Goal: Task Accomplishment & Management: Manage account settings

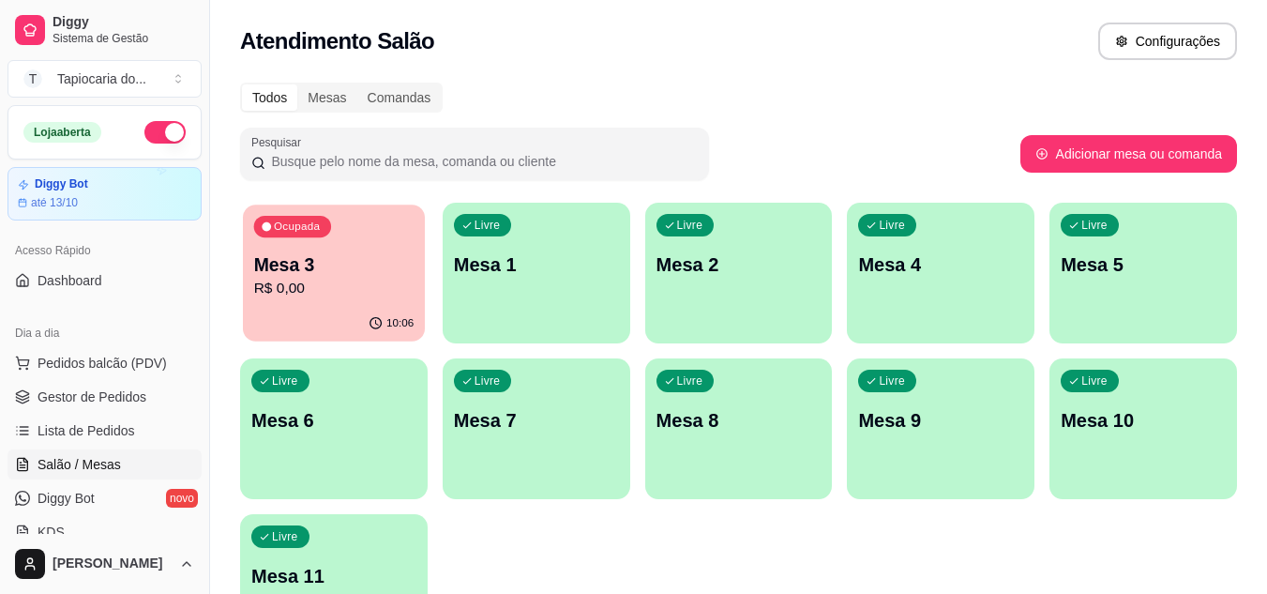
click at [343, 277] on div "Mesa 3 R$ 0,00" at bounding box center [334, 275] width 160 height 47
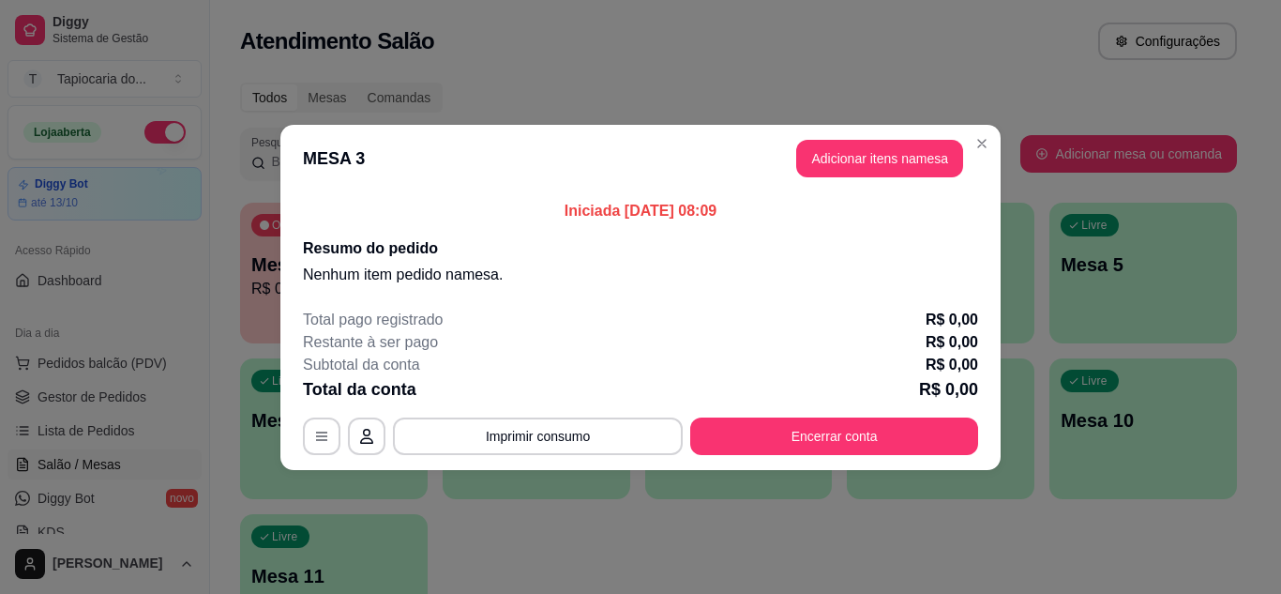
drag, startPoint x: 775, startPoint y: 455, endPoint x: 780, endPoint y: 443, distance: 13.4
click at [776, 456] on footer "Total pago registrado R$ 0,00 Restante à ser pago R$ 0,00 Subtotal da conta R$ …" at bounding box center [640, 382] width 720 height 176
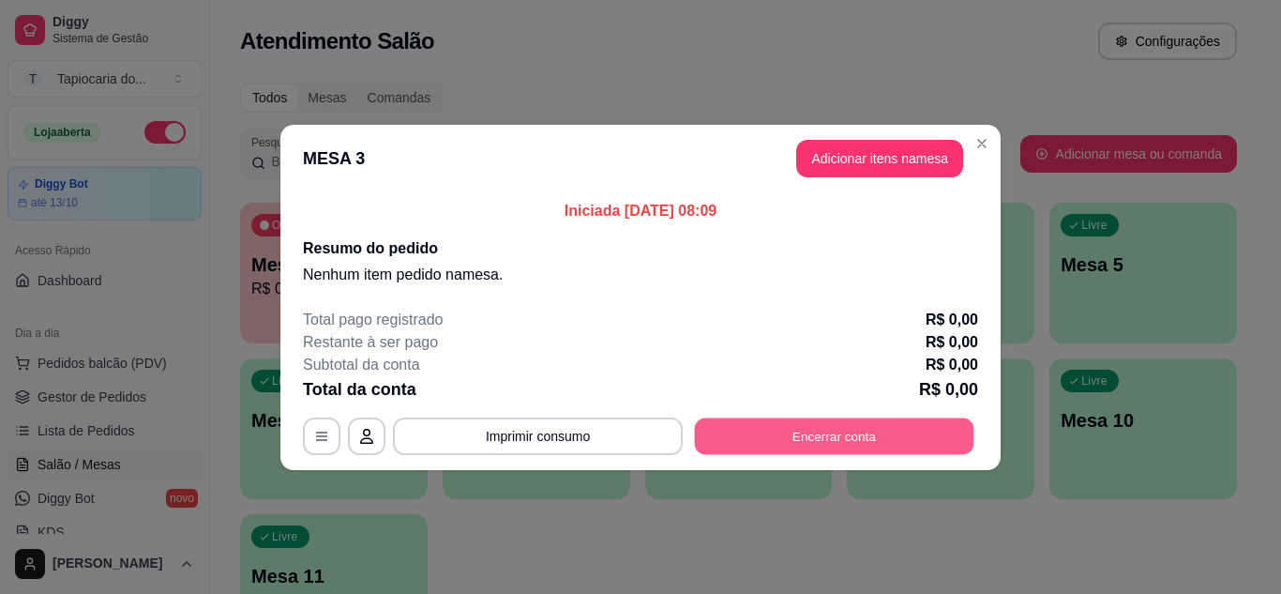
click at [779, 431] on button "Encerrar conta" at bounding box center [835, 435] width 280 height 37
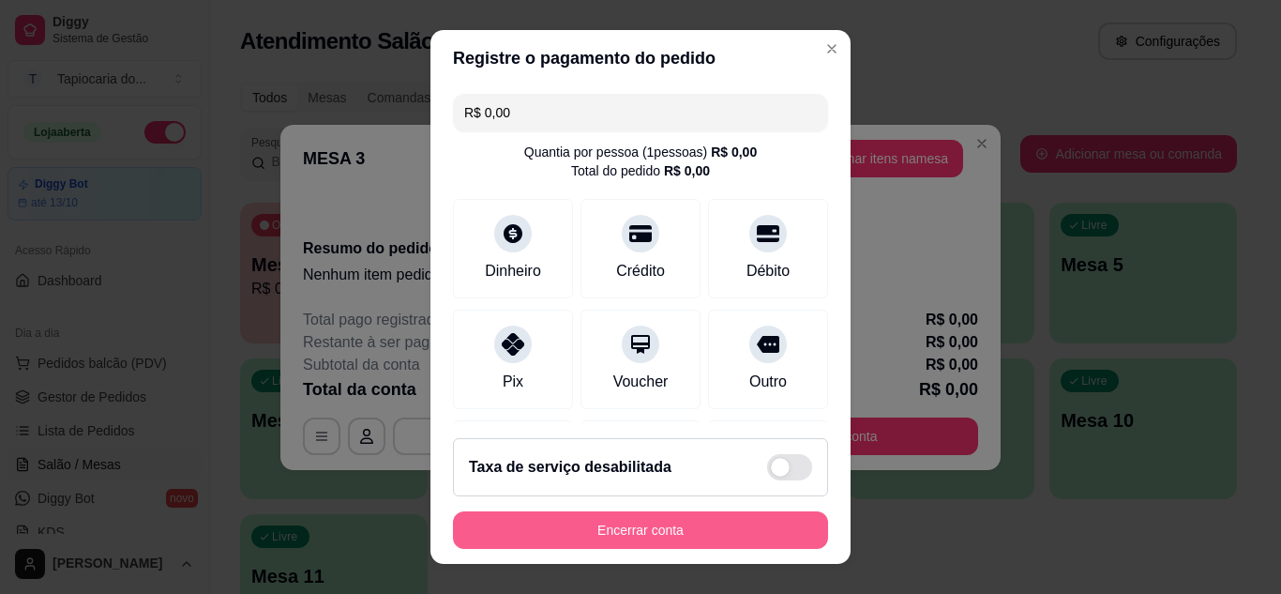
click at [651, 532] on button "Encerrar conta" at bounding box center [640, 530] width 375 height 38
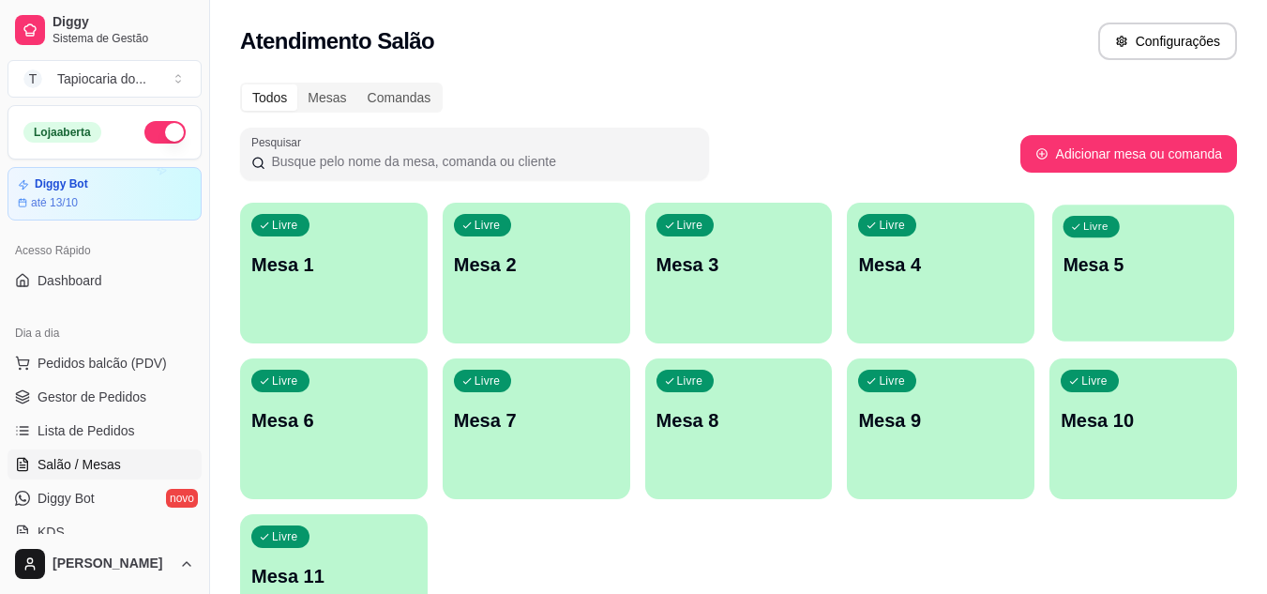
click at [1155, 265] on p "Mesa 5" at bounding box center [1144, 264] width 160 height 25
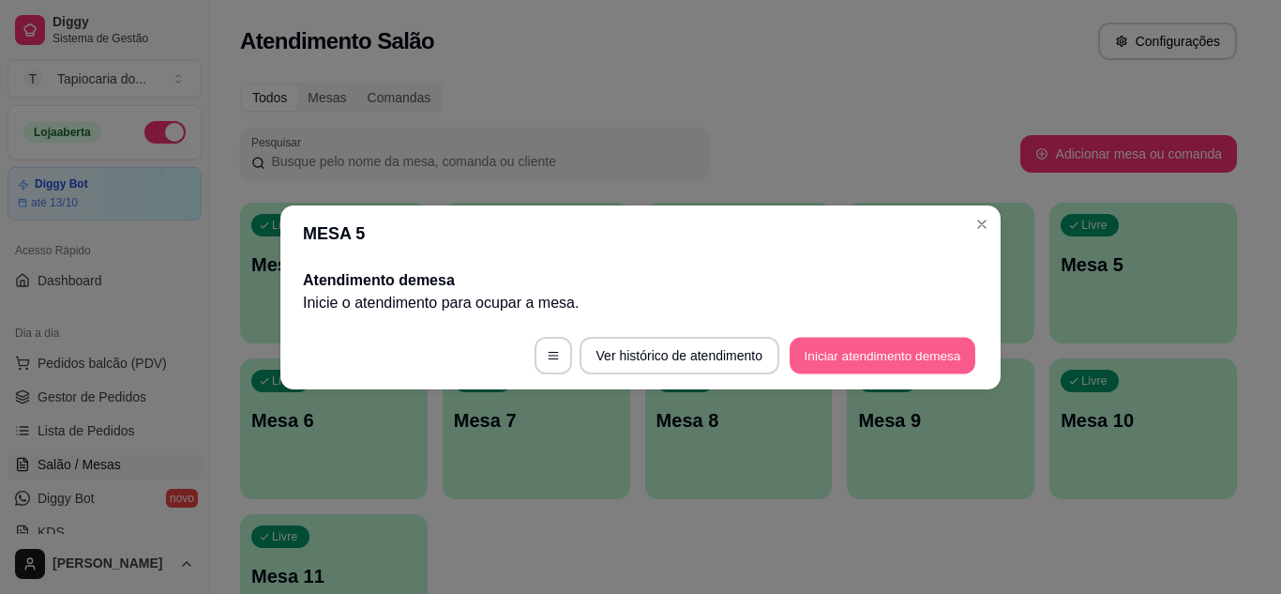
click at [872, 359] on button "Iniciar atendimento de mesa" at bounding box center [883, 355] width 186 height 37
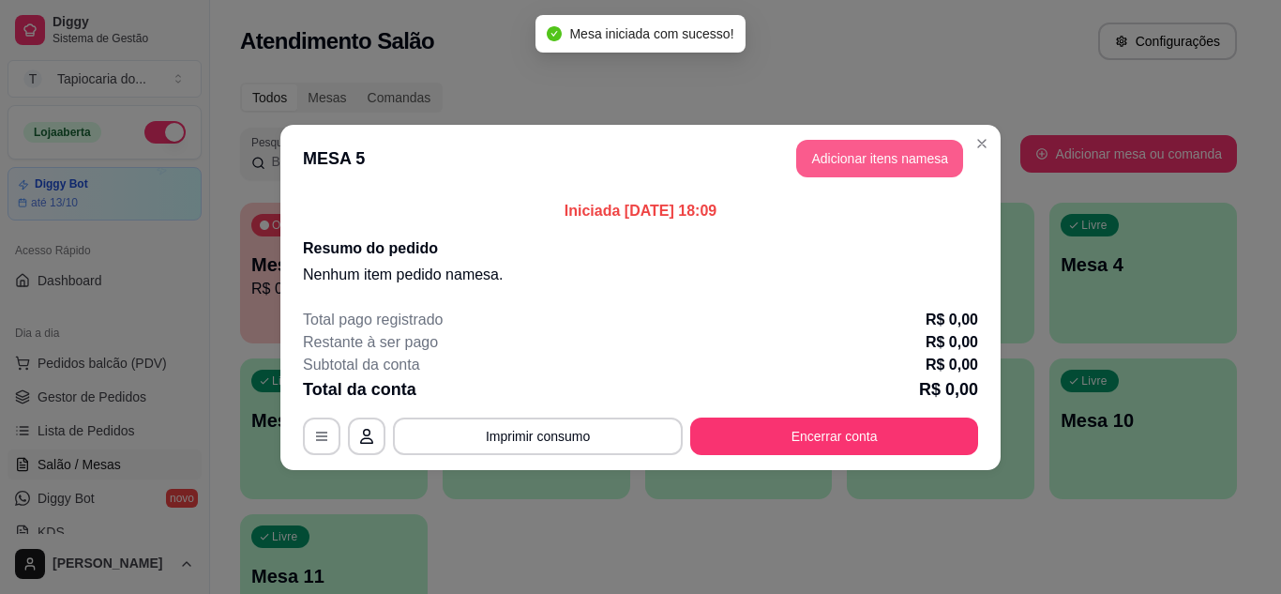
click at [911, 147] on button "Adicionar itens na mesa" at bounding box center [879, 159] width 167 height 38
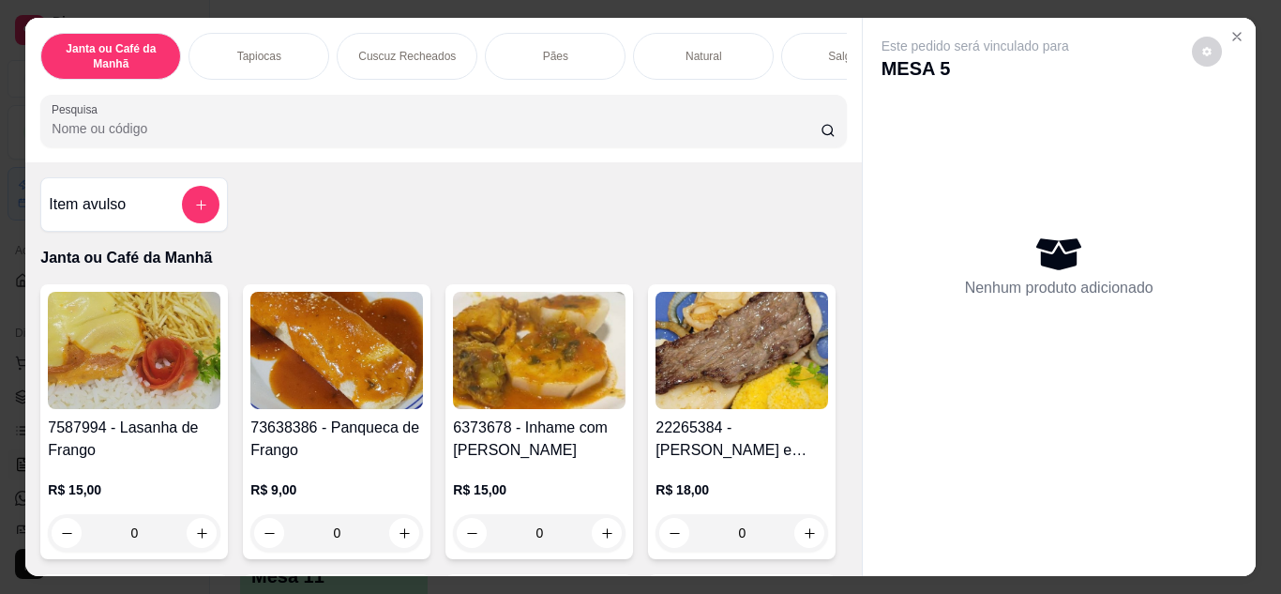
click at [428, 133] on input "Pesquisa" at bounding box center [436, 128] width 769 height 19
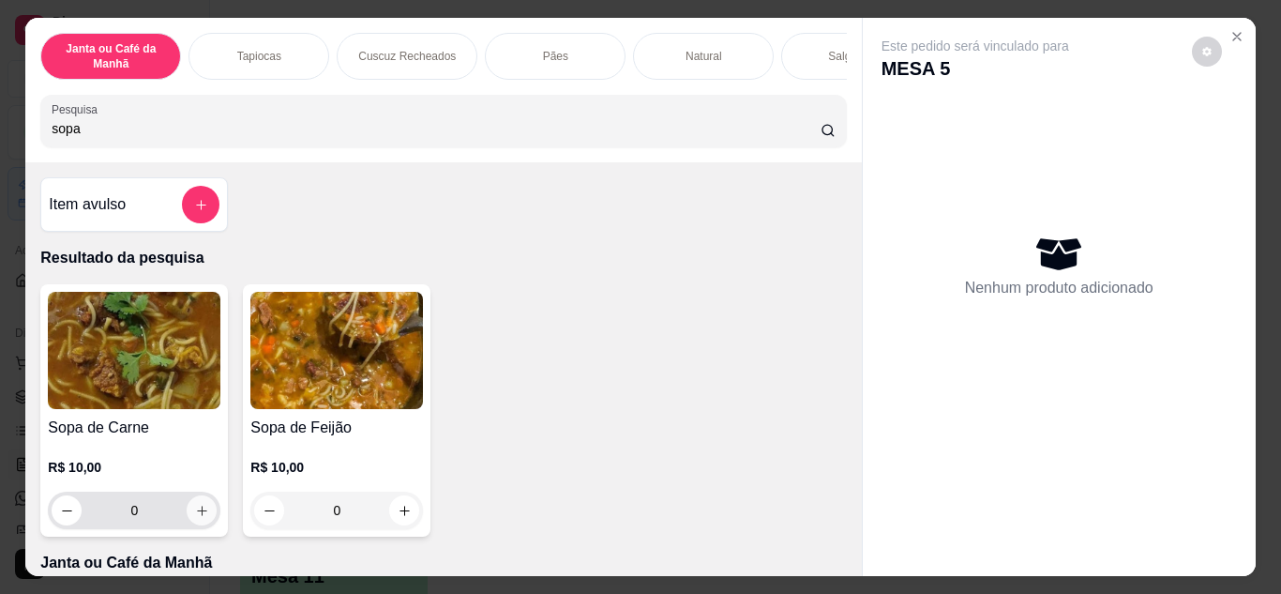
type input "sopa"
click at [187, 509] on button "increase-product-quantity" at bounding box center [202, 510] width 30 height 30
type input "1"
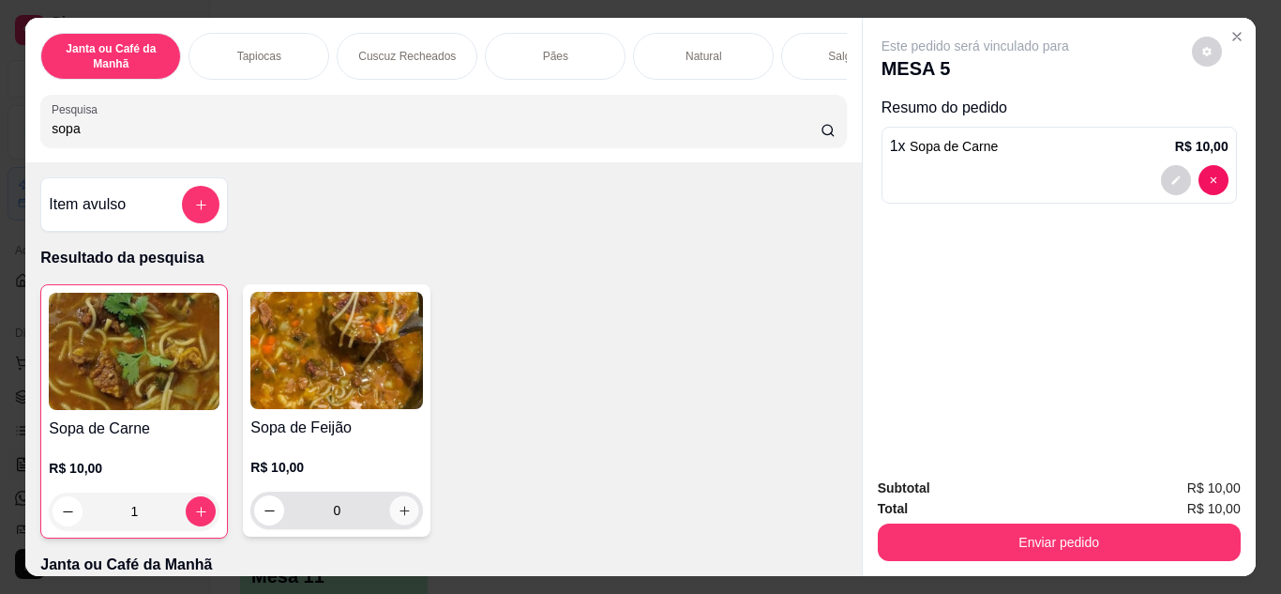
click at [408, 517] on button "increase-product-quantity" at bounding box center [404, 509] width 29 height 29
type input "1"
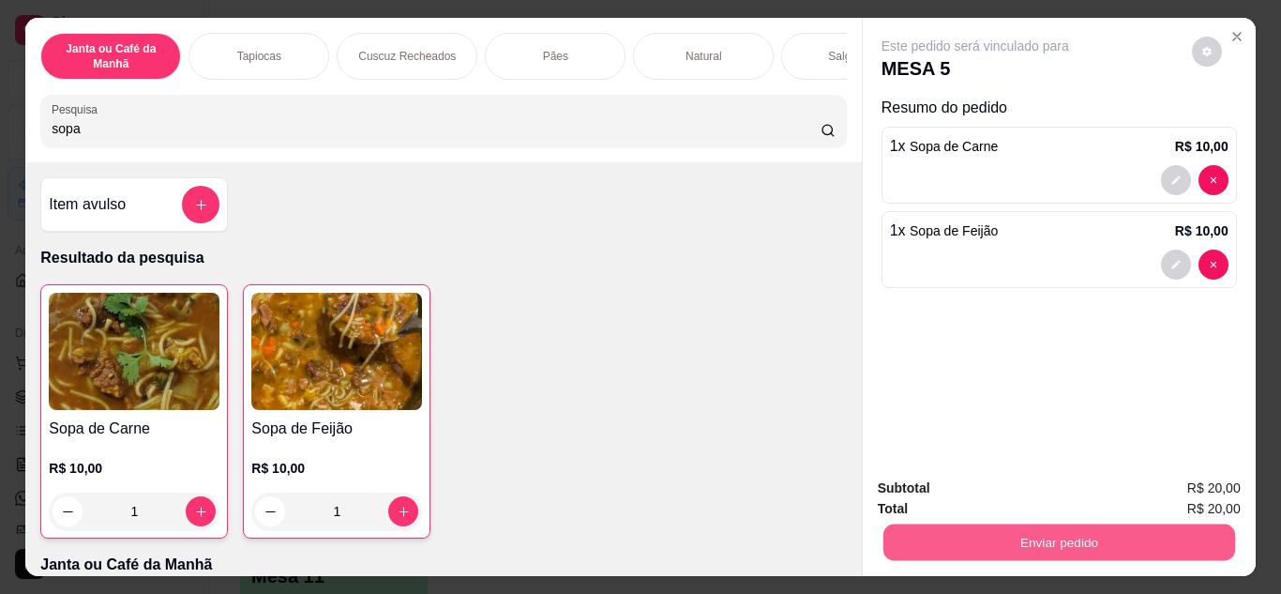
click at [1012, 524] on button "Enviar pedido" at bounding box center [1059, 542] width 352 height 37
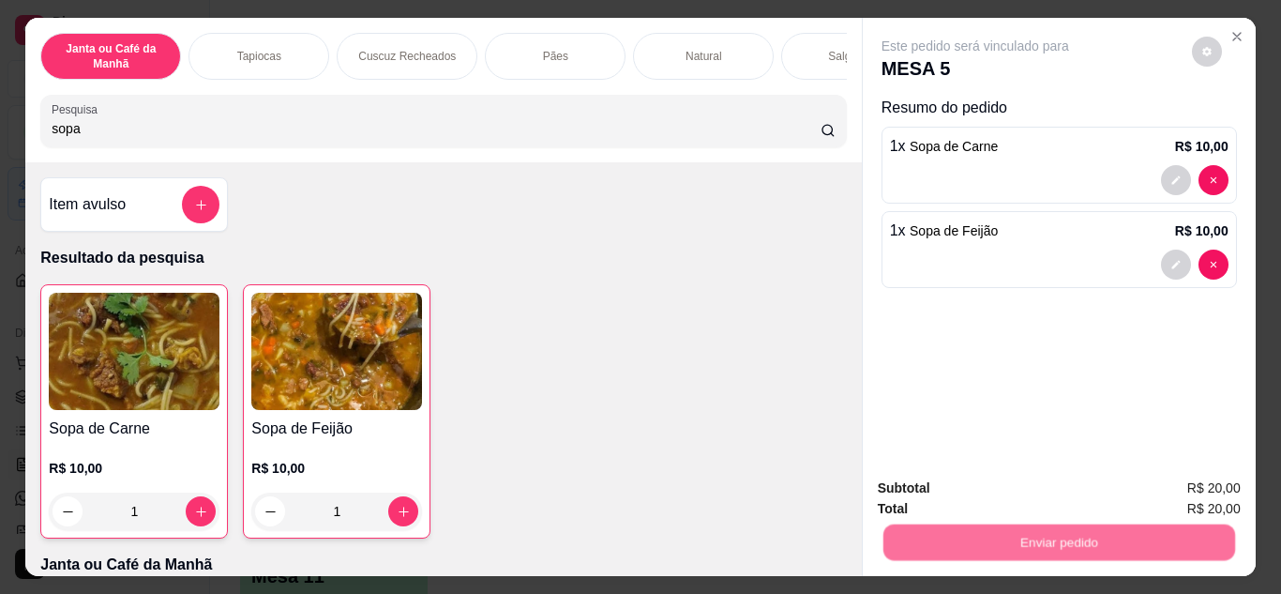
click at [923, 493] on button "Não registrar e enviar pedido" at bounding box center [997, 489] width 195 height 36
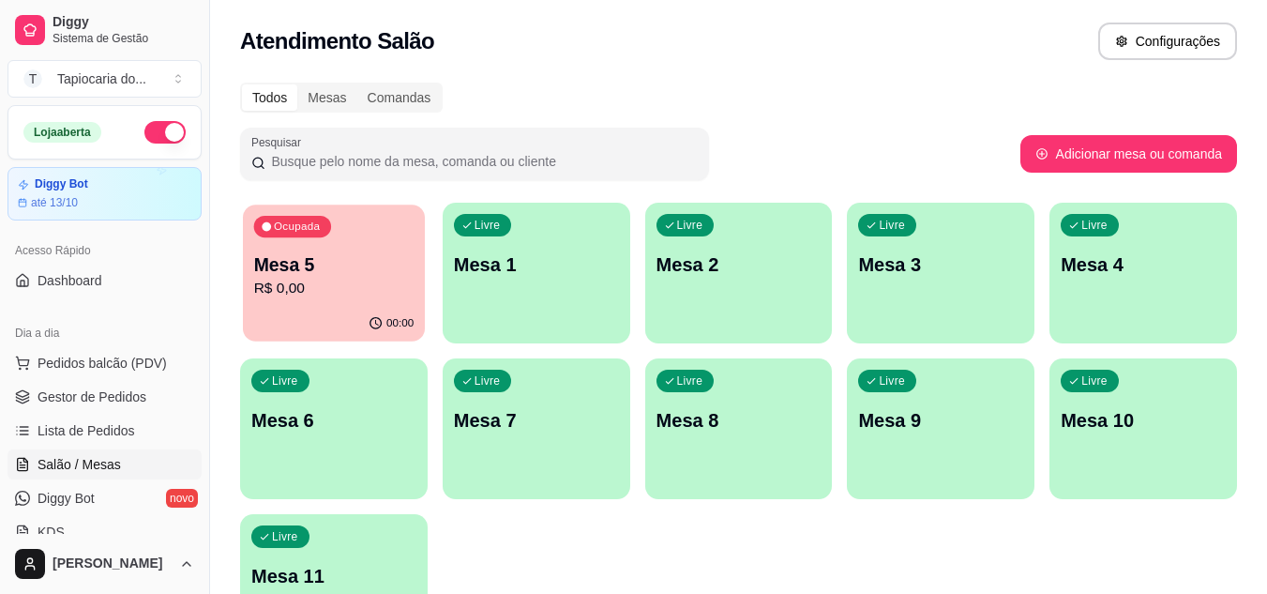
click at [352, 264] on p "Mesa 5" at bounding box center [334, 264] width 160 height 25
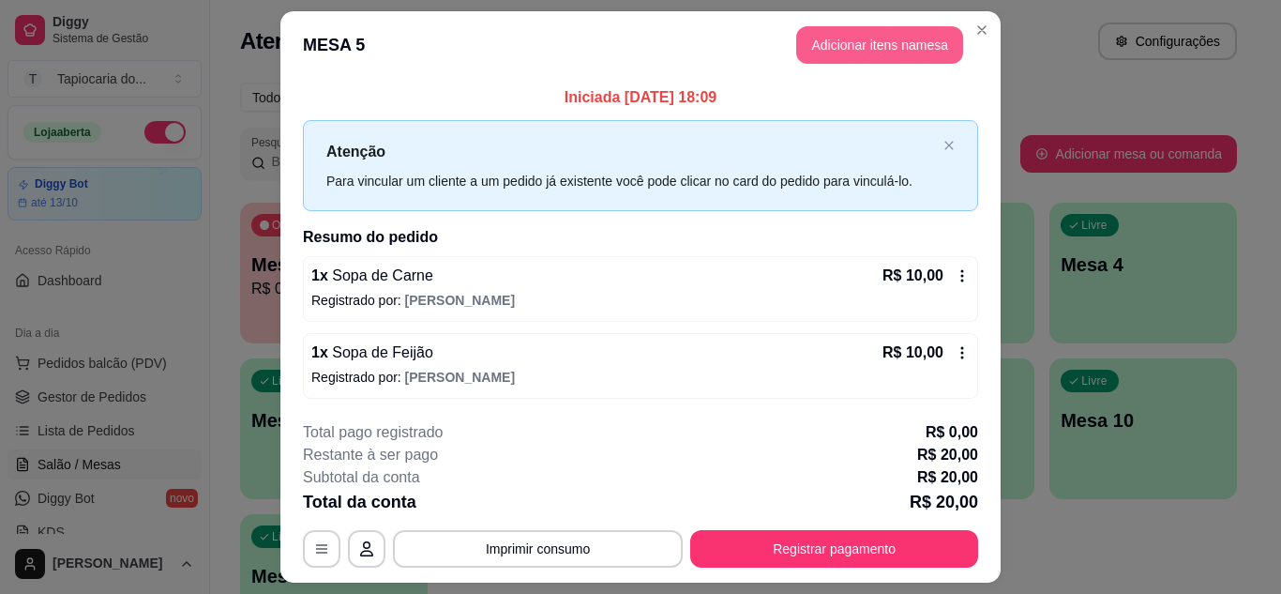
click at [841, 40] on button "Adicionar itens na mesa" at bounding box center [879, 45] width 167 height 38
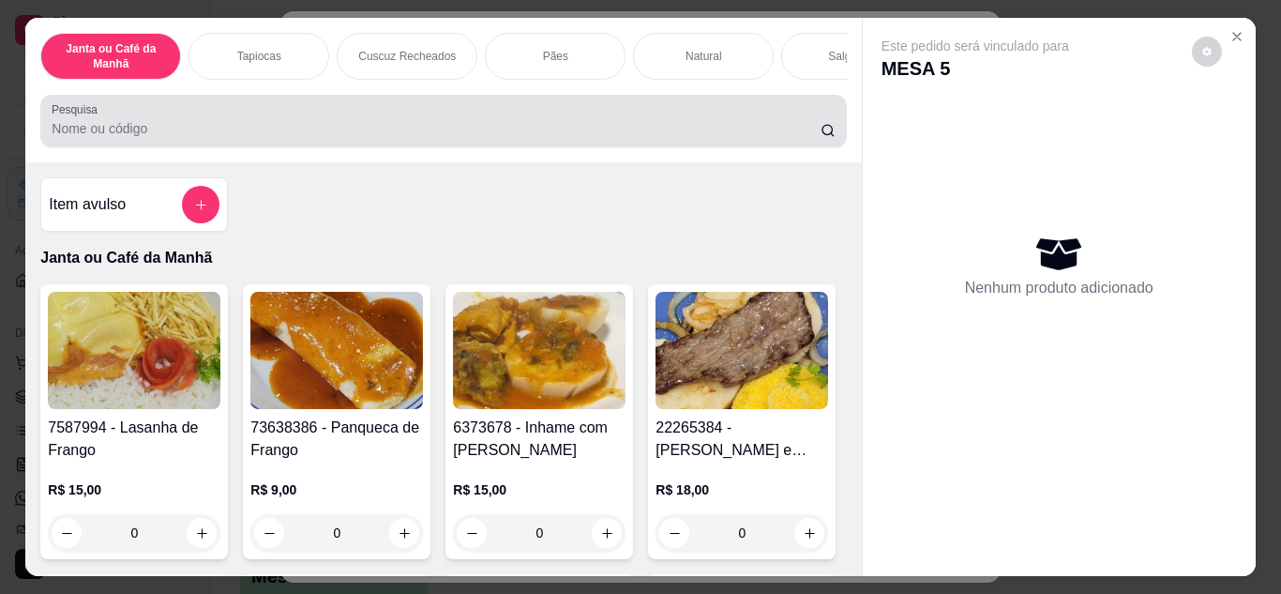
click at [280, 120] on div at bounding box center [443, 121] width 783 height 38
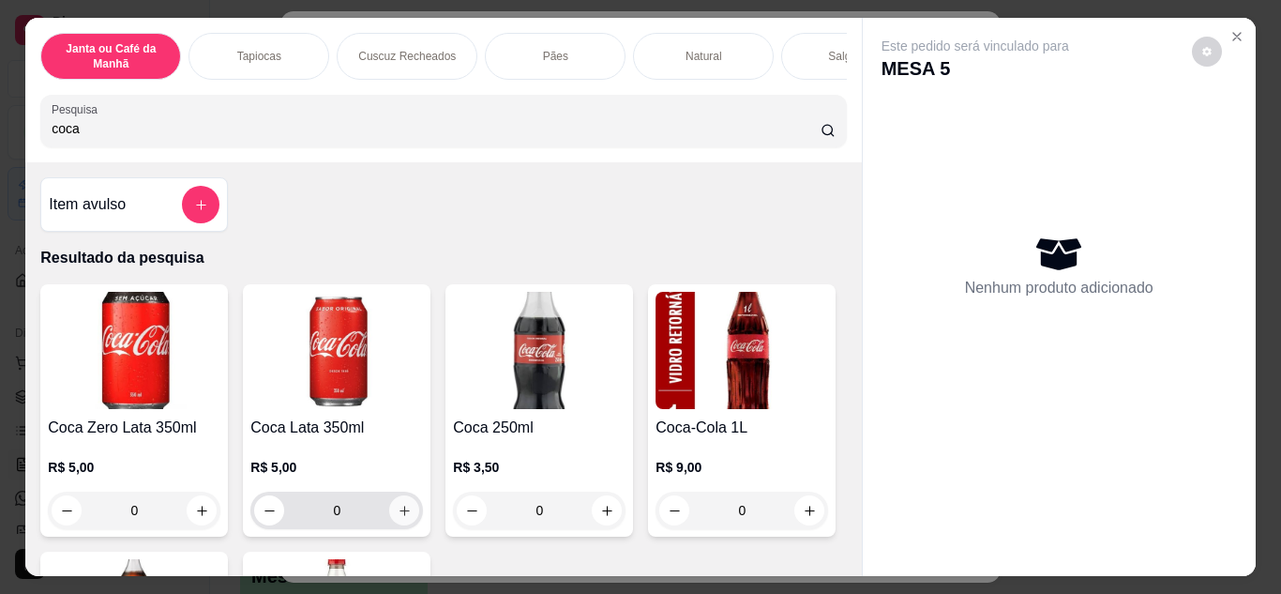
type input "coca"
click at [398, 518] on icon "increase-product-quantity" at bounding box center [405, 511] width 14 height 14
type input "1"
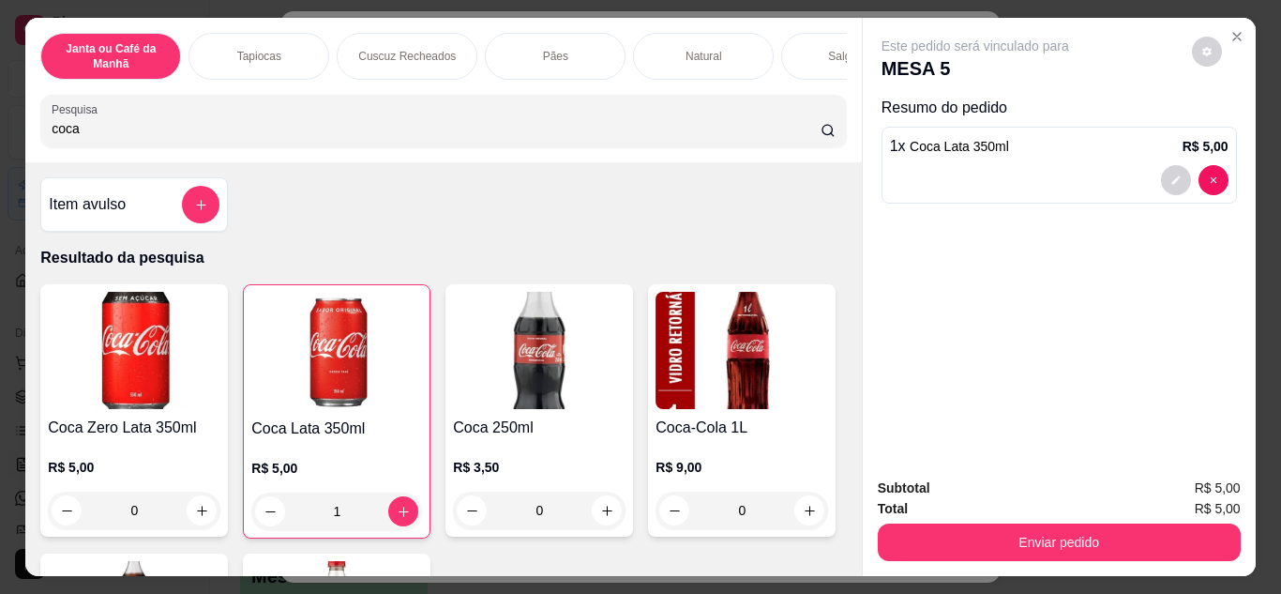
drag, startPoint x: 289, startPoint y: 140, endPoint x: 8, endPoint y: 80, distance: 287.7
click at [0, 110] on div "Janta ou Café da Manhã Tapiocas Cuscuz Recheados Pães Natural Salgados Tapiocas…" at bounding box center [640, 297] width 1281 height 594
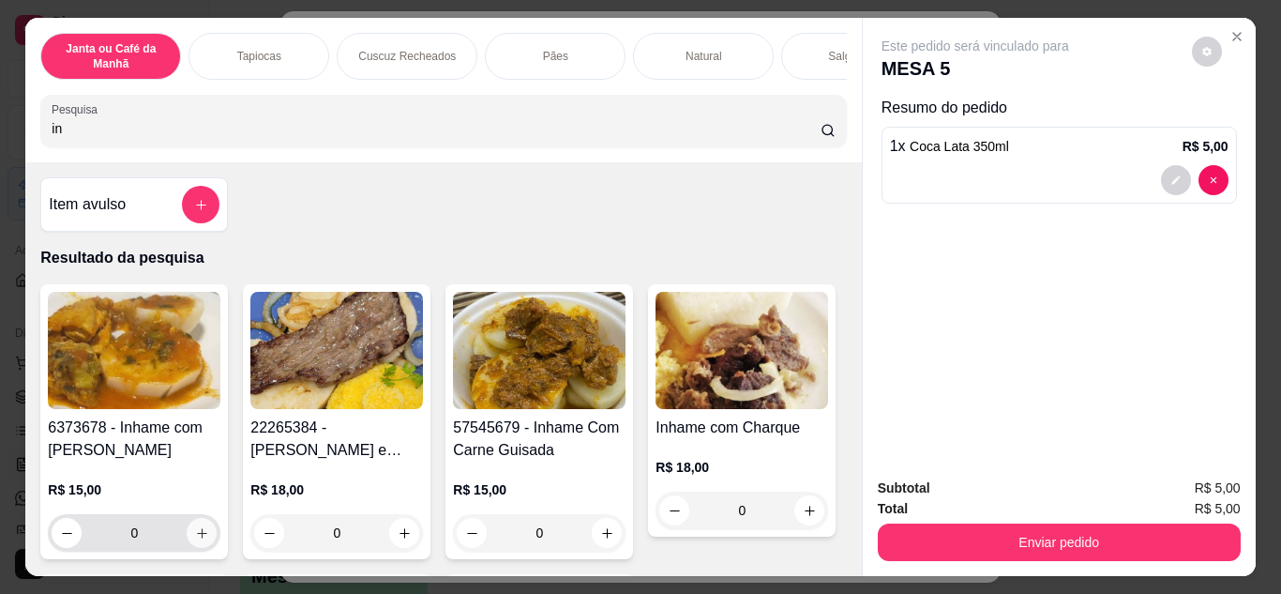
type input "in"
click at [202, 538] on icon "increase-product-quantity" at bounding box center [202, 533] width 14 height 14
type input "1"
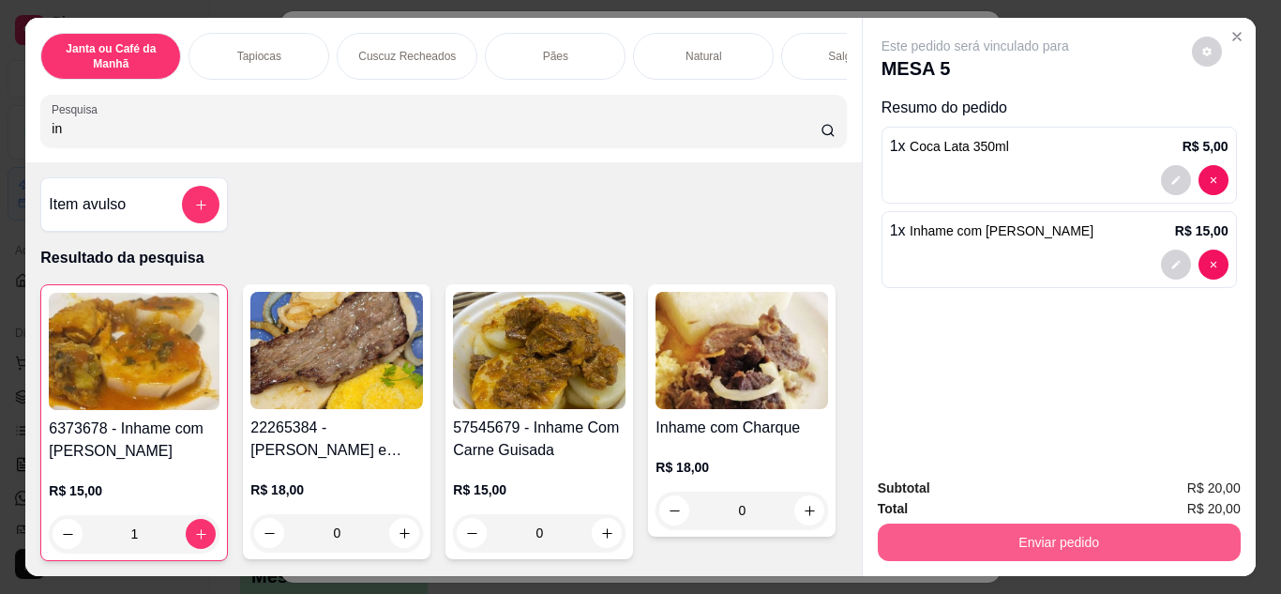
click at [1010, 530] on button "Enviar pedido" at bounding box center [1059, 542] width 363 height 38
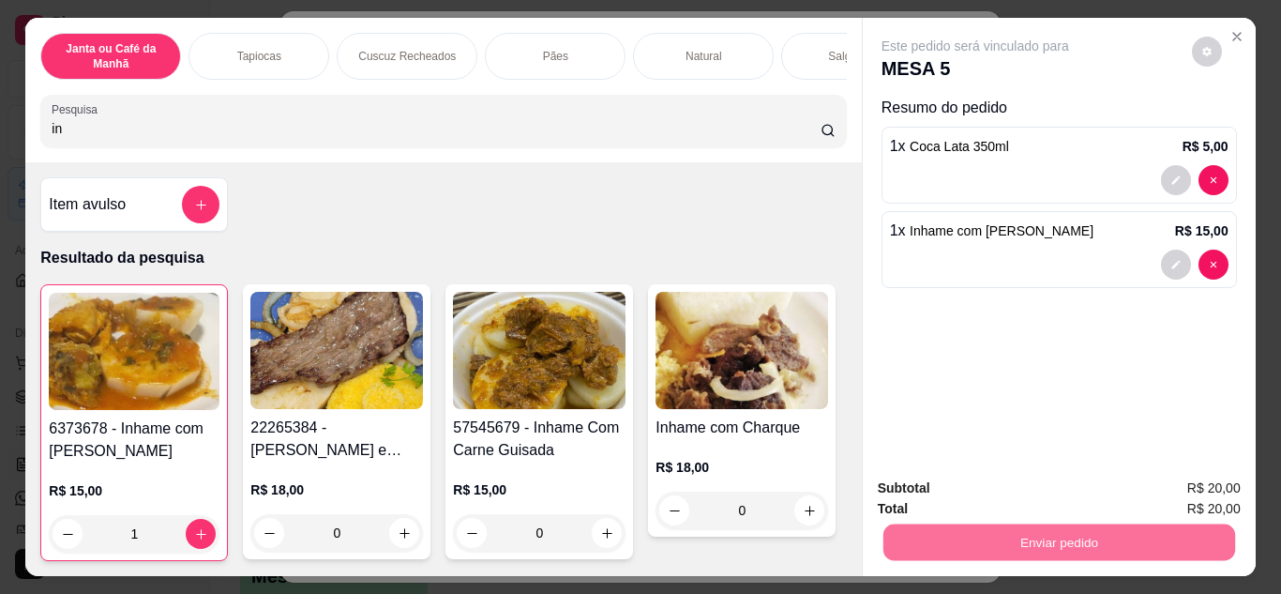
click at [975, 487] on button "Não registrar e enviar pedido" at bounding box center [996, 489] width 189 height 35
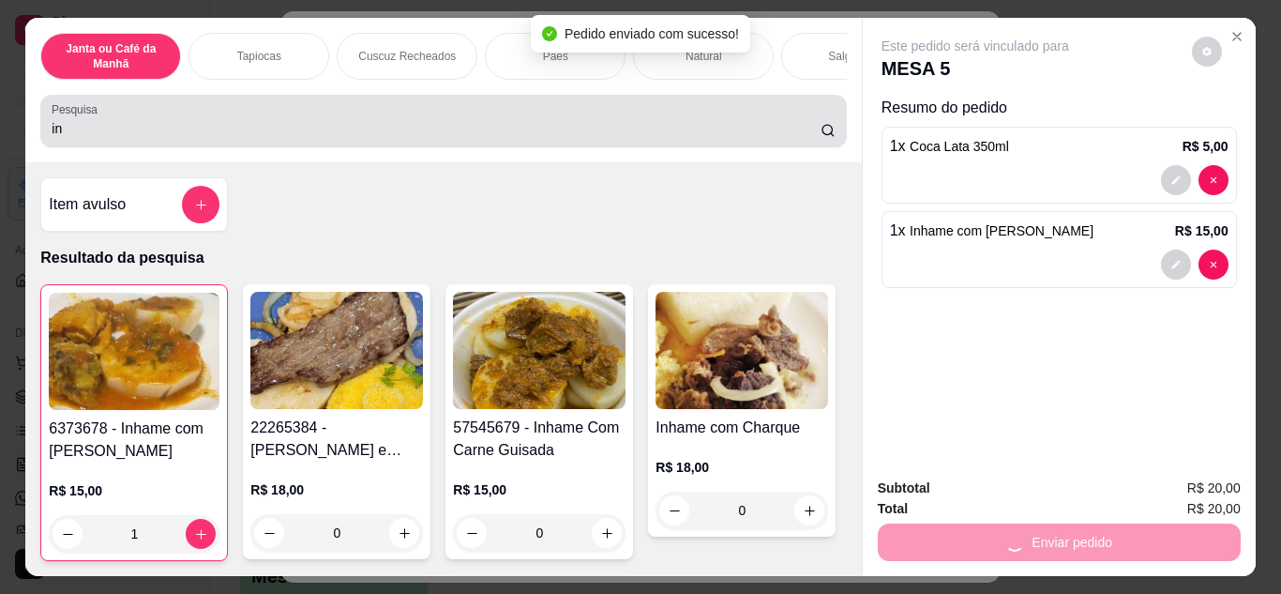
click at [436, 125] on div "in" at bounding box center [443, 121] width 783 height 38
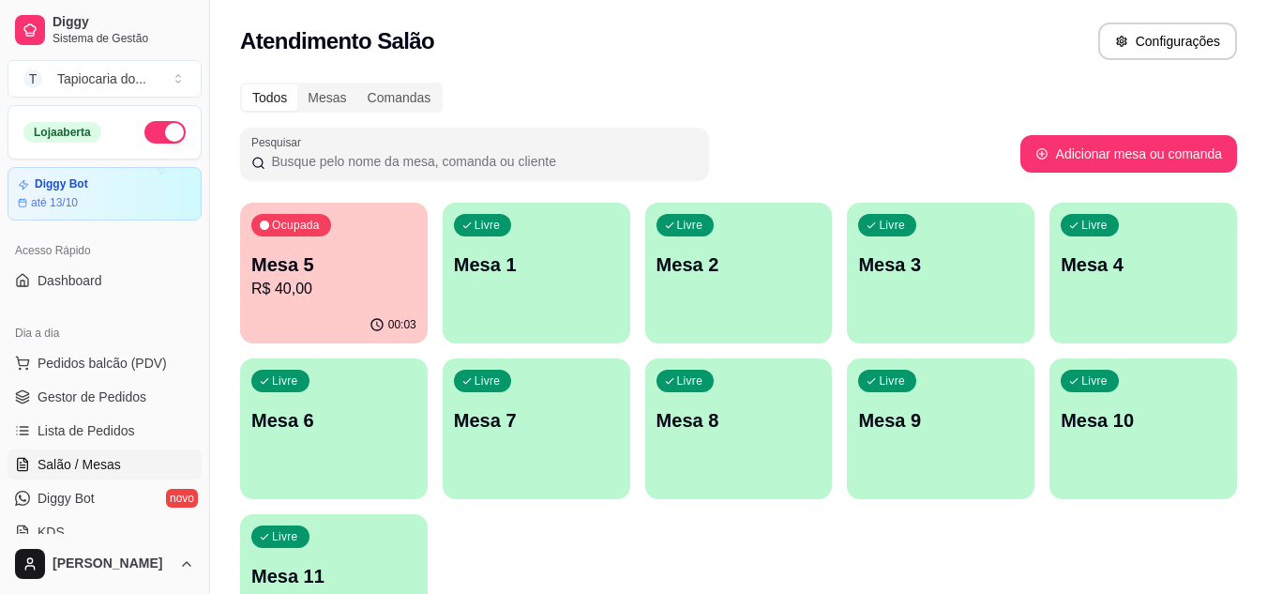
click at [314, 296] on p "R$ 40,00" at bounding box center [333, 289] width 165 height 23
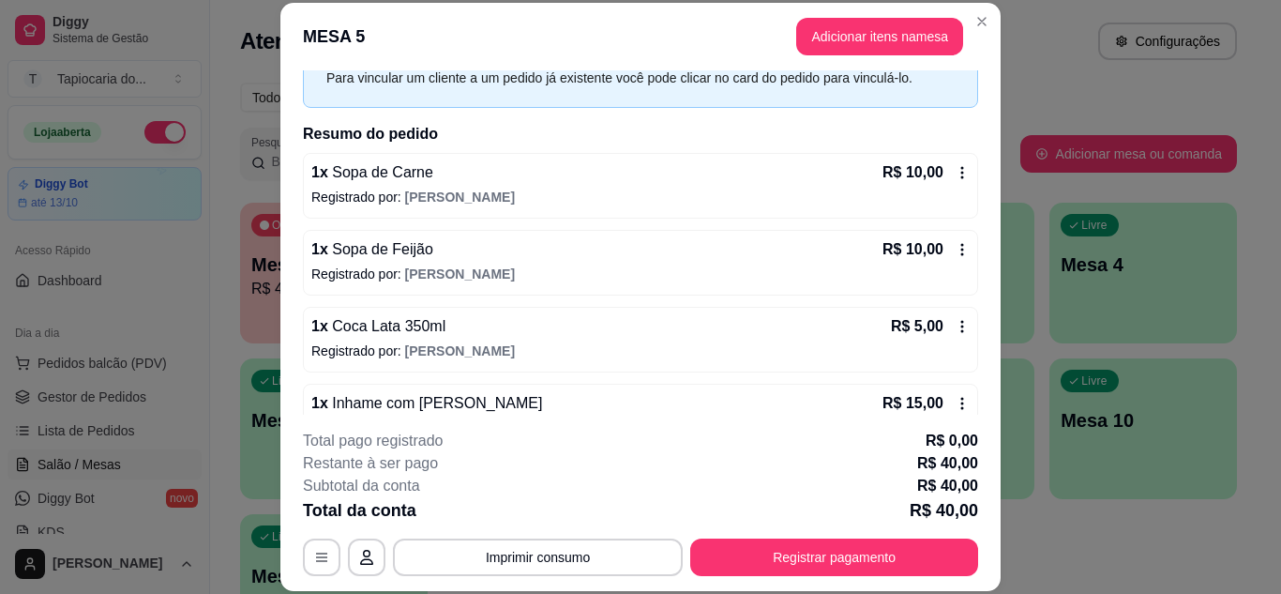
scroll to position [137, 0]
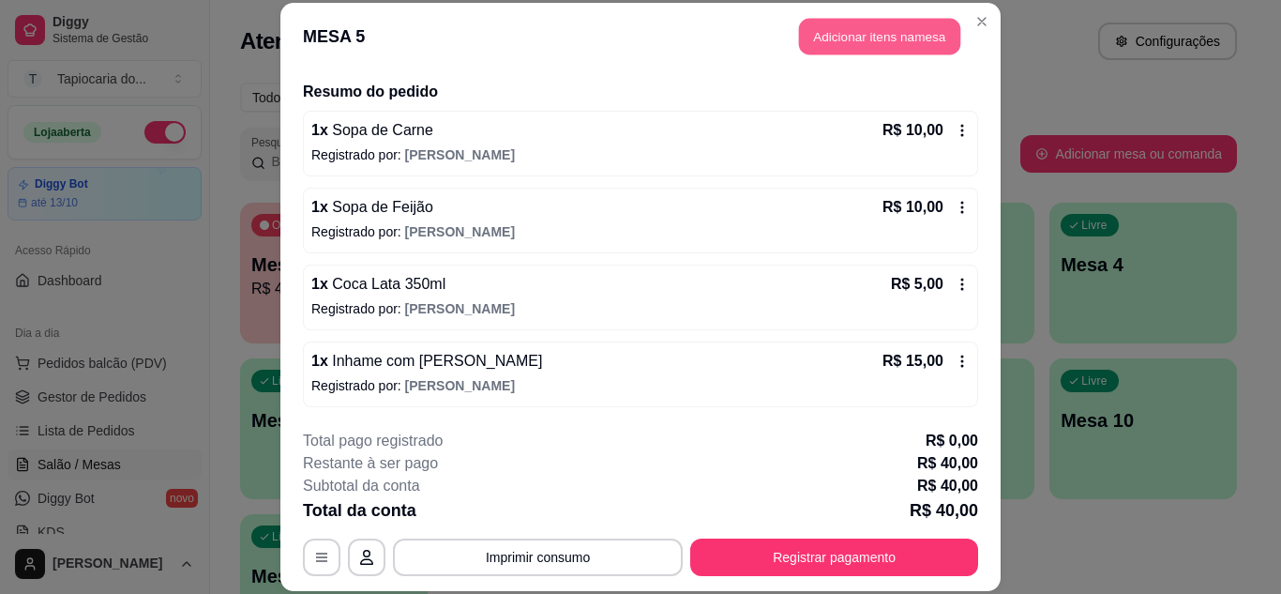
click at [842, 35] on button "Adicionar itens na mesa" at bounding box center [879, 37] width 161 height 37
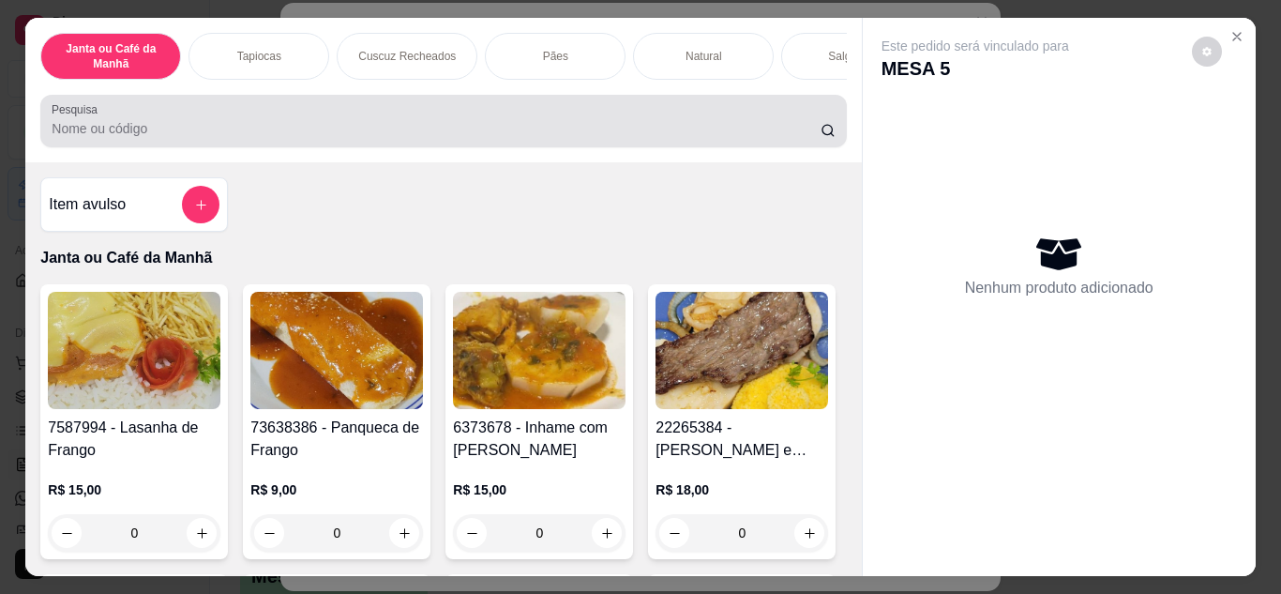
click at [601, 132] on input "Pesquisa" at bounding box center [436, 128] width 769 height 19
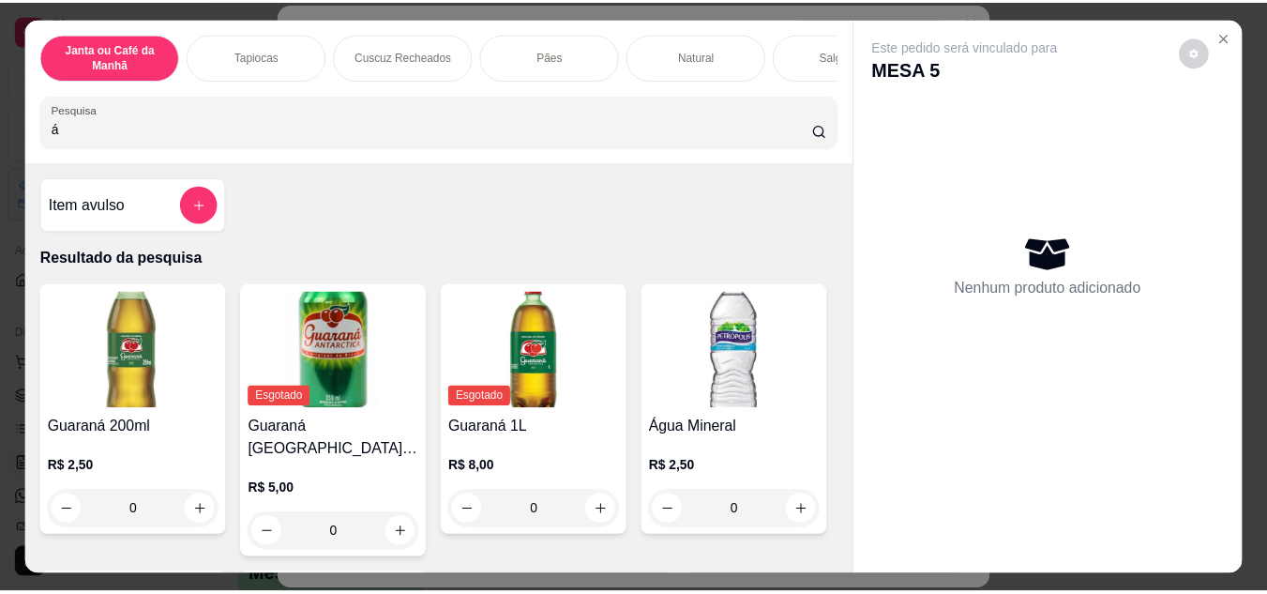
scroll to position [375, 0]
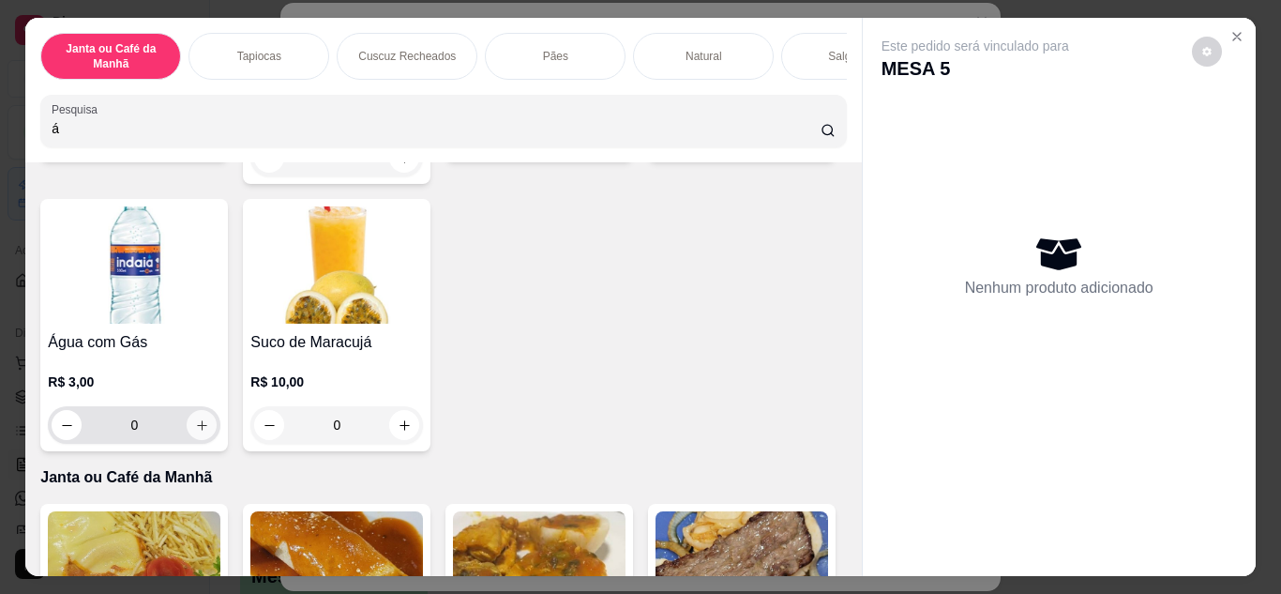
type input "á"
click at [217, 410] on button "increase-product-quantity" at bounding box center [202, 425] width 30 height 30
type input "1"
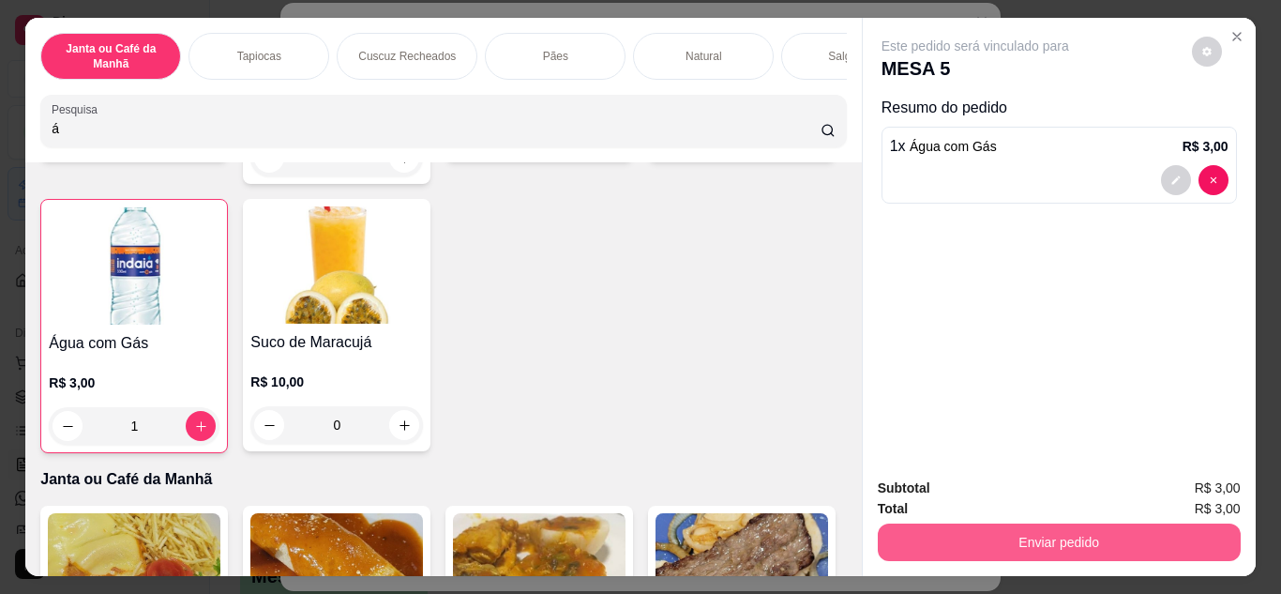
click at [1081, 541] on button "Enviar pedido" at bounding box center [1059, 542] width 363 height 38
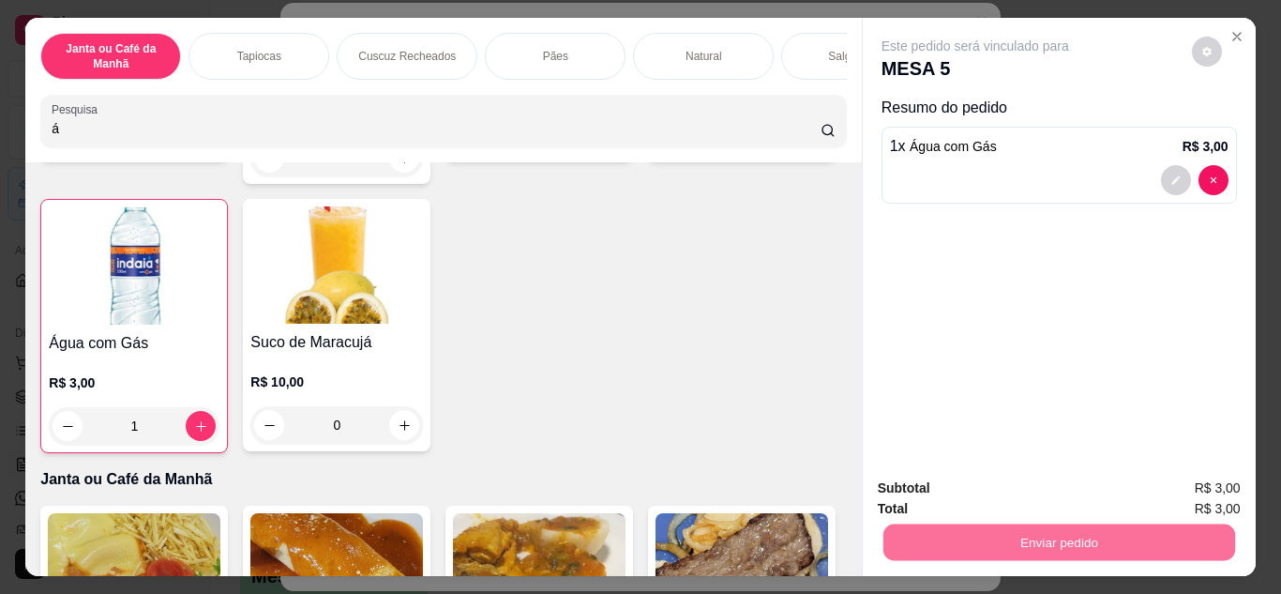
click at [1024, 483] on button "Não registrar e enviar pedido" at bounding box center [997, 489] width 195 height 36
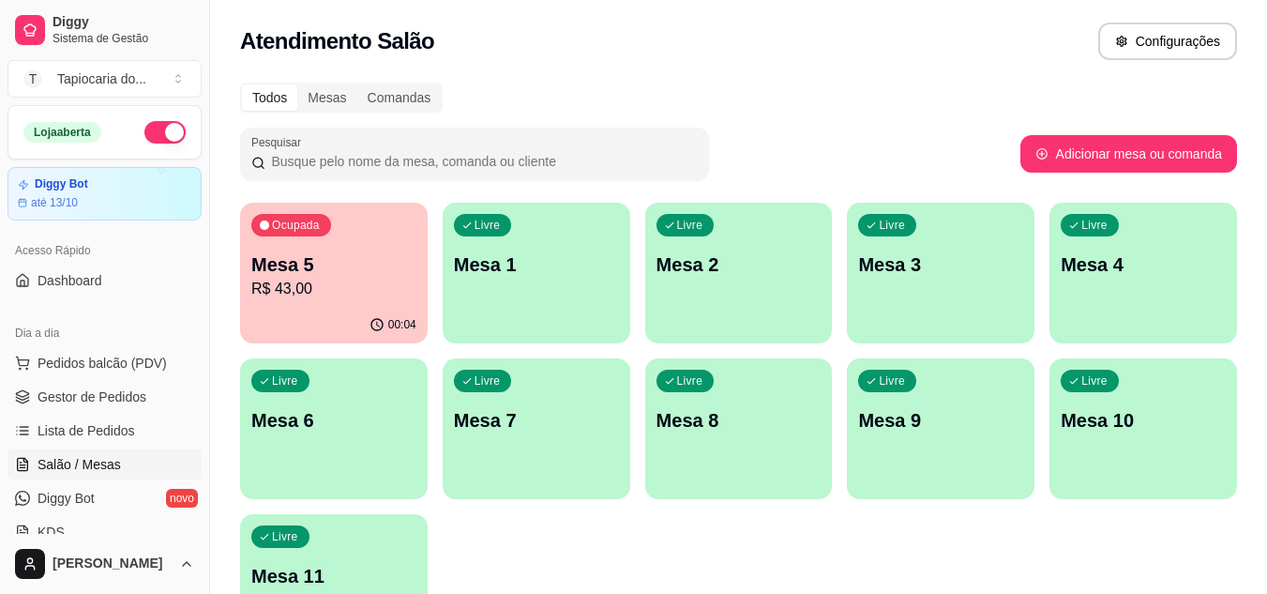
click at [977, 295] on div "Livre Mesa 3" at bounding box center [941, 262] width 188 height 118
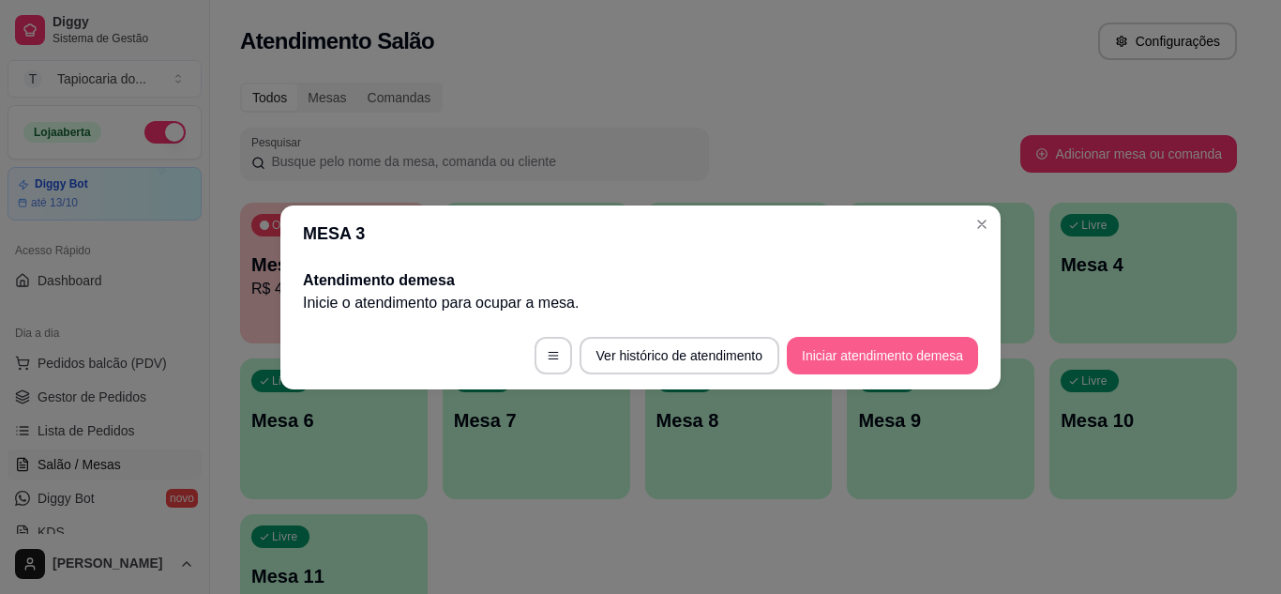
click at [900, 346] on button "Iniciar atendimento de mesa" at bounding box center [882, 356] width 191 height 38
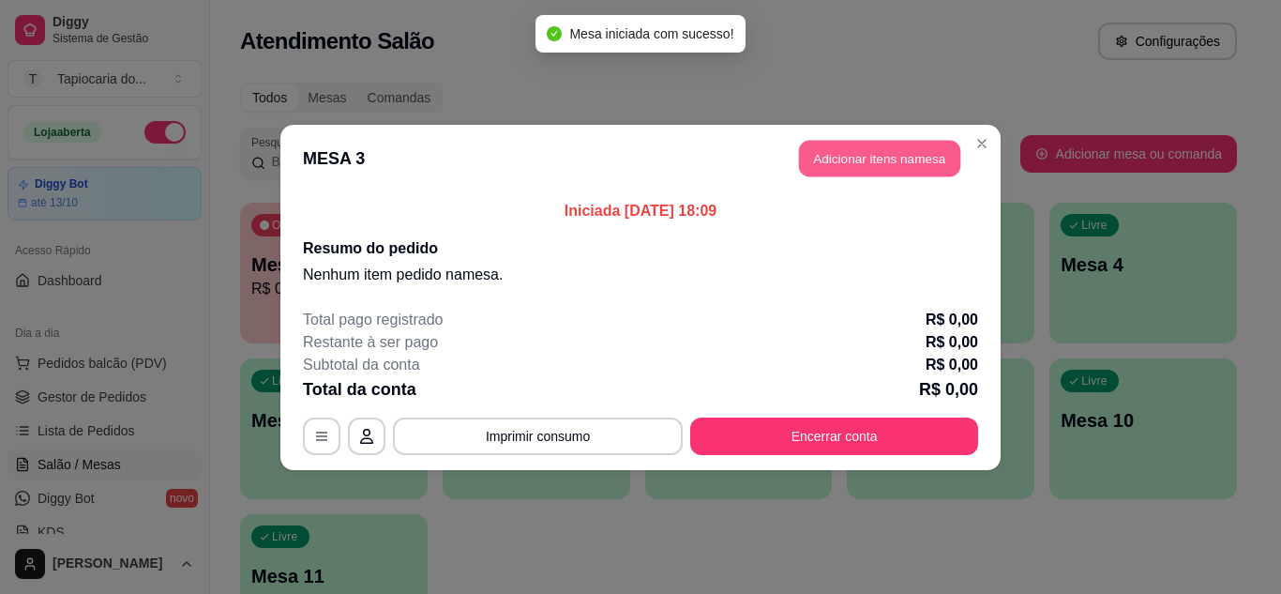
click at [896, 157] on button "Adicionar itens na mesa" at bounding box center [879, 158] width 161 height 37
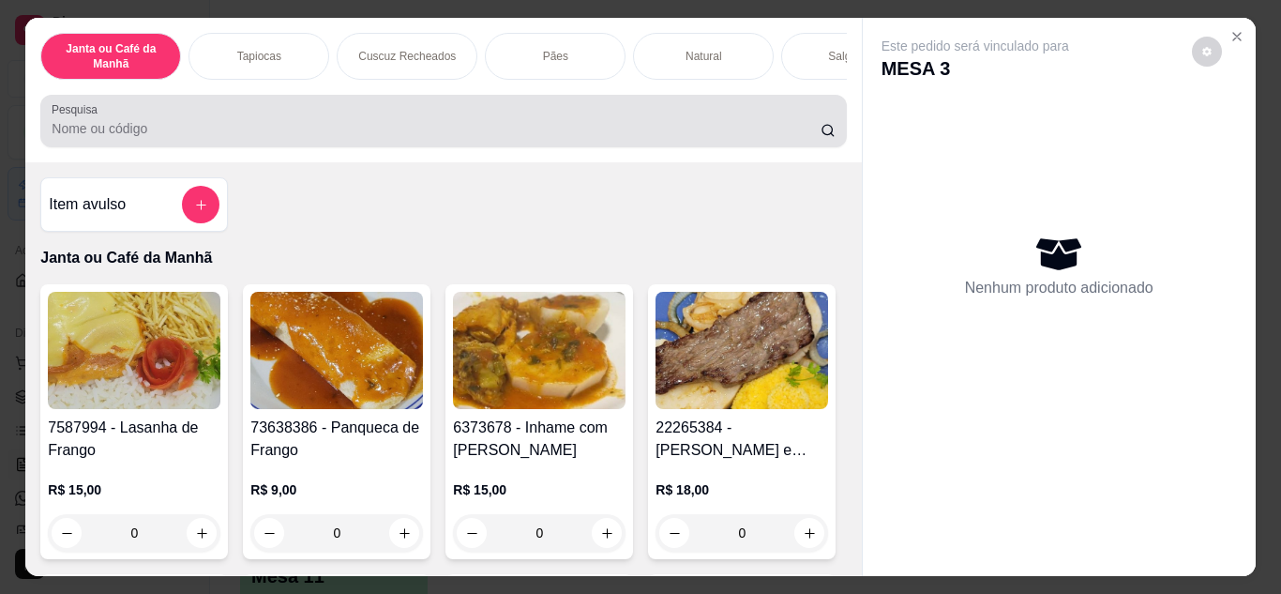
click at [654, 119] on div at bounding box center [443, 121] width 783 height 38
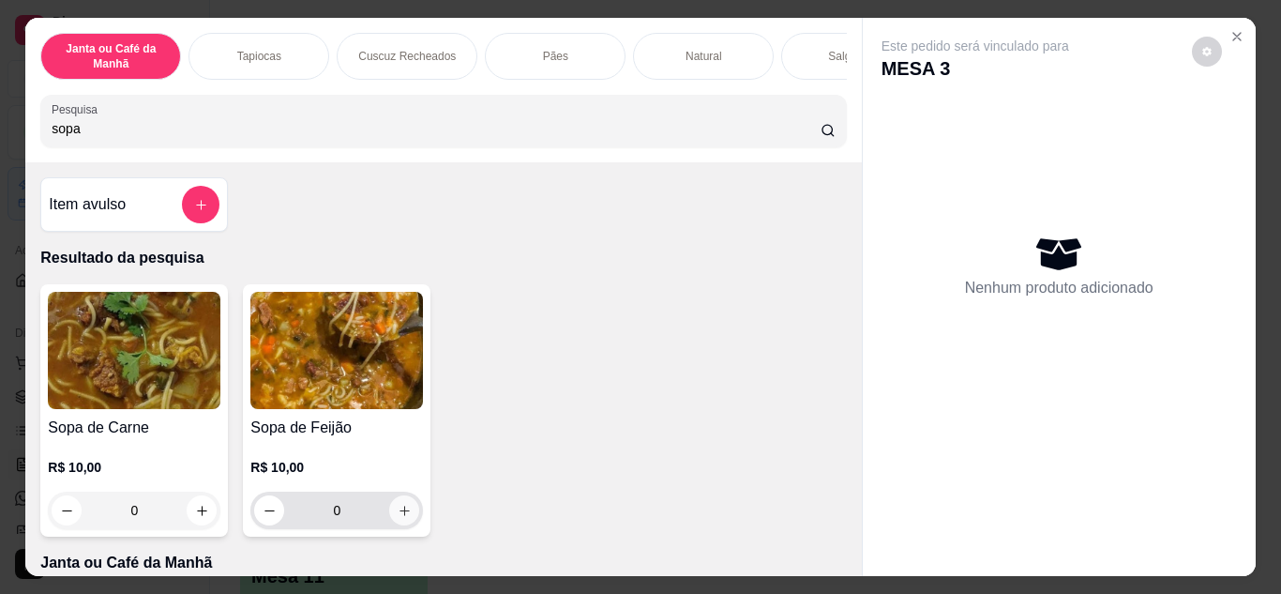
type input "sopa"
click at [390, 521] on button "increase-product-quantity" at bounding box center [404, 509] width 29 height 29
type input "1"
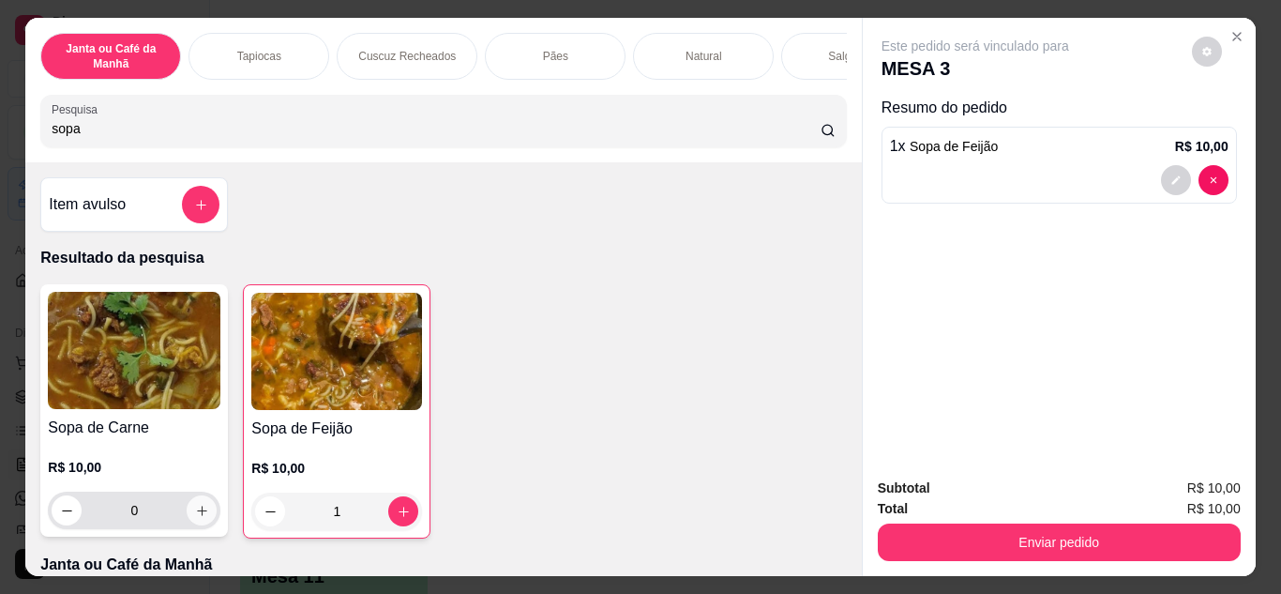
click at [195, 517] on icon "increase-product-quantity" at bounding box center [202, 511] width 14 height 14
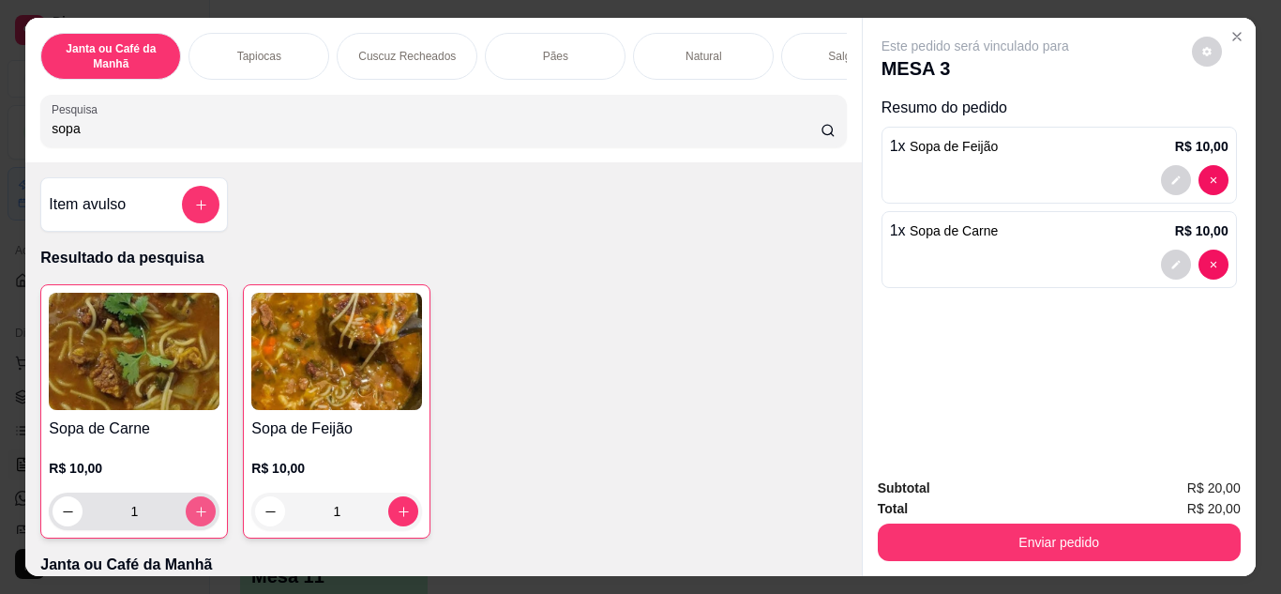
type input "1"
click at [1163, 554] on div "Subtotal R$ 20,00 Total R$ 20,00 Enviar pedido" at bounding box center [1059, 518] width 393 height 113
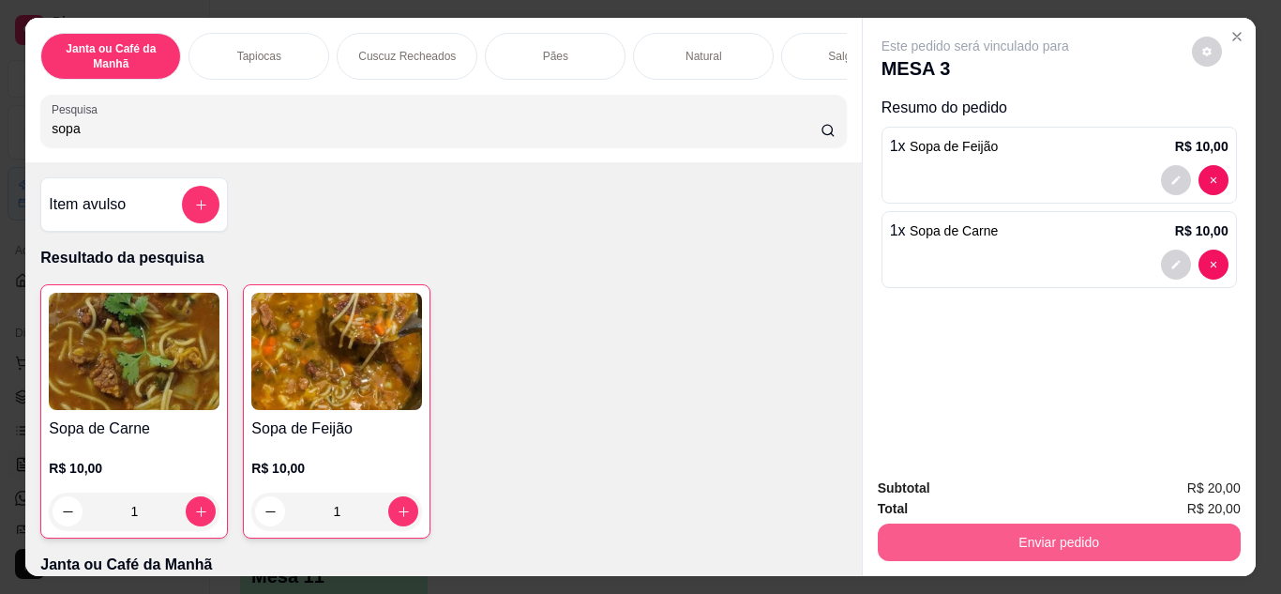
click at [1167, 538] on button "Enviar pedido" at bounding box center [1059, 542] width 363 height 38
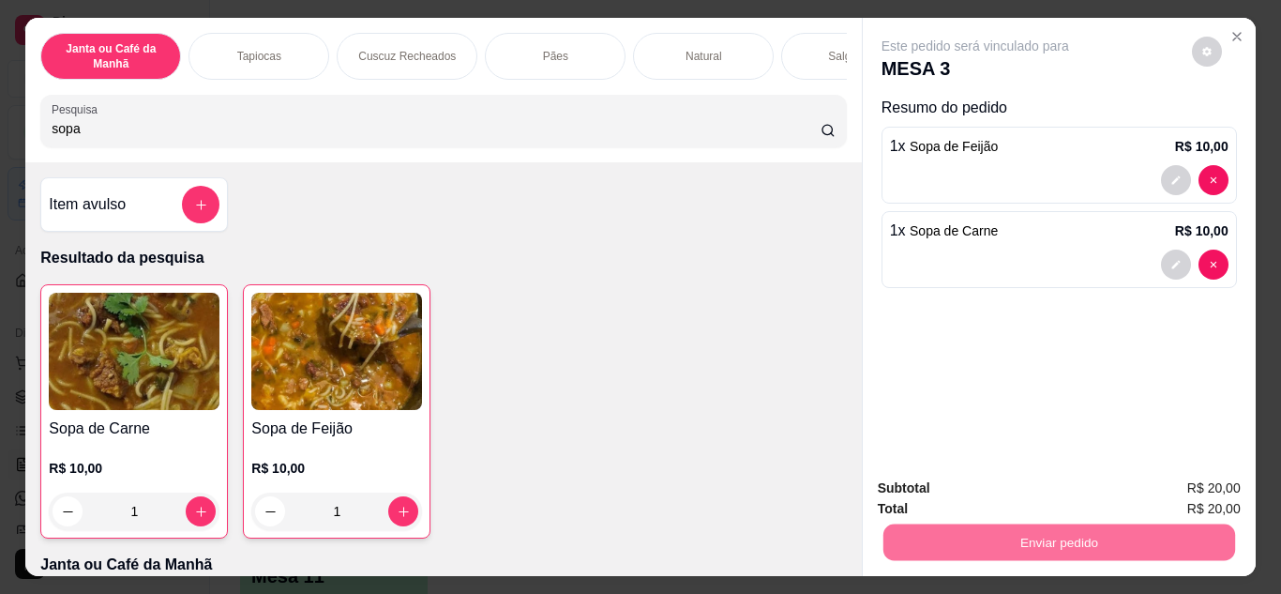
click at [1016, 492] on button "Não registrar e enviar pedido" at bounding box center [997, 489] width 195 height 36
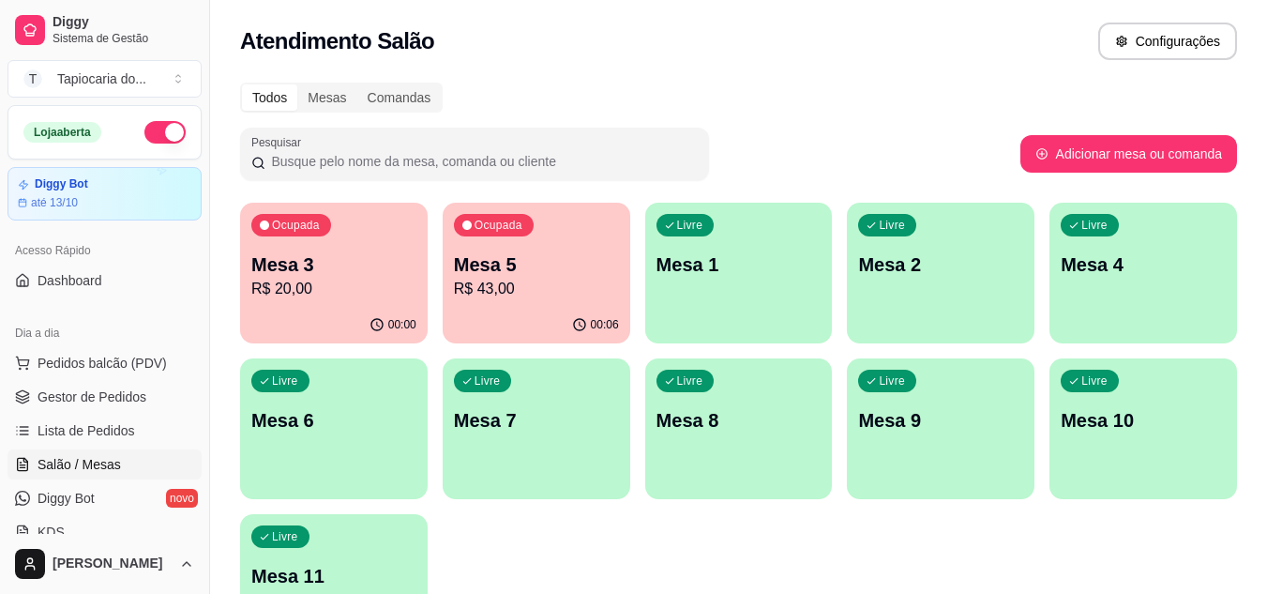
click at [719, 69] on div "Atendimento Salão Configurações Todos Mesas Comandas Pesquisar Adicionar mesa o…" at bounding box center [738, 338] width 1057 height 677
click at [766, 109] on div "Todos Mesas Comandas" at bounding box center [738, 98] width 997 height 30
click at [920, 53] on div "Atendimento Salão Configurações" at bounding box center [738, 42] width 997 height 38
click at [817, 50] on div "Atendimento Salão Configurações" at bounding box center [738, 42] width 997 height 38
click at [94, 386] on link "Gestor de Pedidos" at bounding box center [105, 397] width 194 height 30
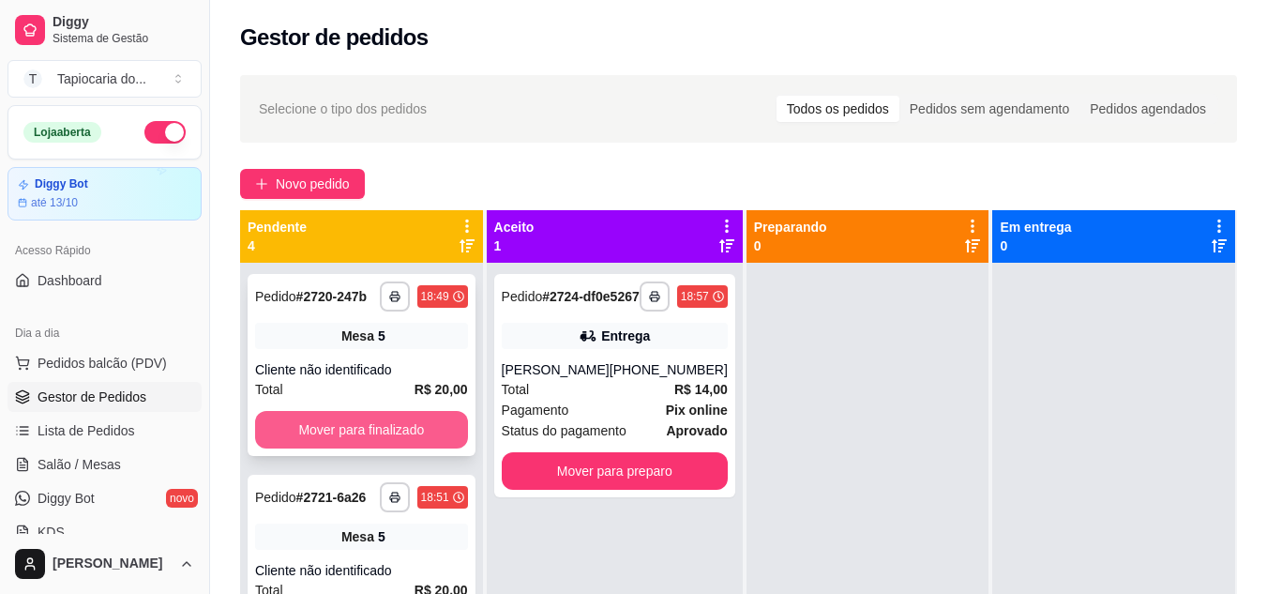
click at [420, 434] on button "Mover para finalizado" at bounding box center [361, 430] width 213 height 38
click at [420, 434] on button "Mover para finalizado" at bounding box center [361, 430] width 206 height 37
click at [420, 434] on button "Mover para finalizado" at bounding box center [361, 430] width 213 height 38
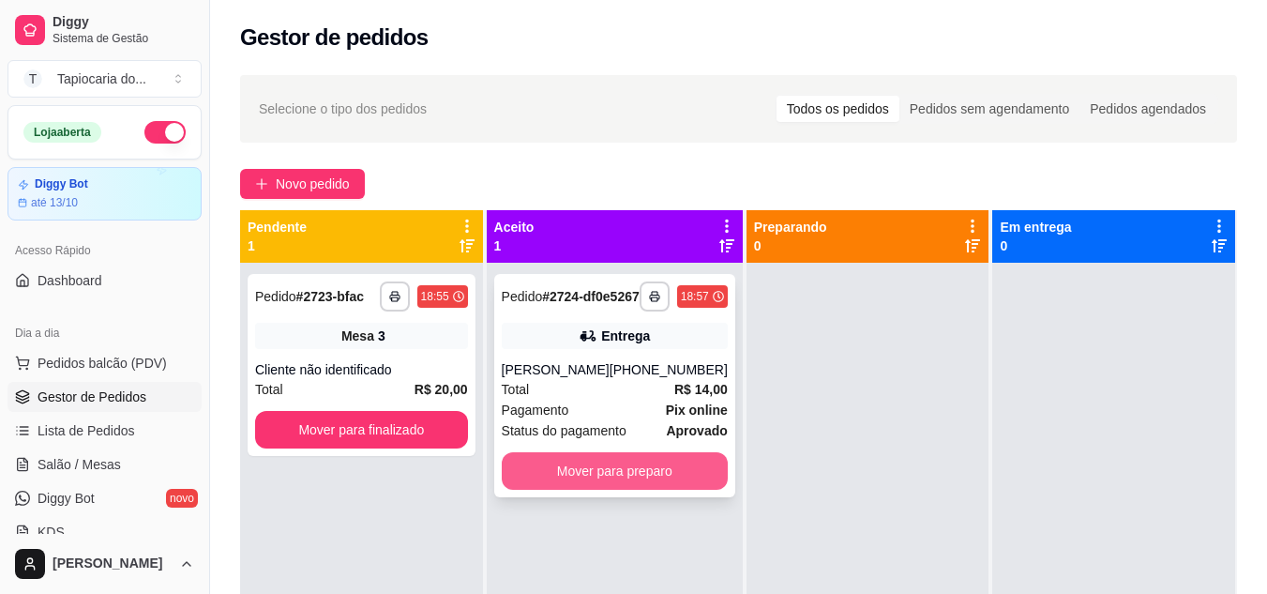
click at [549, 490] on button "Mover para preparo" at bounding box center [615, 471] width 226 height 38
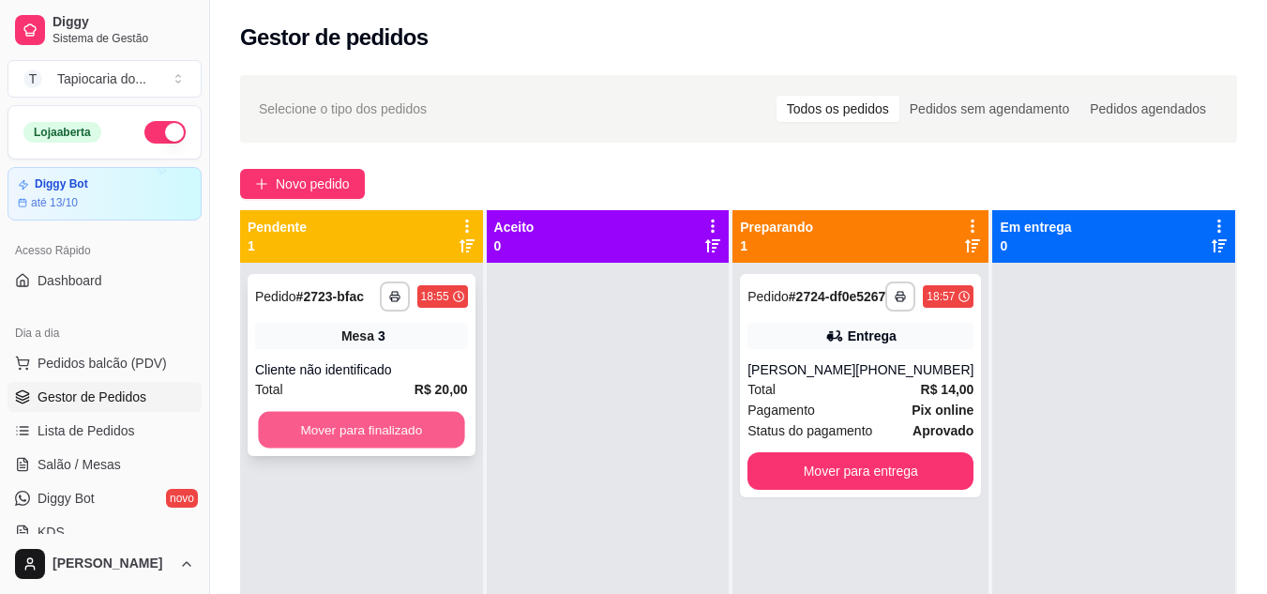
click at [432, 416] on button "Mover para finalizado" at bounding box center [361, 430] width 206 height 37
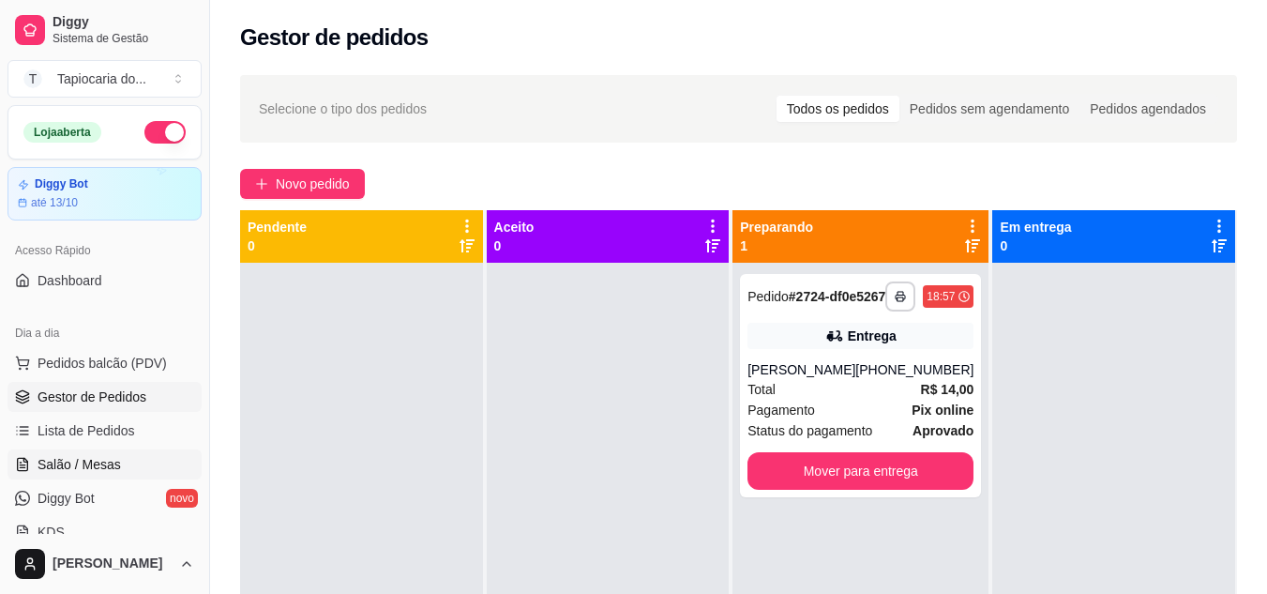
click at [67, 461] on span "Salão / Mesas" at bounding box center [79, 464] width 83 height 19
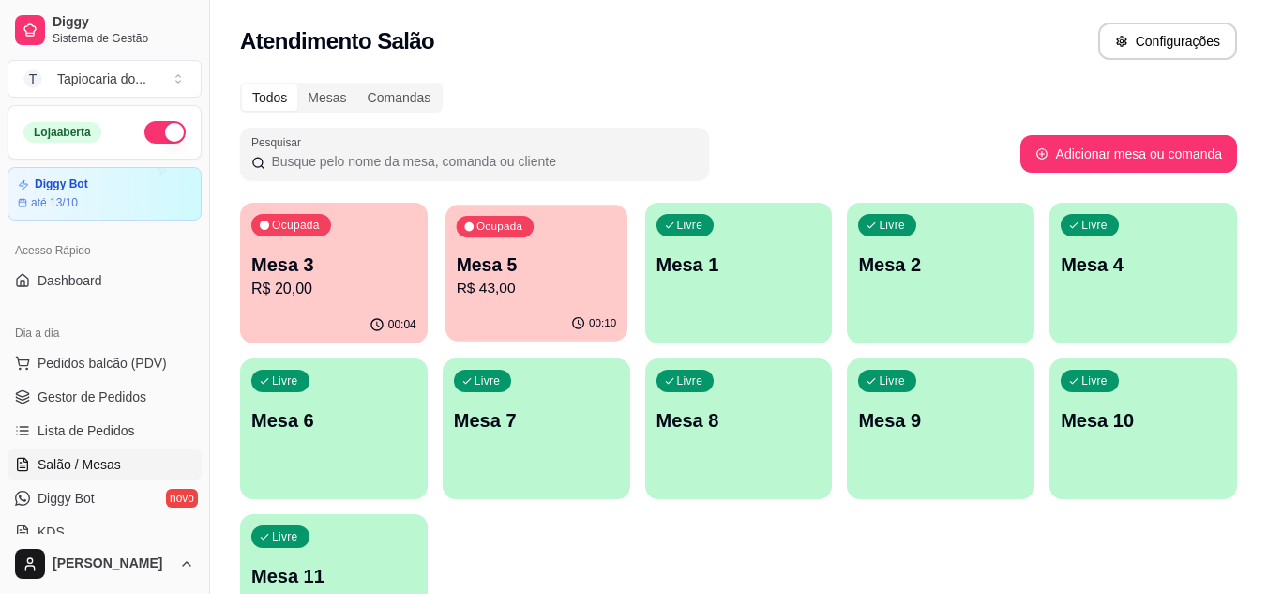
click at [477, 265] on p "Mesa 5" at bounding box center [536, 264] width 160 height 25
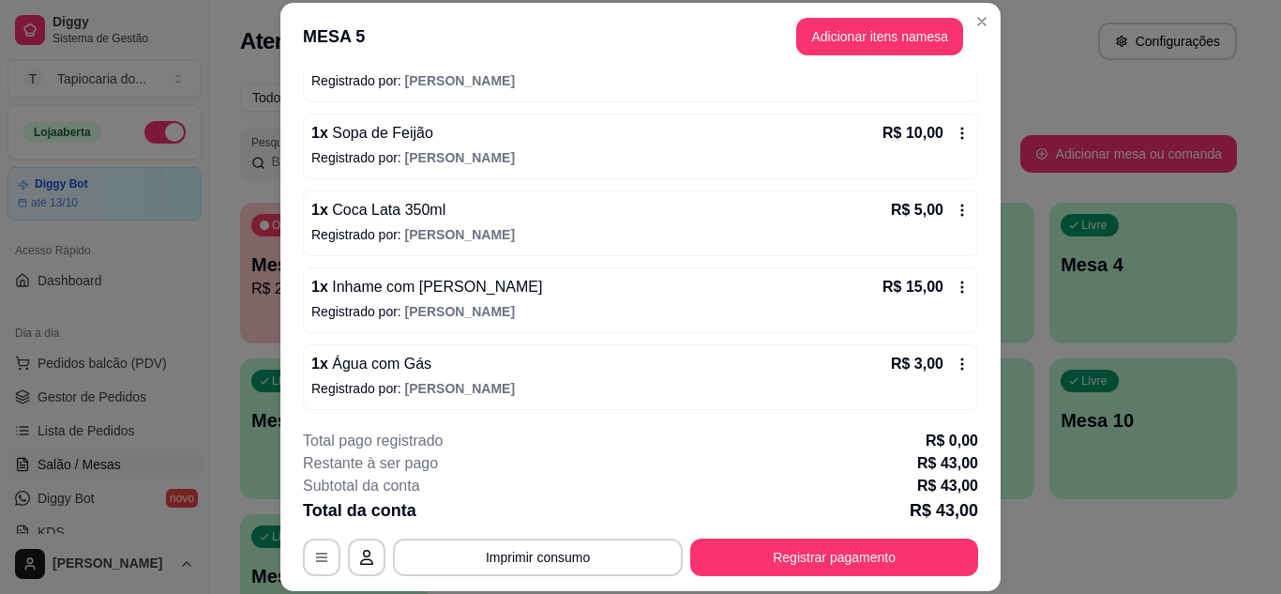
scroll to position [214, 0]
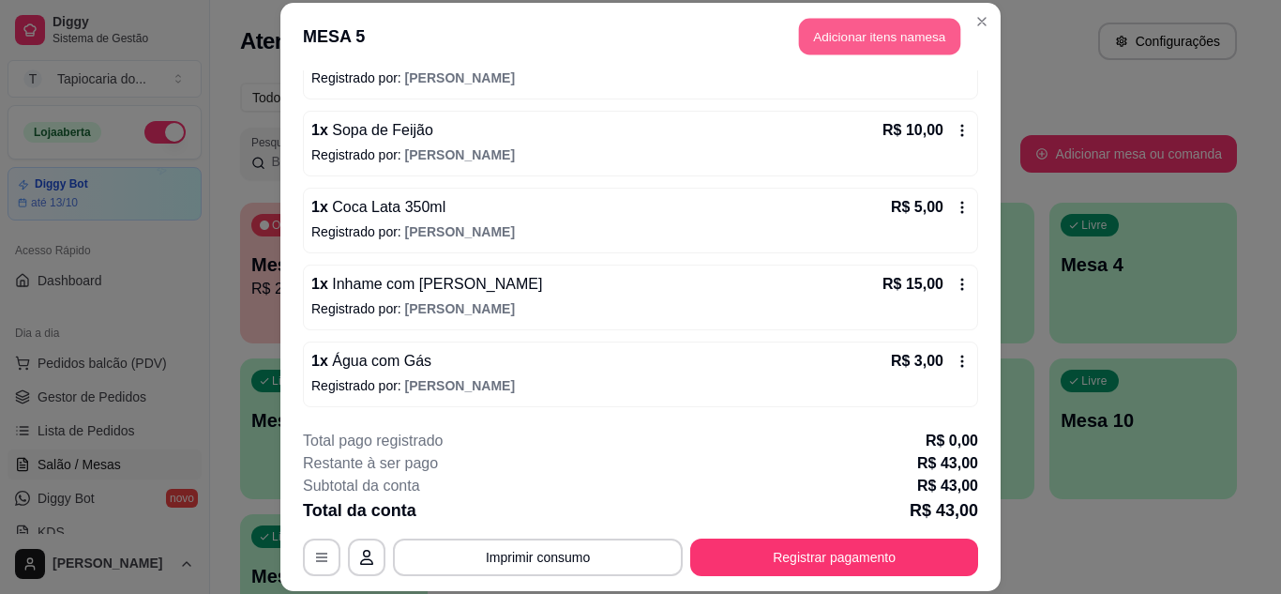
click at [835, 51] on button "Adicionar itens na mesa" at bounding box center [879, 37] width 161 height 37
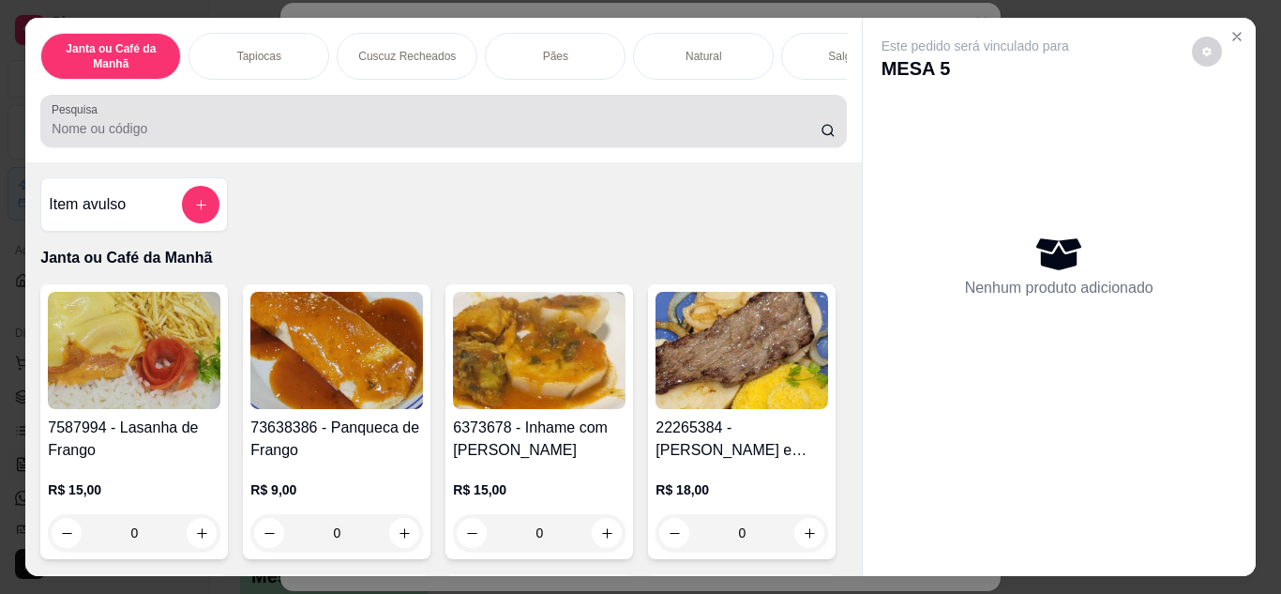
click at [571, 135] on input "Pesquisa" at bounding box center [436, 128] width 769 height 19
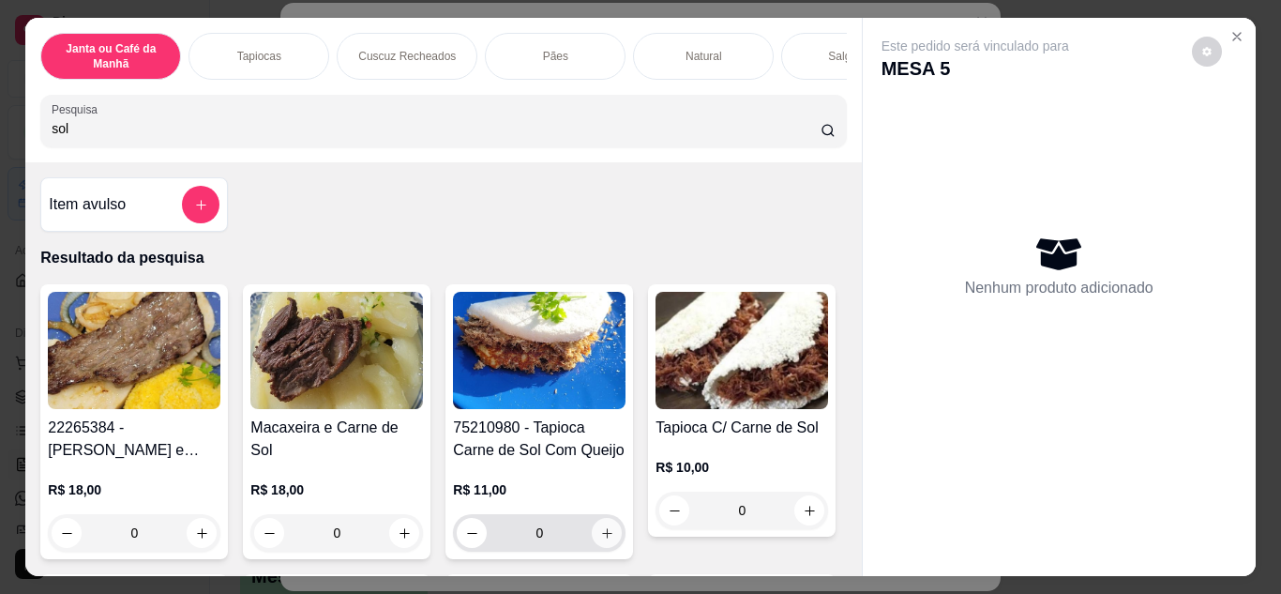
type input "sol"
click at [593, 542] on button "increase-product-quantity" at bounding box center [607, 532] width 29 height 29
type input "1"
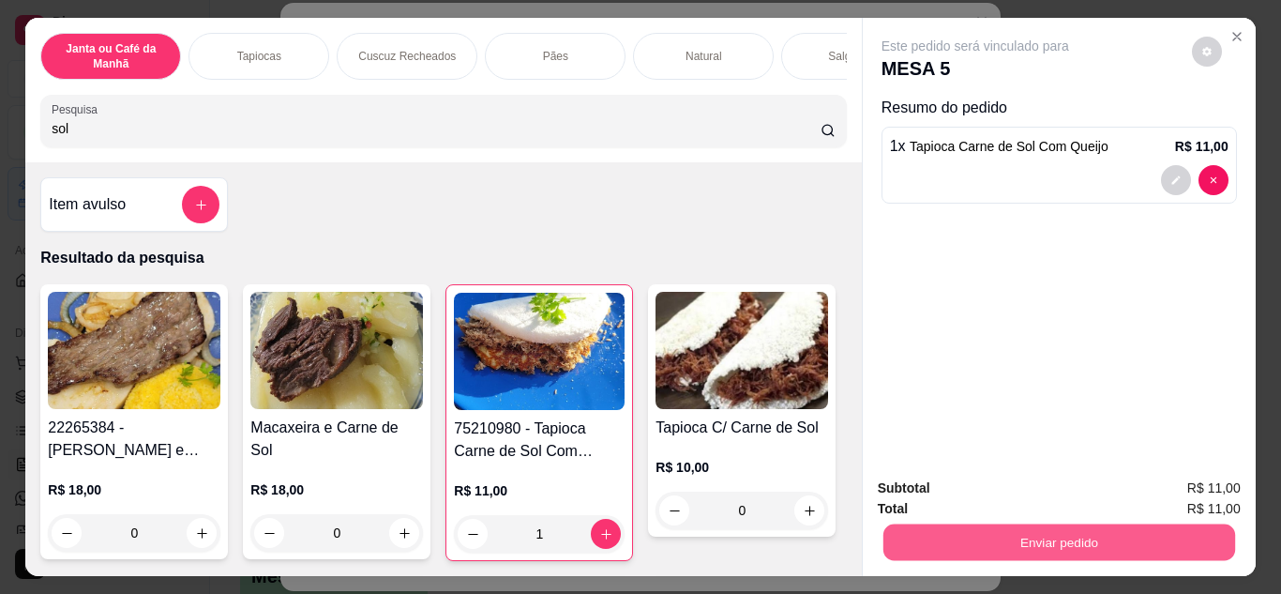
click at [1001, 543] on button "Enviar pedido" at bounding box center [1059, 542] width 352 height 37
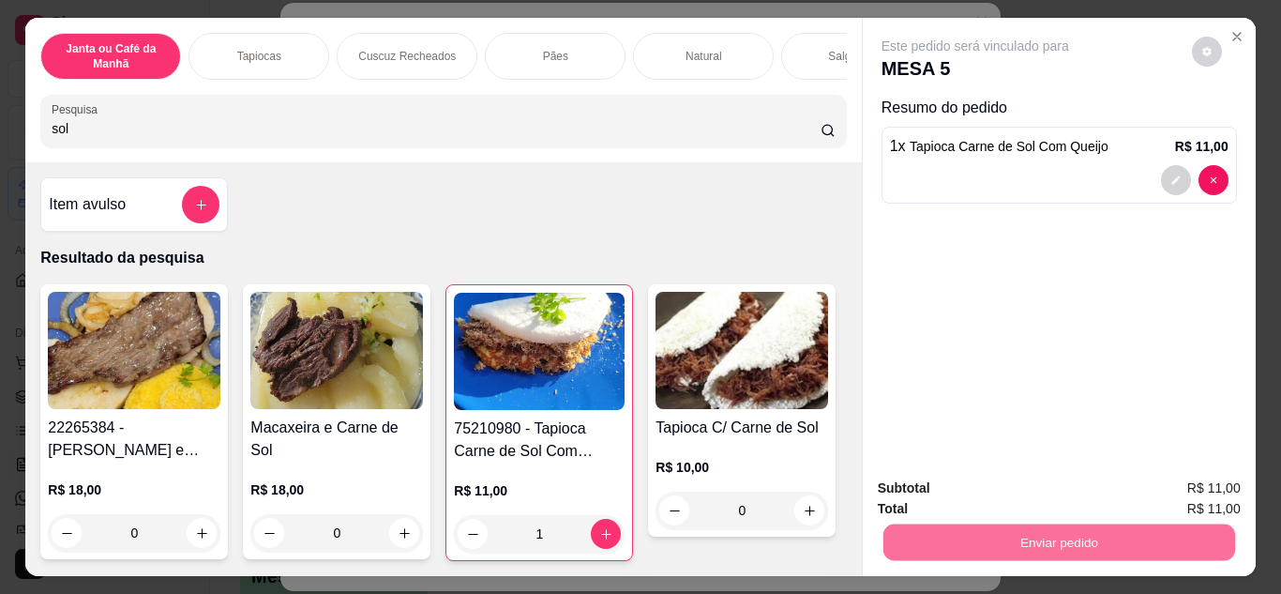
click at [991, 487] on button "Não registrar e enviar pedido" at bounding box center [996, 488] width 189 height 35
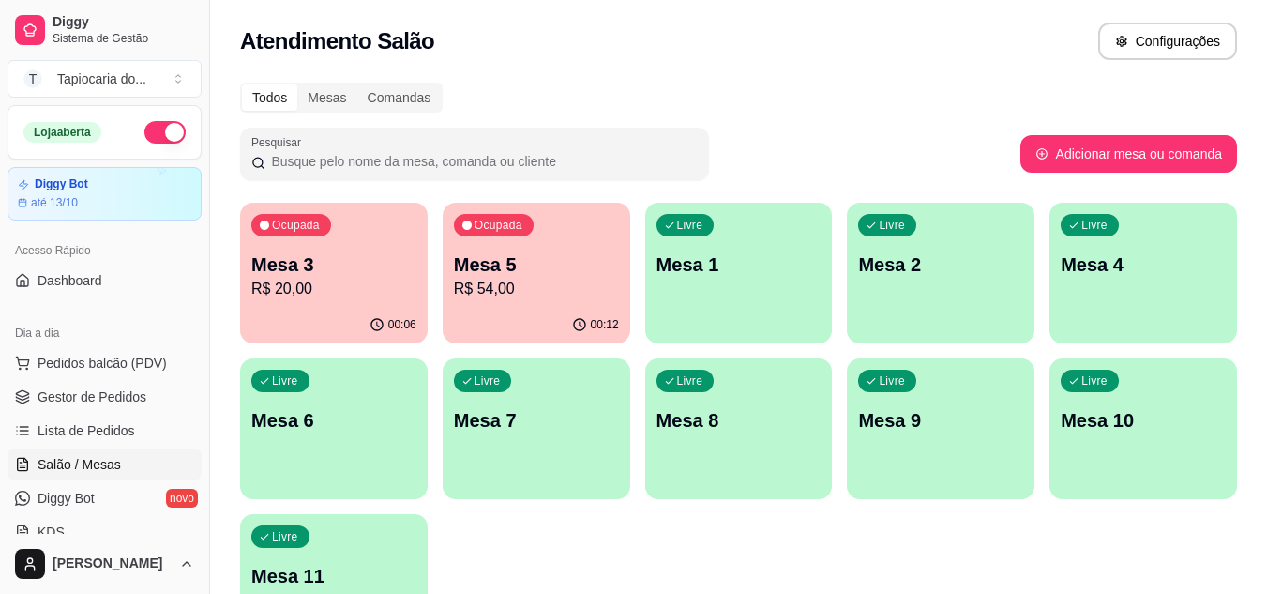
click at [563, 255] on p "Mesa 5" at bounding box center [536, 264] width 165 height 26
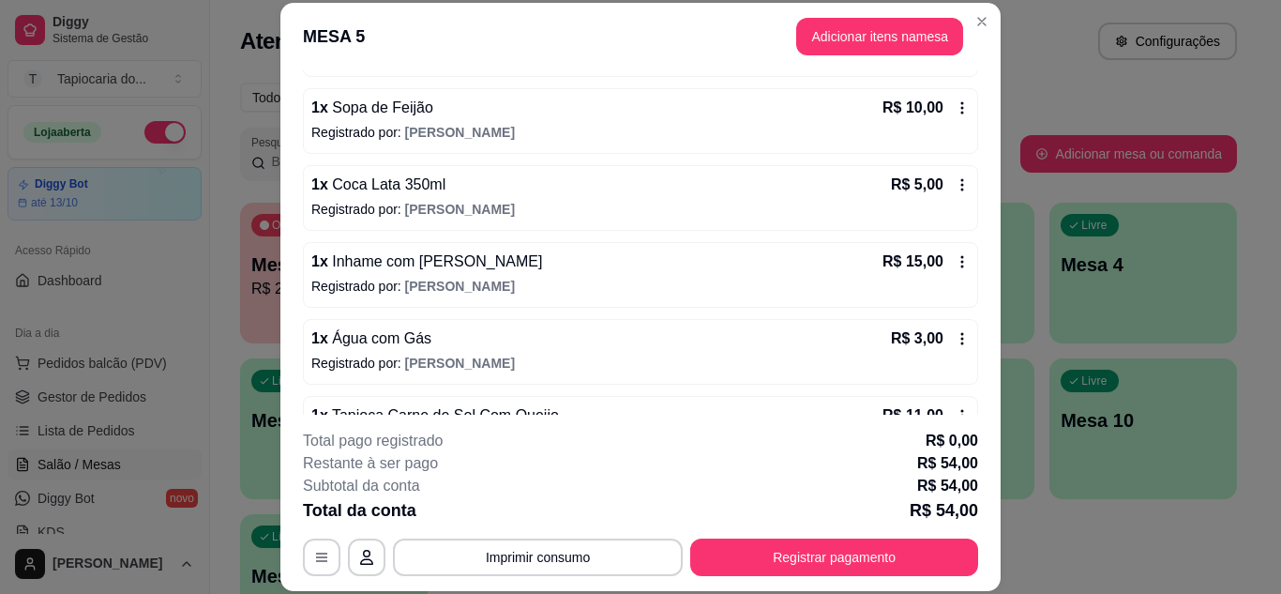
scroll to position [291, 0]
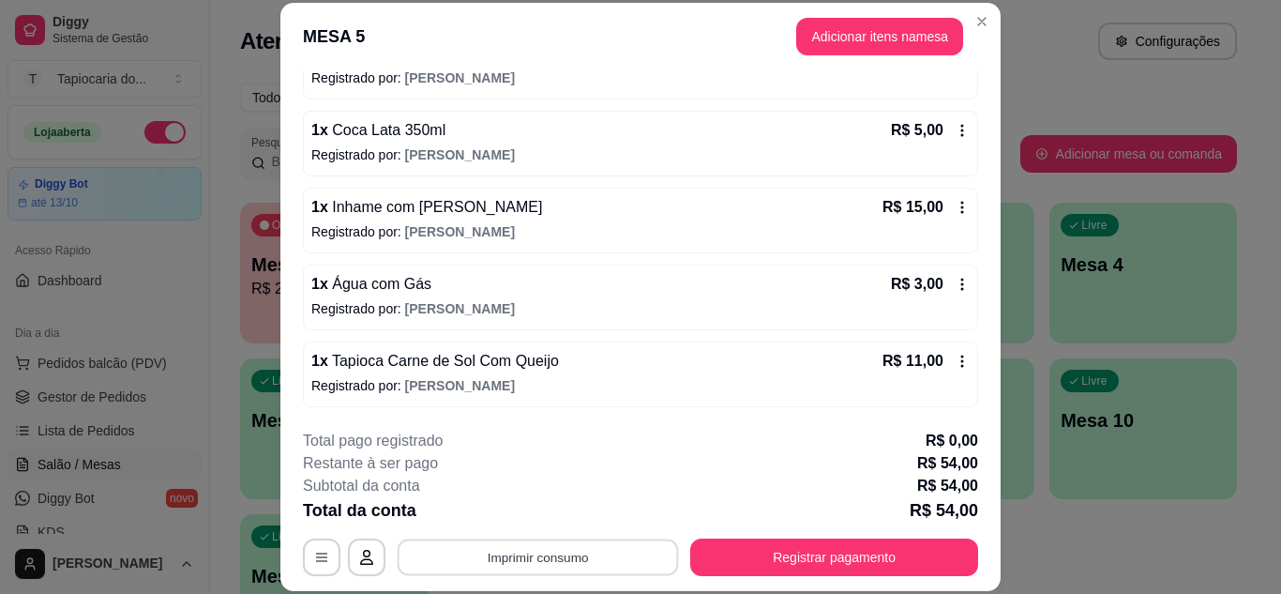
click at [568, 554] on button "Imprimir consumo" at bounding box center [538, 556] width 281 height 37
click at [558, 511] on button "Impressora" at bounding box center [536, 513] width 131 height 29
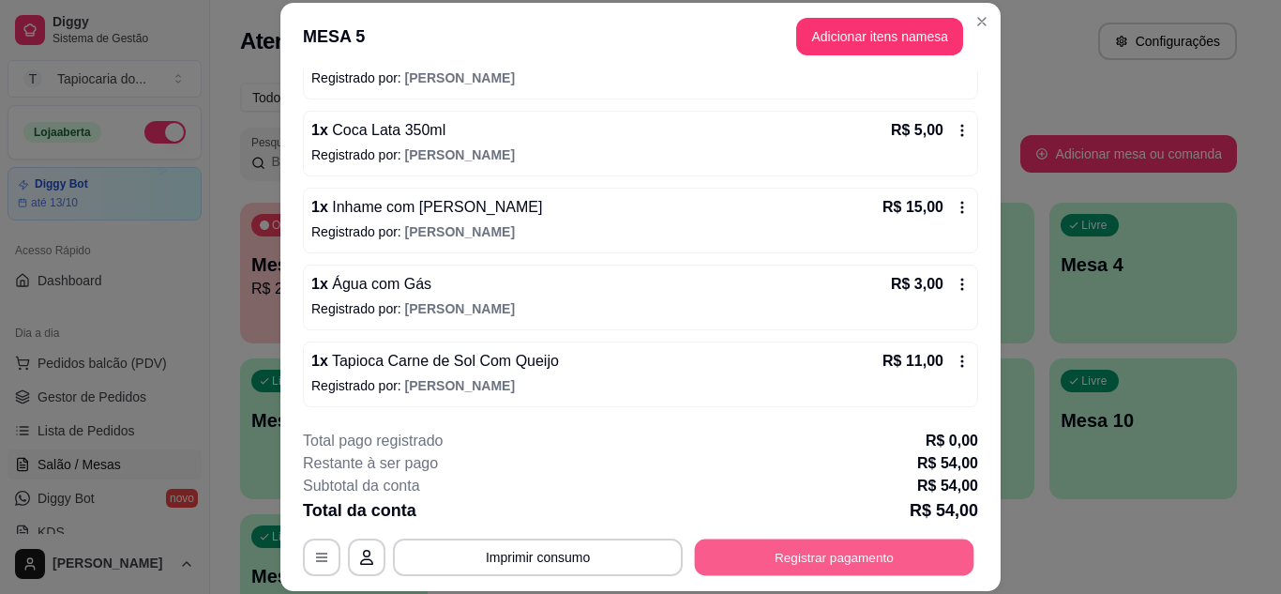
click at [812, 564] on button "Registrar pagamento" at bounding box center [835, 556] width 280 height 37
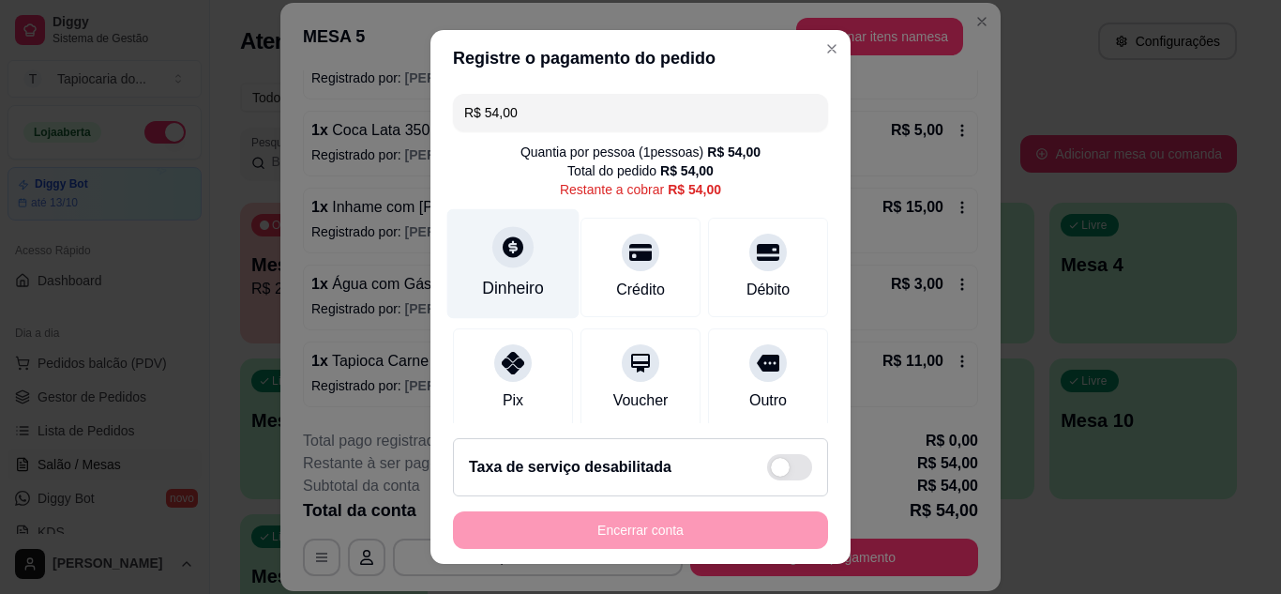
click at [526, 268] on div "Dinheiro" at bounding box center [513, 263] width 132 height 110
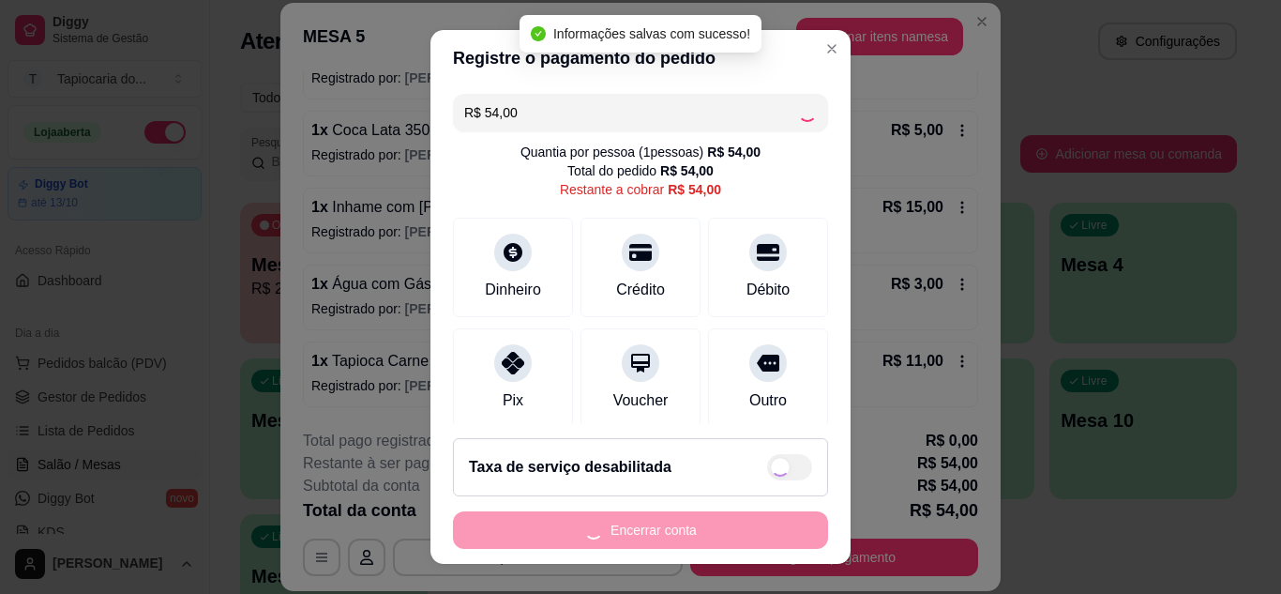
type input "R$ 0,00"
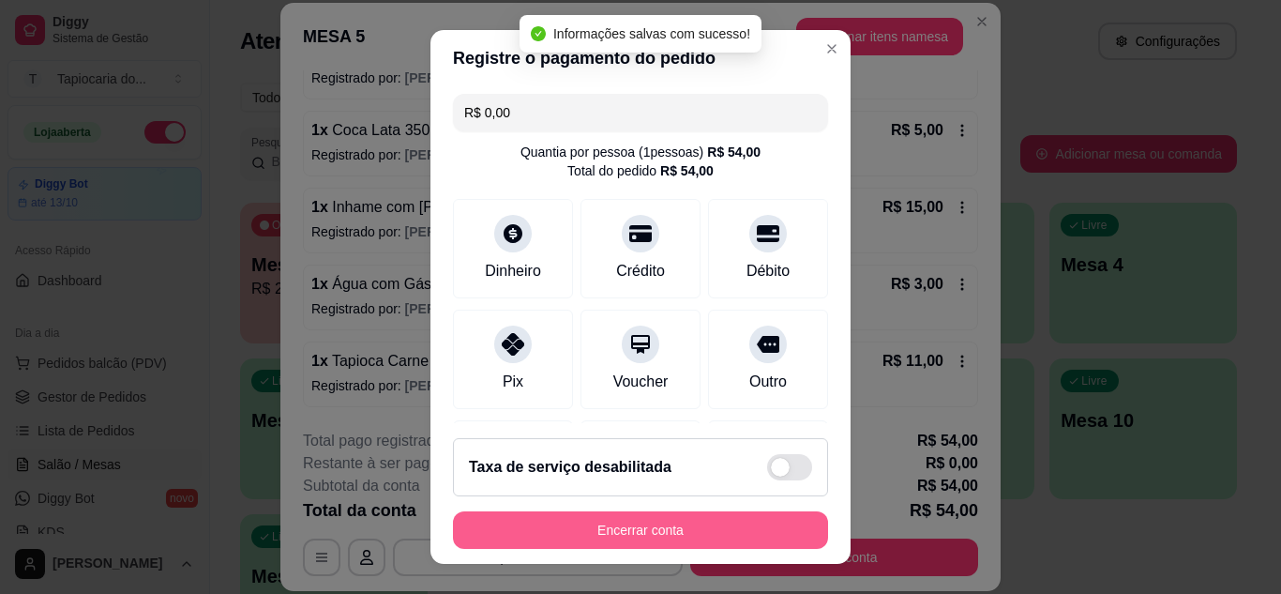
click at [678, 539] on button "Encerrar conta" at bounding box center [640, 530] width 375 height 38
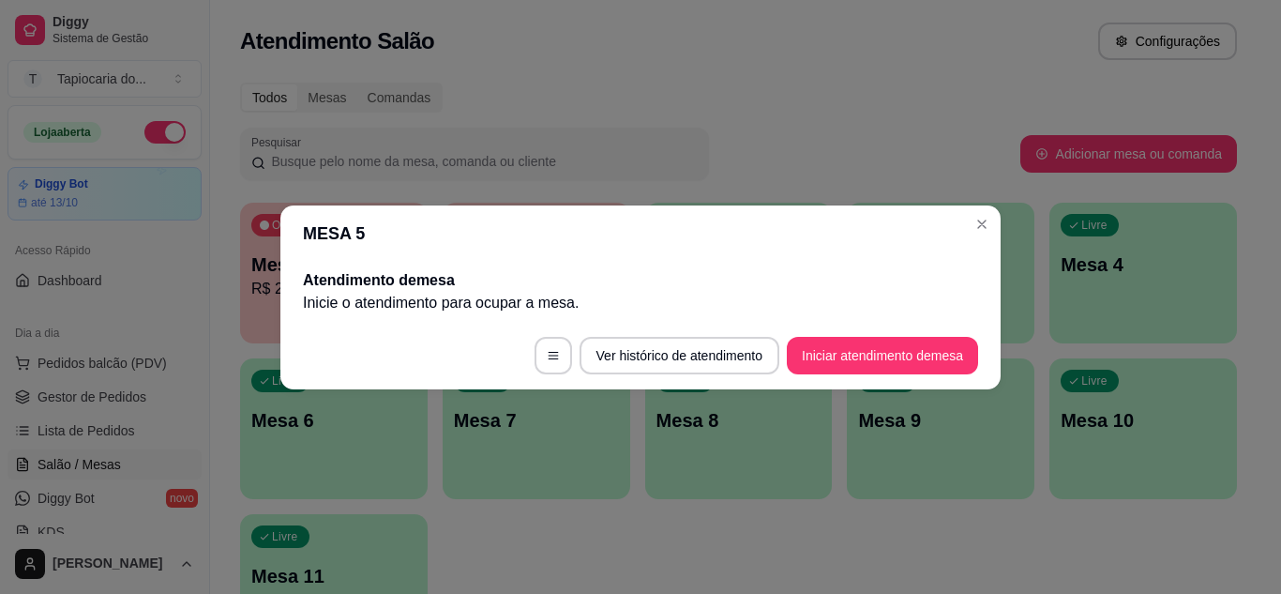
scroll to position [0, 0]
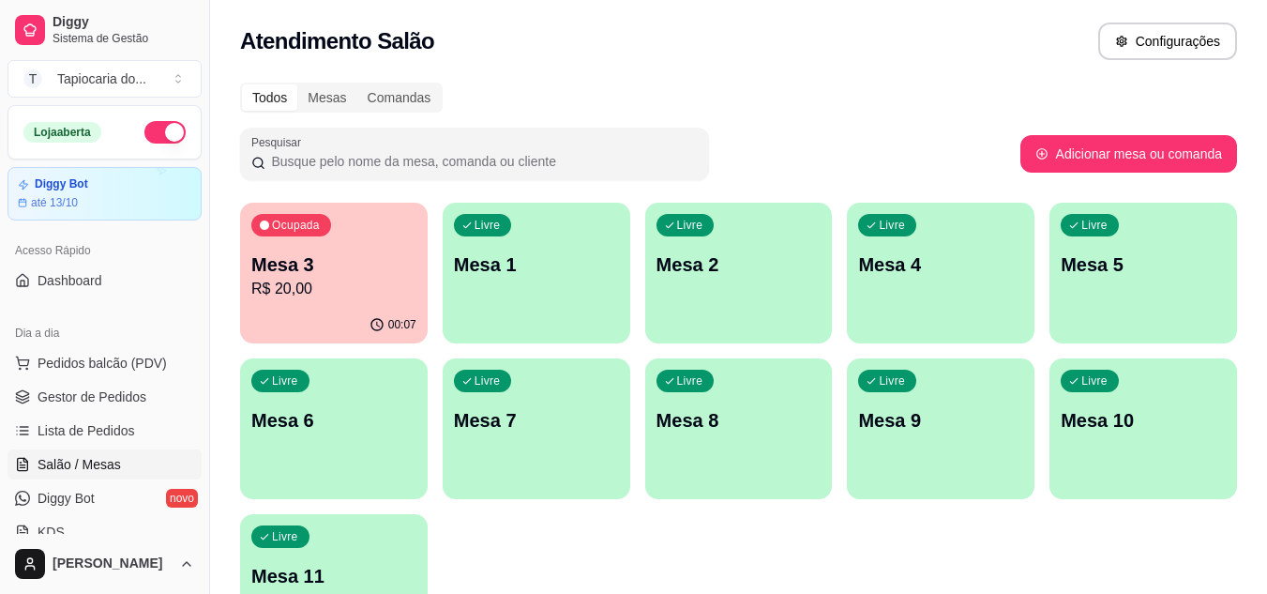
click at [390, 284] on p "R$ 20,00" at bounding box center [333, 289] width 165 height 23
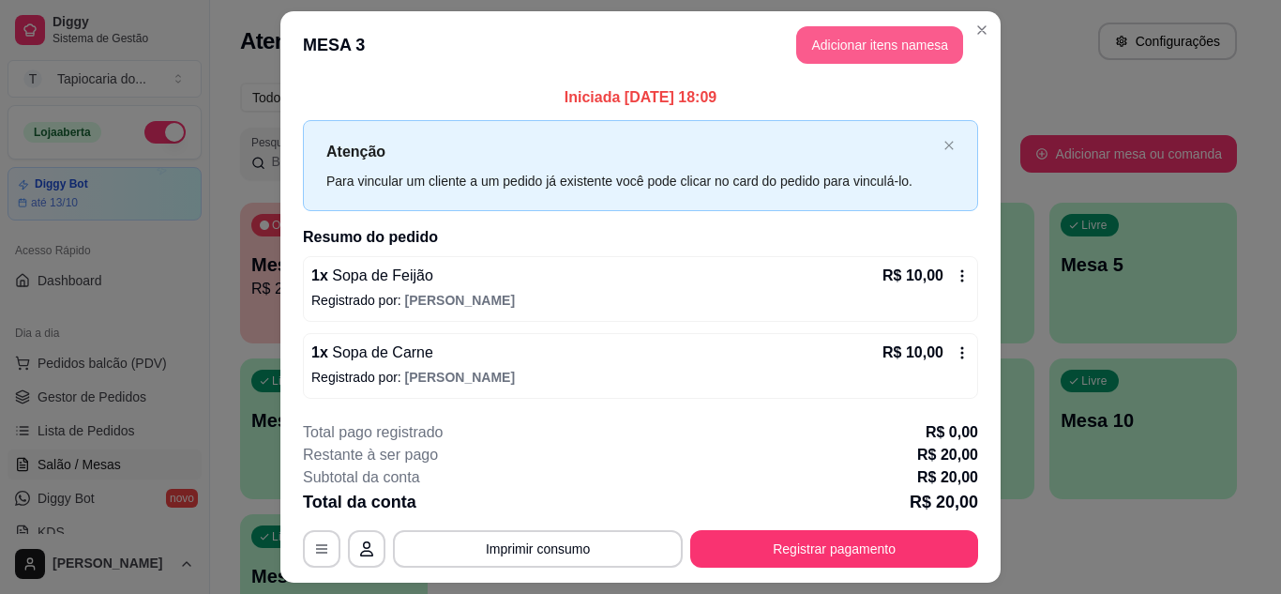
click at [865, 47] on button "Adicionar itens na mesa" at bounding box center [879, 45] width 167 height 38
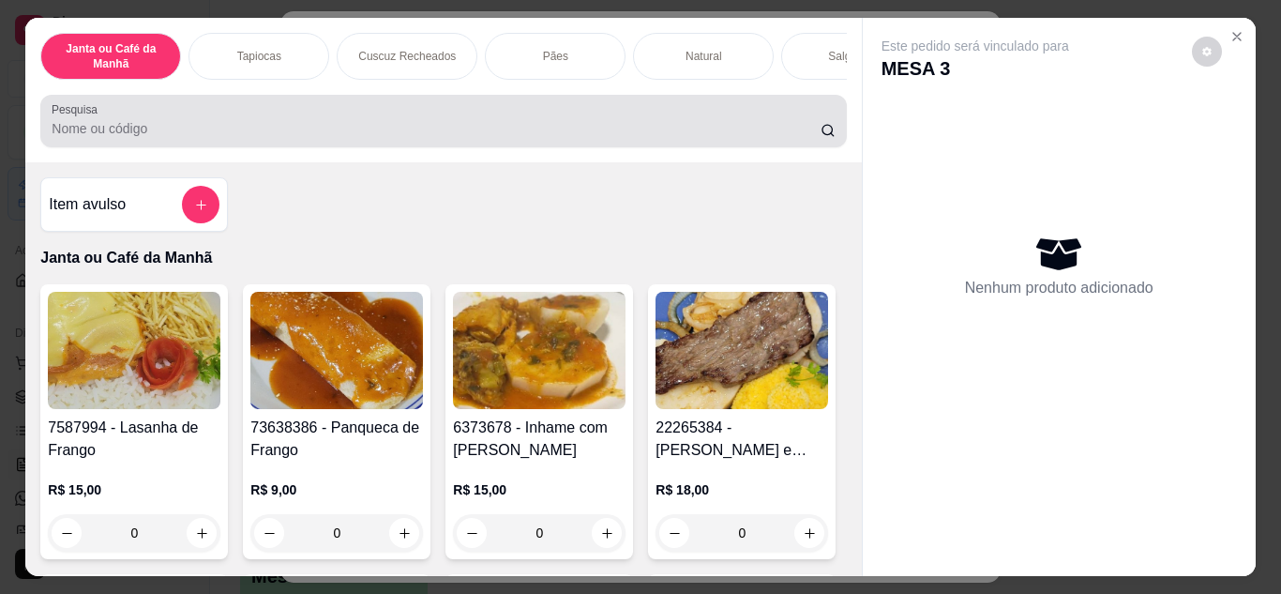
click at [504, 113] on div at bounding box center [443, 121] width 783 height 38
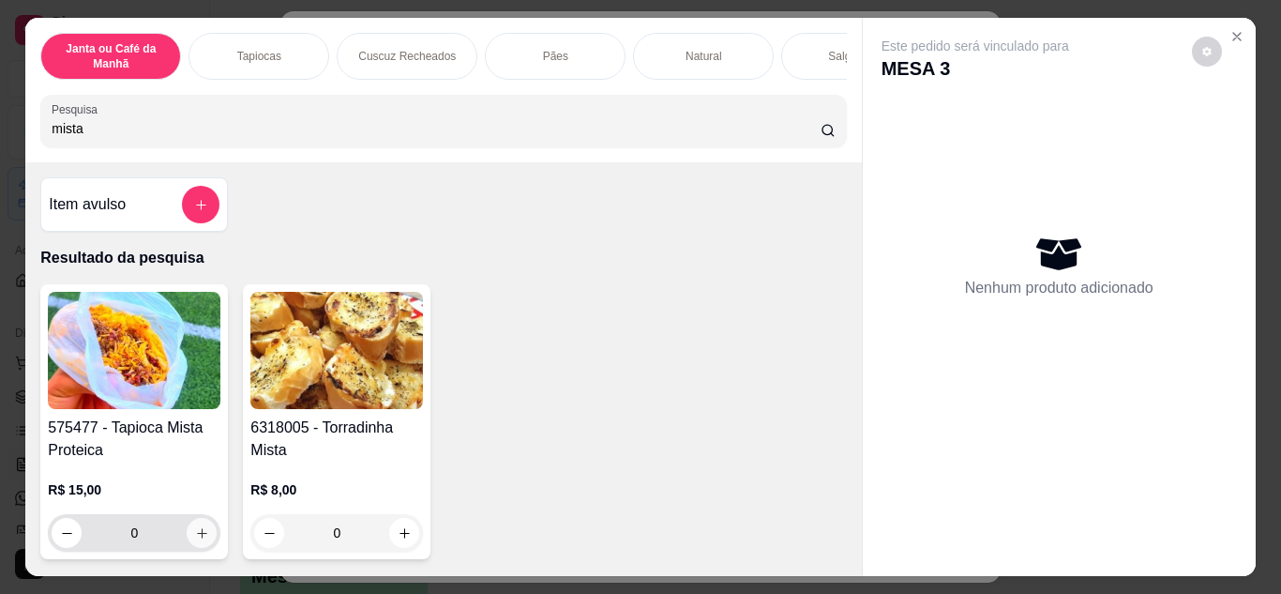
type input "mista"
click at [197, 537] on icon "increase-product-quantity" at bounding box center [201, 532] width 9 height 9
type input "1"
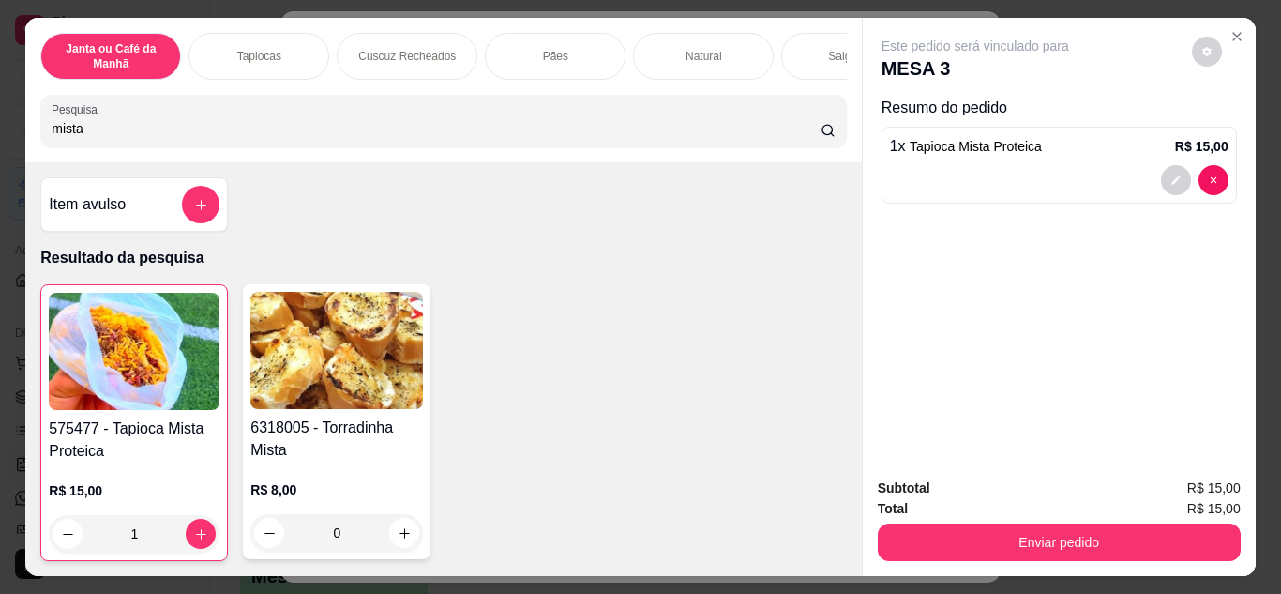
drag, startPoint x: 196, startPoint y: 132, endPoint x: 0, endPoint y: 110, distance: 197.3
click at [0, 110] on div "Janta ou Café da Manhã Tapiocas Cuscuz Recheados Pães Natural Salgados Tapiocas…" at bounding box center [640, 297] width 1281 height 594
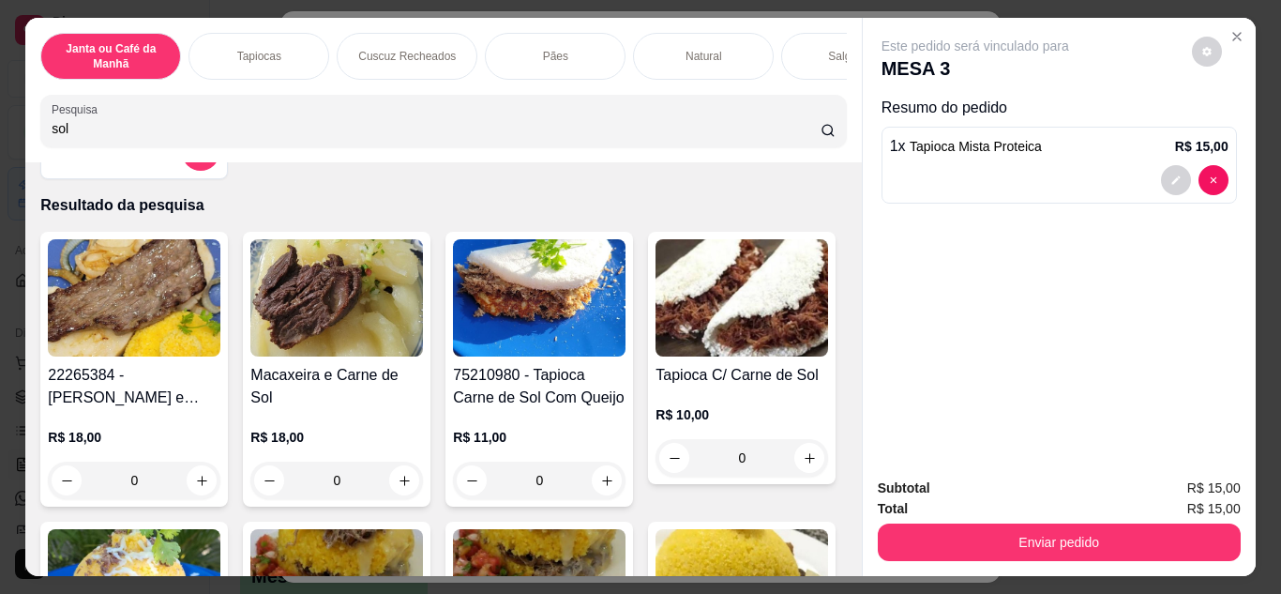
scroll to position [94, 0]
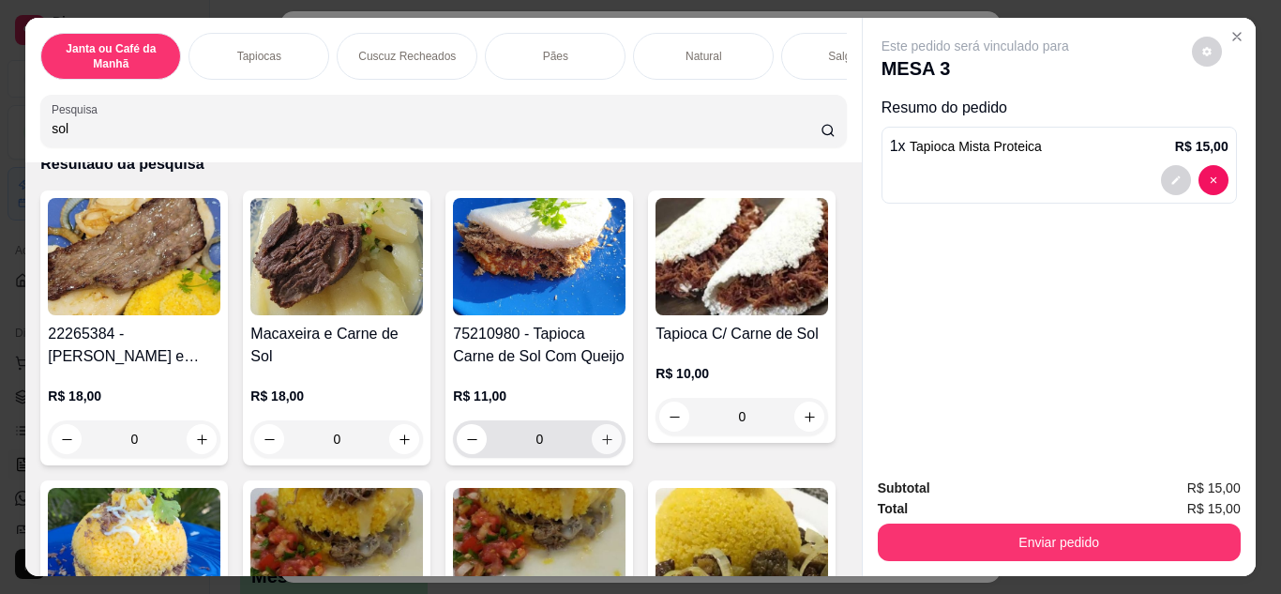
type input "sol"
click at [600, 439] on icon "increase-product-quantity" at bounding box center [607, 439] width 14 height 14
type input "1"
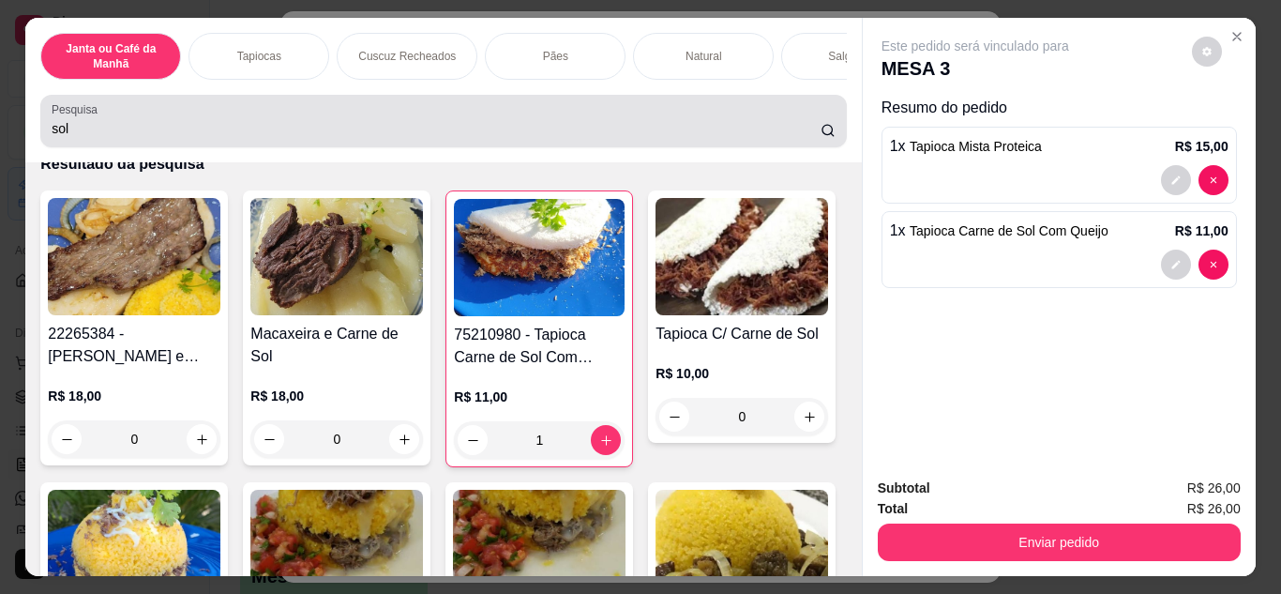
click at [278, 130] on input "sol" at bounding box center [436, 128] width 769 height 19
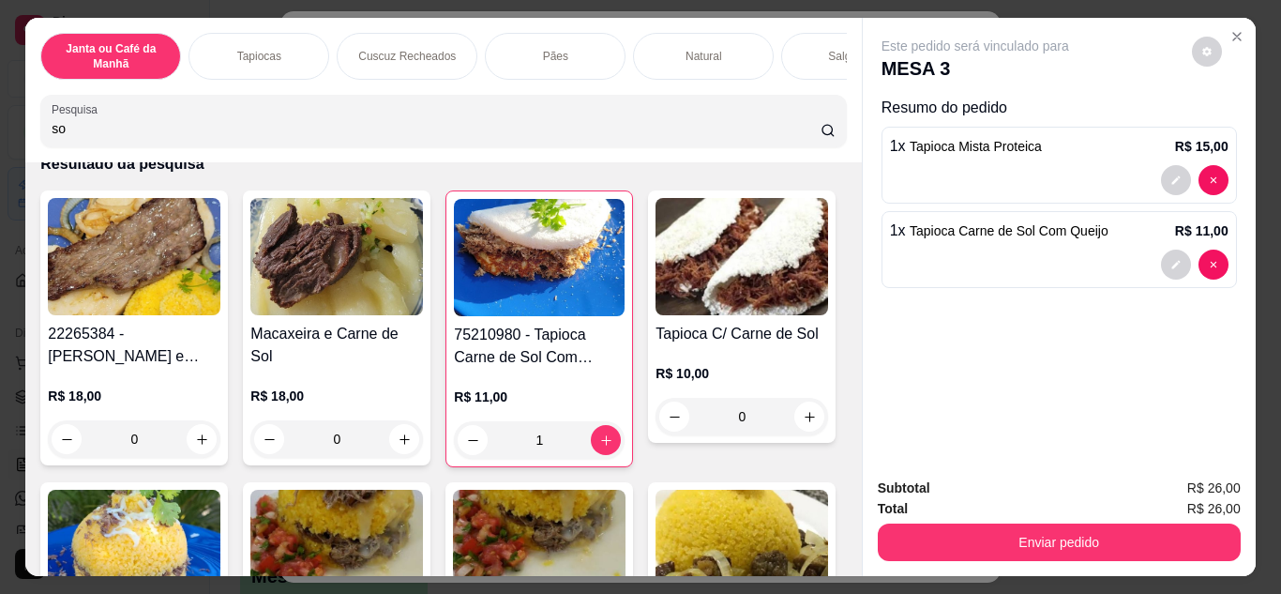
type input "s"
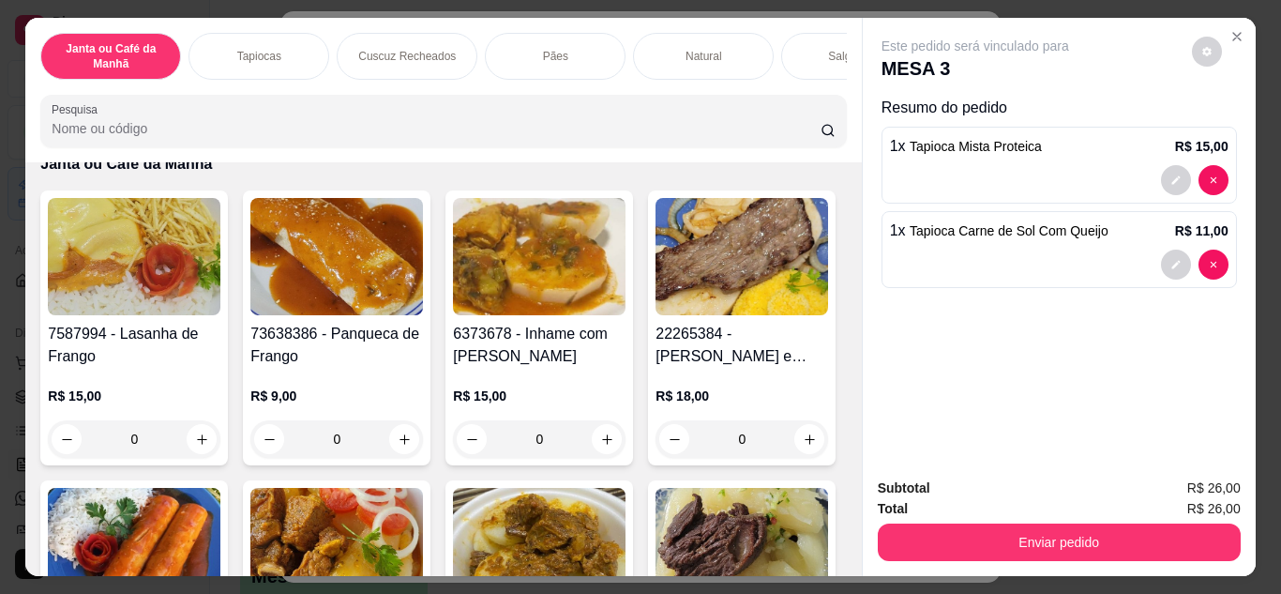
click at [497, 135] on input "Pesquisa" at bounding box center [436, 128] width 769 height 19
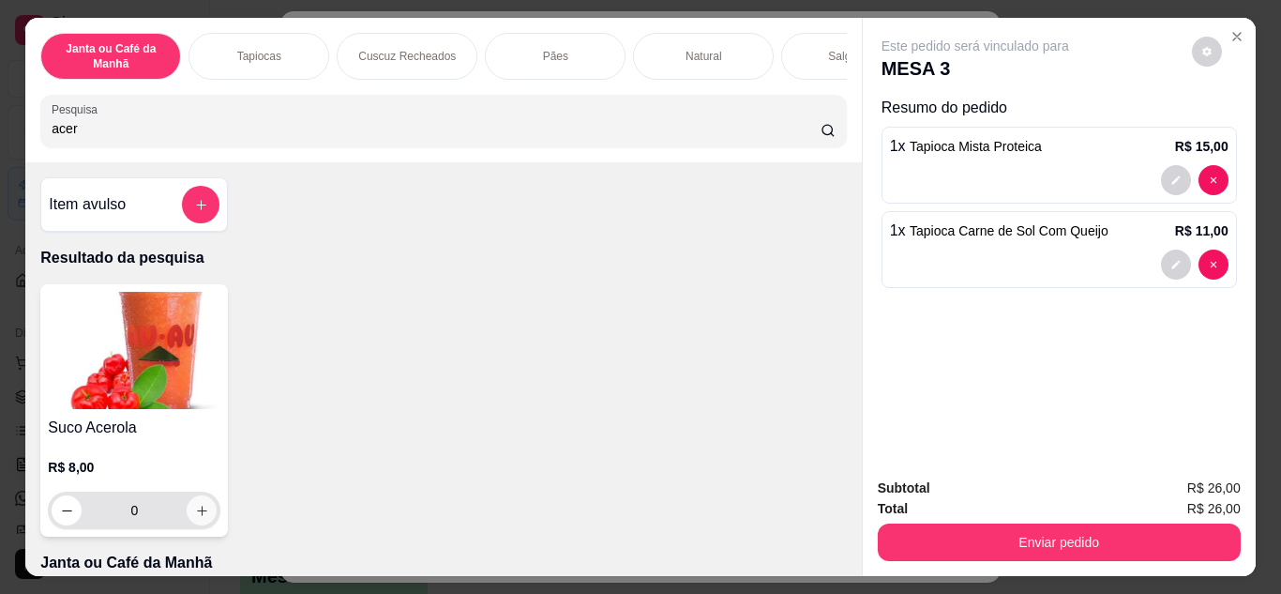
type input "acer"
click at [204, 516] on button "increase-product-quantity" at bounding box center [202, 510] width 30 height 30
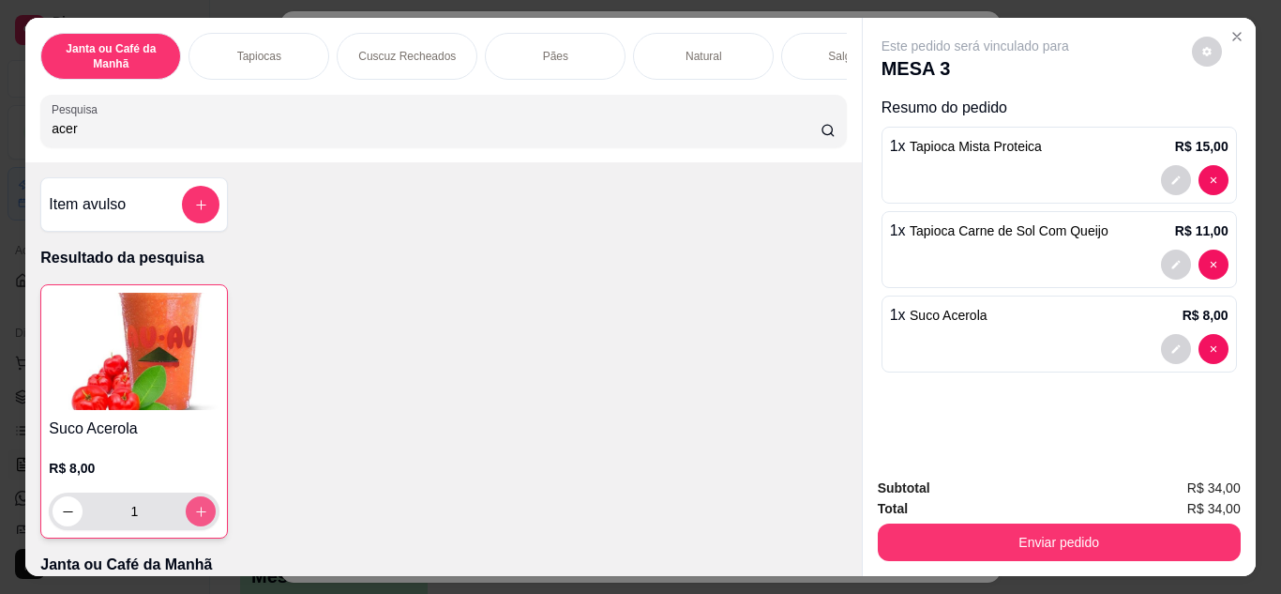
type input "1"
drag, startPoint x: 146, startPoint y: 129, endPoint x: 0, endPoint y: 129, distance: 146.3
click at [0, 129] on div "Janta ou Café da Manhã Tapiocas Cuscuz Recheados Pães Natural Salgados Tapiocas…" at bounding box center [640, 297] width 1281 height 594
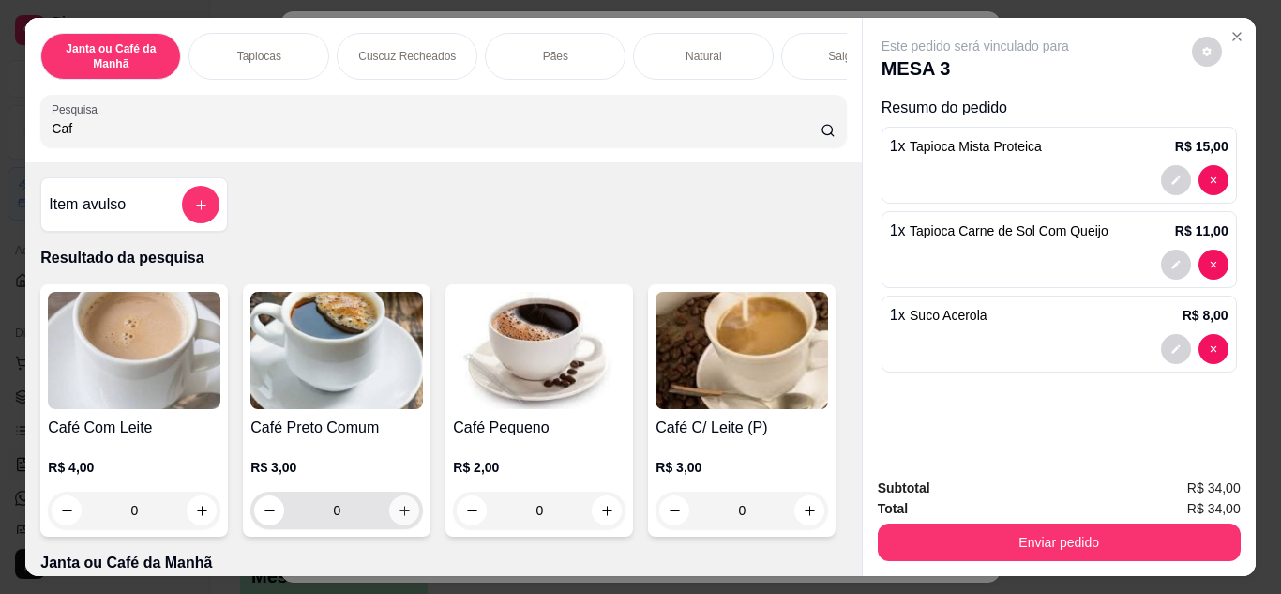
type input "Caf"
click at [398, 515] on icon "increase-product-quantity" at bounding box center [405, 511] width 14 height 14
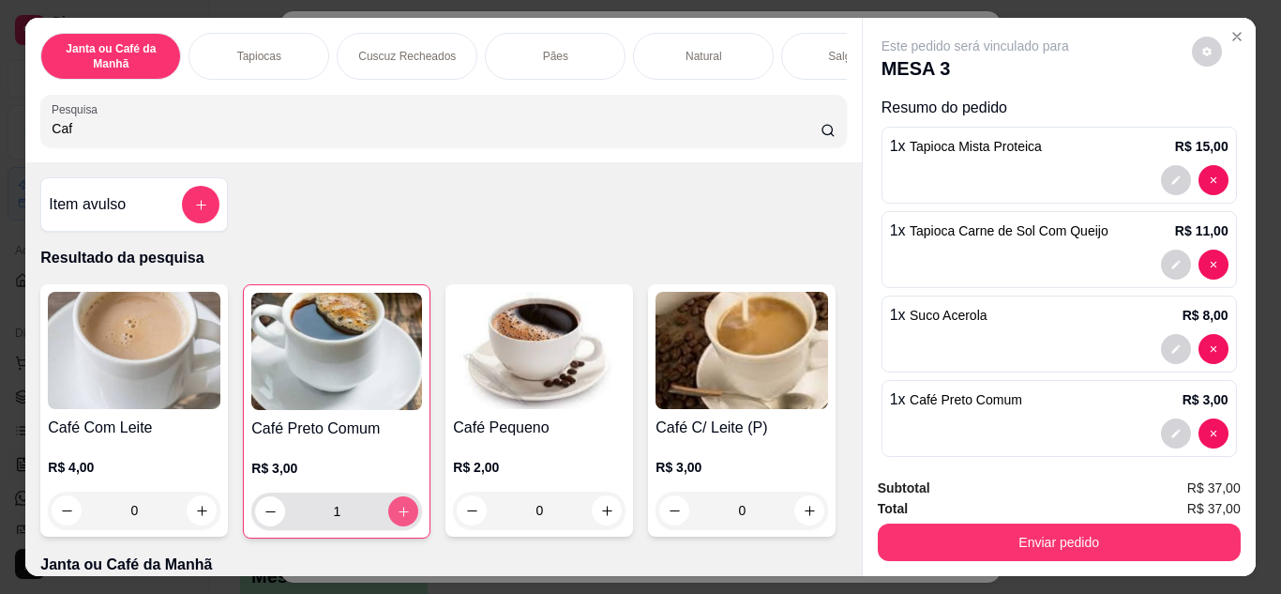
type input "1"
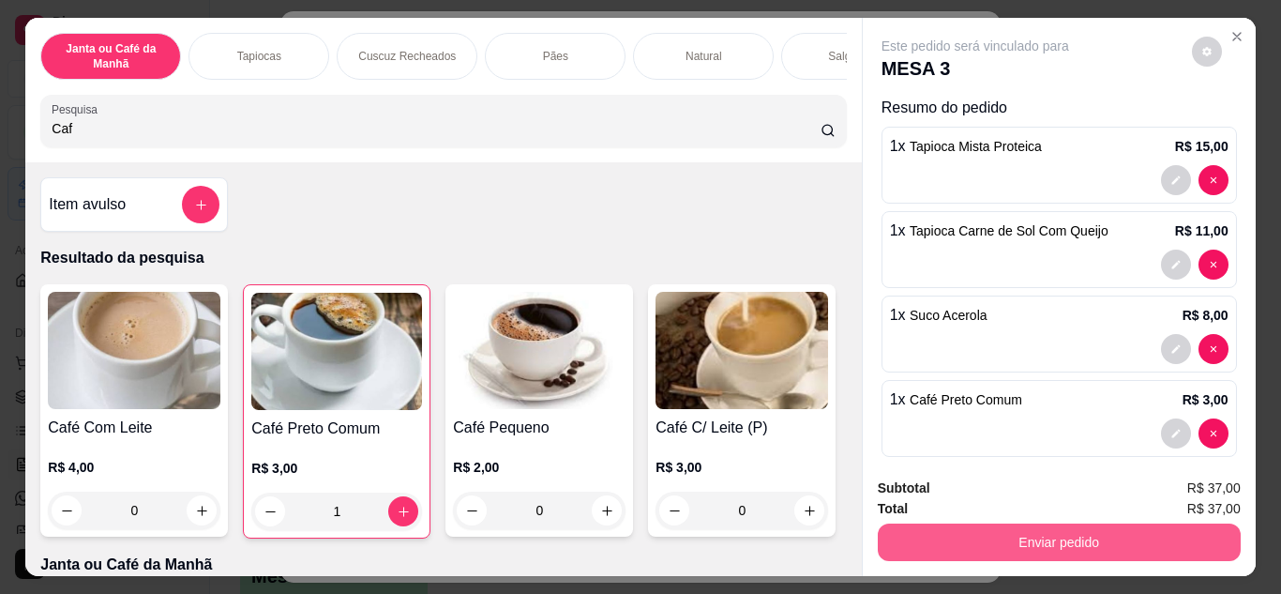
click at [983, 529] on button "Enviar pedido" at bounding box center [1059, 542] width 363 height 38
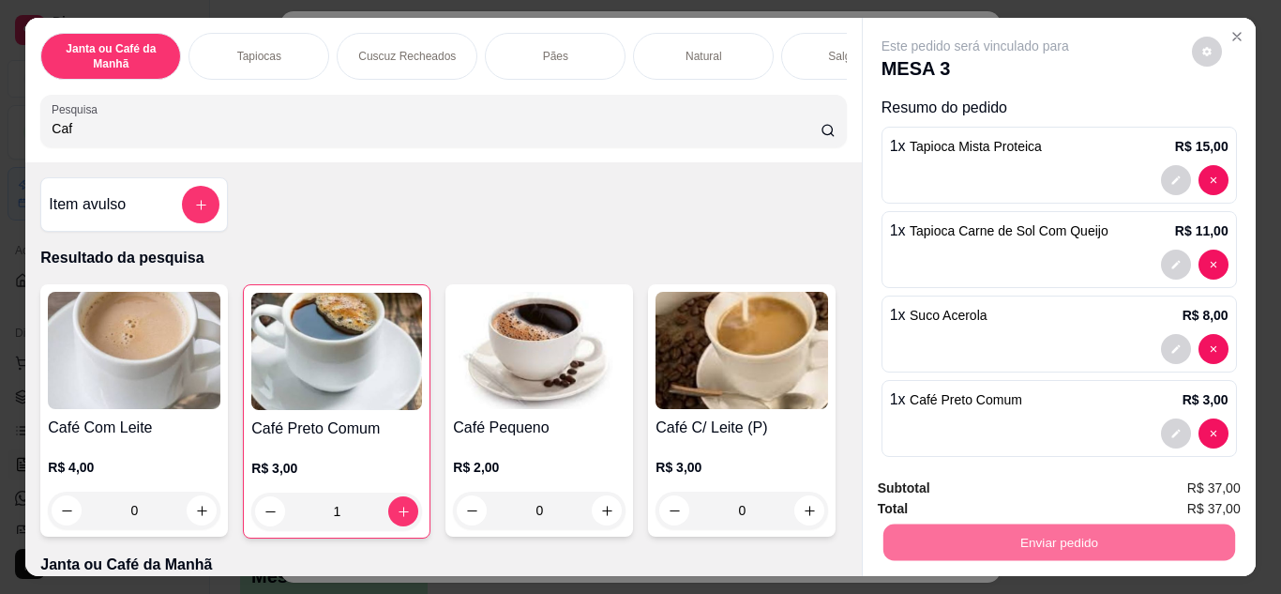
click at [1035, 492] on button "Não registrar e enviar pedido" at bounding box center [997, 490] width 195 height 36
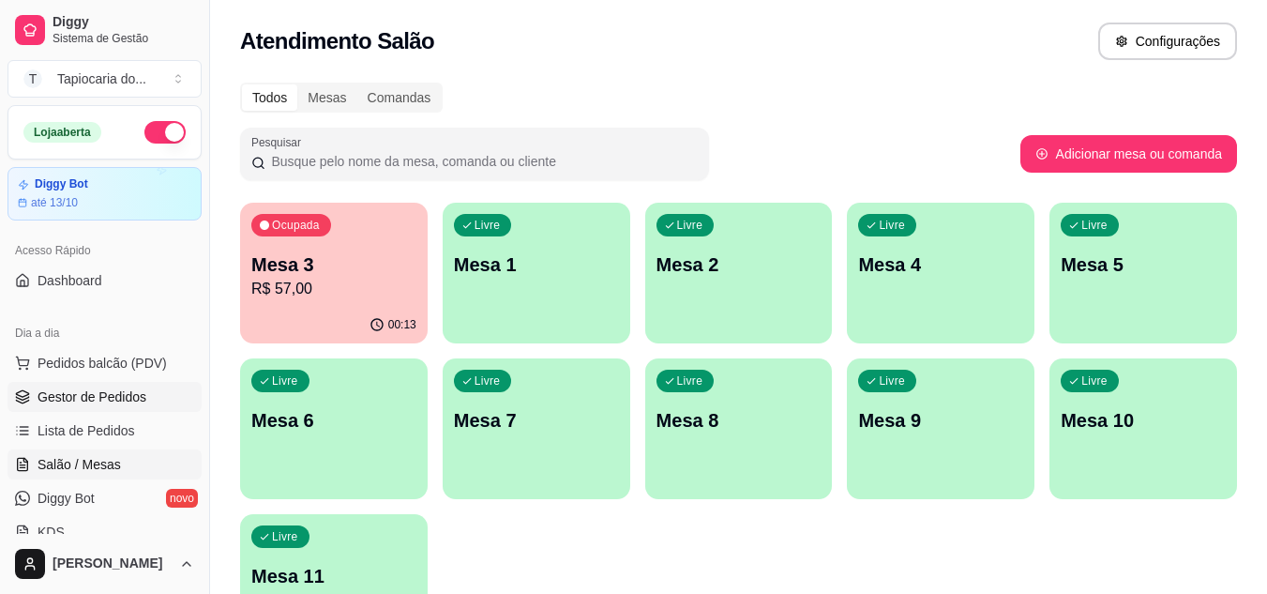
click at [120, 401] on span "Gestor de Pedidos" at bounding box center [92, 396] width 109 height 19
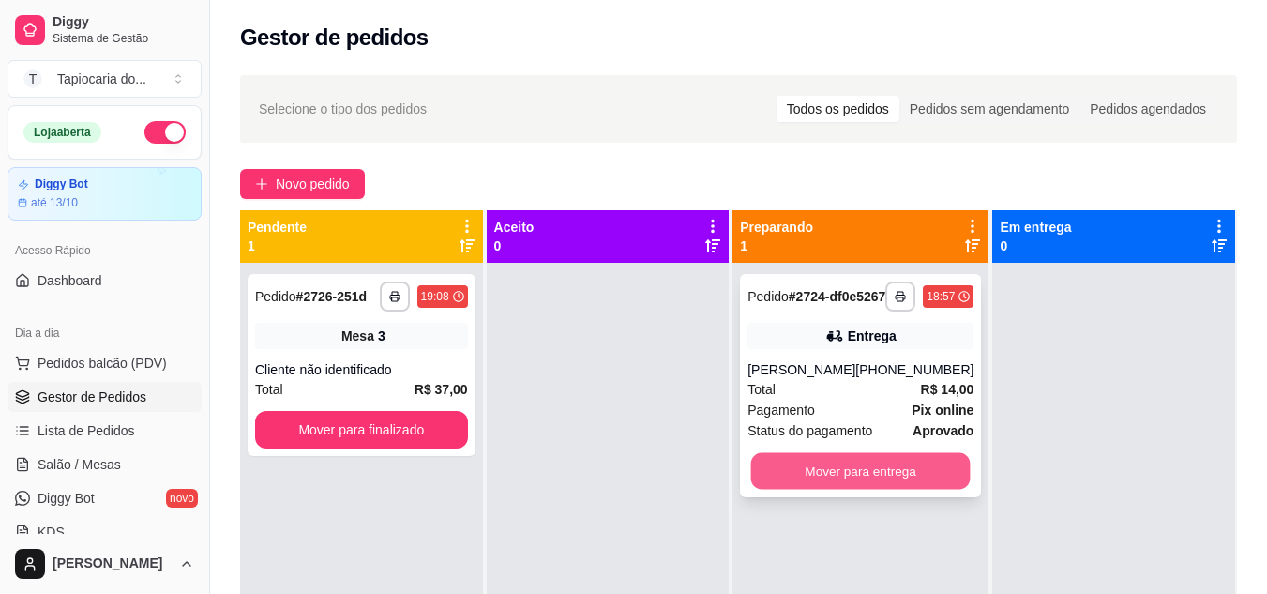
click at [843, 477] on button "Mover para entrega" at bounding box center [860, 471] width 219 height 37
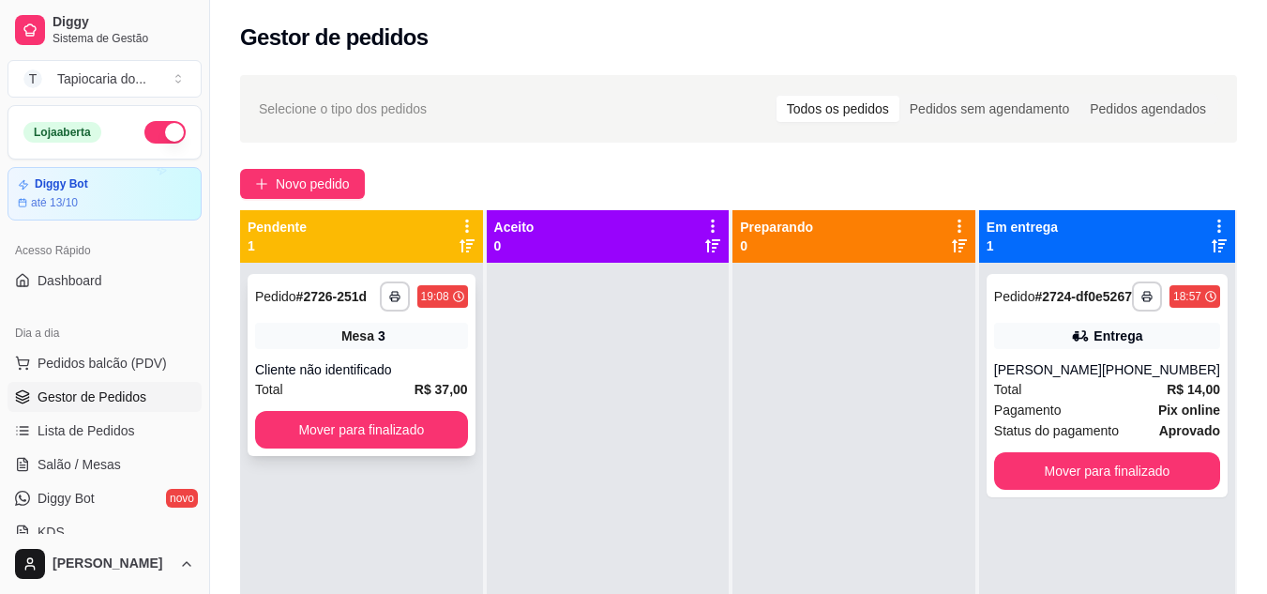
drag, startPoint x: 352, startPoint y: 408, endPoint x: 355, endPoint y: 433, distance: 25.5
click at [355, 433] on div "**********" at bounding box center [362, 365] width 228 height 182
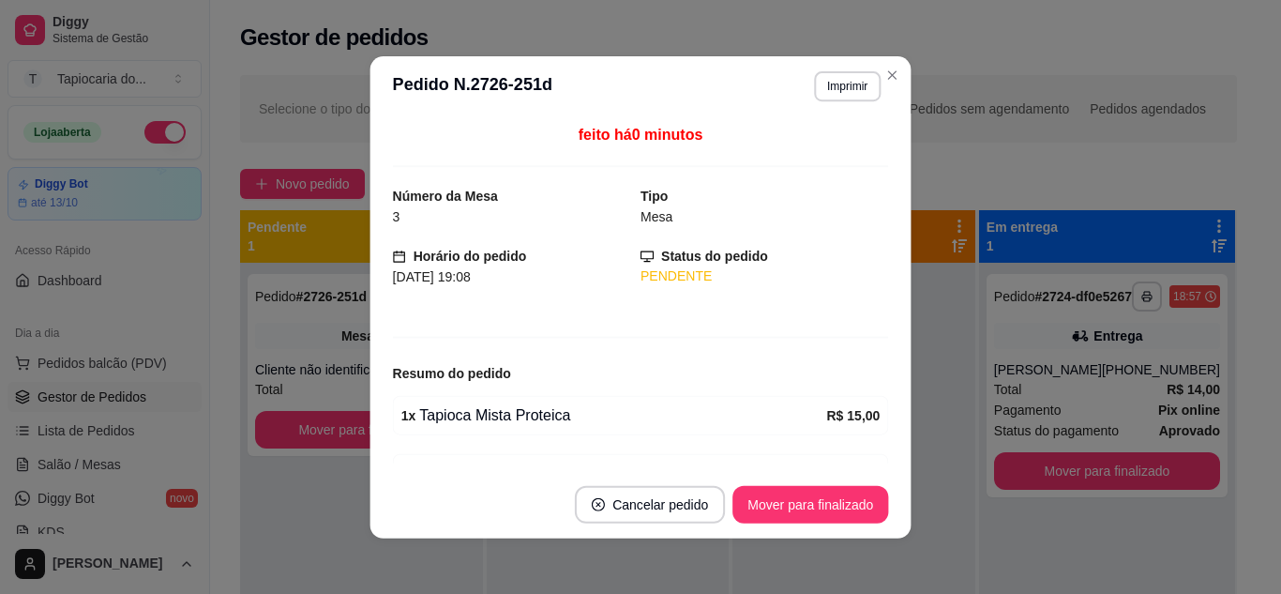
click at [374, 419] on div "feito há 0 minutos Número da Mesa 3 Tipo Mesa Horário do pedido 14/09/2025 19:0…" at bounding box center [641, 293] width 541 height 355
click at [807, 507] on button "Mover para finalizado" at bounding box center [811, 504] width 156 height 38
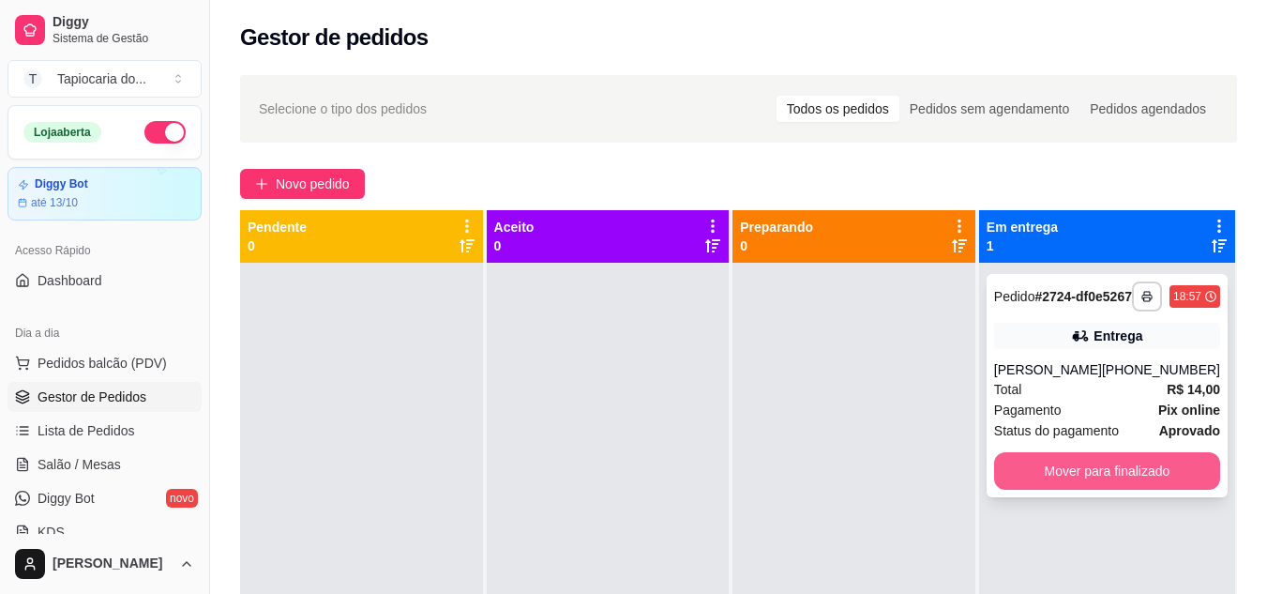
click at [1153, 477] on button "Mover para finalizado" at bounding box center [1107, 471] width 226 height 38
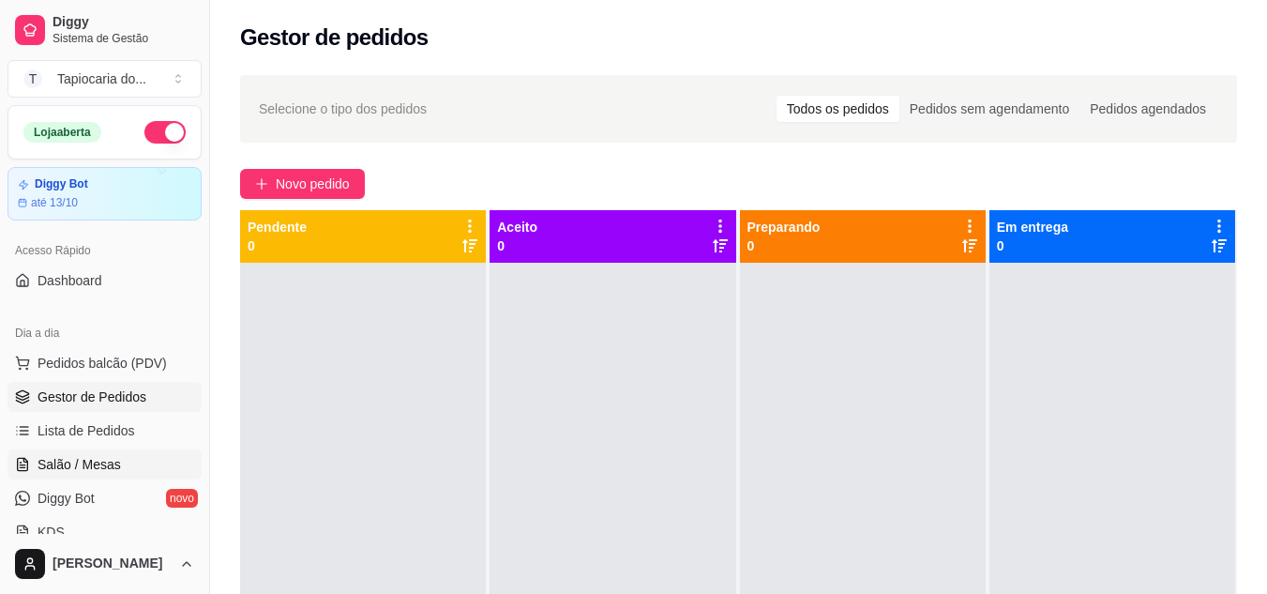
click at [76, 465] on span "Salão / Mesas" at bounding box center [79, 464] width 83 height 19
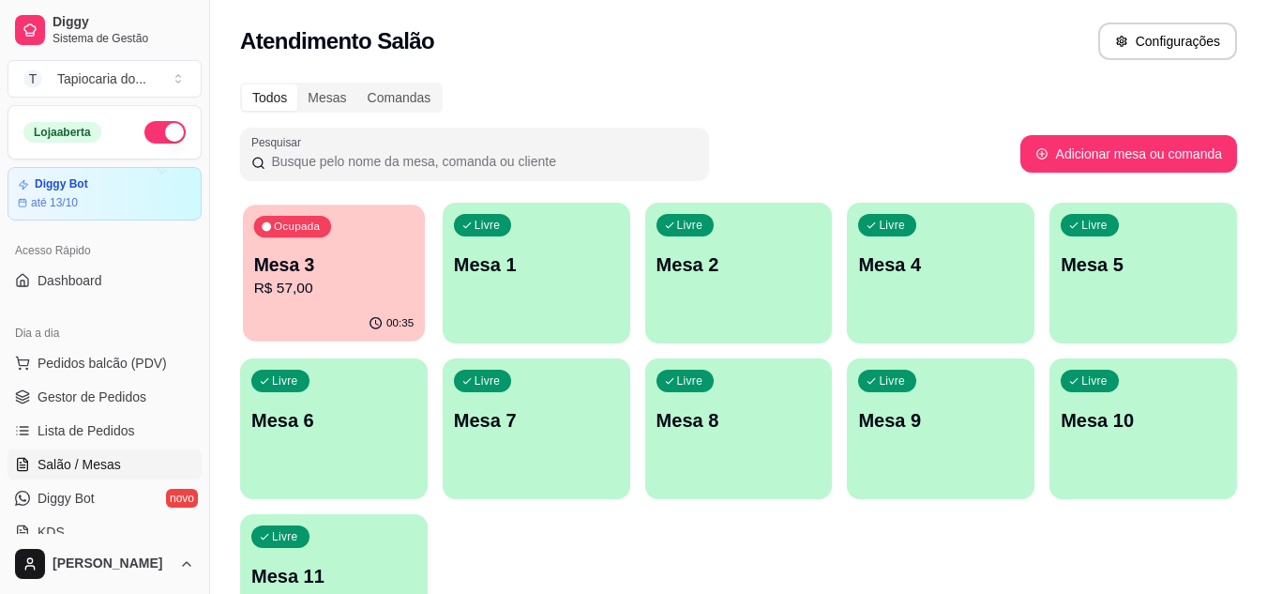
click at [310, 287] on p "R$ 57,00" at bounding box center [334, 289] width 160 height 22
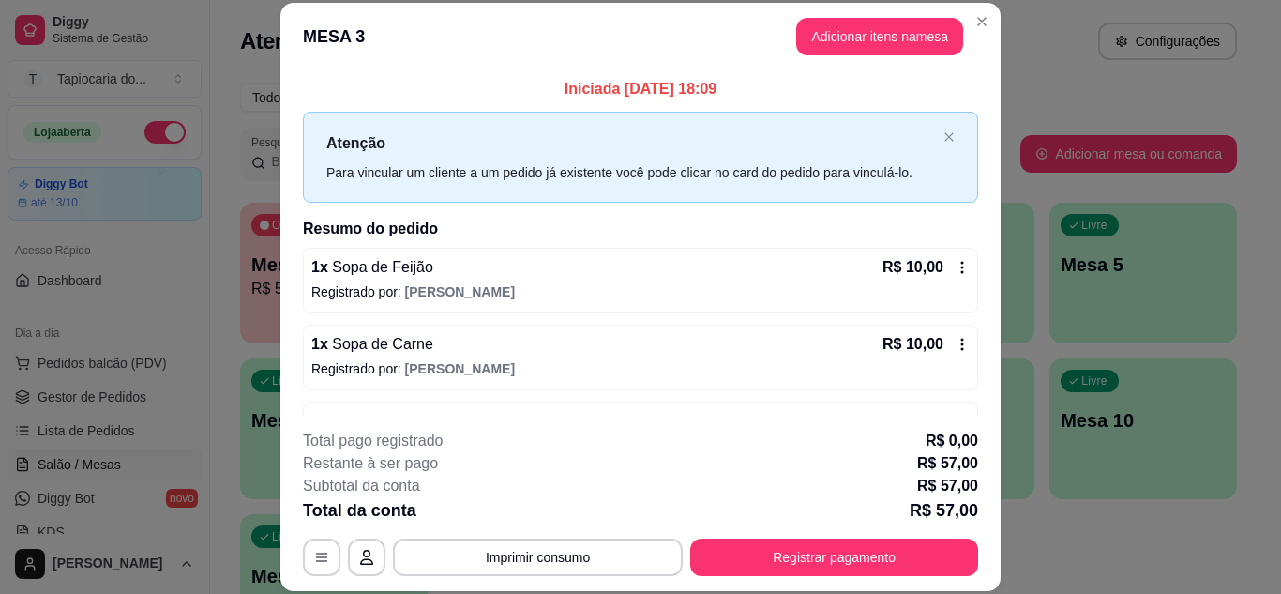
scroll to position [291, 0]
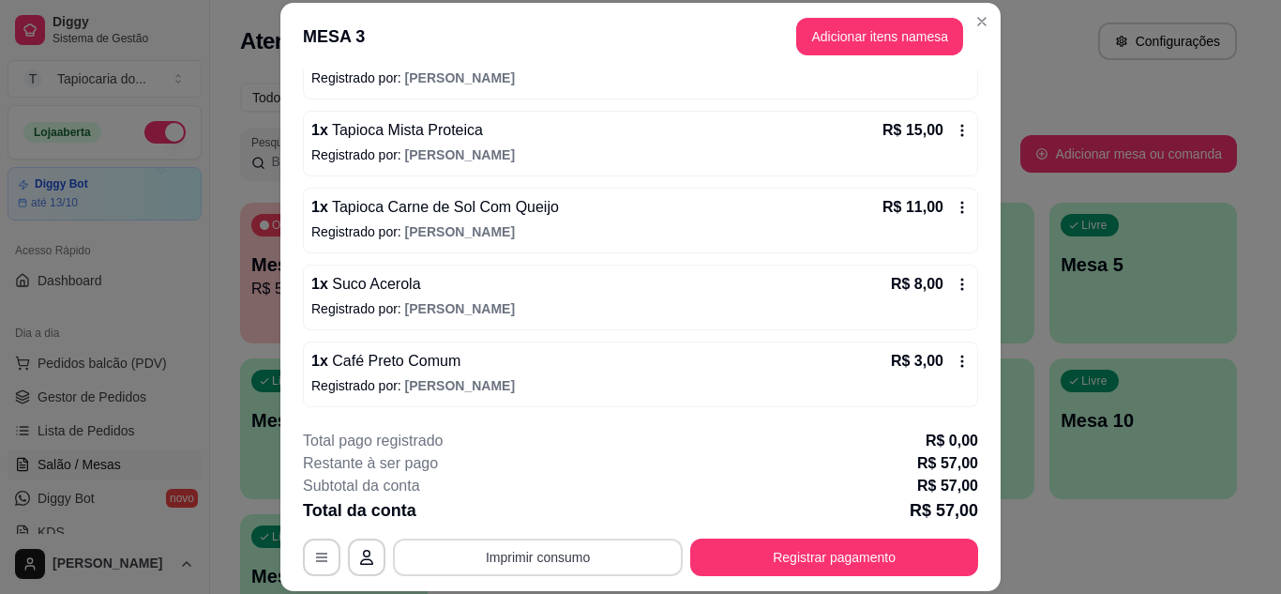
click at [545, 558] on button "Imprimir consumo" at bounding box center [538, 557] width 290 height 38
click at [532, 517] on button "Impressora" at bounding box center [536, 513] width 131 height 29
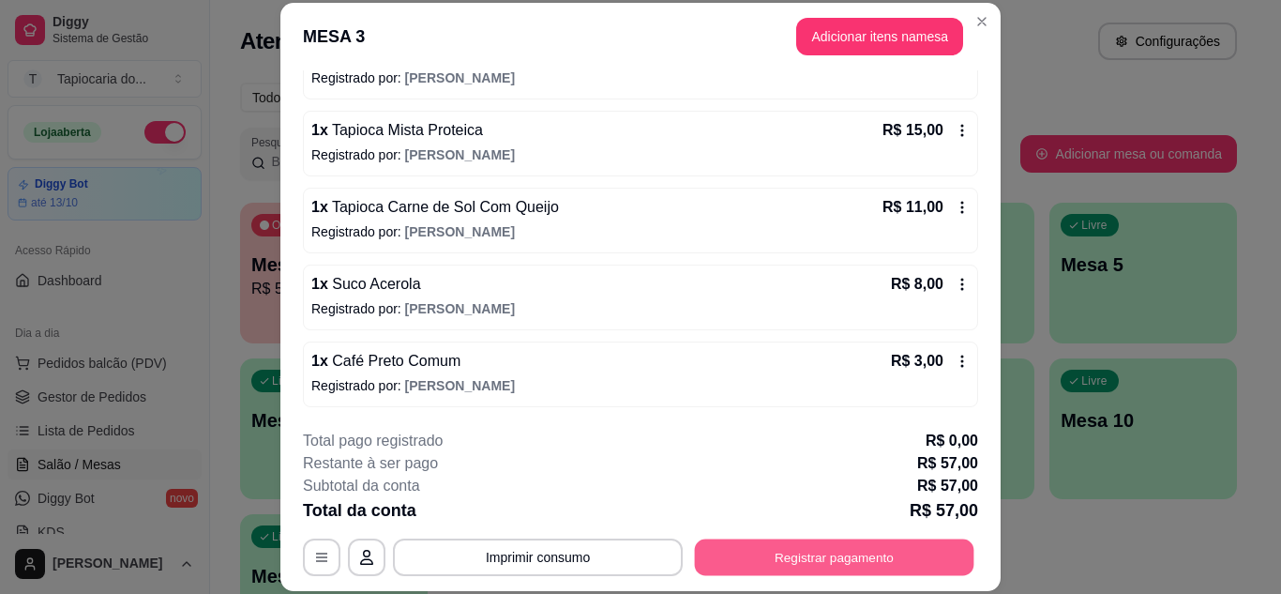
click at [826, 560] on button "Registrar pagamento" at bounding box center [835, 556] width 280 height 37
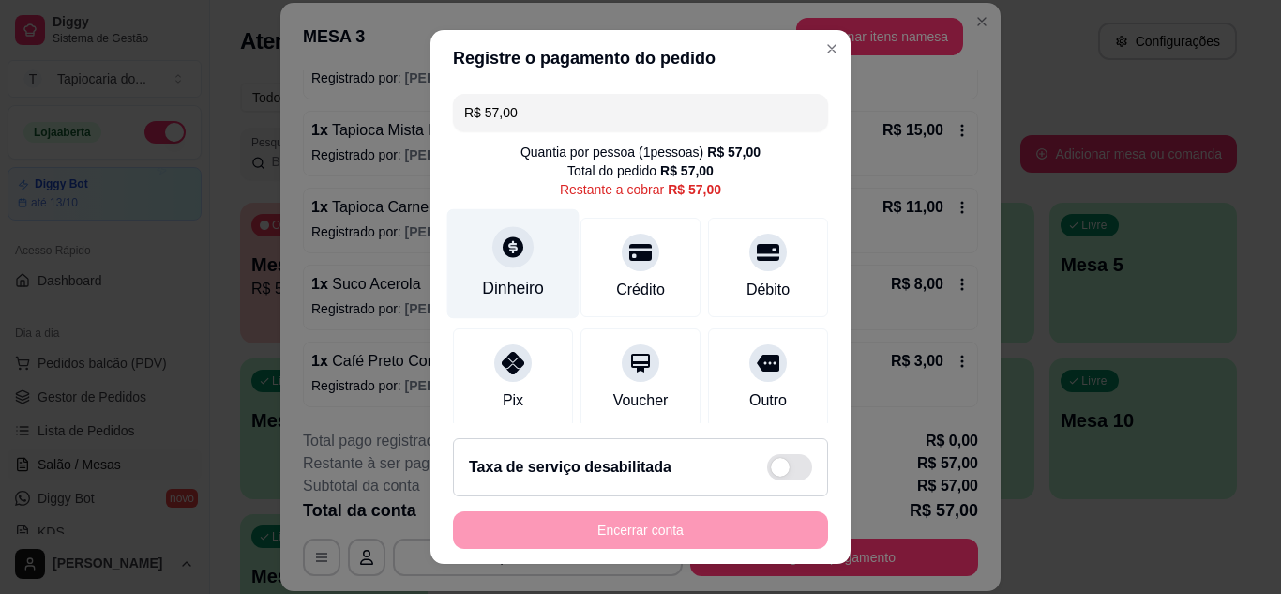
click at [528, 271] on div "Dinheiro" at bounding box center [513, 263] width 132 height 110
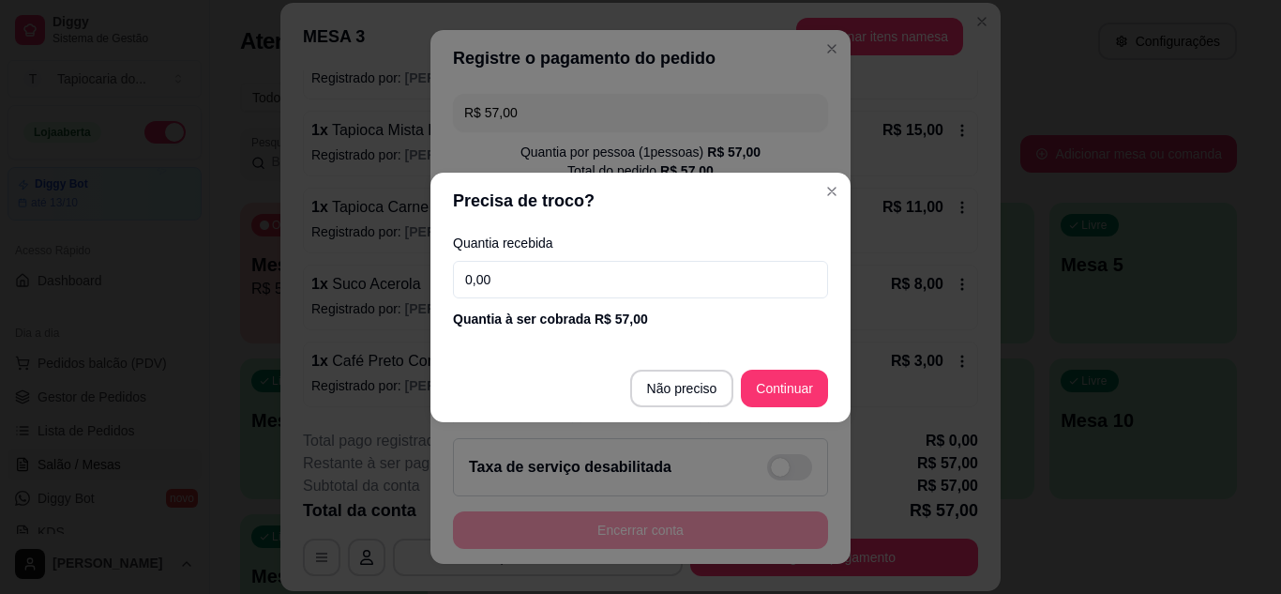
click at [612, 287] on input "0,00" at bounding box center [640, 280] width 375 height 38
type input "60,00"
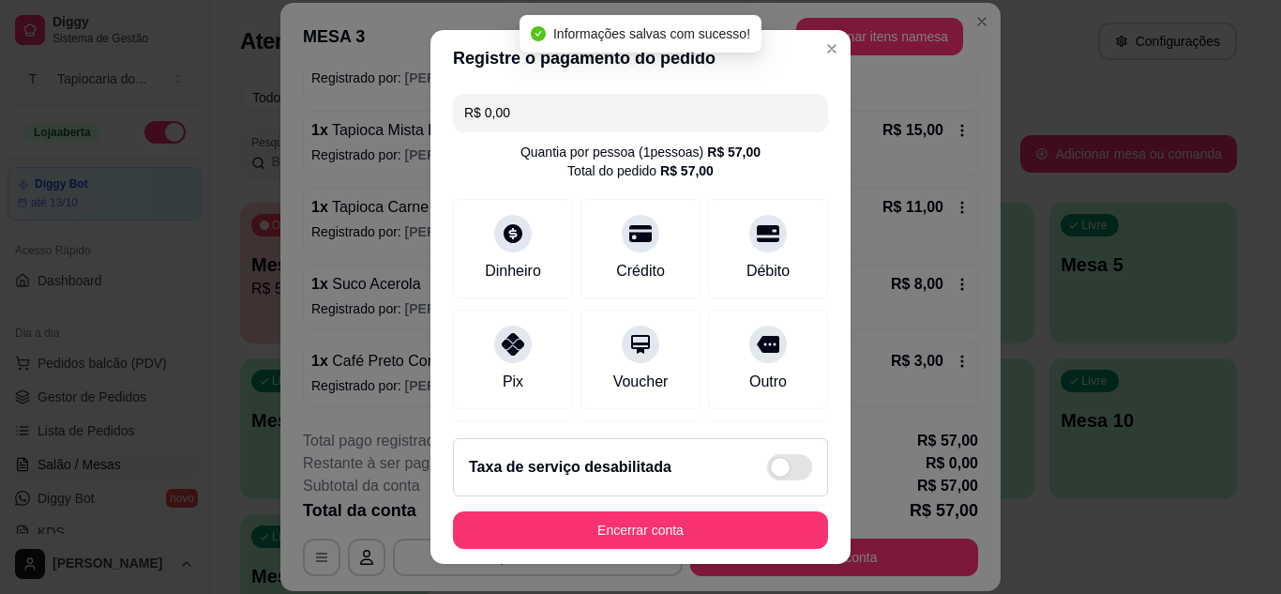
scroll to position [126, 0]
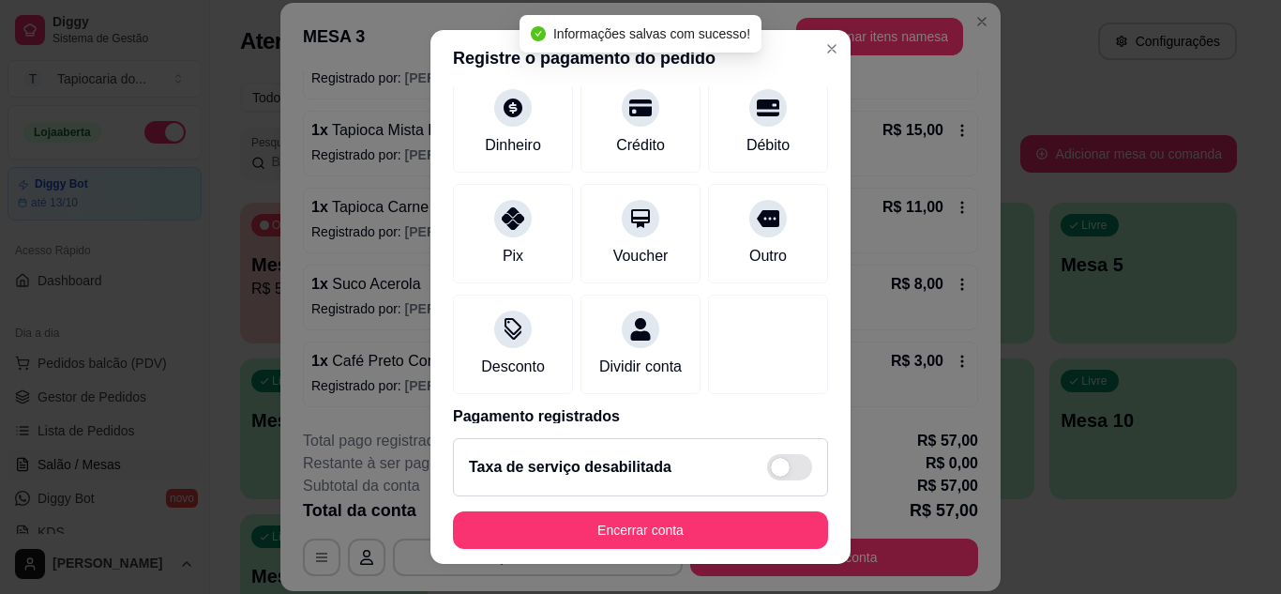
type input "R$ 0,00"
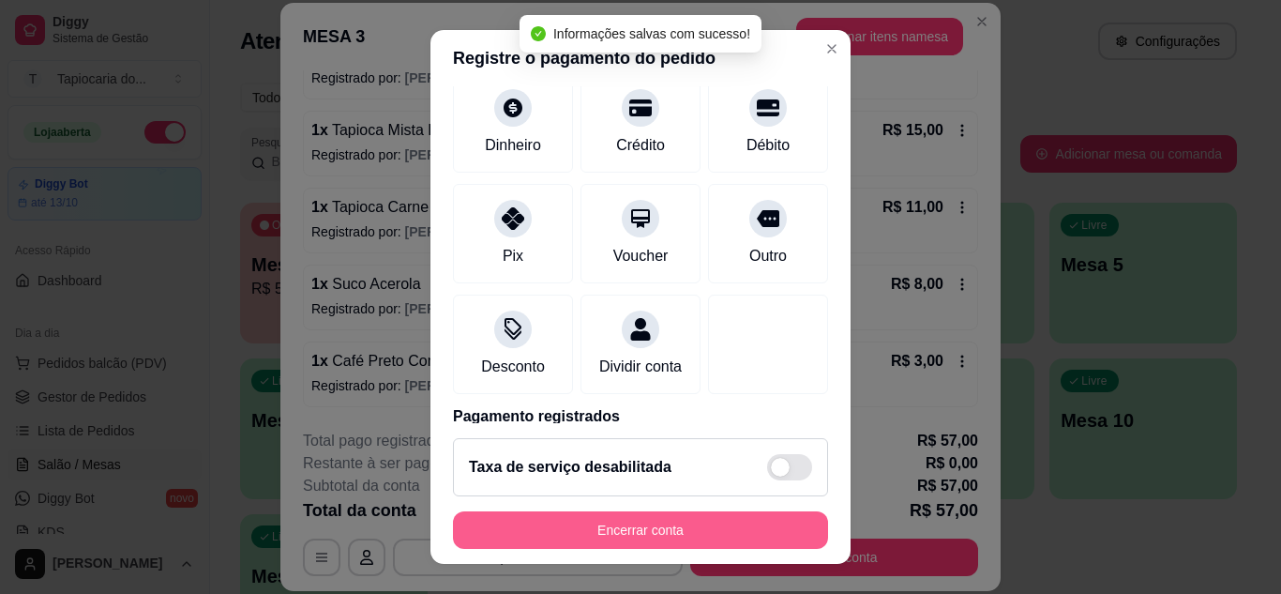
scroll to position [30, 0]
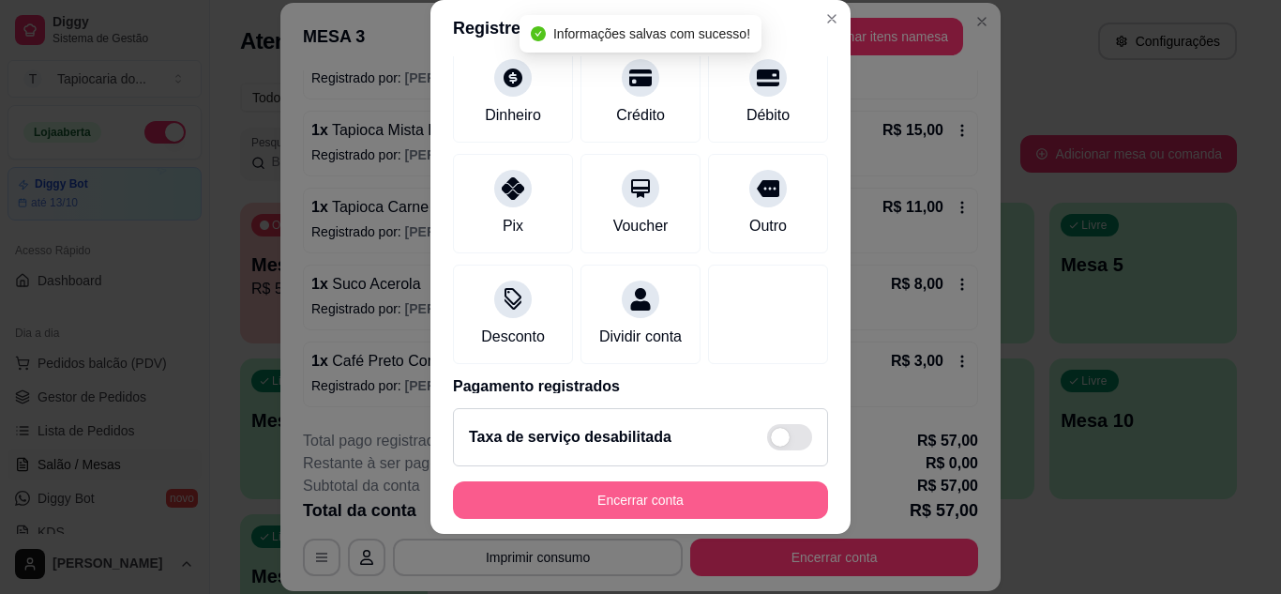
click at [666, 519] on div "Encerrar conta" at bounding box center [640, 500] width 375 height 38
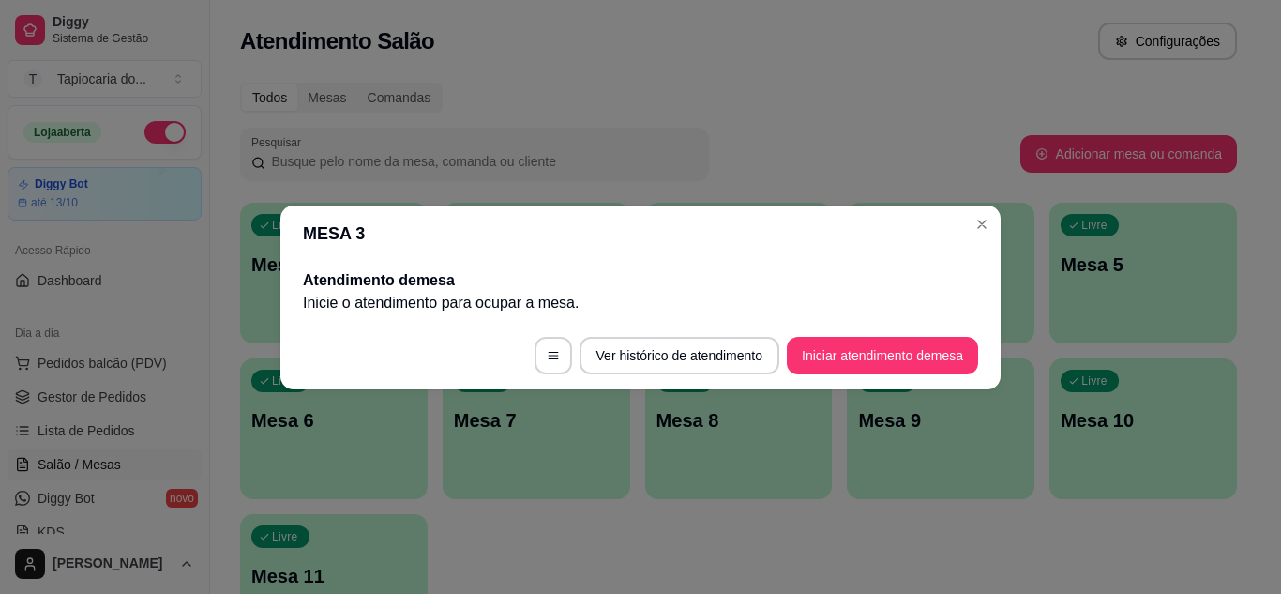
scroll to position [0, 0]
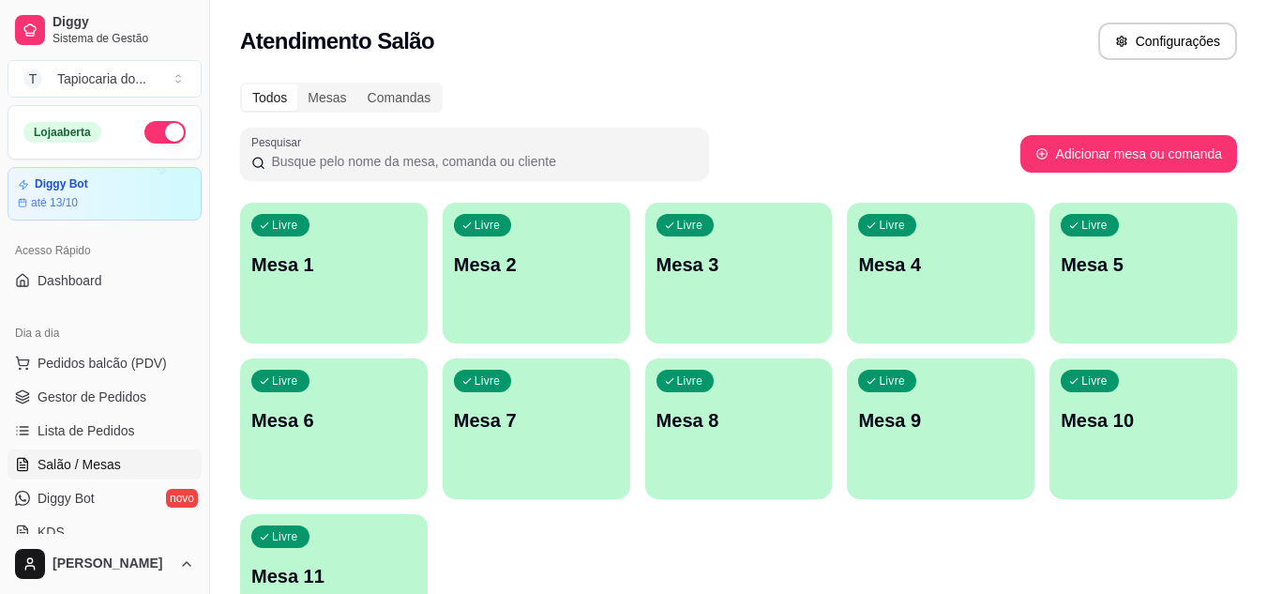
click at [823, 100] on div "Todos Mesas Comandas" at bounding box center [738, 98] width 997 height 30
click at [637, 65] on div "Atendimento Salão Configurações" at bounding box center [738, 35] width 1057 height 71
drag, startPoint x: 711, startPoint y: 76, endPoint x: 473, endPoint y: 3, distance: 249.2
click at [709, 78] on div "Todos Mesas Comandas Pesquisar Adicionar mesa ou comanda Livre Mesa 1 Livre Mes…" at bounding box center [738, 374] width 1057 height 606
click at [1066, 416] on p "Mesa 10" at bounding box center [1144, 420] width 160 height 25
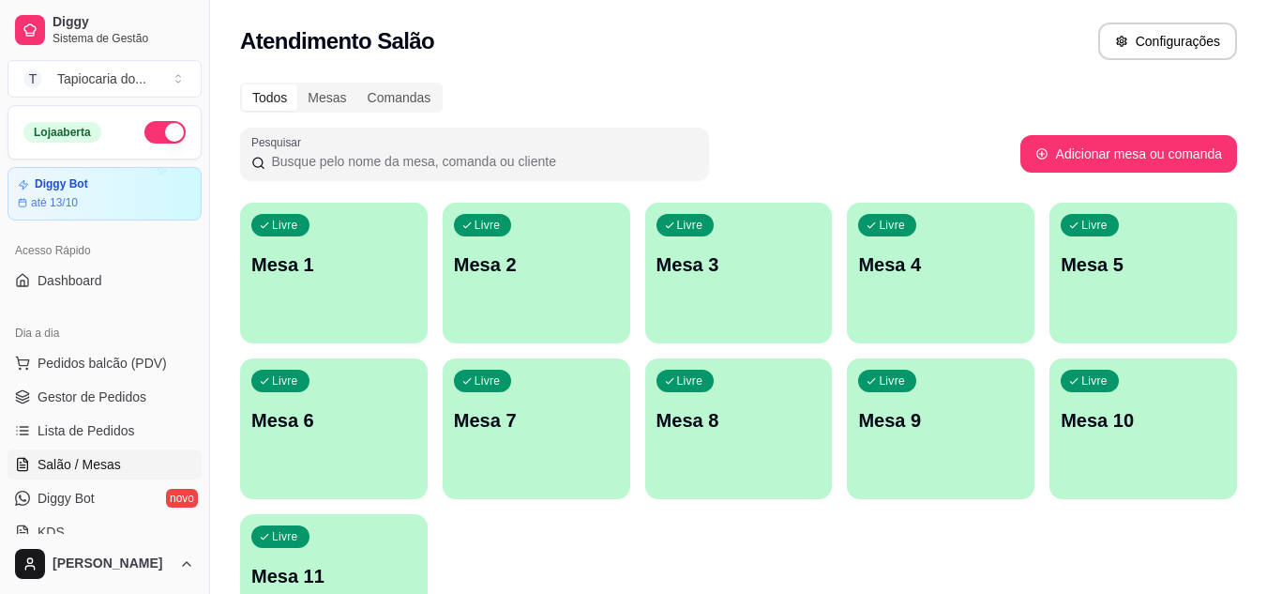
click at [747, 293] on div "Livre Mesa 3" at bounding box center [739, 262] width 188 height 118
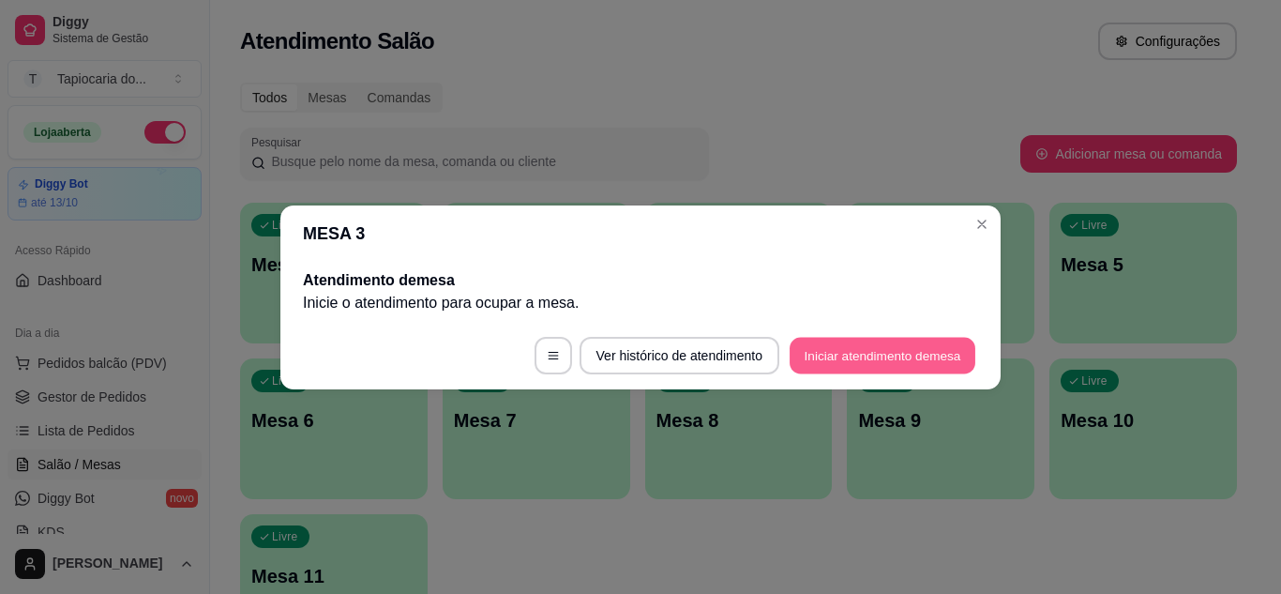
click at [873, 351] on button "Iniciar atendimento de mesa" at bounding box center [883, 355] width 186 height 37
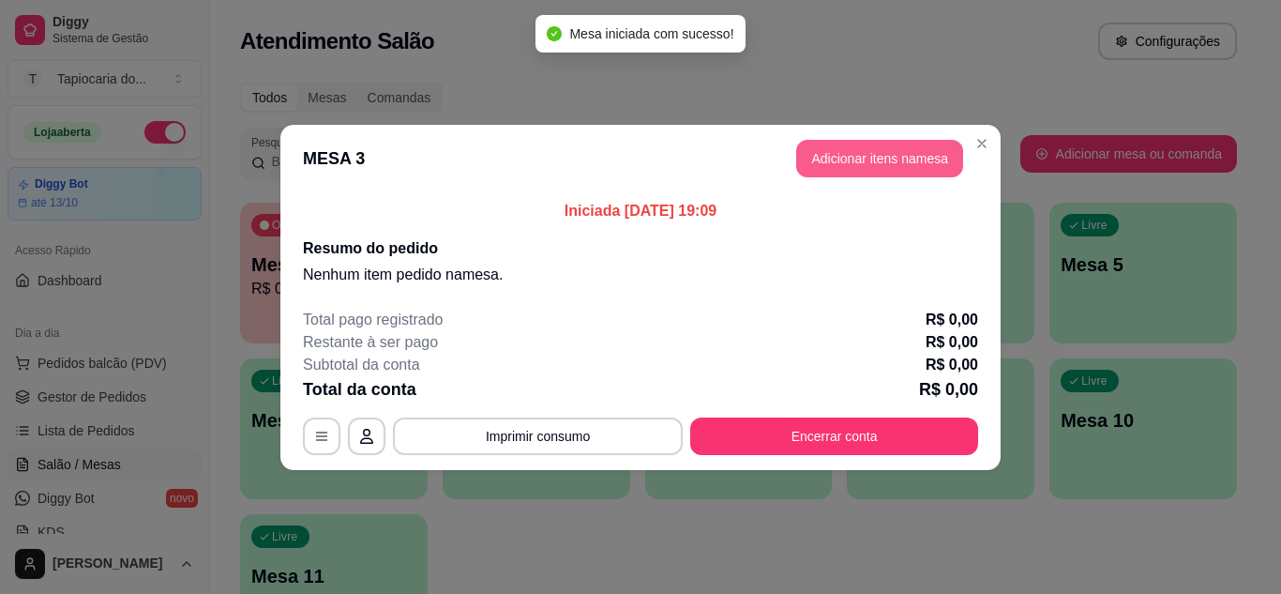
click at [910, 148] on button "Adicionar itens na mesa" at bounding box center [879, 159] width 167 height 38
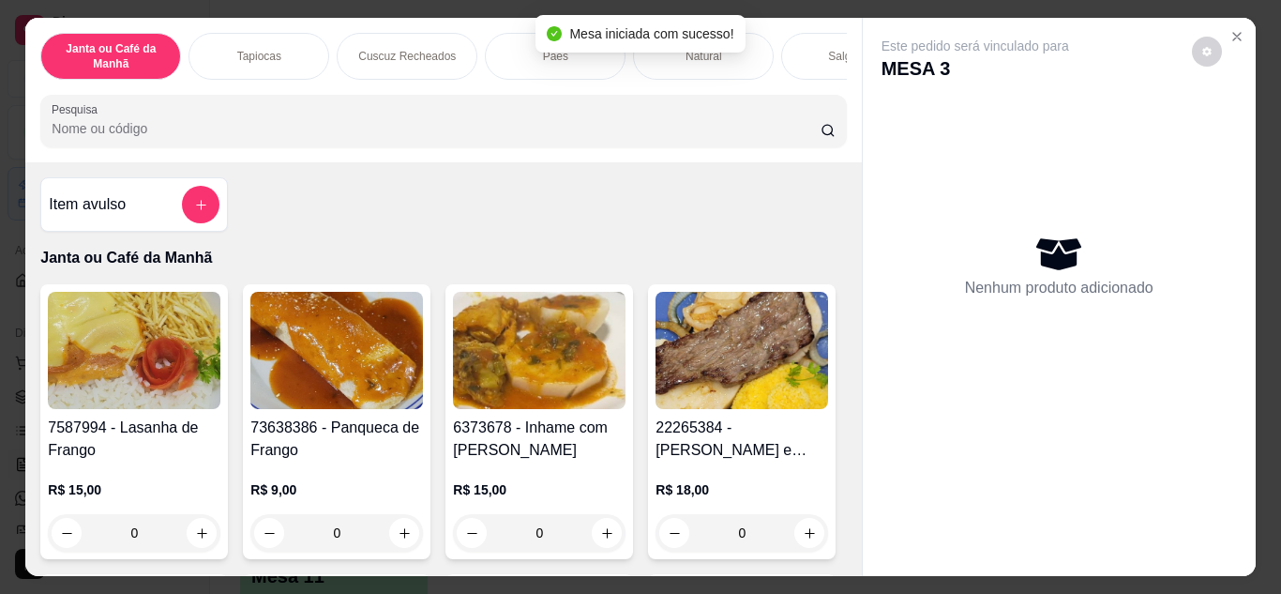
click at [618, 125] on div at bounding box center [443, 121] width 783 height 38
click at [370, 129] on input "cuscuz" at bounding box center [436, 128] width 769 height 19
click at [371, 132] on input "cuscuz" at bounding box center [436, 128] width 769 height 19
click at [401, 138] on input "cuscuz" at bounding box center [436, 128] width 769 height 19
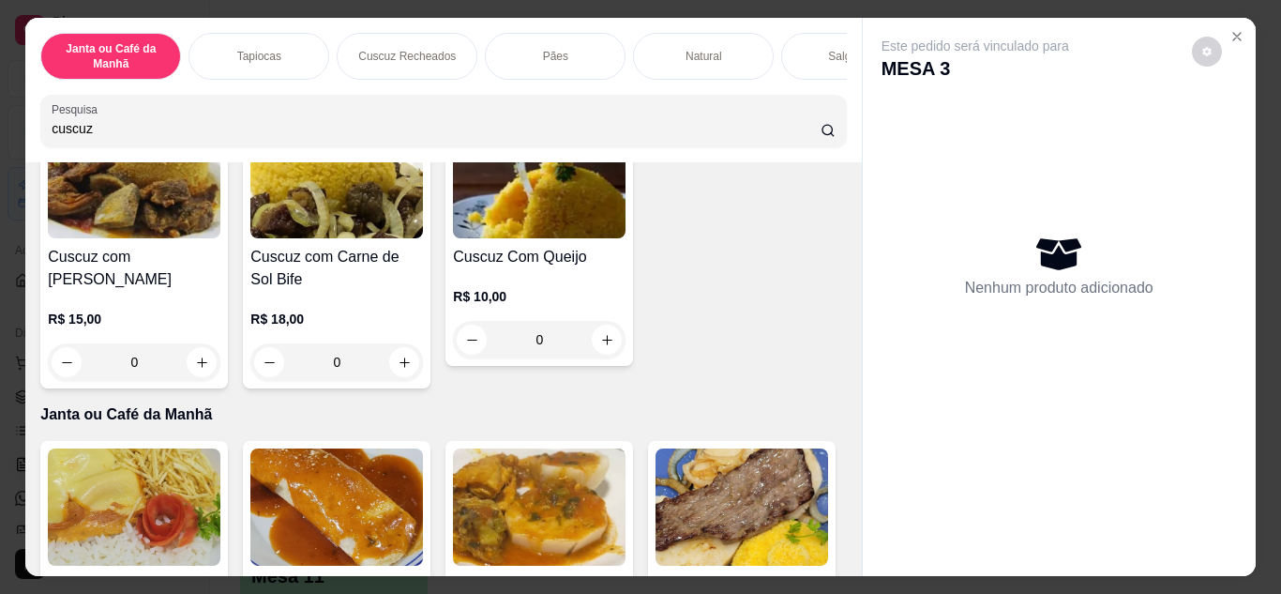
scroll to position [938, 0]
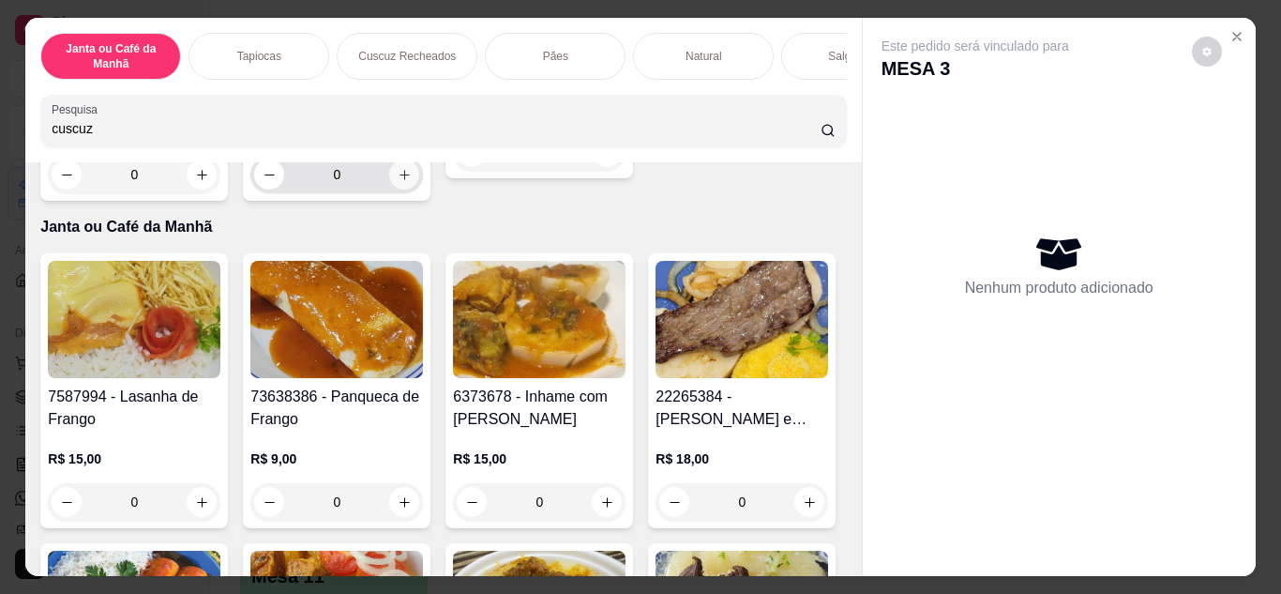
type input "cuscuz"
click at [389, 189] on button "increase-product-quantity" at bounding box center [404, 174] width 30 height 30
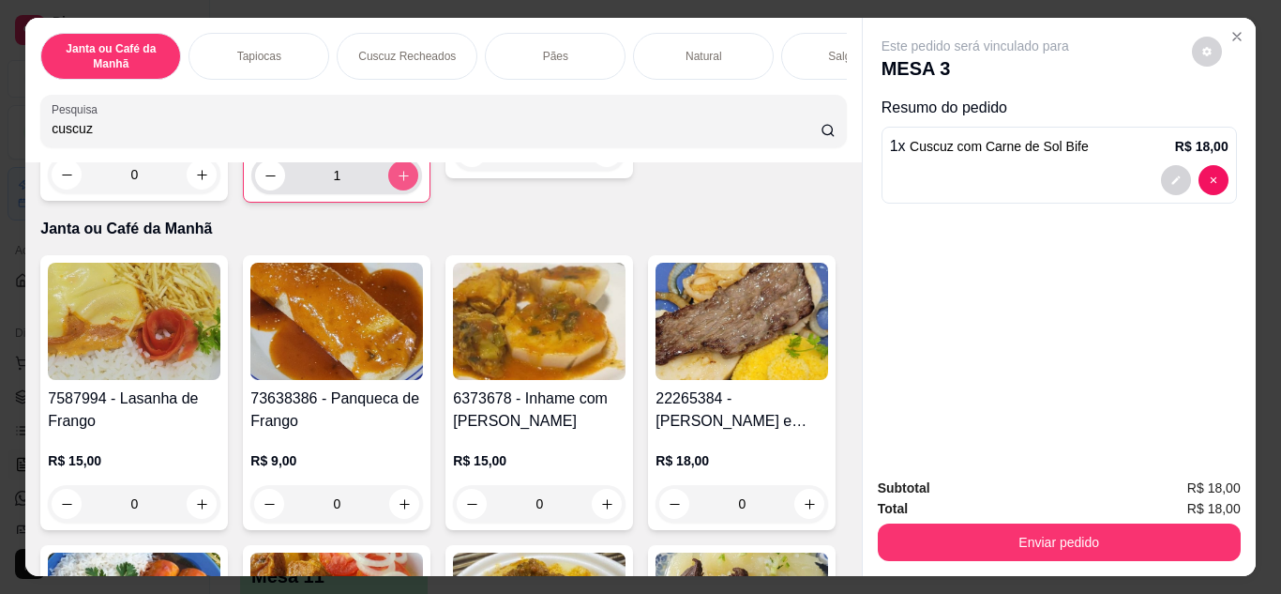
type input "1"
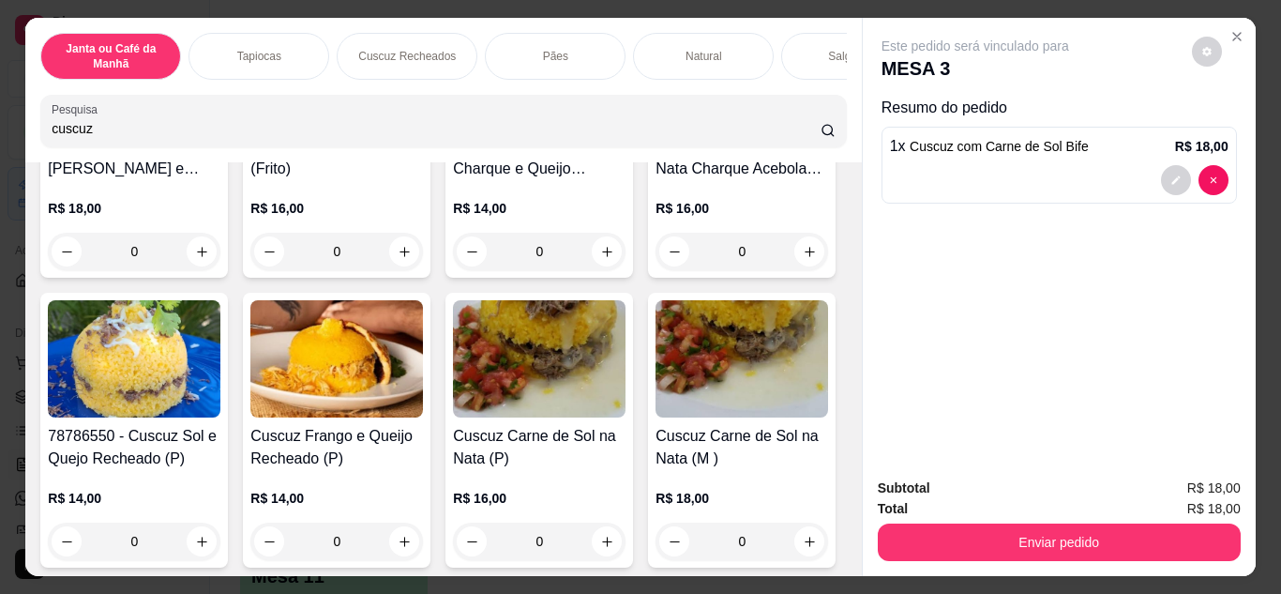
drag, startPoint x: 161, startPoint y: 128, endPoint x: 61, endPoint y: 124, distance: 100.4
click at [2, 98] on div "Janta ou Café da Manhã Tapiocas Cuscuz Recheados Pães Natural Salgados Tapiocas…" at bounding box center [640, 297] width 1281 height 594
click at [136, 122] on div "caf" at bounding box center [443, 121] width 783 height 38
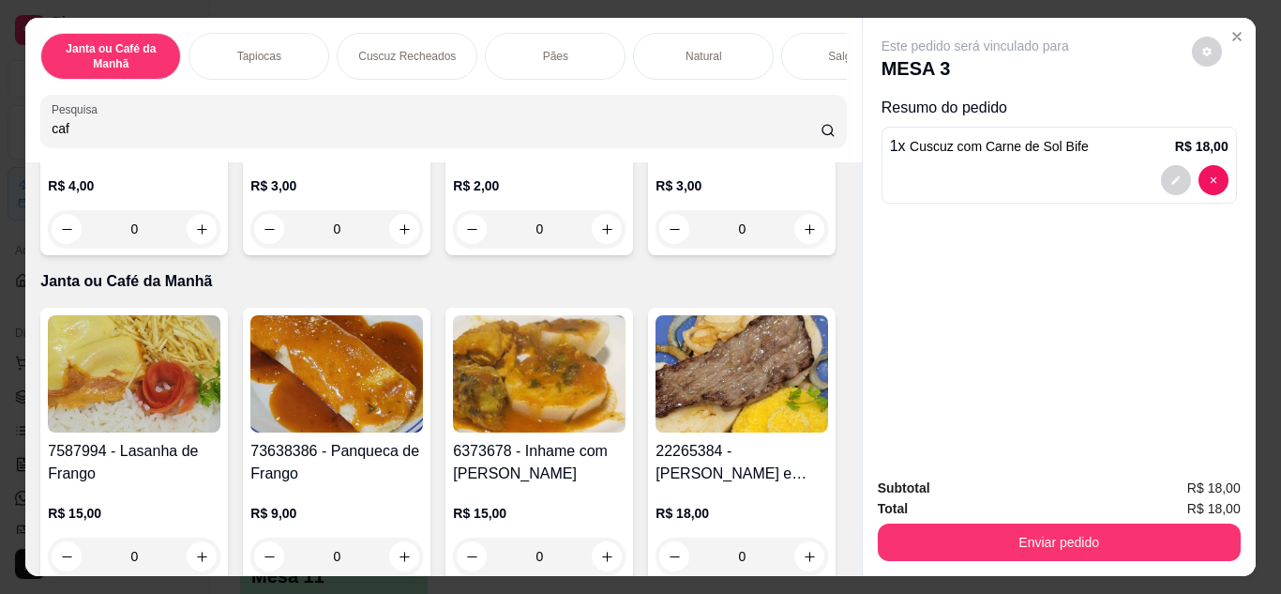
scroll to position [854, 0]
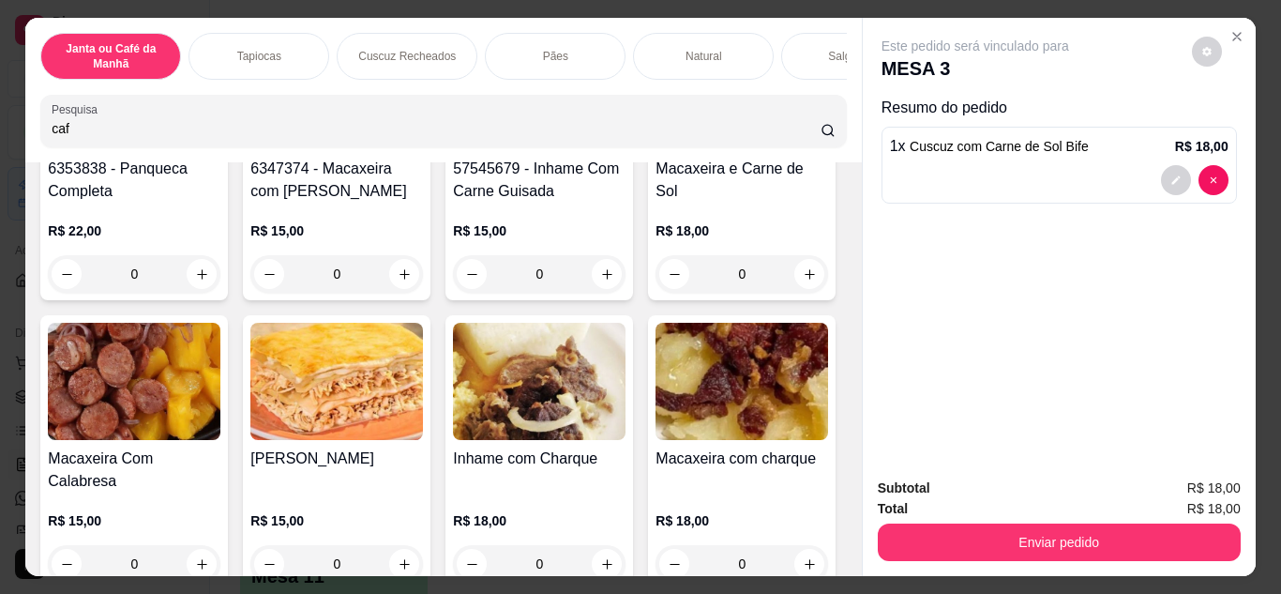
click at [229, 134] on input "caf" at bounding box center [436, 128] width 769 height 19
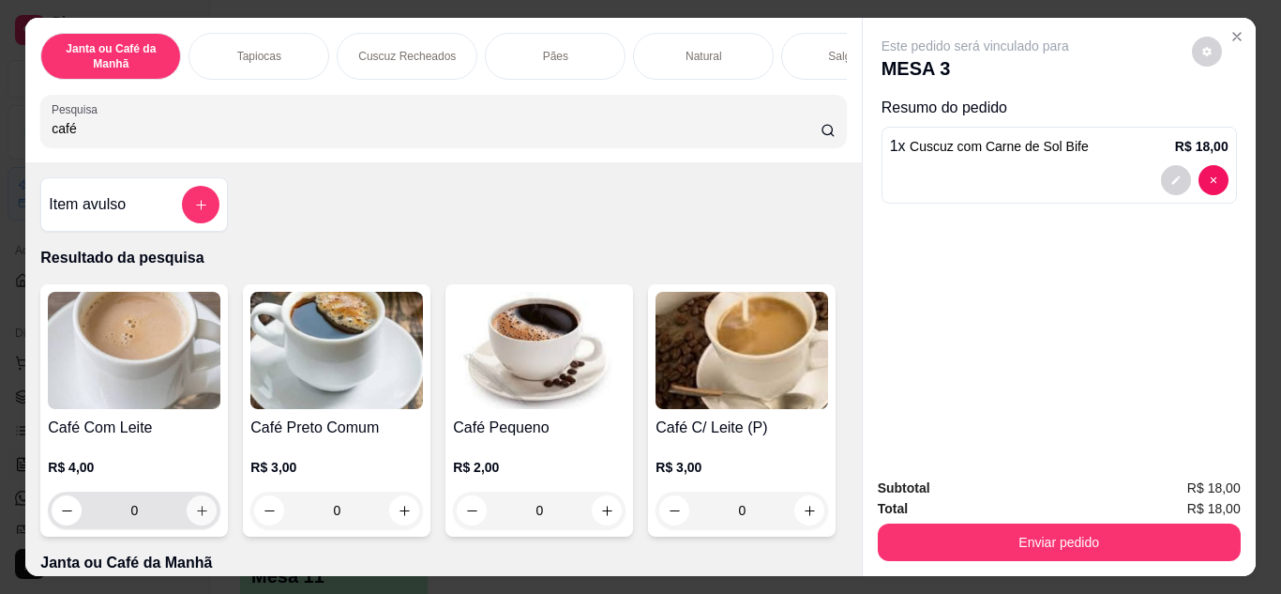
type input "café"
click at [196, 518] on icon "increase-product-quantity" at bounding box center [202, 511] width 14 height 14
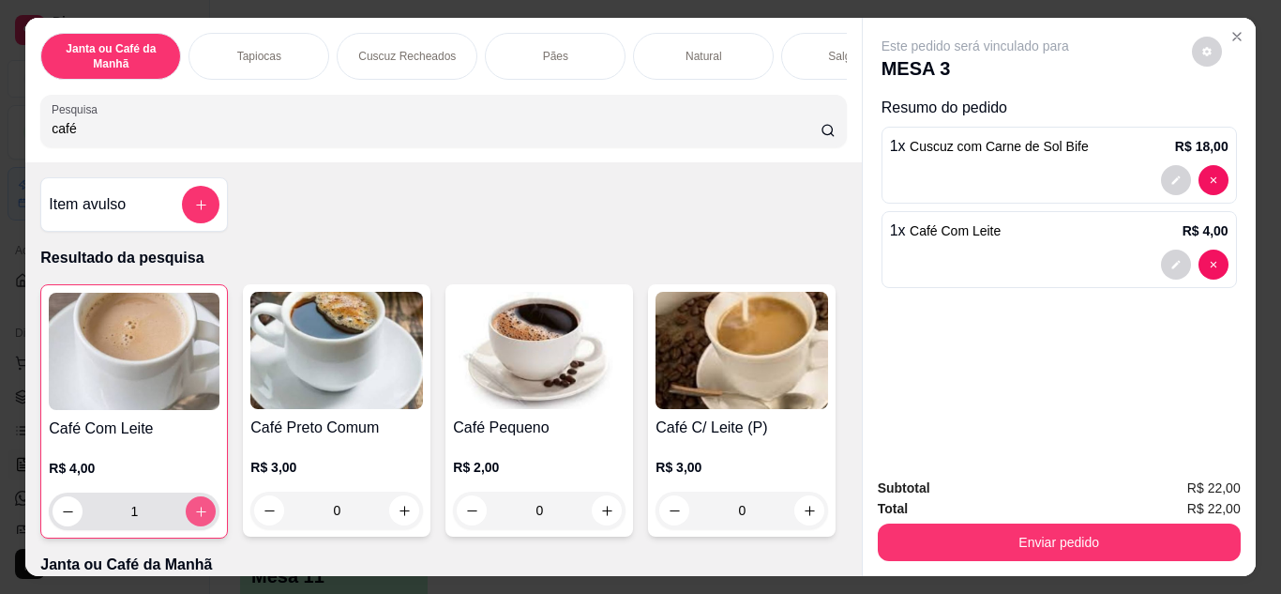
type input "1"
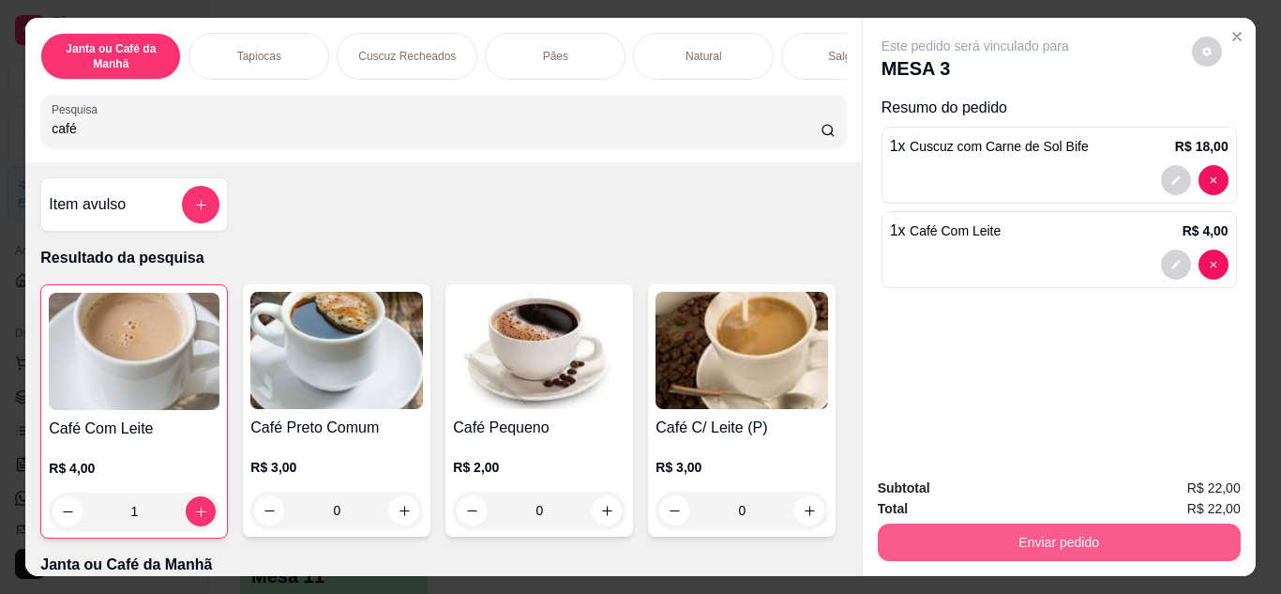
click at [1153, 530] on button "Enviar pedido" at bounding box center [1059, 542] width 363 height 38
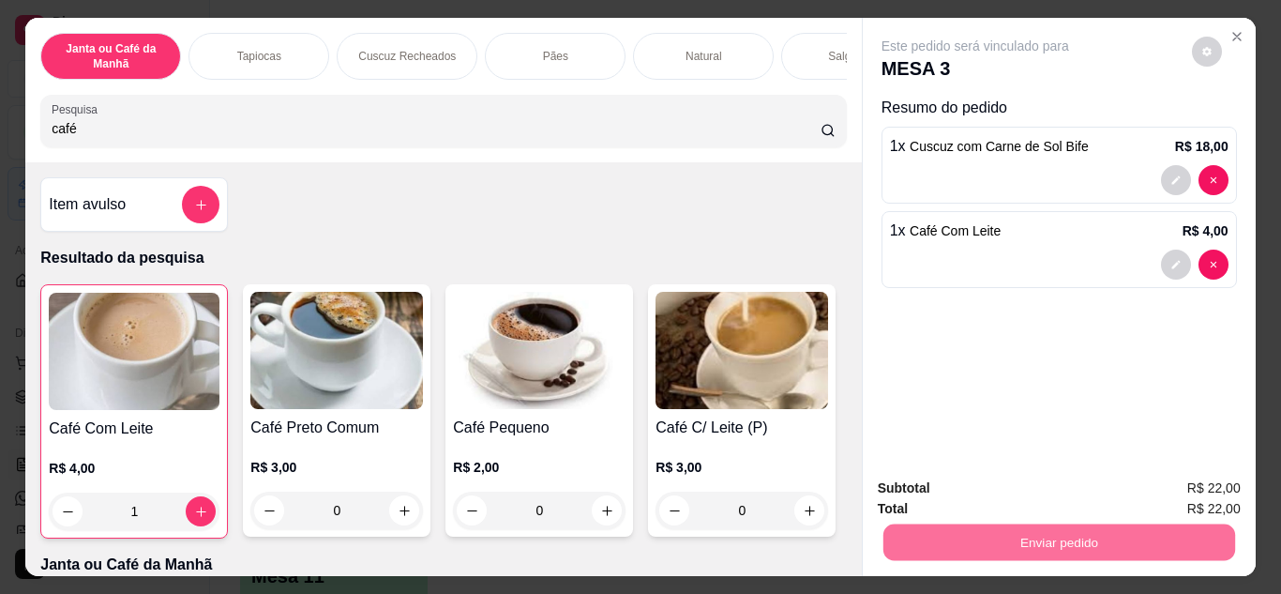
click at [1060, 490] on button "Não registrar e enviar pedido" at bounding box center [997, 489] width 195 height 36
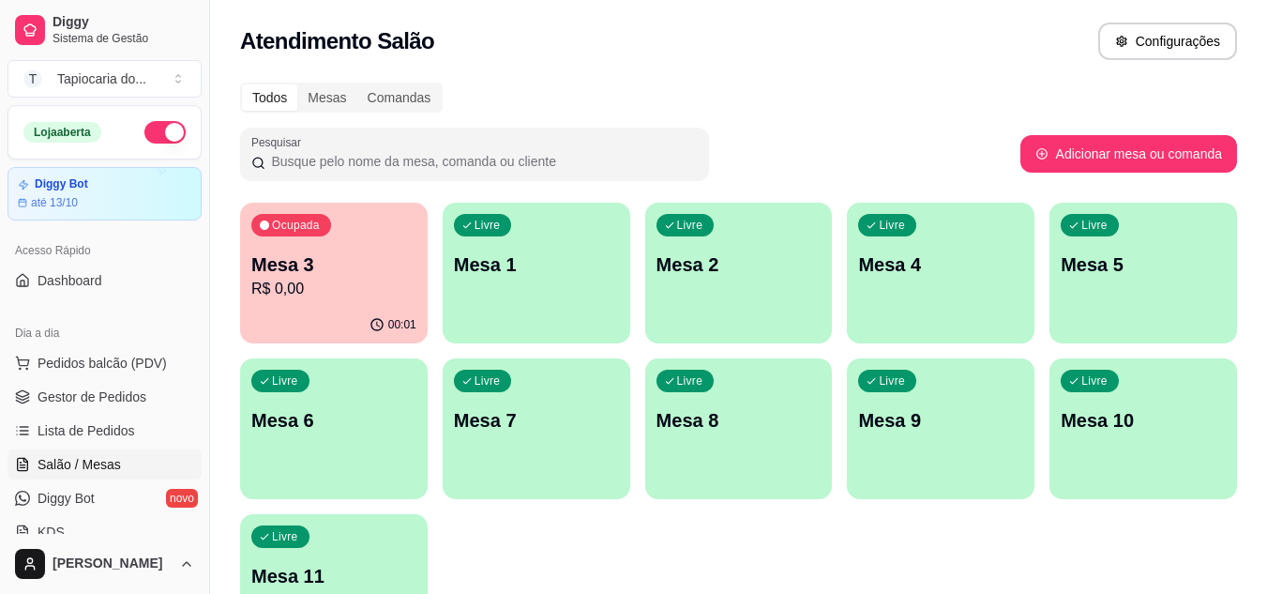
click at [1117, 265] on p "Mesa 5" at bounding box center [1143, 264] width 165 height 26
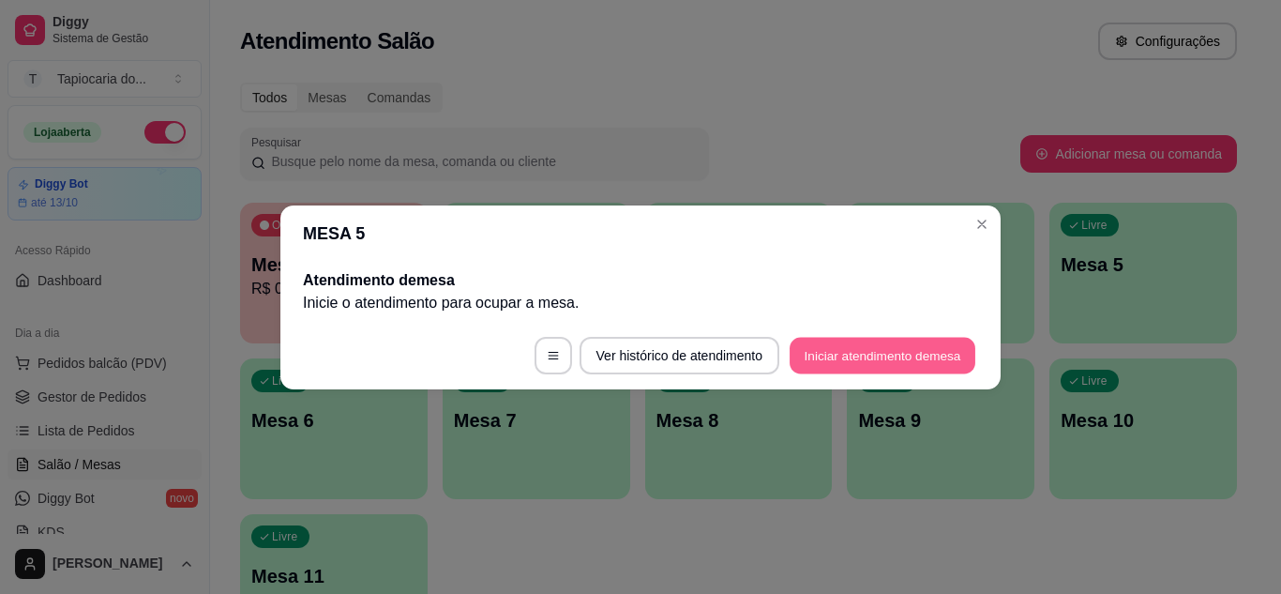
click at [896, 350] on button "Iniciar atendimento de mesa" at bounding box center [883, 355] width 186 height 37
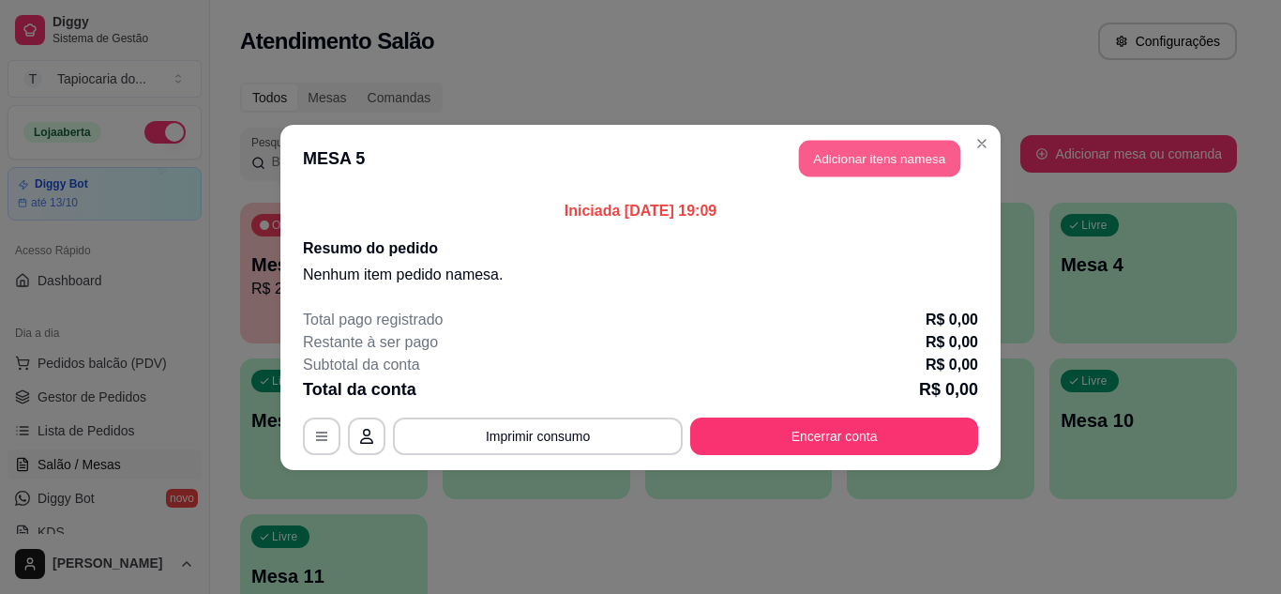
click at [870, 160] on button "Adicionar itens na mesa" at bounding box center [879, 158] width 161 height 37
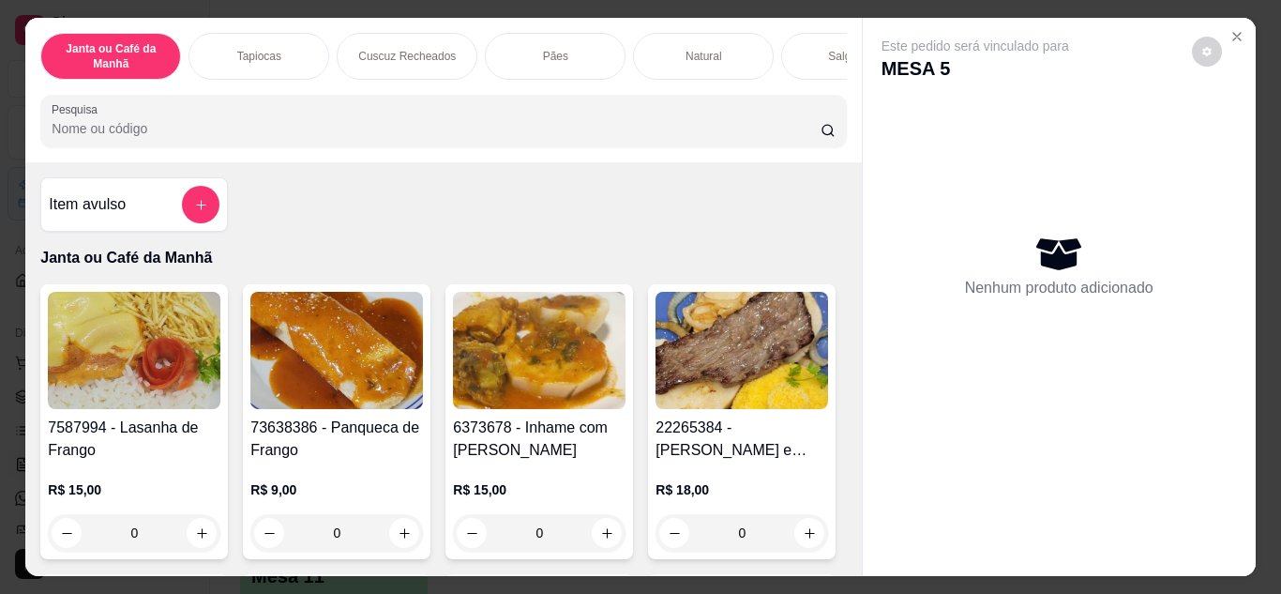
click at [325, 129] on input "Pesquisa" at bounding box center [436, 128] width 769 height 19
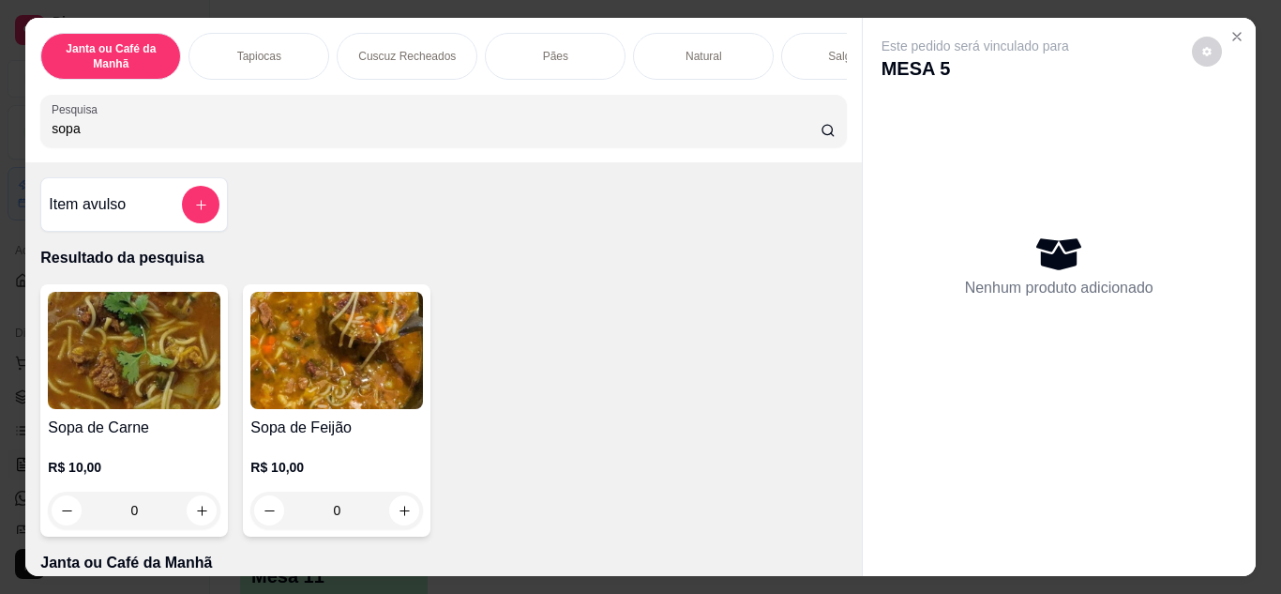
click at [320, 137] on input "sopa" at bounding box center [436, 128] width 769 height 19
type input "sopa"
click at [400, 516] on icon "increase-product-quantity" at bounding box center [405, 511] width 10 height 10
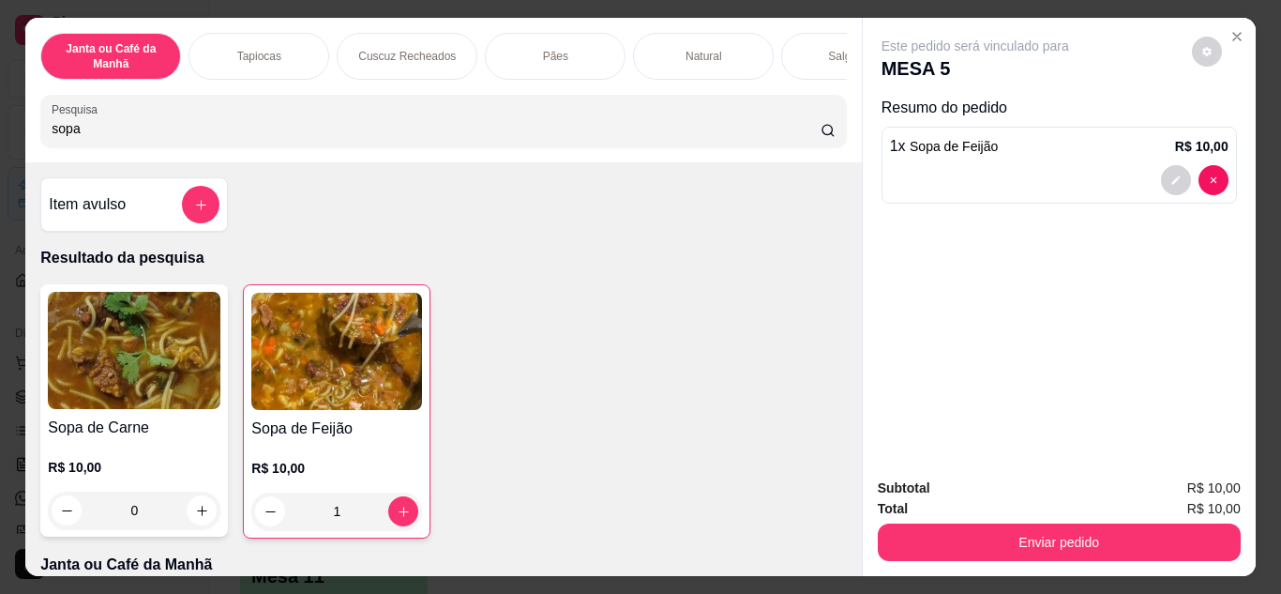
type input "1"
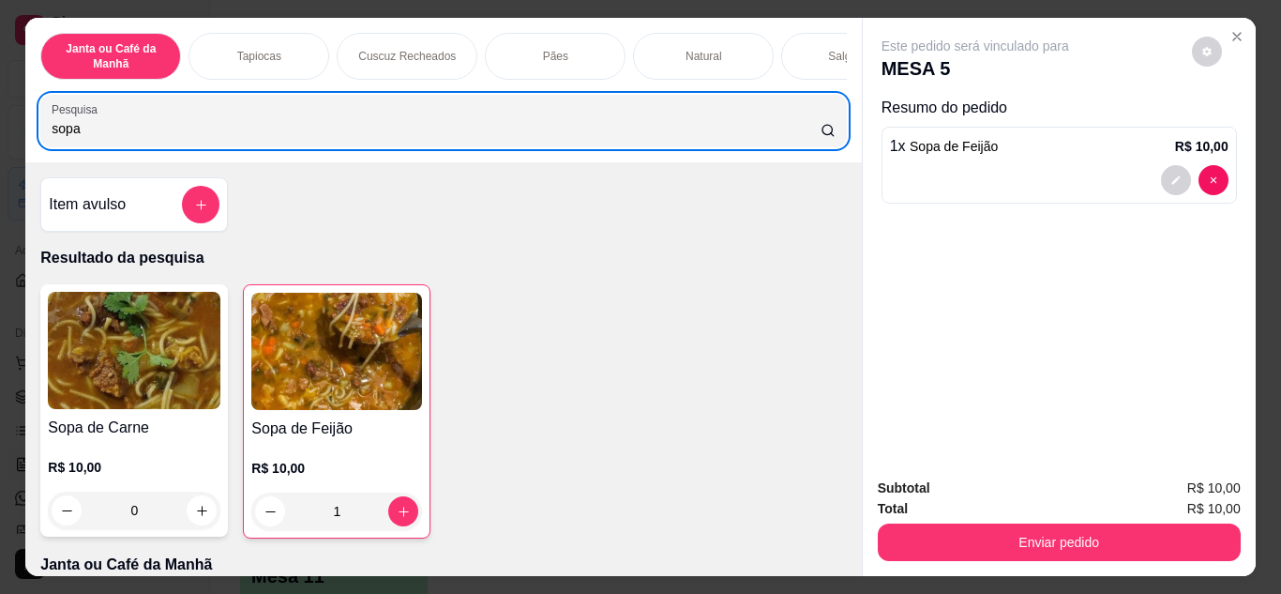
drag, startPoint x: 334, startPoint y: 121, endPoint x: 12, endPoint y: 156, distance: 323.6
click at [5, 156] on div "Janta ou Café da Manhã Tapiocas Cuscuz Recheados Pães Natural Salgados Tapiocas…" at bounding box center [640, 297] width 1281 height 594
click at [193, 204] on button "add-separate-item" at bounding box center [201, 205] width 38 height 38
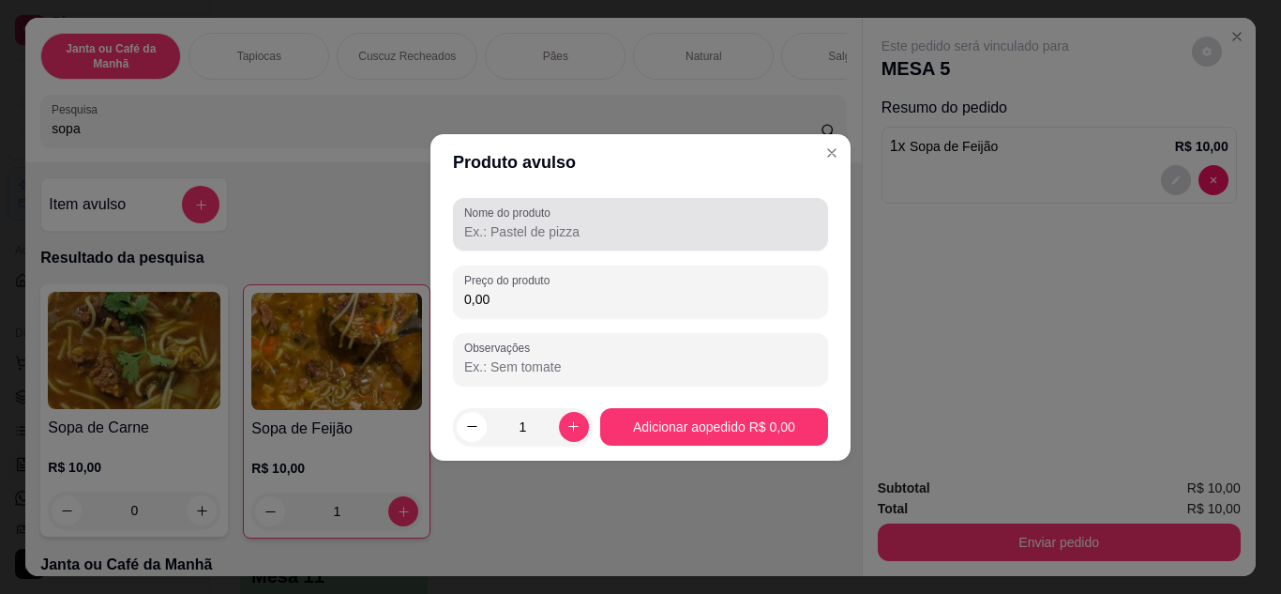
click at [552, 246] on div "Nome do produto" at bounding box center [640, 224] width 375 height 53
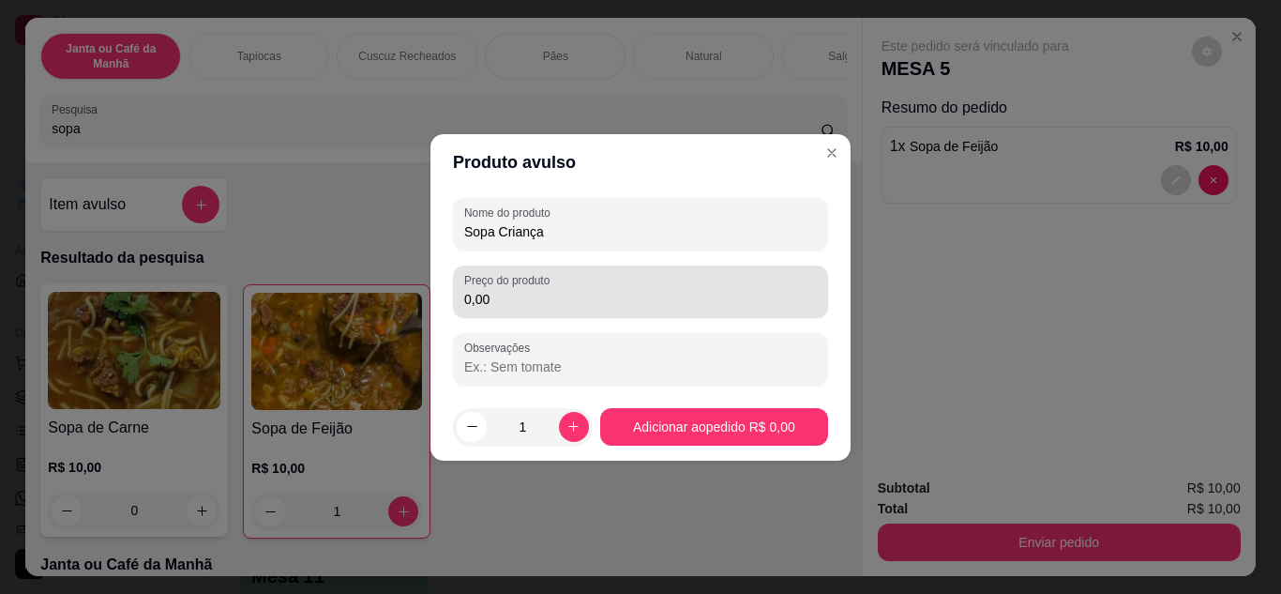
type input "Sopa Criança"
click at [588, 307] on input "0,00" at bounding box center [640, 299] width 353 height 19
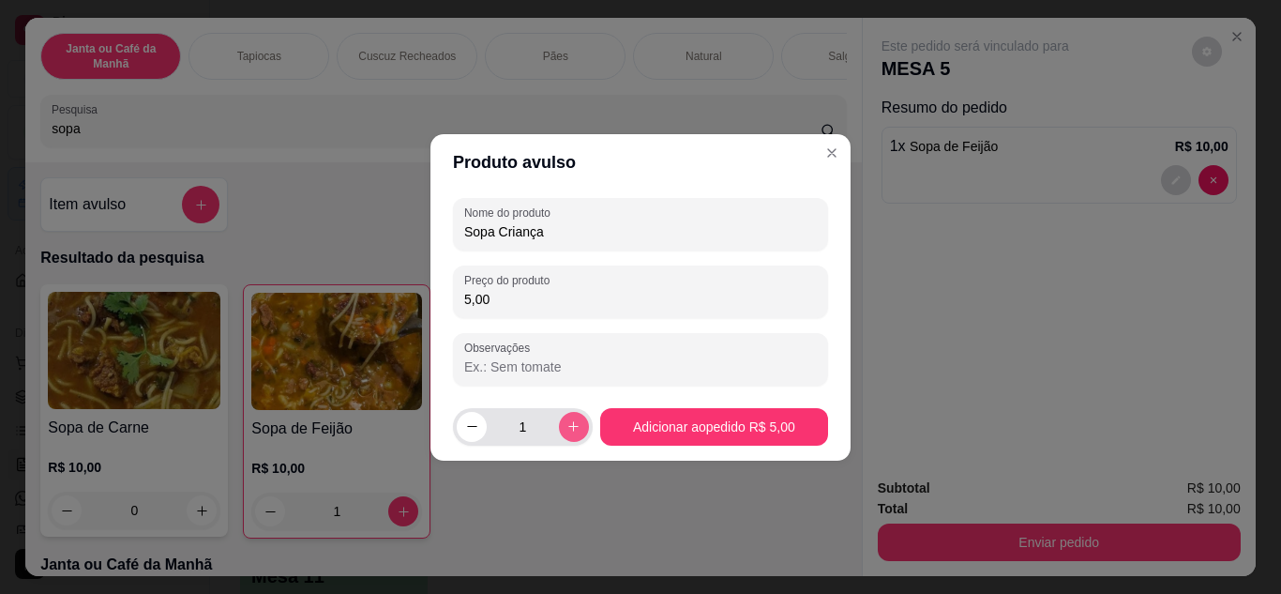
type input "5,00"
click at [565, 440] on button "increase-product-quantity" at bounding box center [574, 427] width 30 height 30
type input "2"
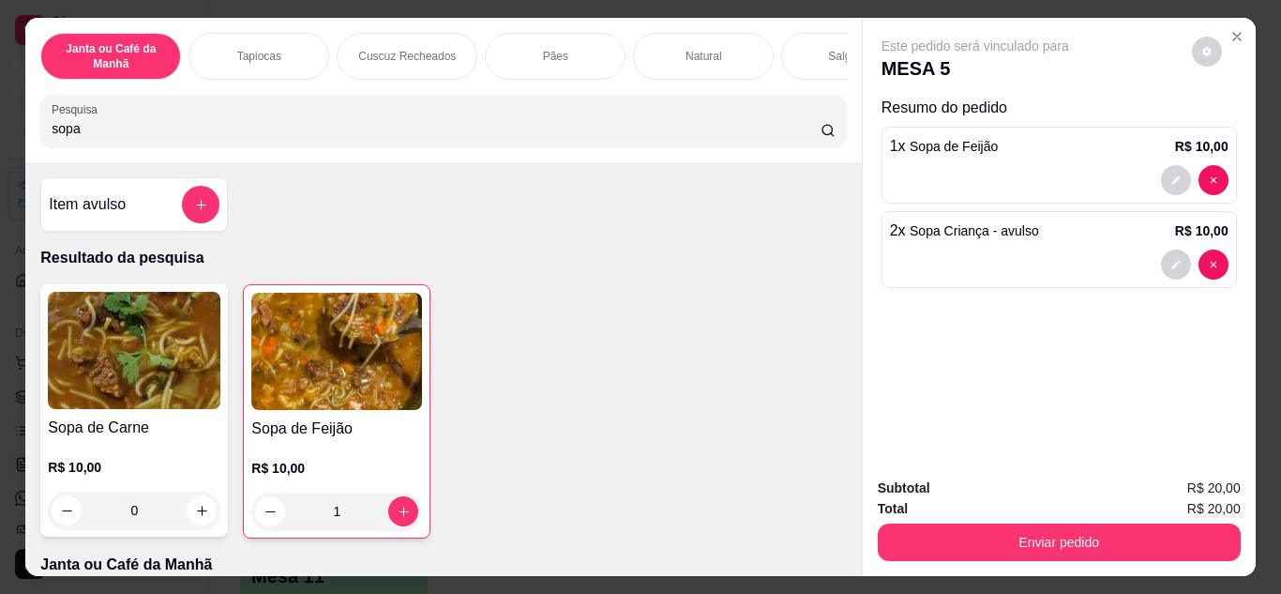
drag, startPoint x: 159, startPoint y: 132, endPoint x: 0, endPoint y: 151, distance: 160.6
click at [0, 151] on div "Janta ou Café da Manhã Tapiocas Cuscuz Recheados Pães Natural Salgados Tapiocas…" at bounding box center [640, 297] width 1281 height 594
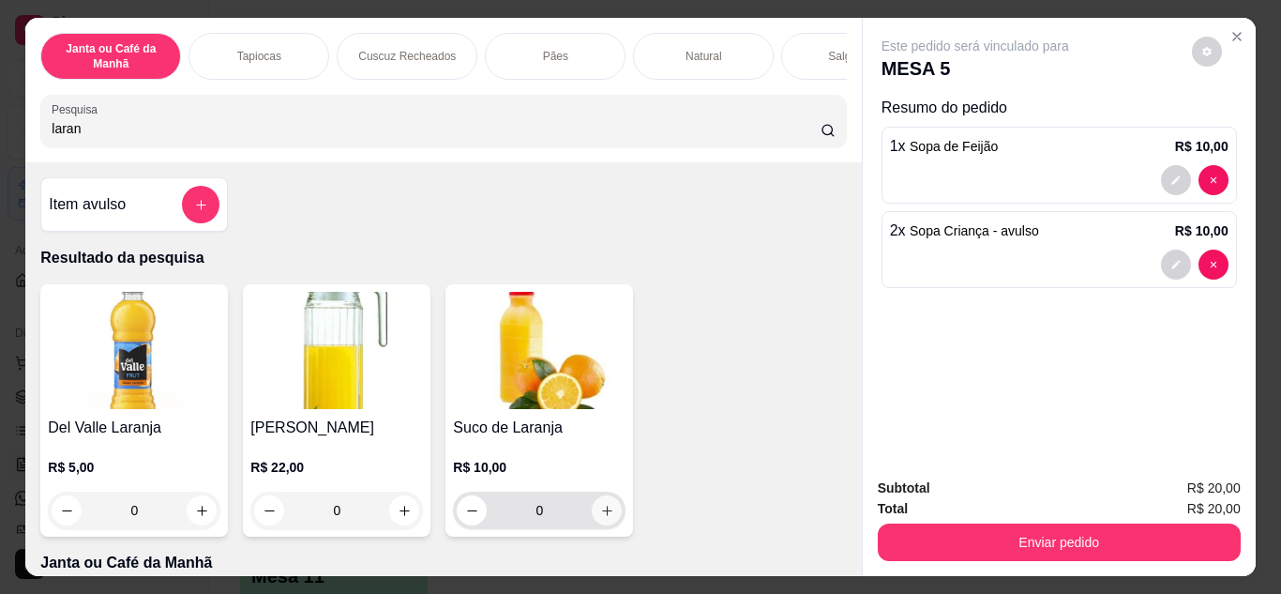
type input "laran"
click at [600, 518] on icon "increase-product-quantity" at bounding box center [607, 511] width 14 height 14
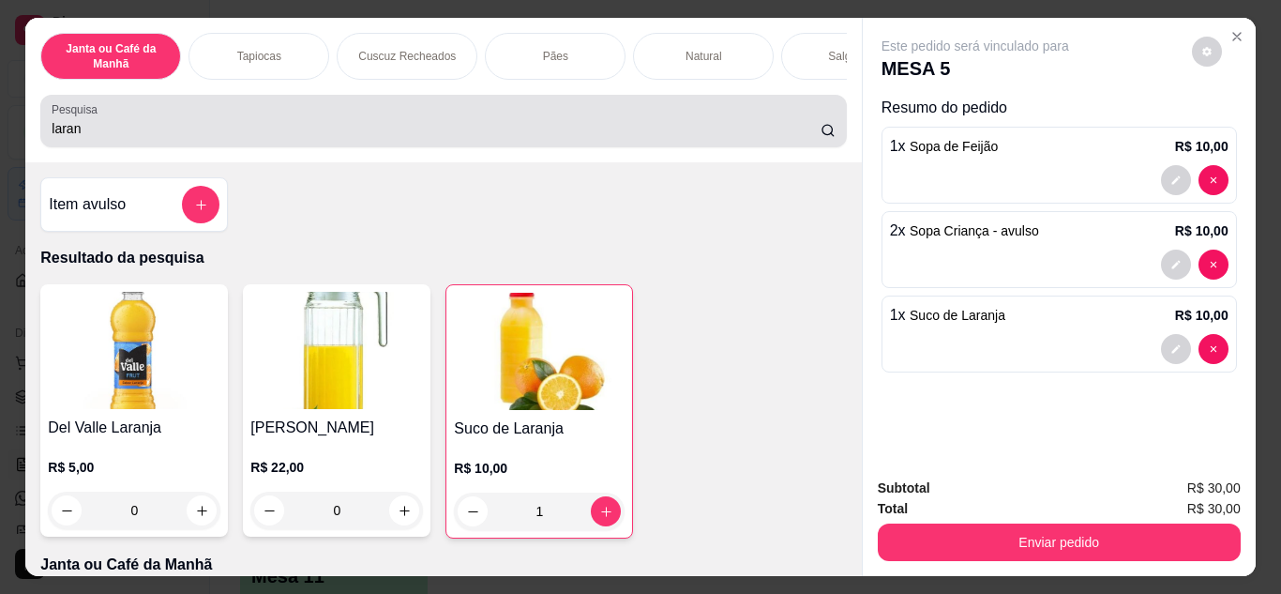
type input "1"
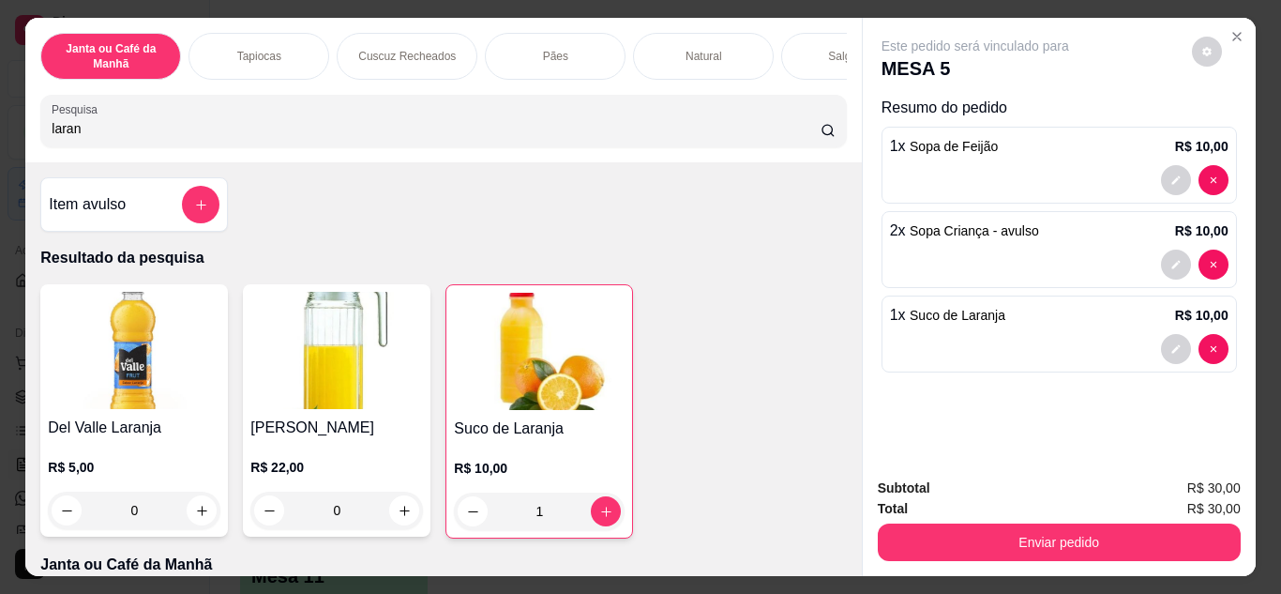
drag, startPoint x: 119, startPoint y: 130, endPoint x: 4, endPoint y: 134, distance: 115.4
click at [4, 134] on div "Janta ou Café da Manhã Tapiocas Cuscuz Recheados Pães Natural Salgados Tapiocas…" at bounding box center [640, 297] width 1281 height 594
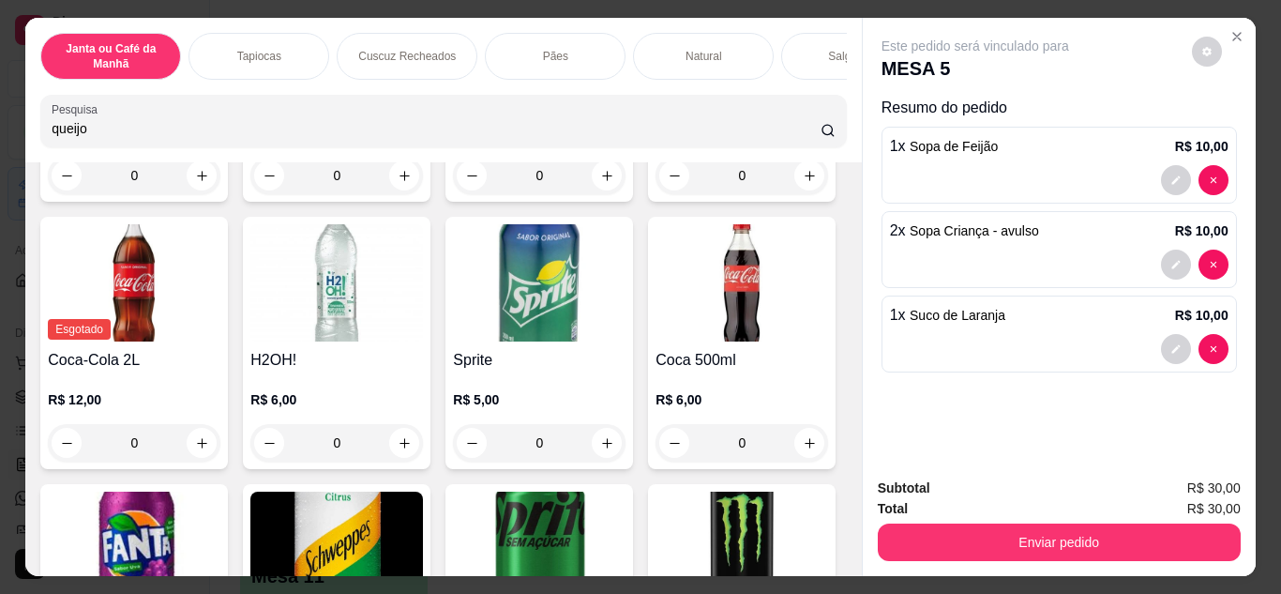
scroll to position [8067, 0]
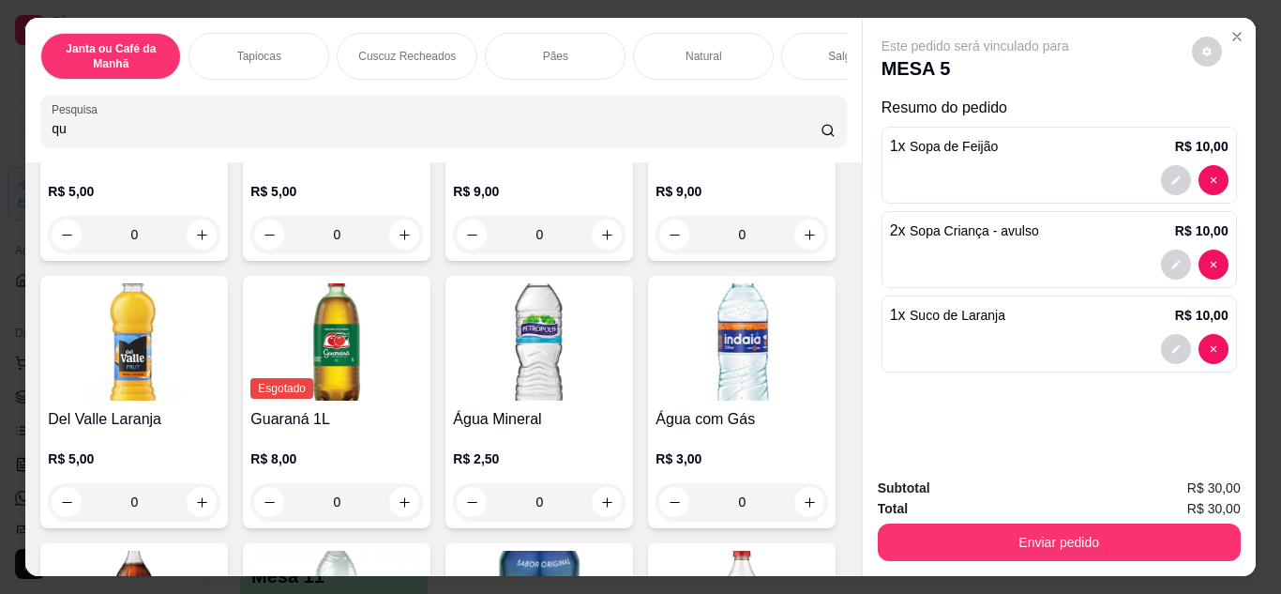
type input "q"
click at [90, 137] on input "Pesquisa" at bounding box center [436, 128] width 769 height 19
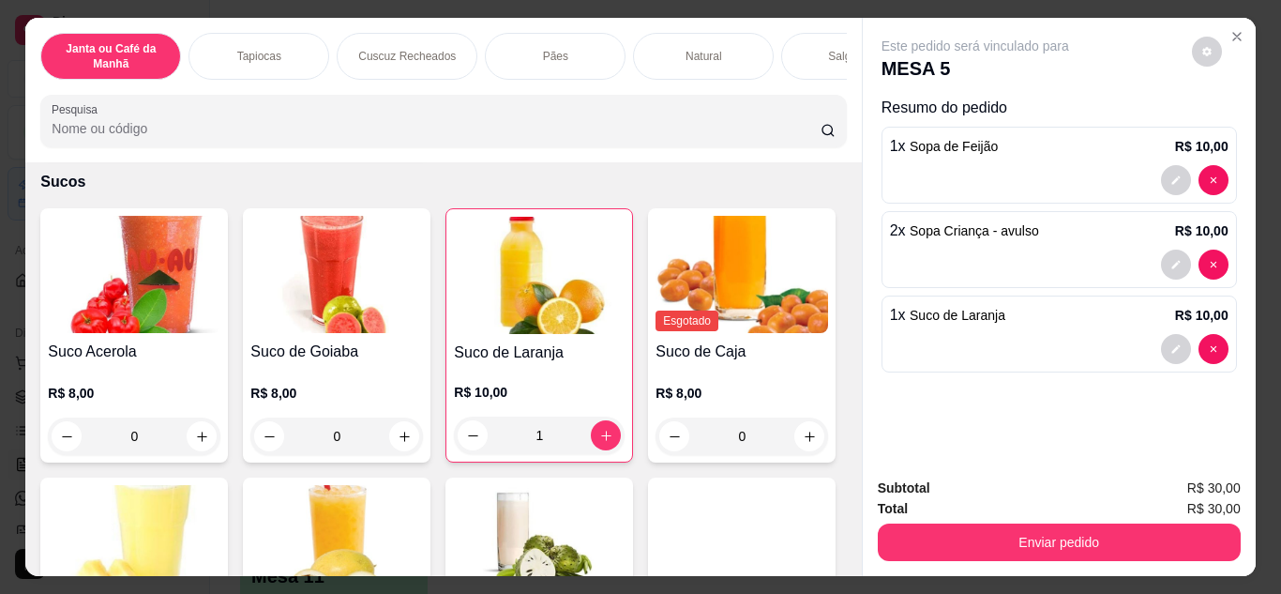
scroll to position [6290, 0]
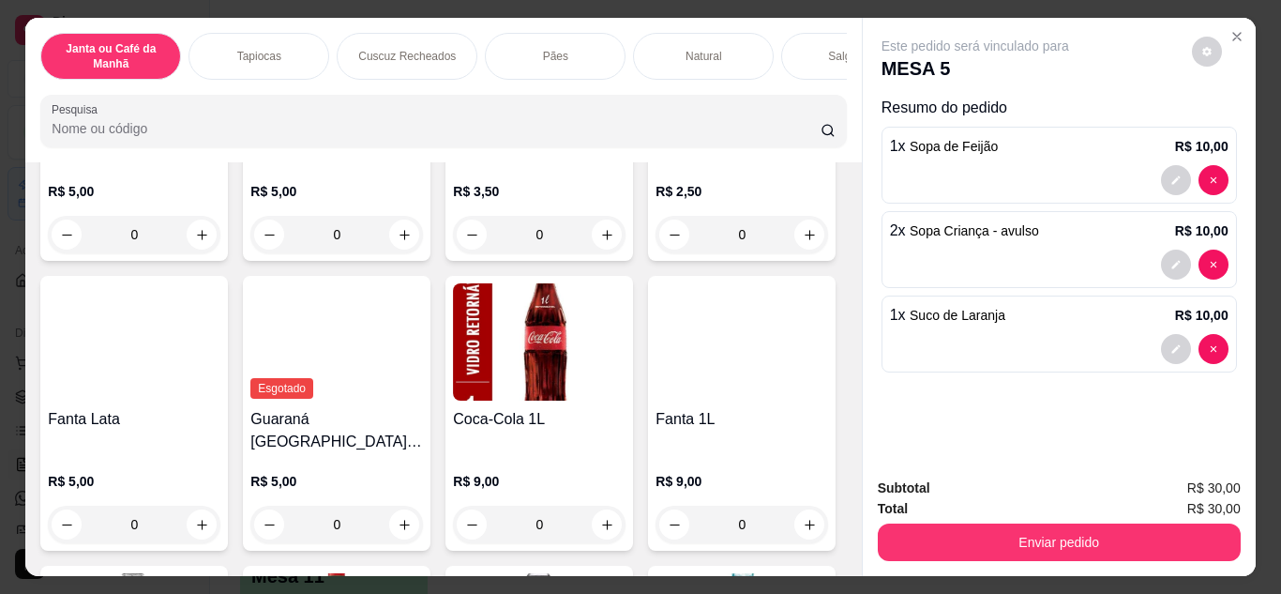
type input "sopa"
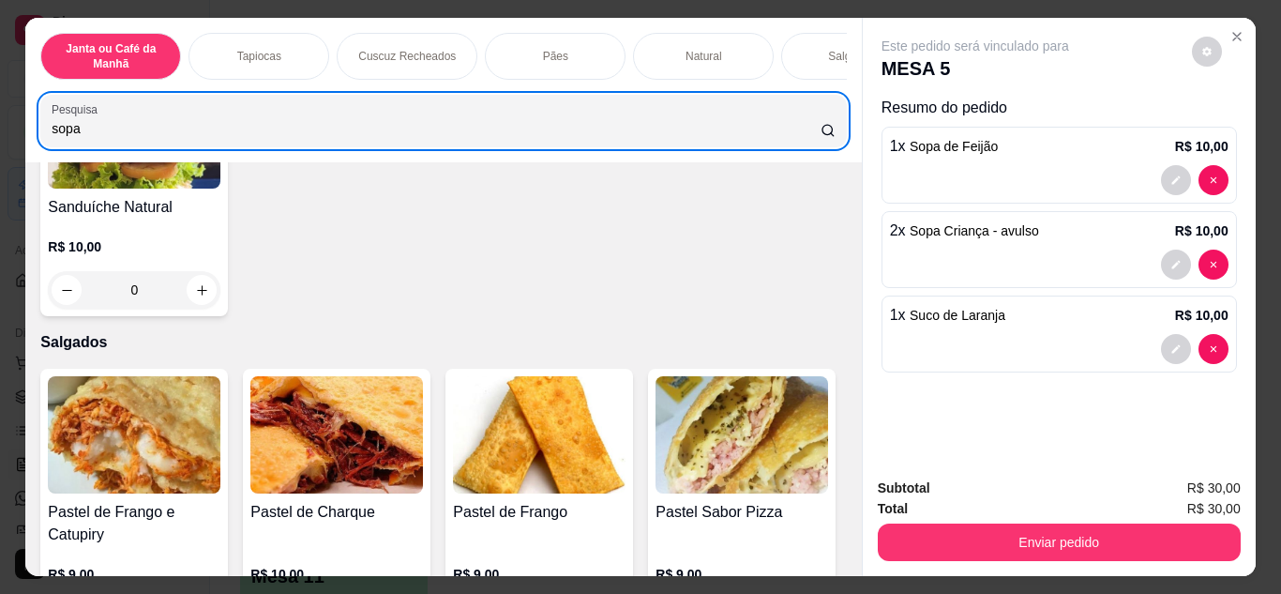
scroll to position [4909, 0]
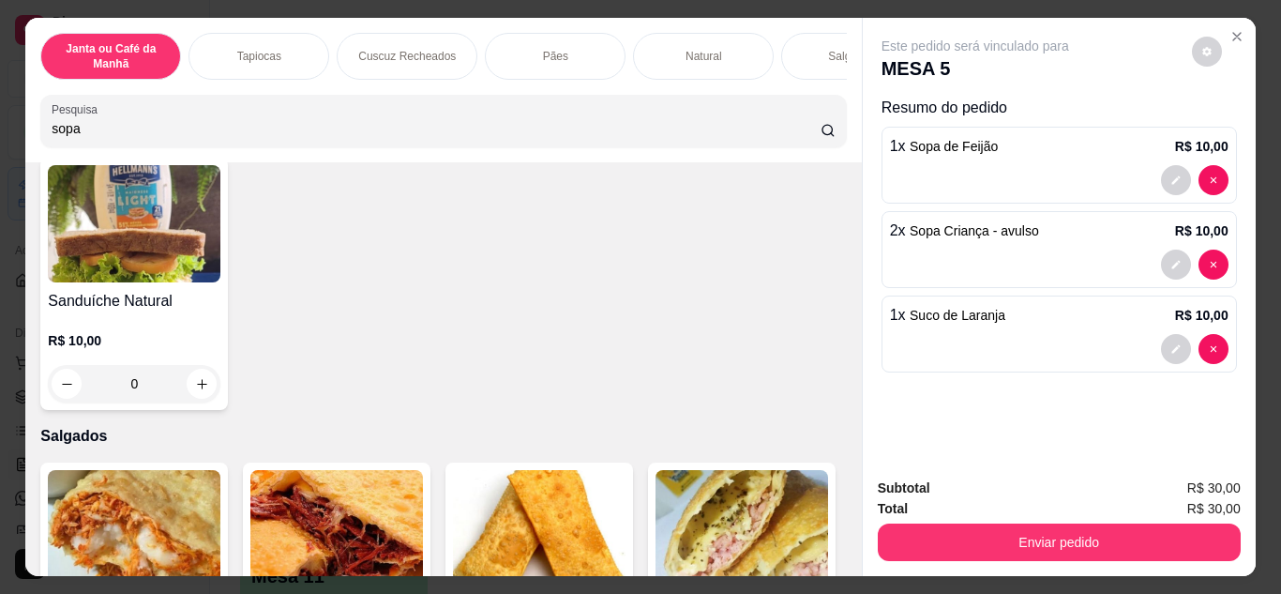
drag, startPoint x: 121, startPoint y: 138, endPoint x: 27, endPoint y: 137, distance: 93.8
click at [27, 137] on div "Janta ou Café da Manhã Tapiocas Cuscuz Recheados Pães Natural Salgados Tapiocas…" at bounding box center [443, 90] width 836 height 144
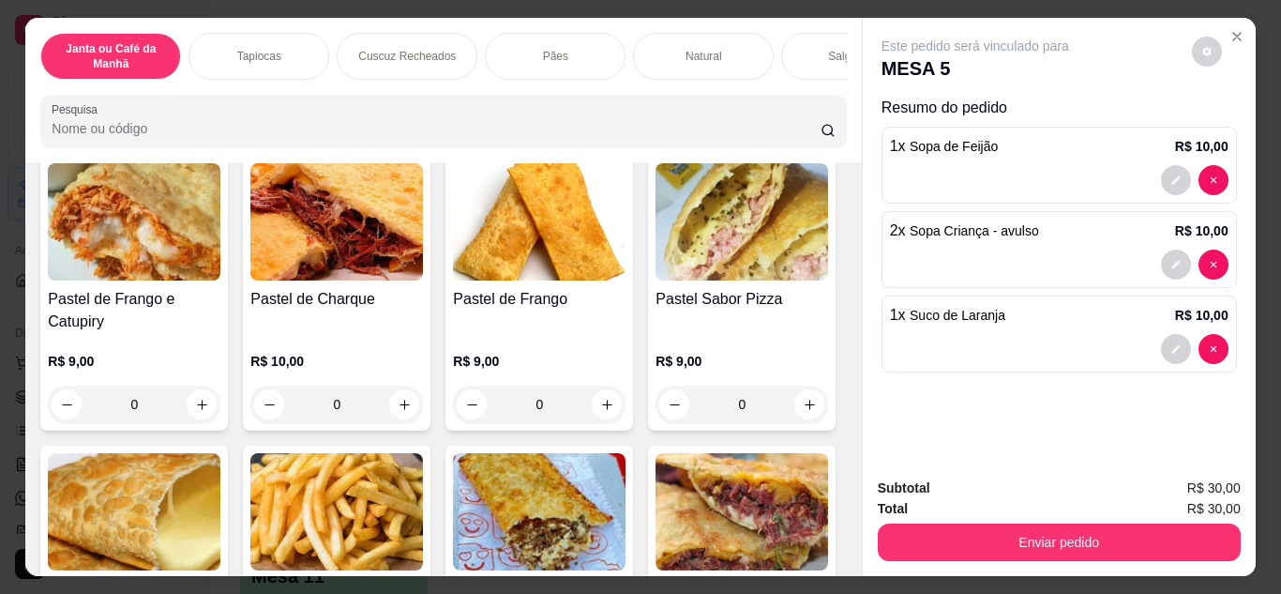
scroll to position [4602, 0]
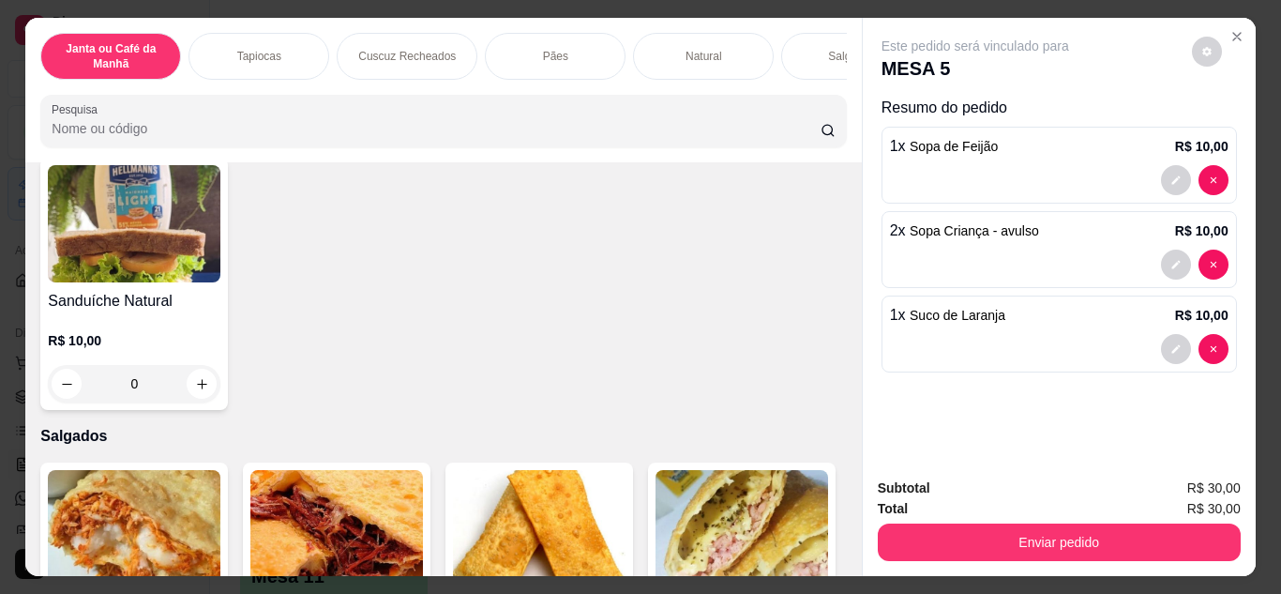
click at [146, 134] on input "Pesquisa" at bounding box center [436, 128] width 769 height 19
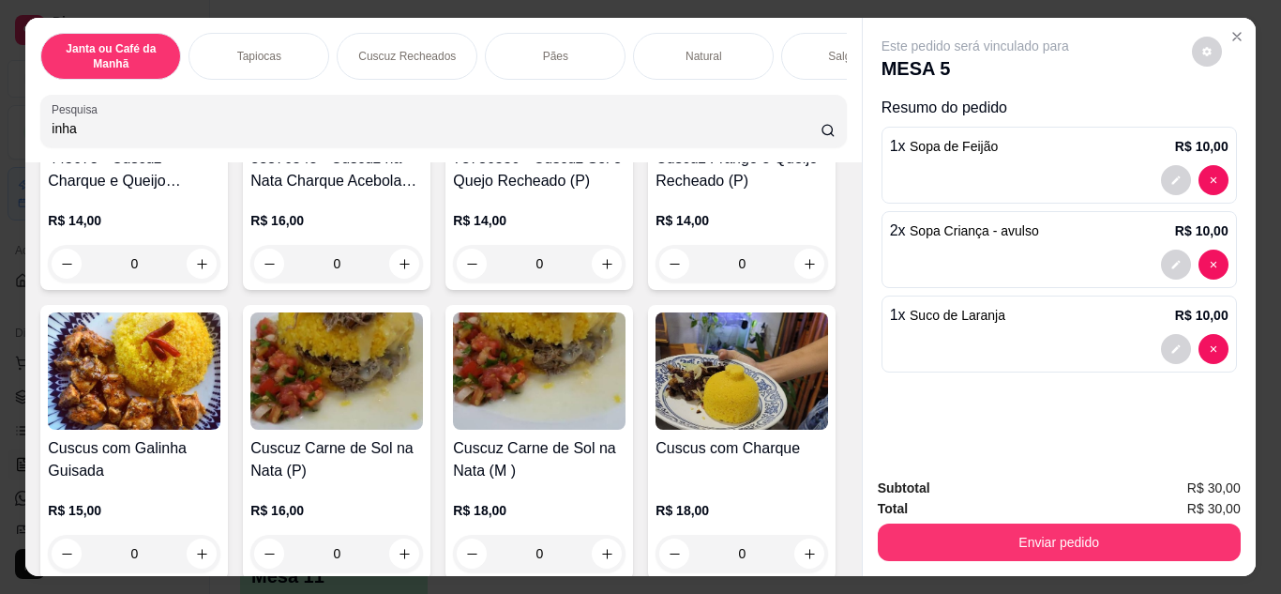
scroll to position [4187, 0]
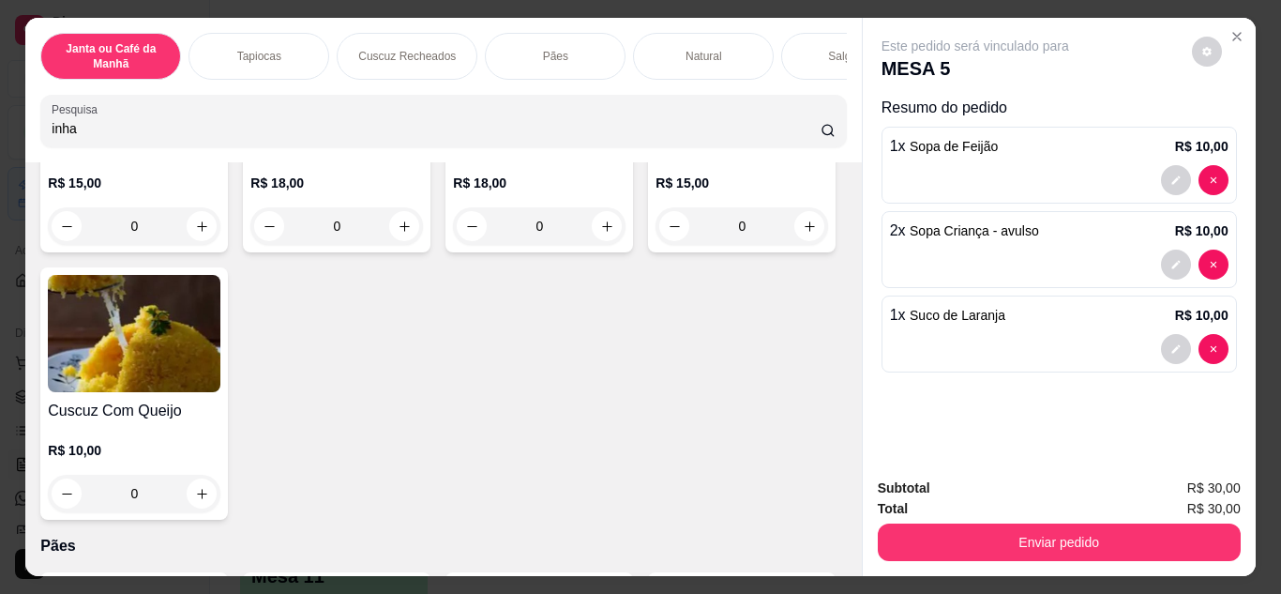
type input "inha"
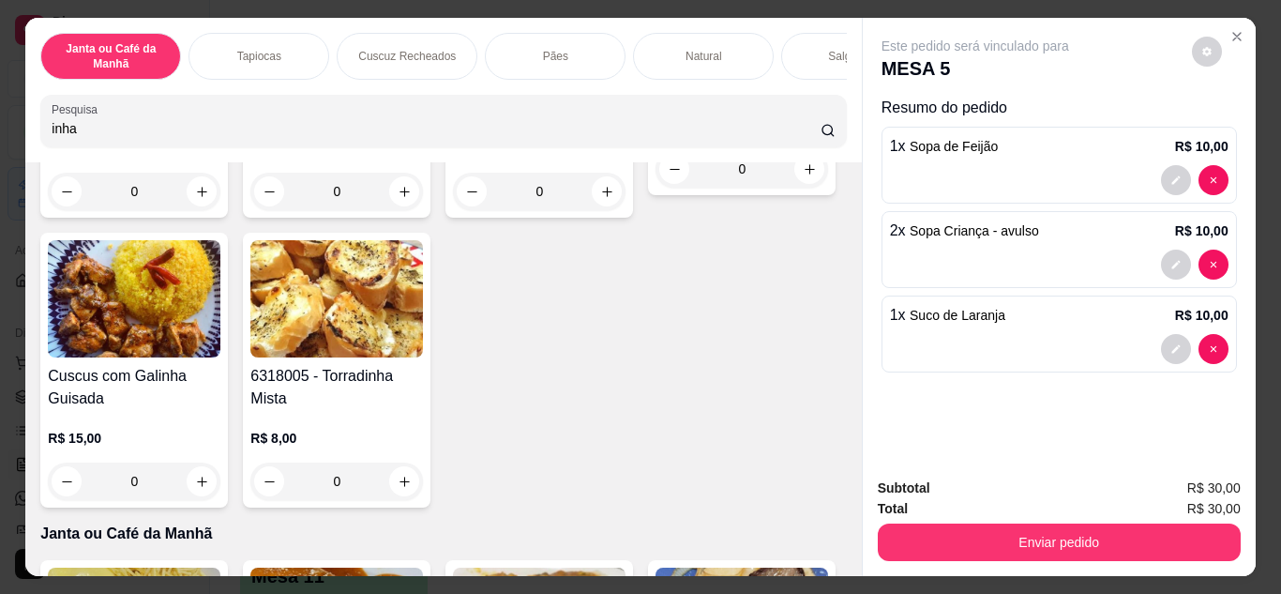
scroll to position [0, 0]
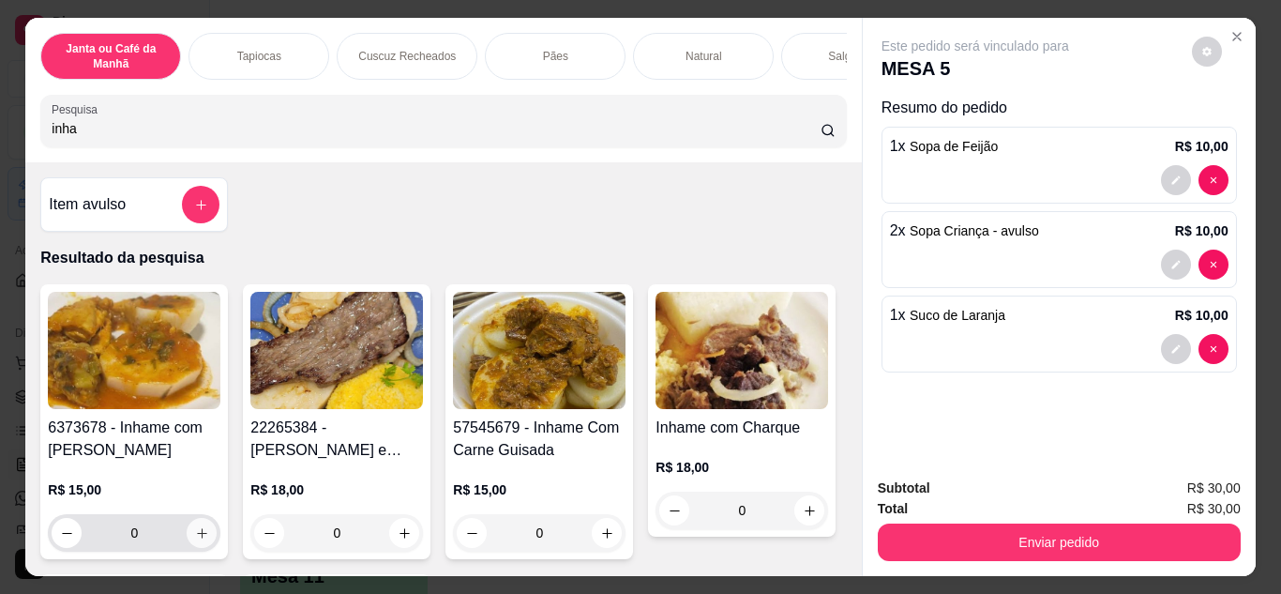
click at [195, 538] on icon "increase-product-quantity" at bounding box center [202, 533] width 14 height 14
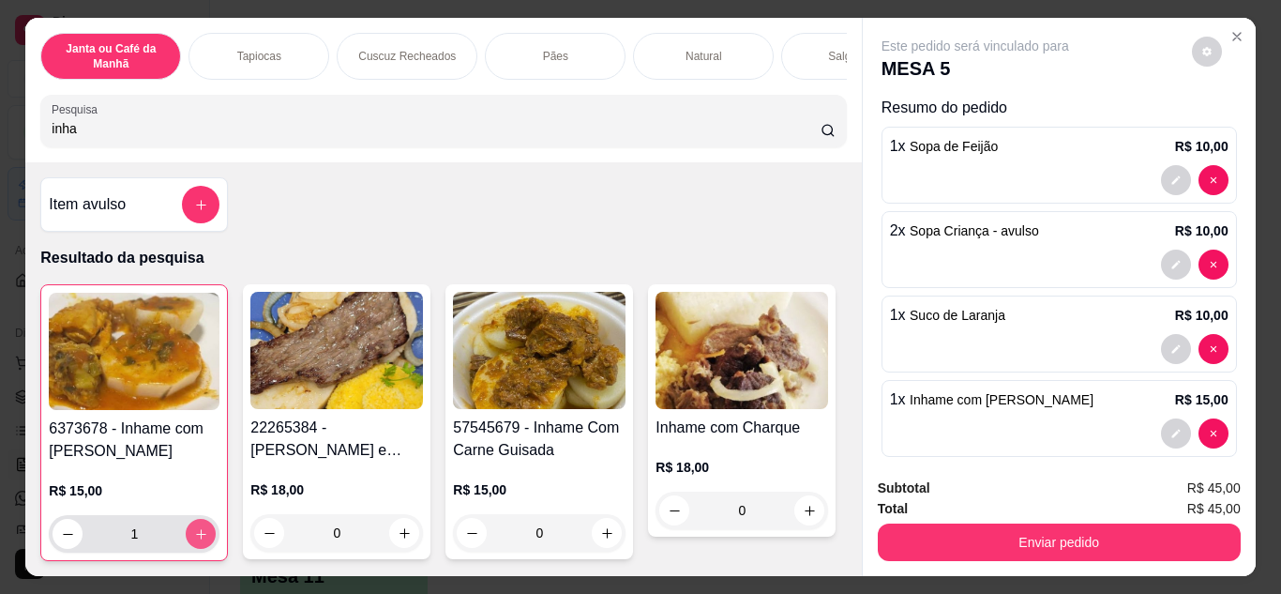
type input "1"
click at [600, 539] on icon "increase-product-quantity" at bounding box center [607, 533] width 14 height 14
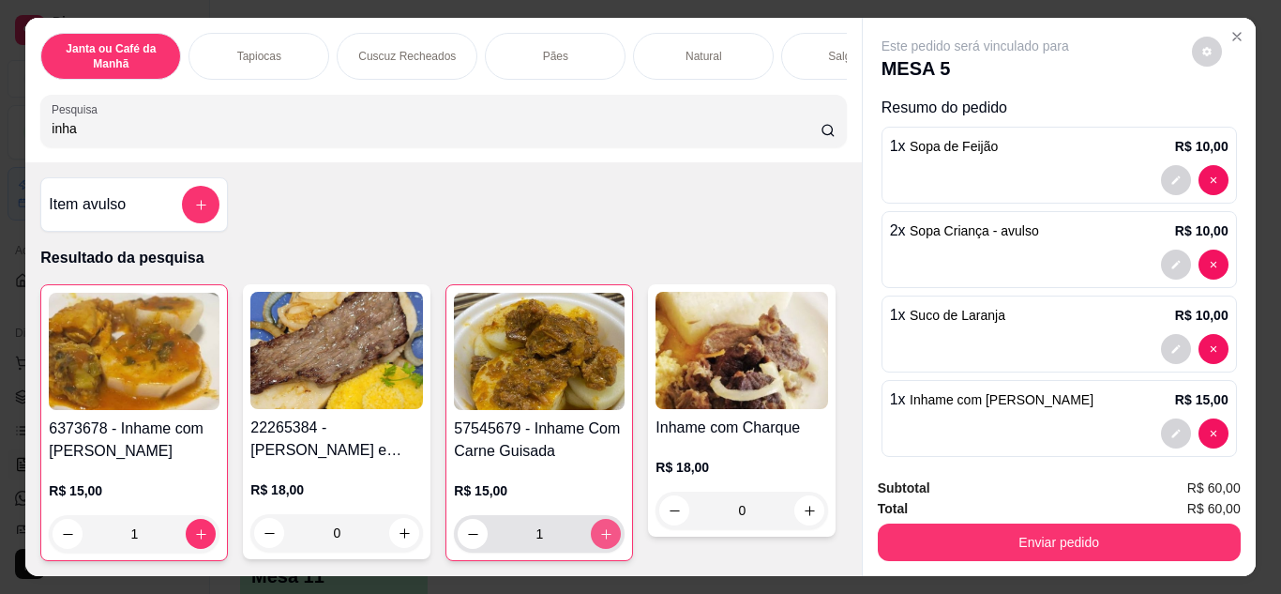
type input "1"
click at [599, 539] on icon "increase-product-quantity" at bounding box center [606, 534] width 14 height 14
type input "2"
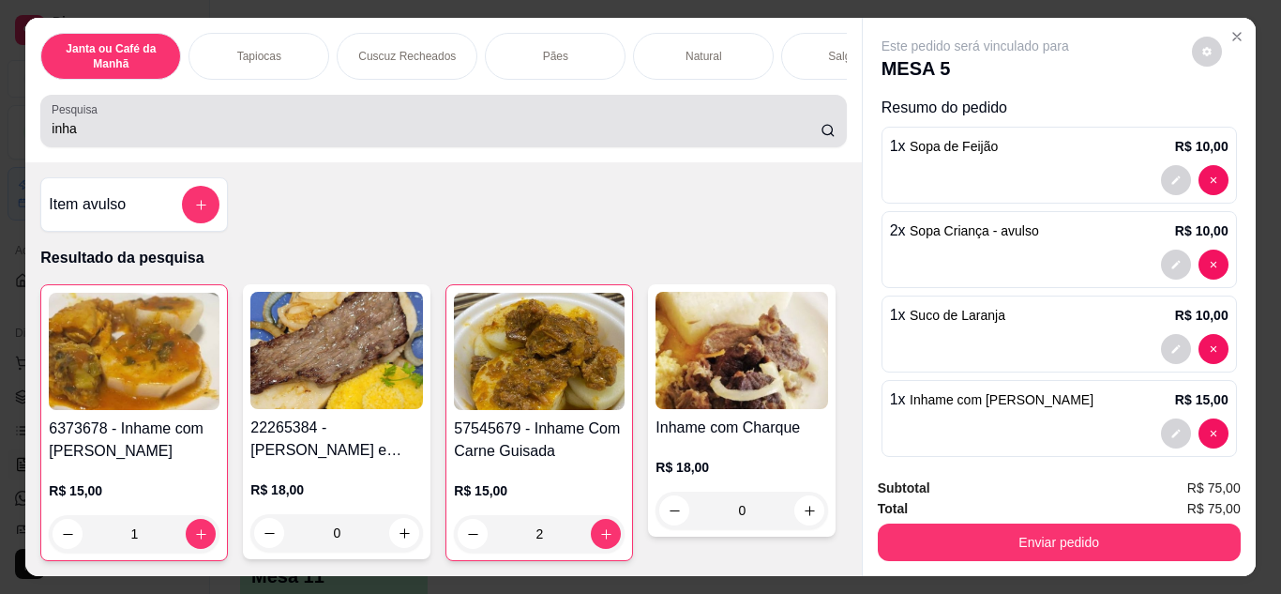
click at [585, 126] on input "inha" at bounding box center [436, 128] width 769 height 19
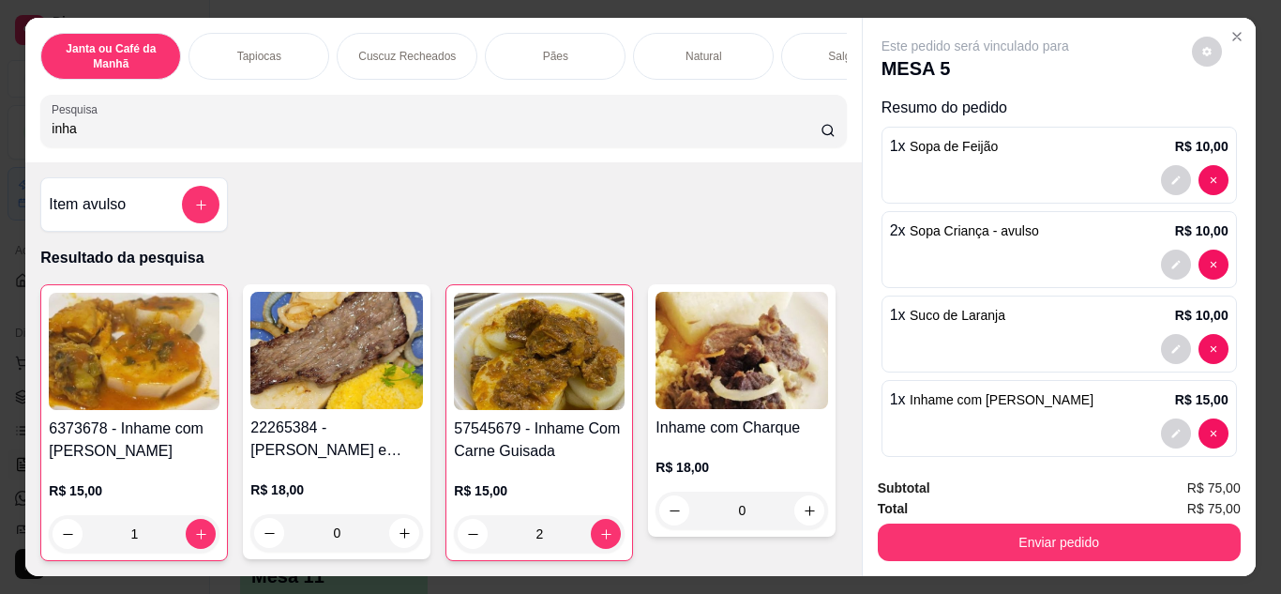
drag, startPoint x: 576, startPoint y: 129, endPoint x: 1, endPoint y: 144, distance: 575.2
click at [1, 144] on div "Janta ou Café da Manhã Tapiocas Cuscuz Recheados Pães Natural Salgados Tapiocas…" at bounding box center [640, 297] width 1281 height 594
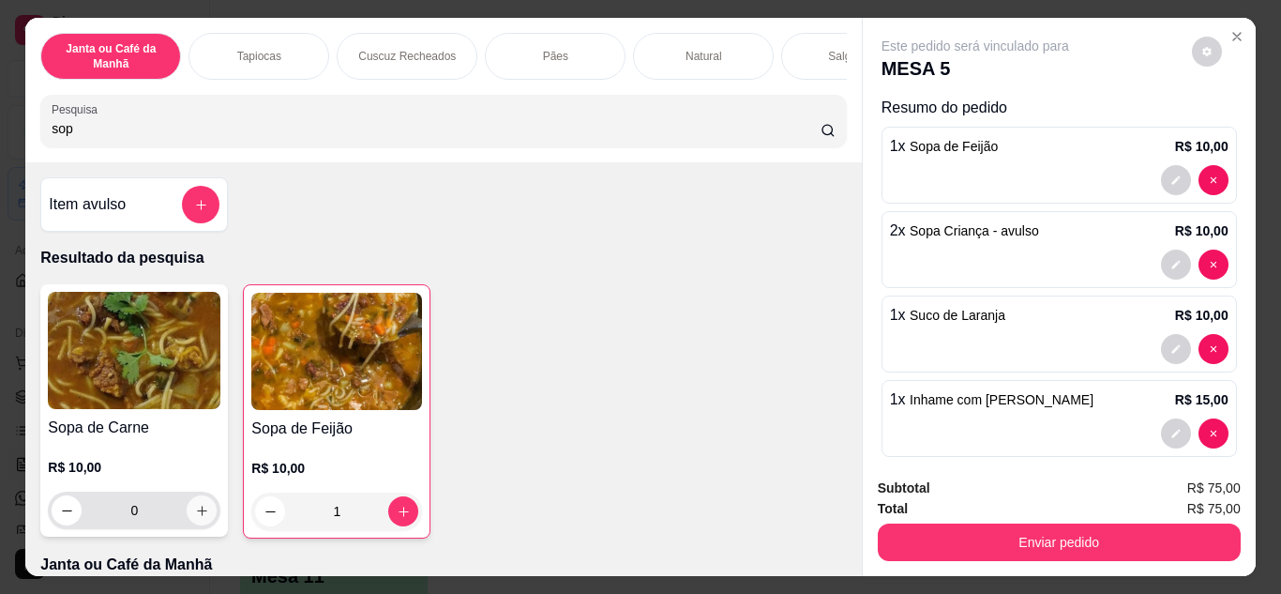
type input "sop"
click at [195, 518] on icon "increase-product-quantity" at bounding box center [202, 511] width 14 height 14
type input "1"
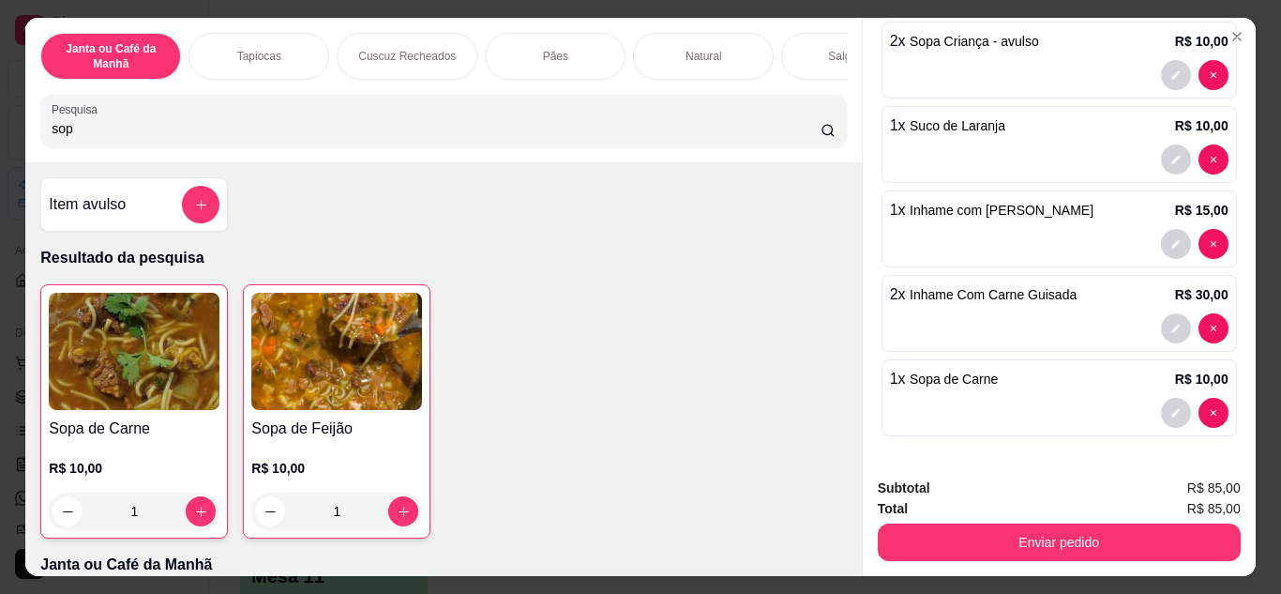
scroll to position [50, 0]
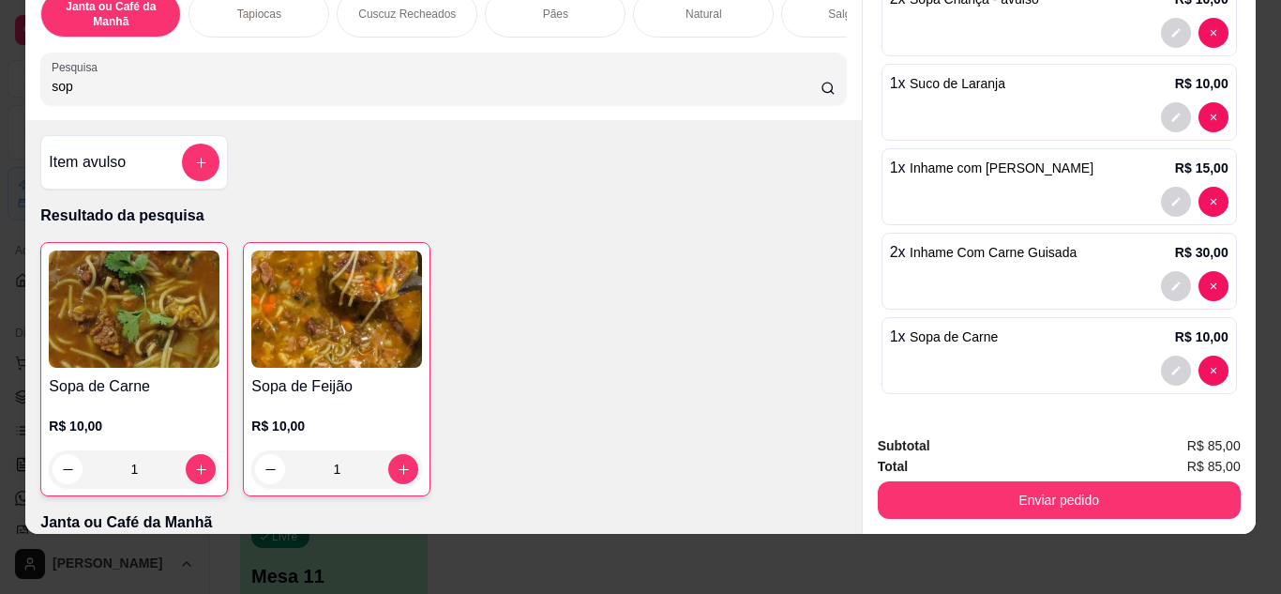
drag, startPoint x: 141, startPoint y: 87, endPoint x: 18, endPoint y: 95, distance: 123.1
click at [25, 95] on div "Janta ou Café da Manhã Tapiocas Cuscuz Recheados Pães Natural Salgados Tapiocas…" at bounding box center [443, 48] width 836 height 144
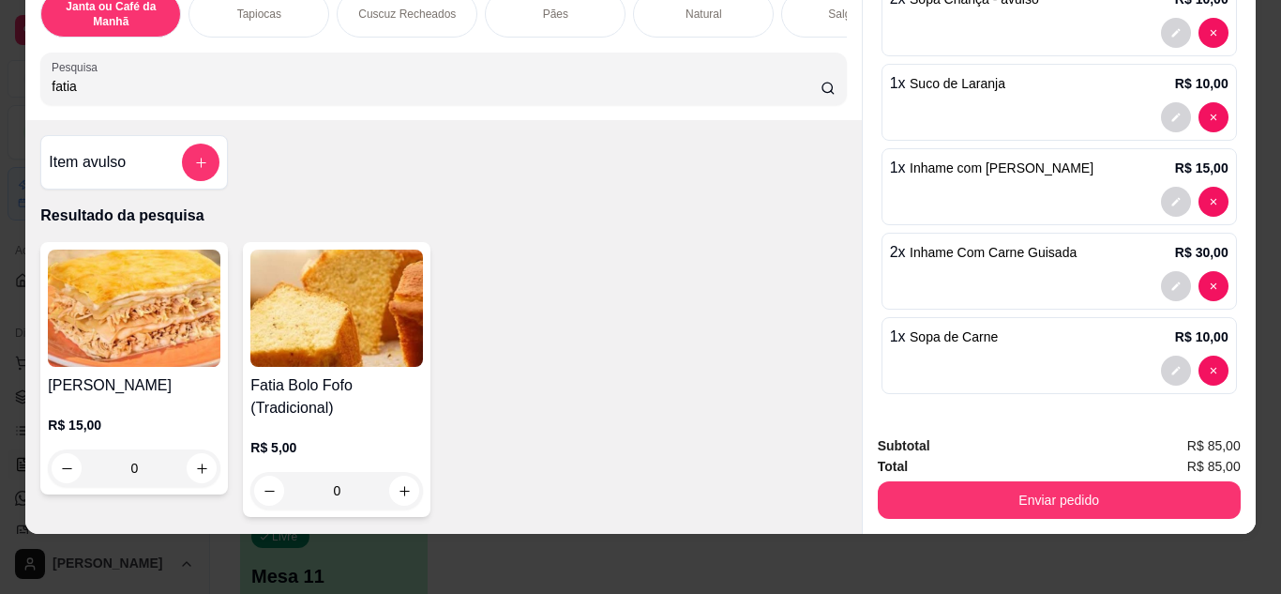
type input "fatia"
click at [398, 493] on icon "increase-product-quantity" at bounding box center [405, 491] width 14 height 14
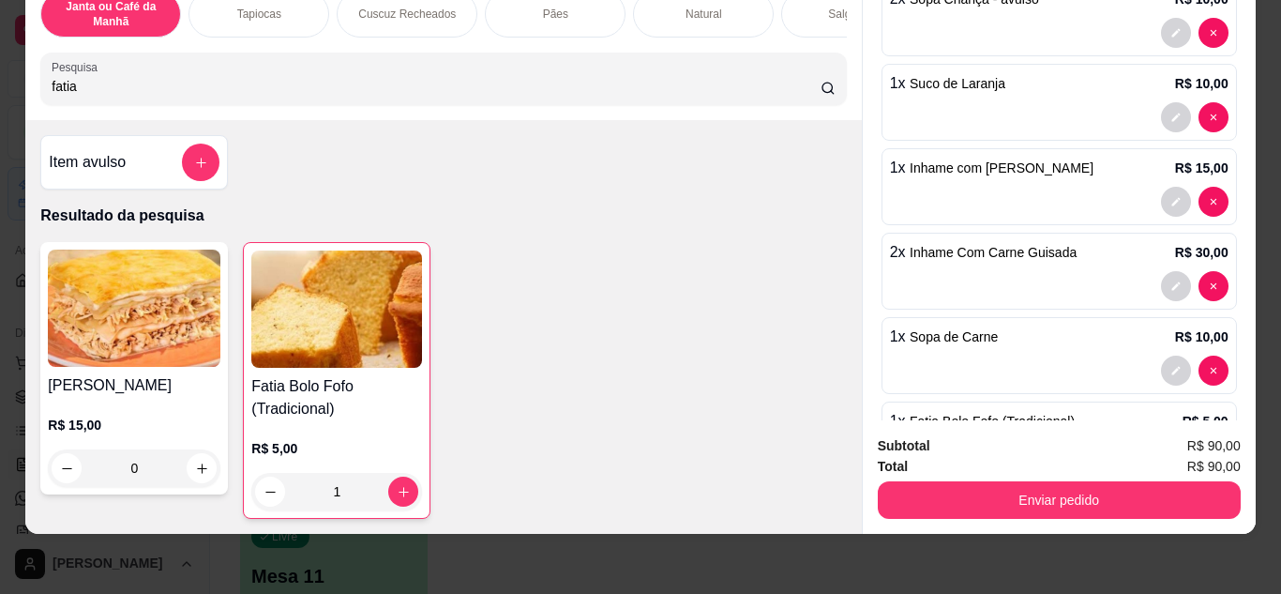
type input "1"
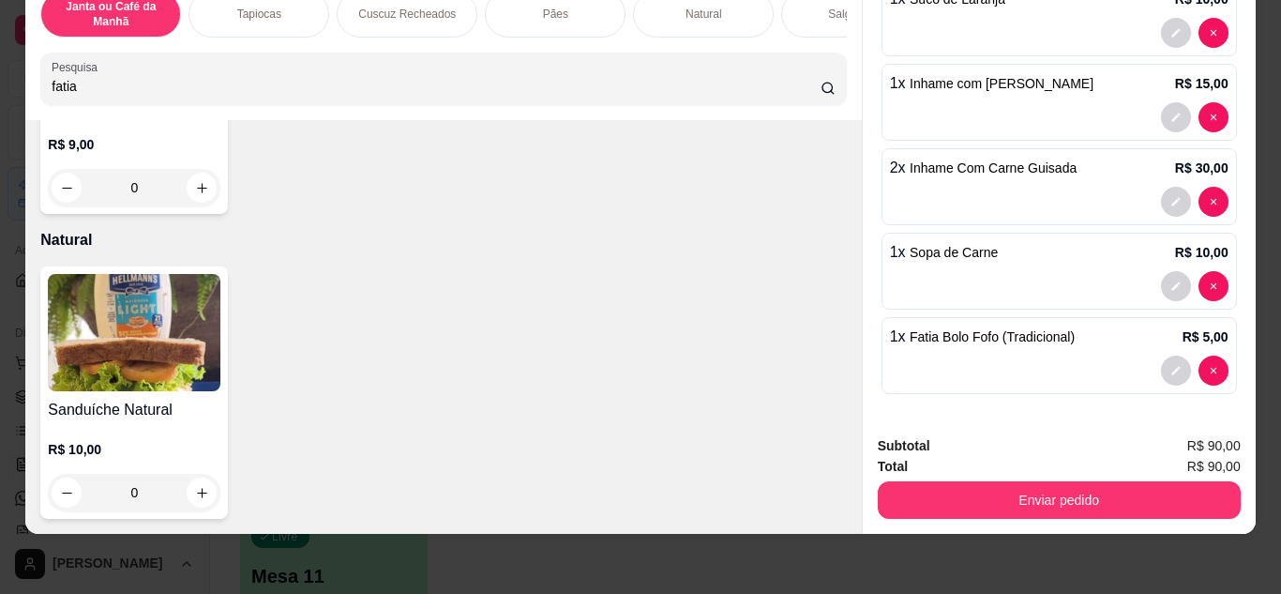
scroll to position [5347, 0]
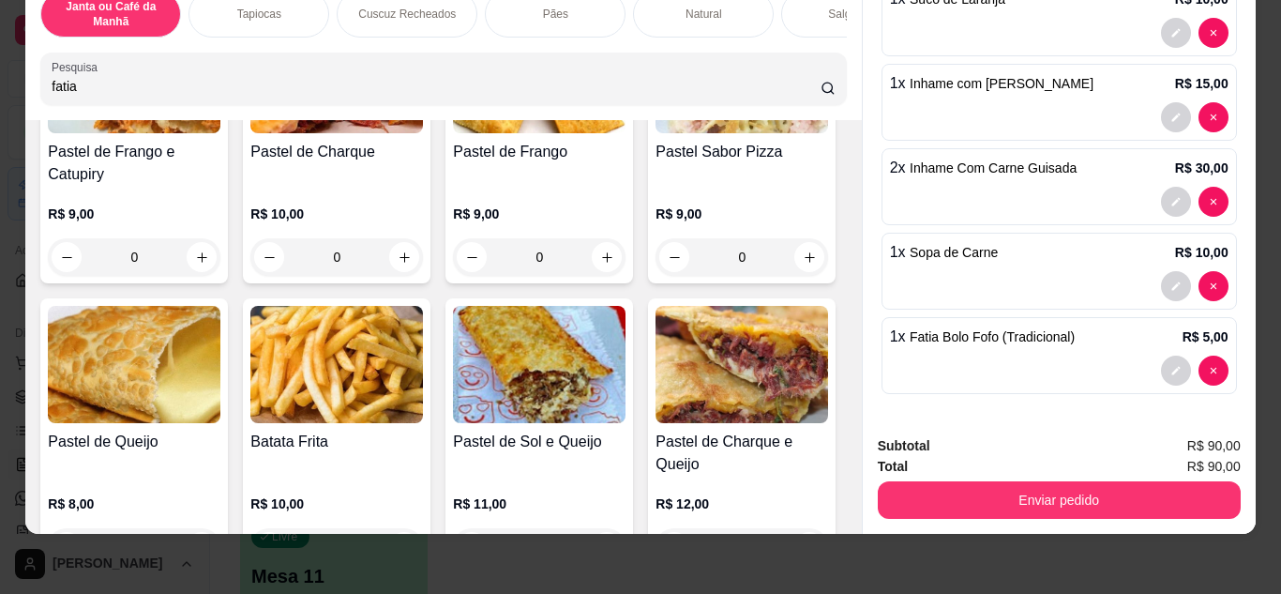
drag, startPoint x: 290, startPoint y: 79, endPoint x: 0, endPoint y: 79, distance: 289.8
click at [0, 79] on div "Janta ou Café da Manhã Tapiocas Cuscuz Recheados Pães Natural Salgados Tapiocas…" at bounding box center [640, 297] width 1281 height 594
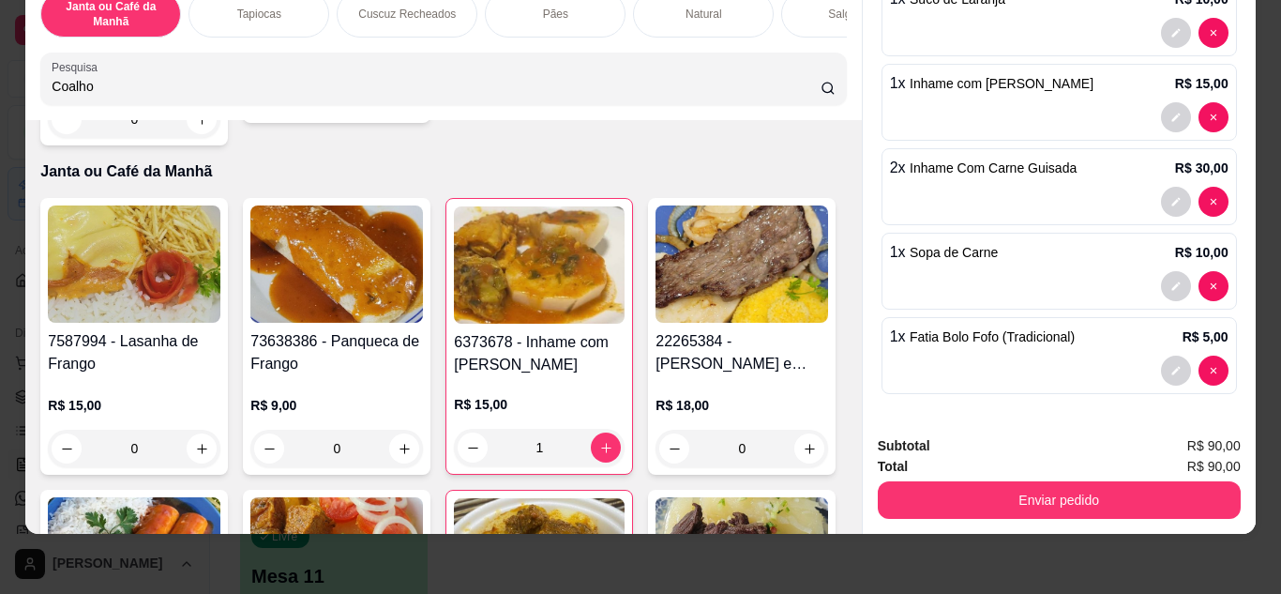
scroll to position [0, 0]
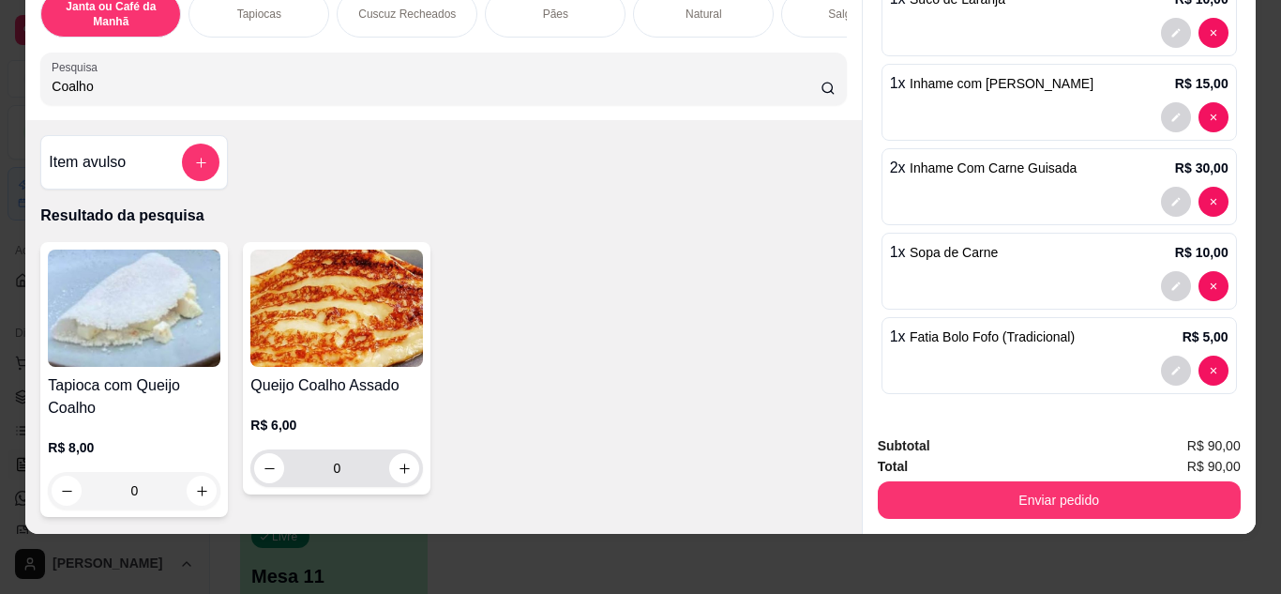
type input "Coalho"
click at [409, 478] on div "0" at bounding box center [336, 468] width 165 height 38
click at [398, 461] on icon "increase-product-quantity" at bounding box center [405, 468] width 14 height 14
type input "1"
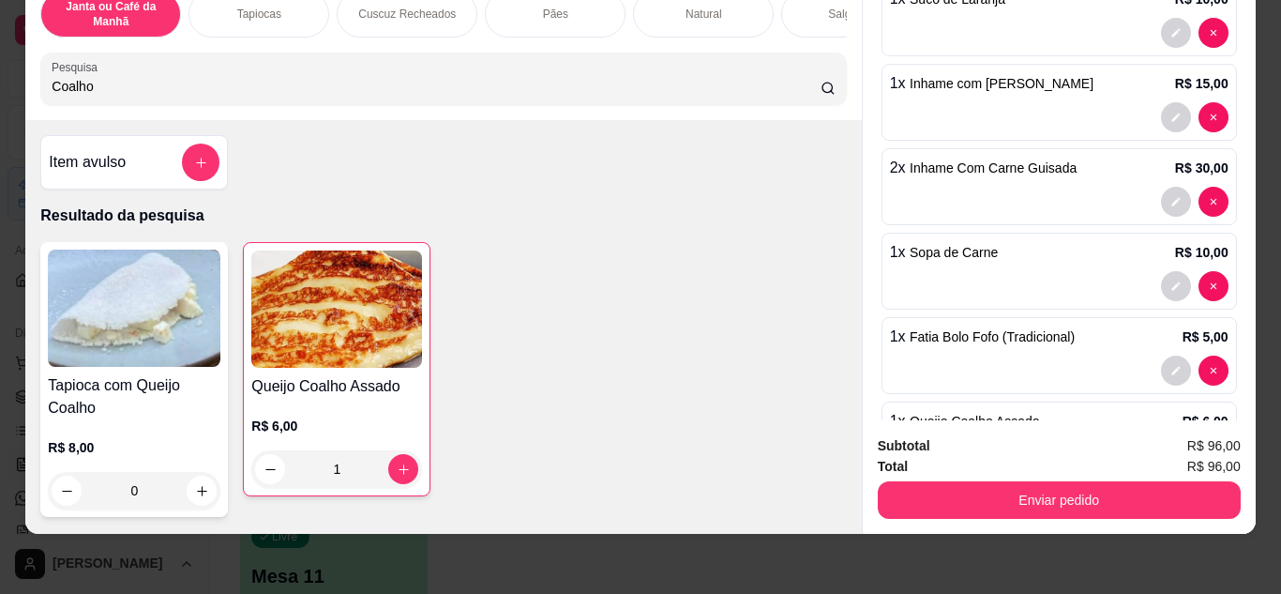
scroll to position [358, 0]
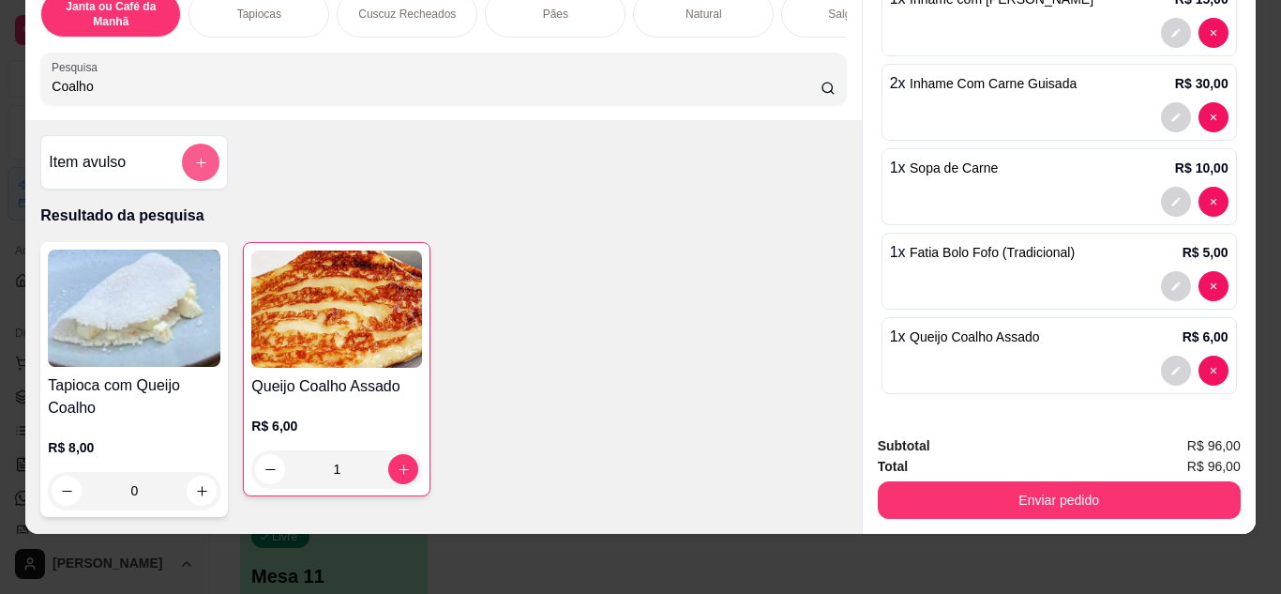
click at [194, 161] on icon "add-separate-item" at bounding box center [201, 163] width 14 height 14
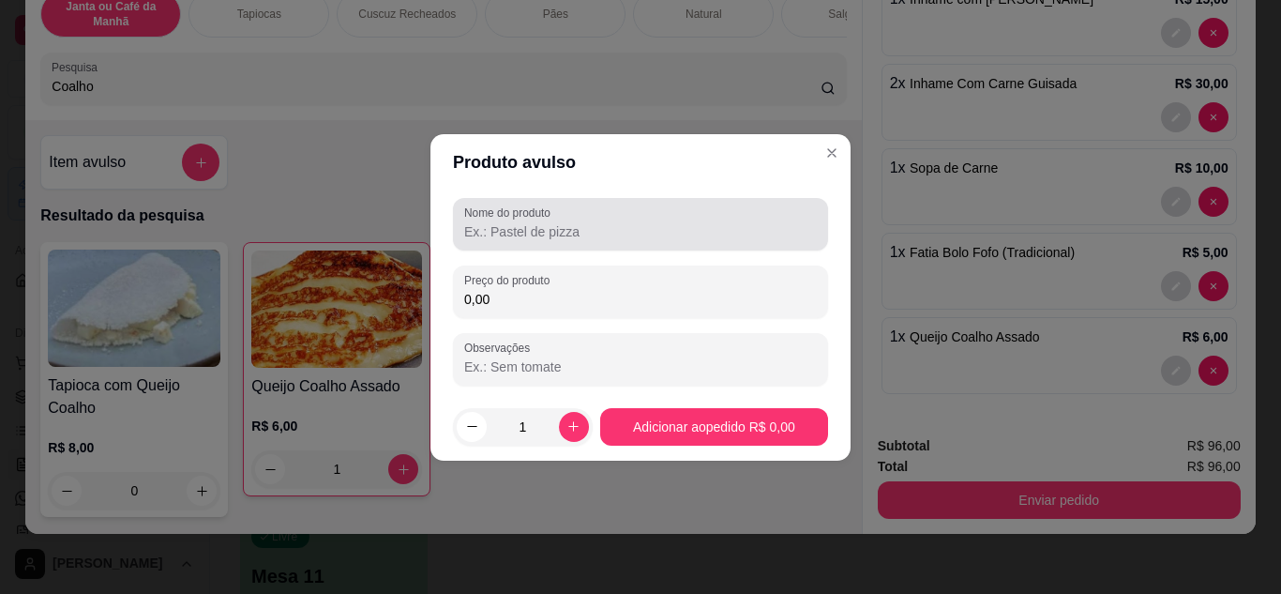
click at [563, 227] on input "Nome do produto" at bounding box center [640, 231] width 353 height 19
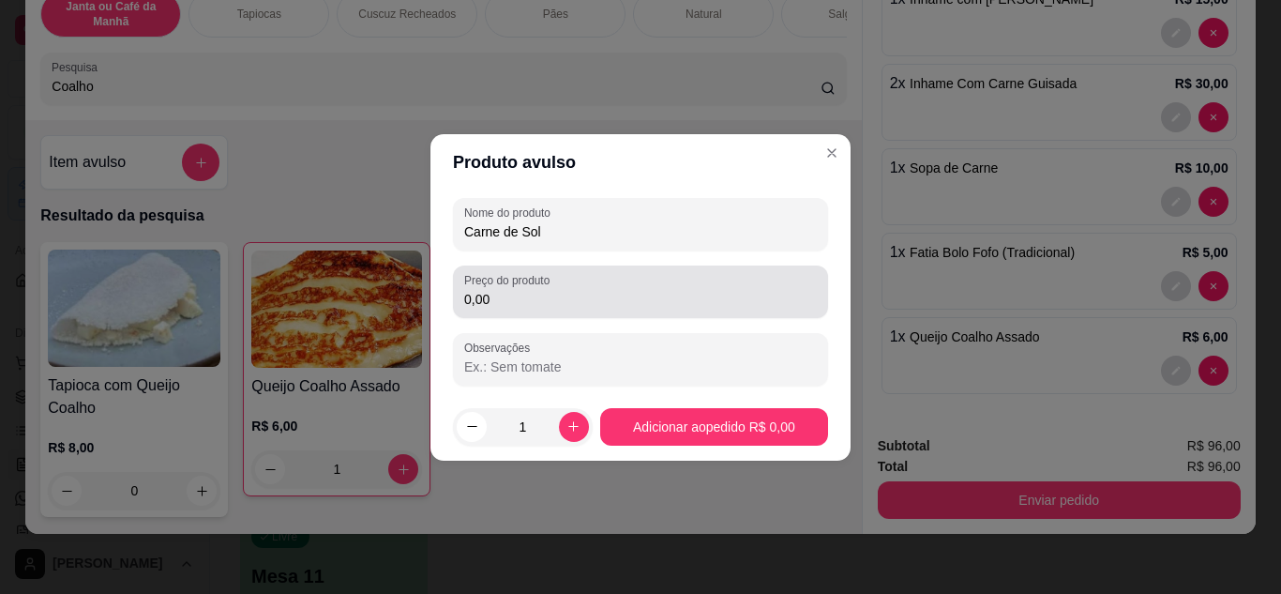
type input "Carne de Sol"
click at [540, 312] on div "Preço do produto 0,00" at bounding box center [640, 291] width 375 height 53
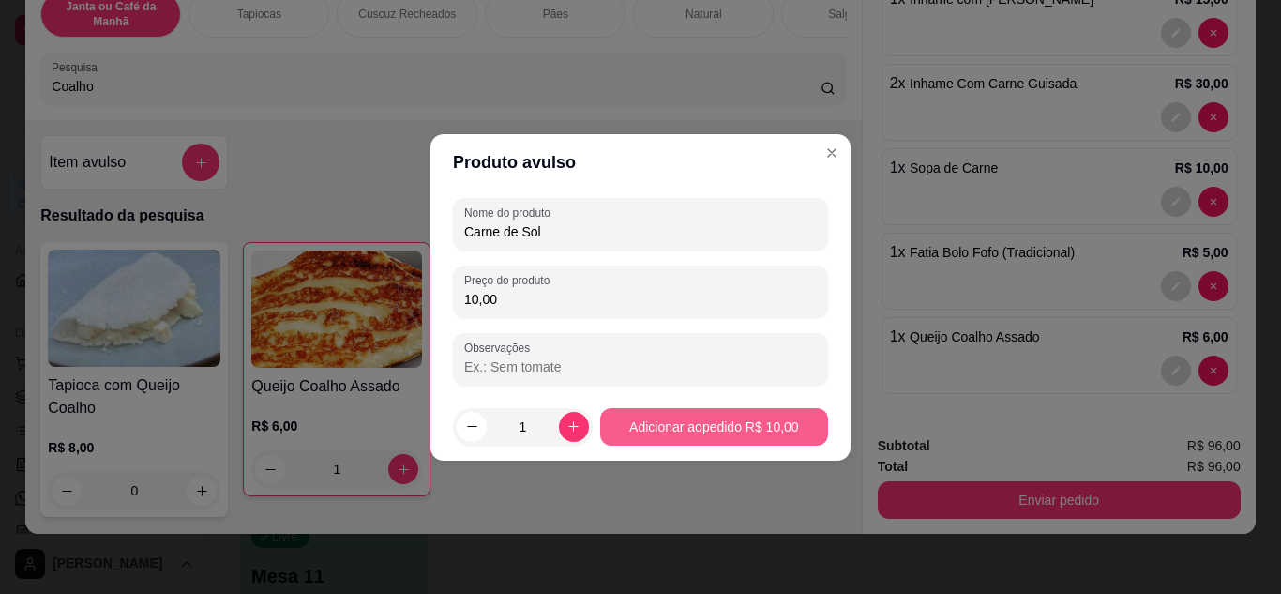
type input "10,00"
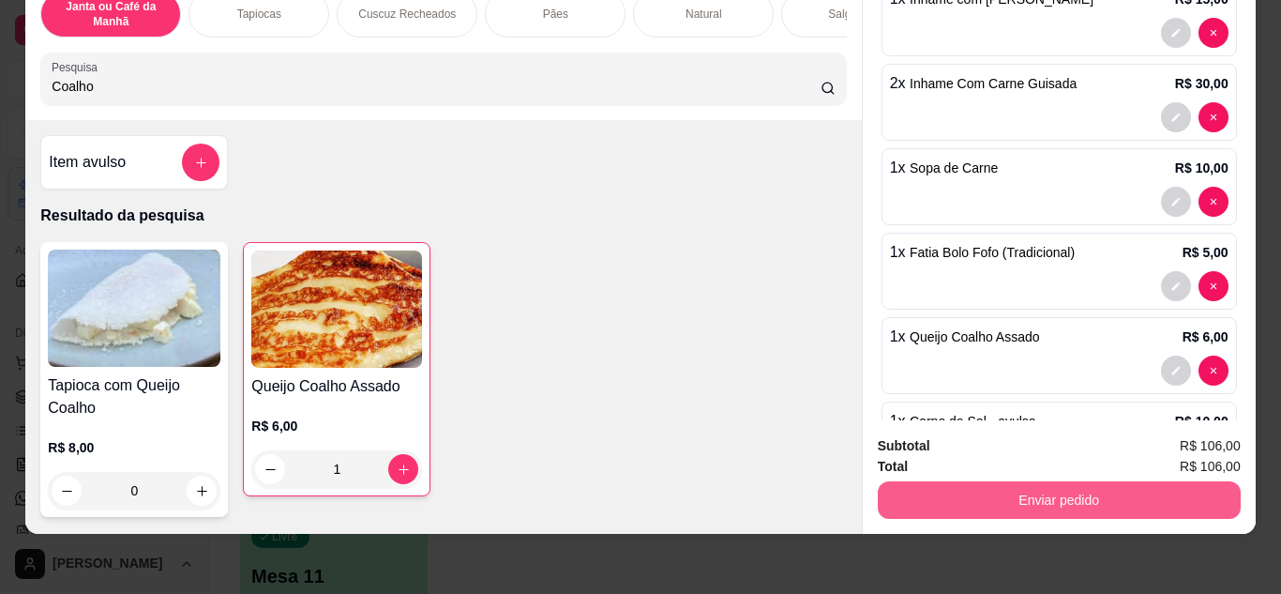
click at [1045, 490] on button "Enviar pedido" at bounding box center [1059, 500] width 363 height 38
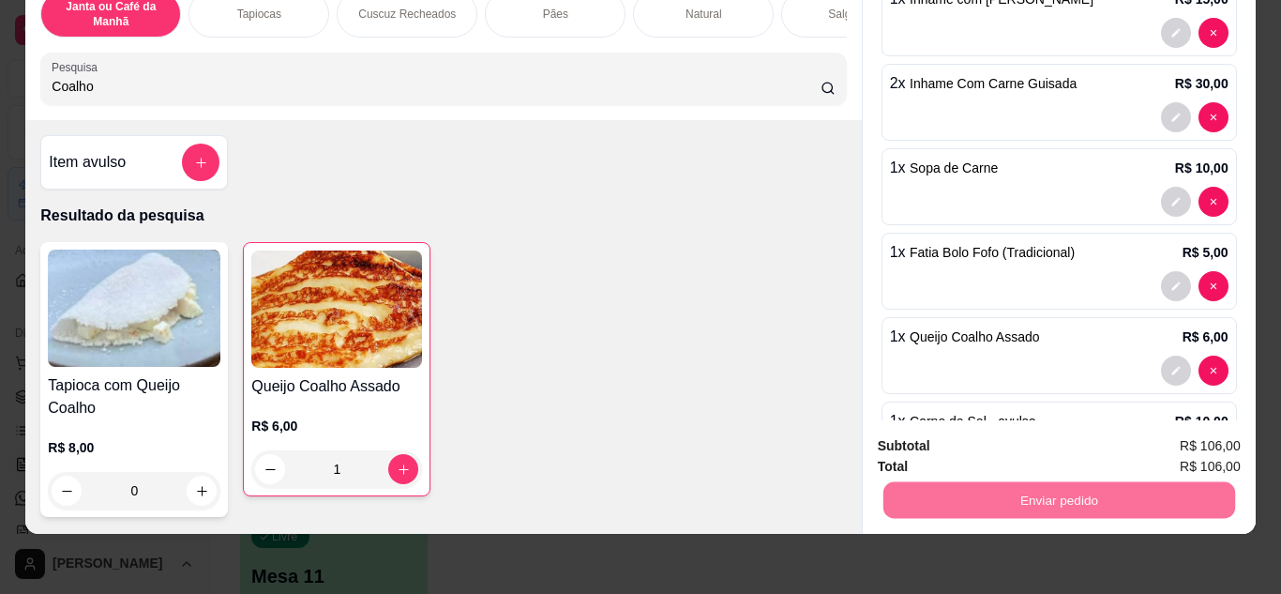
click at [983, 449] on button "Não registrar e enviar pedido" at bounding box center [997, 440] width 195 height 36
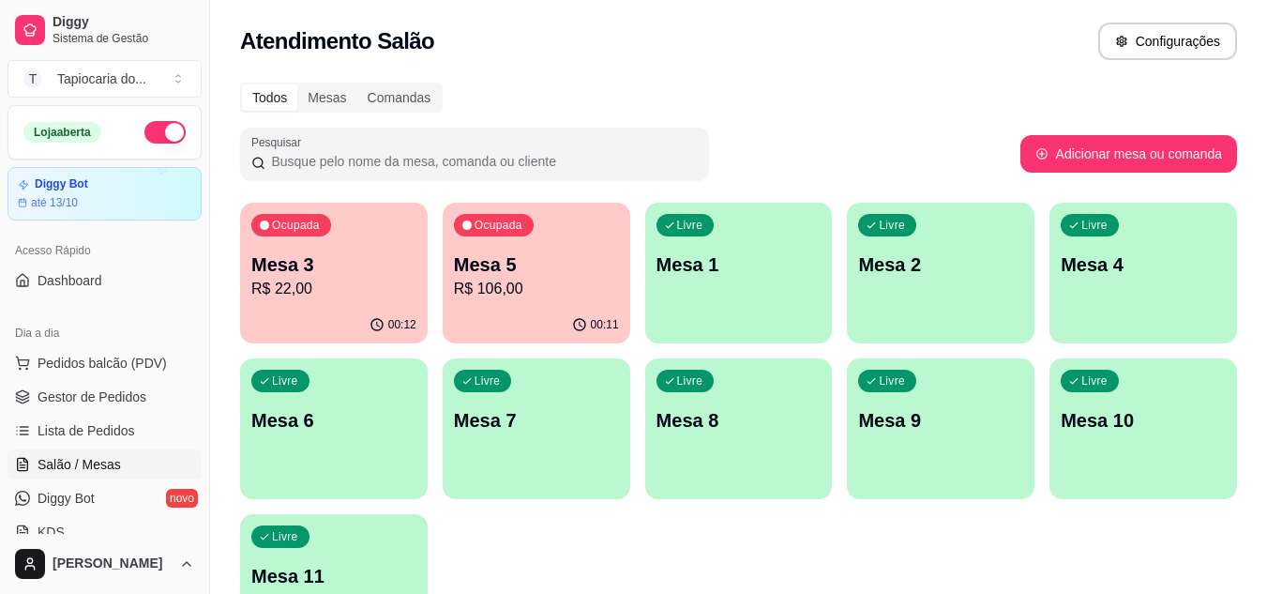
click at [537, 252] on p "Mesa 5" at bounding box center [536, 264] width 165 height 26
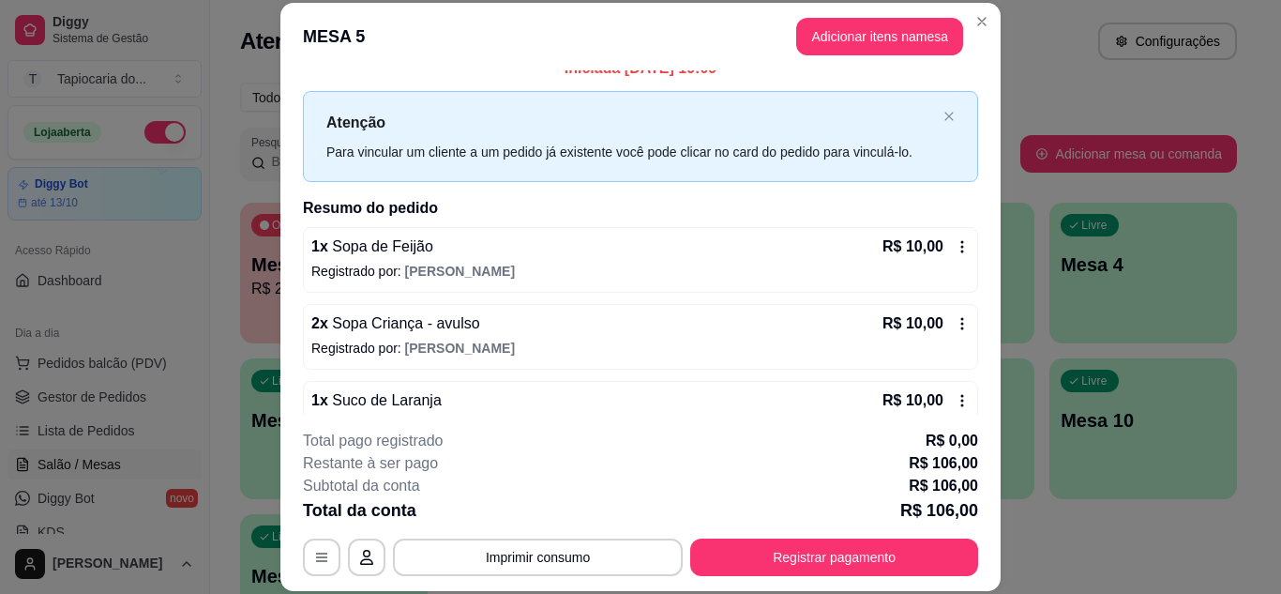
scroll to position [0, 0]
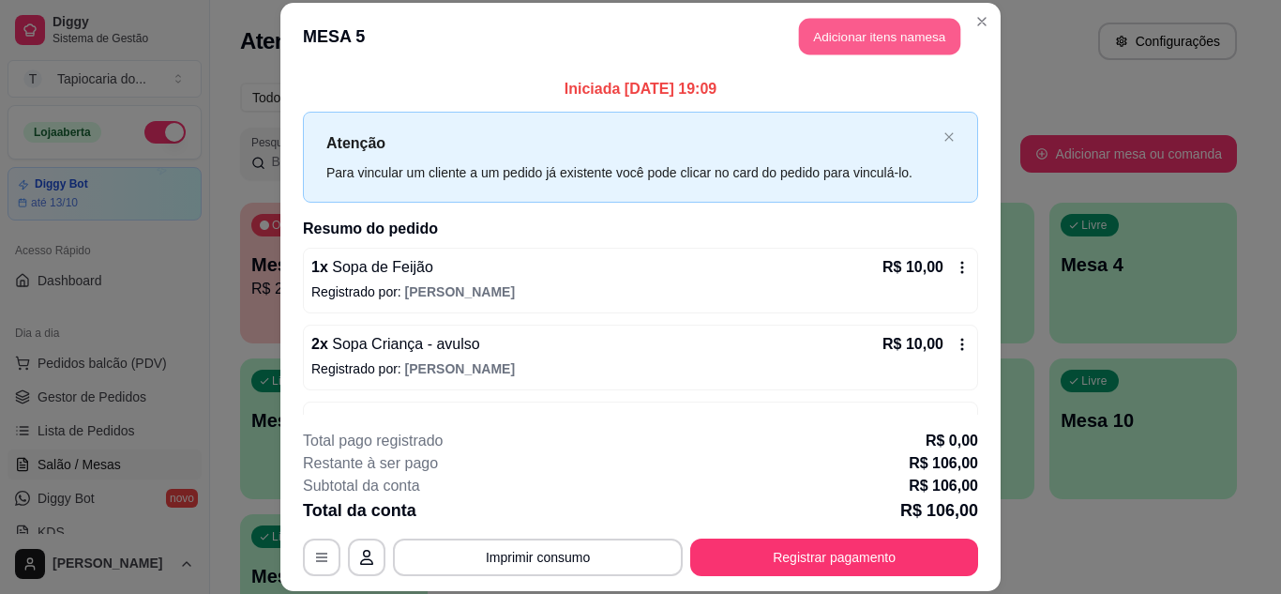
click at [900, 38] on button "Adicionar itens na mesa" at bounding box center [879, 37] width 161 height 37
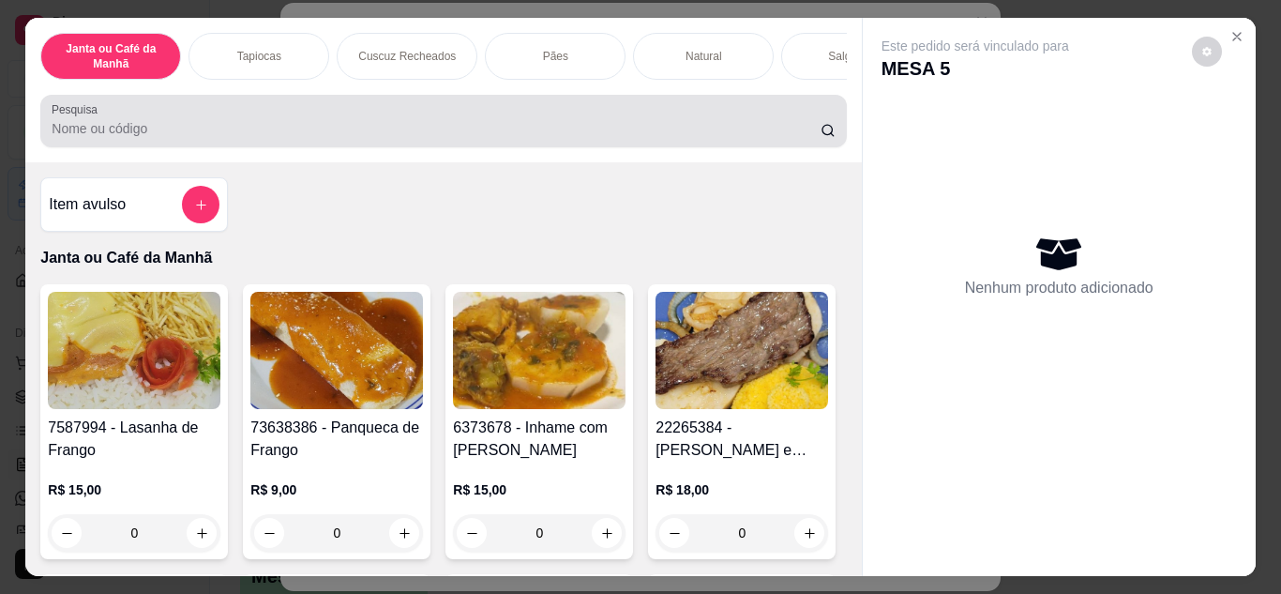
click at [362, 134] on input "Pesquisa" at bounding box center [436, 128] width 769 height 19
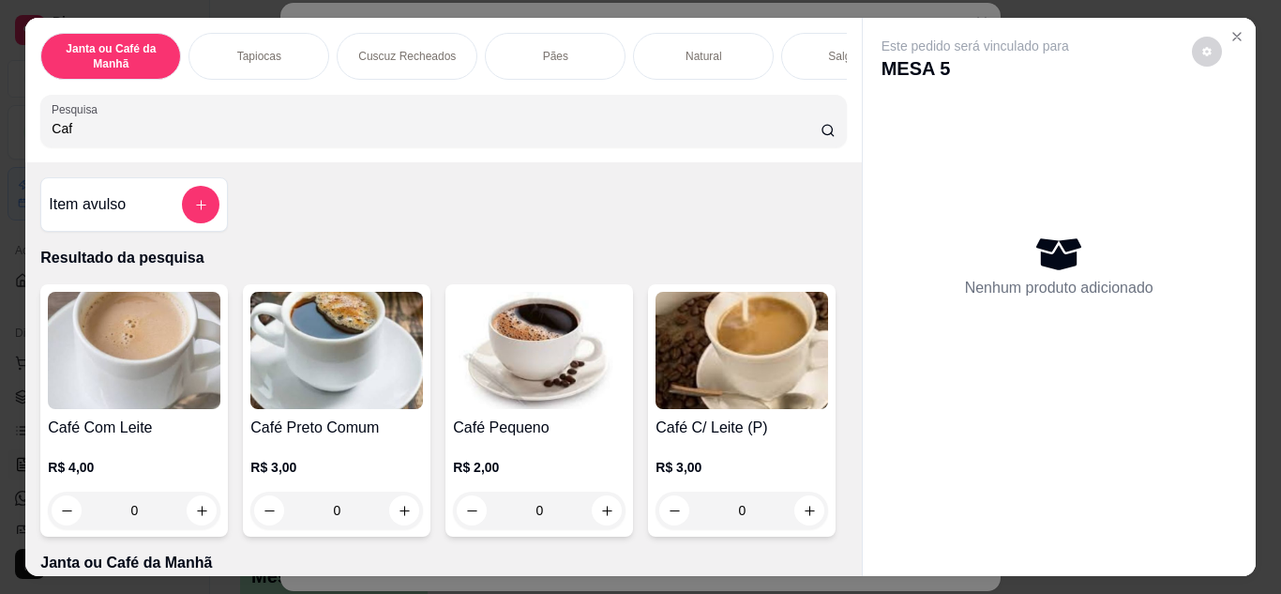
type input "Caf"
click at [196, 140] on div "Caf" at bounding box center [443, 121] width 783 height 38
click at [398, 518] on icon "increase-product-quantity" at bounding box center [405, 511] width 14 height 14
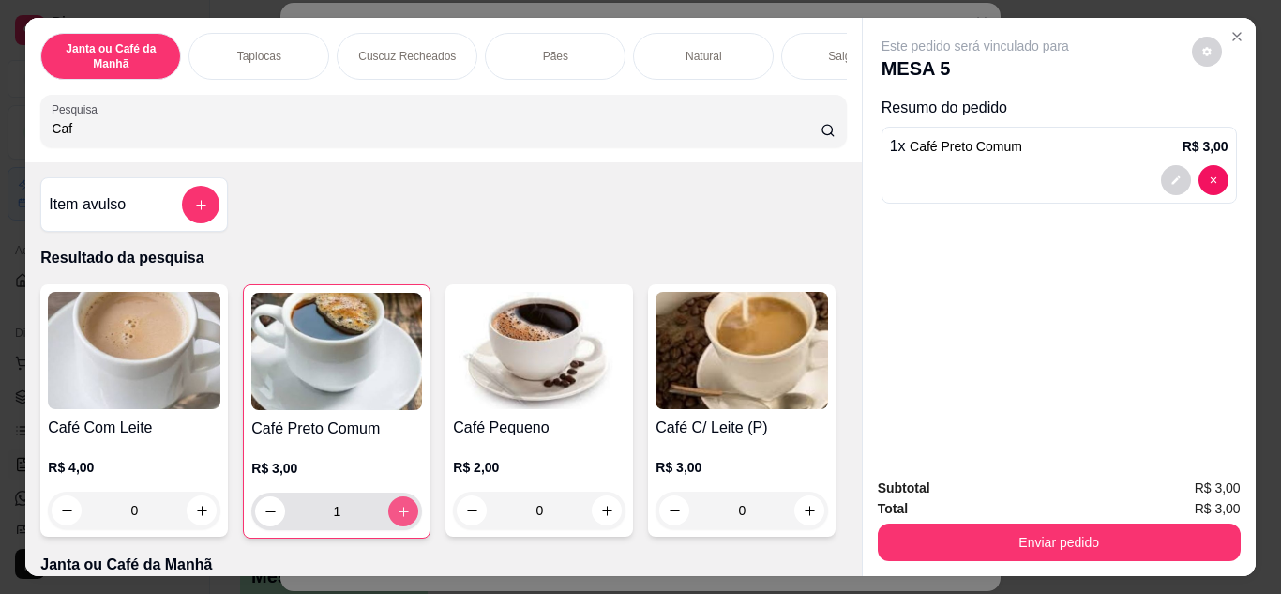
type input "1"
click at [397, 519] on icon "increase-product-quantity" at bounding box center [404, 512] width 14 height 14
type input "2"
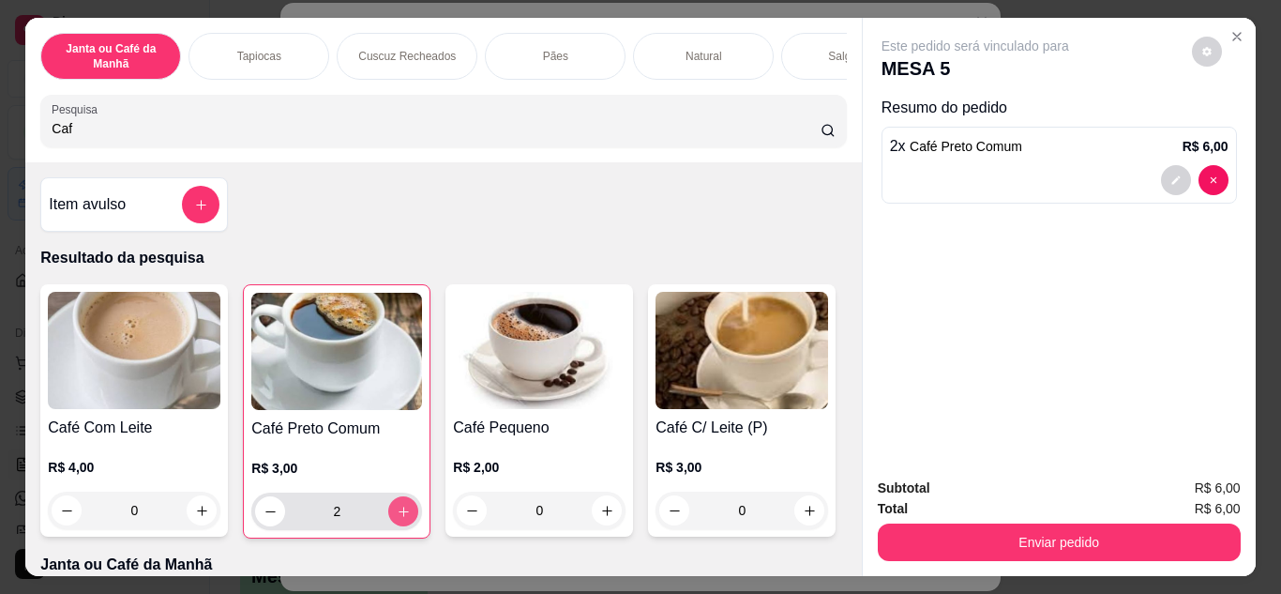
click at [397, 519] on icon "increase-product-quantity" at bounding box center [404, 512] width 14 height 14
type input "3"
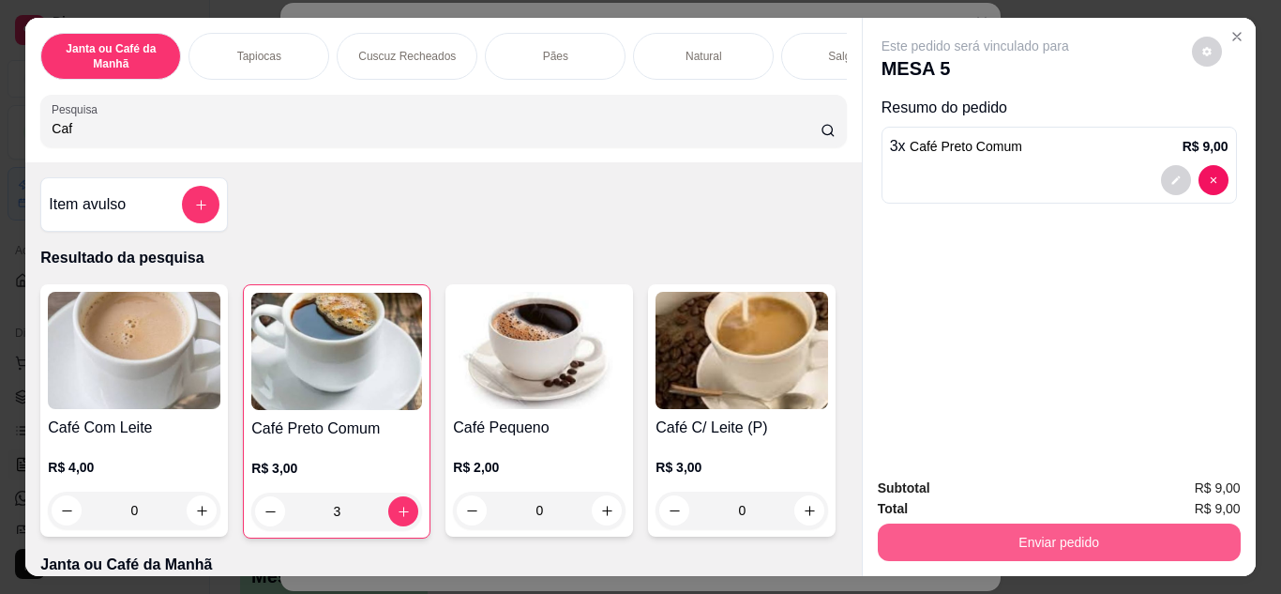
click at [1028, 523] on button "Enviar pedido" at bounding box center [1059, 542] width 363 height 38
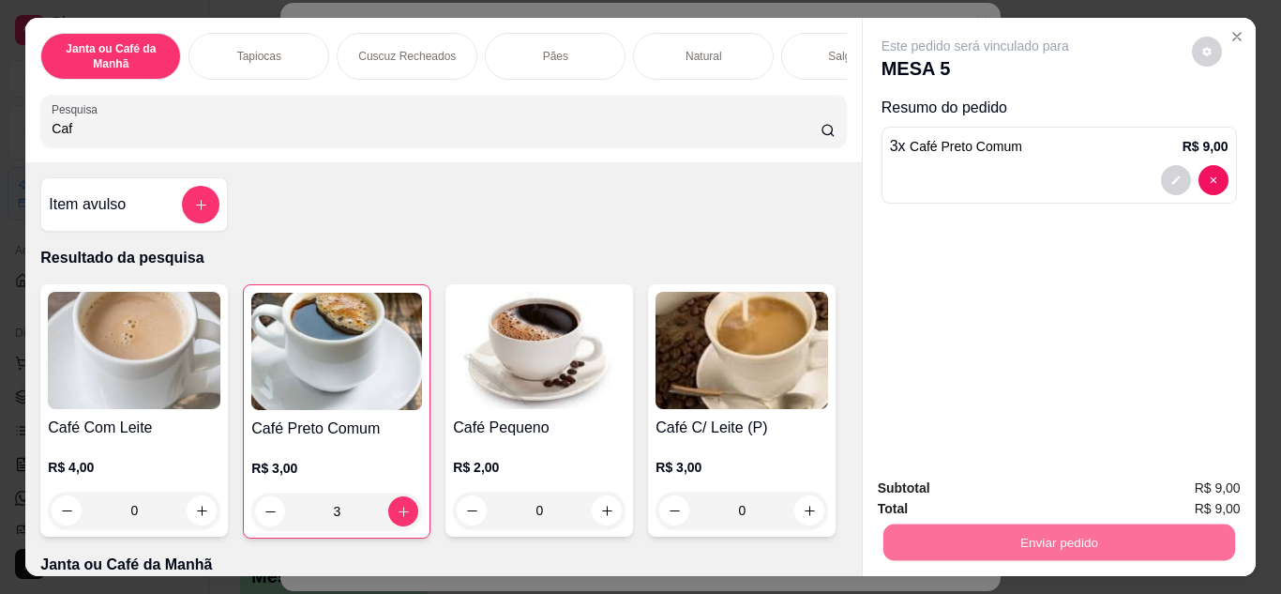
click at [1018, 493] on button "Não registrar e enviar pedido" at bounding box center [997, 490] width 195 height 36
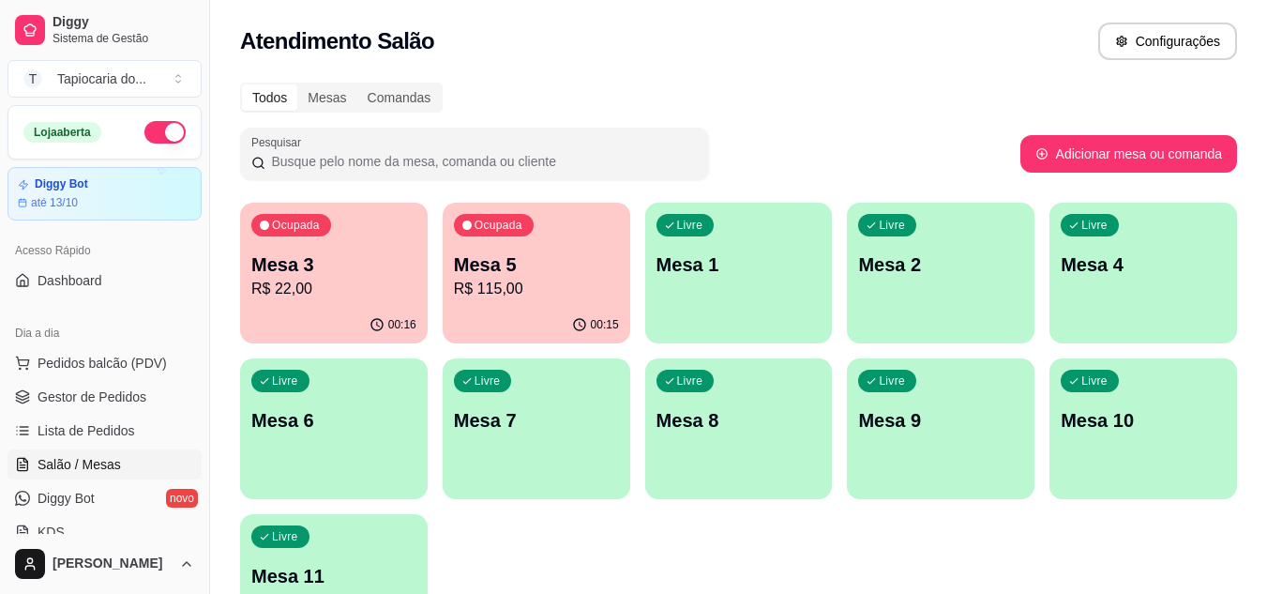
click at [331, 275] on p "Mesa 3" at bounding box center [333, 264] width 165 height 26
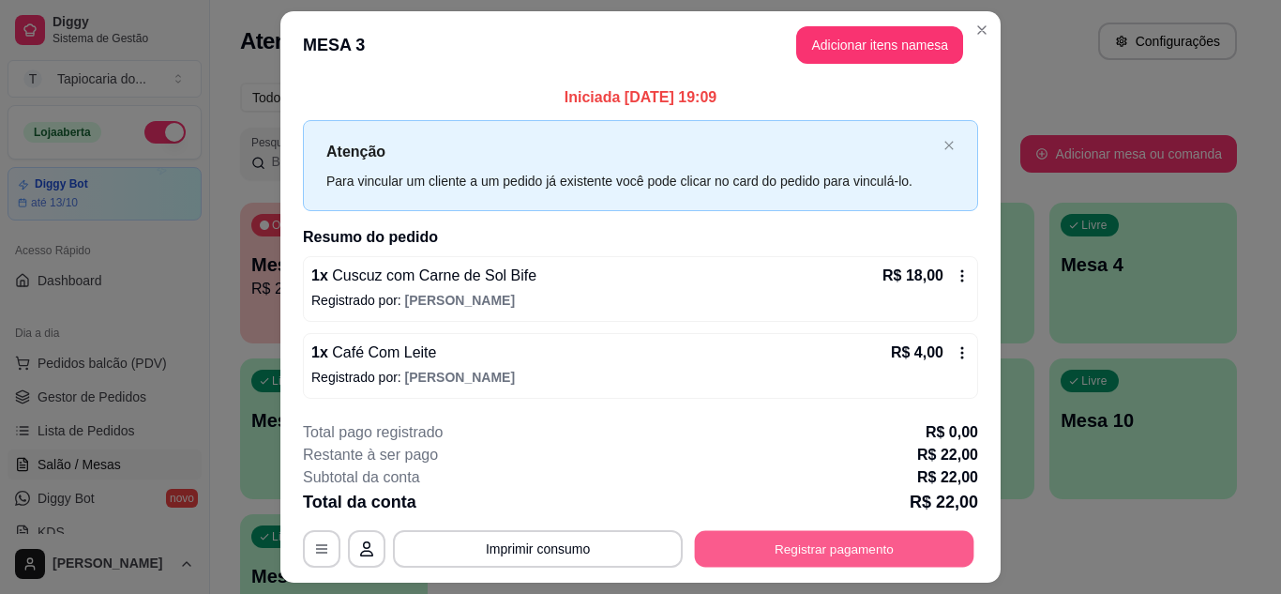
click at [866, 551] on button "Registrar pagamento" at bounding box center [835, 549] width 280 height 37
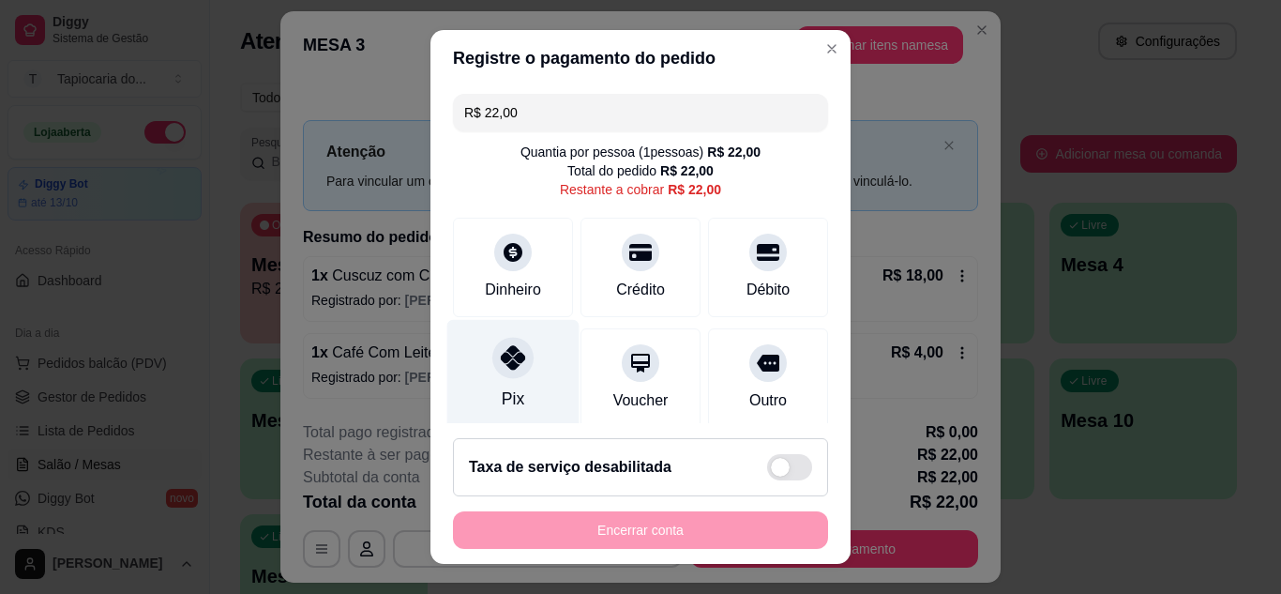
click at [504, 352] on icon at bounding box center [513, 357] width 24 height 24
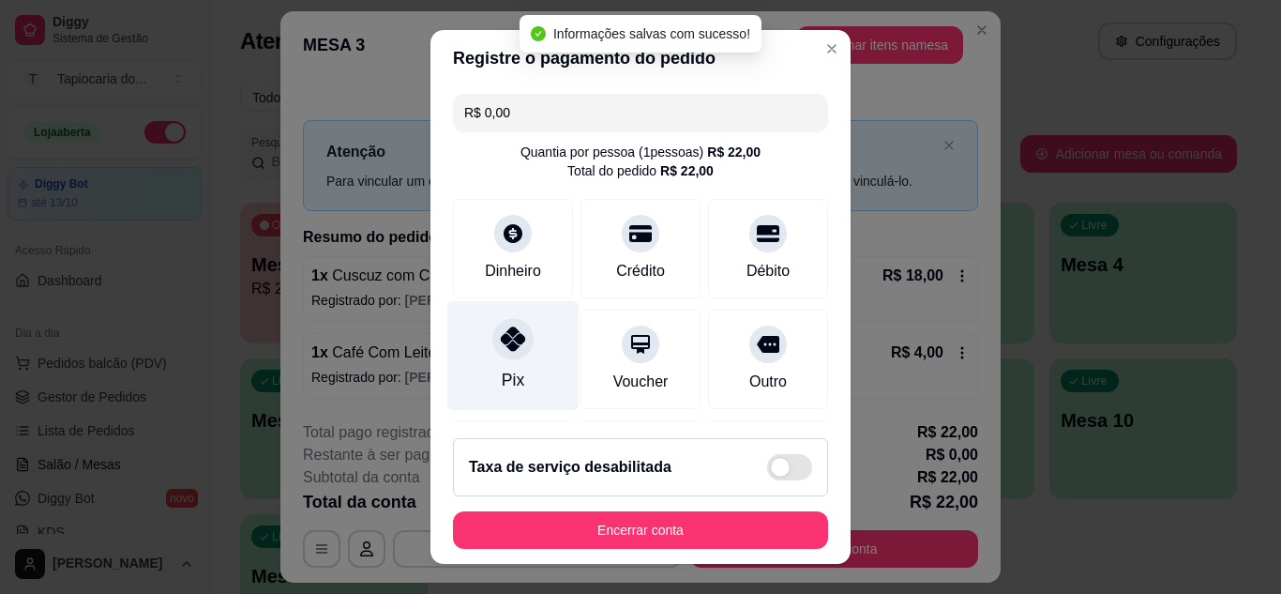
type input "R$ 0,00"
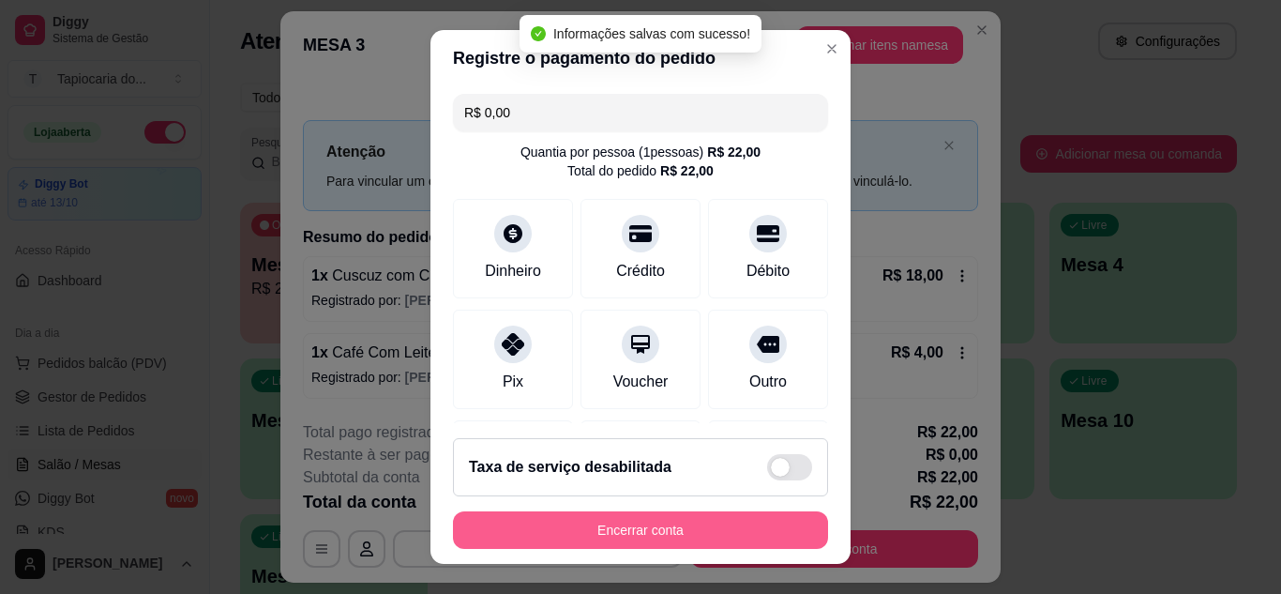
click at [647, 523] on button "Encerrar conta" at bounding box center [640, 530] width 375 height 38
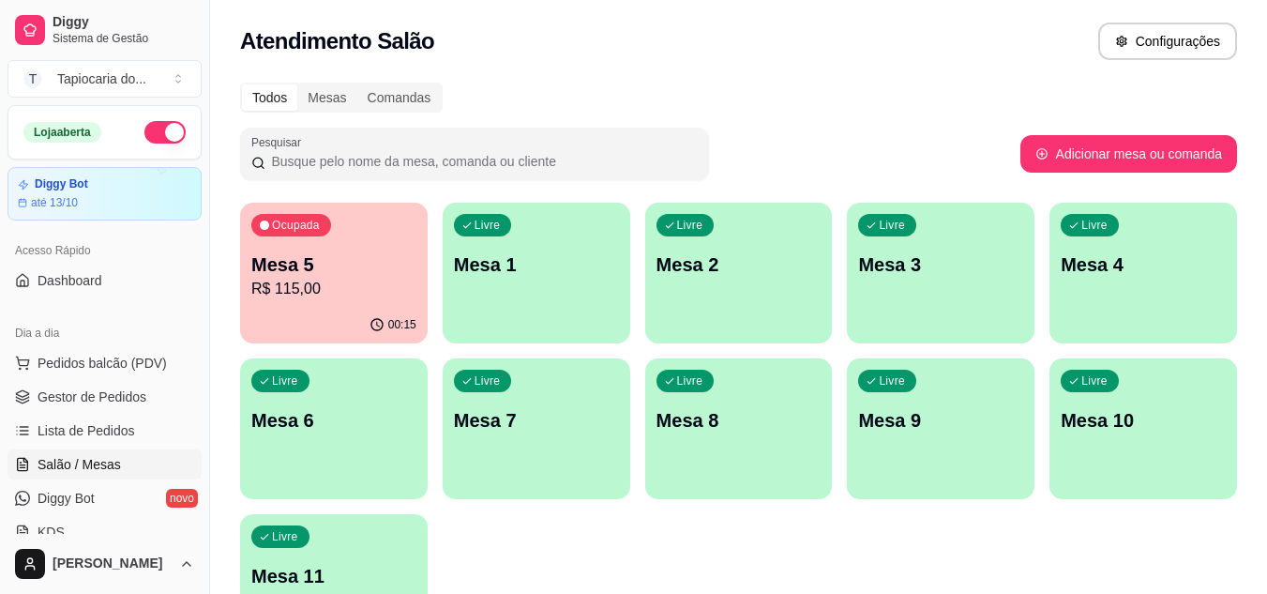
click at [374, 251] on p "Mesa 5" at bounding box center [333, 264] width 165 height 26
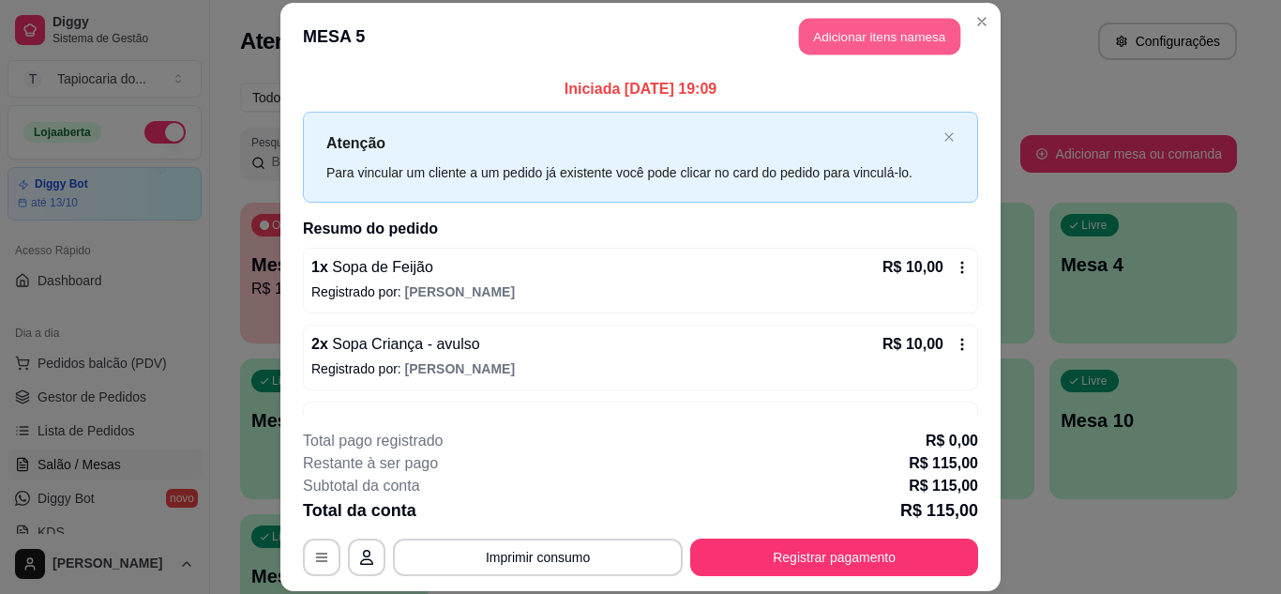
click at [840, 29] on button "Adicionar itens na mesa" at bounding box center [879, 37] width 161 height 37
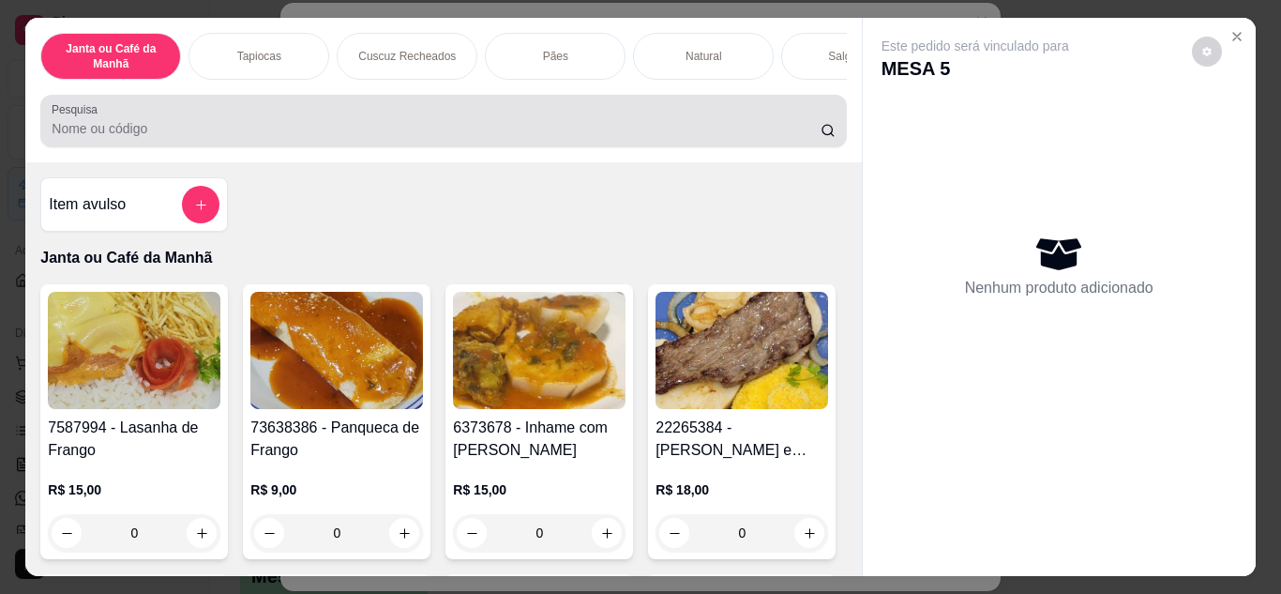
click at [499, 133] on input "Pesquisa" at bounding box center [436, 128] width 769 height 19
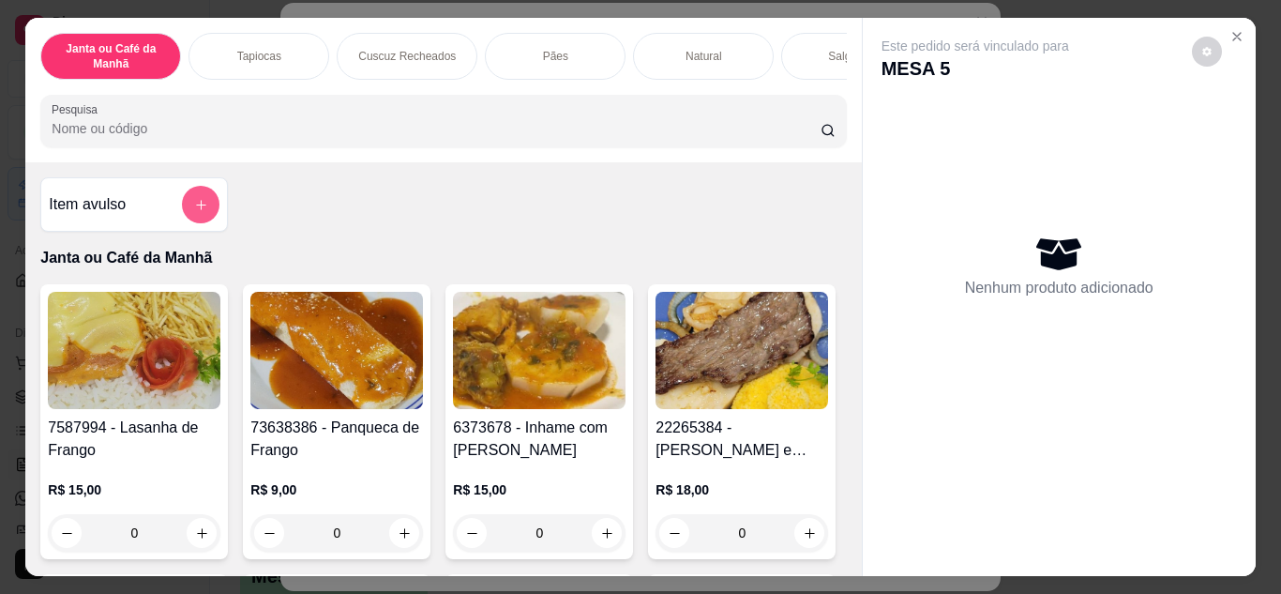
click at [195, 219] on button "add-separate-item" at bounding box center [201, 205] width 38 height 38
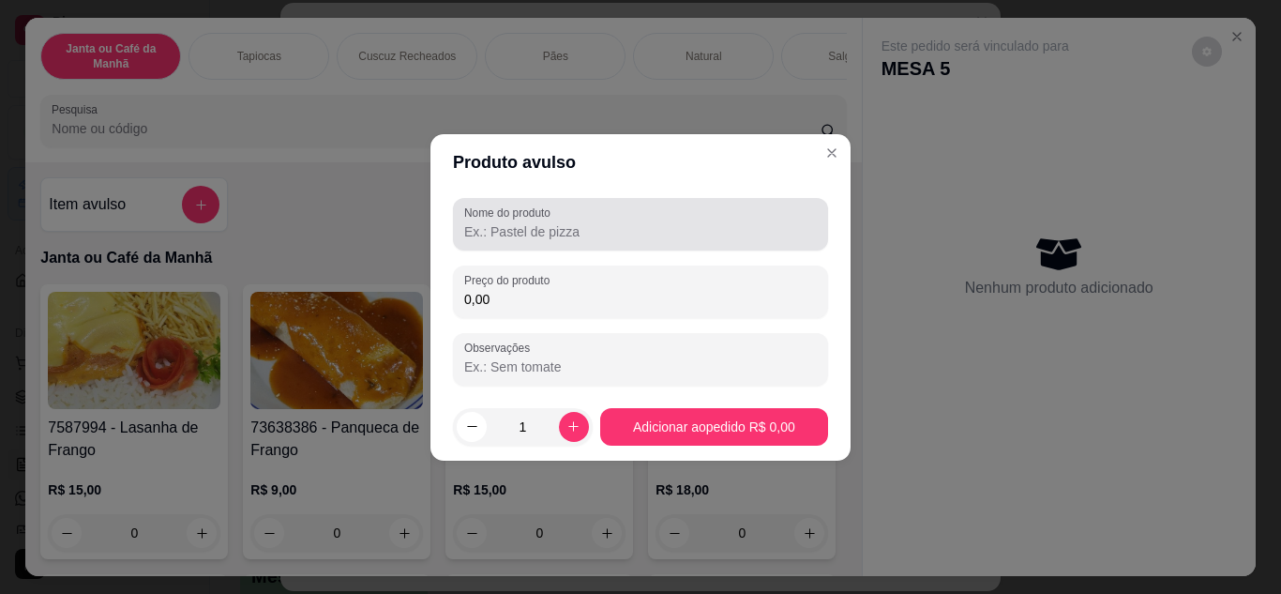
click at [552, 241] on div at bounding box center [640, 224] width 353 height 38
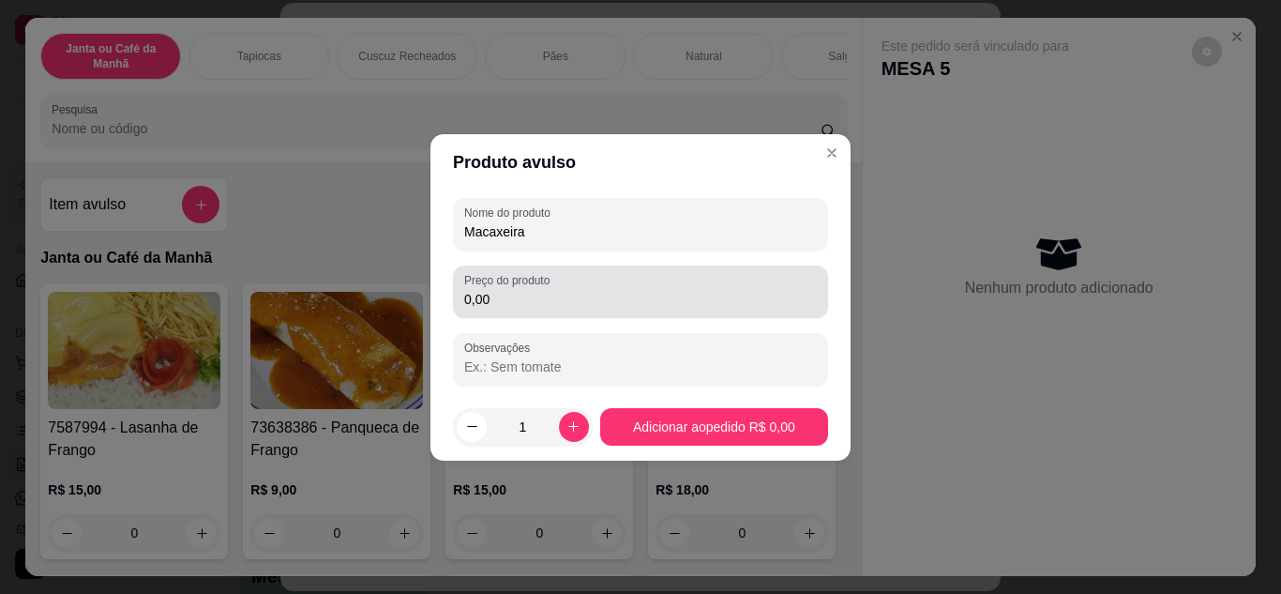
type input "Macaxeira"
click at [567, 304] on input "0,00" at bounding box center [640, 299] width 353 height 19
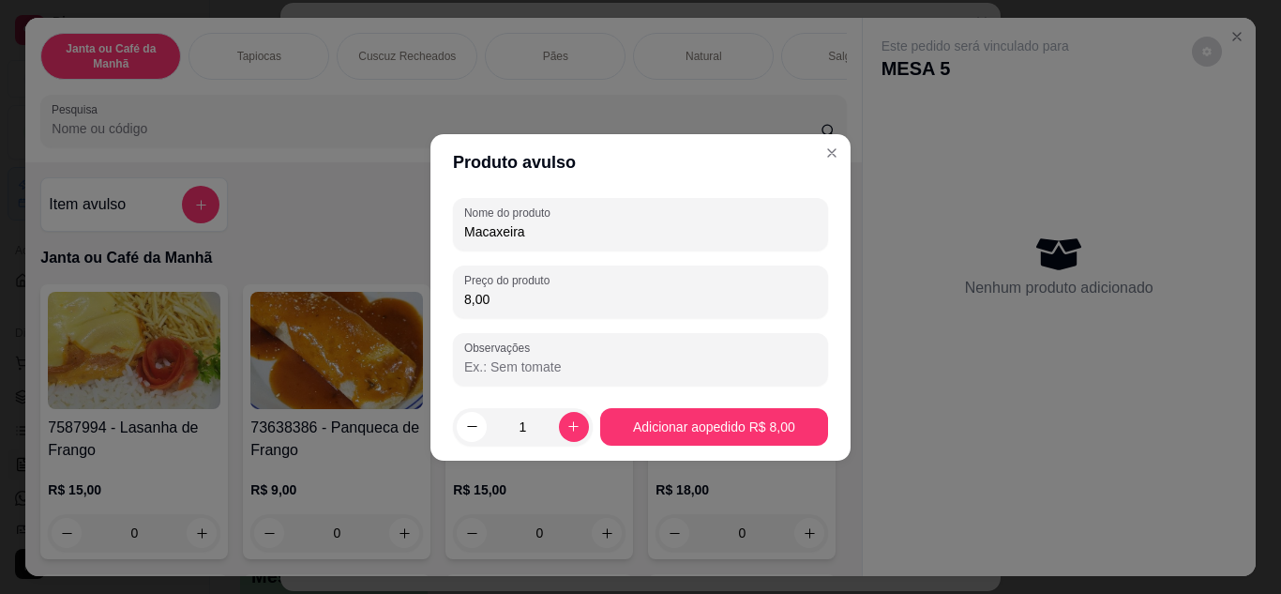
type input "8,00"
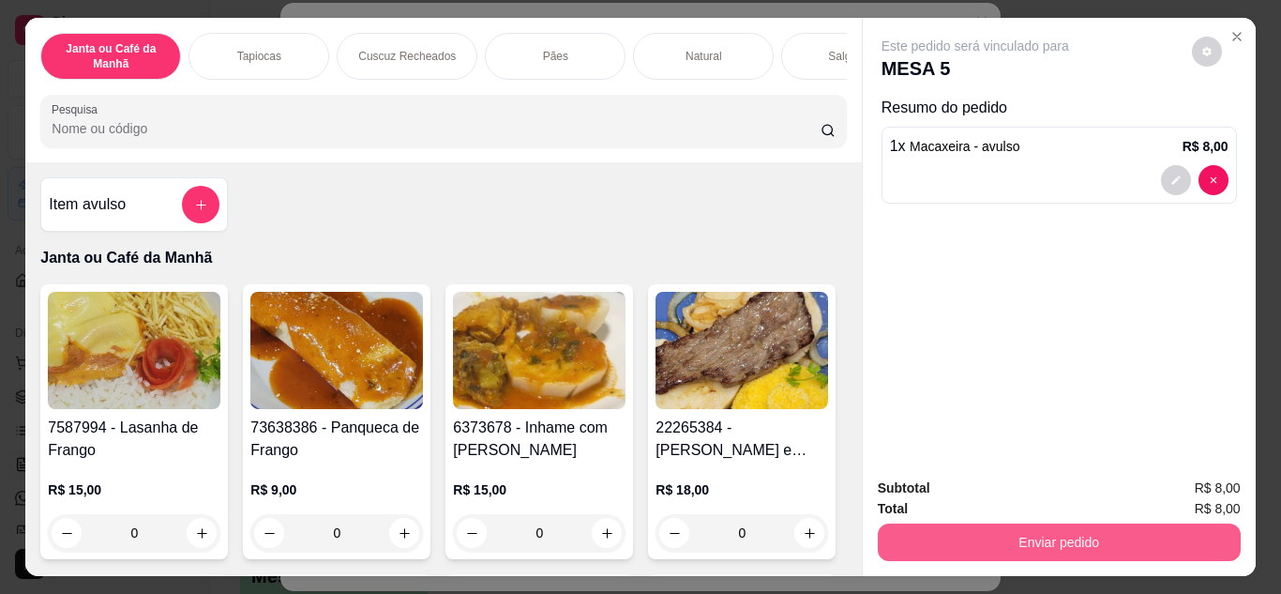
click at [1055, 531] on button "Enviar pedido" at bounding box center [1059, 542] width 363 height 38
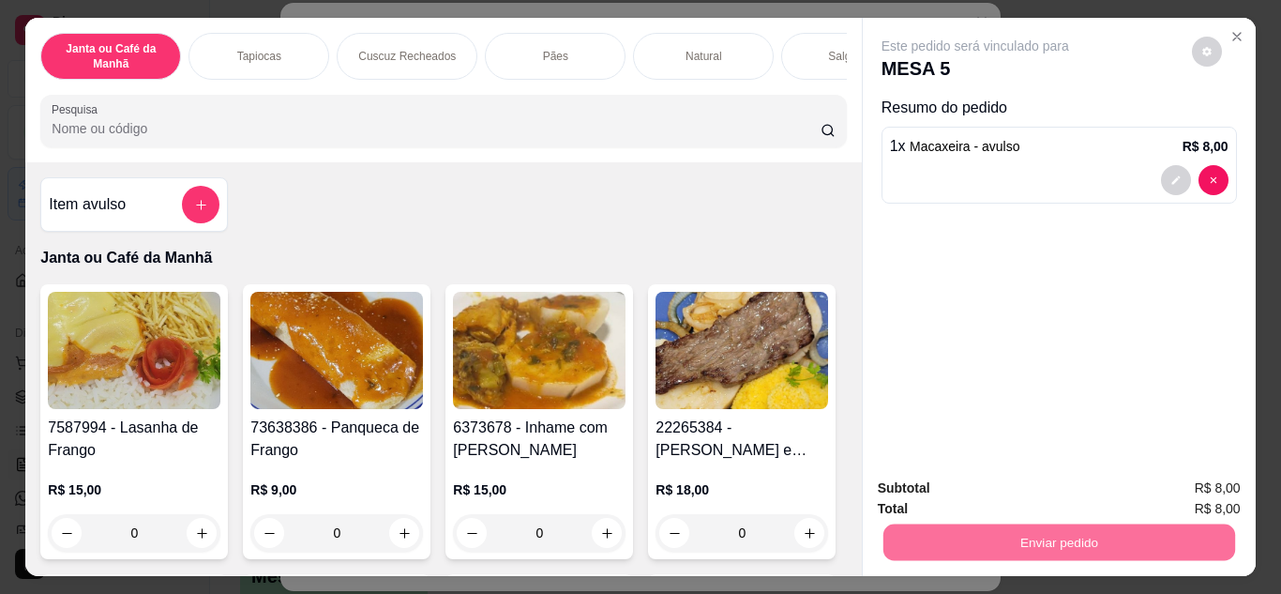
click at [1032, 490] on button "Não registrar e enviar pedido" at bounding box center [997, 490] width 195 height 36
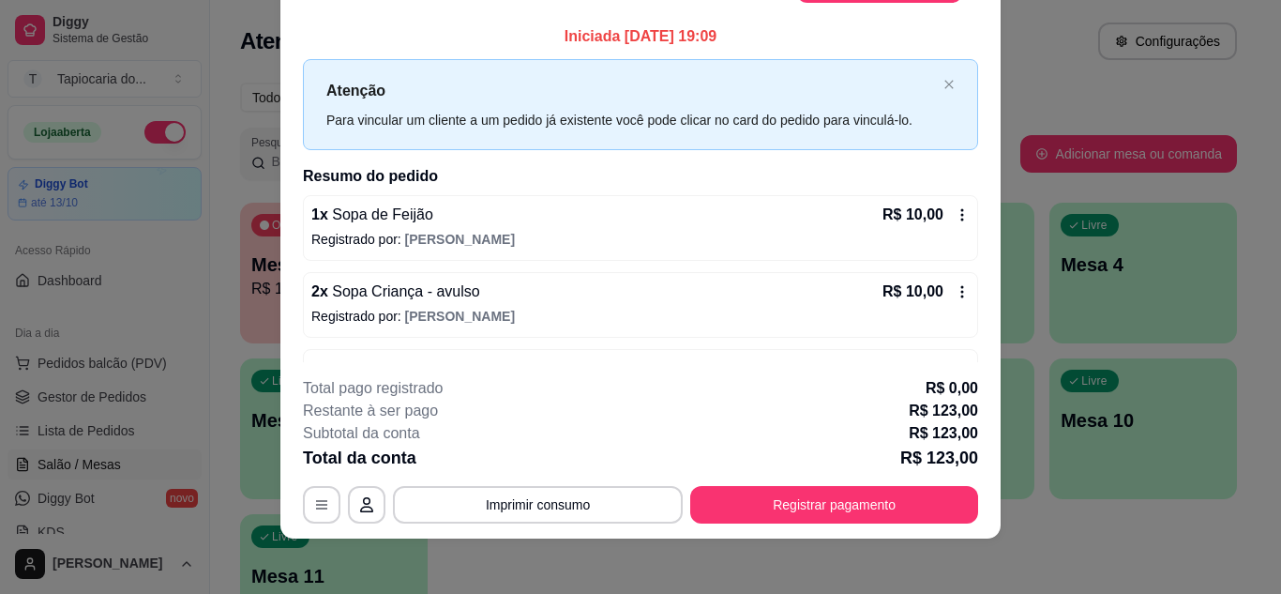
scroll to position [57, 0]
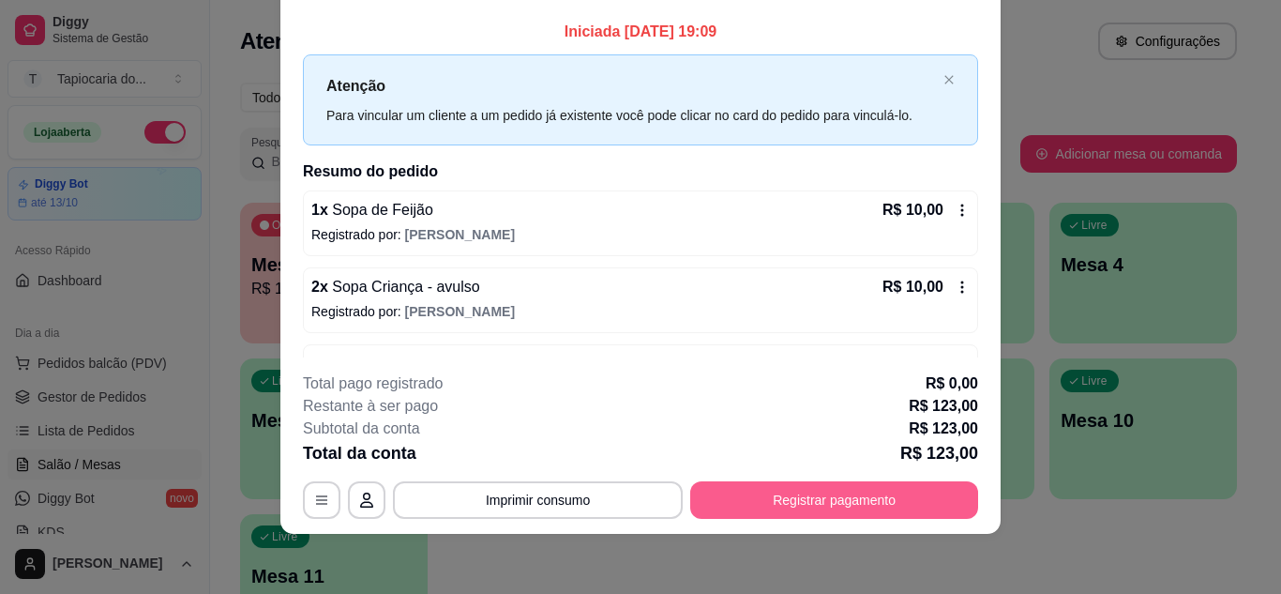
click at [814, 494] on button "Registrar pagamento" at bounding box center [834, 500] width 288 height 38
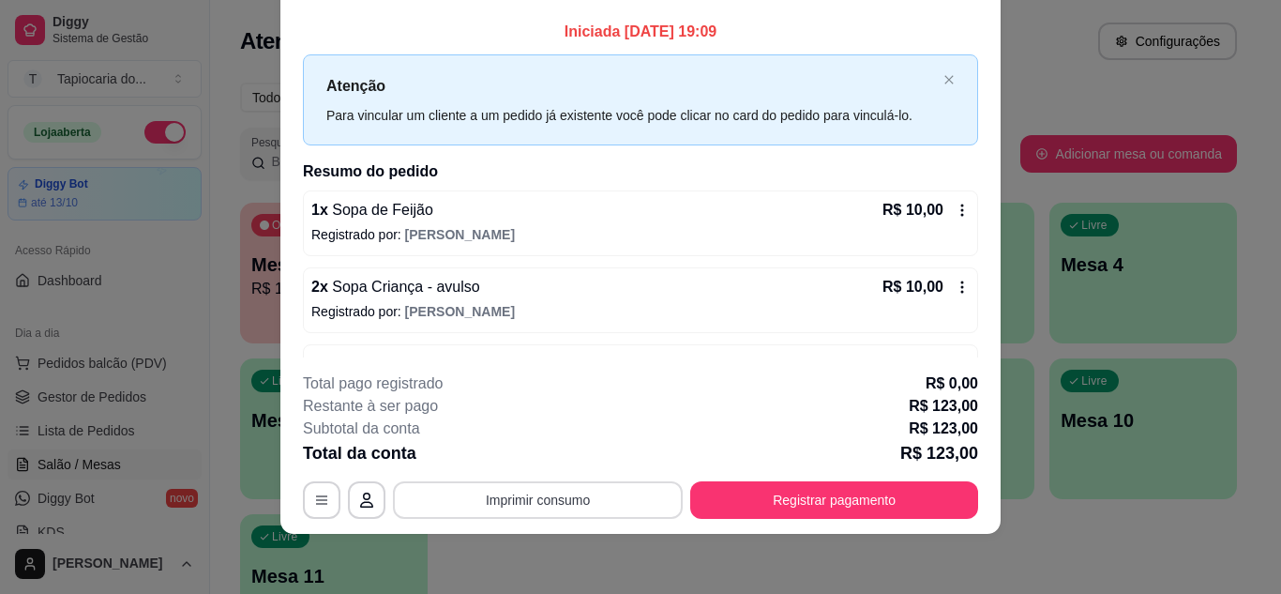
click at [509, 495] on button "Imprimir consumo" at bounding box center [538, 500] width 290 height 38
click at [562, 450] on button "Impressora" at bounding box center [537, 457] width 136 height 30
click at [557, 500] on button "Imprimir consumo" at bounding box center [538, 500] width 290 height 38
click at [556, 457] on button "Impressora" at bounding box center [537, 457] width 136 height 30
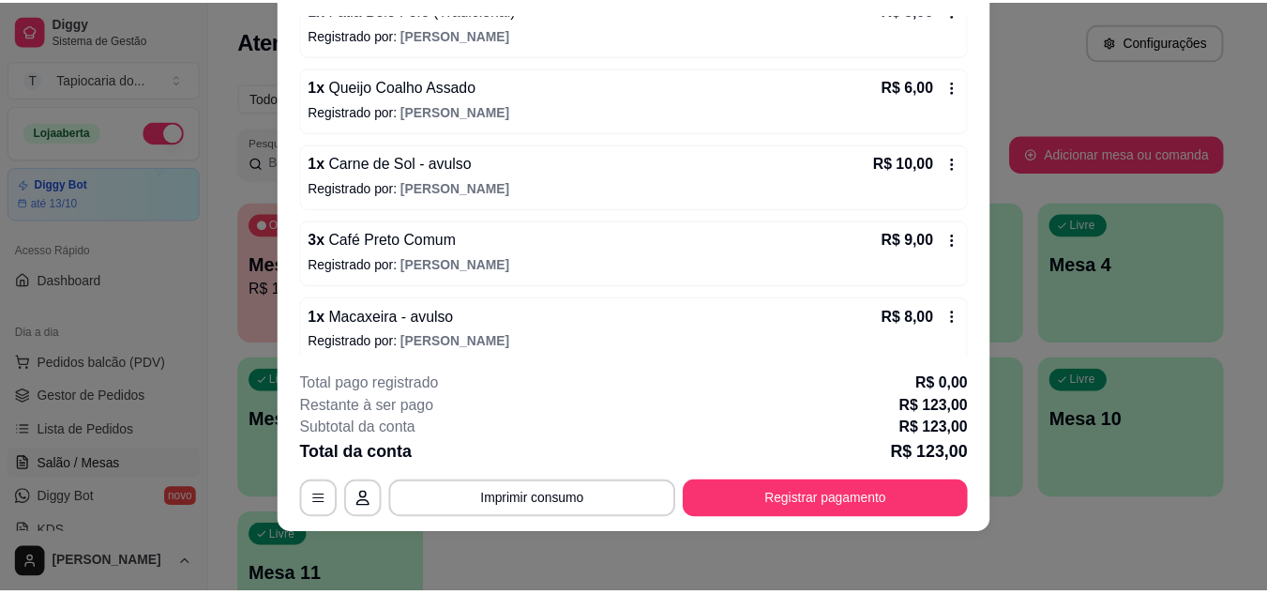
scroll to position [675, 0]
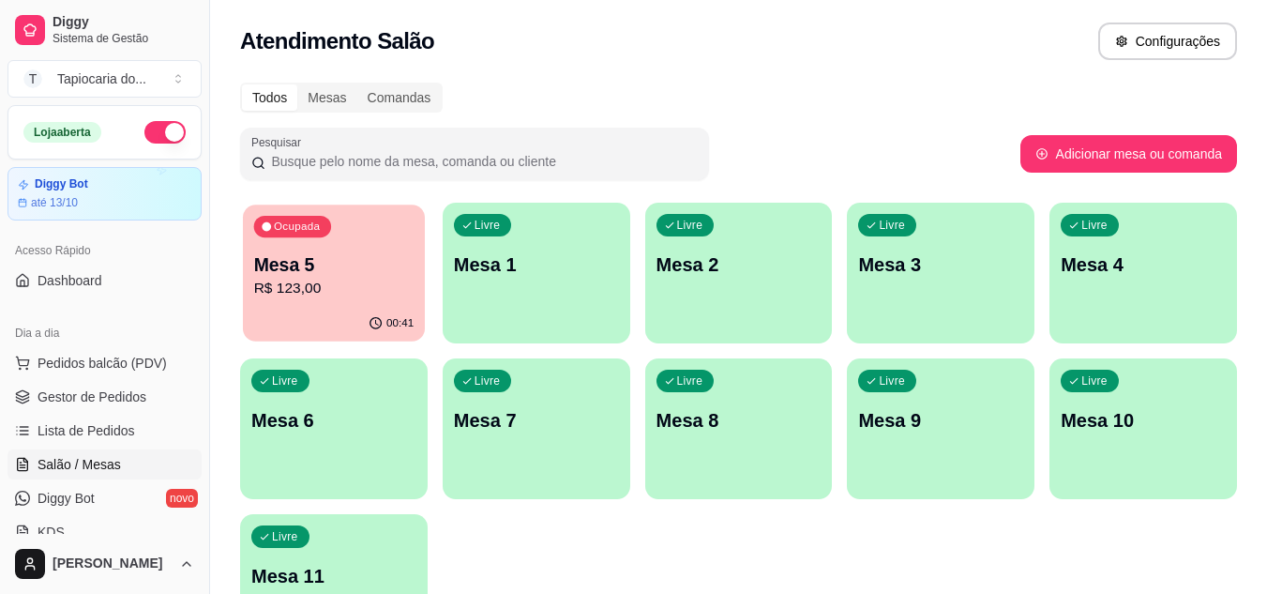
click at [304, 301] on div "Ocupada Mesa 5 R$ 123,00" at bounding box center [334, 254] width 182 height 101
click at [299, 253] on p "Mesa 5" at bounding box center [333, 264] width 165 height 26
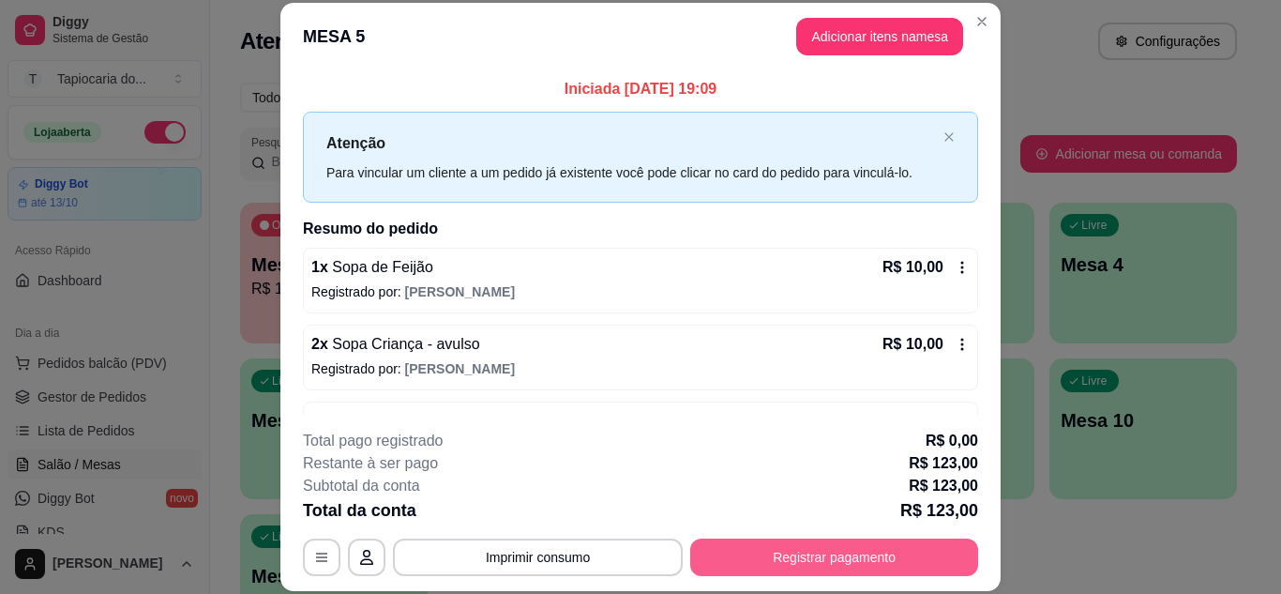
click at [942, 564] on button "Registrar pagamento" at bounding box center [834, 557] width 288 height 38
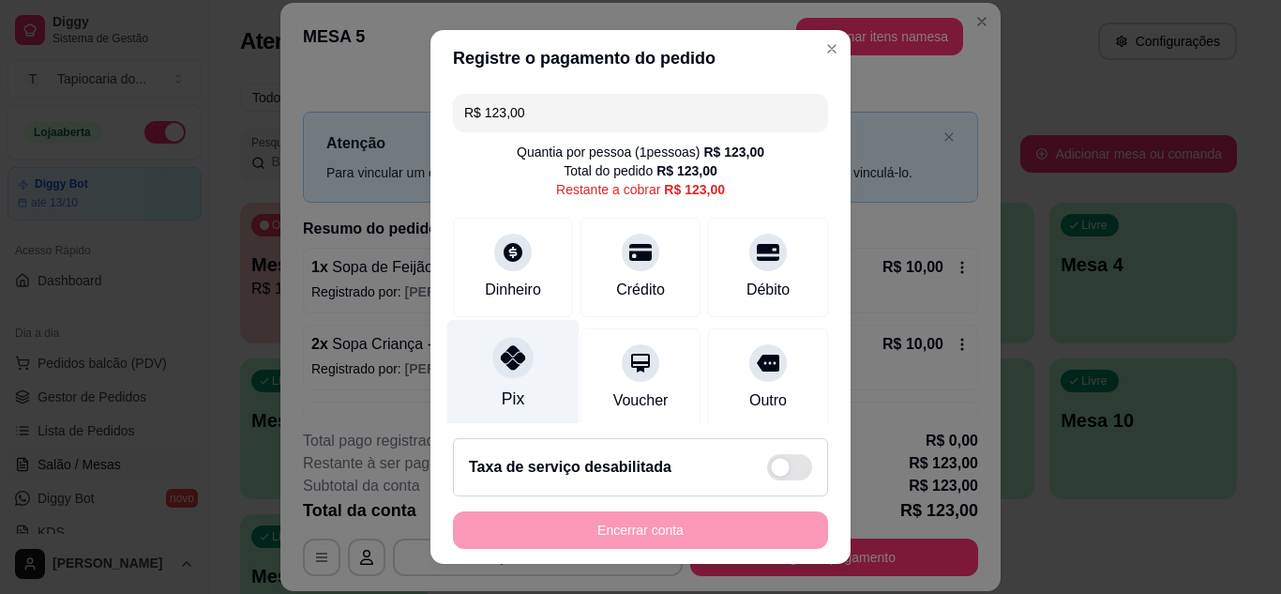
click at [495, 373] on div at bounding box center [512, 357] width 41 height 41
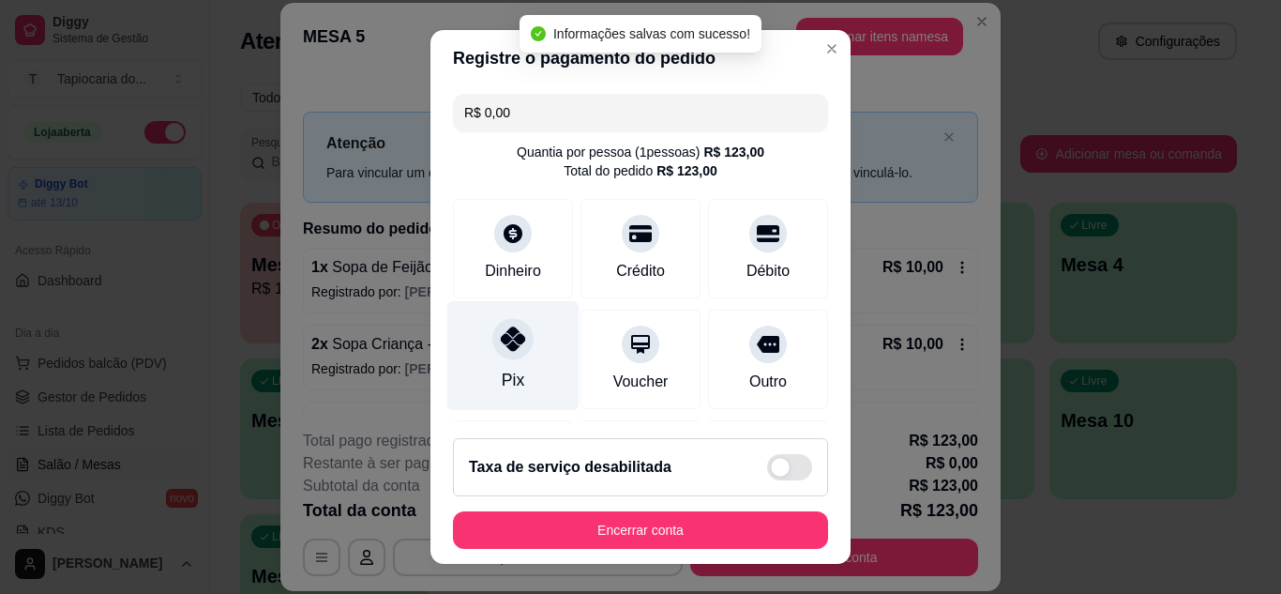
type input "R$ 0,00"
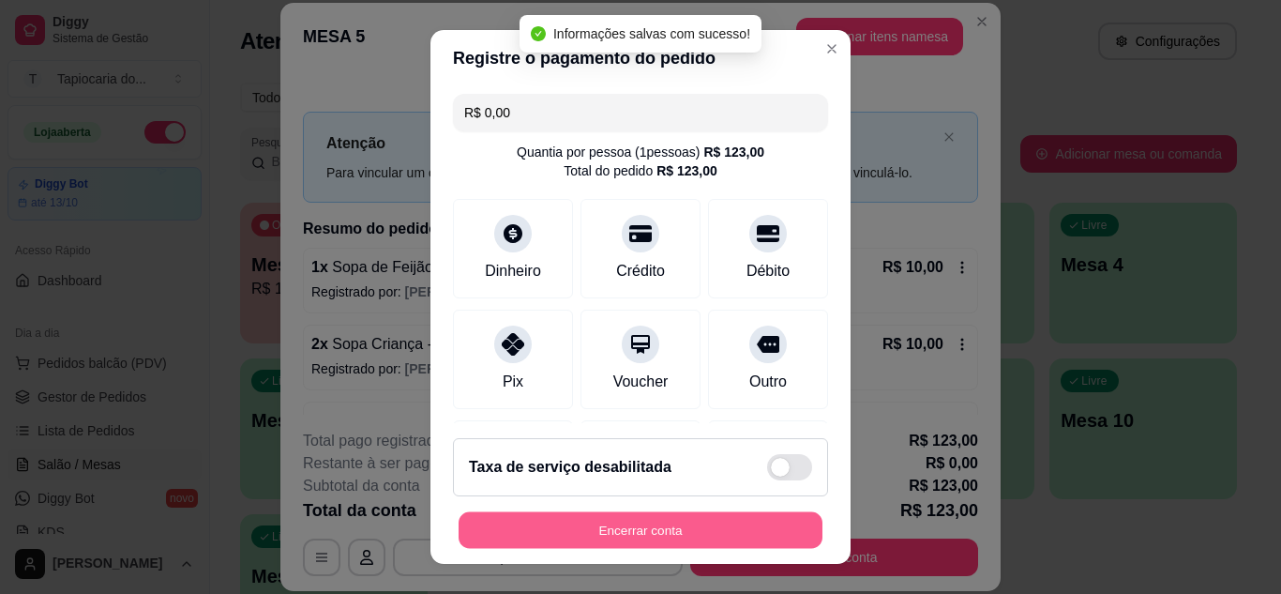
click at [719, 532] on button "Encerrar conta" at bounding box center [641, 530] width 364 height 37
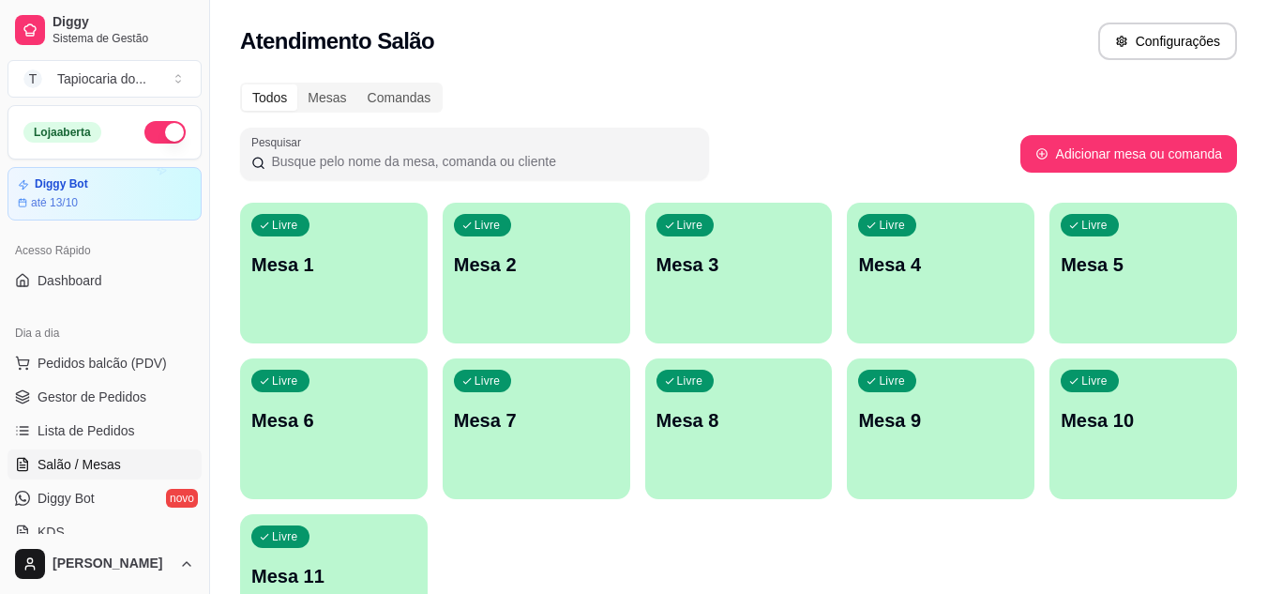
click at [725, 32] on div "Atendimento Salão Configurações" at bounding box center [738, 42] width 997 height 38
click at [318, 272] on p "Mesa 1" at bounding box center [334, 264] width 160 height 25
click at [372, 275] on p "Mesa 1" at bounding box center [333, 264] width 165 height 26
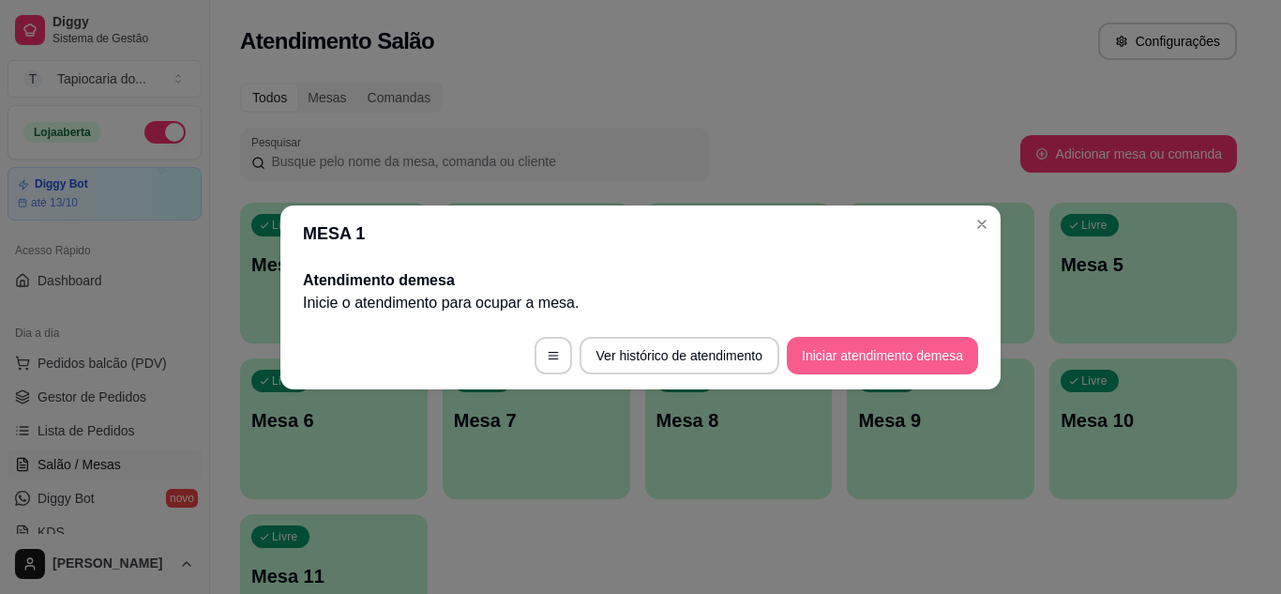
click at [827, 341] on button "Iniciar atendimento de mesa" at bounding box center [882, 356] width 191 height 38
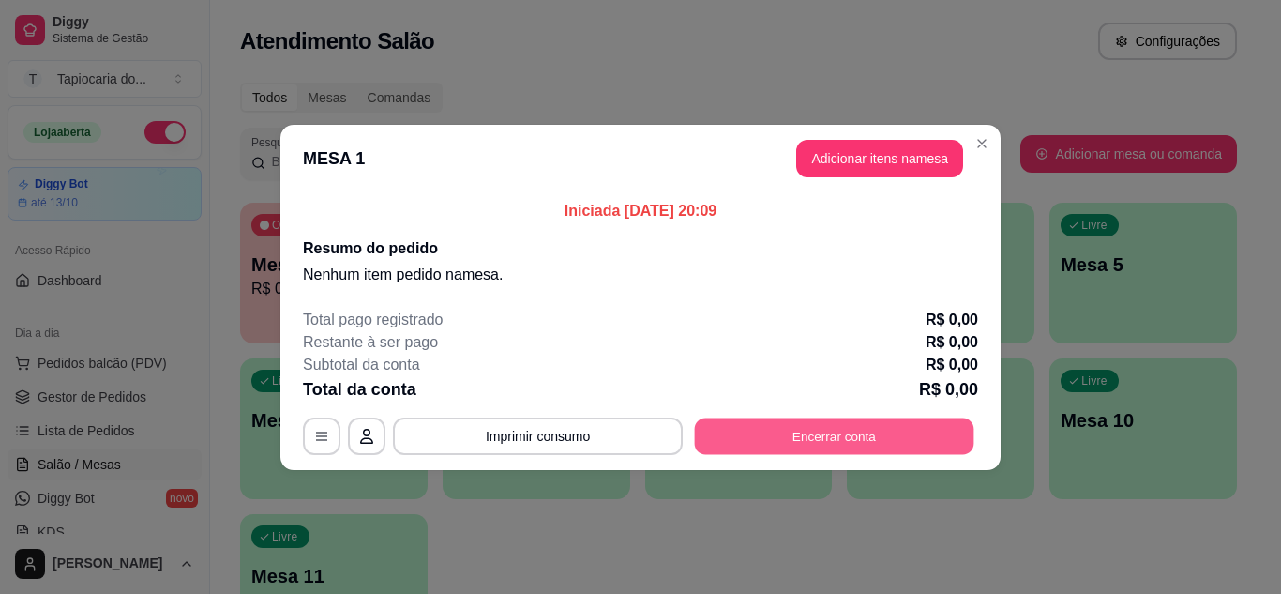
click at [794, 419] on button "Encerrar conta" at bounding box center [835, 435] width 280 height 37
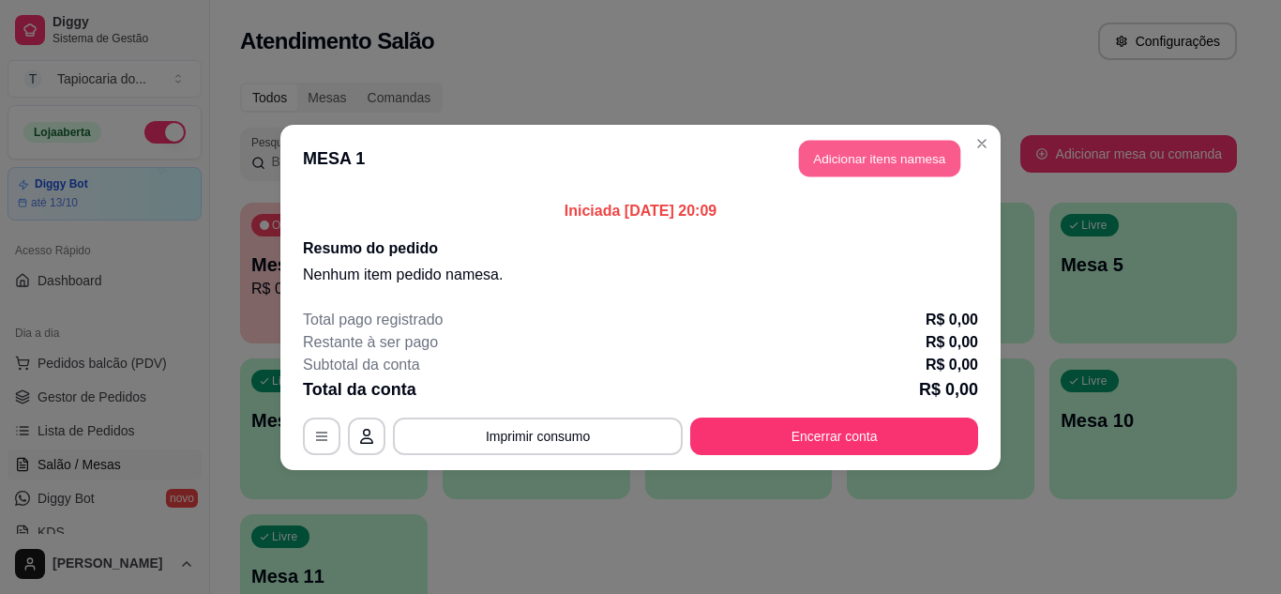
click at [886, 172] on button "Adicionar itens na mesa" at bounding box center [879, 158] width 161 height 37
click at [870, 151] on div "Este pedido será vinculado para MESA 1 Nenhum produto adicionado" at bounding box center [1072, 281] width 405 height 544
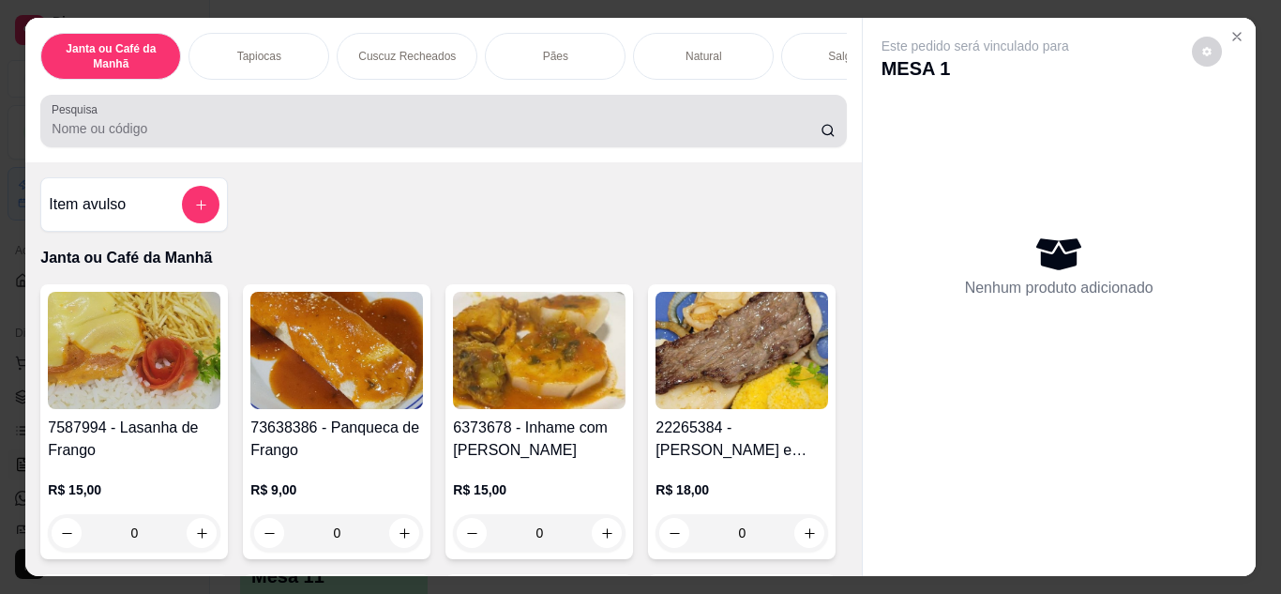
click at [144, 129] on input "Pesquisa" at bounding box center [436, 128] width 769 height 19
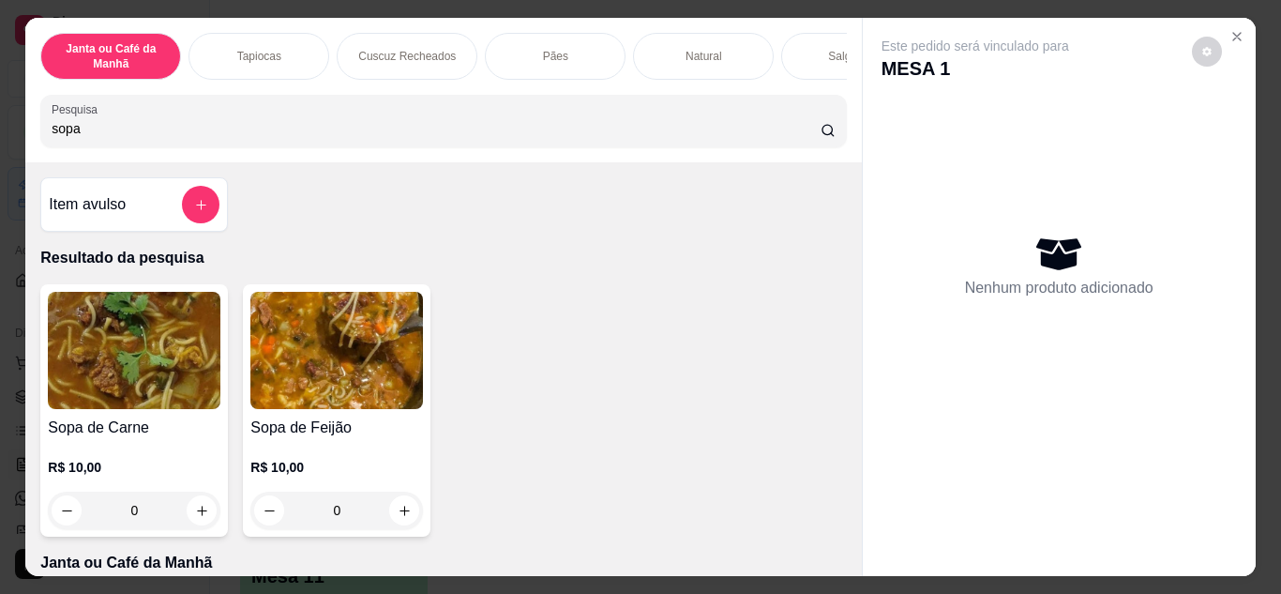
click at [265, 121] on div "sopa" at bounding box center [443, 121] width 783 height 38
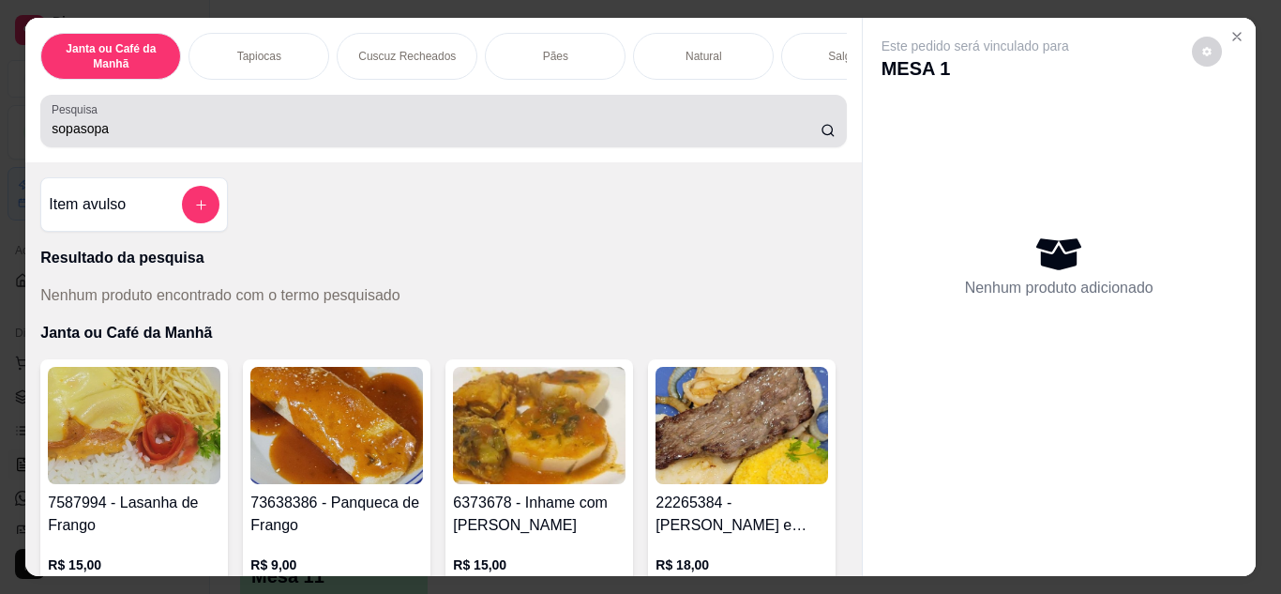
click at [634, 126] on input "sopasopa" at bounding box center [436, 128] width 769 height 19
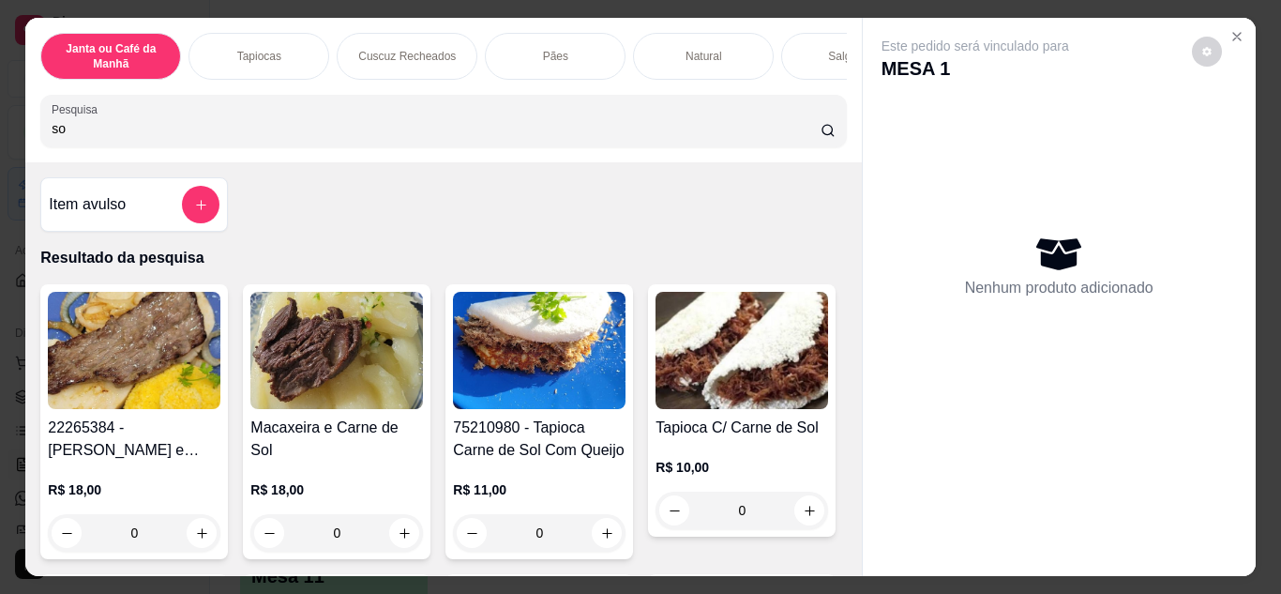
type input "s"
click at [634, 126] on input "Pesquisa" at bounding box center [436, 128] width 769 height 19
type input "pa"
click at [1222, 23] on button "Close" at bounding box center [1237, 37] width 30 height 30
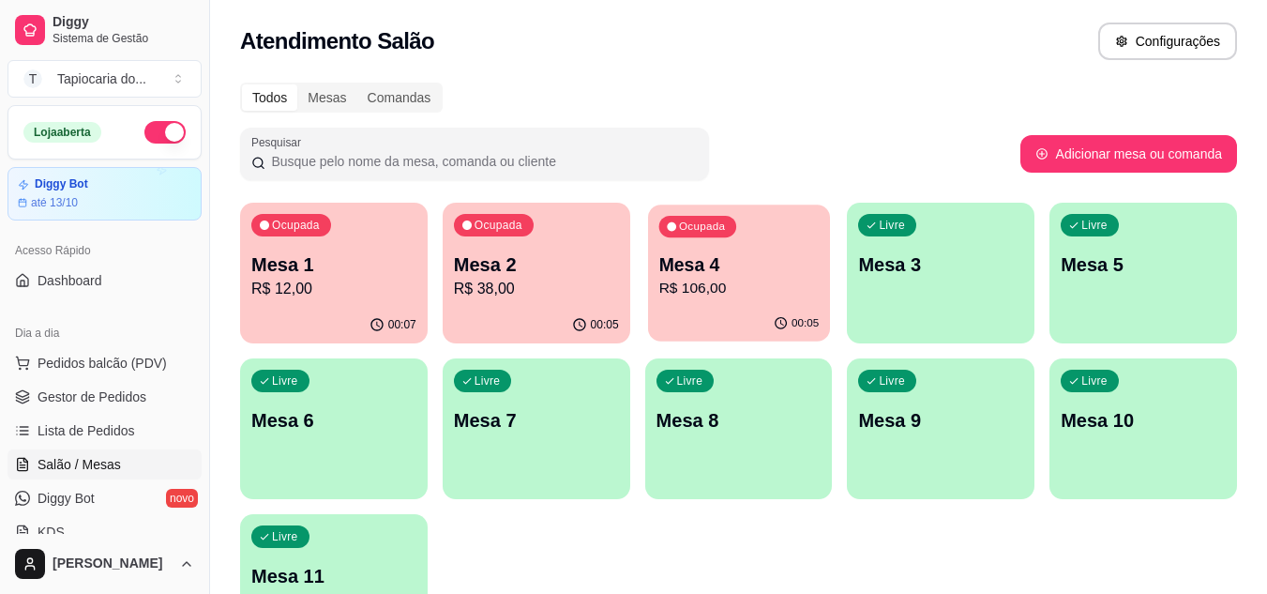
click at [729, 297] on p "R$ 106,00" at bounding box center [738, 289] width 160 height 22
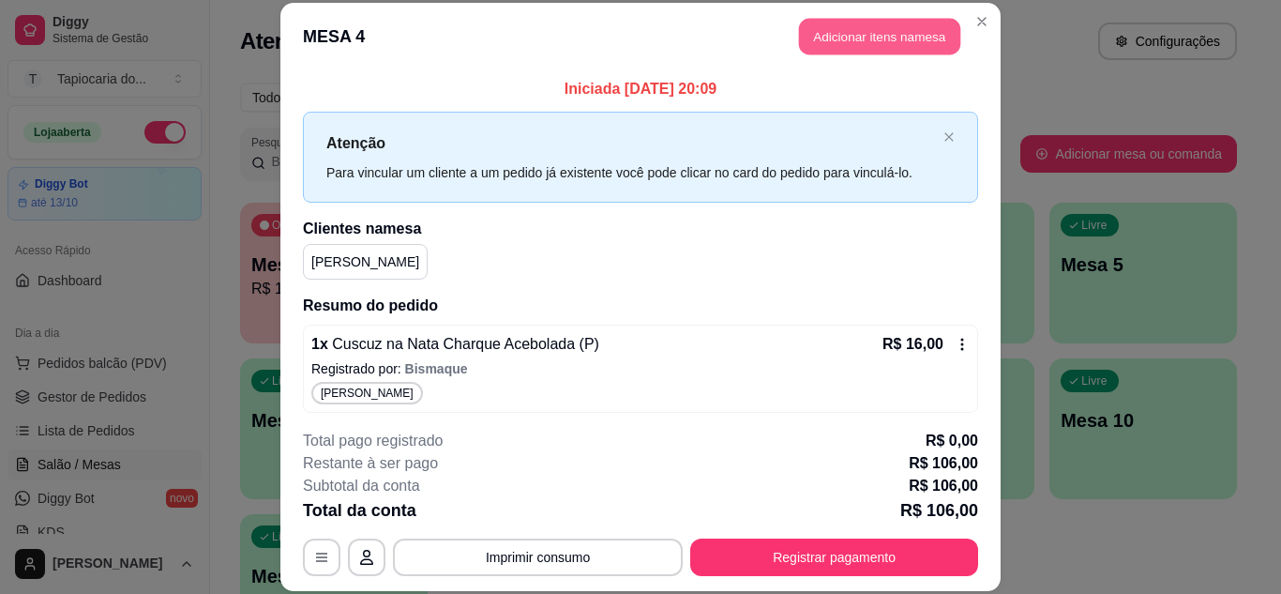
click at [865, 32] on button "Adicionar itens na mesa" at bounding box center [879, 37] width 161 height 37
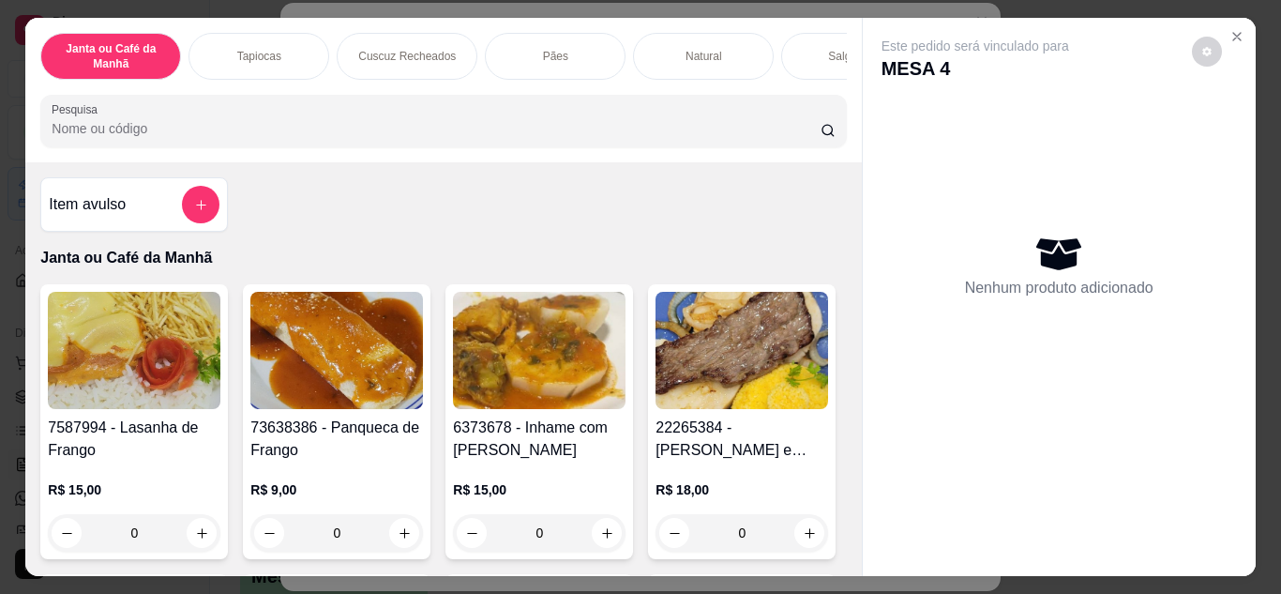
click at [628, 138] on input "Pesquisa" at bounding box center [436, 128] width 769 height 19
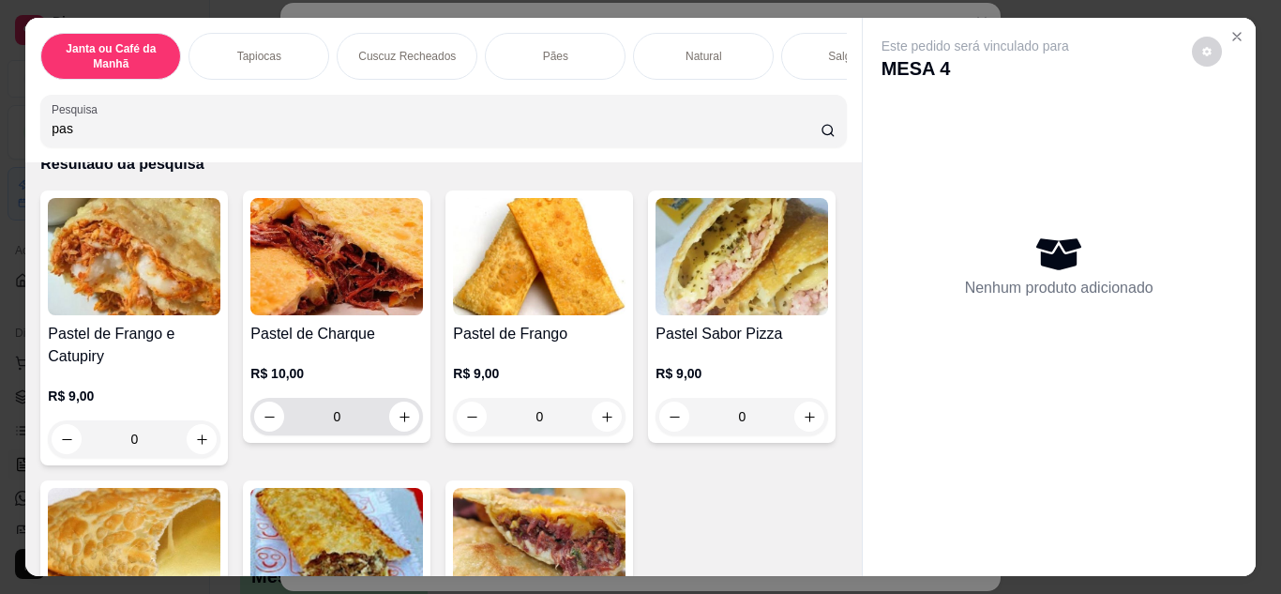
scroll to position [188, 0]
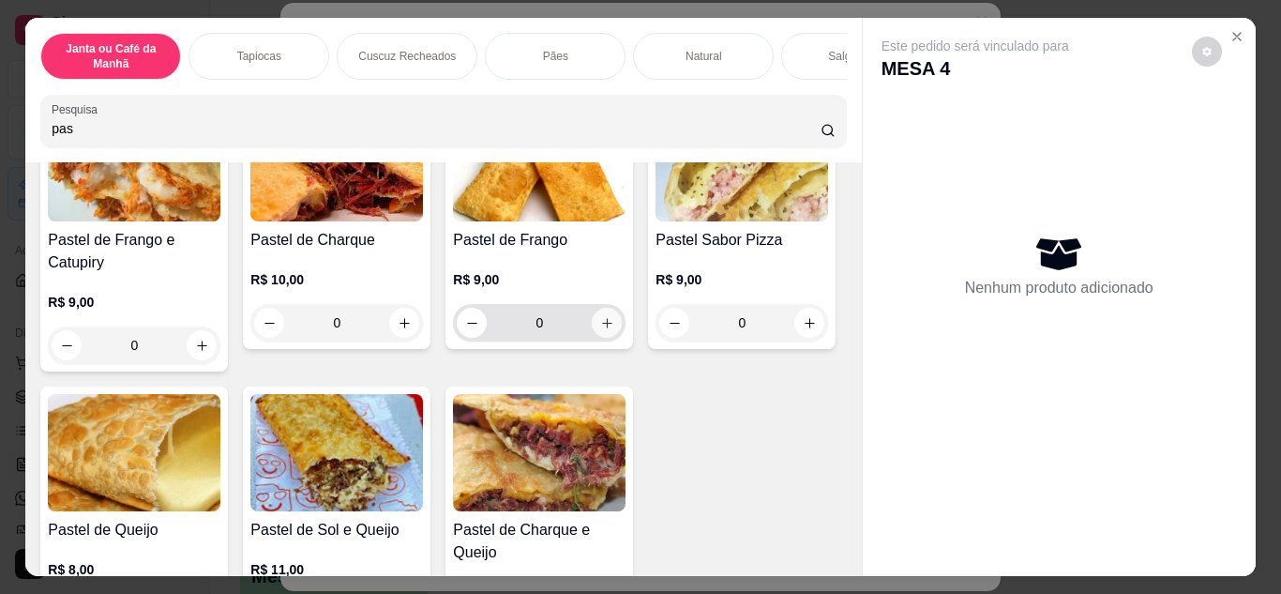
type input "pas"
click at [600, 325] on icon "increase-product-quantity" at bounding box center [607, 323] width 14 height 14
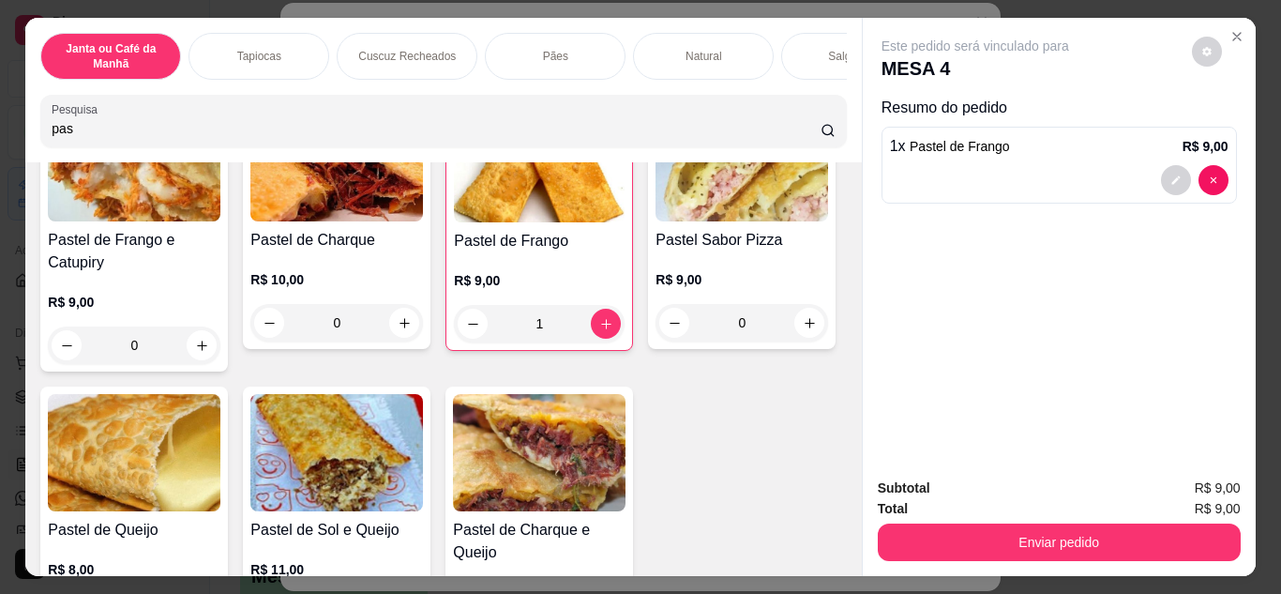
type input "1"
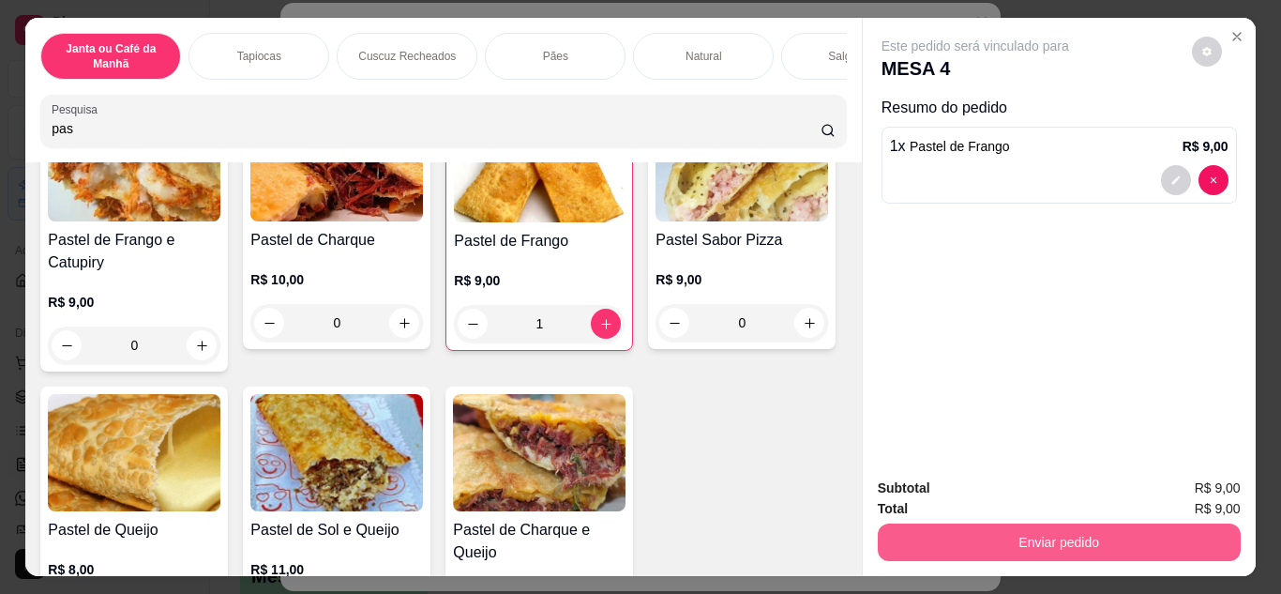
click at [966, 526] on button "Enviar pedido" at bounding box center [1059, 542] width 363 height 38
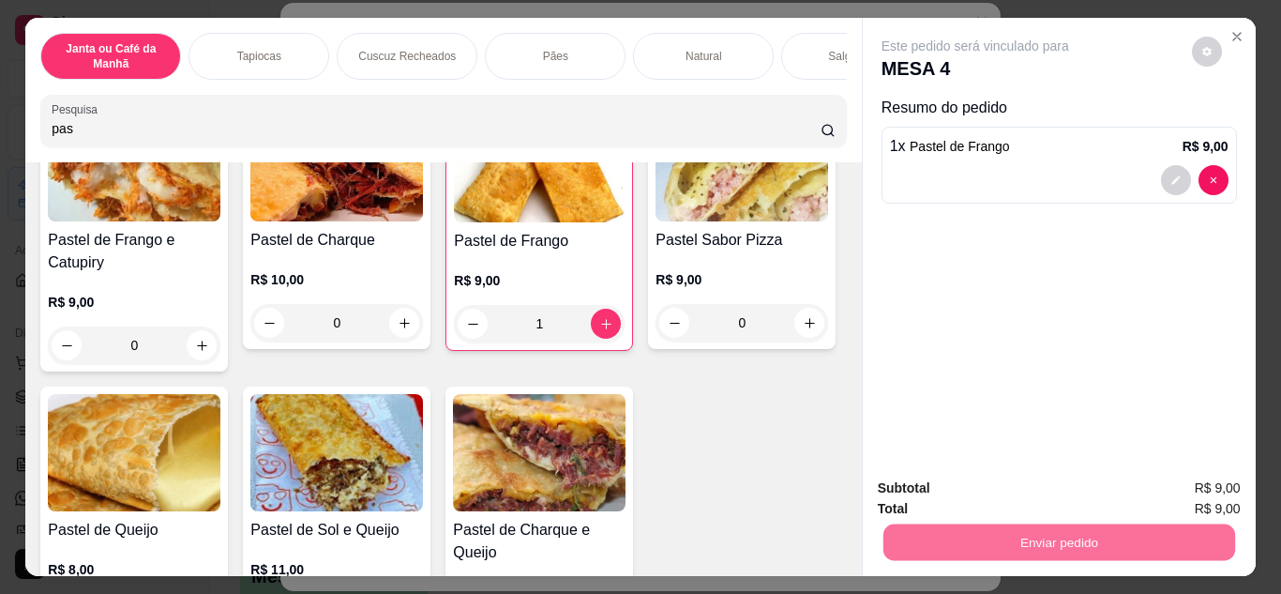
click at [1006, 494] on button "Não registrar e enviar pedido" at bounding box center [996, 489] width 189 height 35
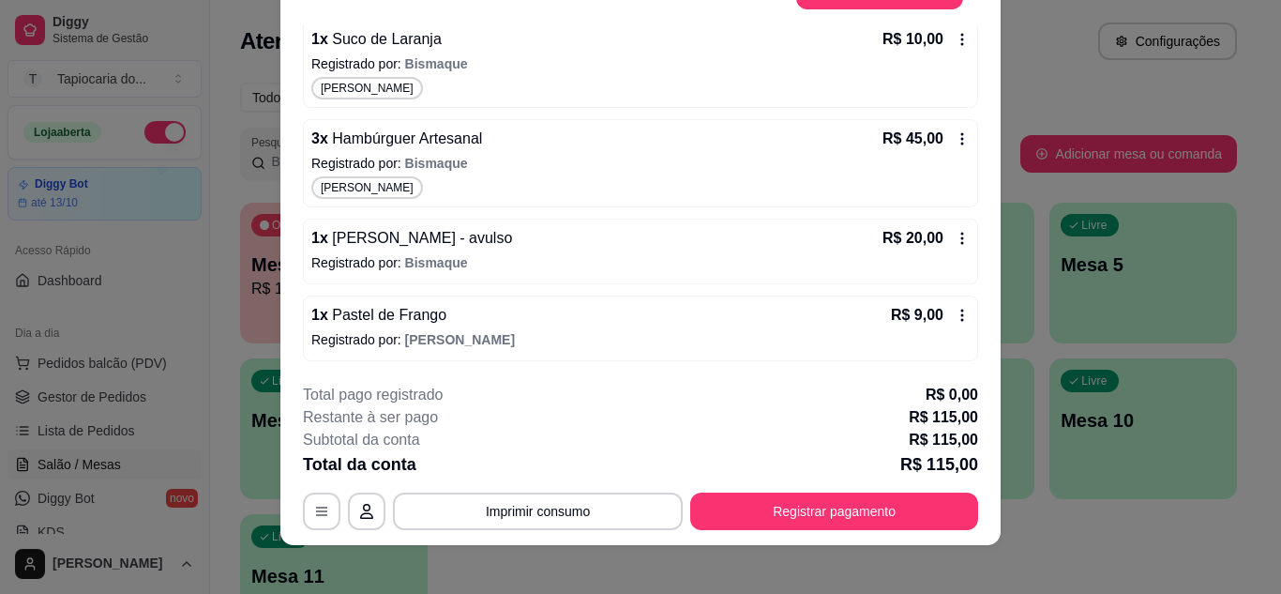
scroll to position [57, 0]
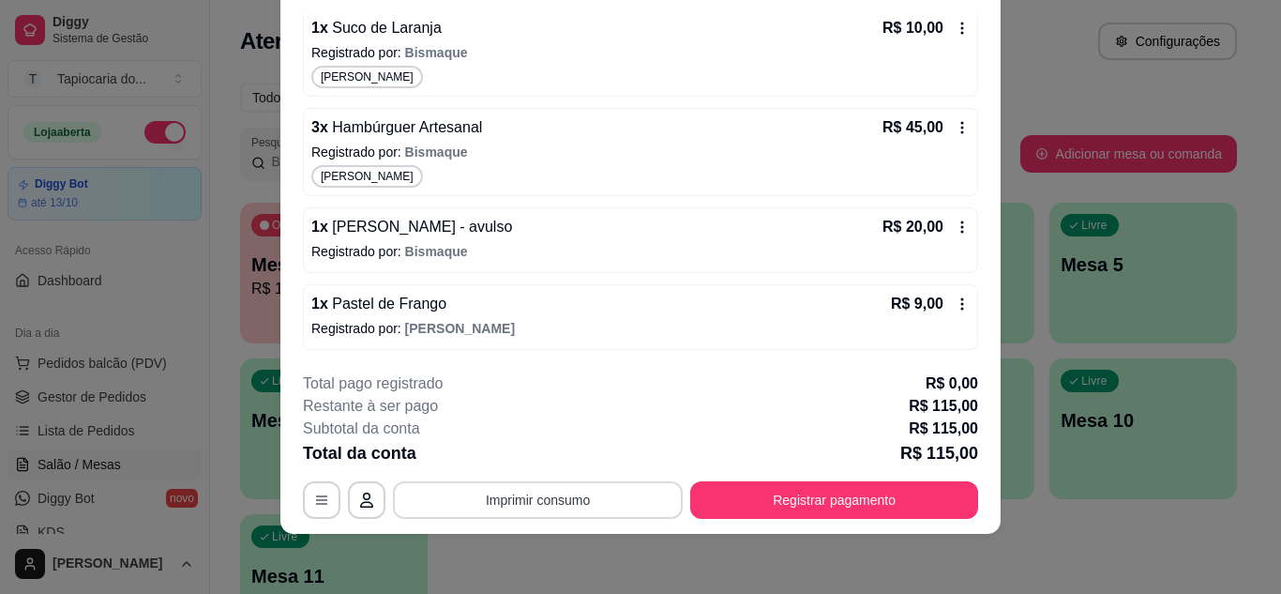
click at [507, 511] on button "Imprimir consumo" at bounding box center [538, 500] width 290 height 38
click at [507, 456] on button "Impressora" at bounding box center [536, 456] width 131 height 29
click at [497, 506] on button "Imprimir consumo" at bounding box center [538, 499] width 281 height 37
click at [517, 461] on button "Impressora" at bounding box center [537, 457] width 136 height 30
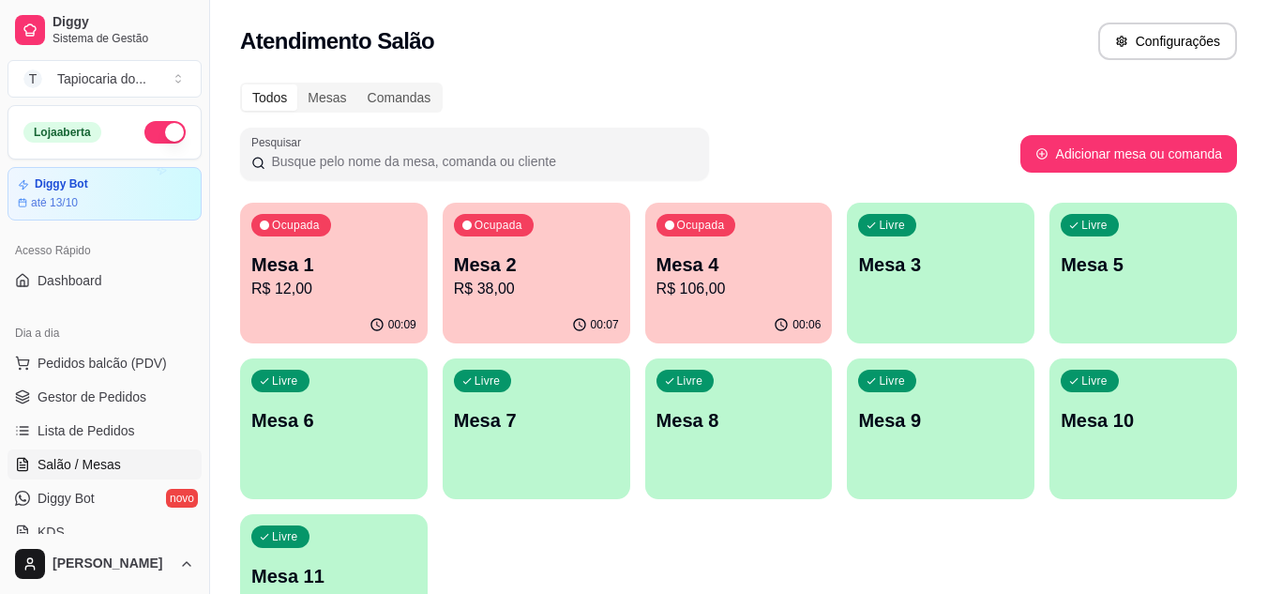
click at [357, 266] on p "Mesa 1" at bounding box center [333, 264] width 165 height 26
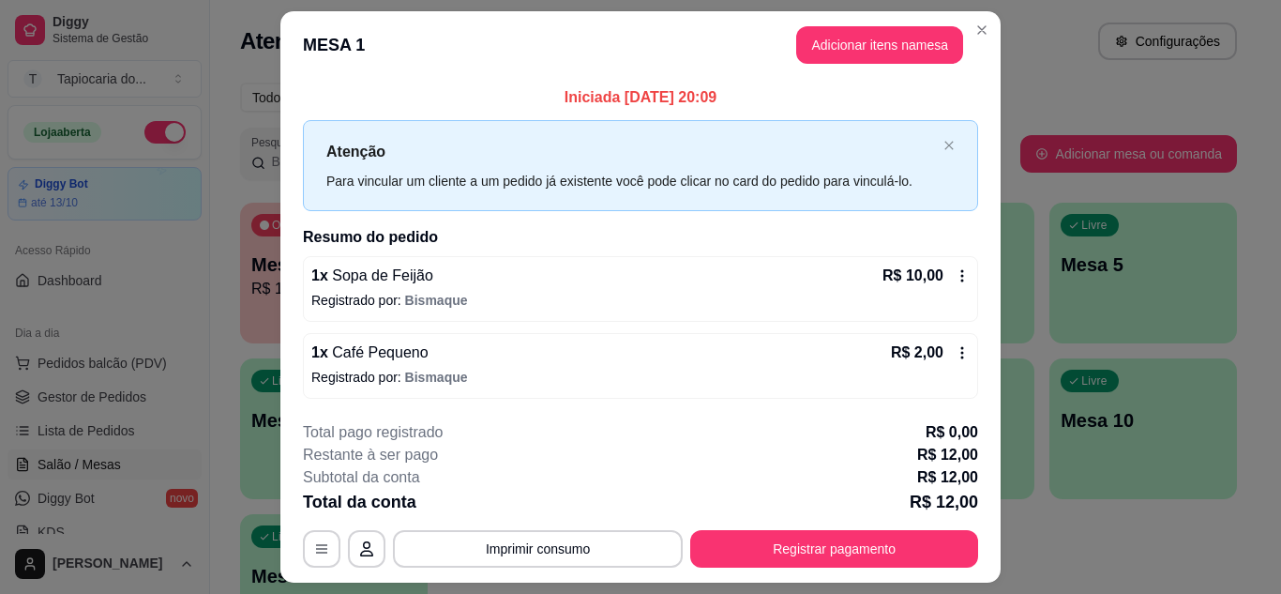
click at [955, 349] on icon at bounding box center [962, 352] width 15 height 15
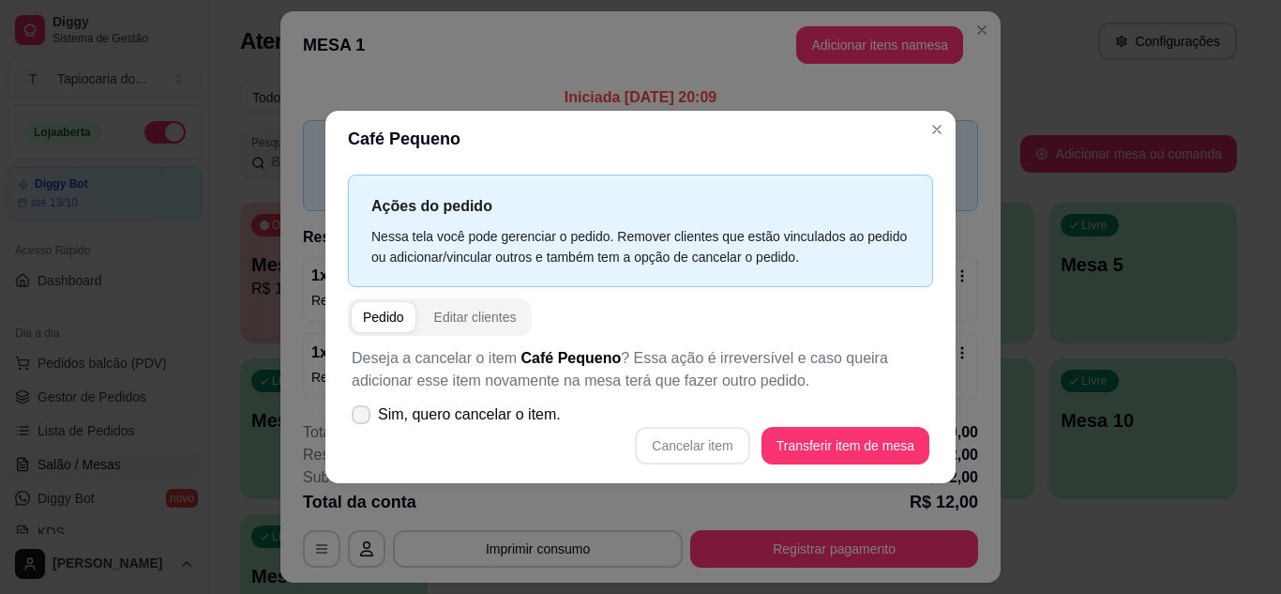
click at [356, 413] on icon at bounding box center [361, 414] width 15 height 11
click at [356, 417] on input "Sim, quero cancelar o item." at bounding box center [357, 423] width 12 height 12
checkbox input "true"
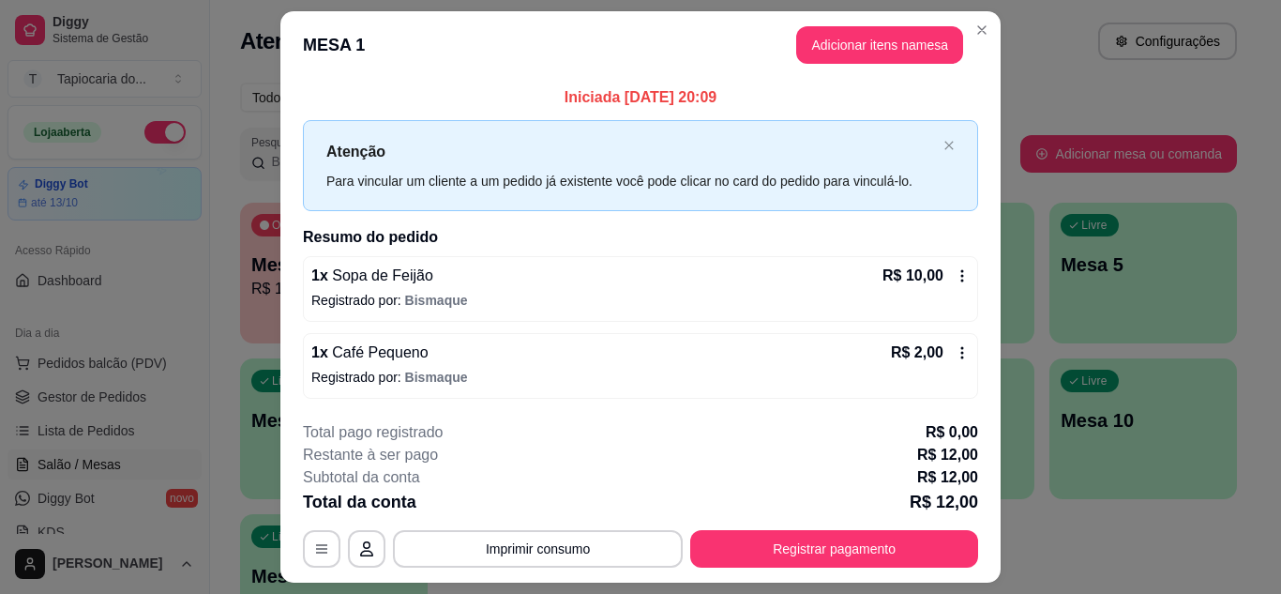
click at [955, 351] on icon at bounding box center [962, 352] width 15 height 15
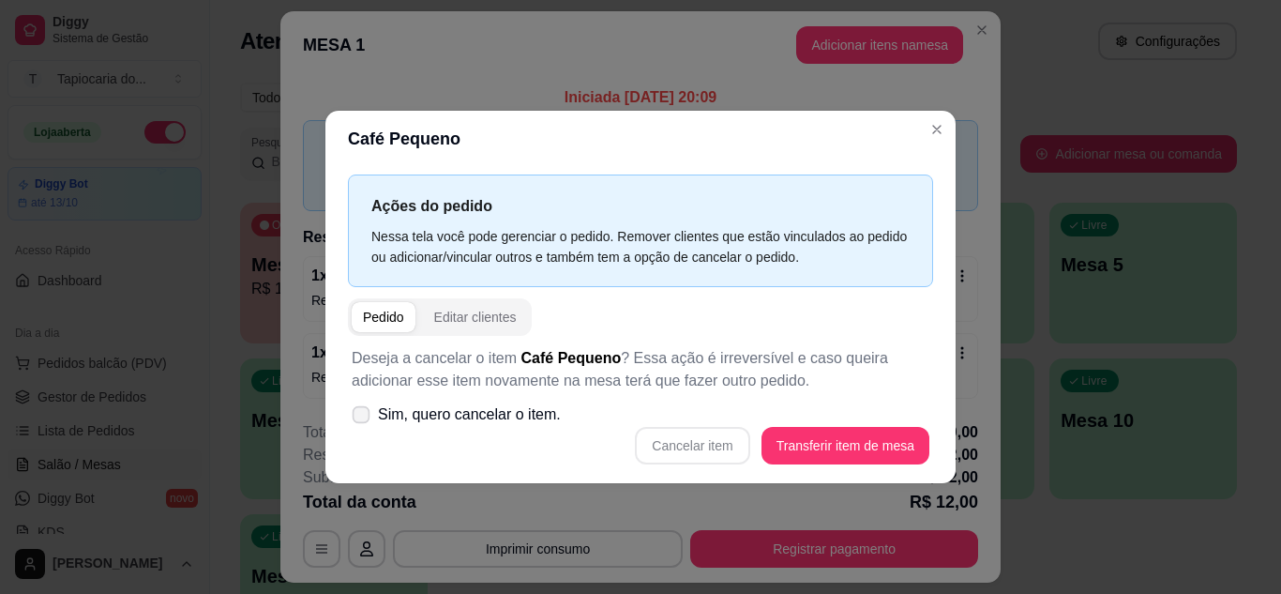
click at [359, 416] on icon at bounding box center [361, 414] width 14 height 10
click at [359, 417] on input "Sim, quero cancelar o item." at bounding box center [357, 423] width 12 height 12
checkbox input "true"
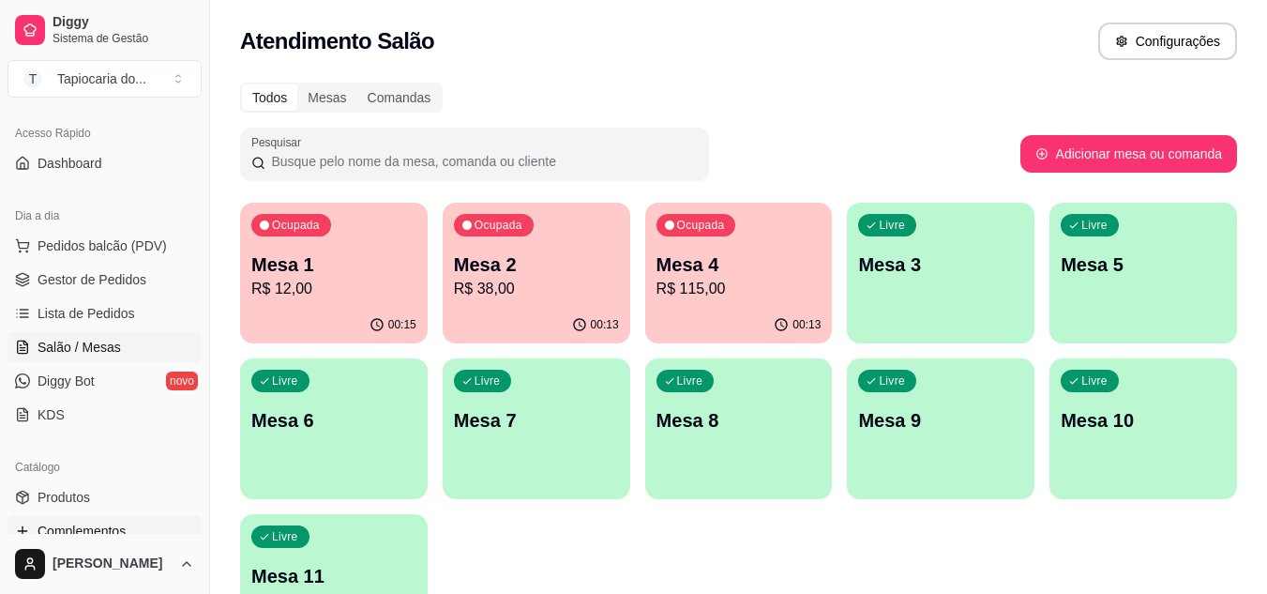
scroll to position [188, 0]
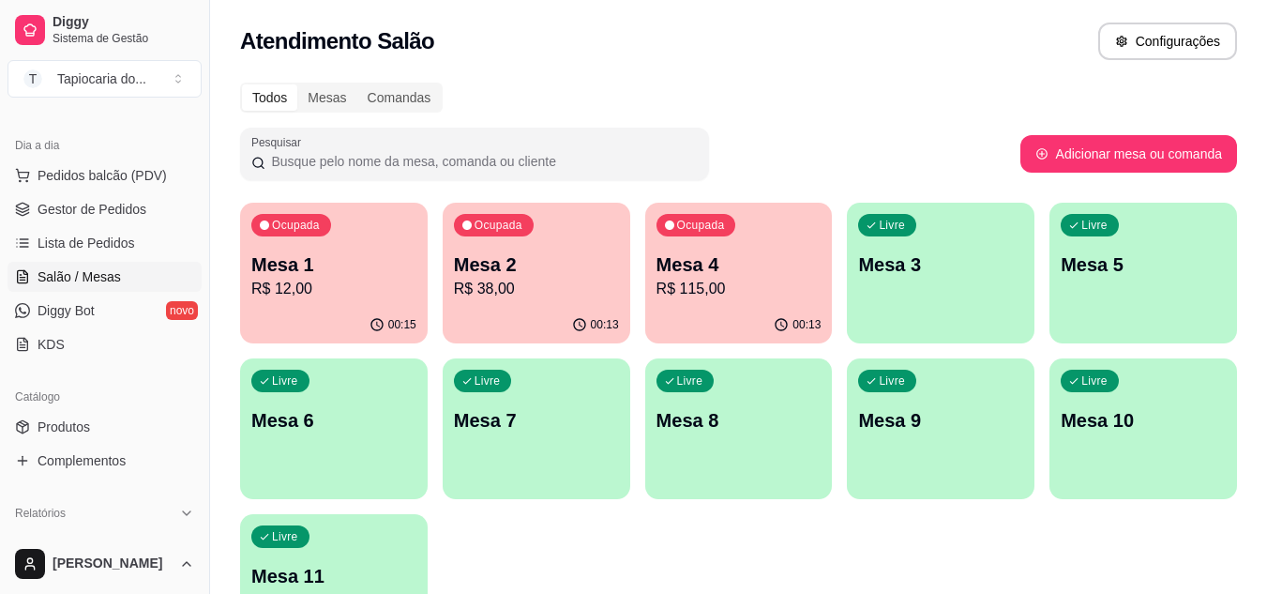
drag, startPoint x: 76, startPoint y: 431, endPoint x: 225, endPoint y: 331, distance: 179.2
click at [76, 431] on span "Produtos" at bounding box center [64, 426] width 53 height 19
click at [38, 427] on span "Produtos" at bounding box center [64, 426] width 53 height 19
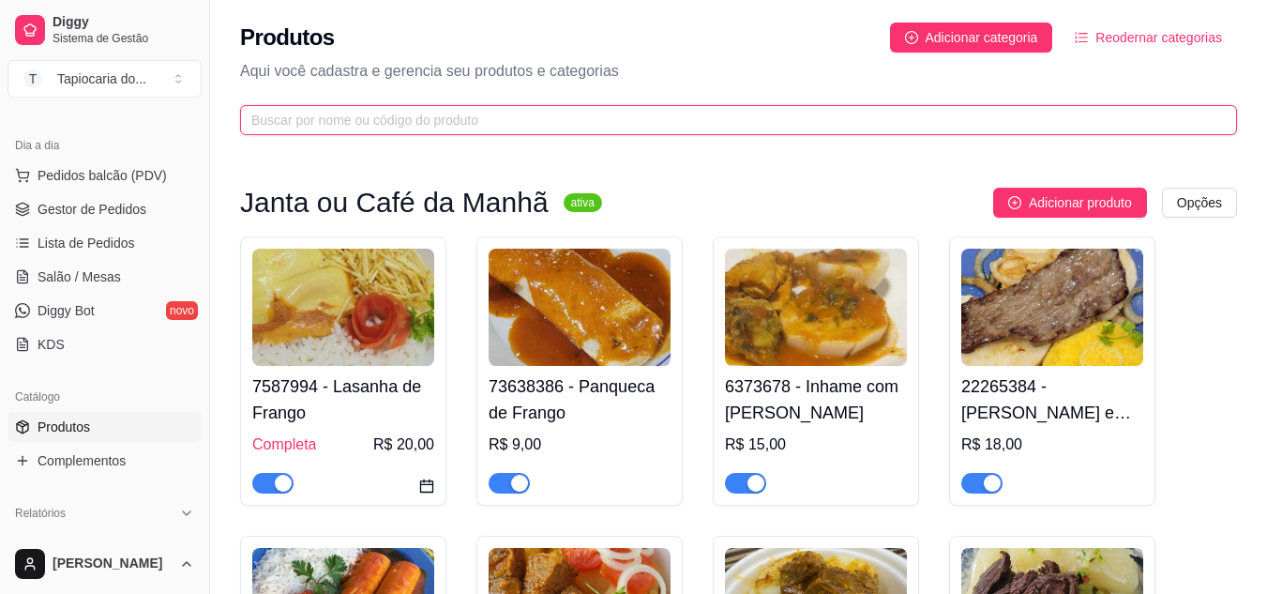
click at [559, 118] on input "text" at bounding box center [731, 120] width 960 height 21
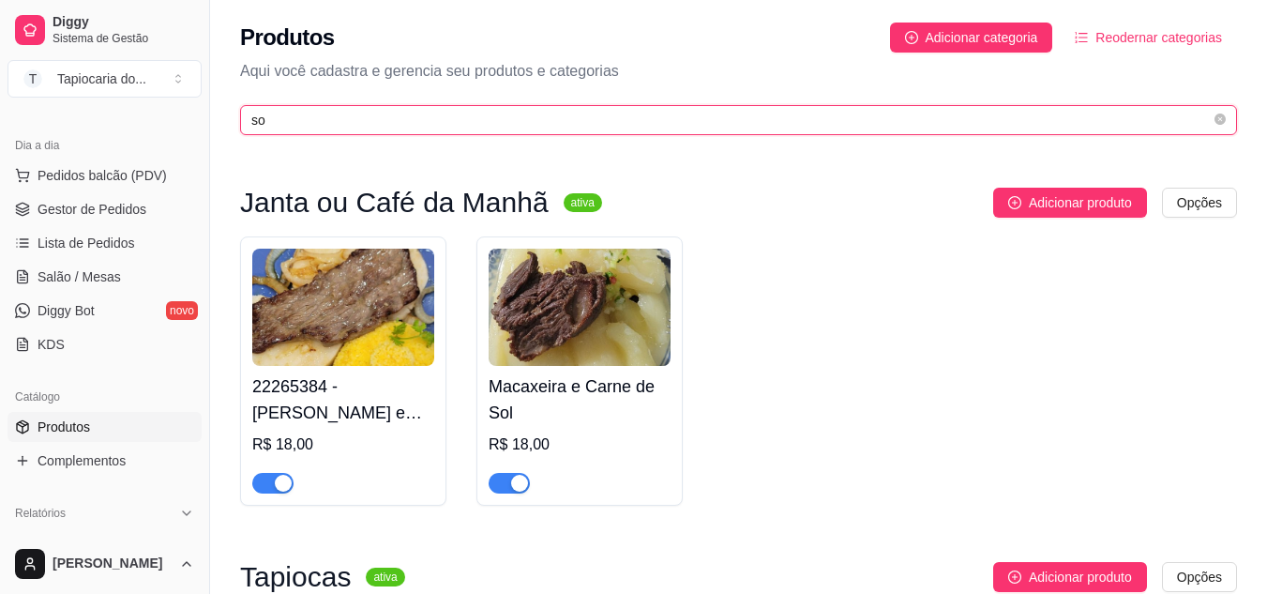
type input "s"
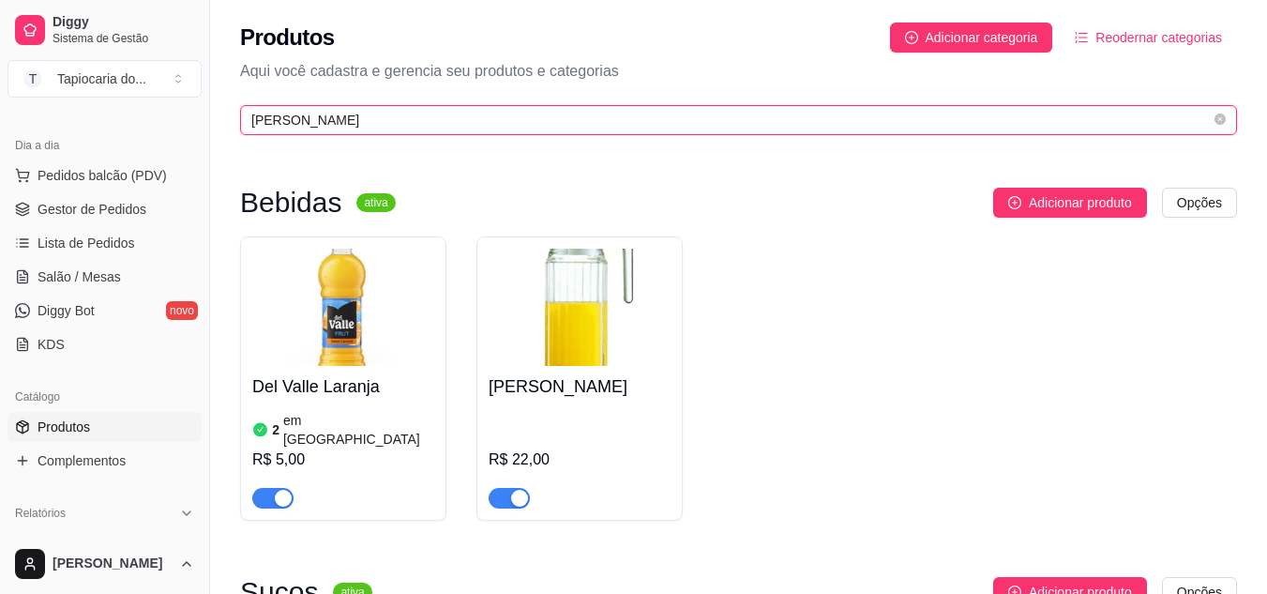
type input "lara"
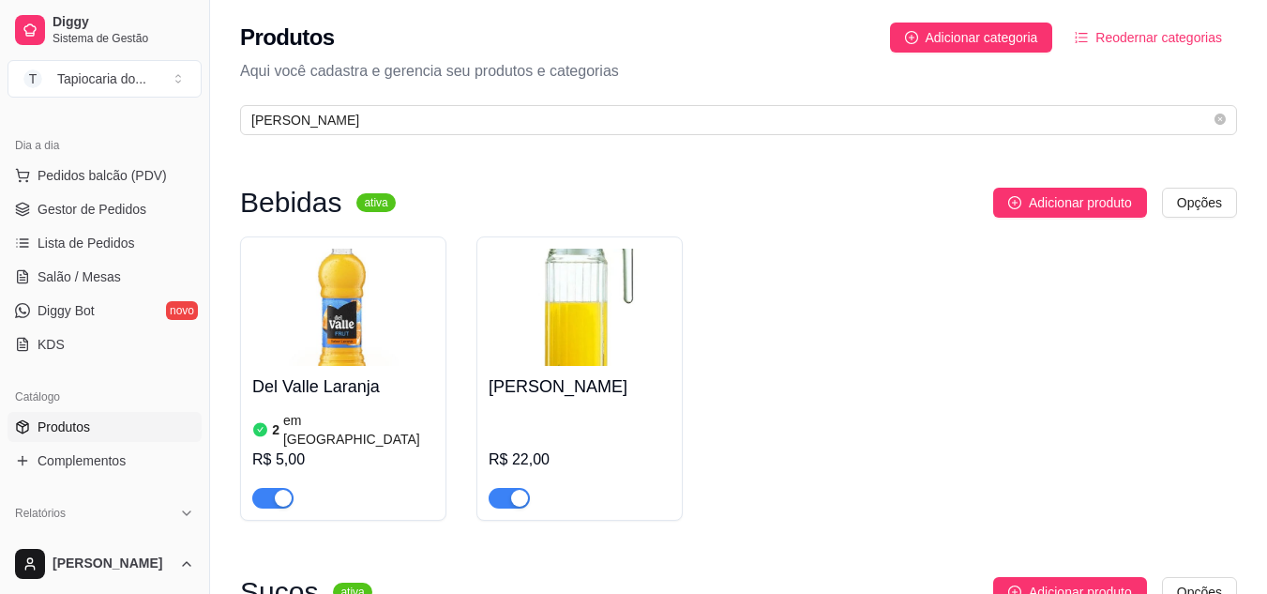
click at [505, 488] on span "button" at bounding box center [509, 498] width 41 height 21
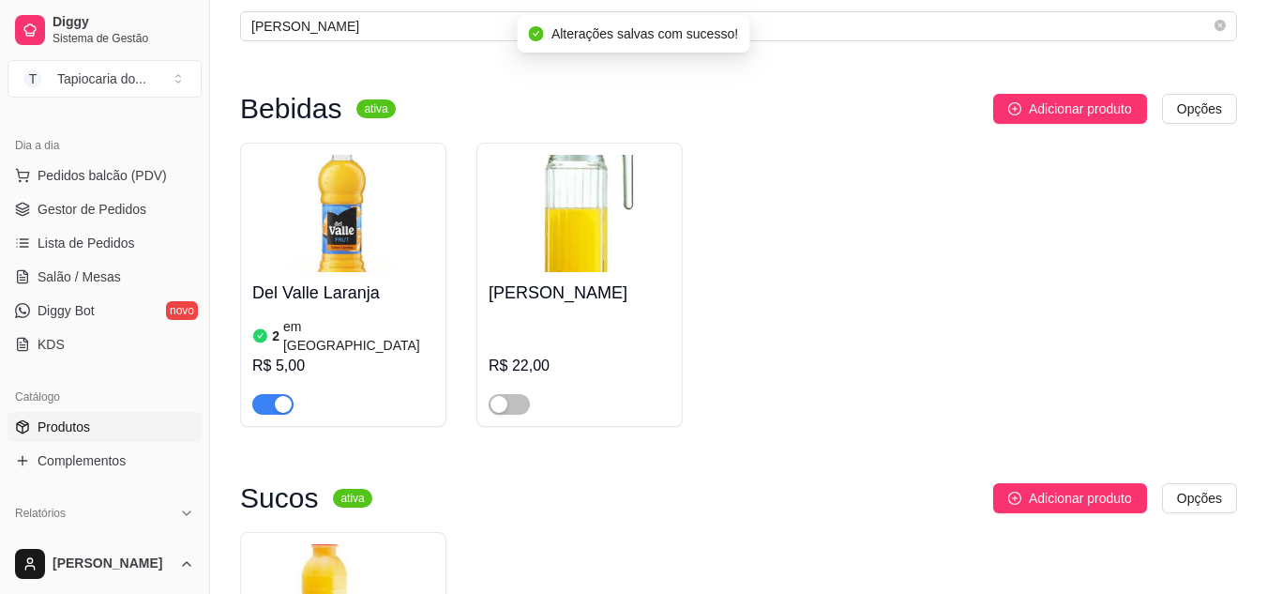
scroll to position [353, 0]
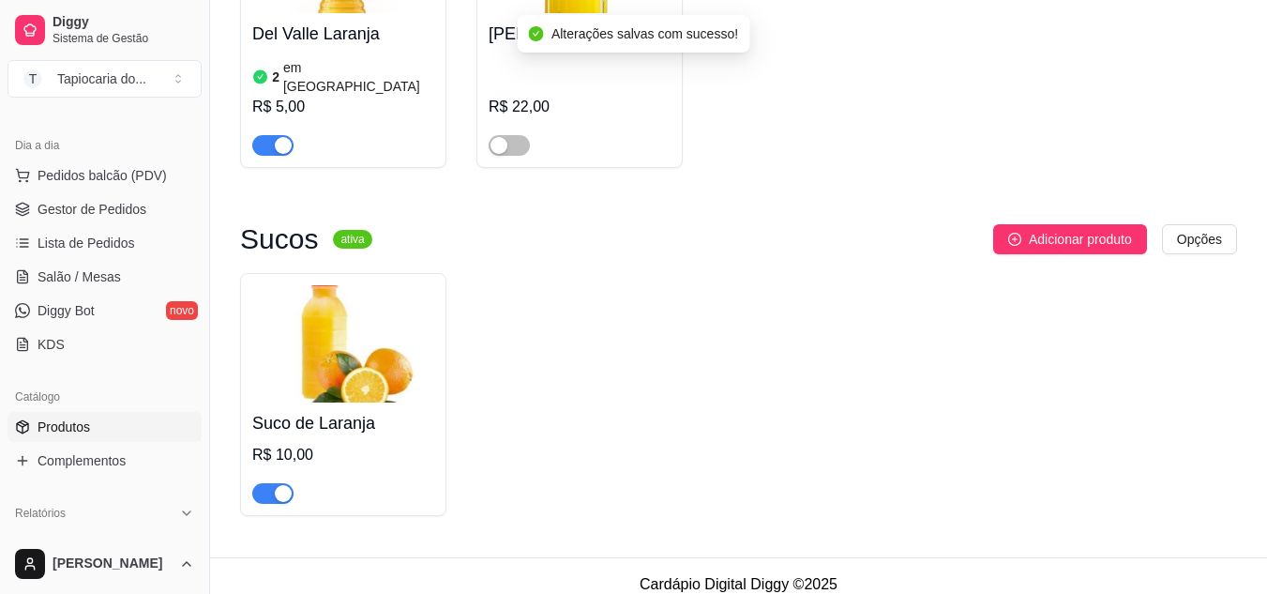
click at [285, 485] on div "button" at bounding box center [283, 493] width 17 height 17
click at [82, 271] on span "Salão / Mesas" at bounding box center [79, 276] width 83 height 19
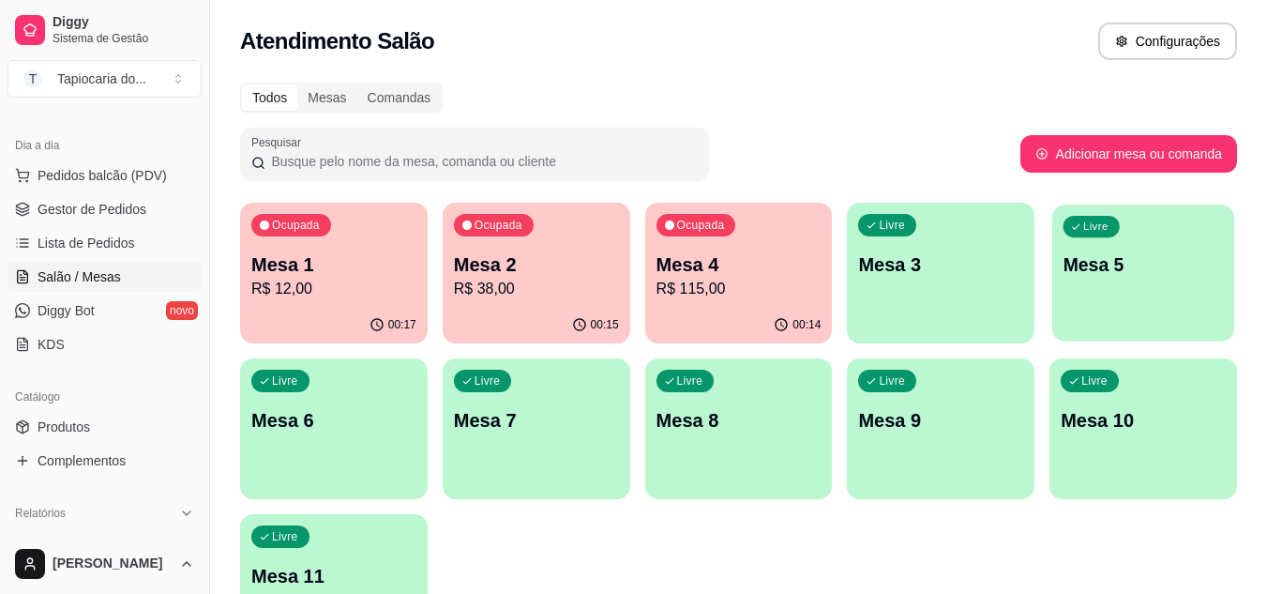
click at [1177, 307] on div "Livre Mesa 5" at bounding box center [1143, 261] width 182 height 114
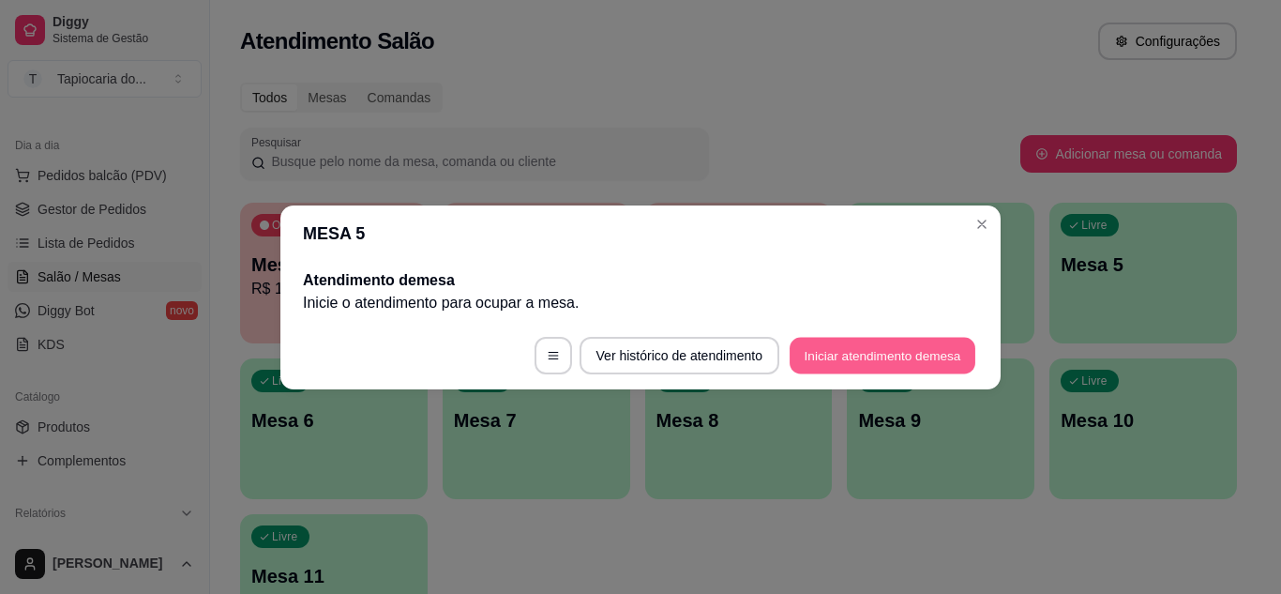
click at [879, 358] on button "Iniciar atendimento de mesa" at bounding box center [883, 355] width 186 height 37
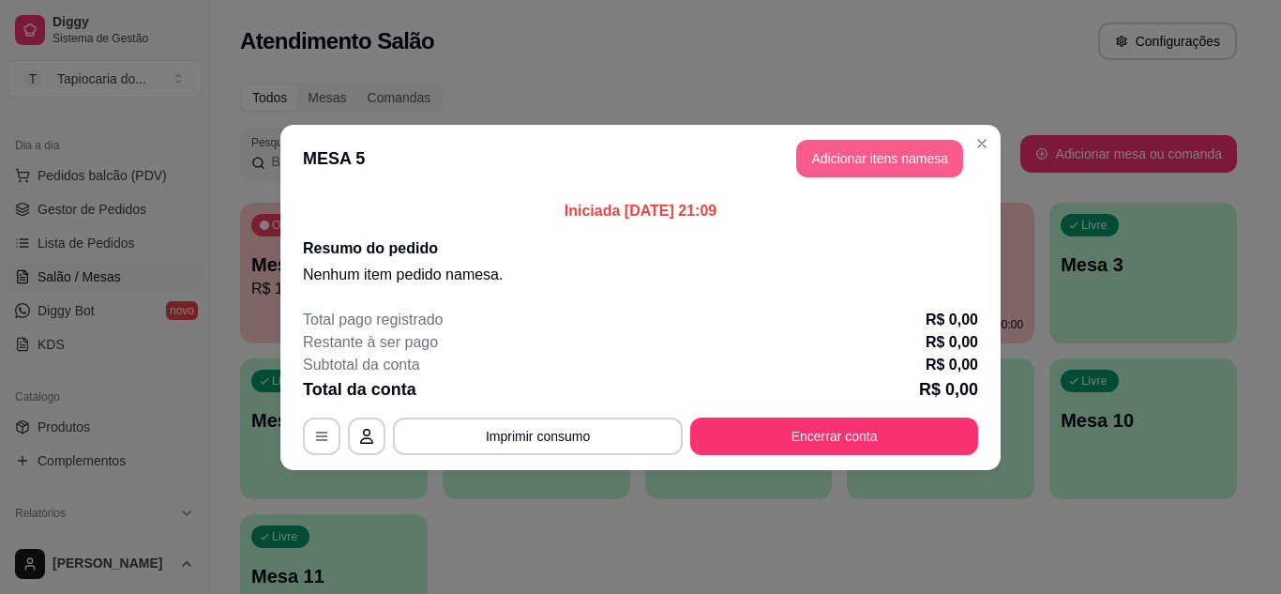
click at [867, 158] on button "Adicionar itens na mesa" at bounding box center [879, 159] width 167 height 38
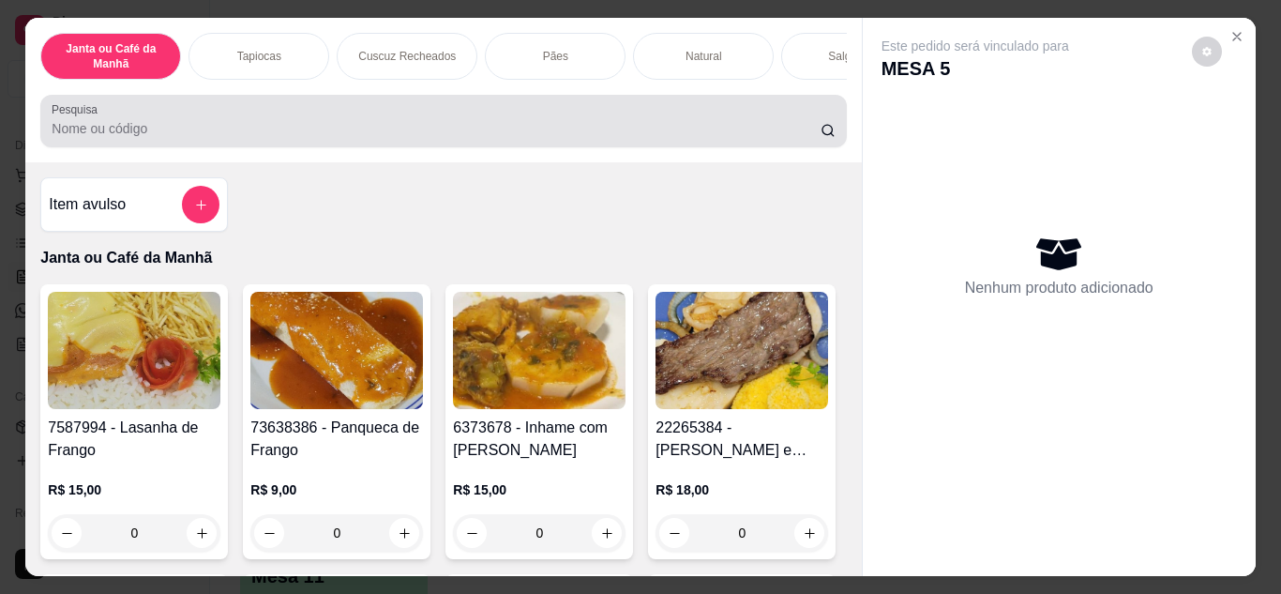
click at [520, 116] on div at bounding box center [443, 121] width 783 height 38
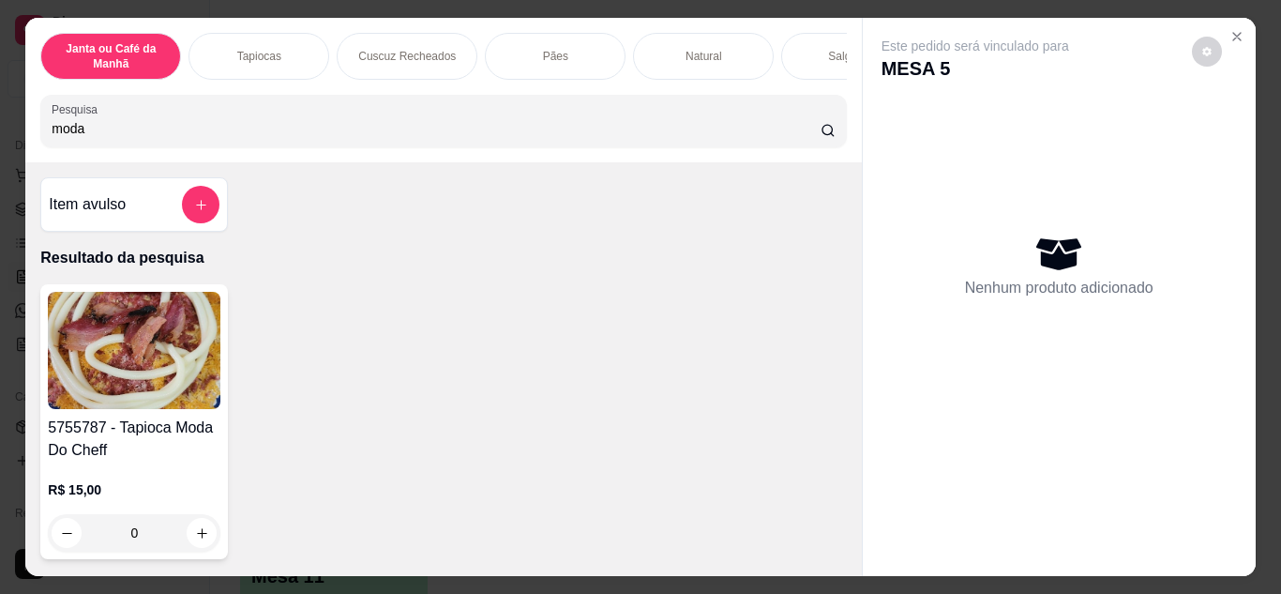
type input "moda"
click at [520, 118] on div "moda" at bounding box center [443, 121] width 783 height 38
click at [139, 124] on div "moda" at bounding box center [443, 121] width 783 height 38
click at [195, 548] on button "increase-product-quantity" at bounding box center [202, 533] width 30 height 30
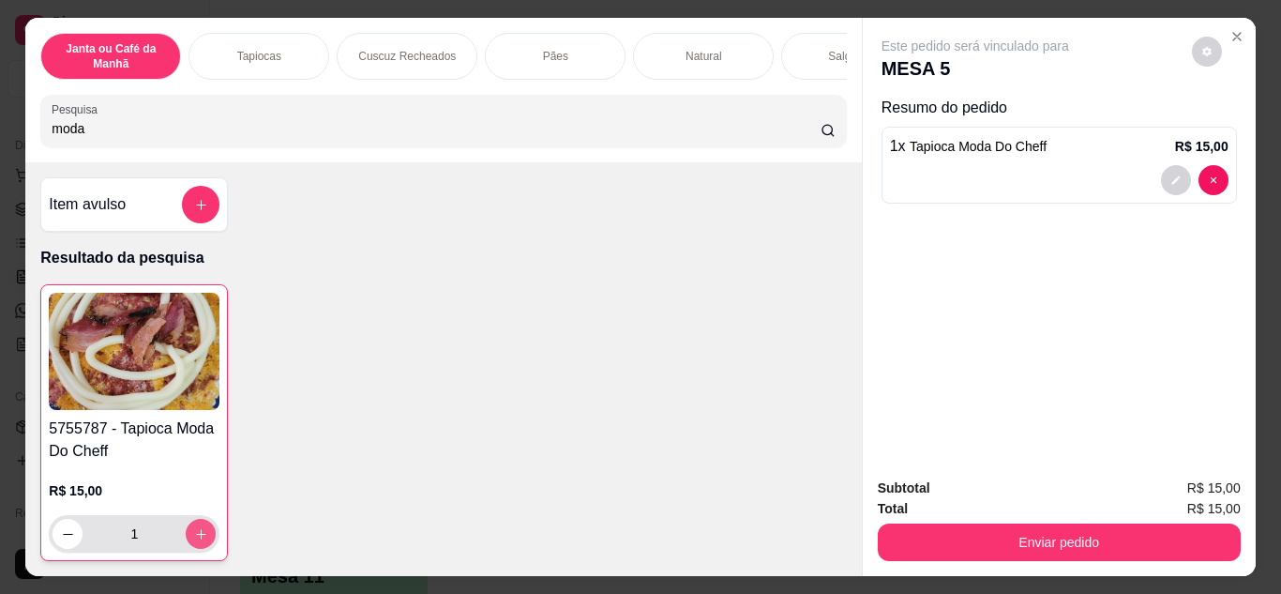
type input "1"
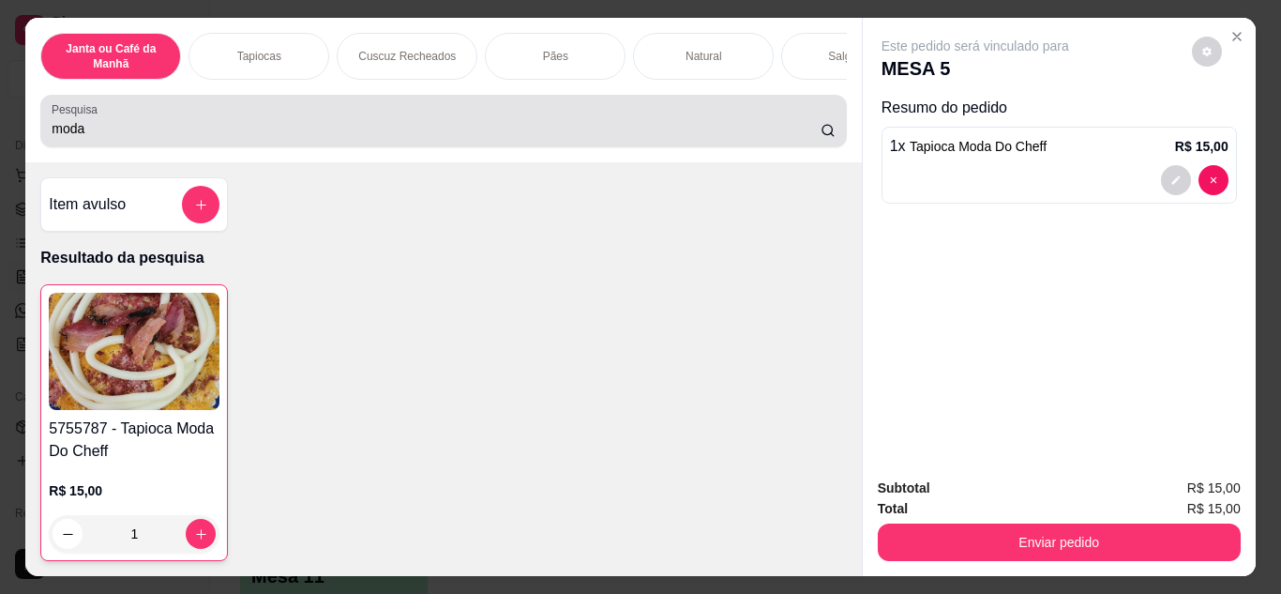
click at [343, 137] on input "moda" at bounding box center [436, 128] width 769 height 19
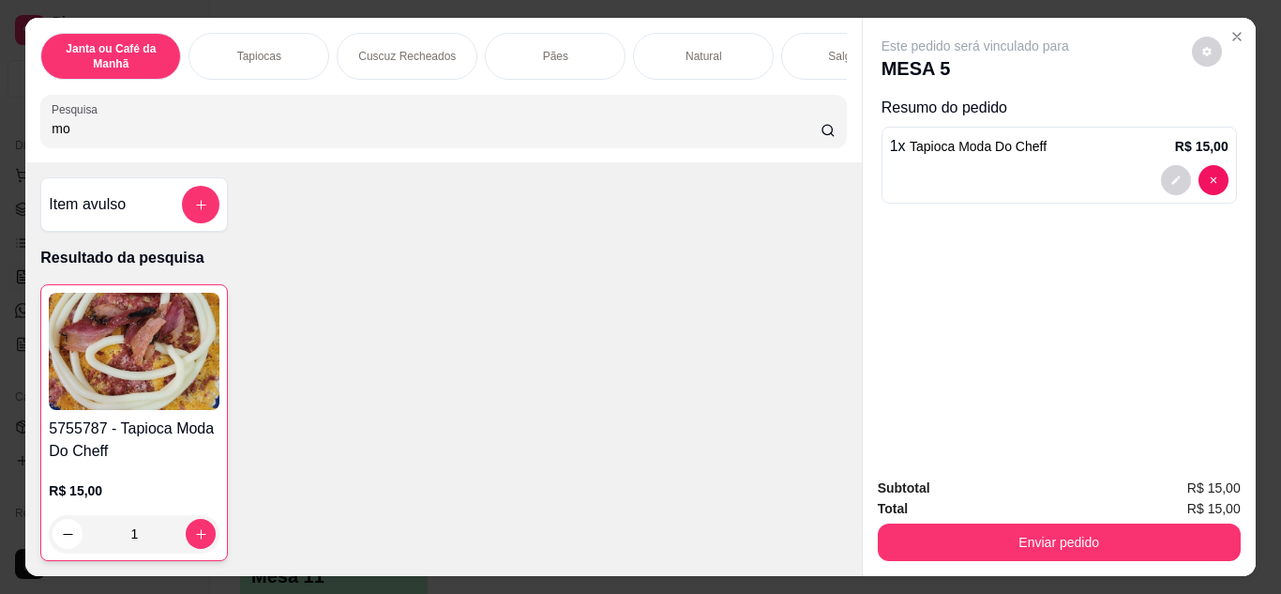
type input "m"
click at [304, 113] on div at bounding box center [443, 121] width 783 height 38
click at [106, 135] on input "Pesquisa" at bounding box center [436, 128] width 769 height 19
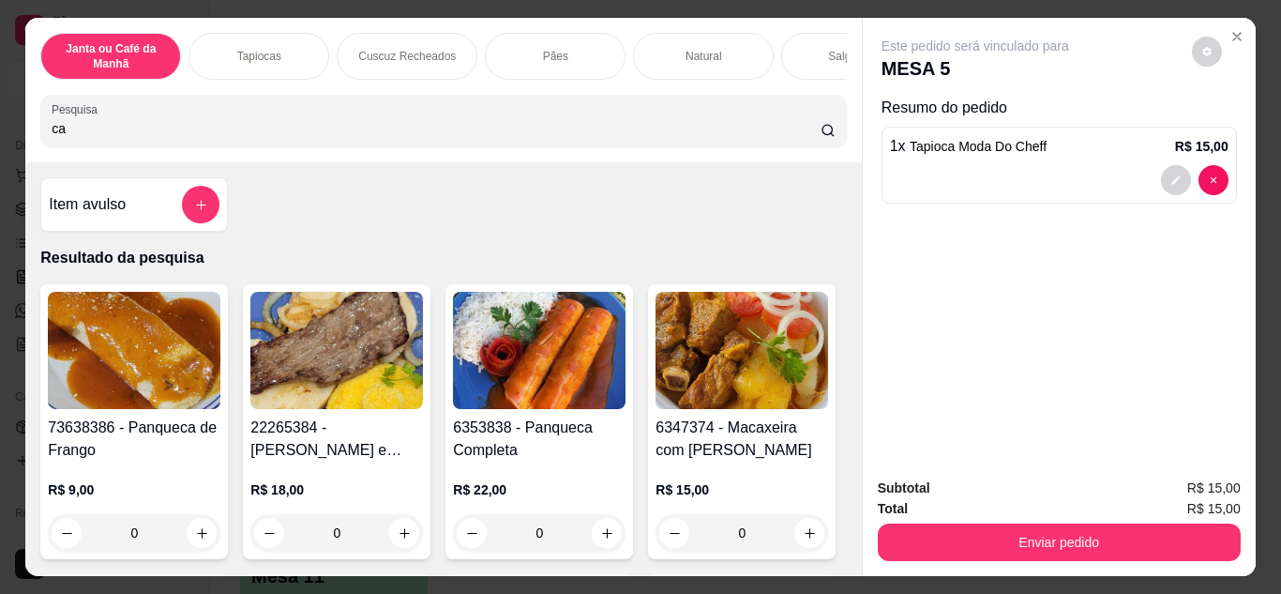
scroll to position [94, 0]
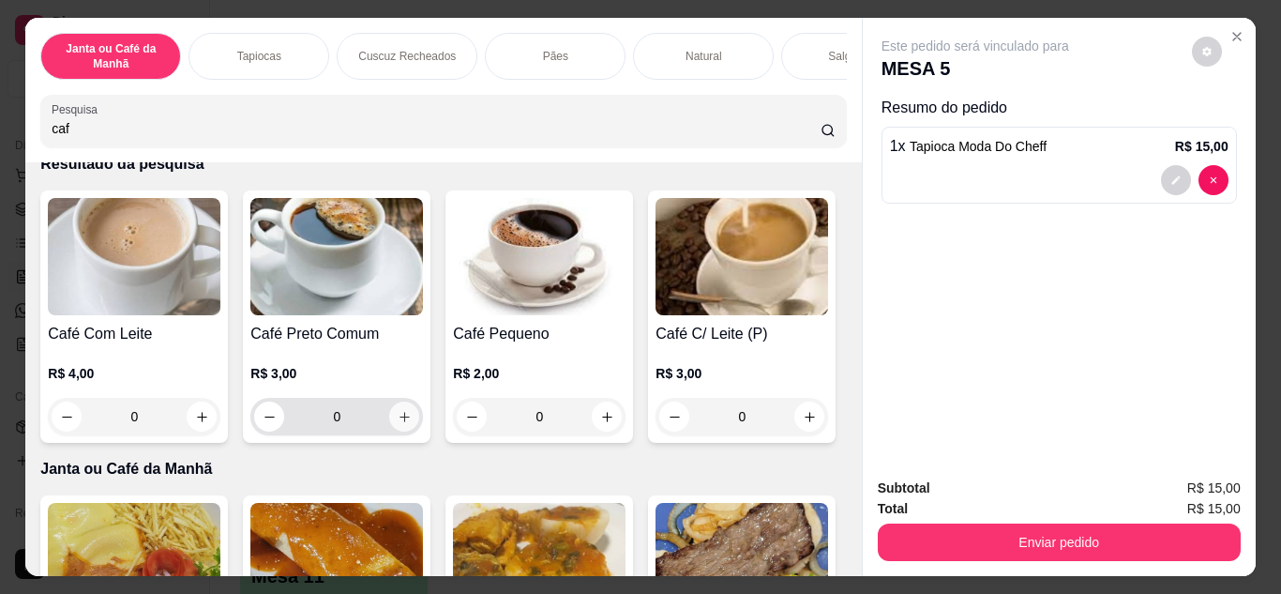
type input "caf"
click at [398, 424] on icon "increase-product-quantity" at bounding box center [405, 417] width 14 height 14
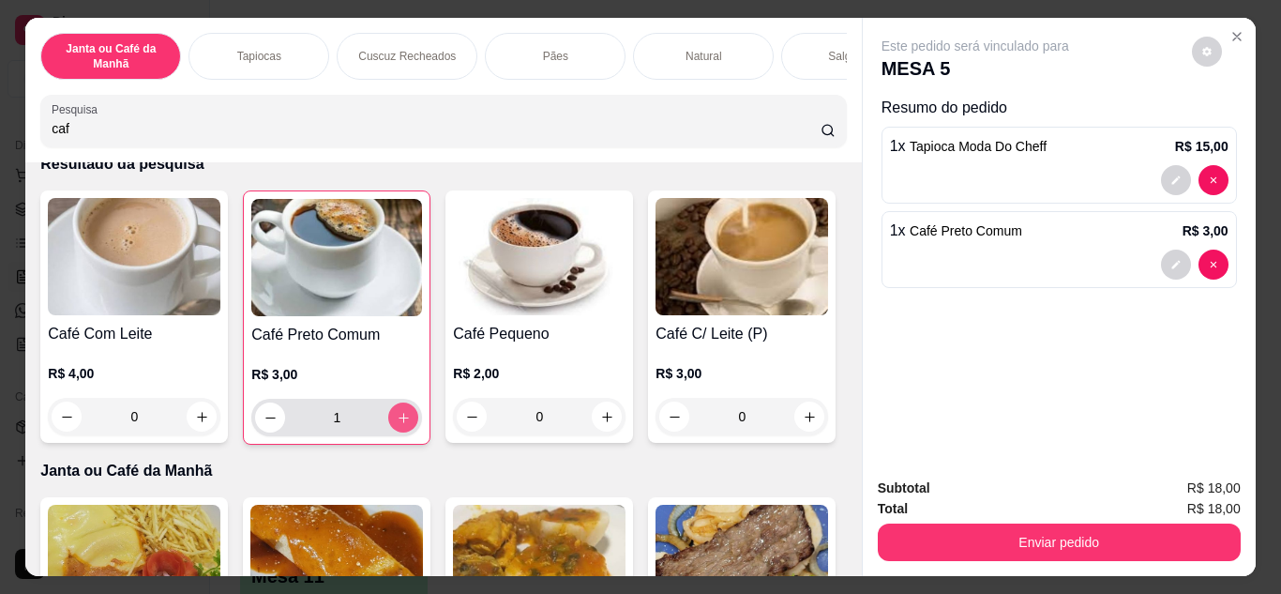
type input "1"
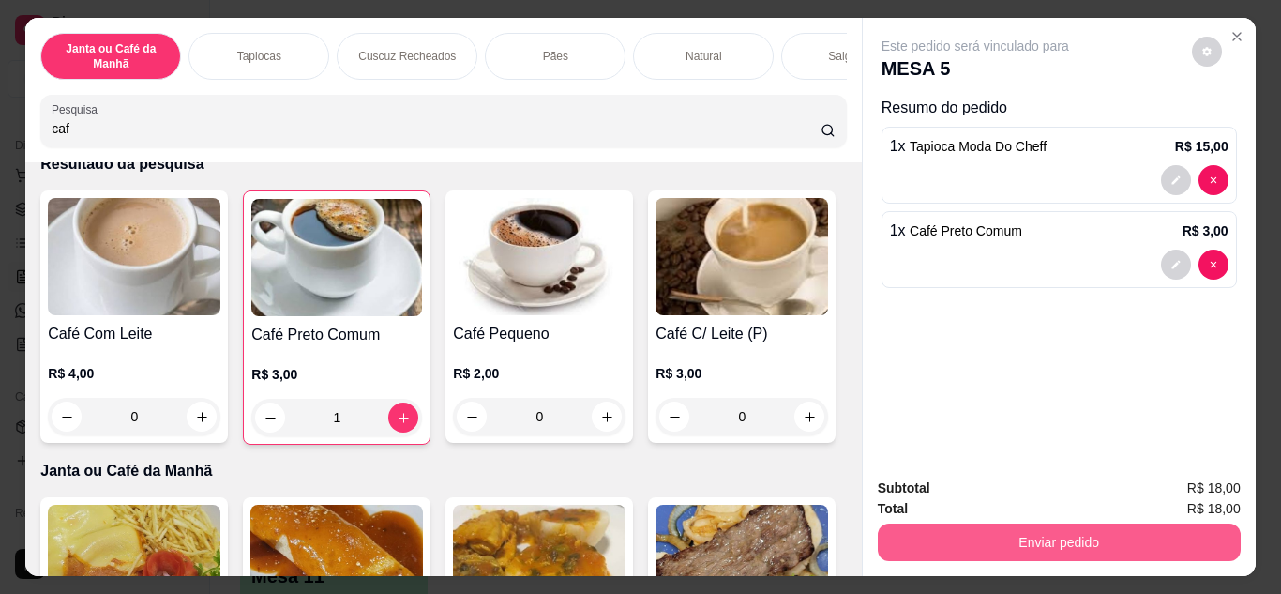
click at [934, 531] on button "Enviar pedido" at bounding box center [1059, 542] width 363 height 38
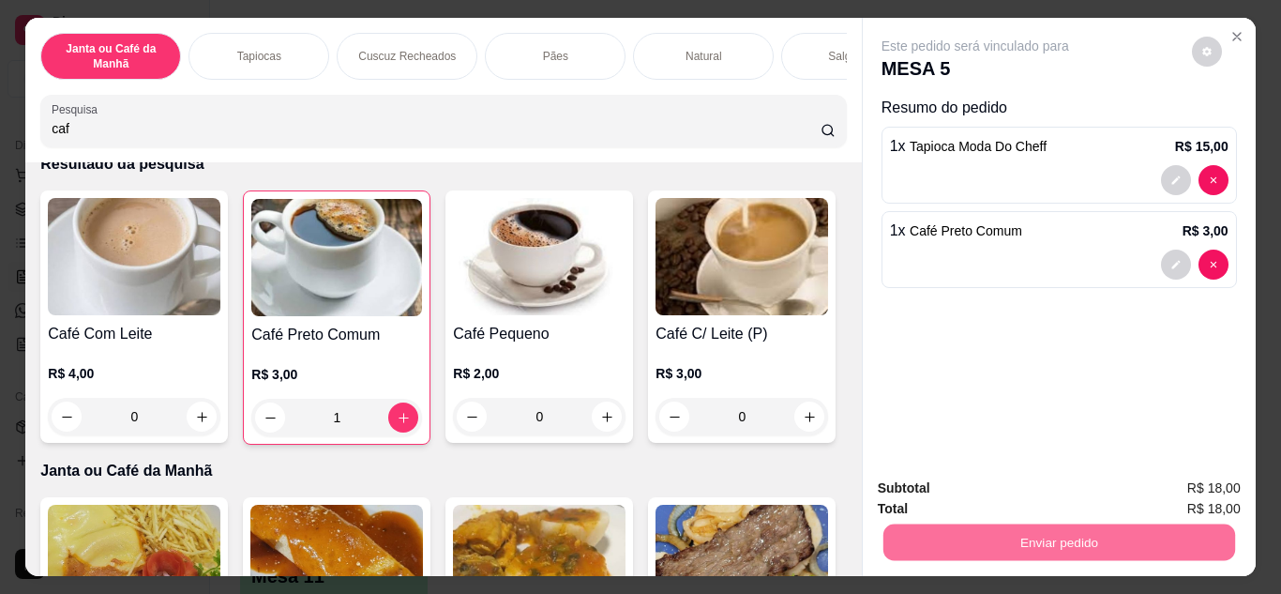
click at [921, 484] on button "Não registrar e enviar pedido" at bounding box center [996, 489] width 189 height 35
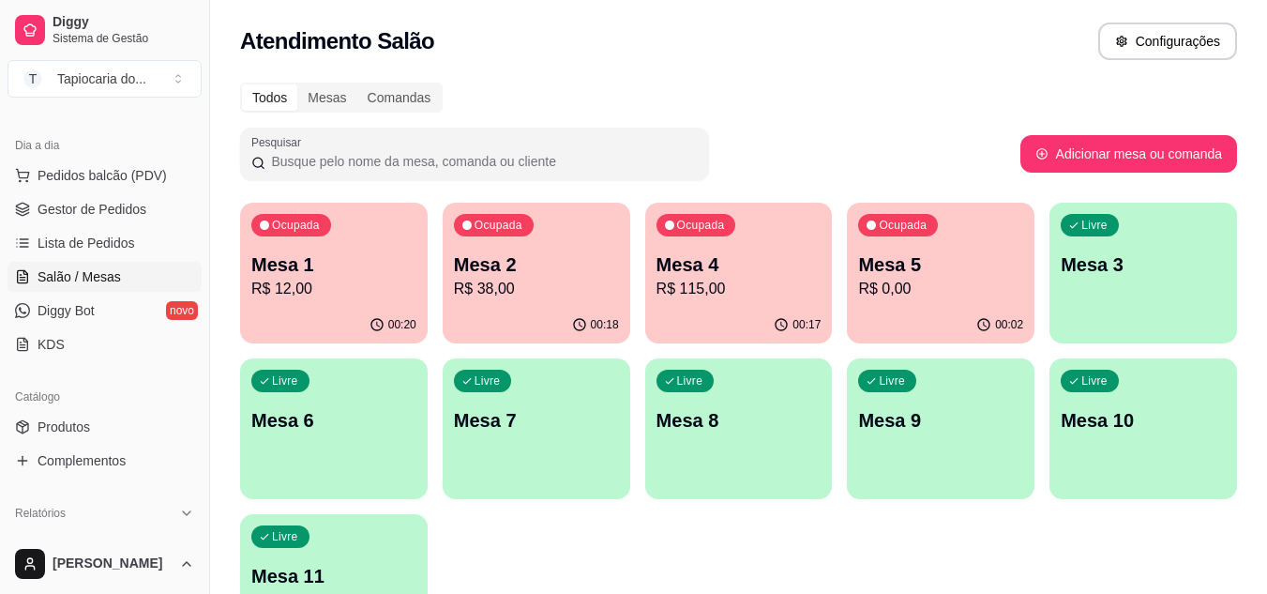
click at [948, 280] on p "R$ 0,00" at bounding box center [940, 289] width 165 height 23
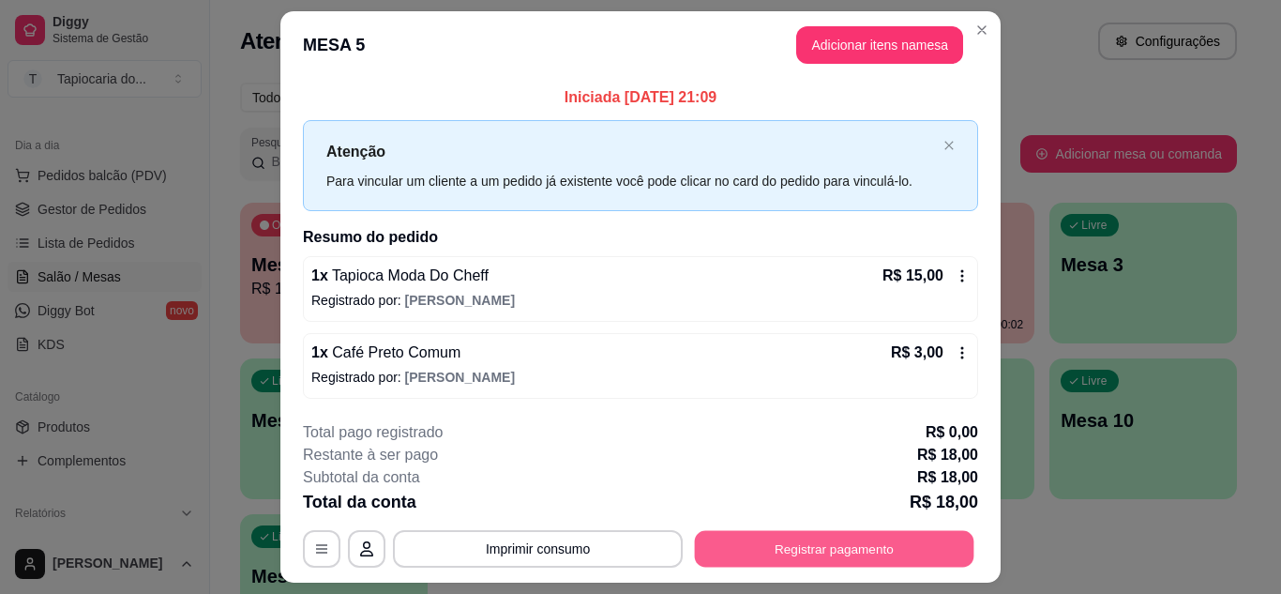
click at [797, 537] on button "Registrar pagamento" at bounding box center [835, 549] width 280 height 37
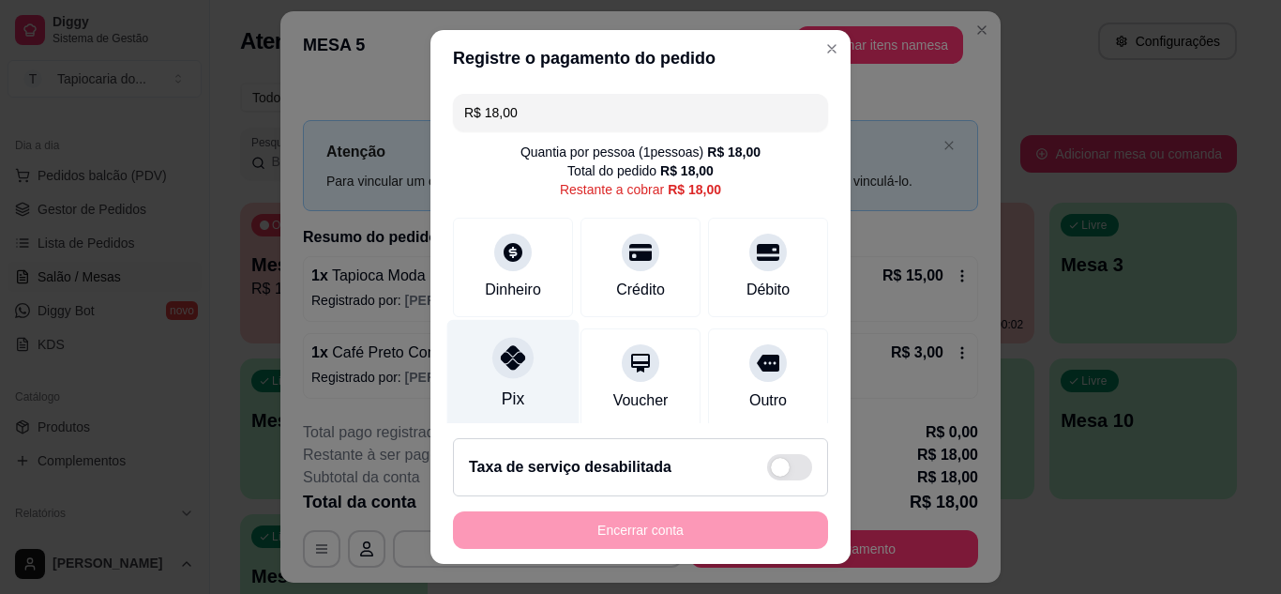
click at [472, 377] on div "Pix" at bounding box center [513, 374] width 132 height 110
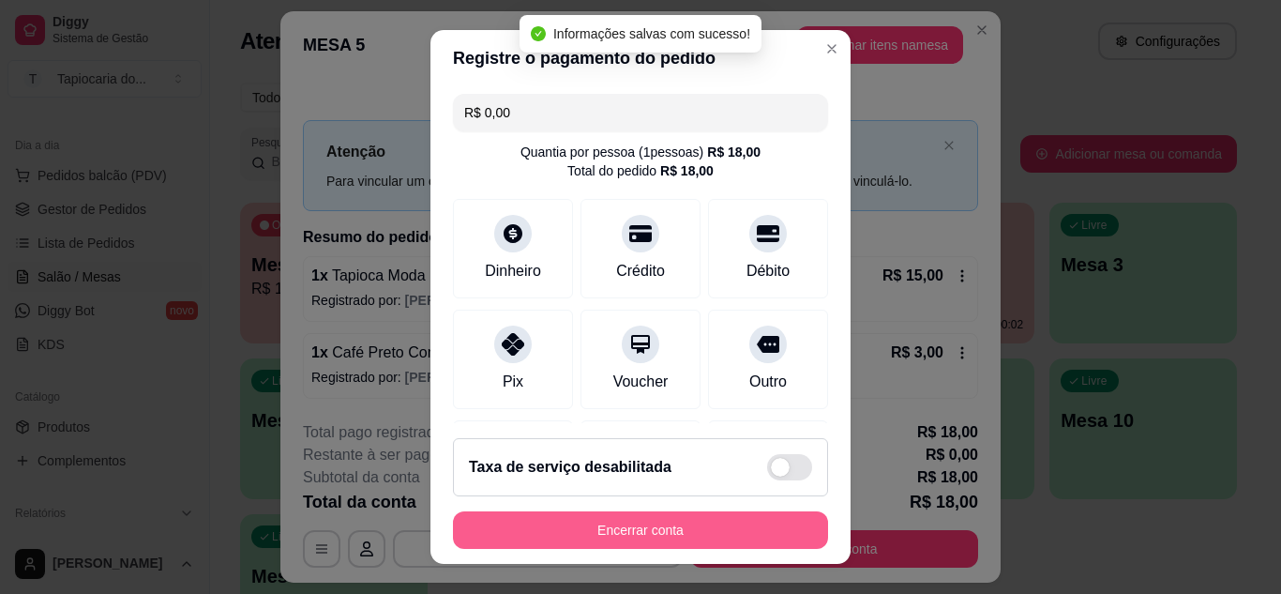
type input "R$ 0,00"
click at [545, 533] on button "Encerrar conta" at bounding box center [641, 530] width 364 height 37
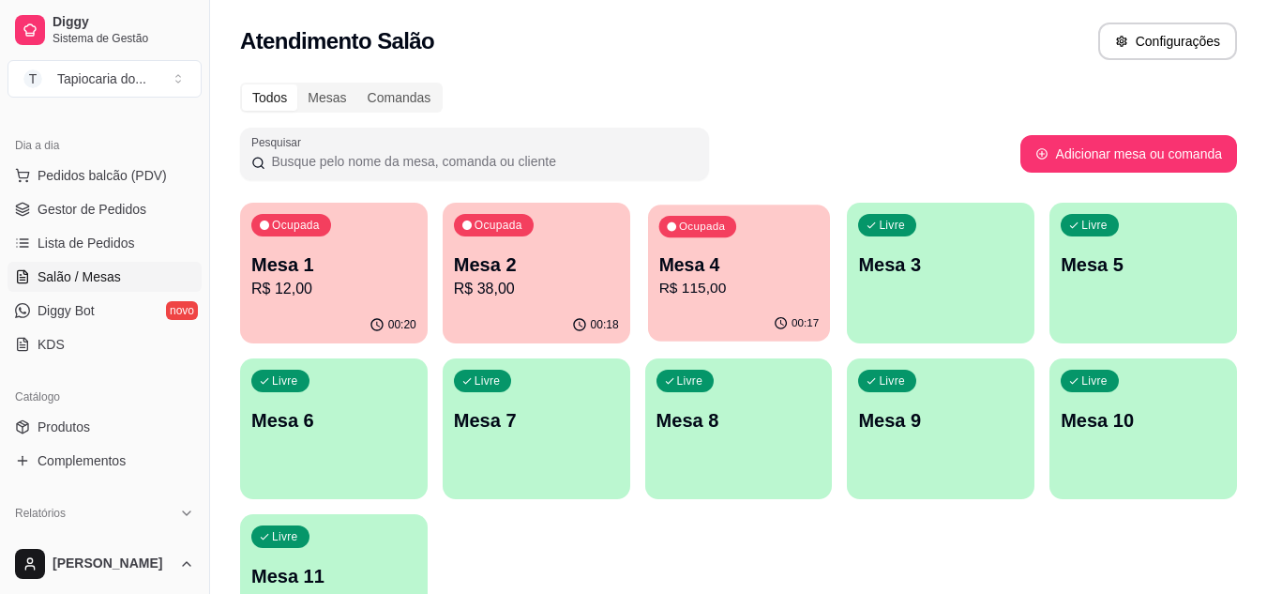
click at [710, 288] on p "R$ 115,00" at bounding box center [738, 289] width 160 height 22
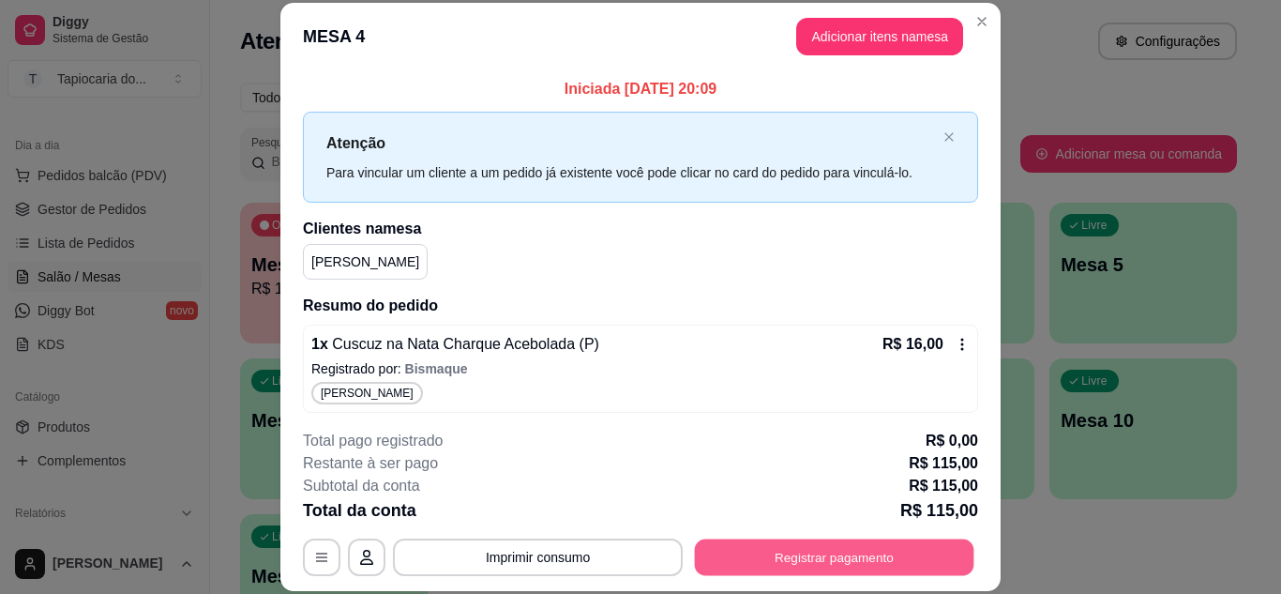
click at [774, 540] on button "Registrar pagamento" at bounding box center [835, 556] width 280 height 37
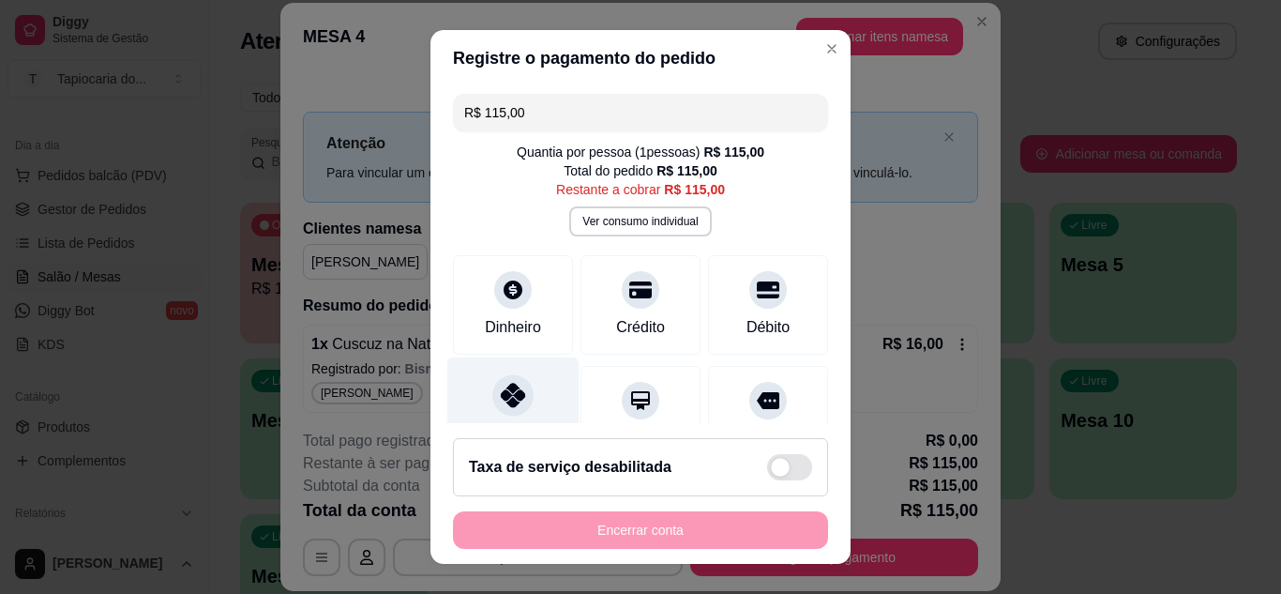
click at [551, 393] on div "Pix" at bounding box center [513, 411] width 132 height 110
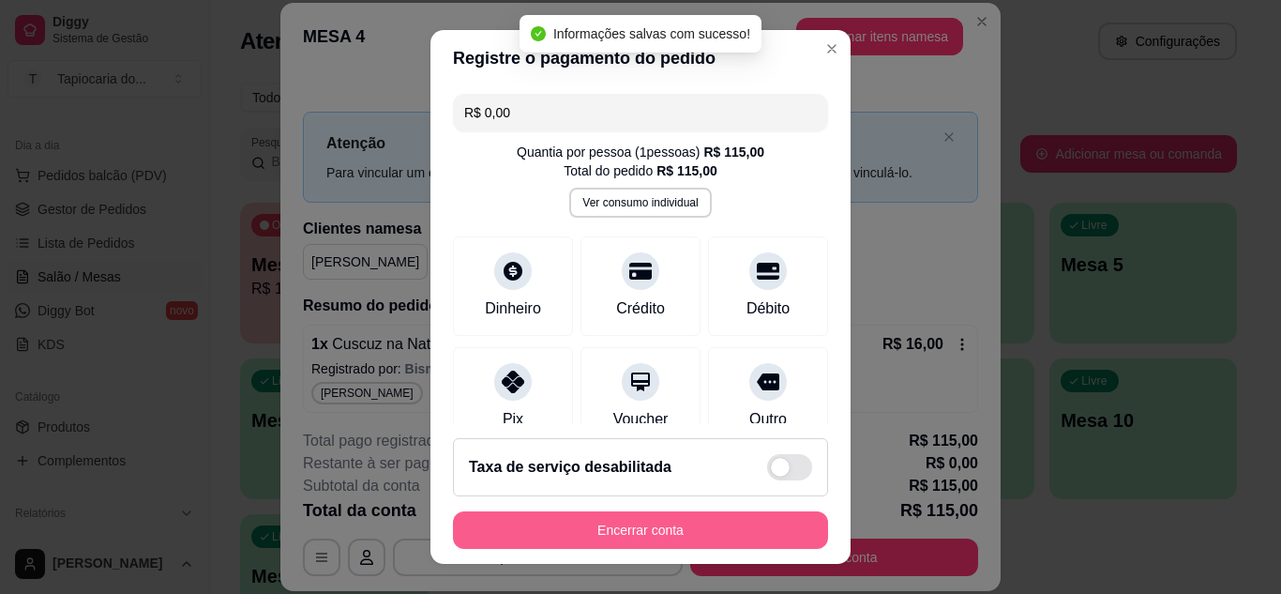
type input "R$ 0,00"
click at [653, 532] on button "Encerrar conta" at bounding box center [641, 530] width 364 height 37
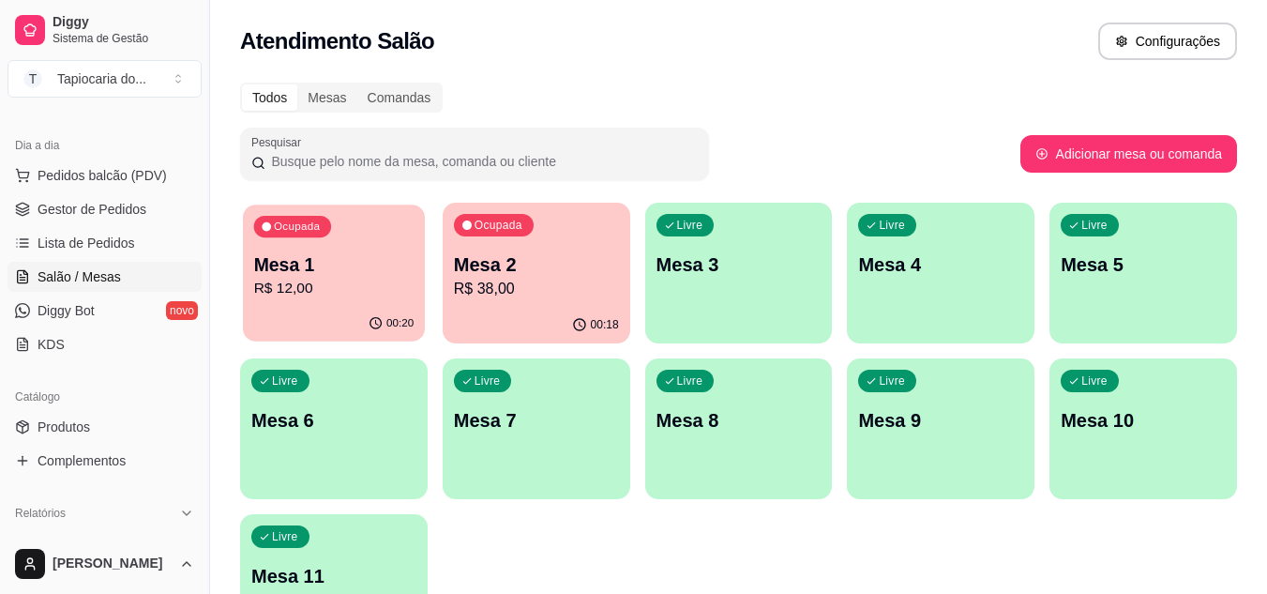
click at [360, 255] on p "Mesa 1" at bounding box center [334, 264] width 160 height 25
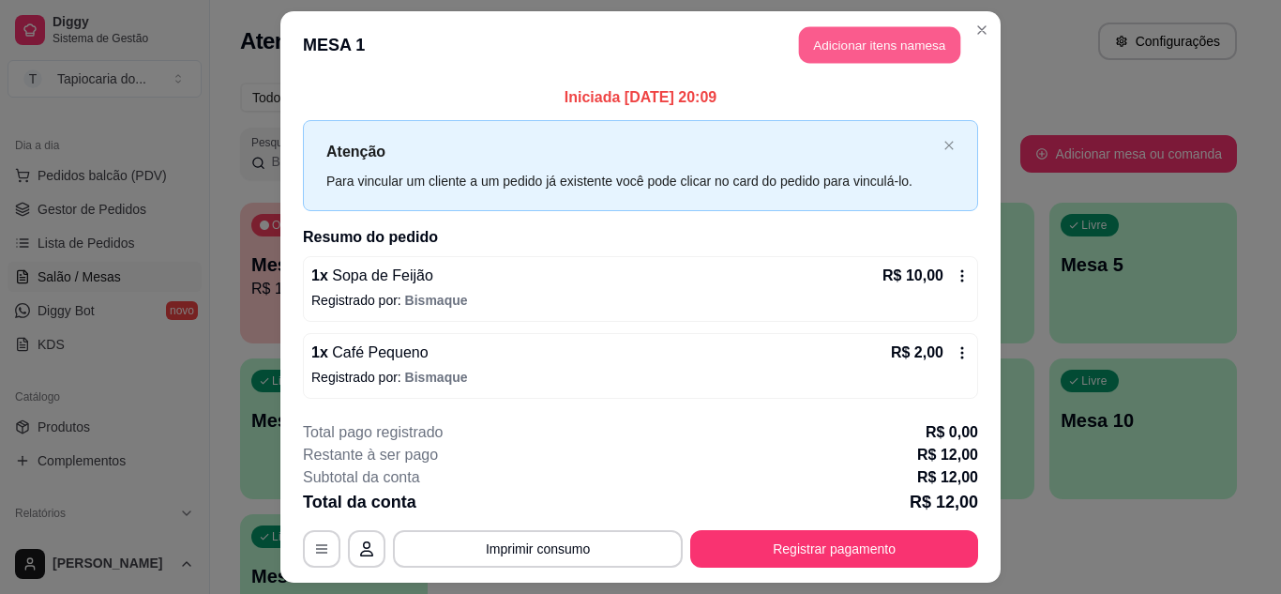
click at [878, 44] on button "Adicionar itens na mesa" at bounding box center [879, 45] width 161 height 37
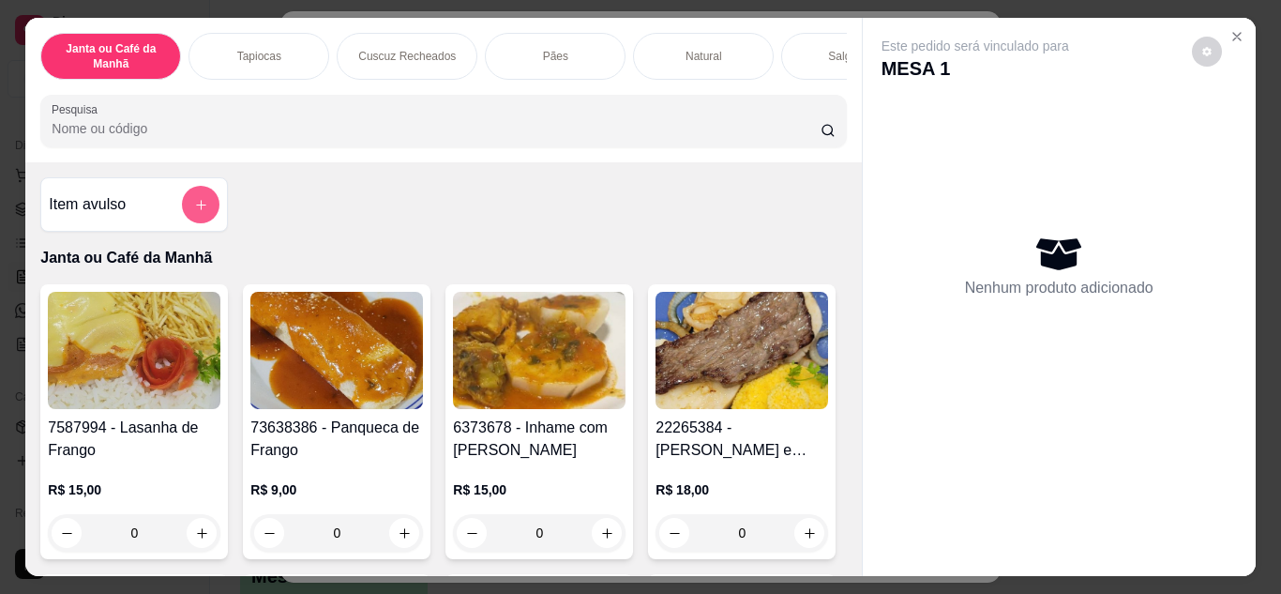
click at [182, 212] on button "add-separate-item" at bounding box center [201, 205] width 38 height 38
click at [505, 229] on div "Item avulso Janta ou Café da Manhã 7587994 - Lasanha de Frango R$ 15,00 0 73638…" at bounding box center [443, 369] width 836 height 414
click at [194, 212] on icon "add-separate-item" at bounding box center [201, 205] width 14 height 14
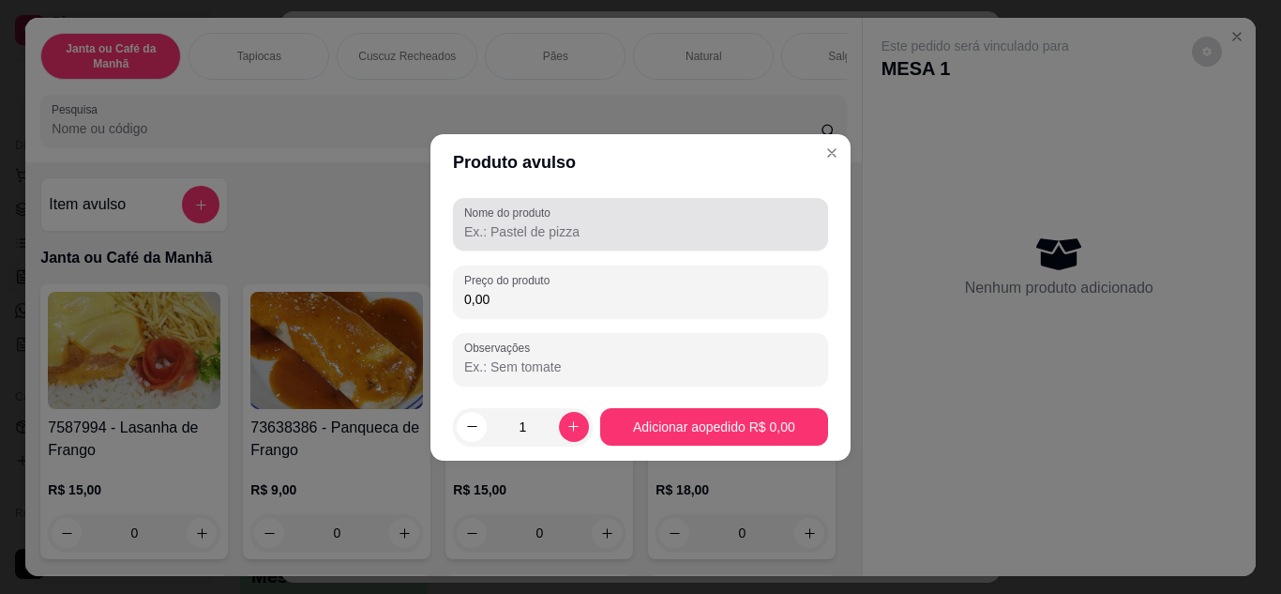
click at [582, 228] on input "Nome do produto" at bounding box center [640, 231] width 353 height 19
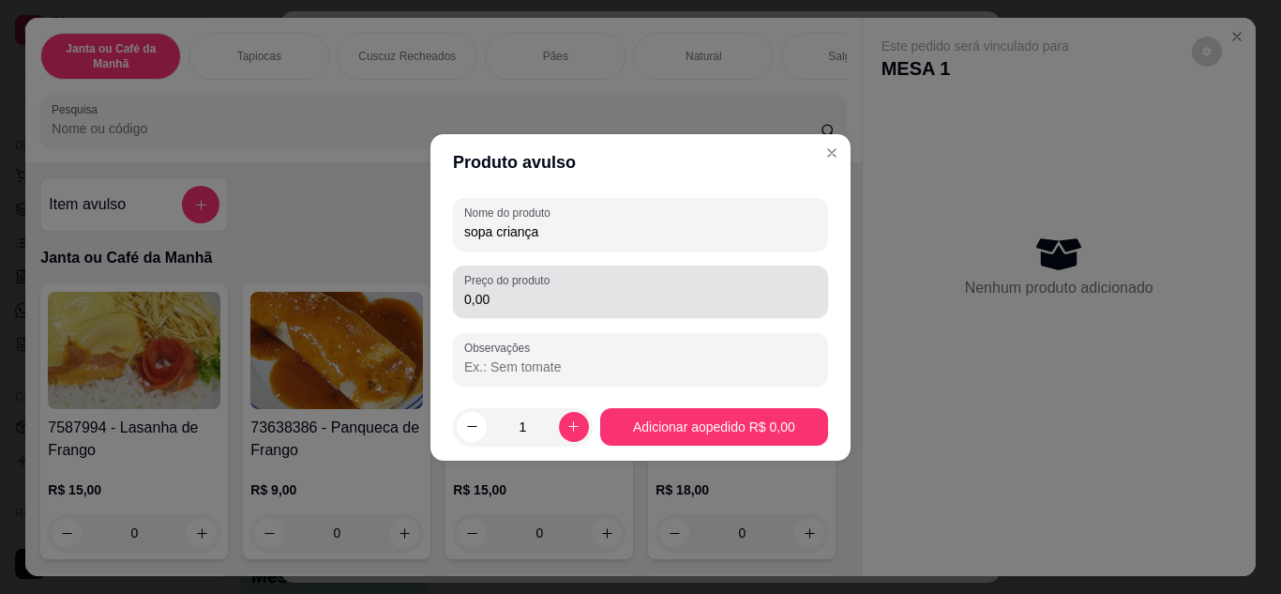
type input "sopa criança"
click at [552, 301] on input "0,00" at bounding box center [640, 299] width 353 height 19
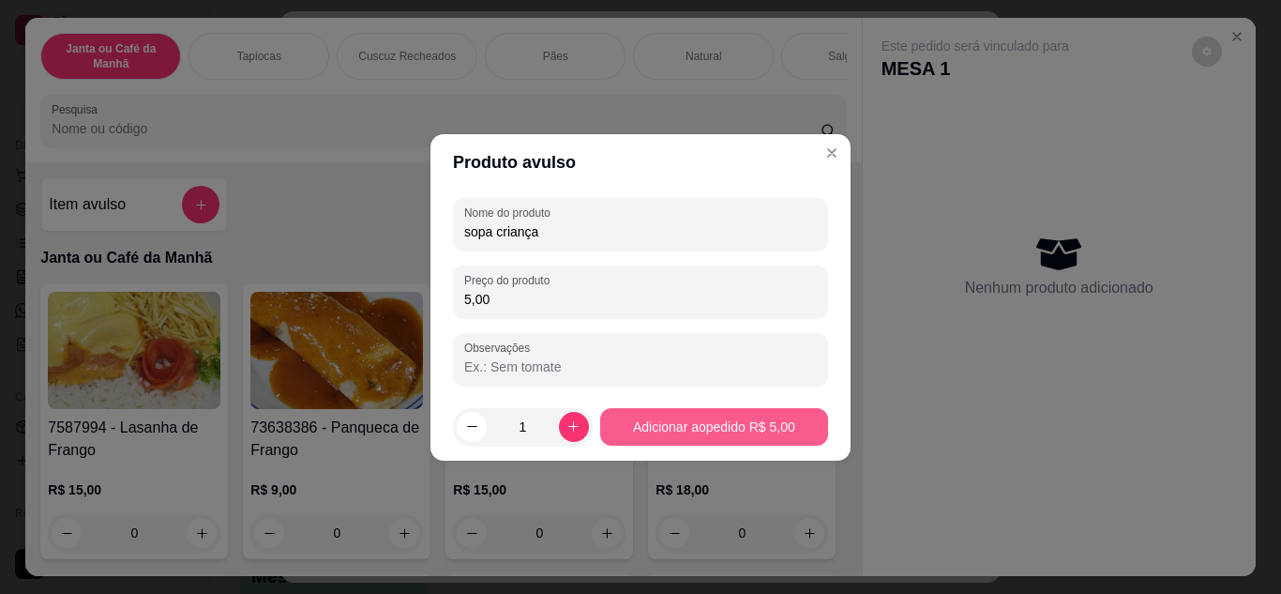
type input "5,00"
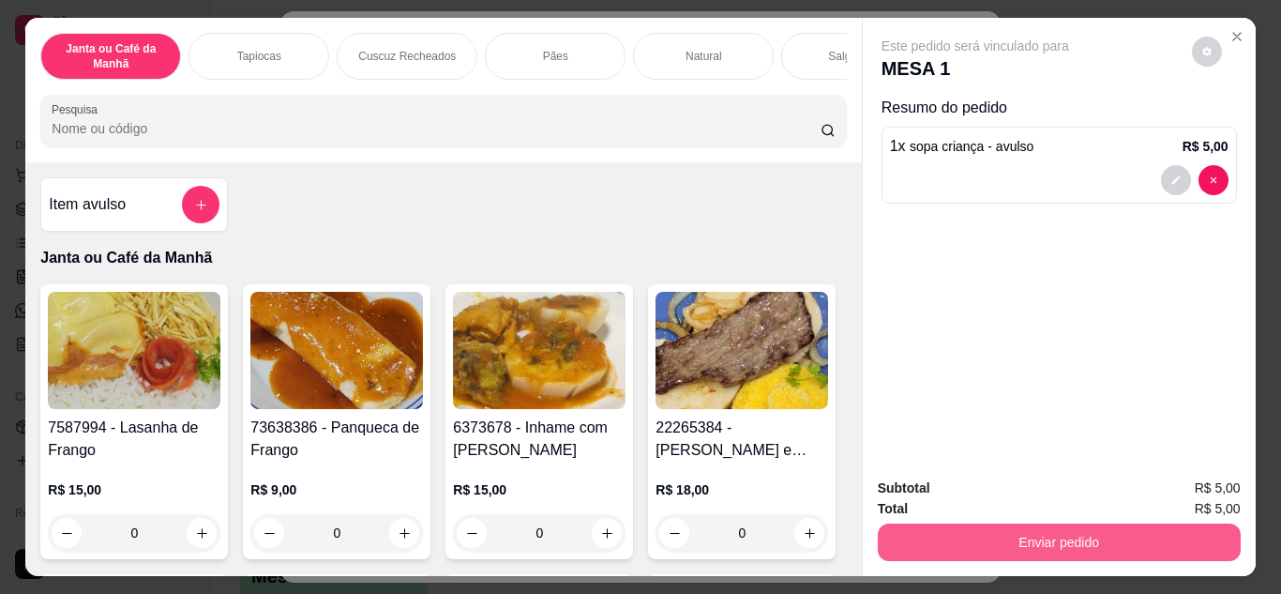
click at [989, 533] on button "Enviar pedido" at bounding box center [1059, 542] width 363 height 38
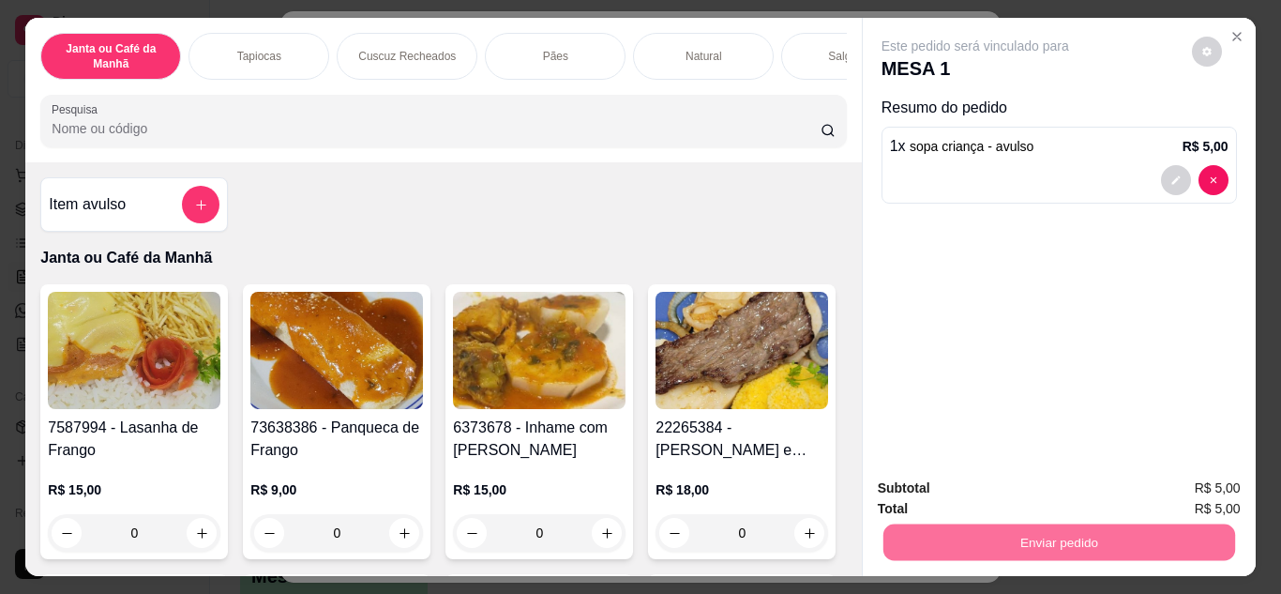
click at [963, 481] on button "Não registrar e enviar pedido" at bounding box center [996, 489] width 189 height 35
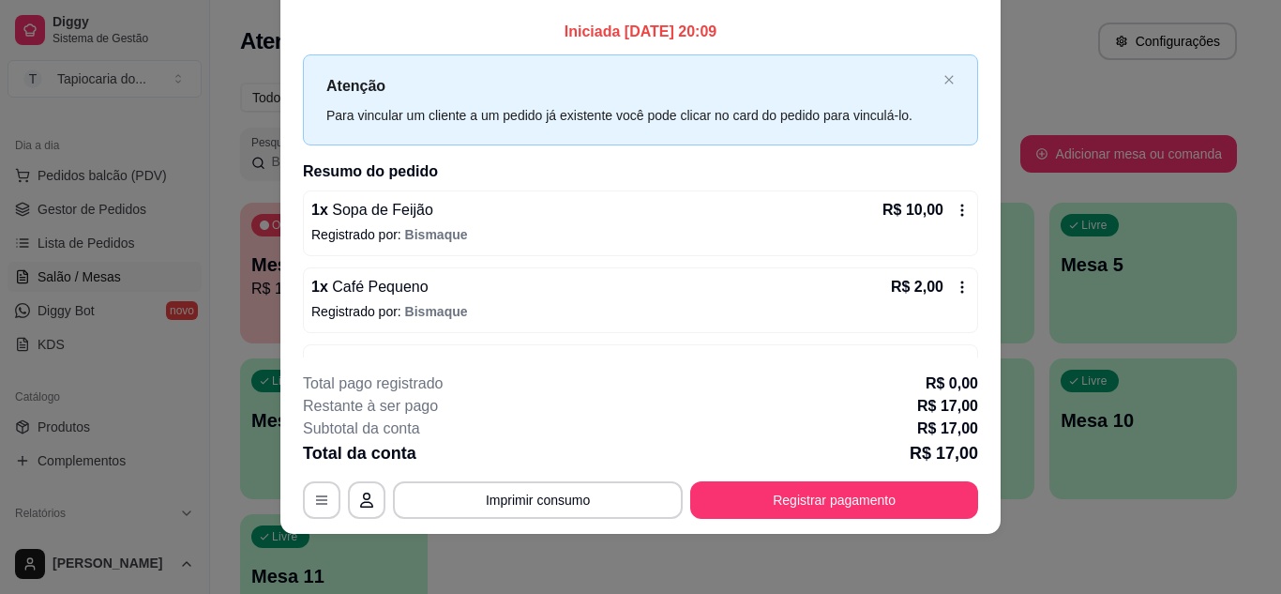
scroll to position [60, 0]
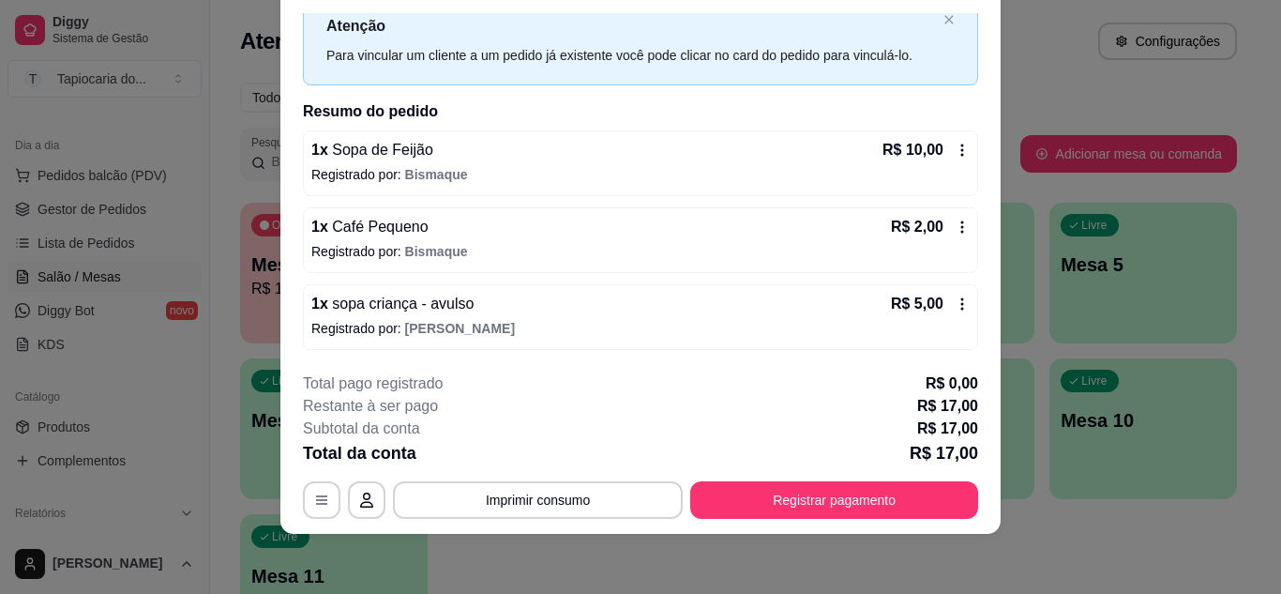
click at [955, 309] on icon at bounding box center [962, 303] width 15 height 15
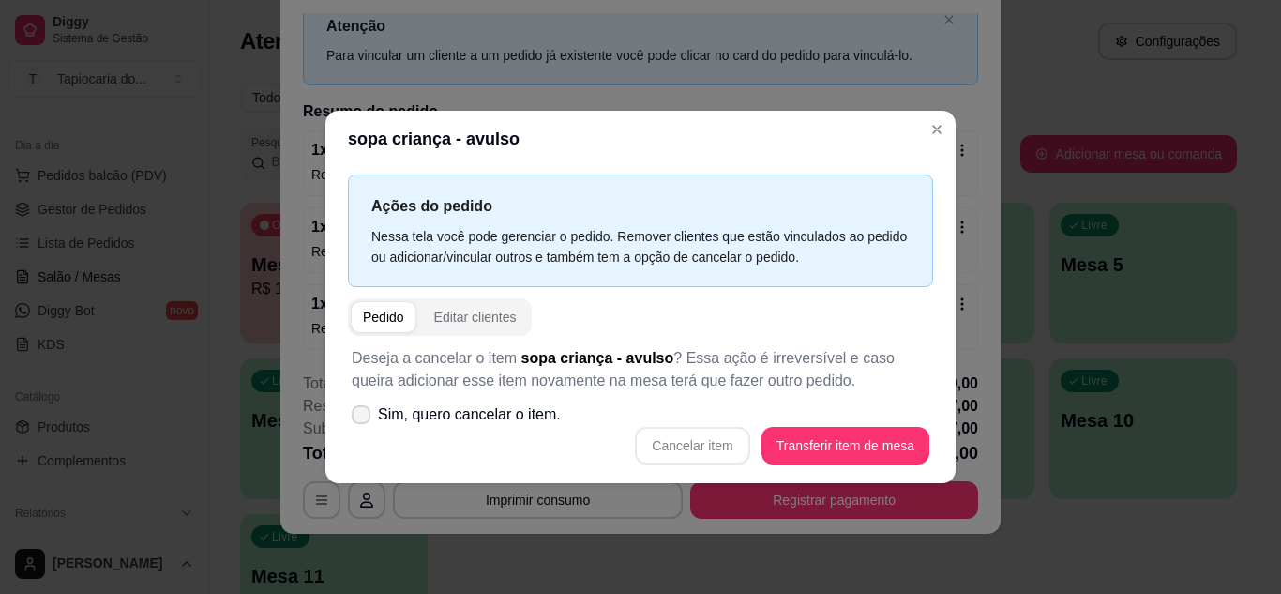
click at [362, 412] on icon at bounding box center [361, 414] width 15 height 11
click at [362, 417] on input "Sim, quero cancelar o item." at bounding box center [357, 423] width 12 height 12
checkbox input "true"
click at [715, 435] on button "Cancelar item" at bounding box center [693, 445] width 112 height 37
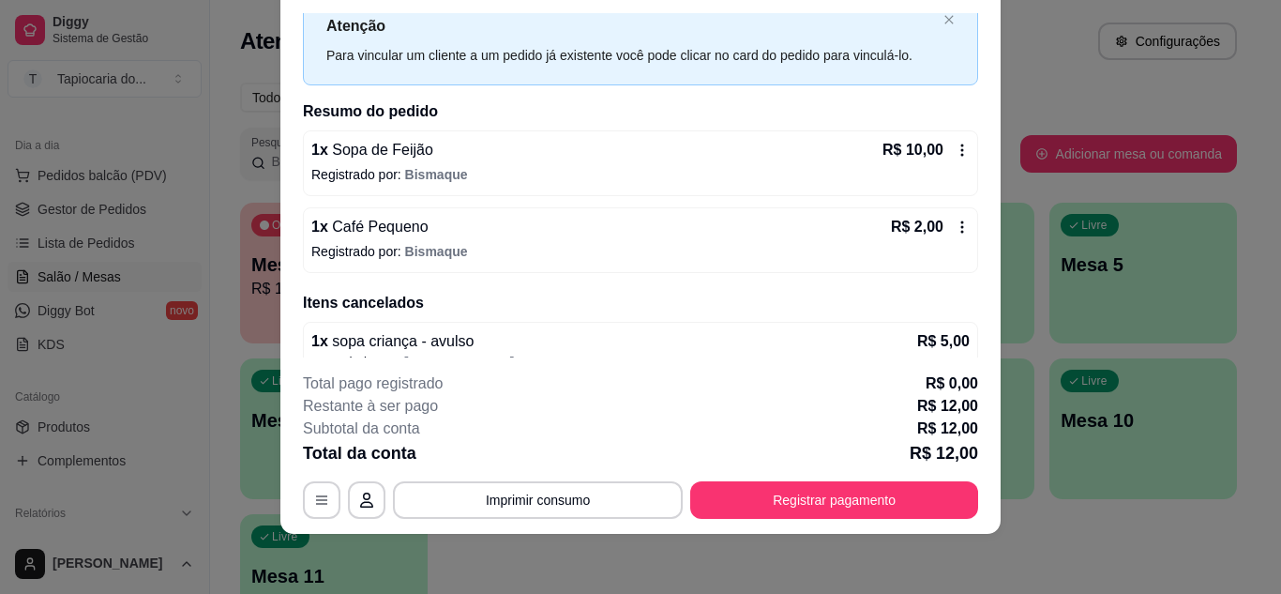
click at [943, 216] on div "R$ 2,00" at bounding box center [930, 227] width 79 height 23
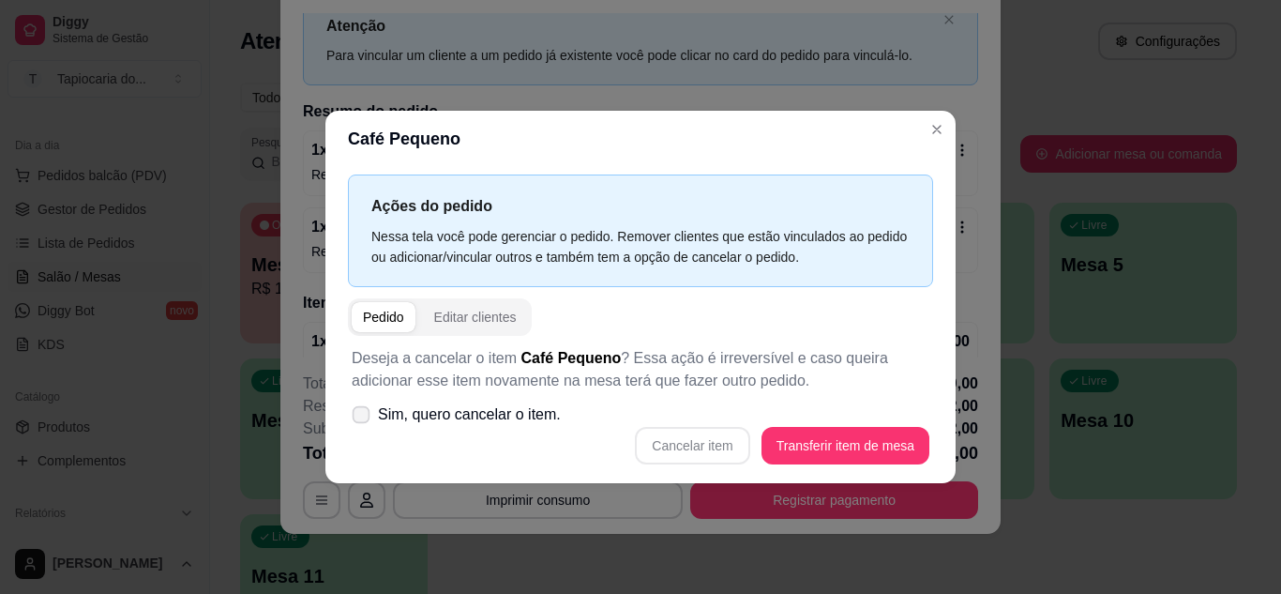
click at [371, 417] on label "Sim, quero cancelar o item." at bounding box center [456, 415] width 224 height 38
click at [363, 417] on input "Sim, quero cancelar o item." at bounding box center [357, 423] width 12 height 12
checkbox input "true"
click at [657, 452] on button "Cancelar item" at bounding box center [693, 445] width 112 height 37
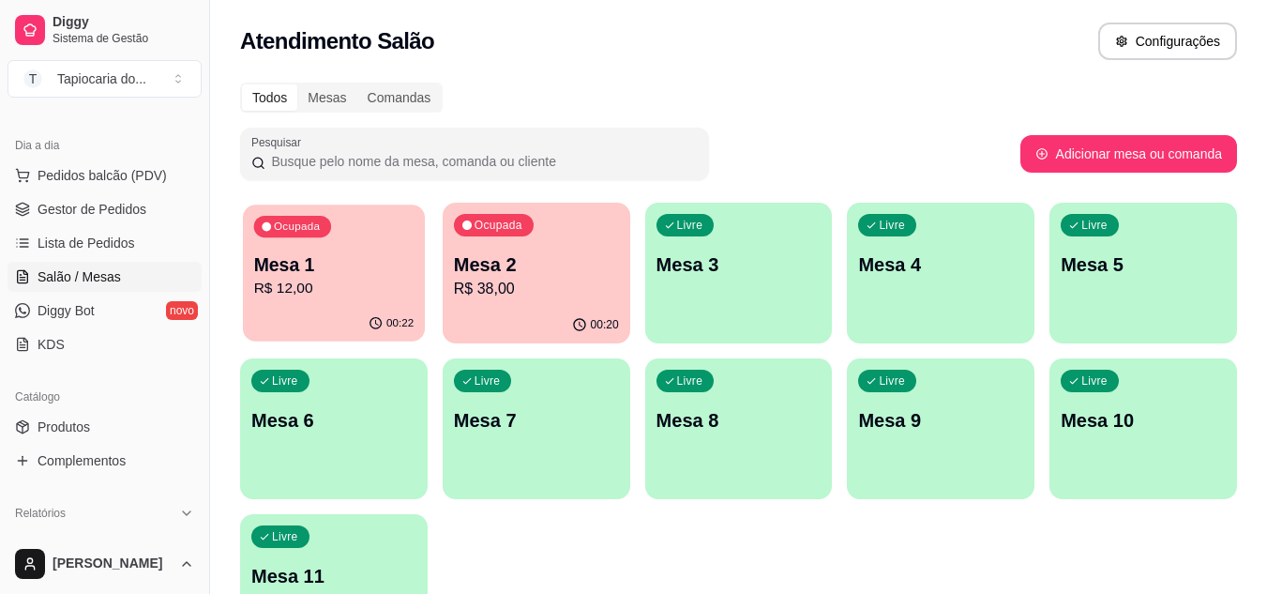
click at [325, 277] on div "Mesa 1 R$ 12,00" at bounding box center [334, 275] width 160 height 47
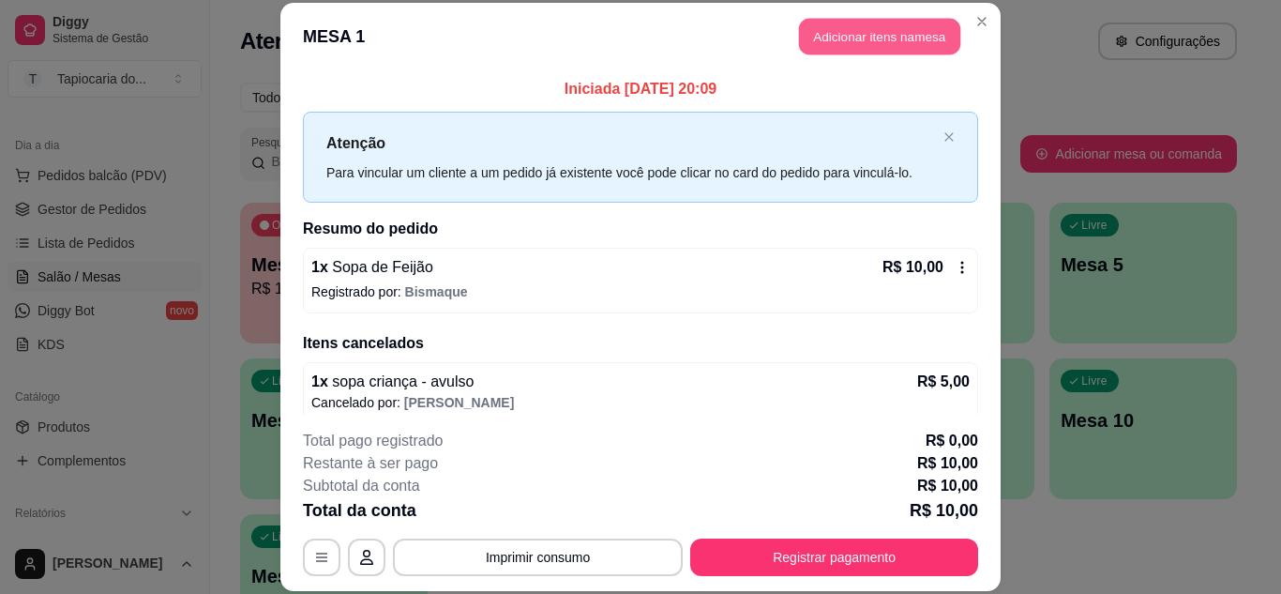
click at [836, 43] on button "Adicionar itens na mesa" at bounding box center [879, 37] width 161 height 37
click at [846, 40] on div "Janta ou Café da Manhã Tapiocas Cuscuz Recheados Pães Natural Salgados Tapiocas…" at bounding box center [438, 83] width 861 height 149
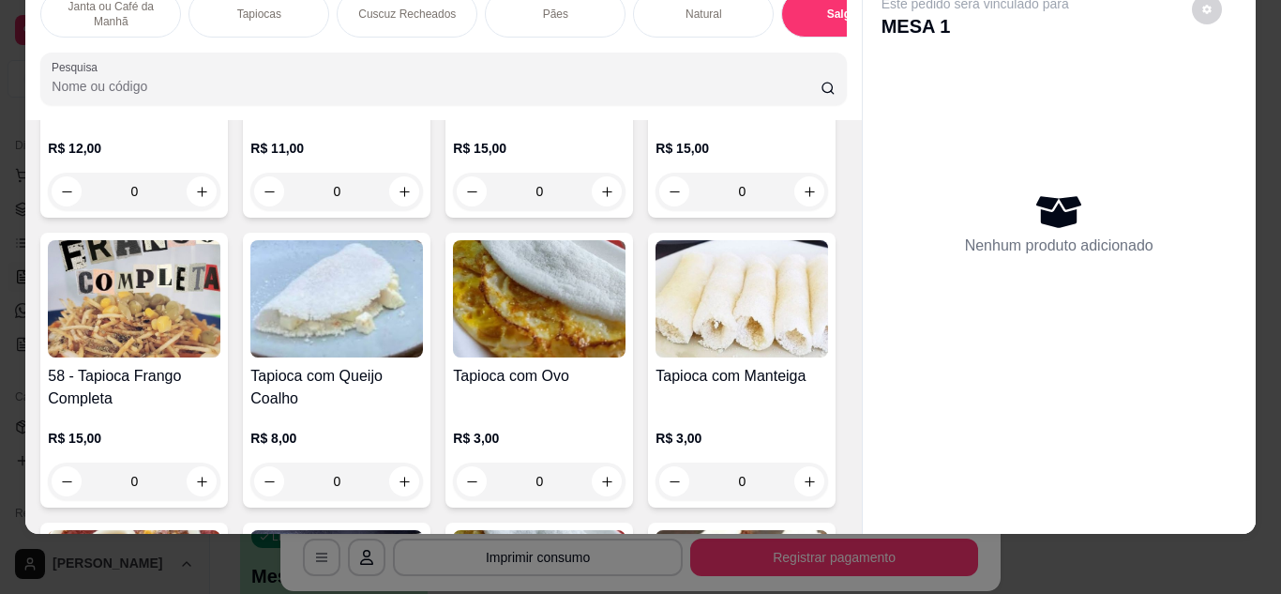
scroll to position [0, 0]
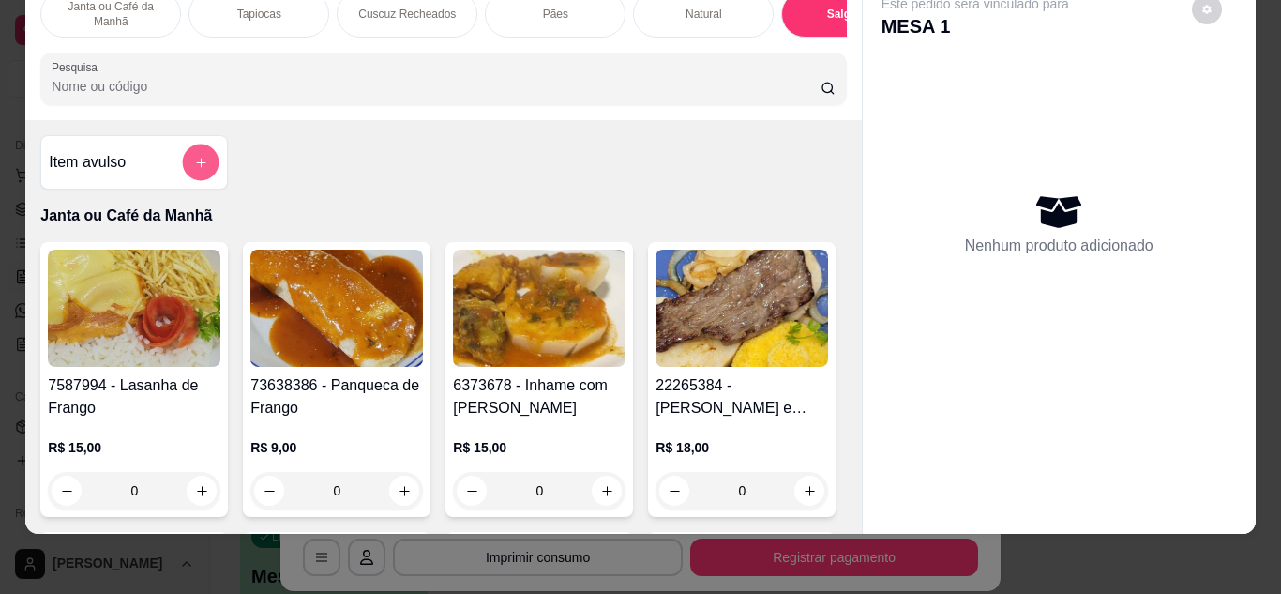
click at [199, 144] on button "add-separate-item" at bounding box center [201, 162] width 37 height 37
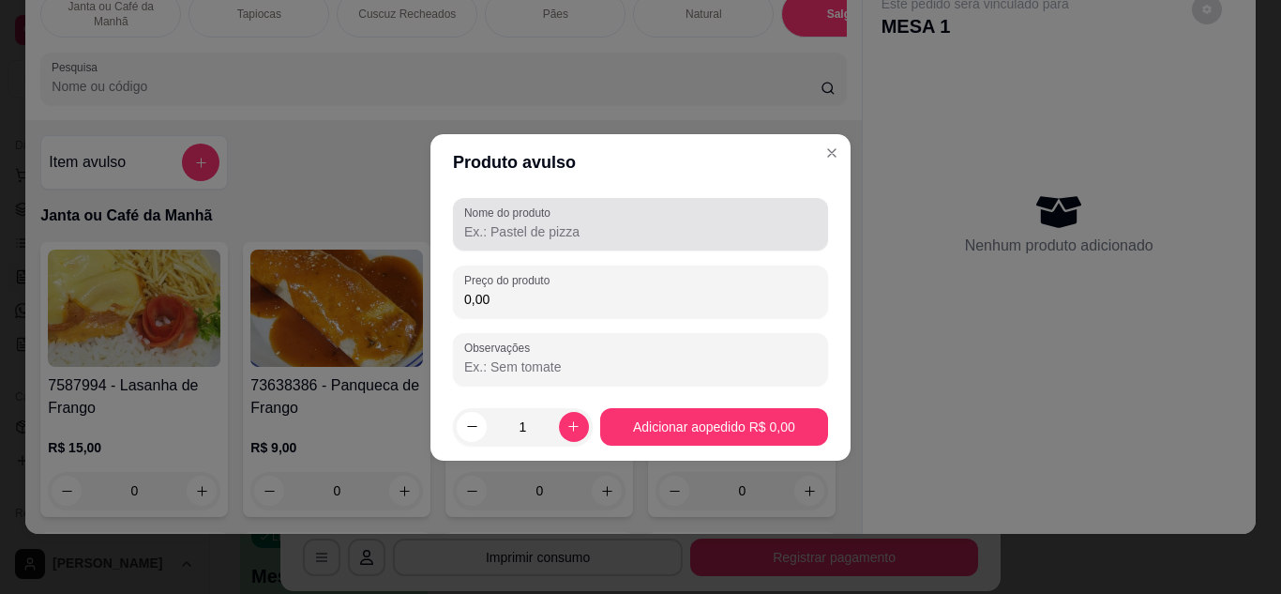
click at [533, 222] on input "Nome do produto" at bounding box center [640, 231] width 353 height 19
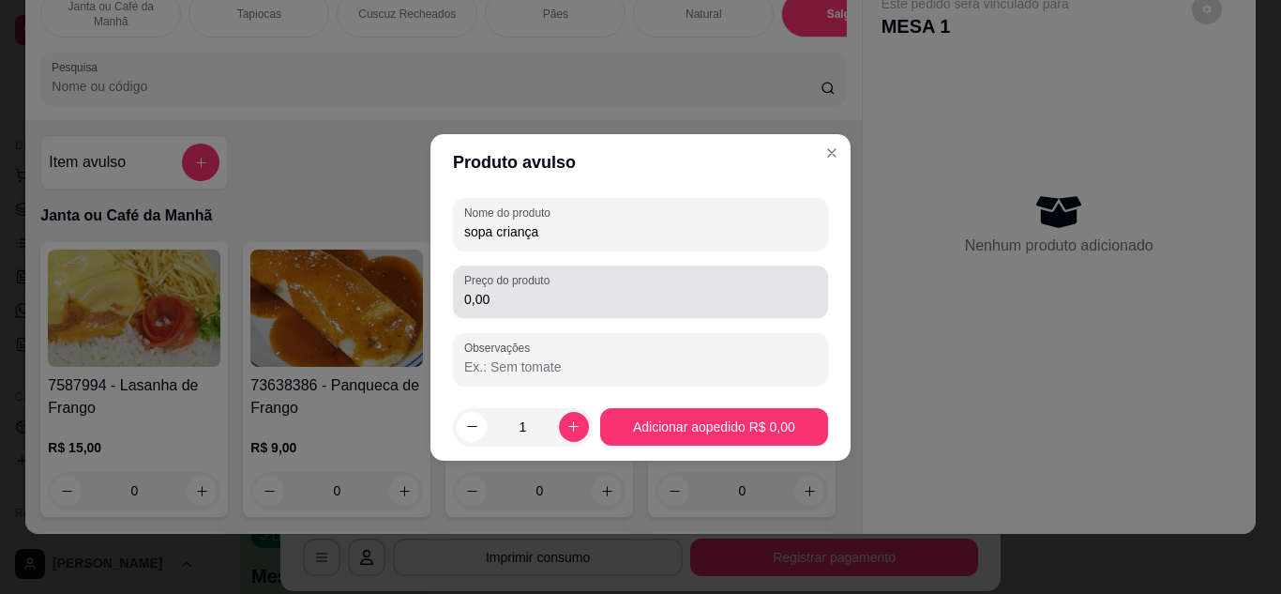
type input "sopa criança"
click at [527, 310] on div "0,00" at bounding box center [640, 292] width 353 height 38
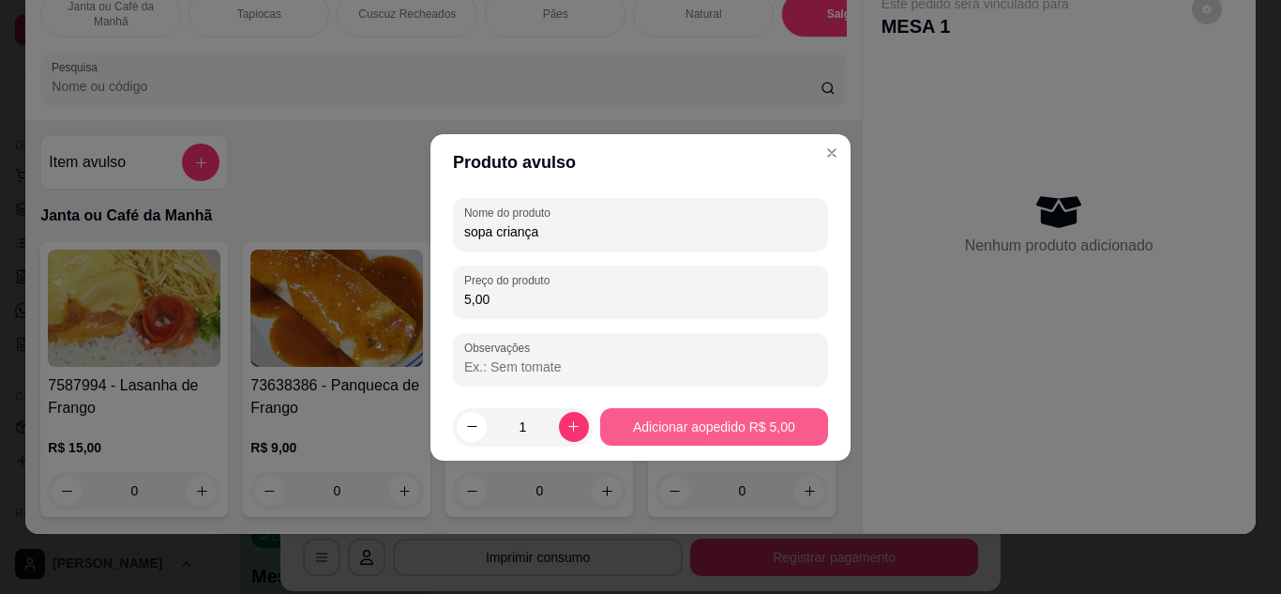
type input "5,00"
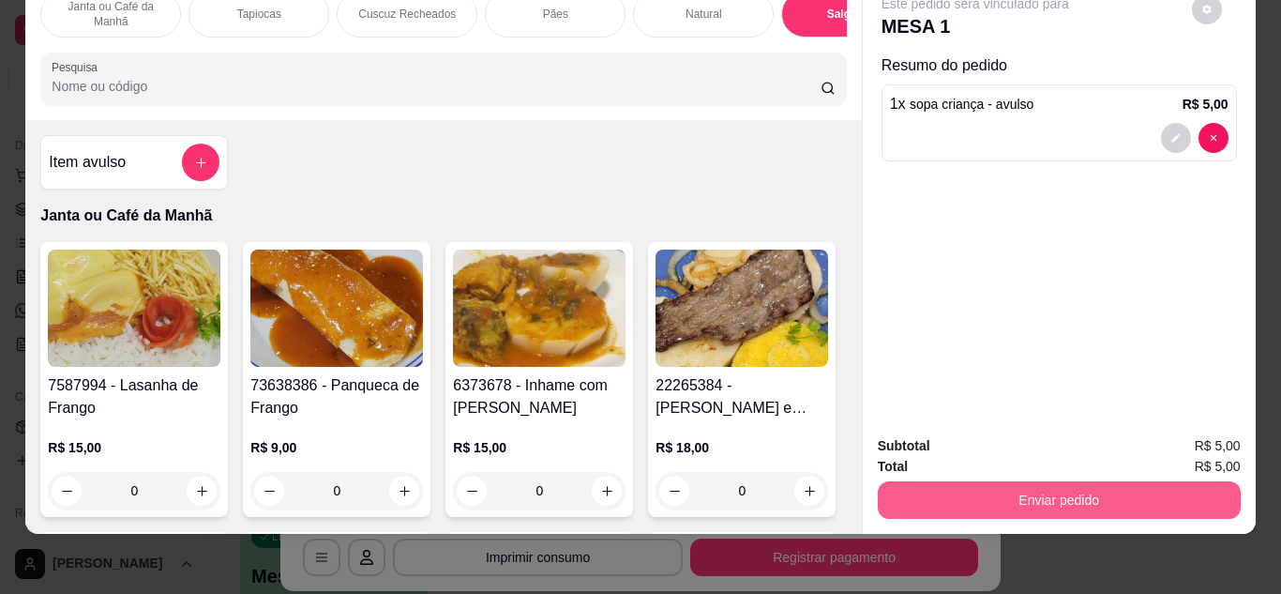
click at [980, 481] on button "Enviar pedido" at bounding box center [1059, 500] width 363 height 38
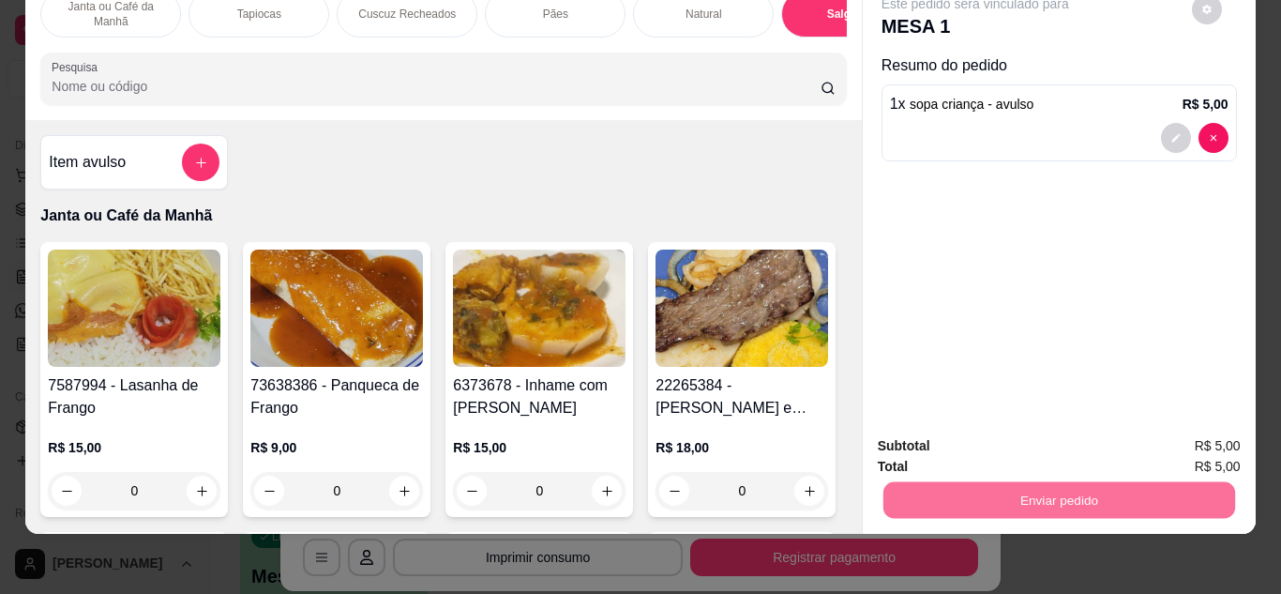
click at [984, 431] on button "Não registrar e enviar pedido" at bounding box center [996, 438] width 189 height 35
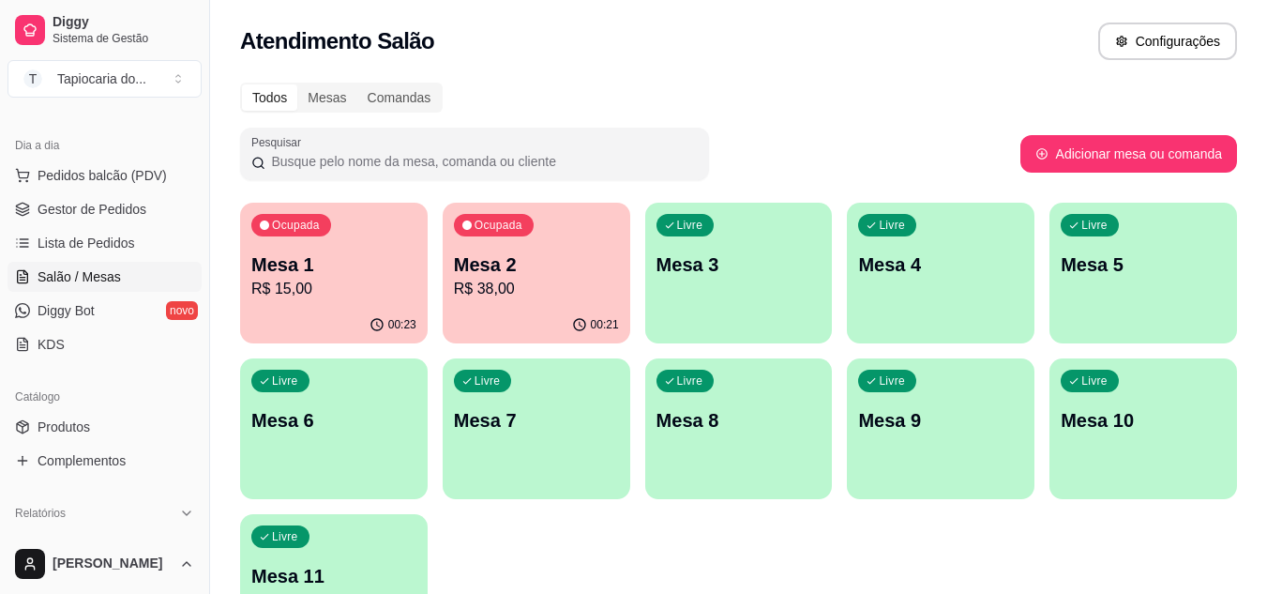
click at [496, 272] on p "Mesa 2" at bounding box center [536, 264] width 165 height 26
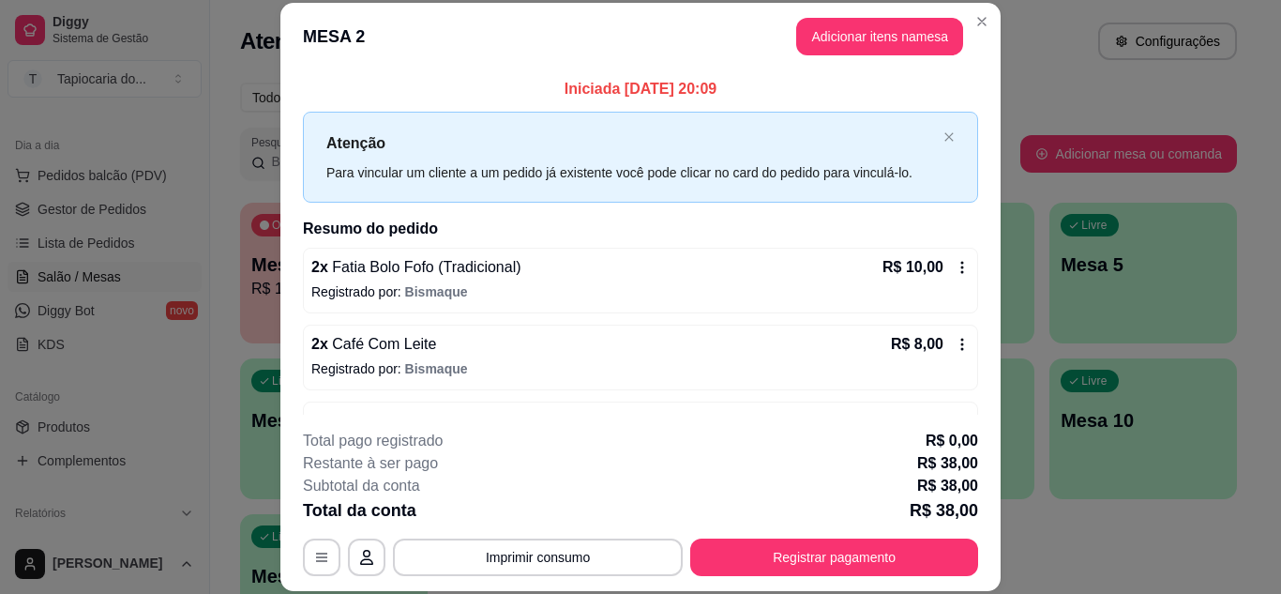
scroll to position [137, 0]
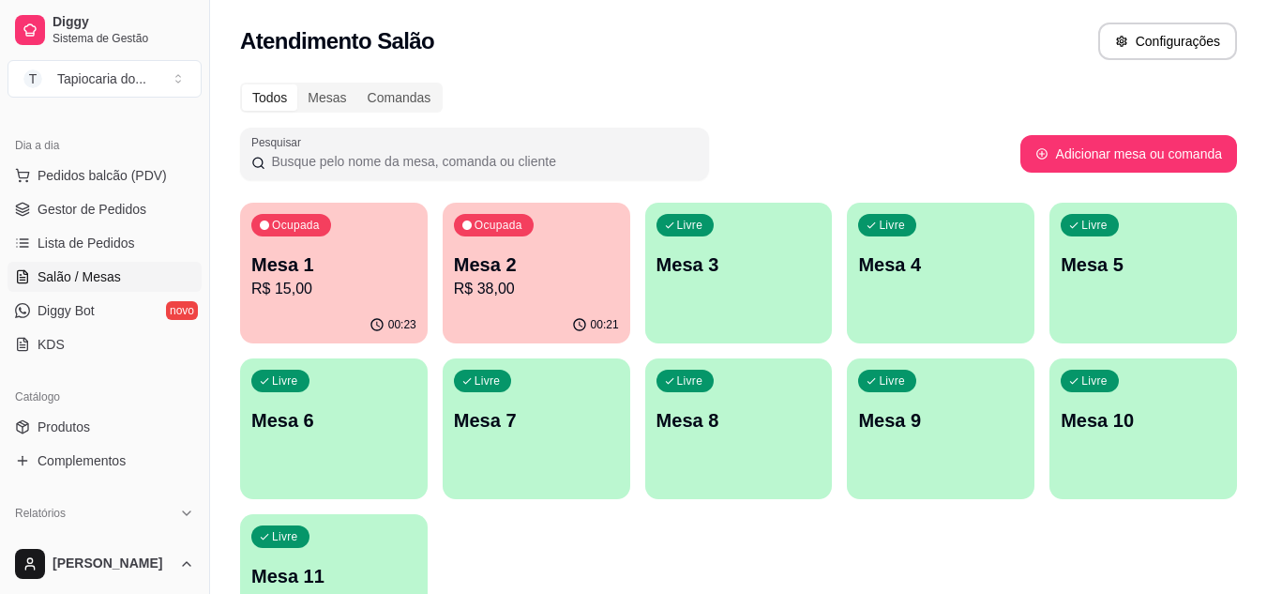
click at [357, 262] on p "Mesa 1" at bounding box center [333, 264] width 165 height 26
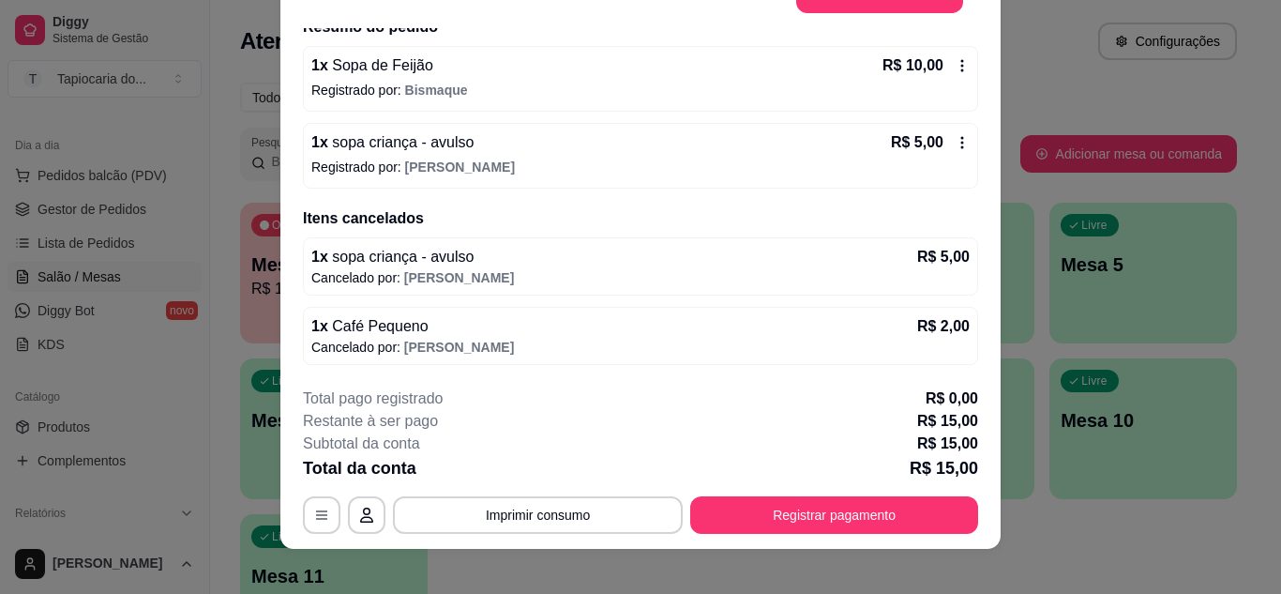
scroll to position [57, 0]
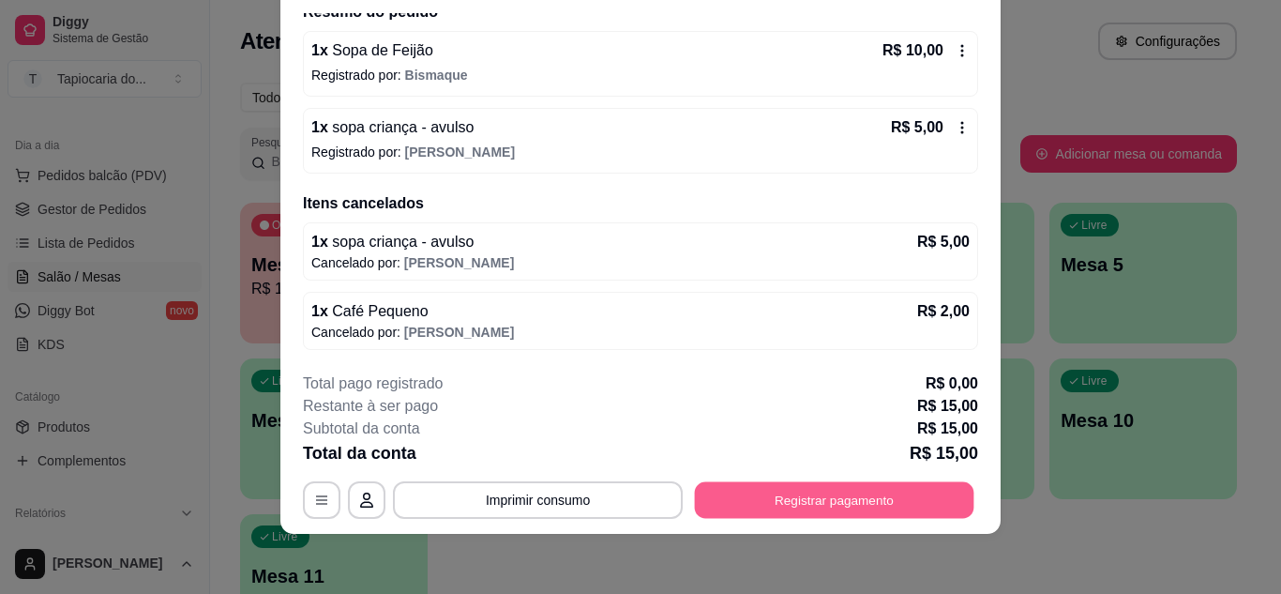
click at [819, 487] on button "Registrar pagamento" at bounding box center [835, 499] width 280 height 37
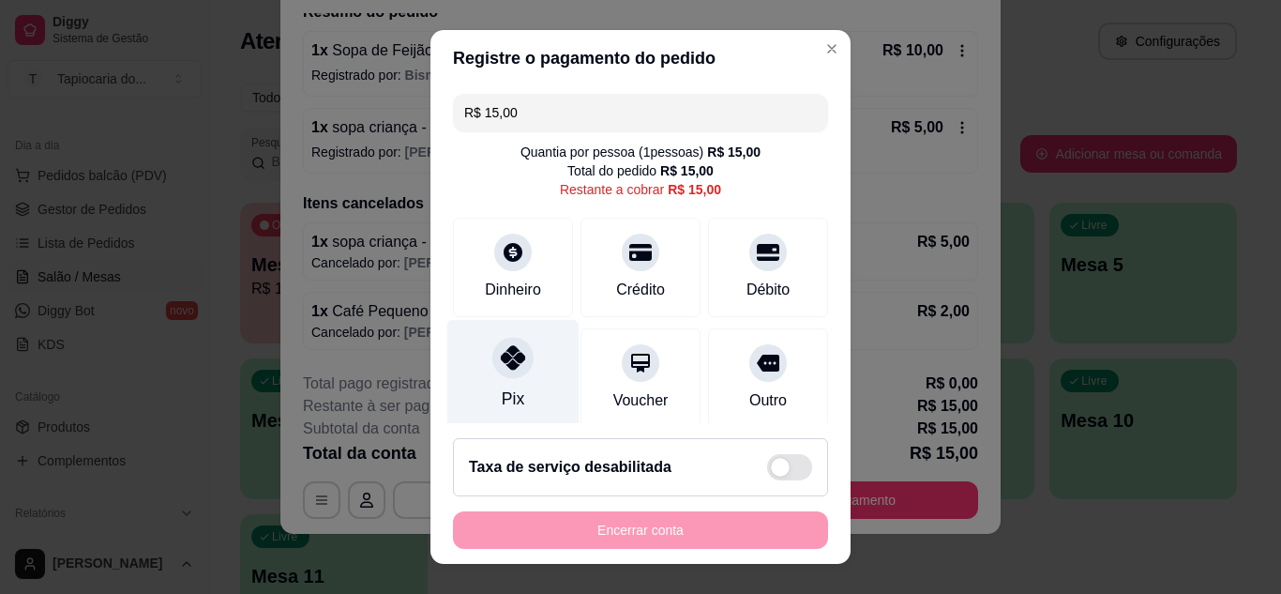
click at [515, 395] on div "Pix" at bounding box center [513, 374] width 132 height 110
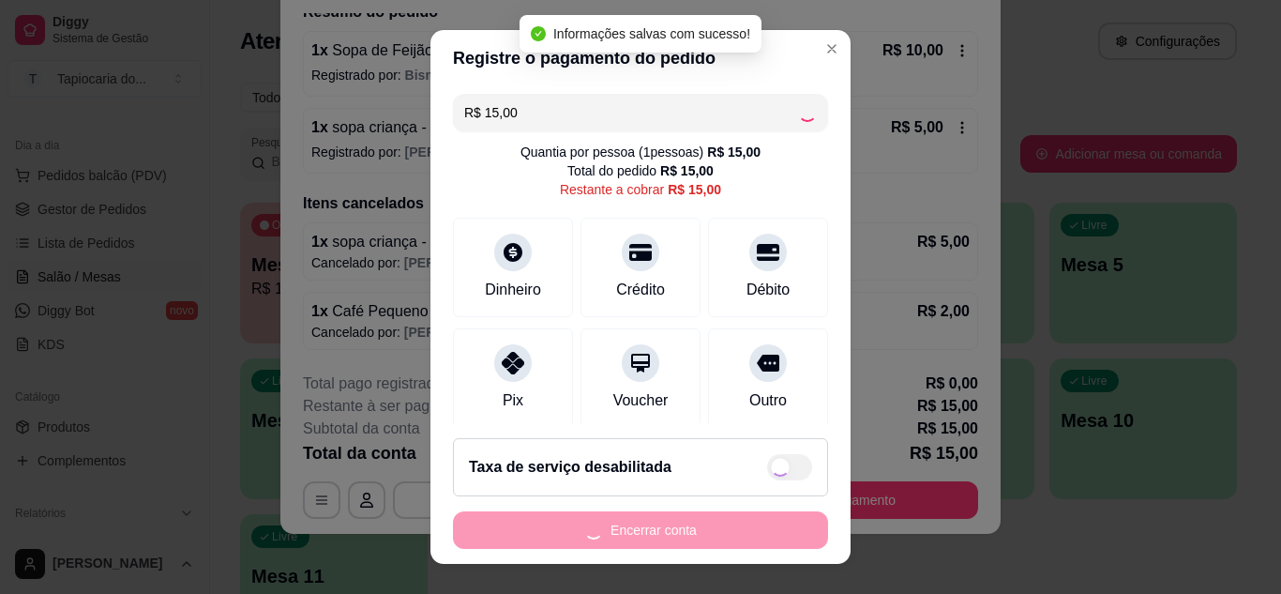
click at [667, 531] on div "Encerrar conta" at bounding box center [640, 530] width 375 height 38
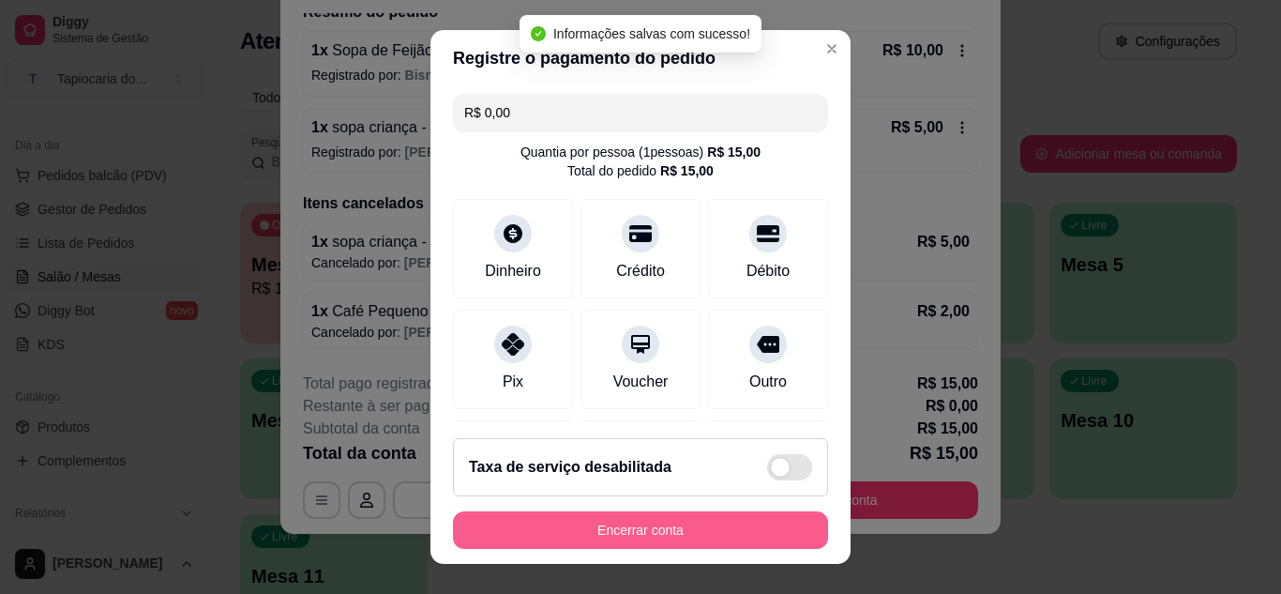
type input "R$ 0,00"
click at [667, 531] on button "Encerrar conta" at bounding box center [640, 530] width 375 height 38
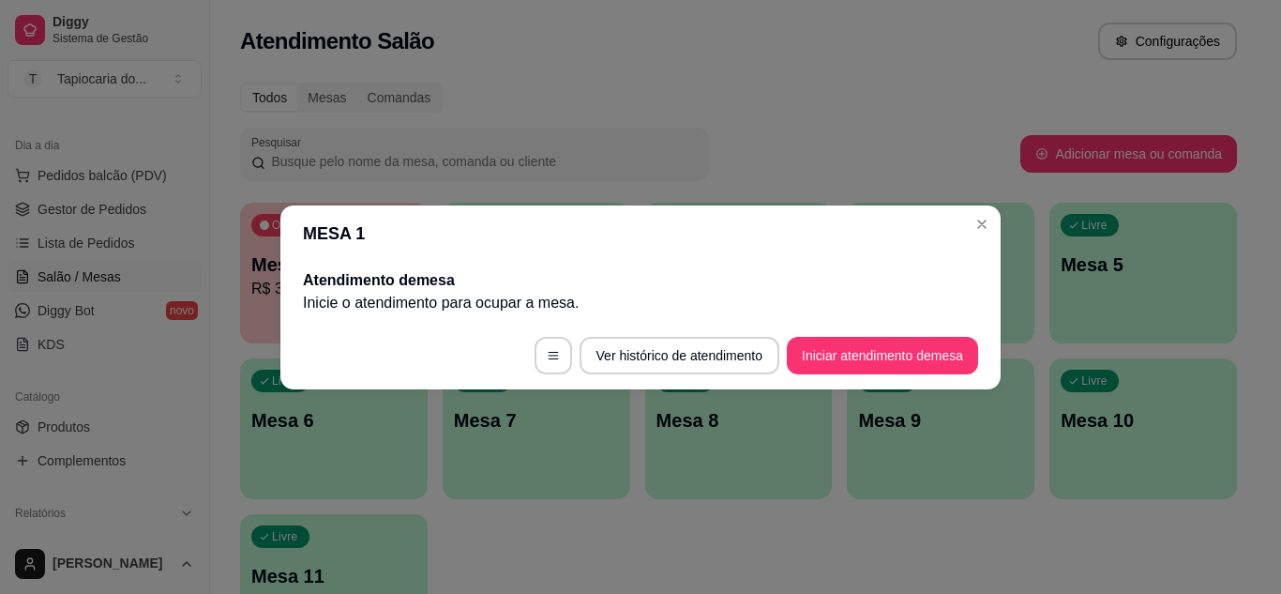
scroll to position [0, 0]
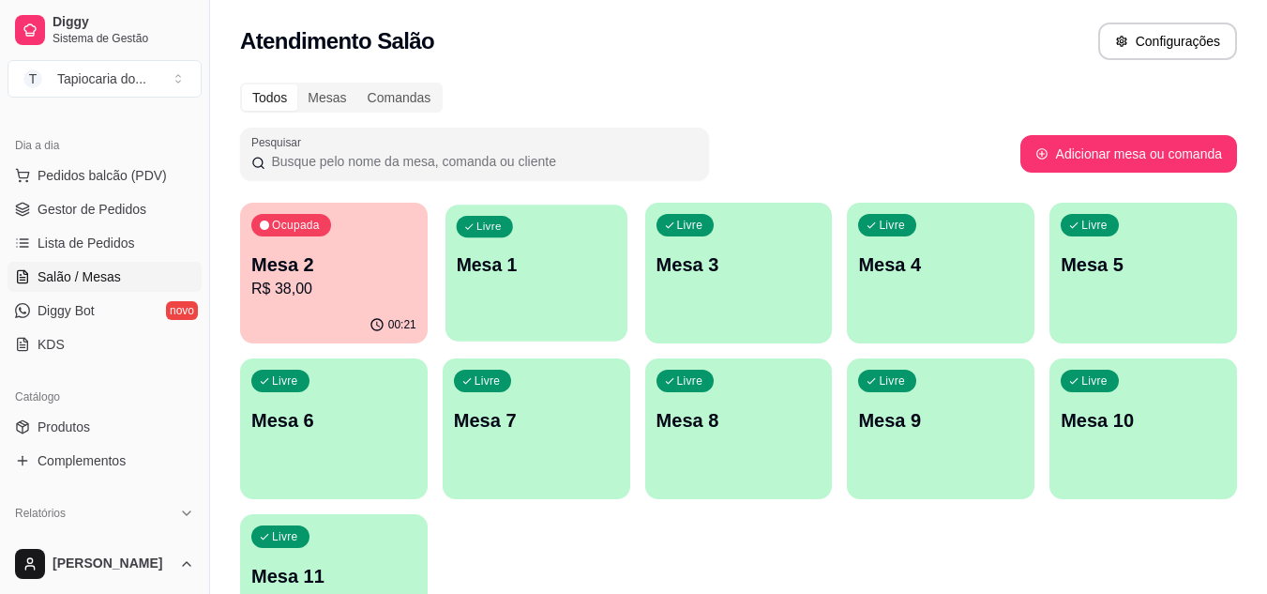
click at [514, 313] on div "Livre Mesa 1" at bounding box center [537, 261] width 182 height 114
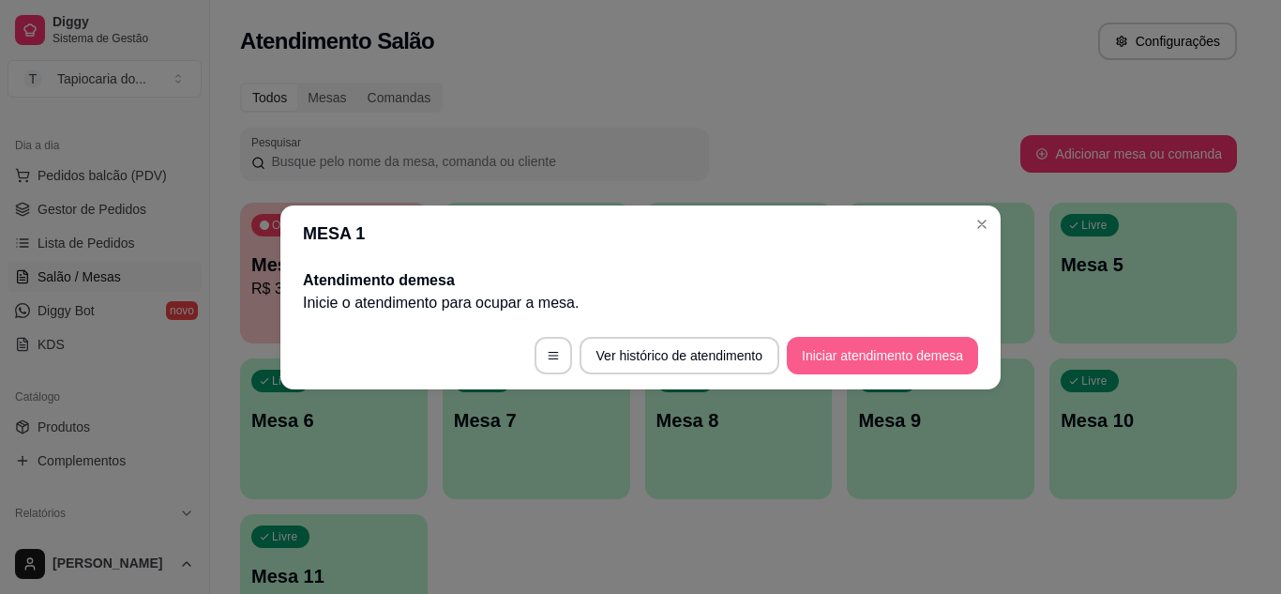
click at [825, 363] on button "Iniciar atendimento de mesa" at bounding box center [882, 356] width 191 height 38
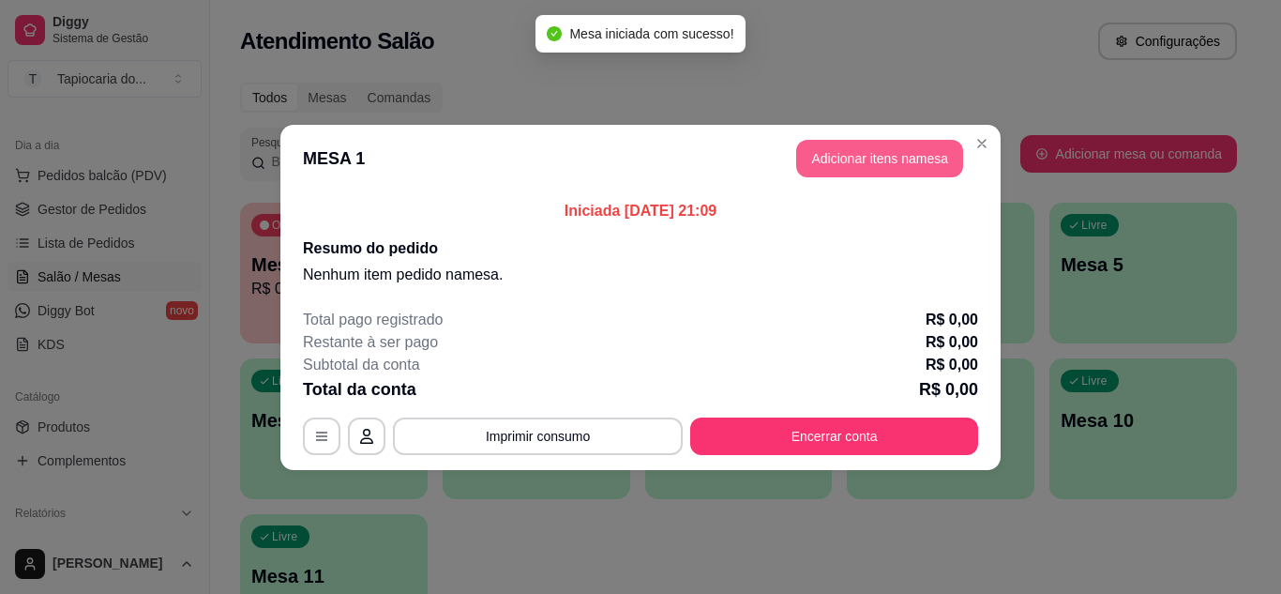
click at [896, 161] on button "Adicionar itens na mesa" at bounding box center [879, 159] width 167 height 38
click at [721, 134] on input "Pesquisa" at bounding box center [436, 128] width 769 height 19
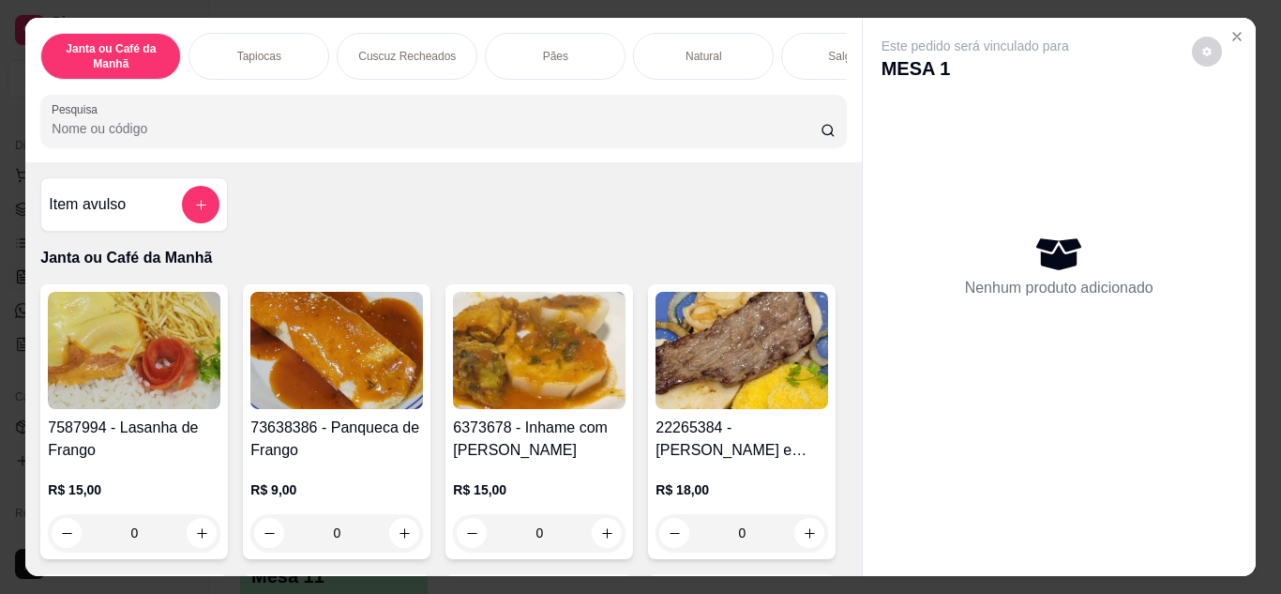
click at [677, 134] on input "Pesquisa" at bounding box center [436, 128] width 769 height 19
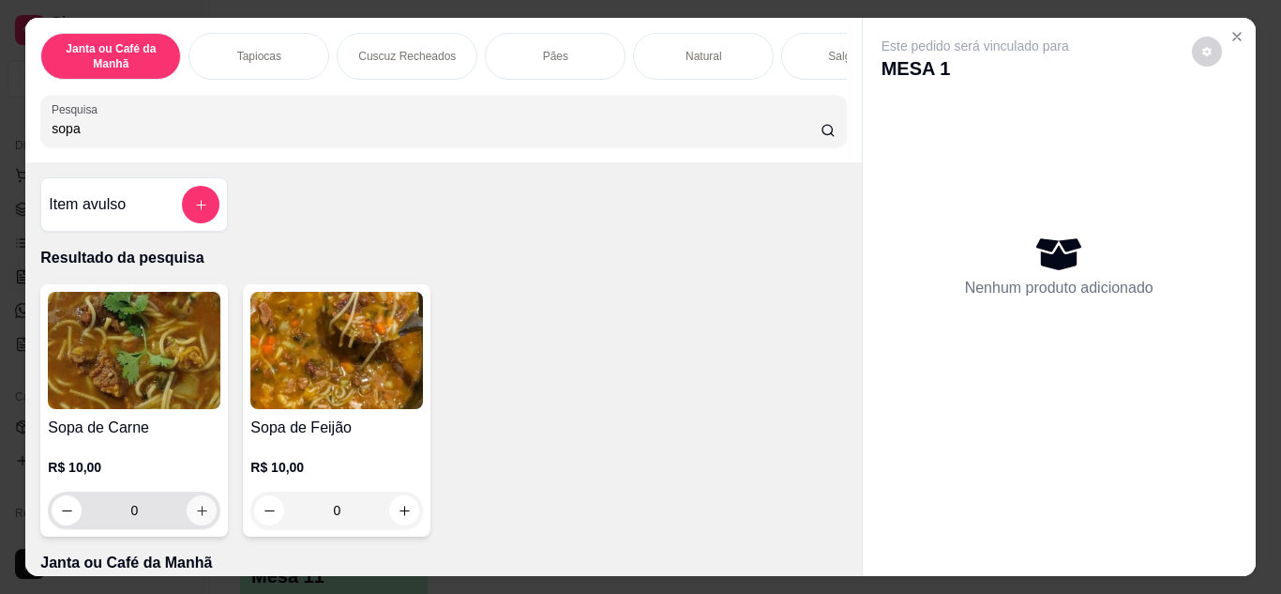
type input "sopa"
click at [195, 512] on icon "increase-product-quantity" at bounding box center [202, 511] width 14 height 14
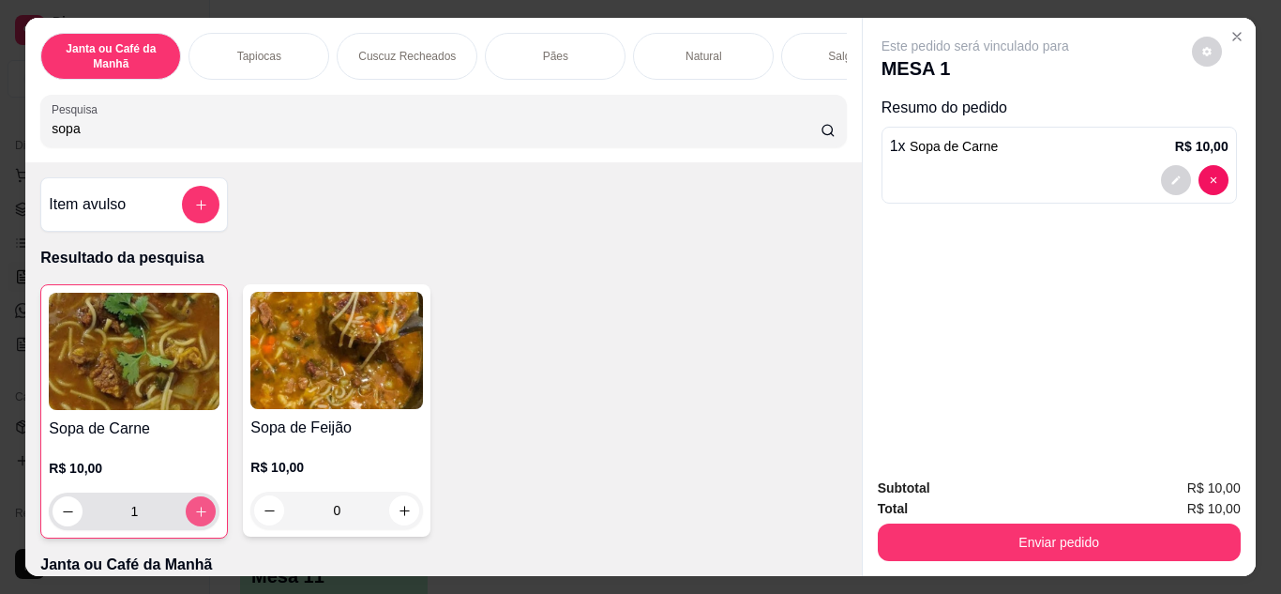
type input "1"
click at [191, 526] on button "increase-product-quantity" at bounding box center [201, 511] width 30 height 30
type input "2"
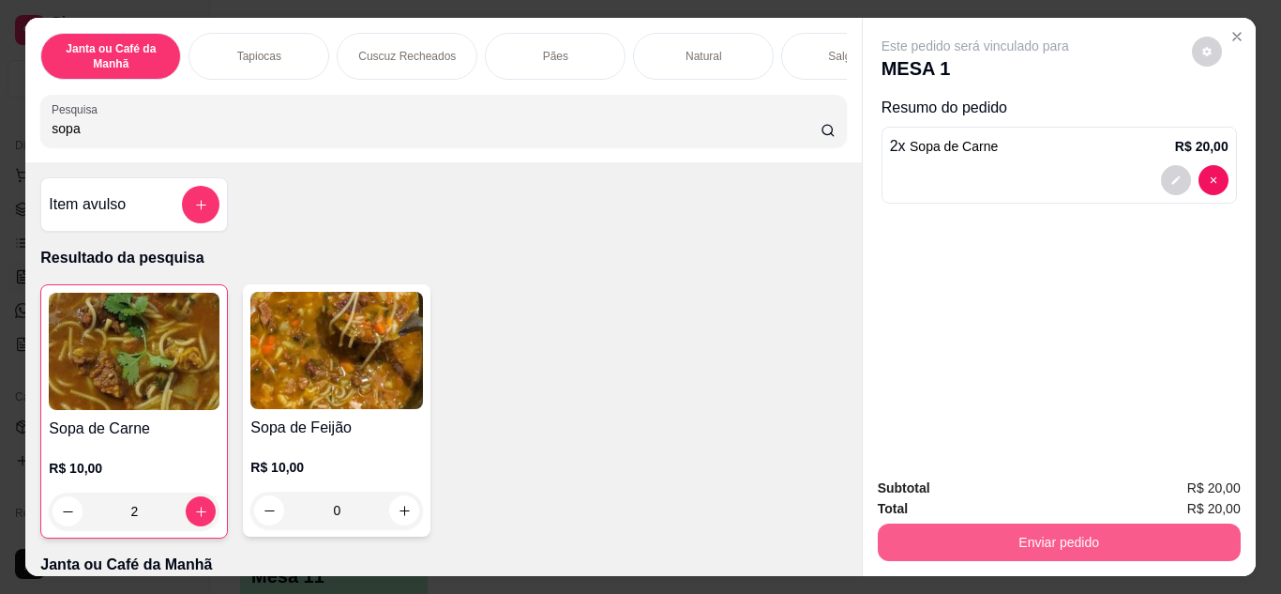
click at [937, 534] on button "Enviar pedido" at bounding box center [1059, 542] width 363 height 38
click at [951, 479] on button "Não registrar e enviar pedido" at bounding box center [997, 490] width 195 height 36
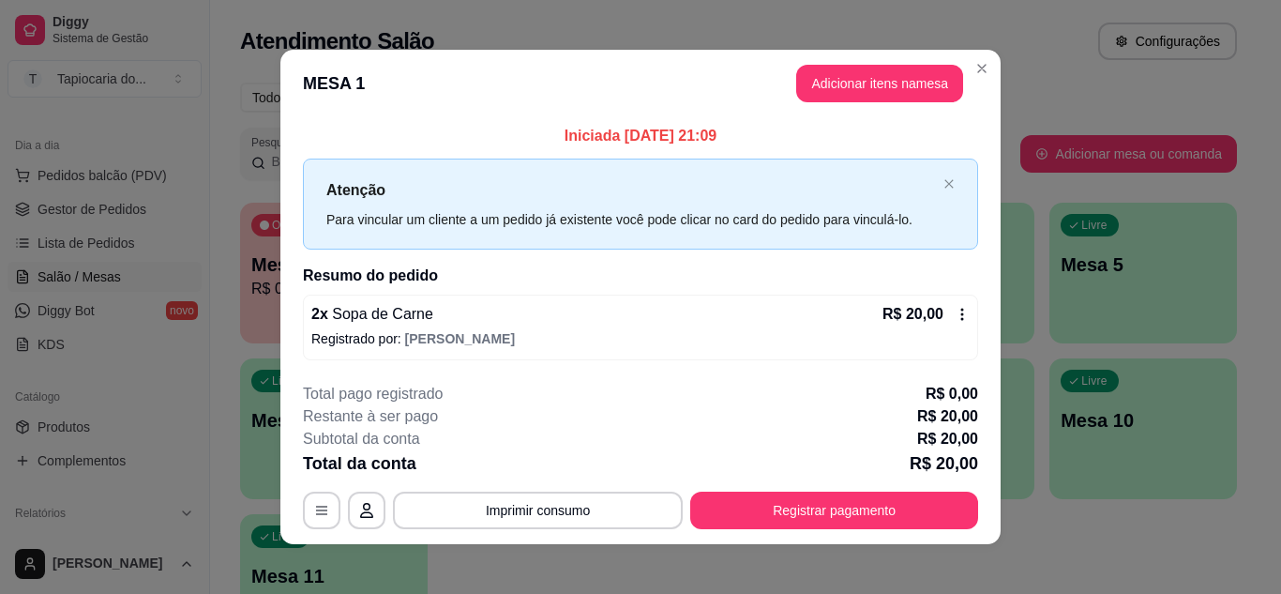
scroll to position [10, 0]
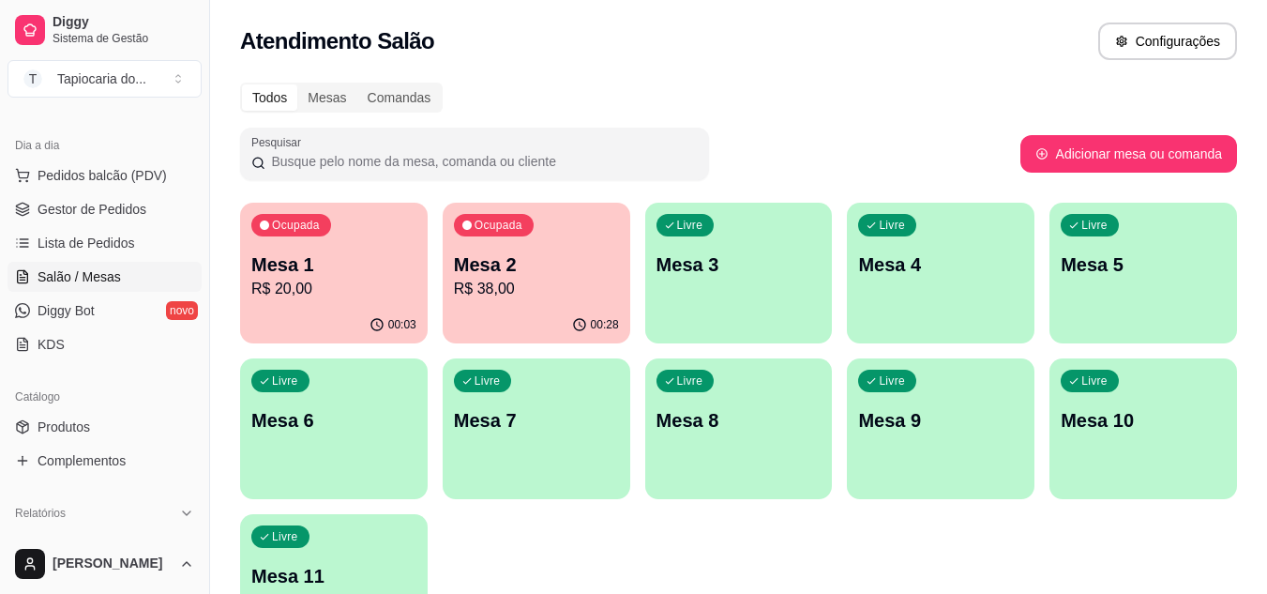
click at [323, 287] on p "R$ 20,00" at bounding box center [333, 289] width 165 height 23
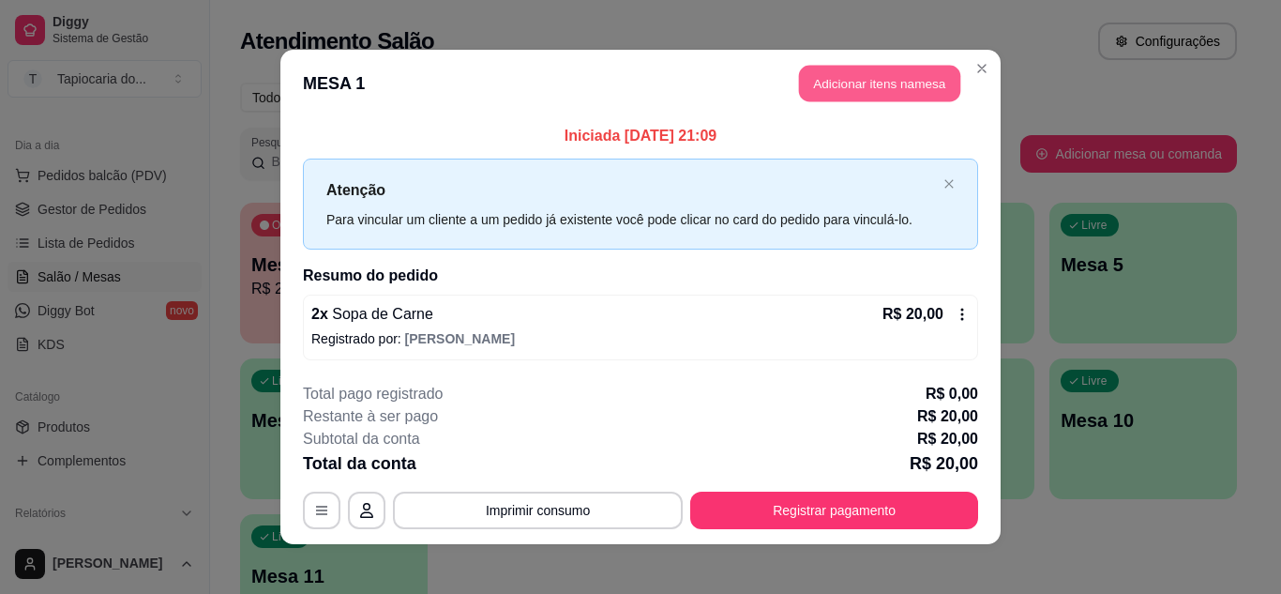
click at [851, 89] on button "Adicionar itens na mesa" at bounding box center [879, 84] width 161 height 37
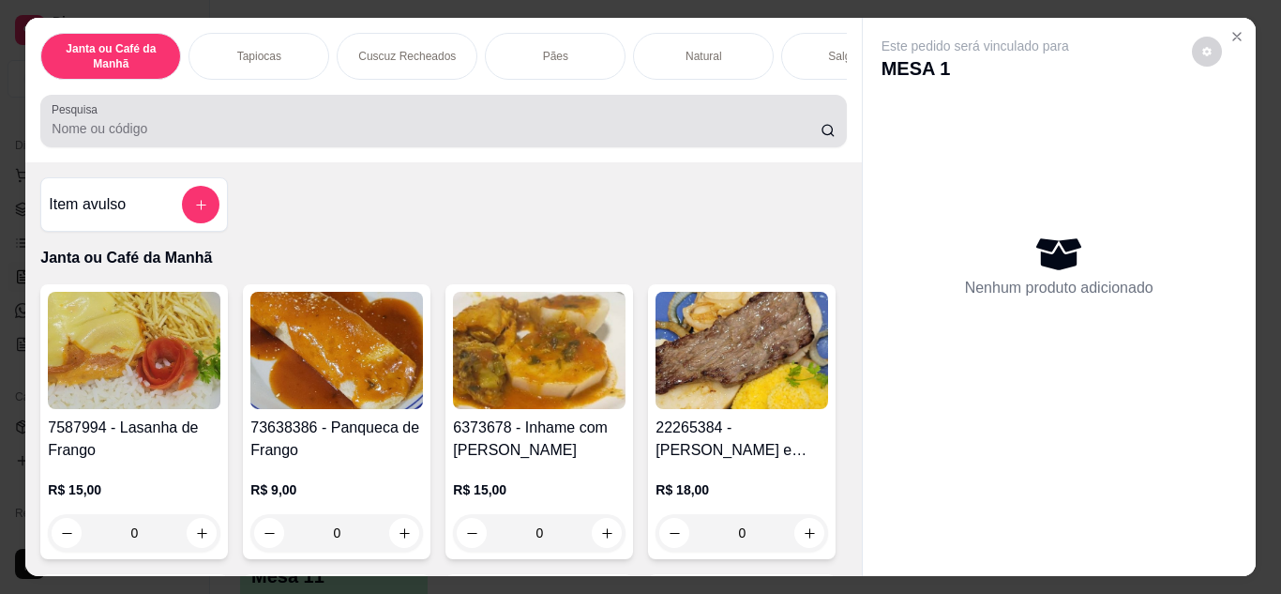
click at [642, 132] on input "Pesquisa" at bounding box center [436, 128] width 769 height 19
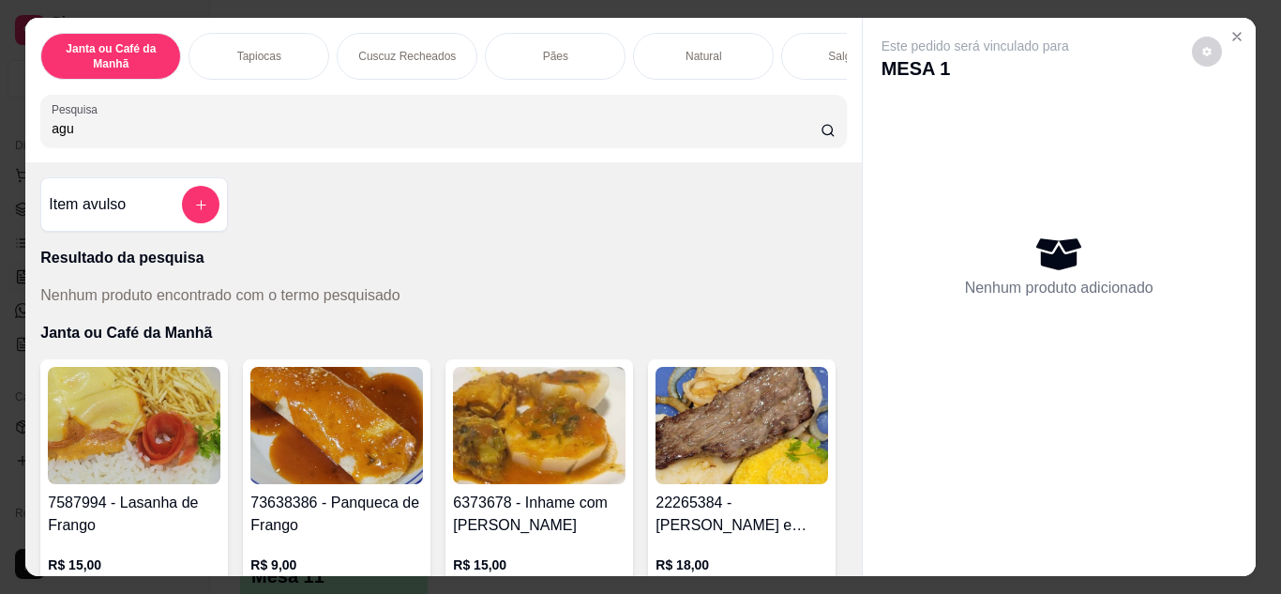
click at [354, 137] on input "agu" at bounding box center [436, 128] width 769 height 19
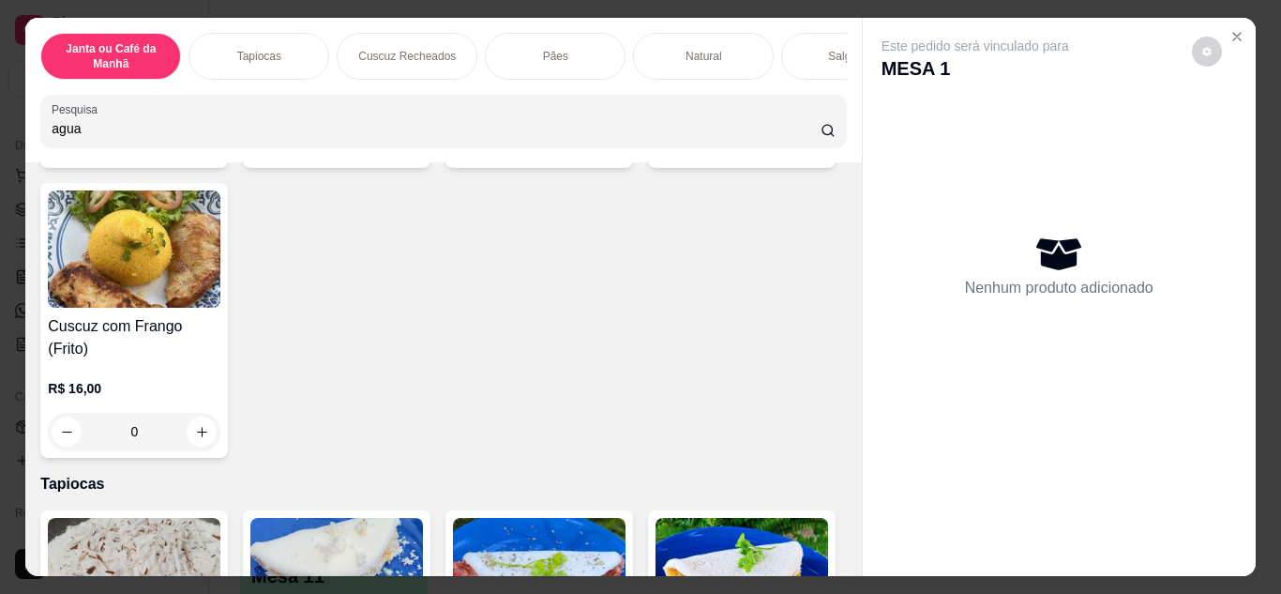
type input "agua"
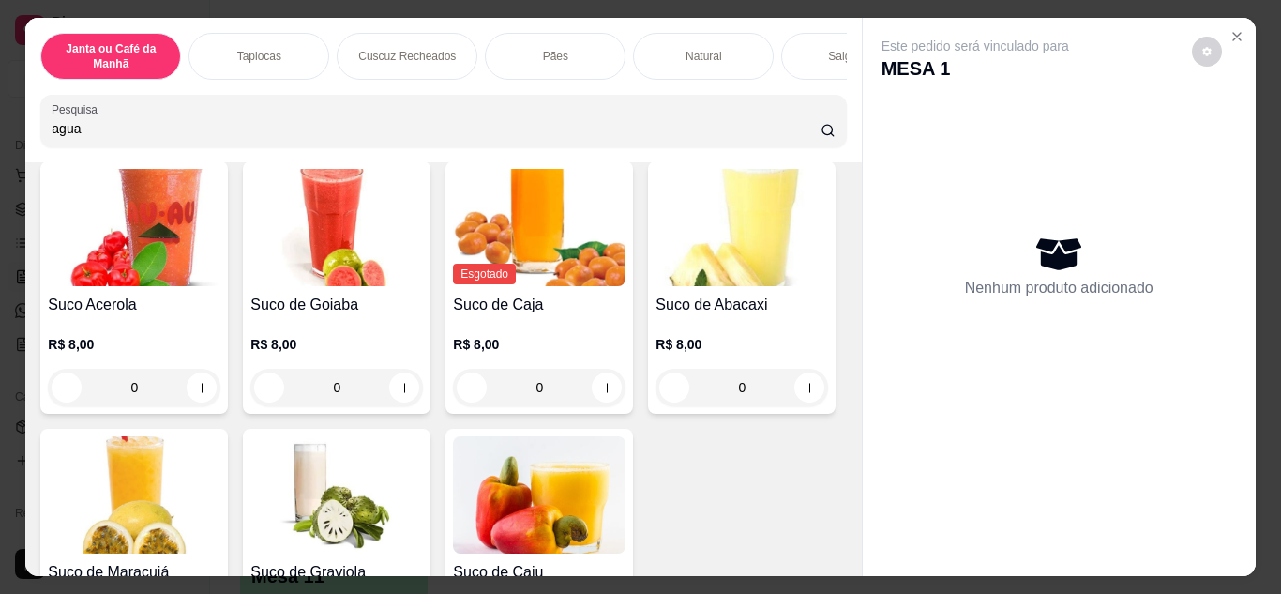
scroll to position [8470, 0]
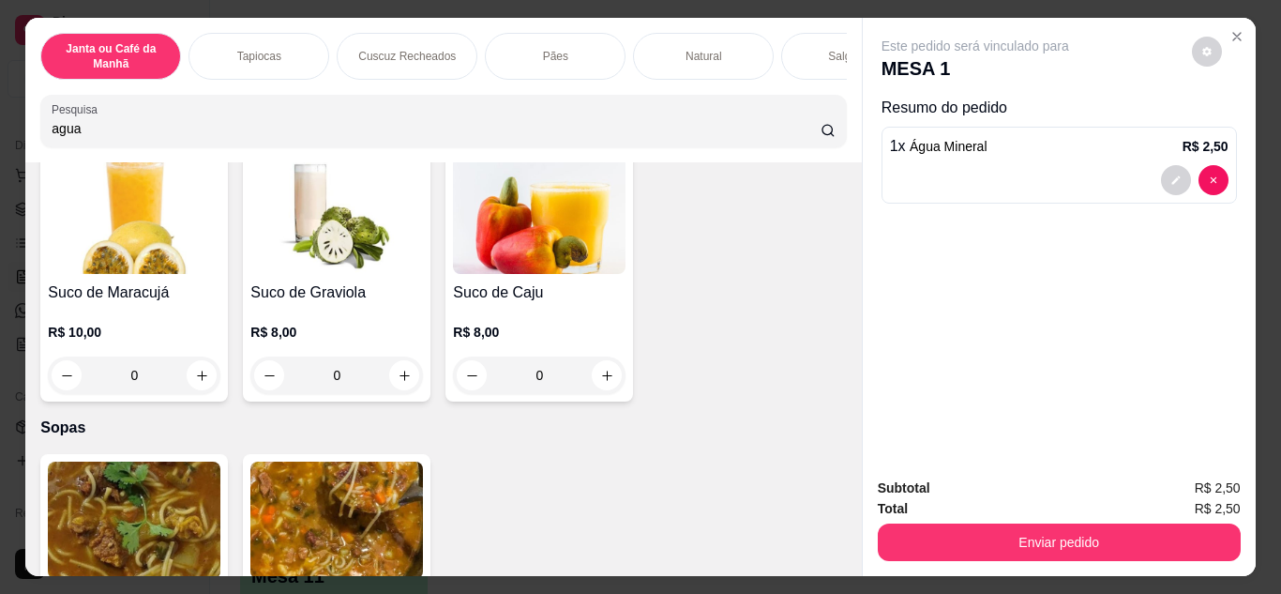
type input "1"
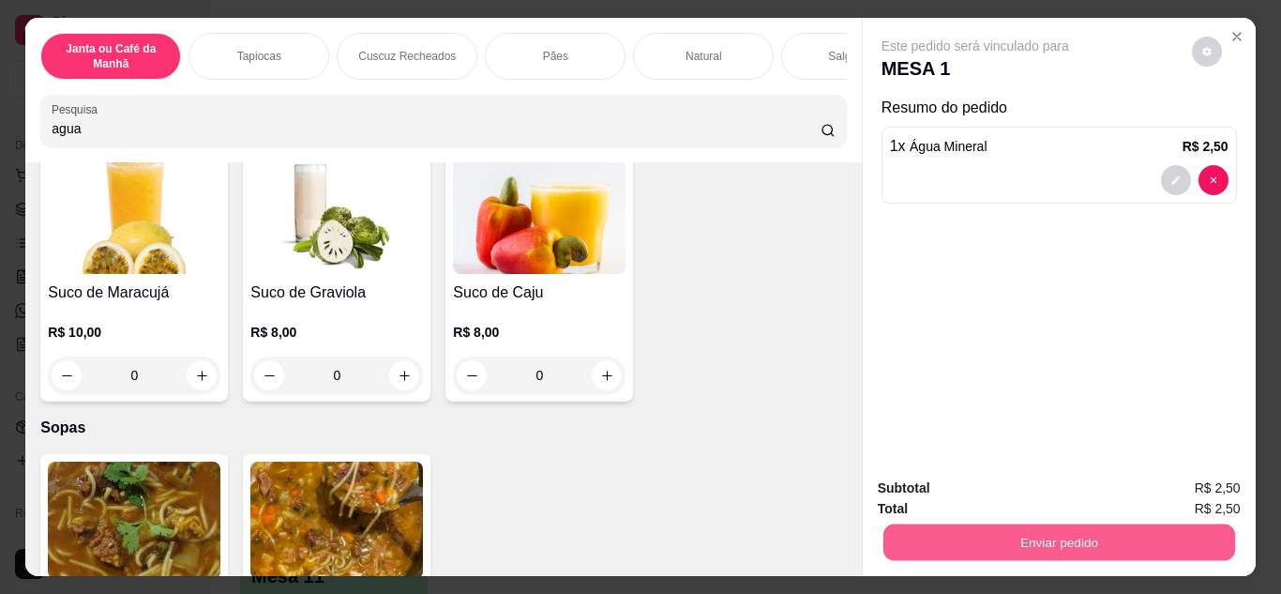
click at [992, 531] on button "Enviar pedido" at bounding box center [1059, 542] width 352 height 37
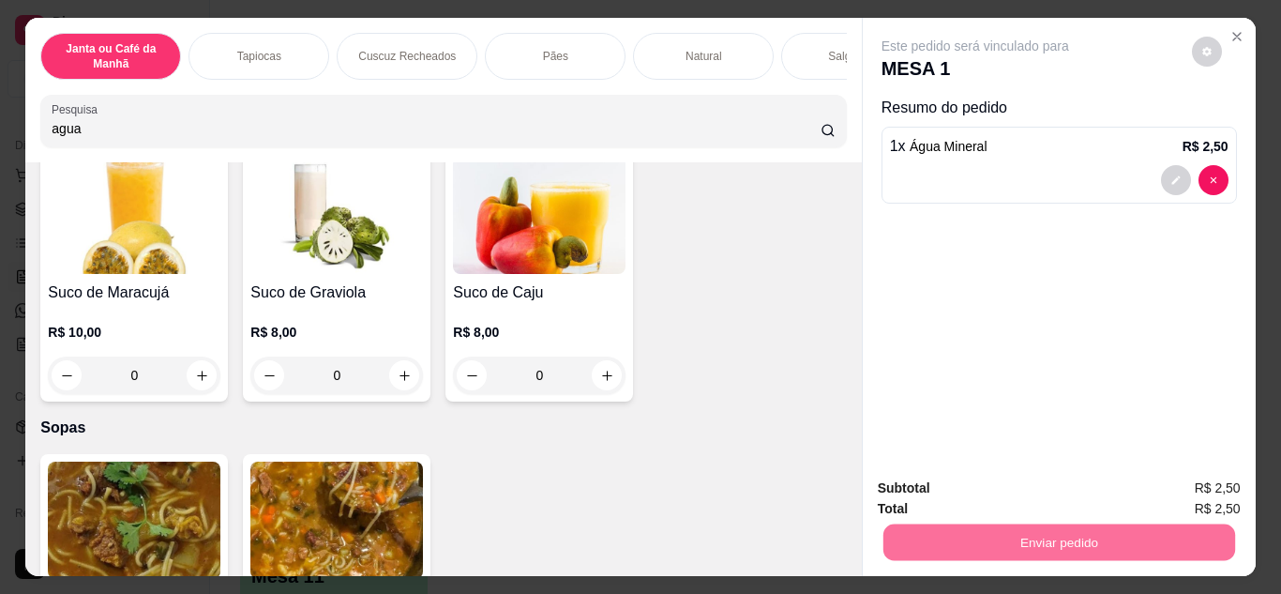
click at [958, 491] on button "Não registrar e enviar pedido" at bounding box center [997, 490] width 195 height 36
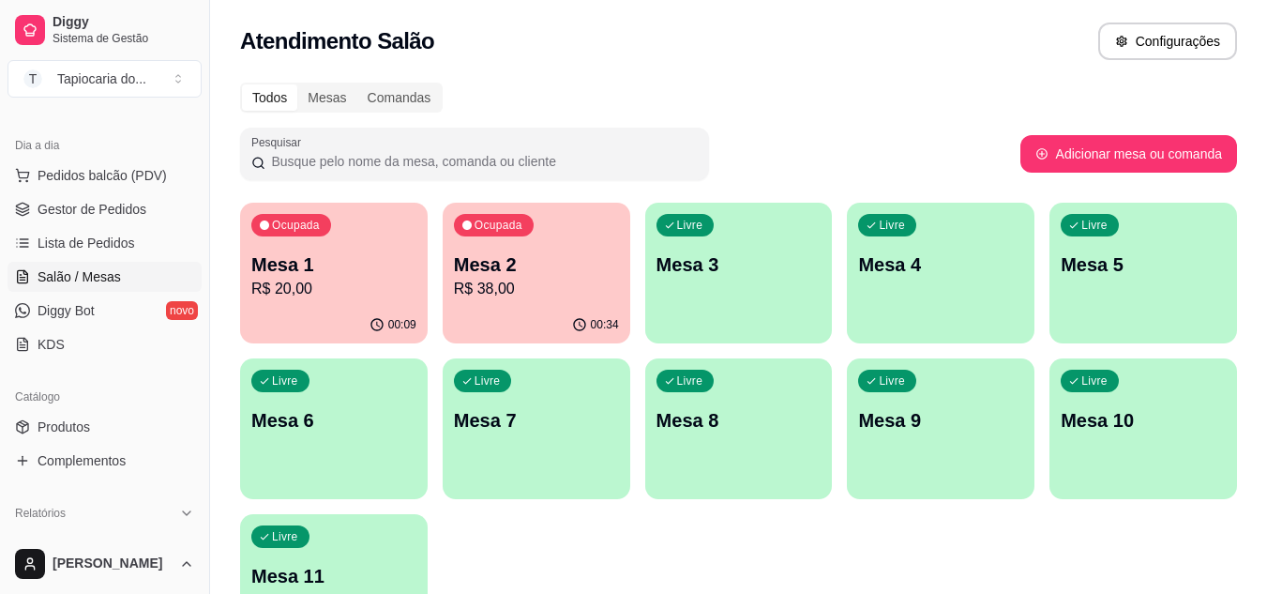
click at [520, 271] on p "Mesa 2" at bounding box center [536, 264] width 165 height 26
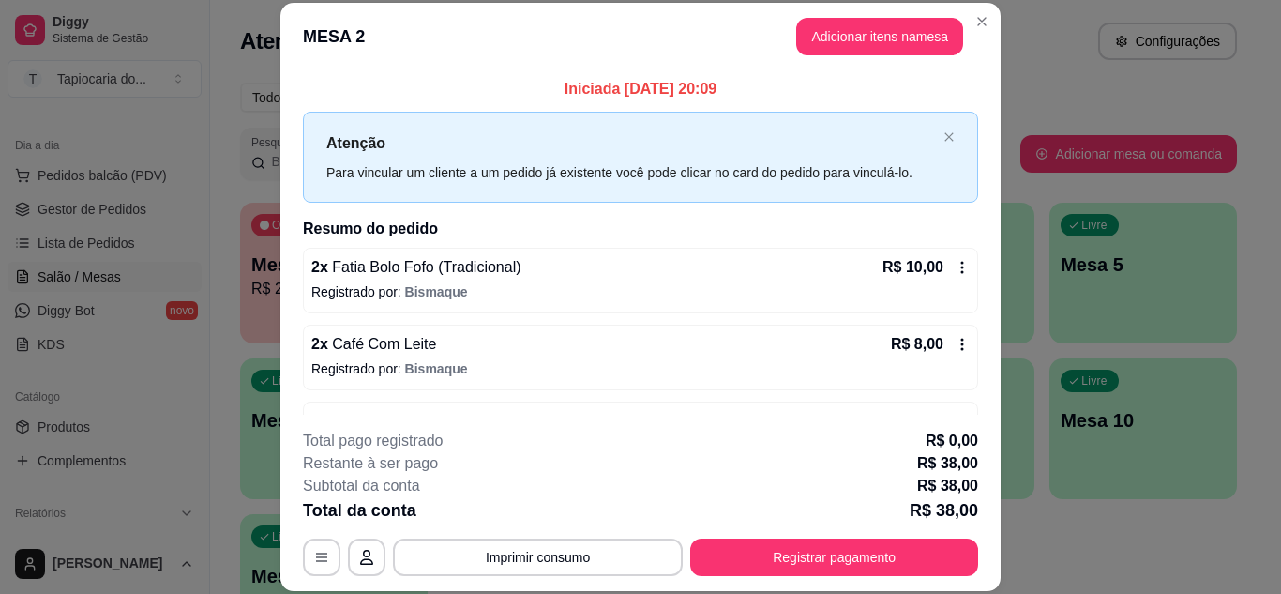
scroll to position [137, 0]
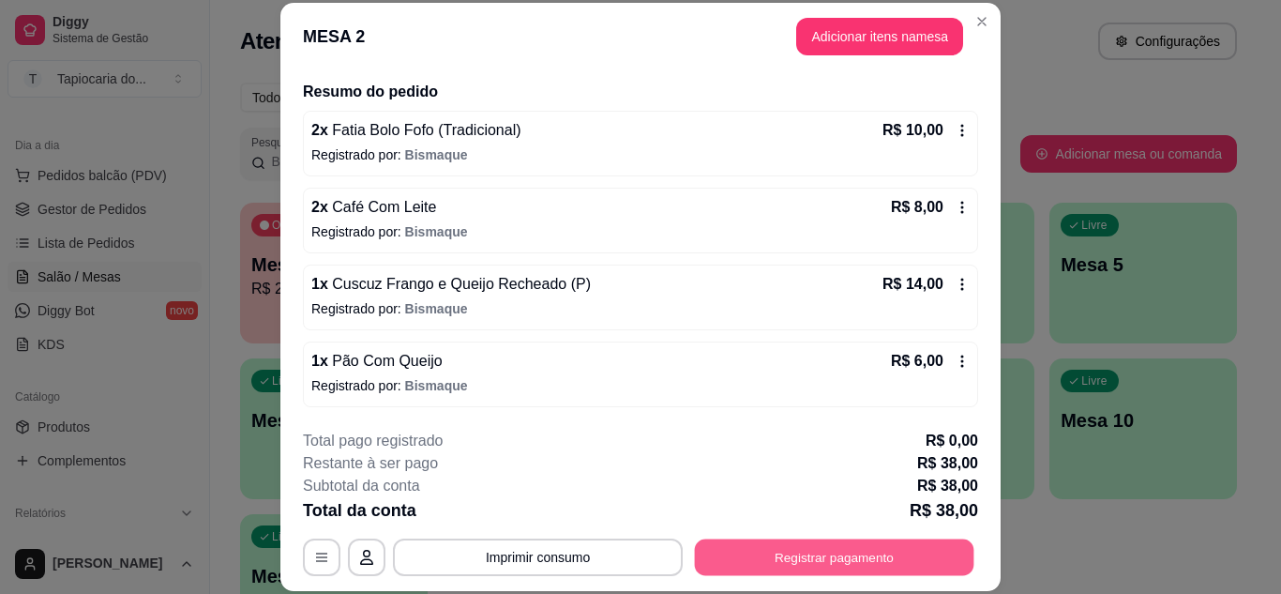
click at [859, 552] on button "Registrar pagamento" at bounding box center [835, 556] width 280 height 37
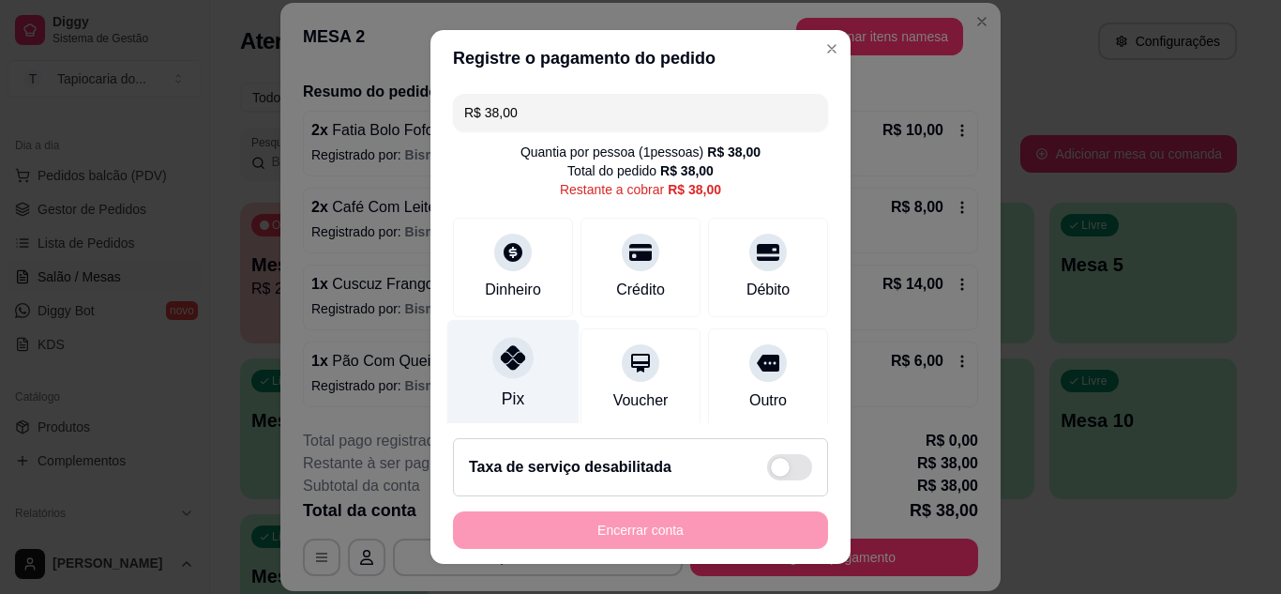
click at [502, 401] on div "Pix" at bounding box center [513, 398] width 23 height 24
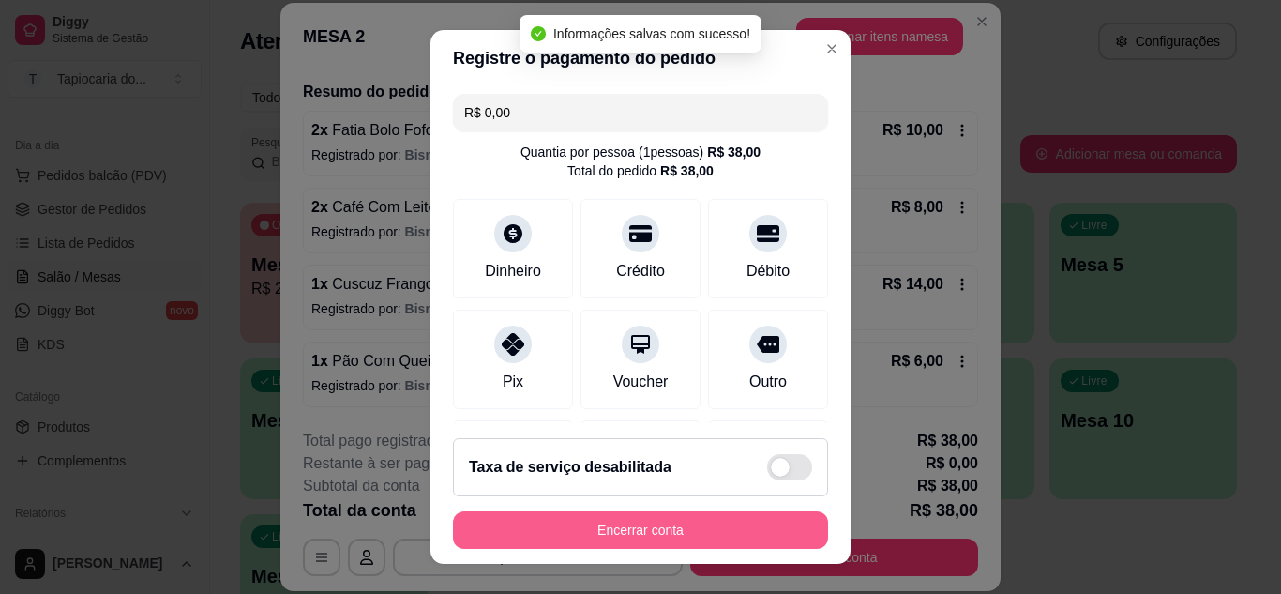
type input "R$ 0,00"
click at [779, 534] on button "Encerrar conta" at bounding box center [641, 530] width 364 height 37
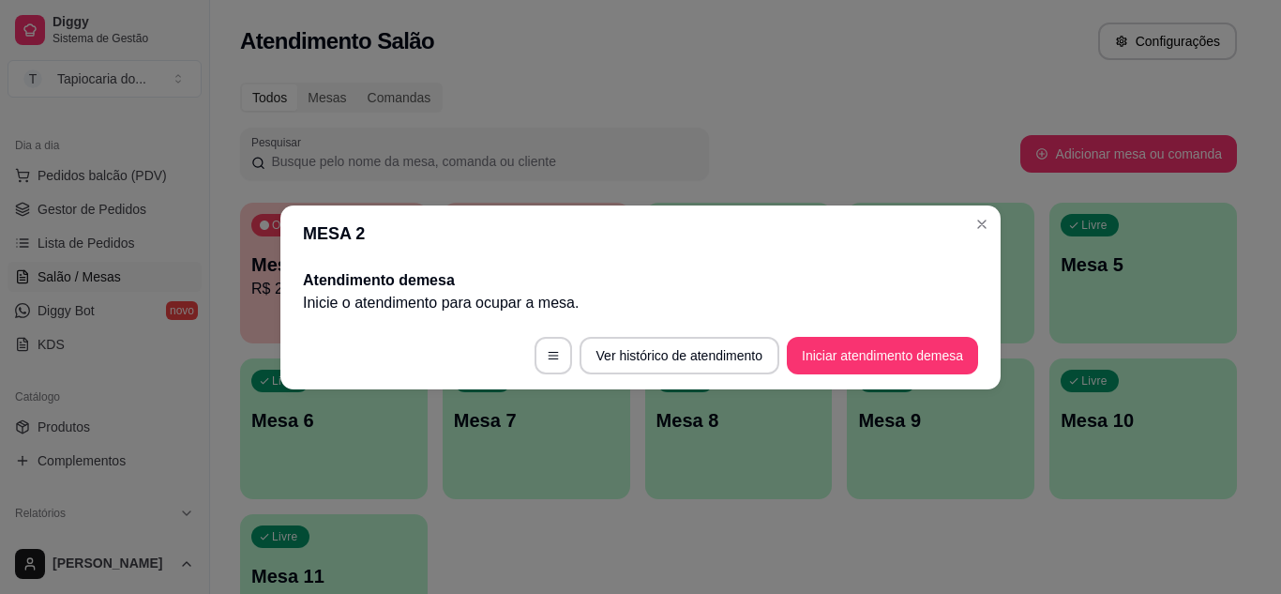
scroll to position [0, 0]
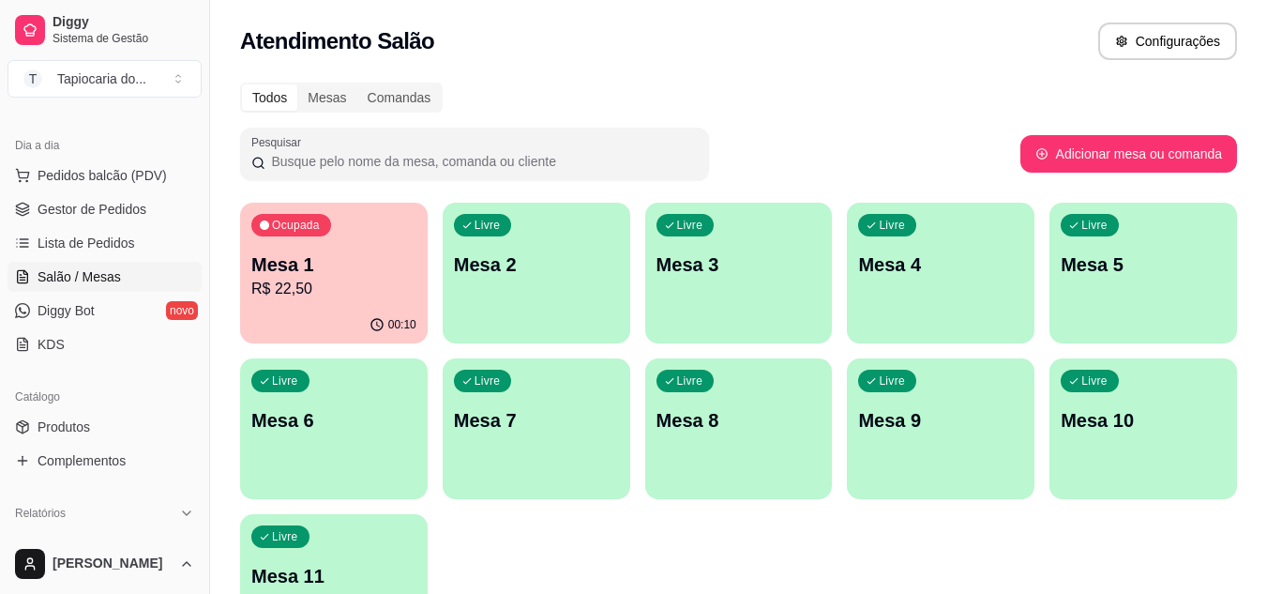
click at [561, 312] on div "Livre Mesa 2" at bounding box center [537, 262] width 188 height 118
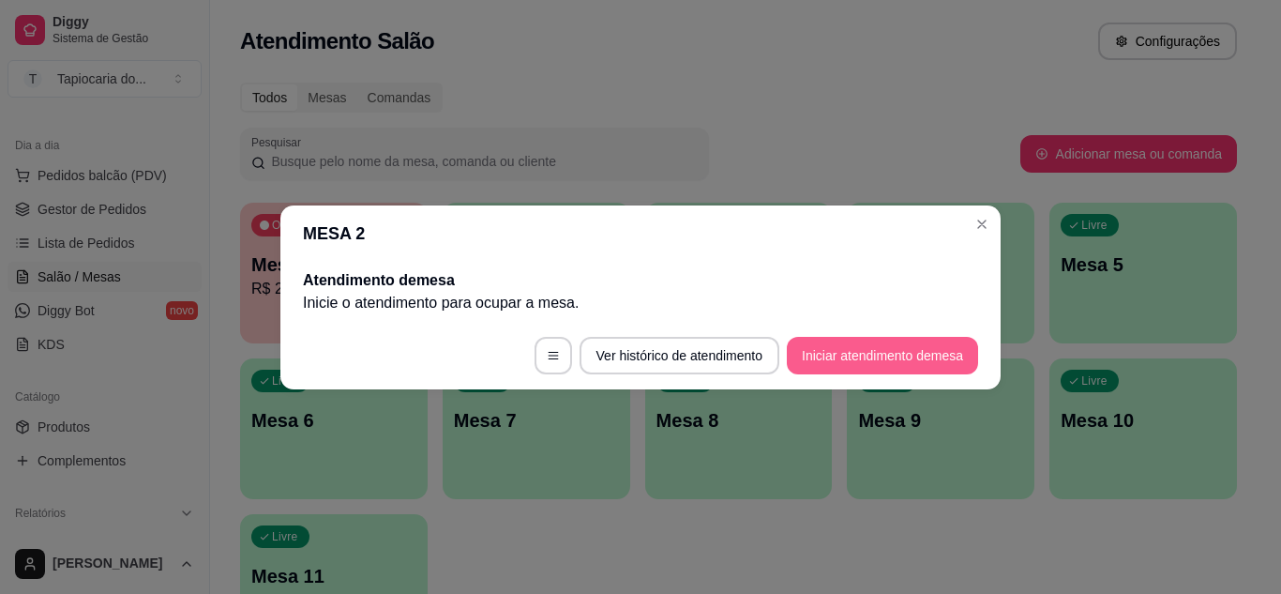
click at [837, 343] on button "Iniciar atendimento de mesa" at bounding box center [882, 356] width 191 height 38
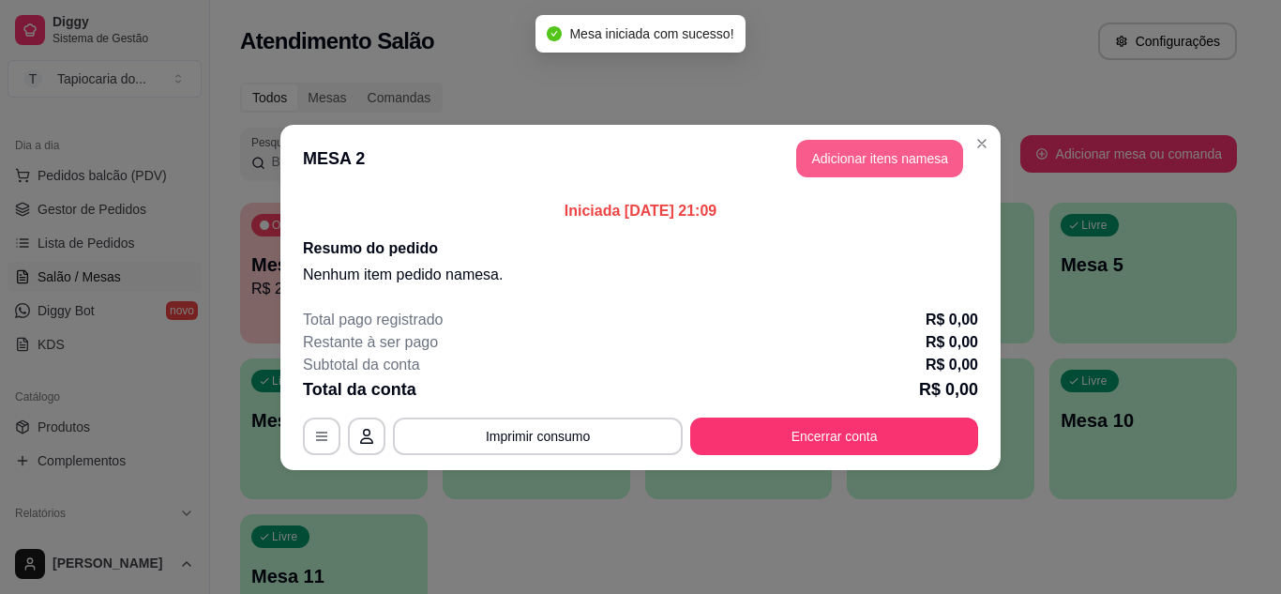
click at [844, 161] on button "Adicionar itens na mesa" at bounding box center [879, 159] width 167 height 38
click at [692, 128] on input "Pesquisa" at bounding box center [436, 128] width 769 height 19
click at [369, 147] on div "Pesquisa" at bounding box center [443, 121] width 806 height 53
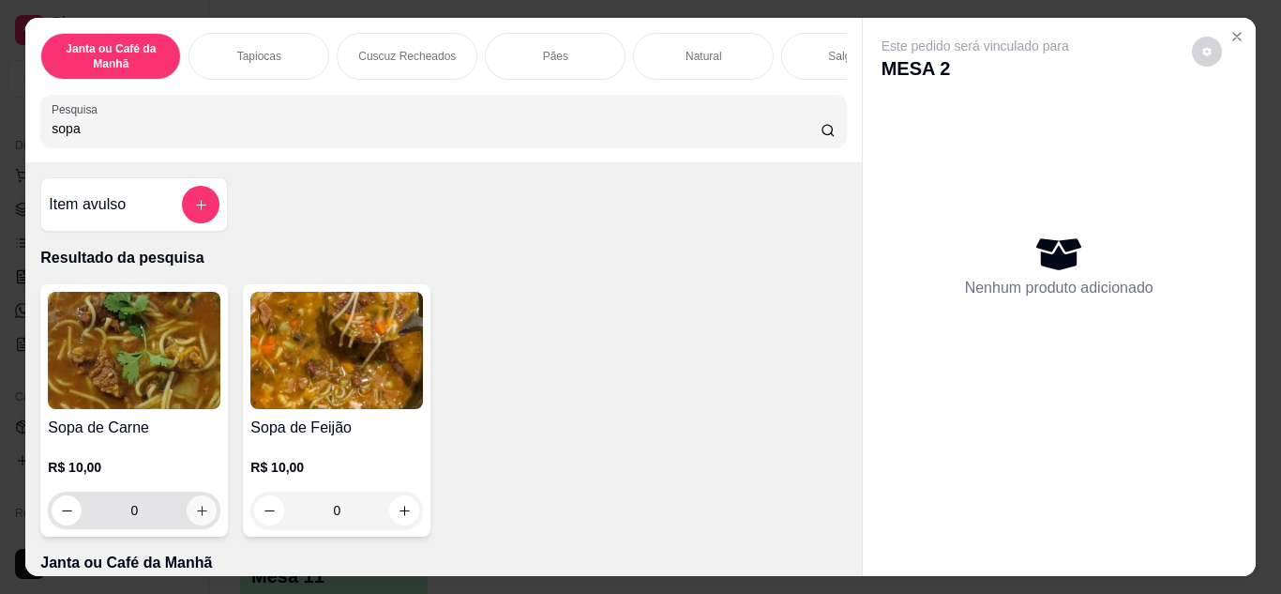
type input "sopa"
click at [195, 518] on icon "increase-product-quantity" at bounding box center [202, 511] width 14 height 14
click at [401, 514] on icon "increase-product-quantity" at bounding box center [405, 511] width 14 height 14
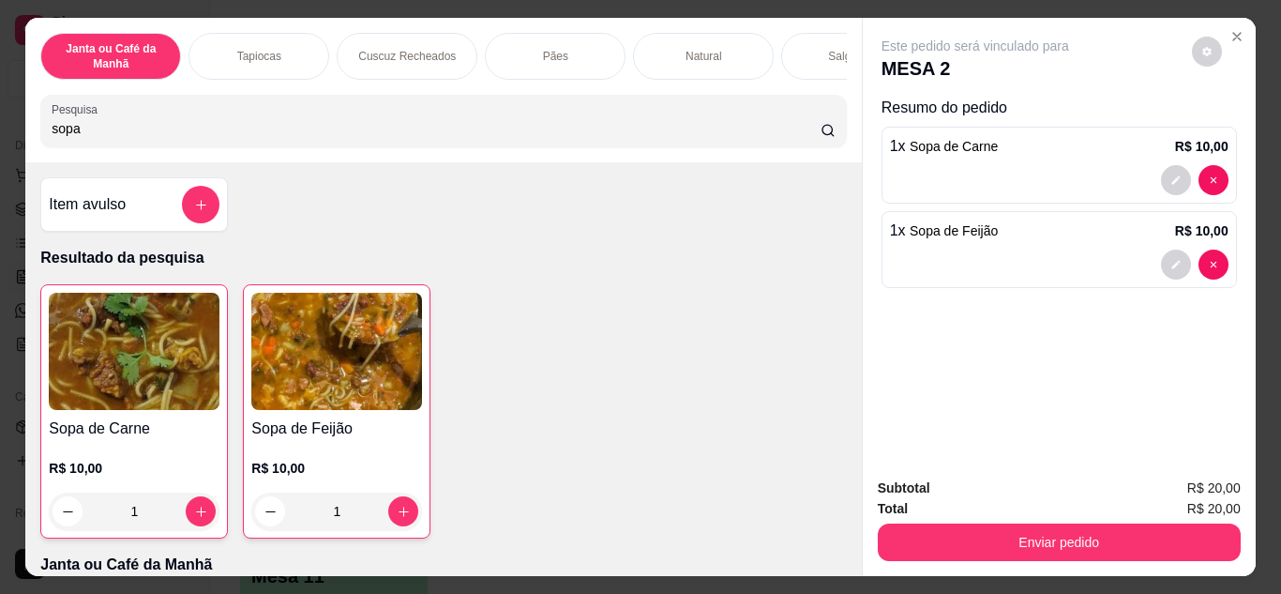
type input "1"
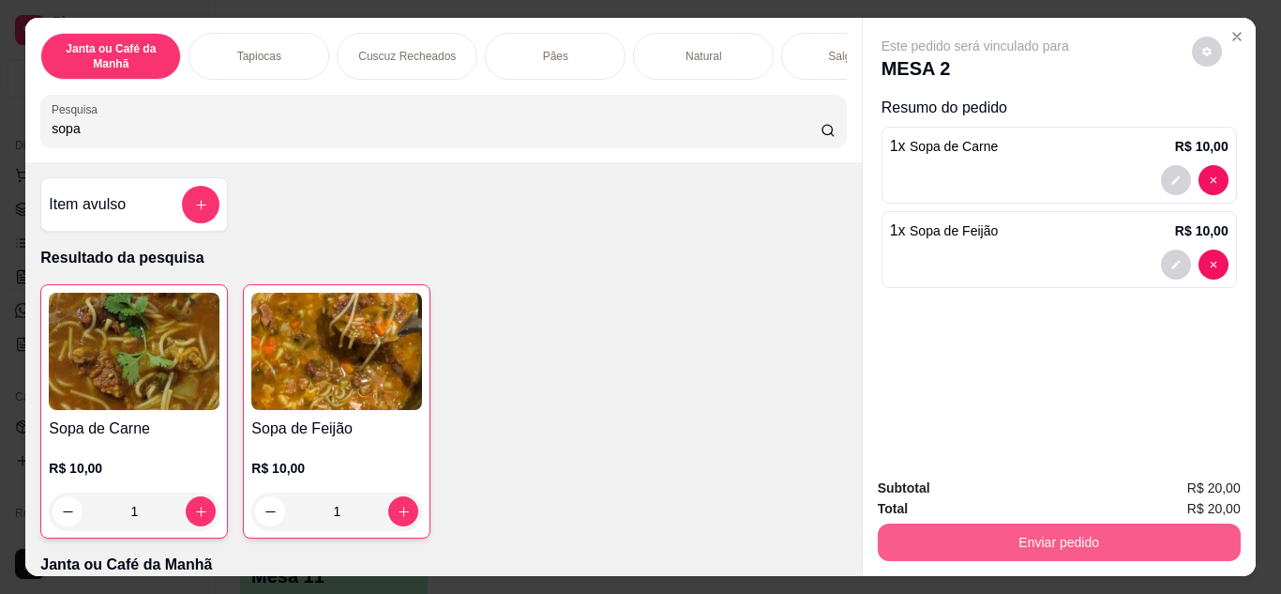
click at [1157, 523] on button "Enviar pedido" at bounding box center [1059, 542] width 363 height 38
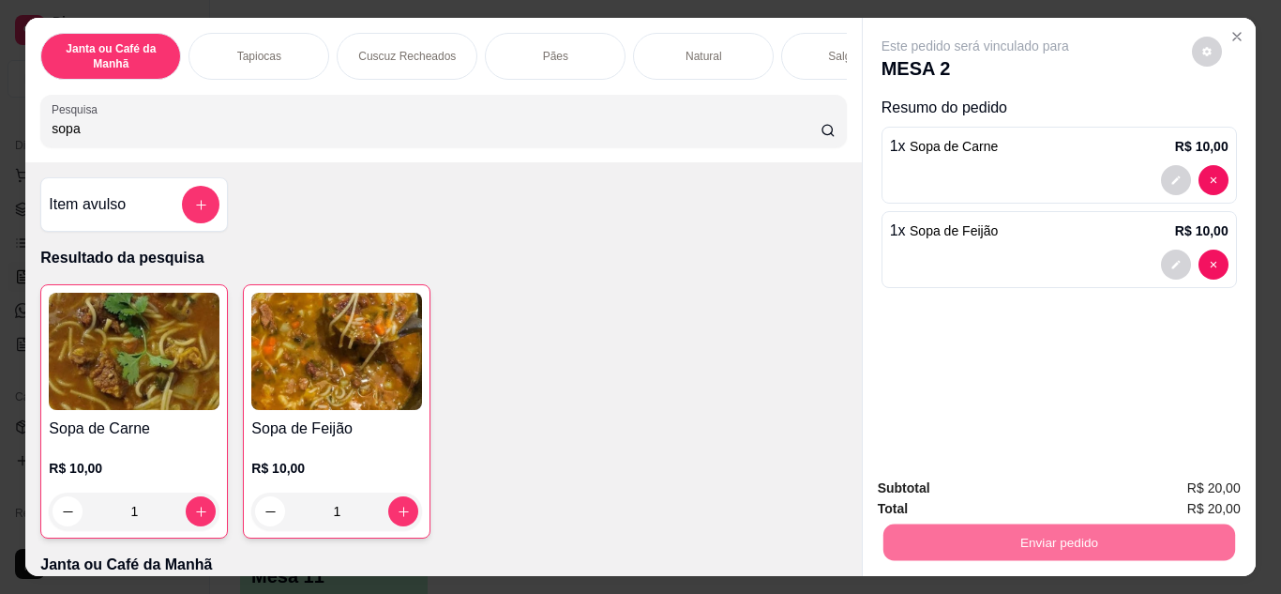
click at [1021, 490] on button "Não registrar e enviar pedido" at bounding box center [997, 490] width 195 height 36
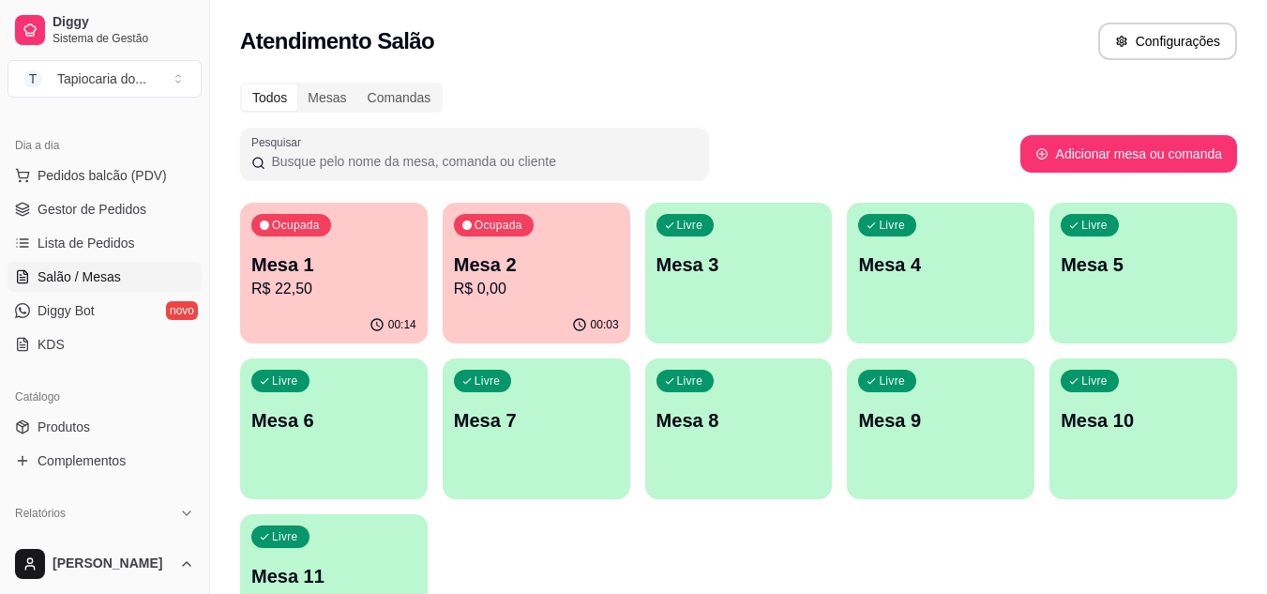
click at [566, 296] on p "R$ 0,00" at bounding box center [536, 289] width 165 height 23
click at [915, 250] on div "Livre Mesa 4" at bounding box center [941, 262] width 188 height 118
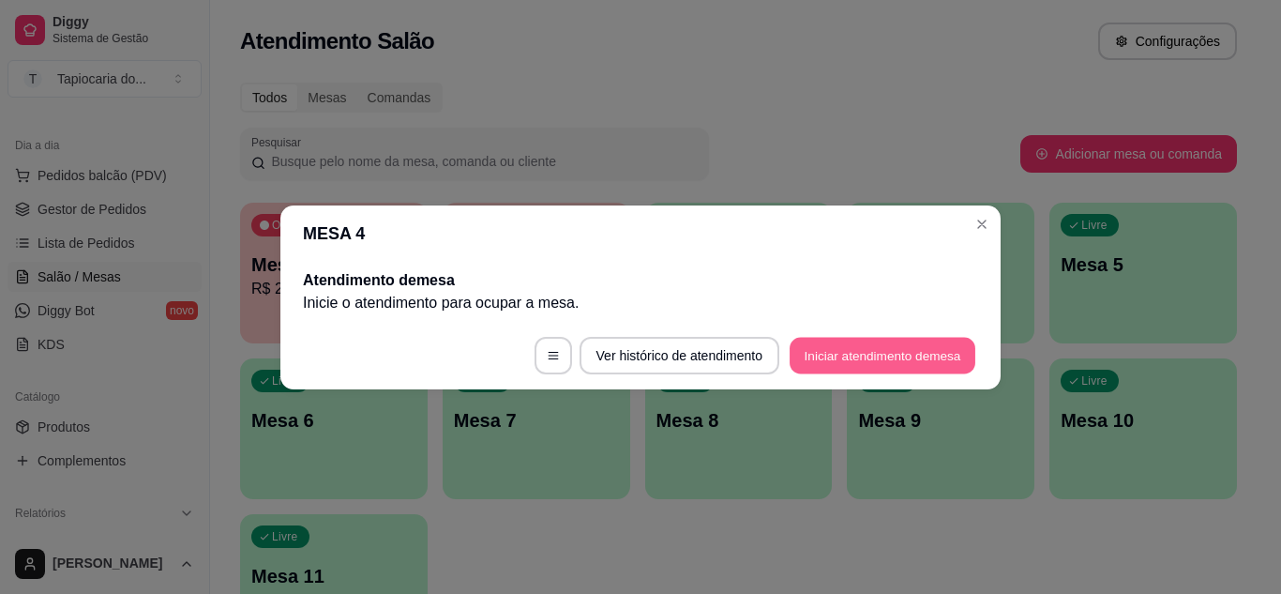
click at [893, 369] on button "Iniciar atendimento de mesa" at bounding box center [883, 355] width 186 height 37
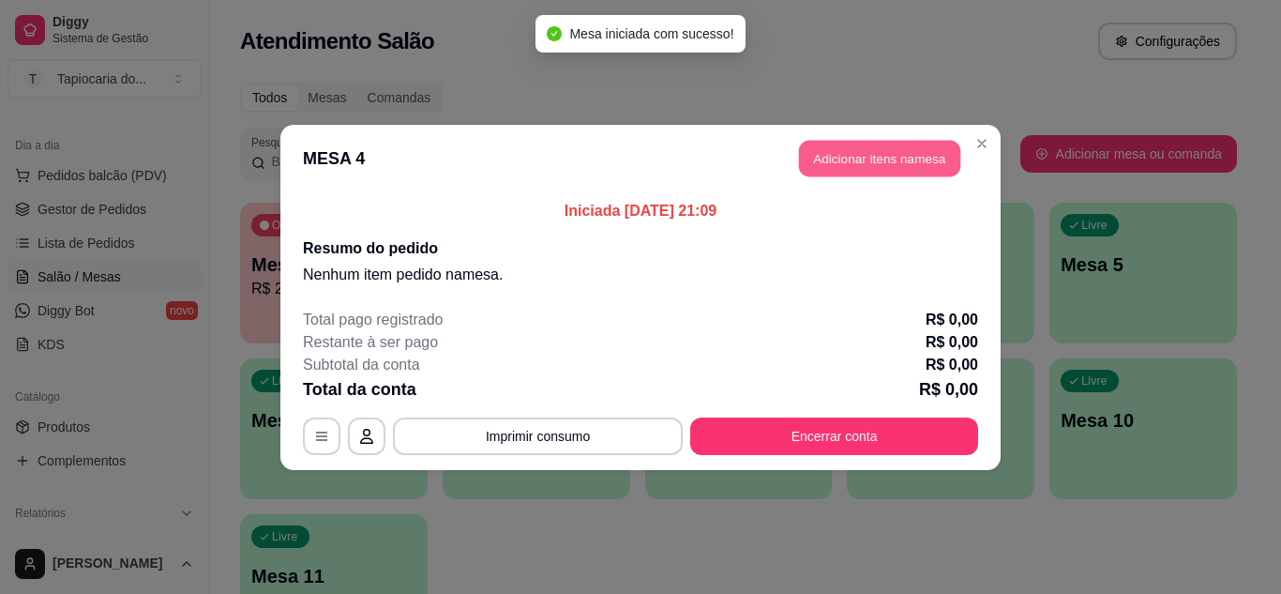
click at [815, 159] on button "Adicionar itens na mesa" at bounding box center [879, 158] width 161 height 37
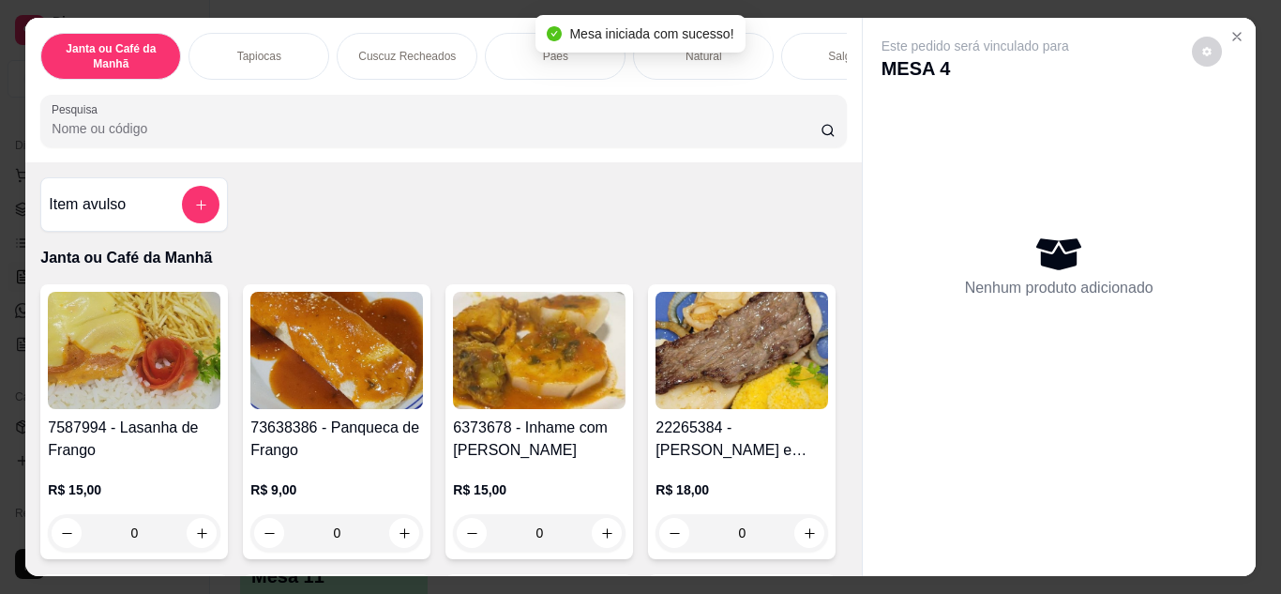
click at [405, 122] on div at bounding box center [443, 121] width 783 height 38
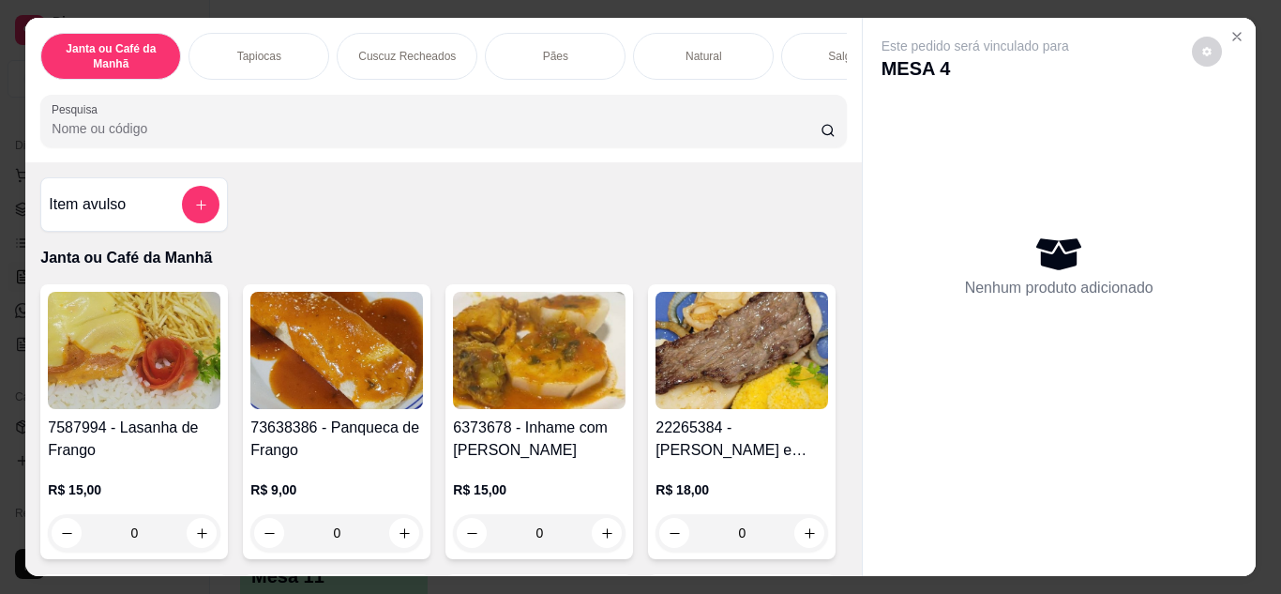
click at [356, 137] on input "Pesquisa" at bounding box center [436, 128] width 769 height 19
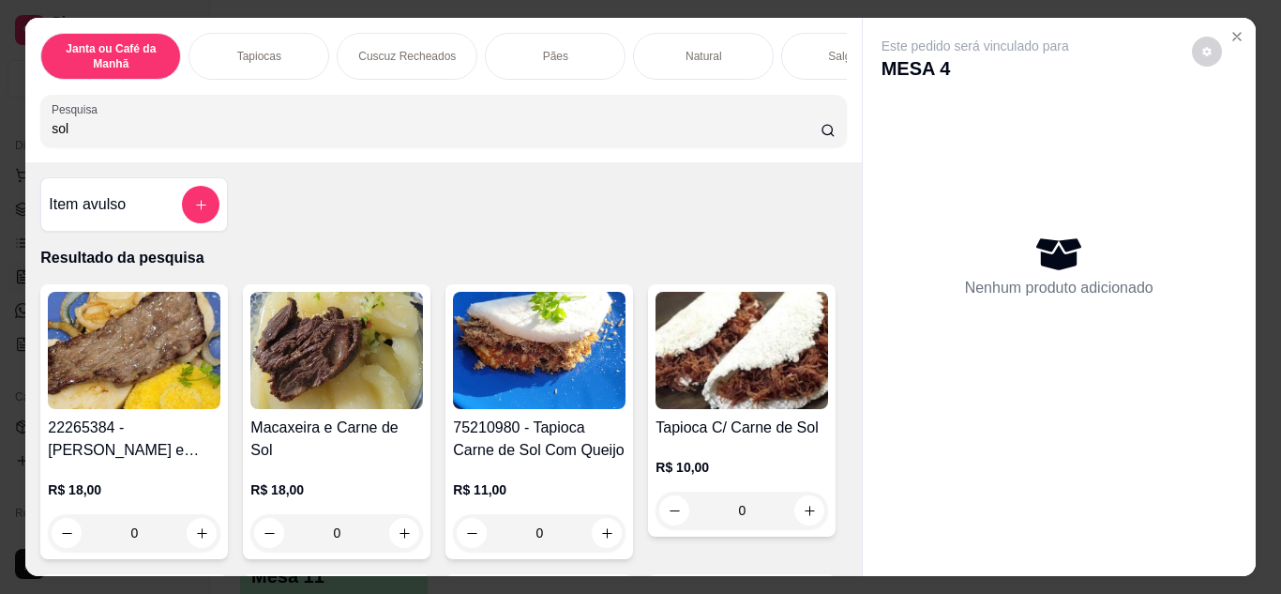
type input "sol"
click at [602, 538] on icon "increase-product-quantity" at bounding box center [607, 533] width 10 height 10
click at [215, 157] on div "Janta ou Café da Manhã Tapiocas Cuscuz Recheados Pães Natural Salgados Tapiocas…" at bounding box center [443, 90] width 836 height 144
click at [213, 138] on input "sol" at bounding box center [436, 128] width 769 height 19
type input "1"
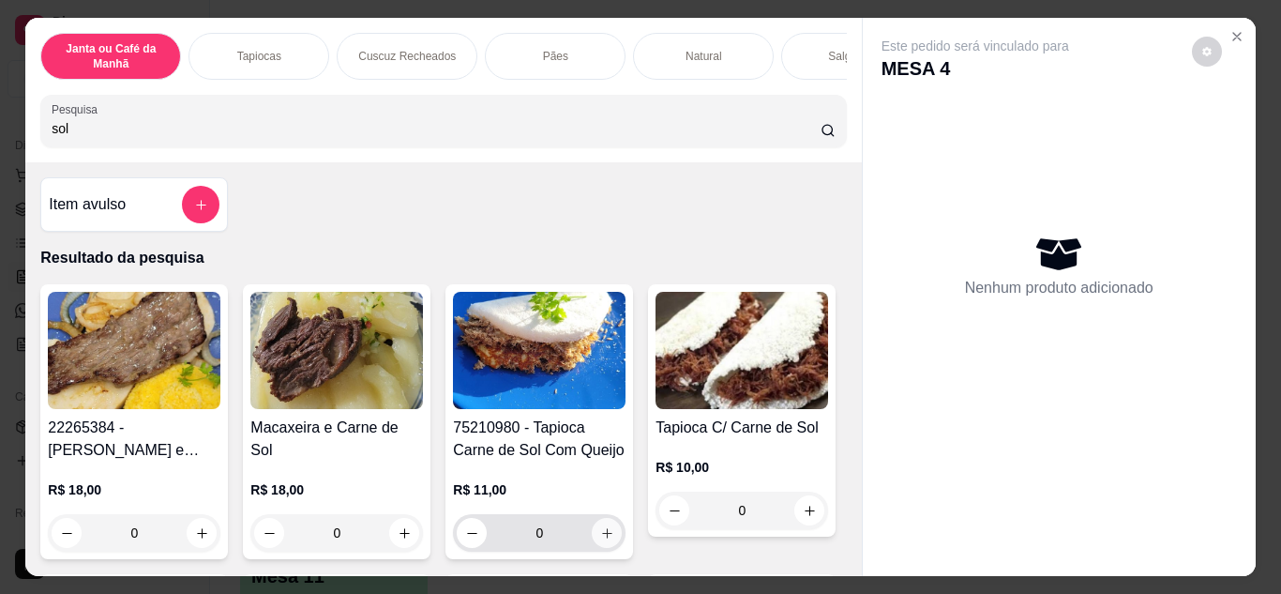
type input "1"
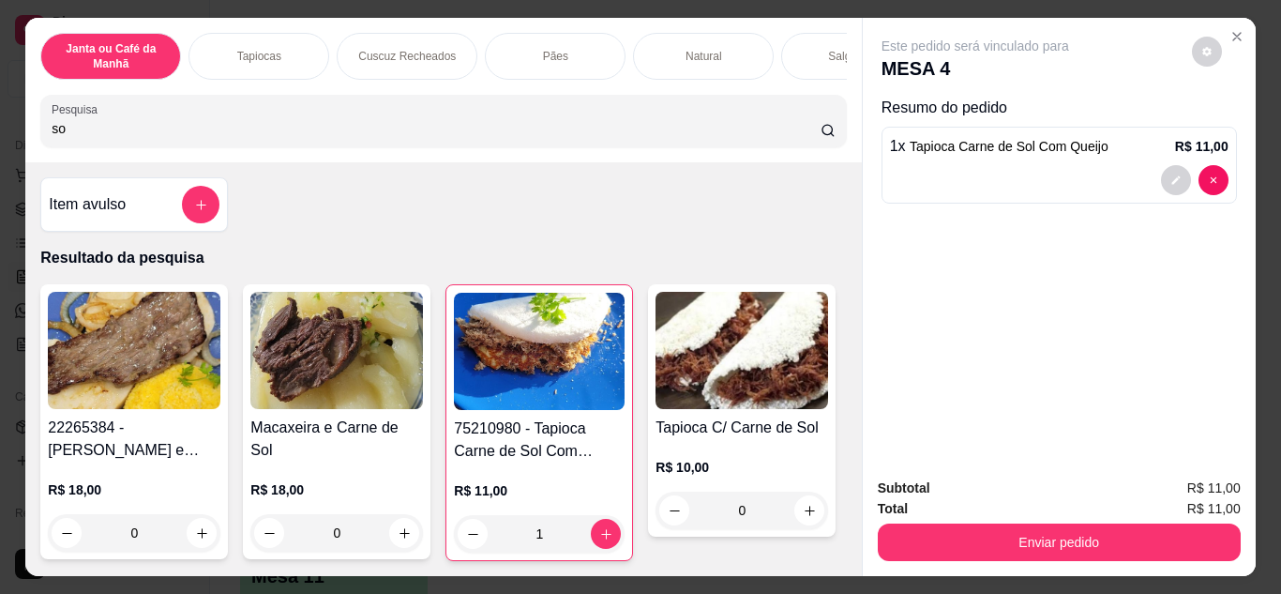
type input "s"
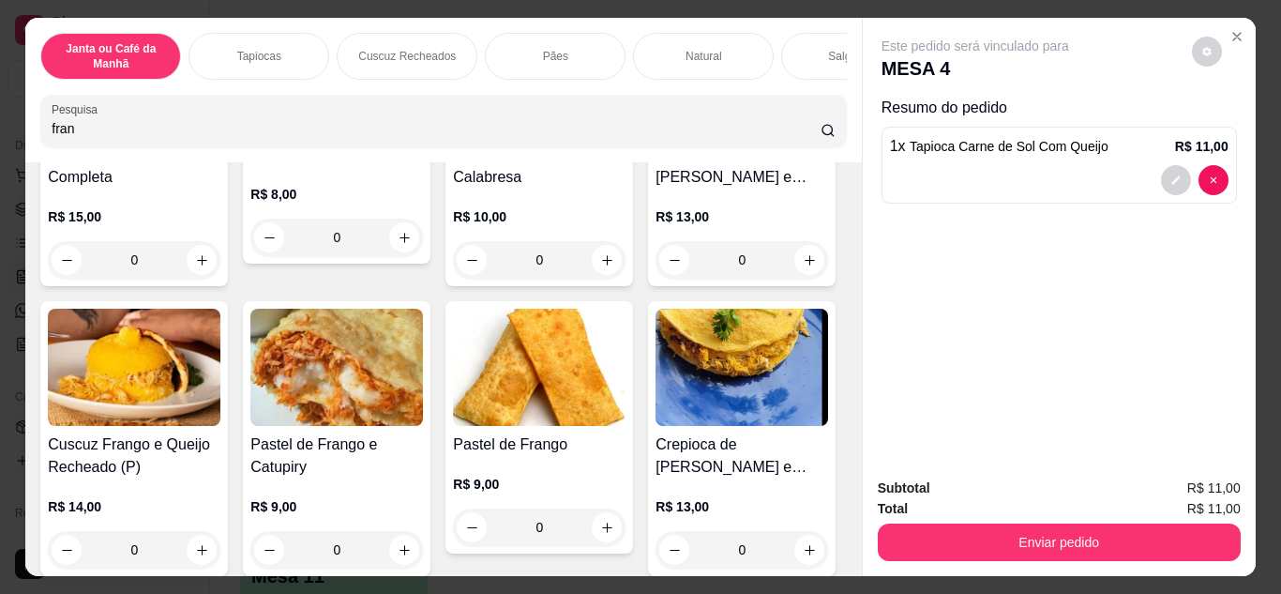
scroll to position [281, 0]
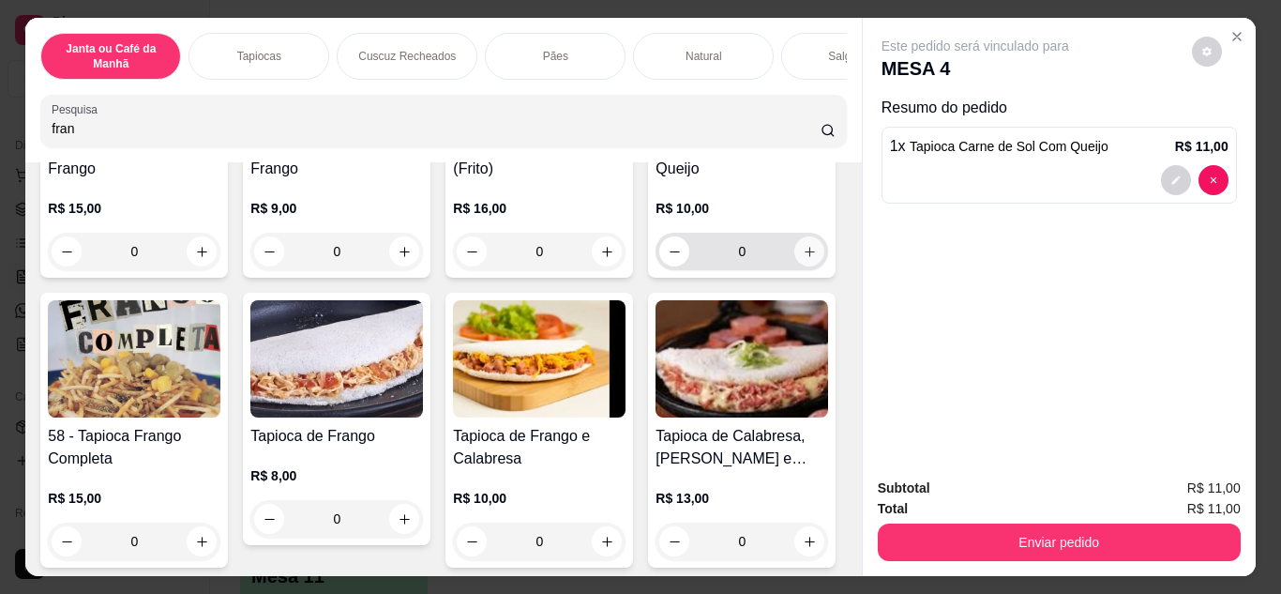
type input "fran"
click at [794, 266] on button "increase-product-quantity" at bounding box center [809, 251] width 30 height 30
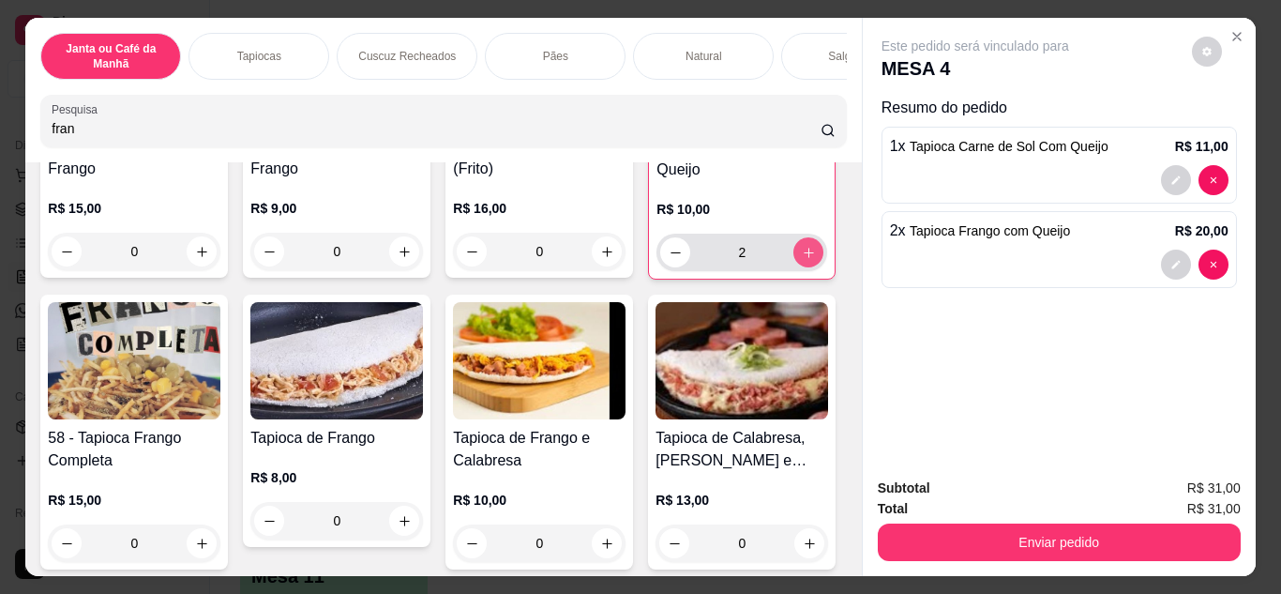
click at [794, 267] on button "increase-product-quantity" at bounding box center [809, 252] width 30 height 30
type input "3"
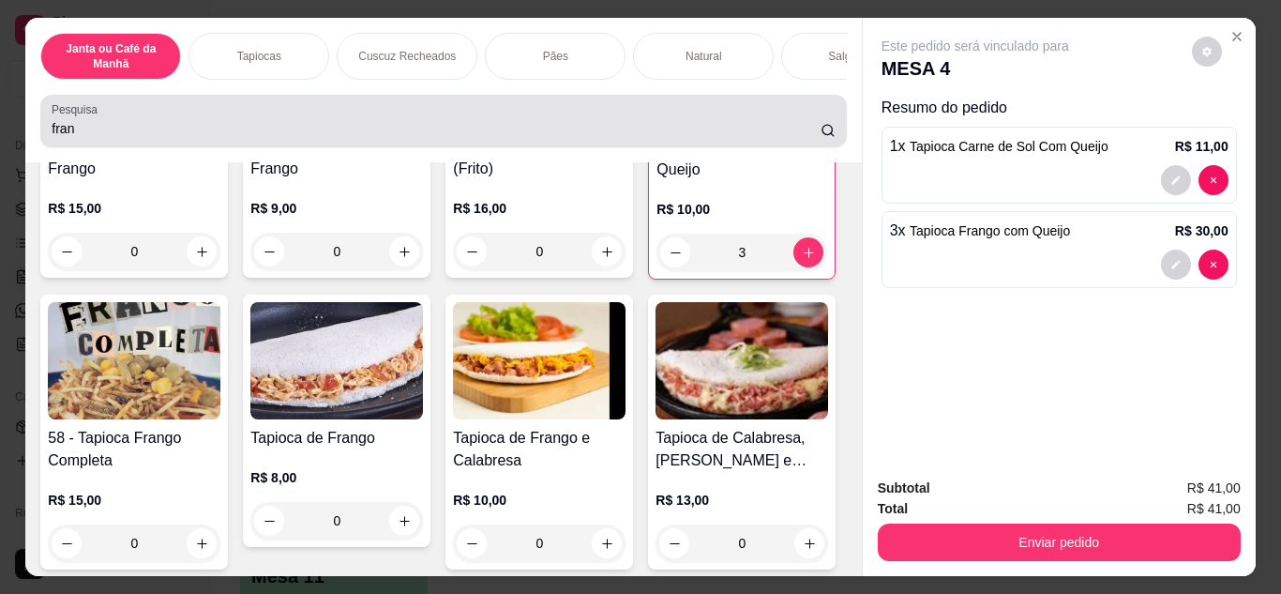
click at [434, 128] on input "fran" at bounding box center [436, 128] width 769 height 19
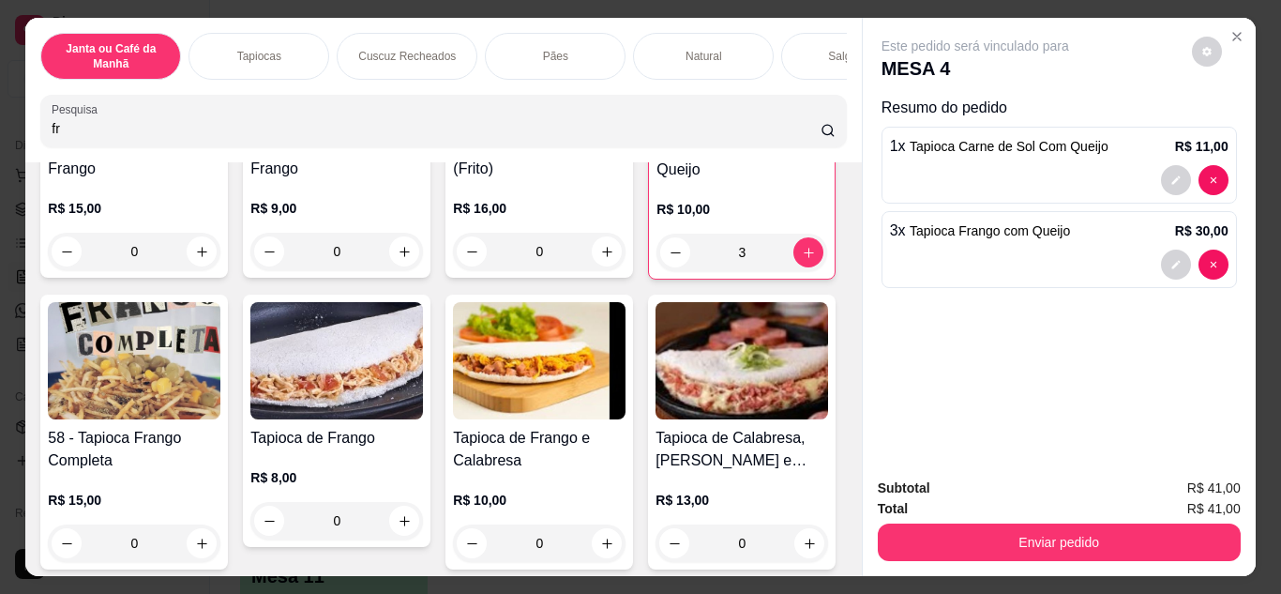
type input "f"
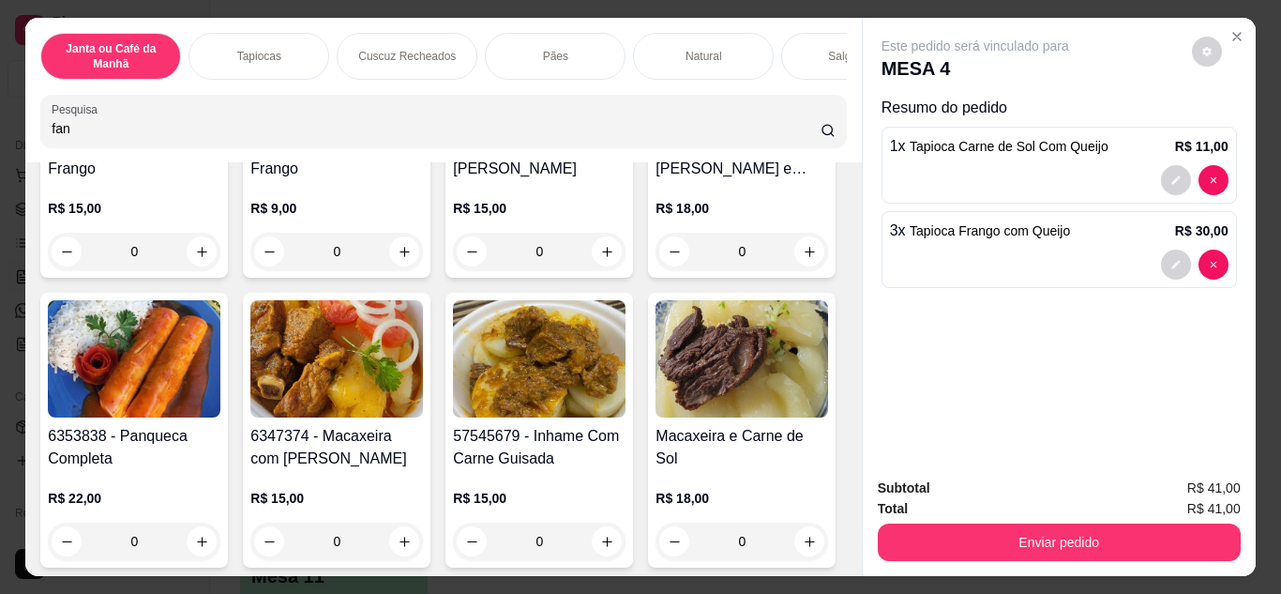
scroll to position [0, 0]
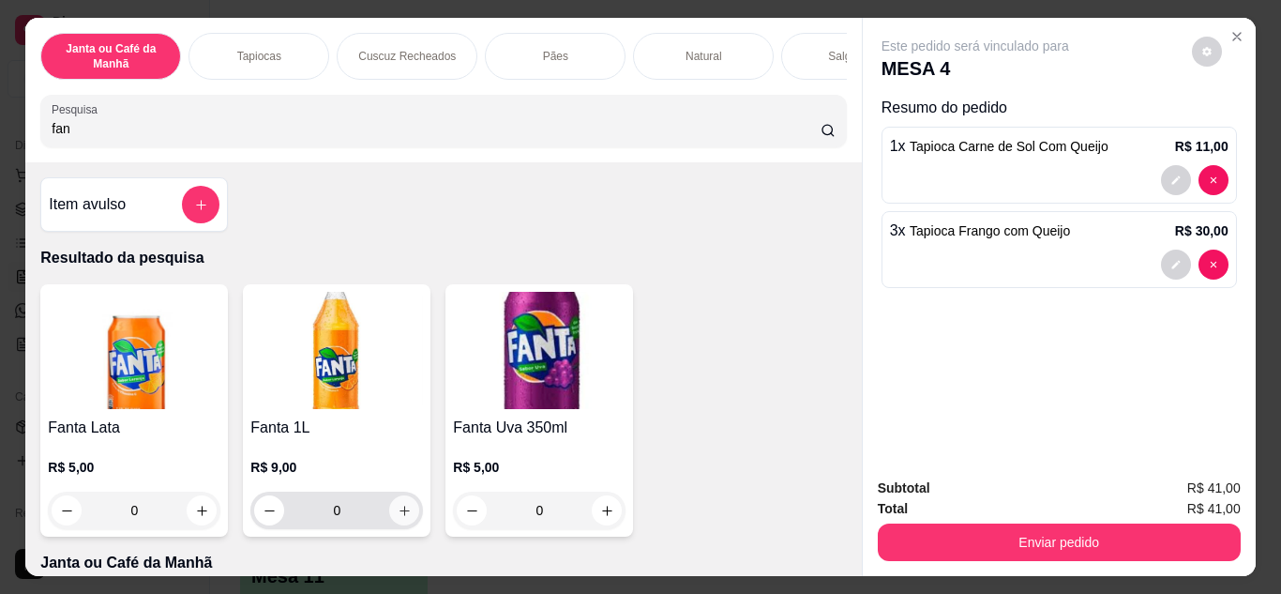
type input "fan"
click at [399, 518] on icon "increase-product-quantity" at bounding box center [405, 511] width 14 height 14
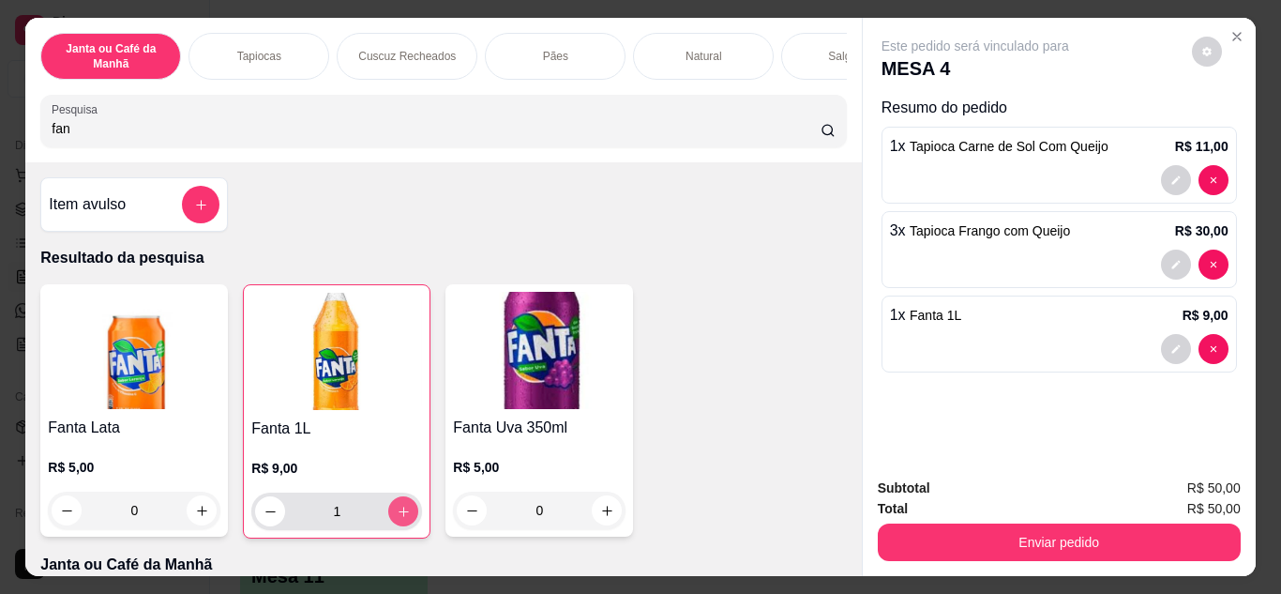
type input "1"
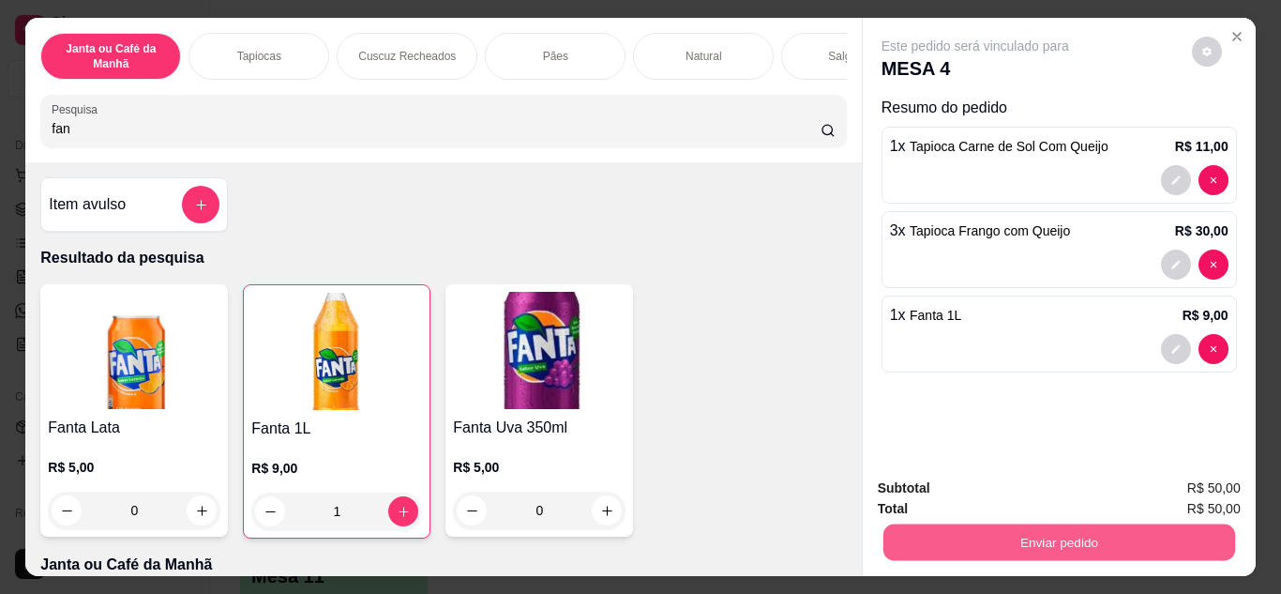
click at [918, 536] on button "Enviar pedido" at bounding box center [1059, 542] width 352 height 37
click at [923, 485] on button "Não registrar e enviar pedido" at bounding box center [997, 489] width 195 height 36
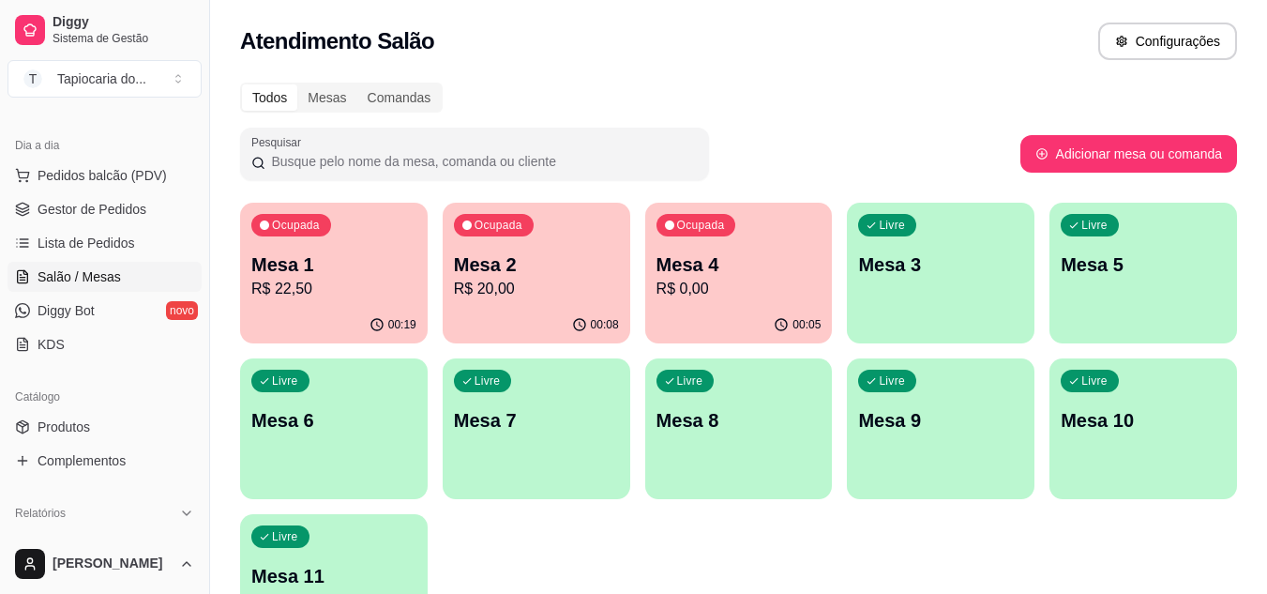
click at [334, 282] on p "R$ 22,50" at bounding box center [333, 289] width 165 height 23
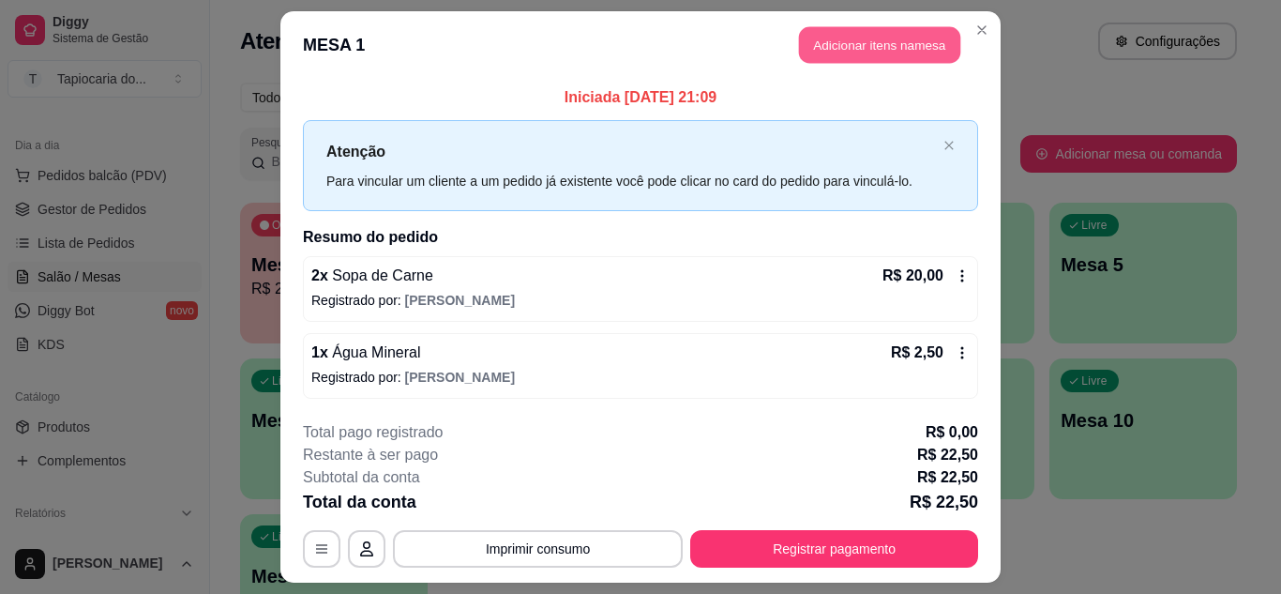
click at [885, 42] on button "Adicionar itens na mesa" at bounding box center [879, 45] width 161 height 37
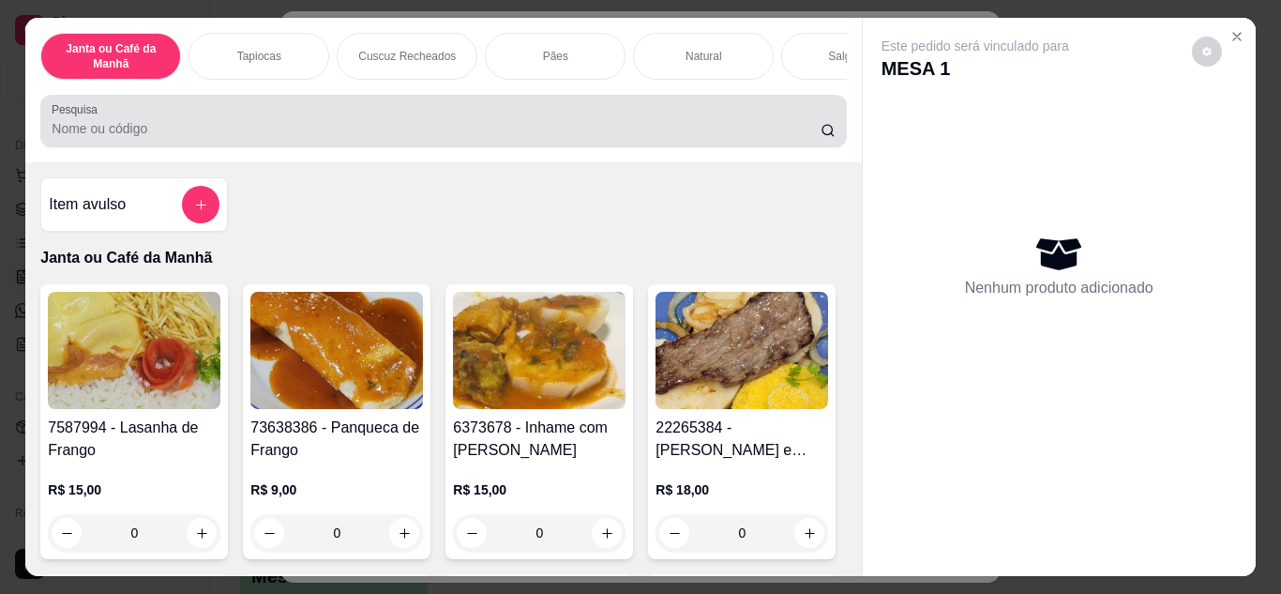
click at [481, 127] on input "Pesquisa" at bounding box center [436, 128] width 769 height 19
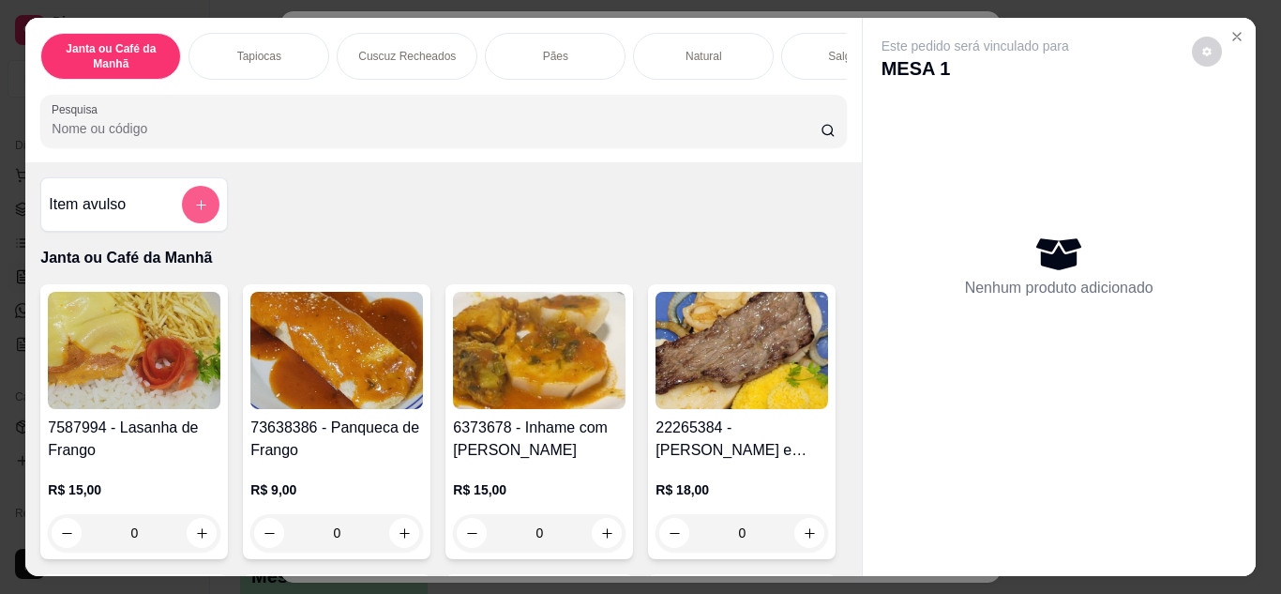
click at [186, 212] on button "add-separate-item" at bounding box center [201, 205] width 38 height 38
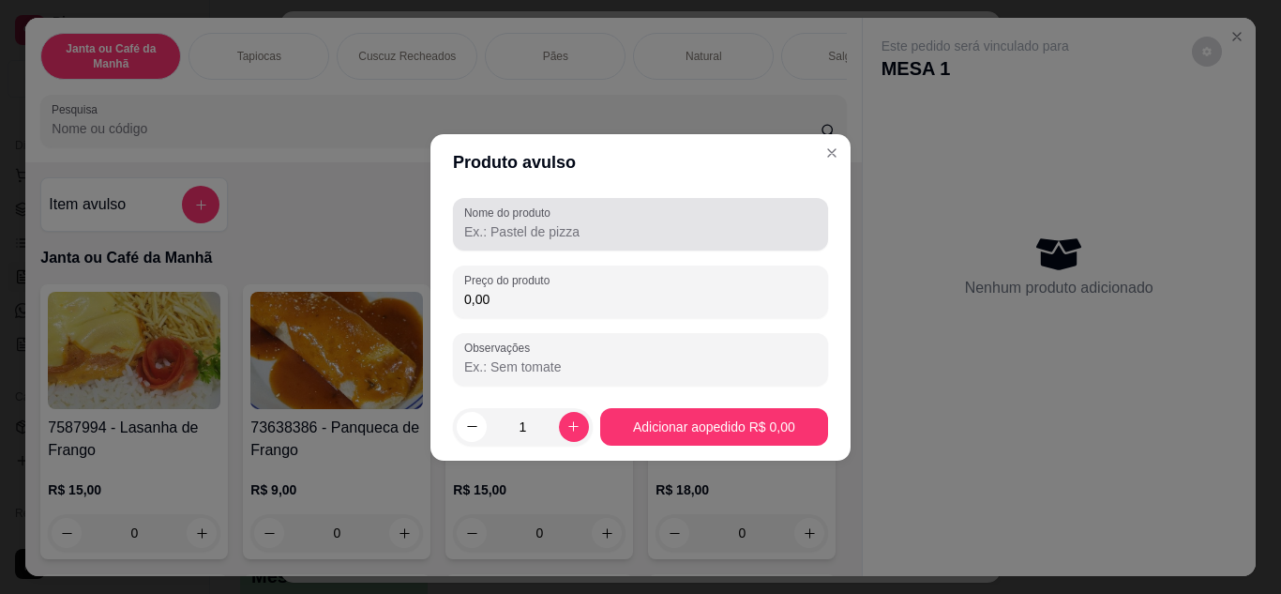
click at [627, 237] on input "Nome do produto" at bounding box center [640, 231] width 353 height 19
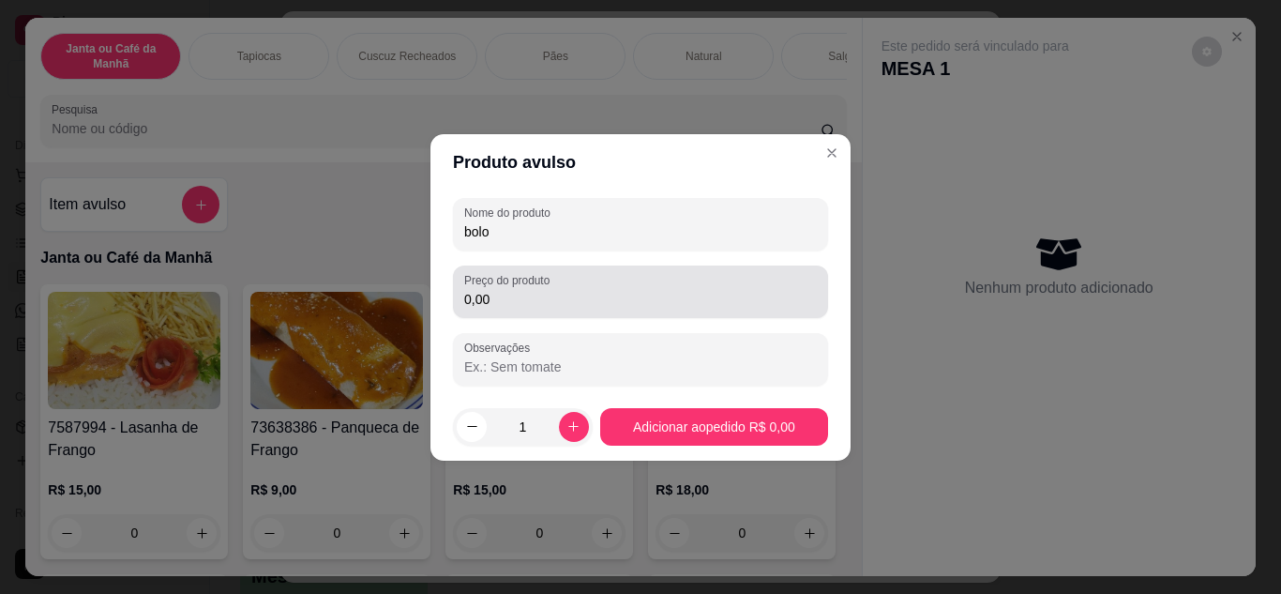
type input "bolo"
click at [669, 299] on input "0,00" at bounding box center [640, 299] width 353 height 19
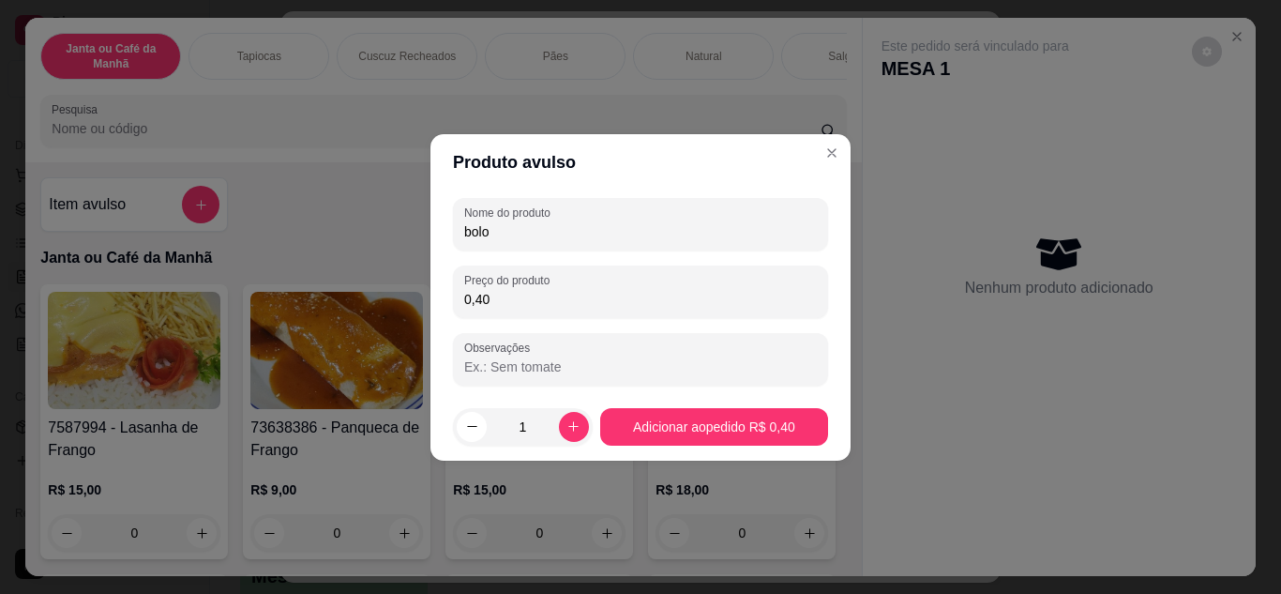
type input "4,00"
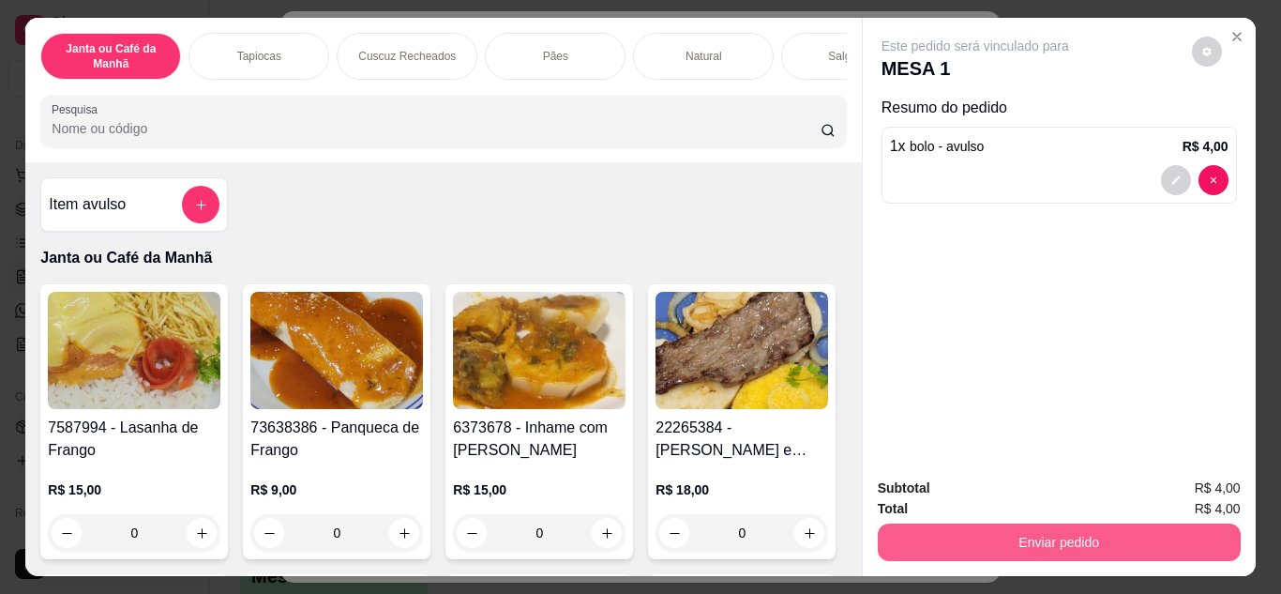
click at [1028, 537] on button "Enviar pedido" at bounding box center [1059, 542] width 363 height 38
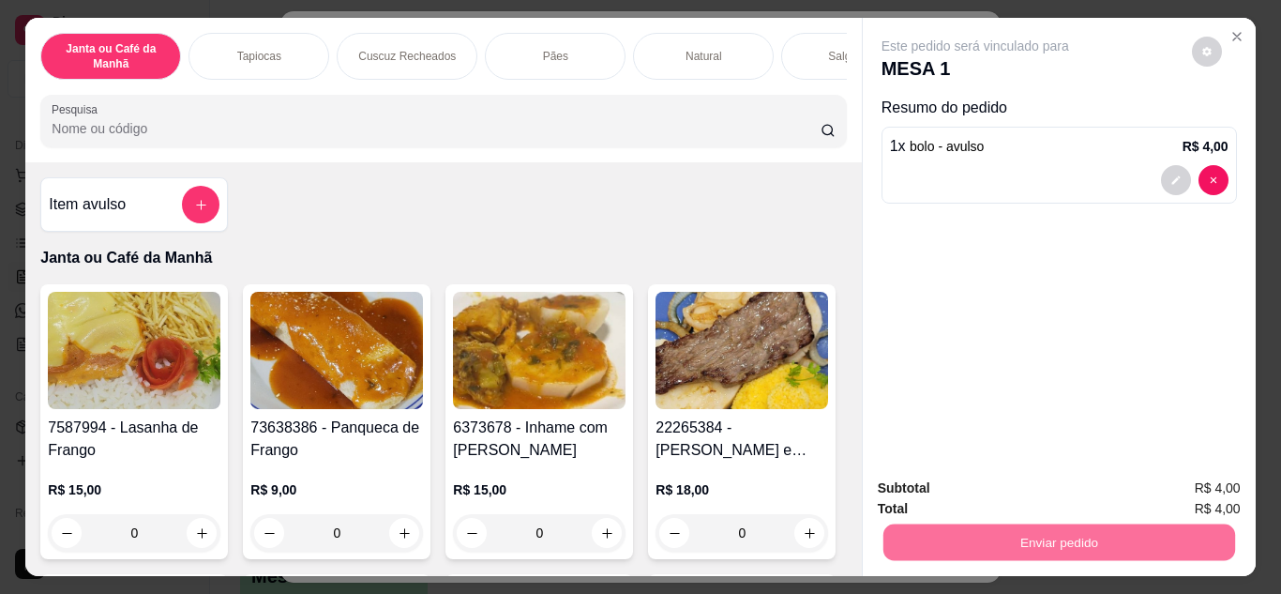
click at [1022, 481] on button "Não registrar e enviar pedido" at bounding box center [996, 489] width 189 height 35
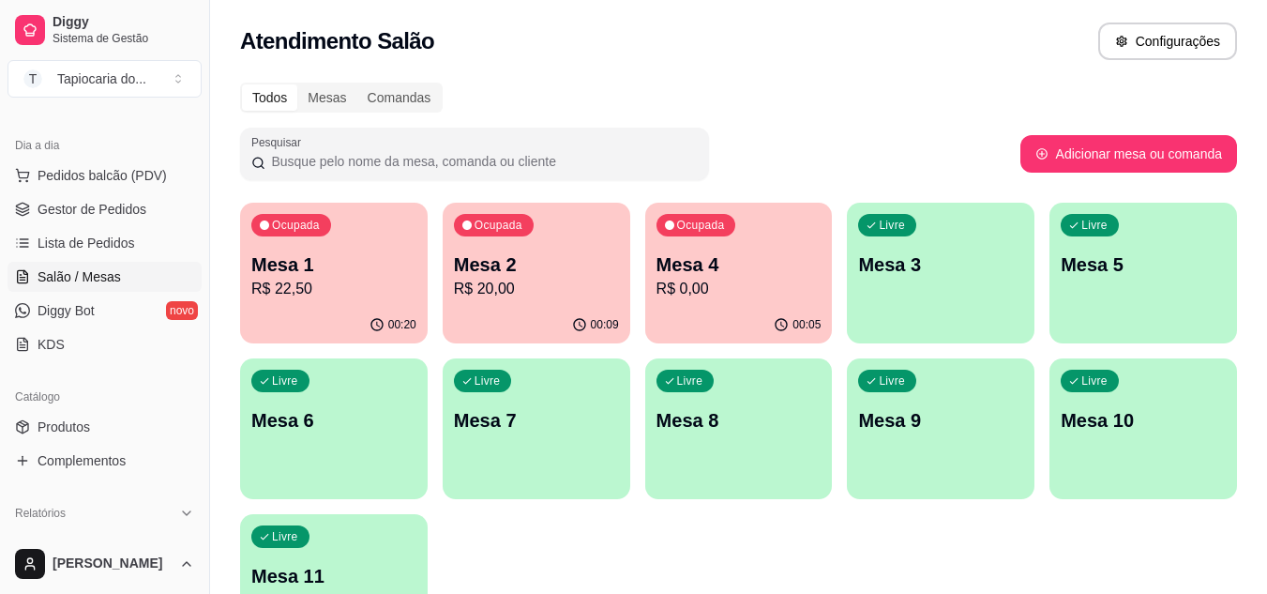
click at [505, 281] on p "R$ 20,00" at bounding box center [536, 289] width 165 height 23
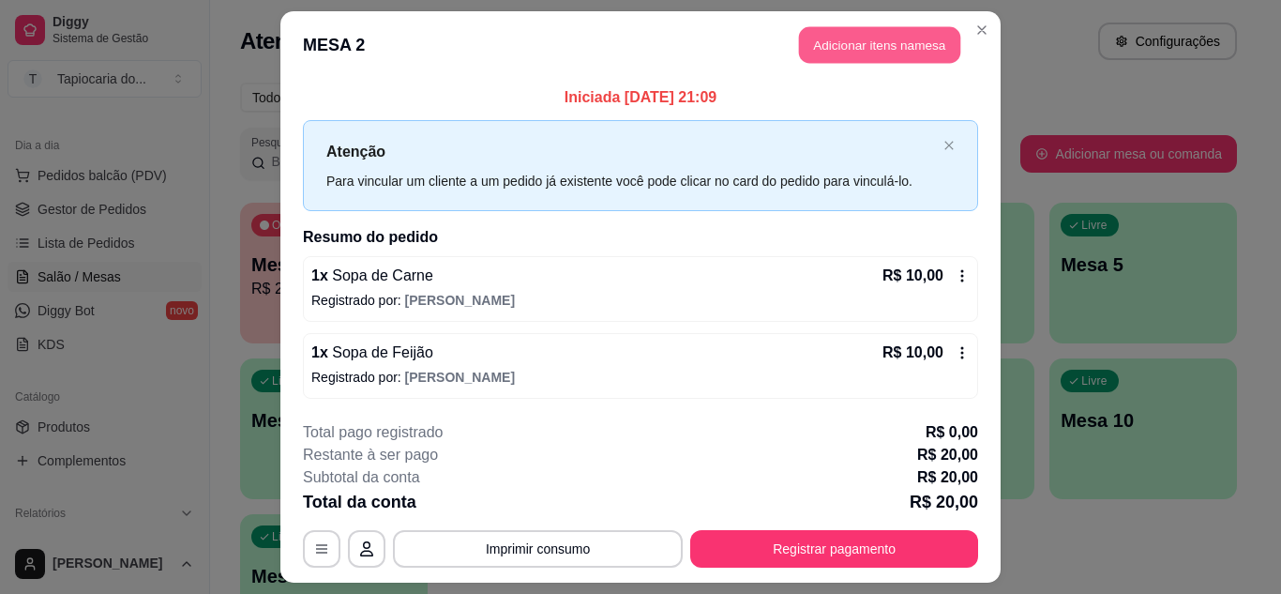
click at [882, 39] on button "Adicionar itens na mesa" at bounding box center [879, 45] width 161 height 37
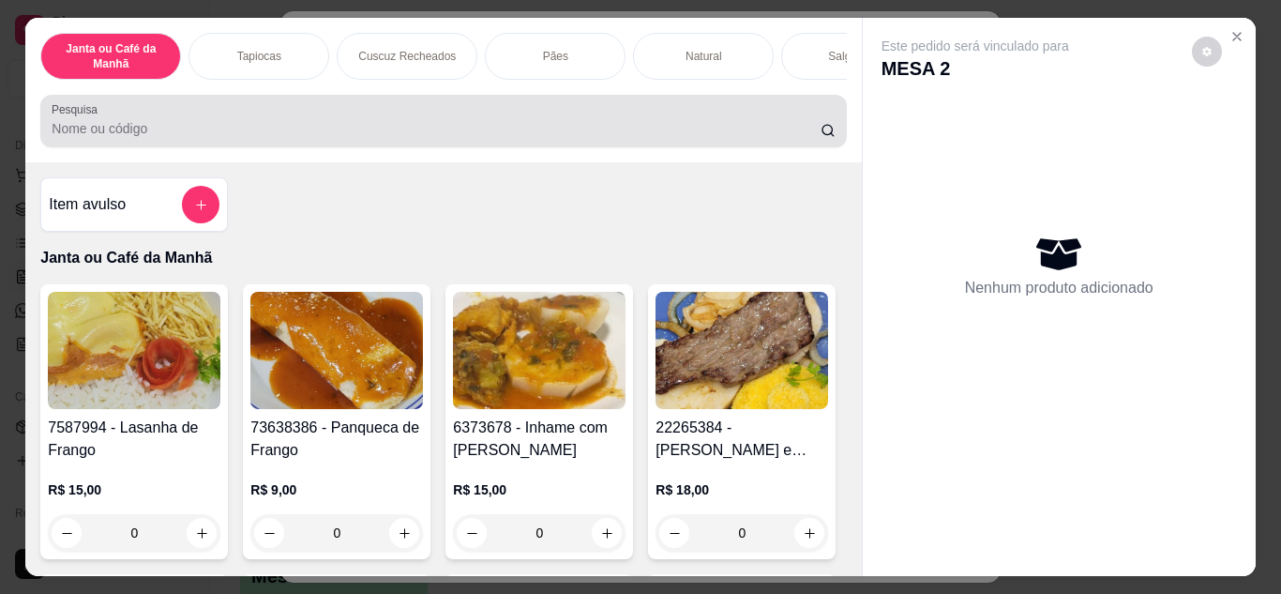
click at [386, 138] on input "Pesquisa" at bounding box center [436, 128] width 769 height 19
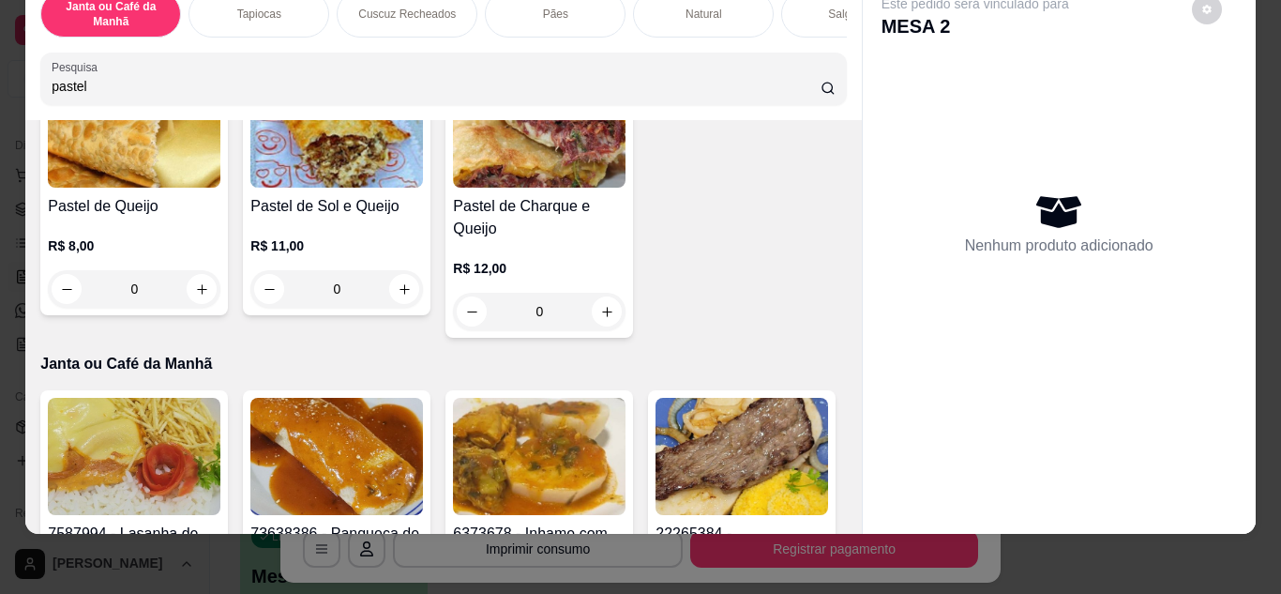
scroll to position [657, 0]
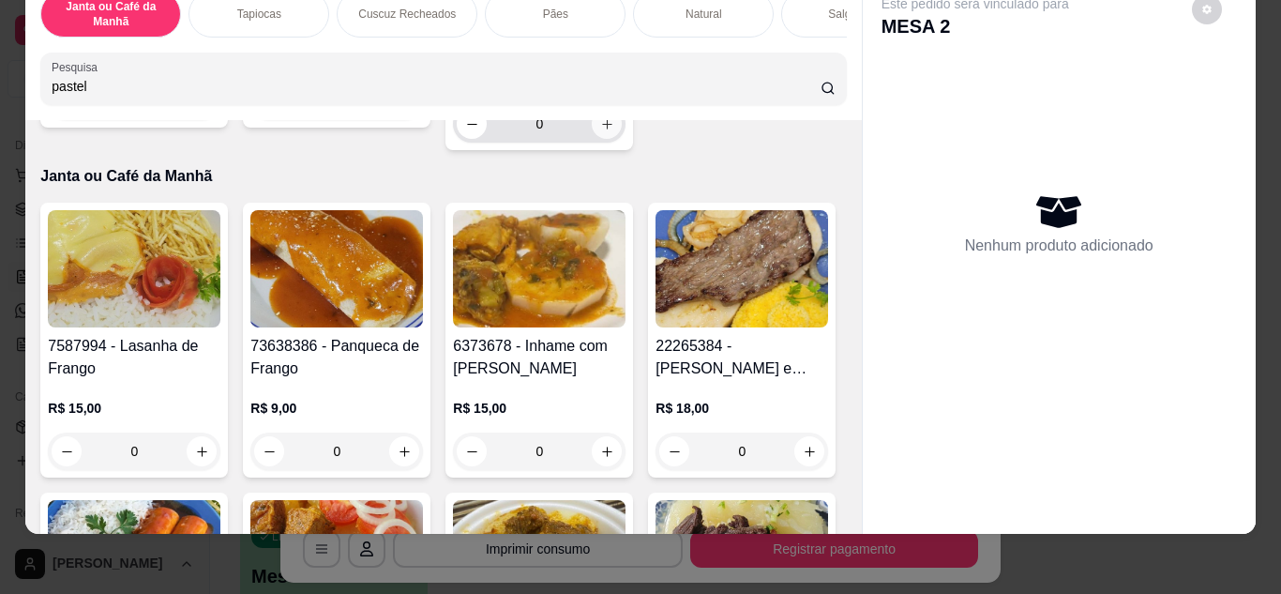
type input "pastel"
click at [600, 131] on icon "increase-product-quantity" at bounding box center [607, 124] width 14 height 14
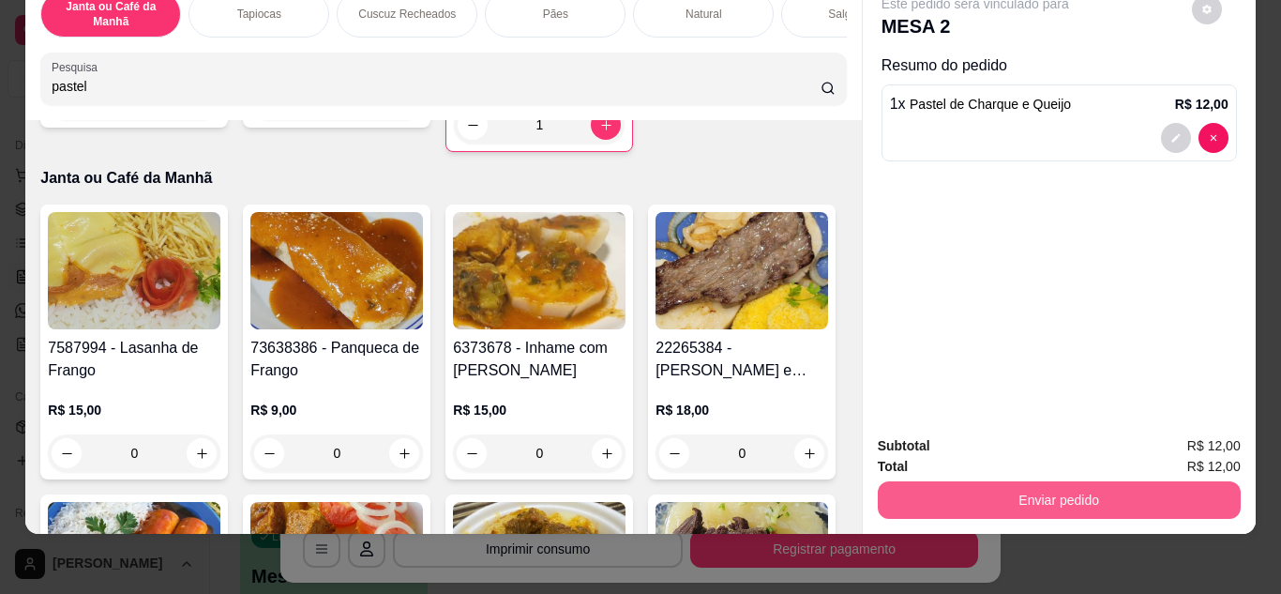
type input "1"
click at [1016, 482] on button "Enviar pedido" at bounding box center [1059, 500] width 352 height 37
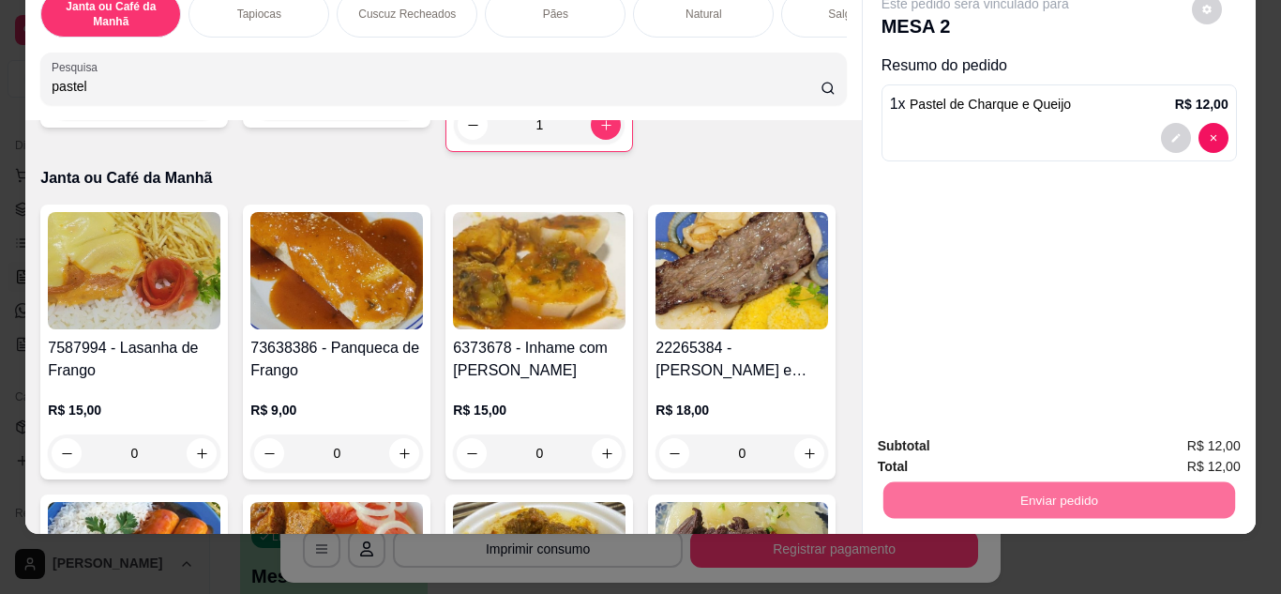
click at [1051, 436] on button "Não registrar e enviar pedido" at bounding box center [996, 439] width 189 height 35
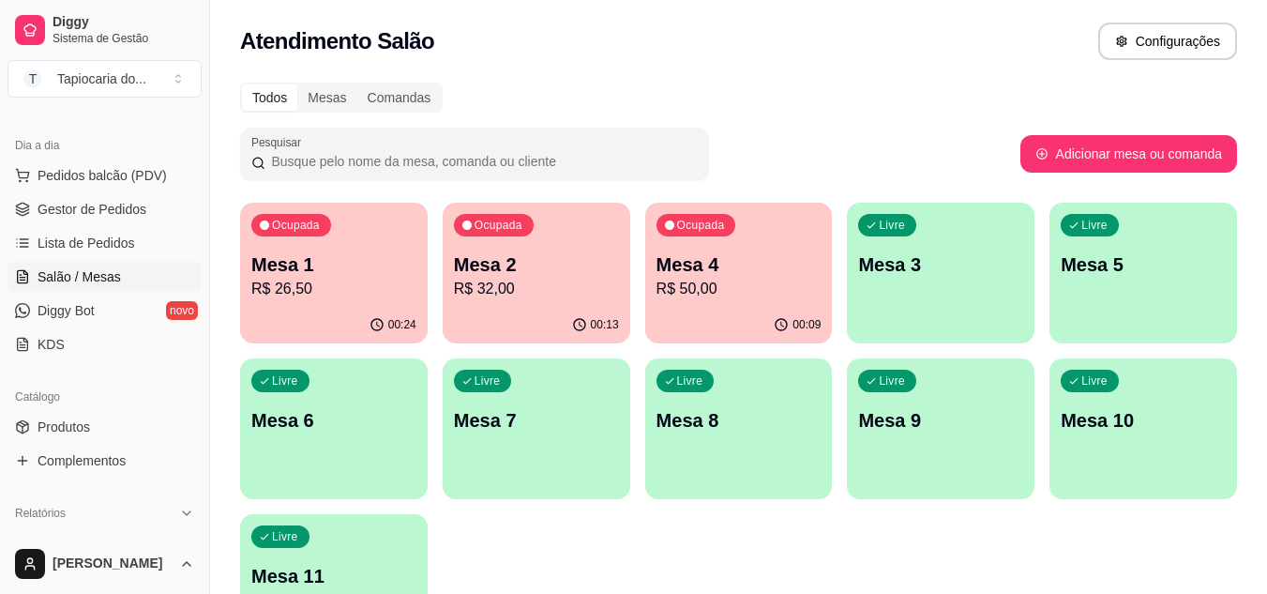
click at [541, 272] on p "Mesa 2" at bounding box center [536, 264] width 165 height 26
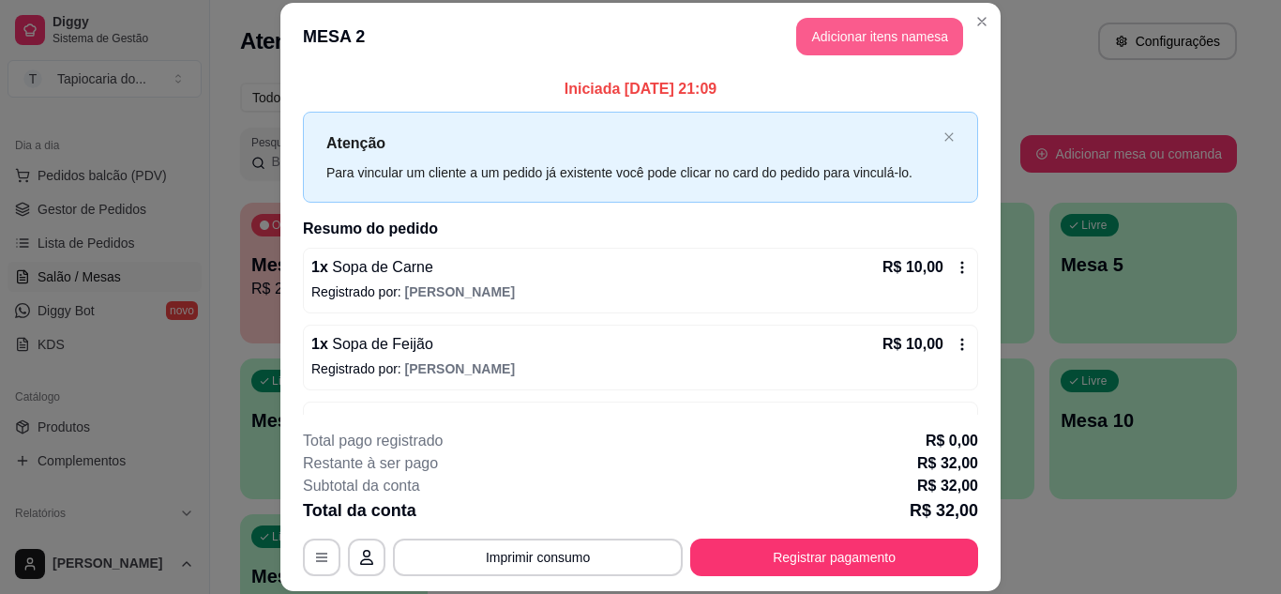
click at [875, 26] on button "Adicionar itens na mesa" at bounding box center [879, 37] width 167 height 38
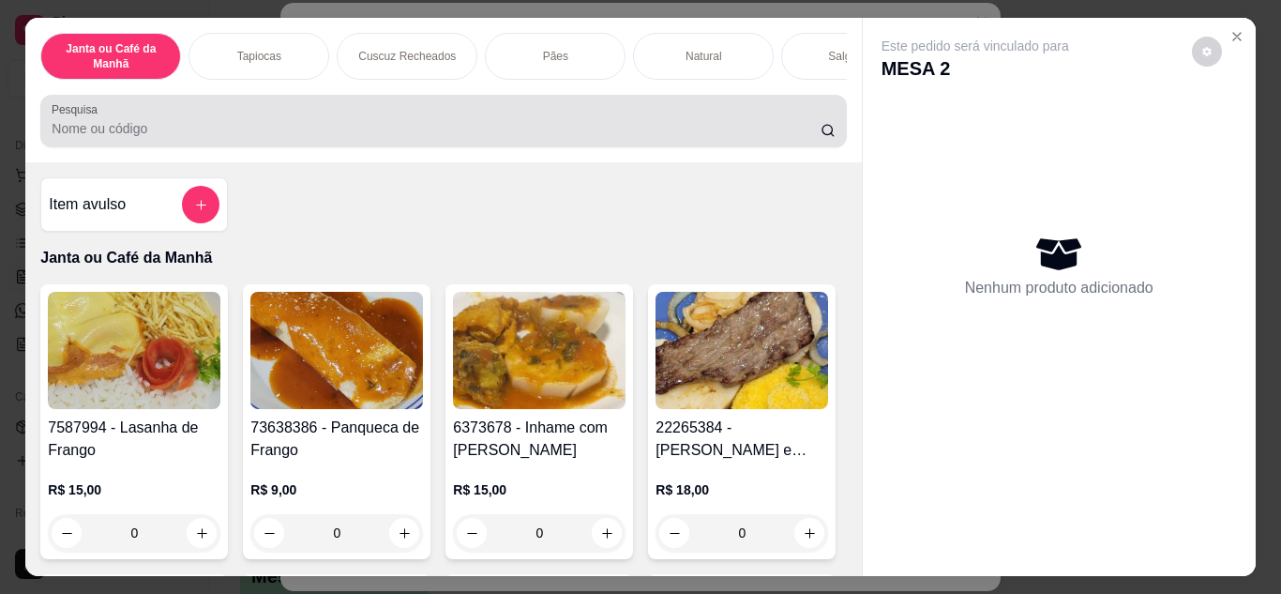
click at [680, 129] on input "Pesquisa" at bounding box center [436, 128] width 769 height 19
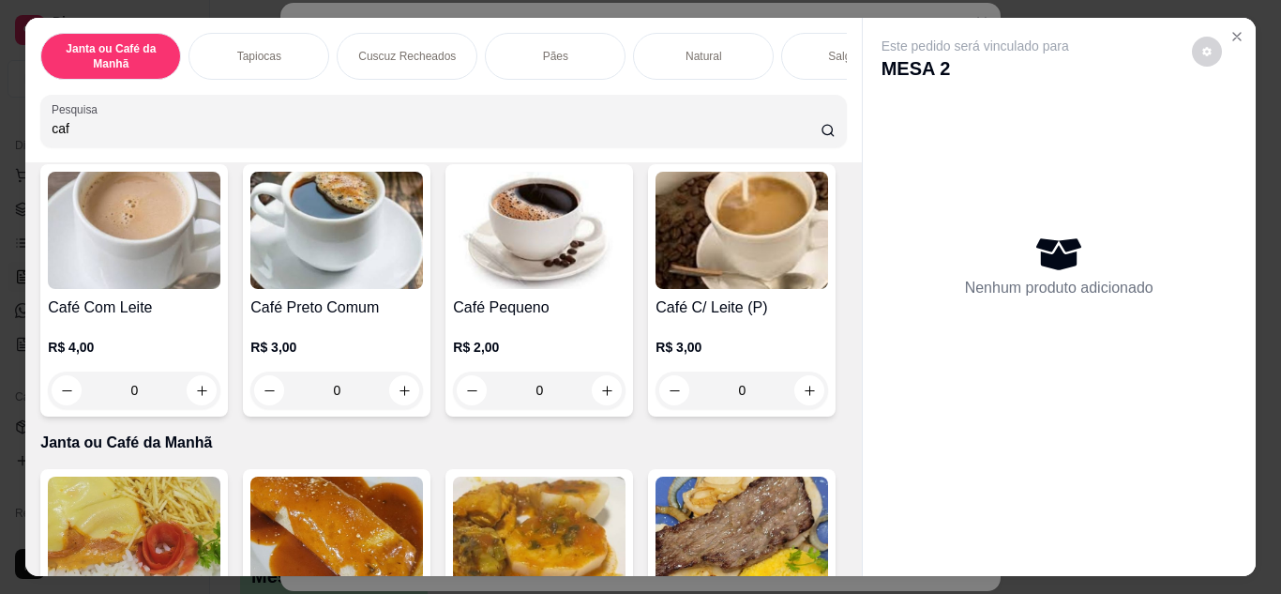
scroll to position [94, 0]
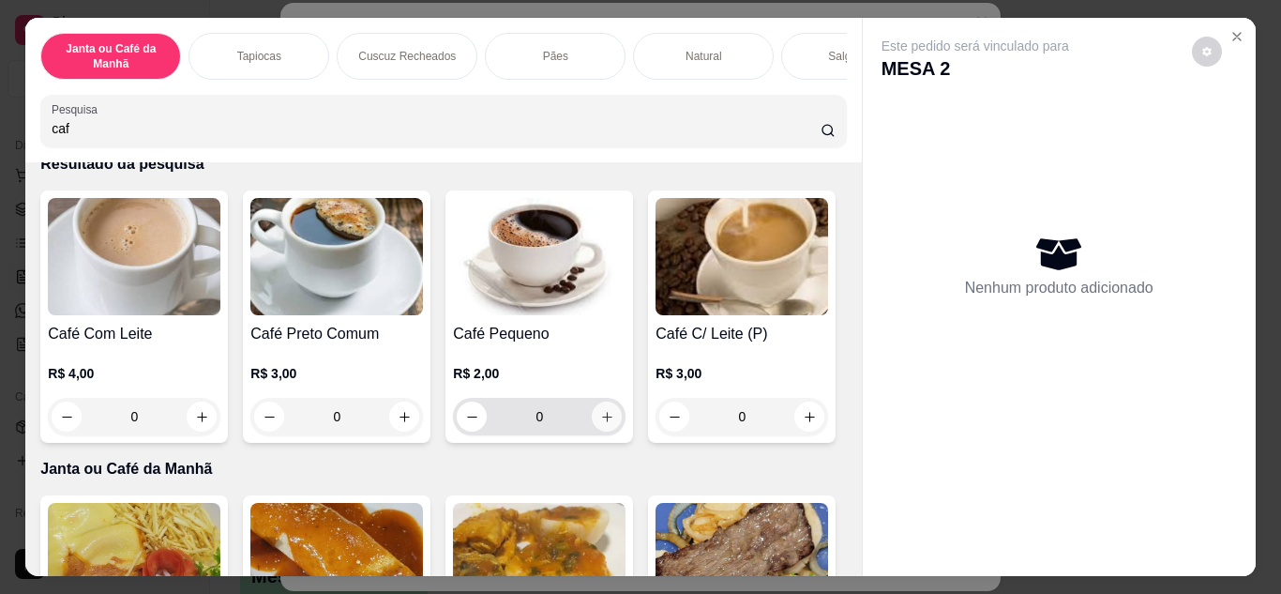
type input "caf"
click at [606, 421] on icon "increase-product-quantity" at bounding box center [607, 417] width 14 height 14
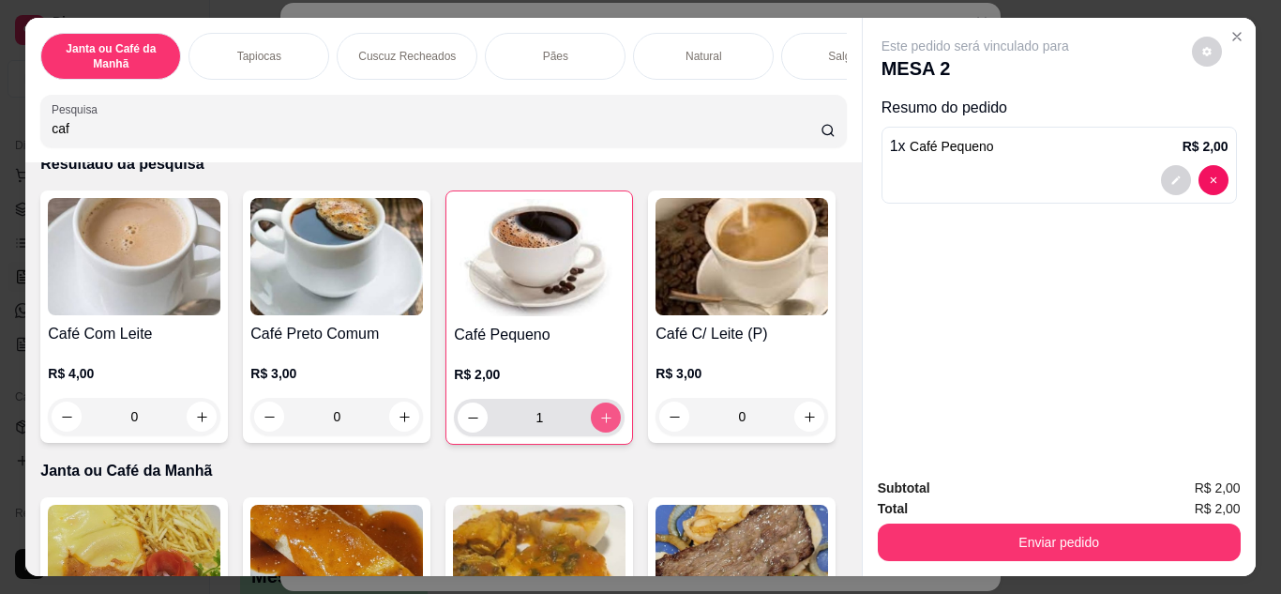
type input "1"
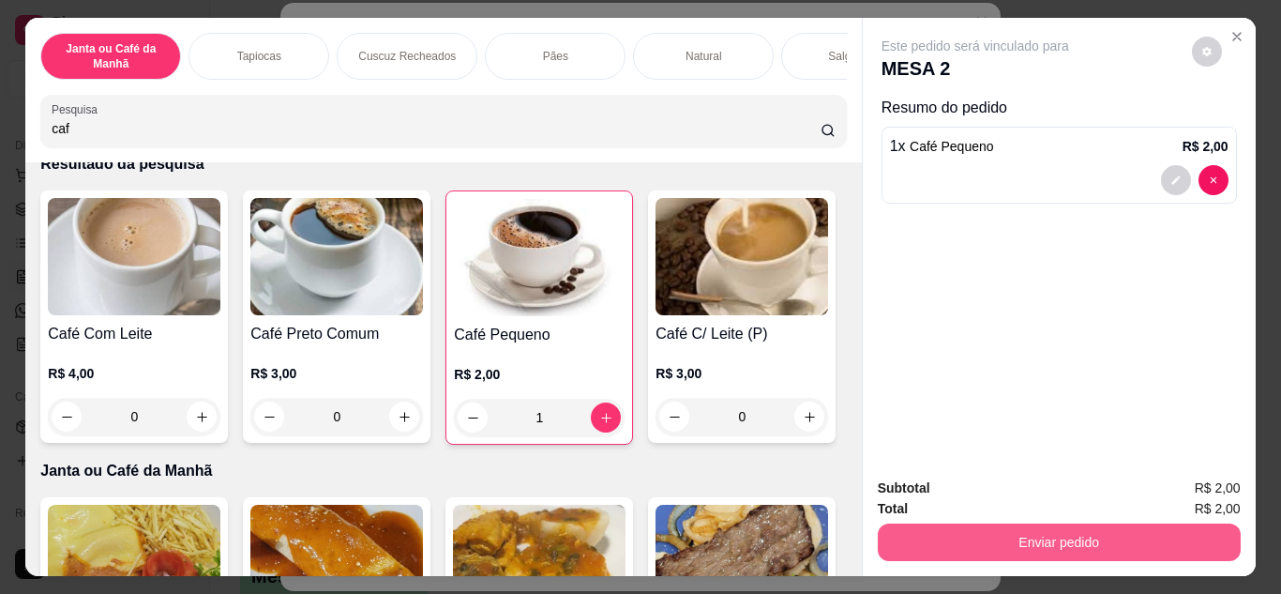
click at [1146, 527] on button "Enviar pedido" at bounding box center [1059, 542] width 363 height 38
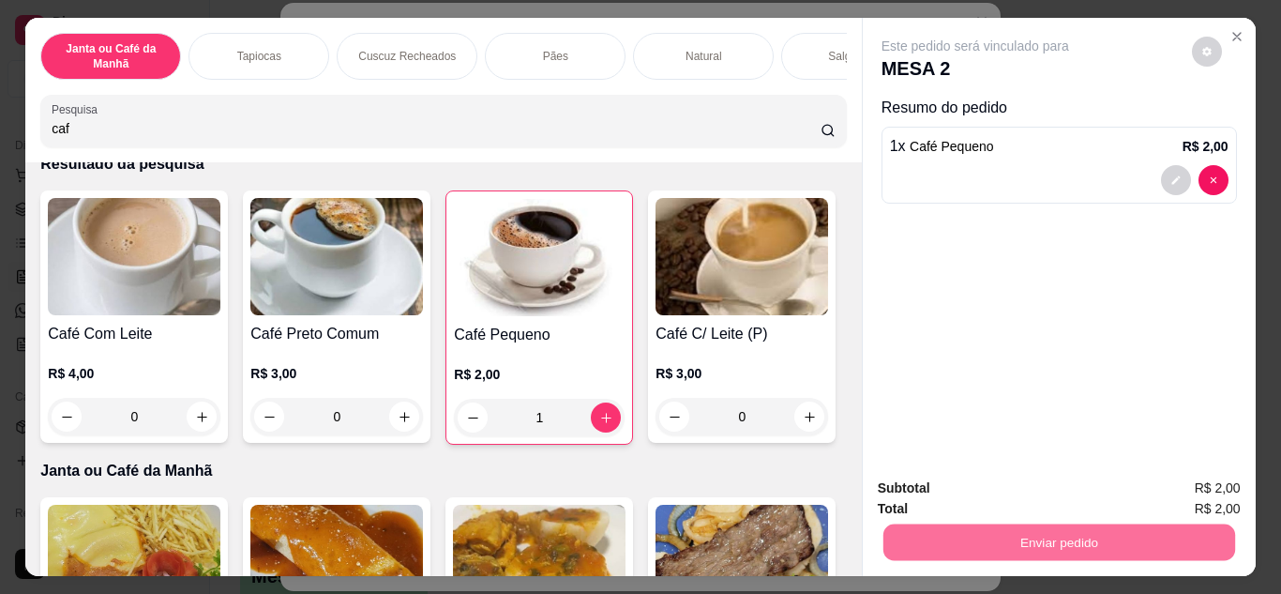
click at [1046, 475] on button "Não registrar e enviar pedido" at bounding box center [996, 489] width 189 height 35
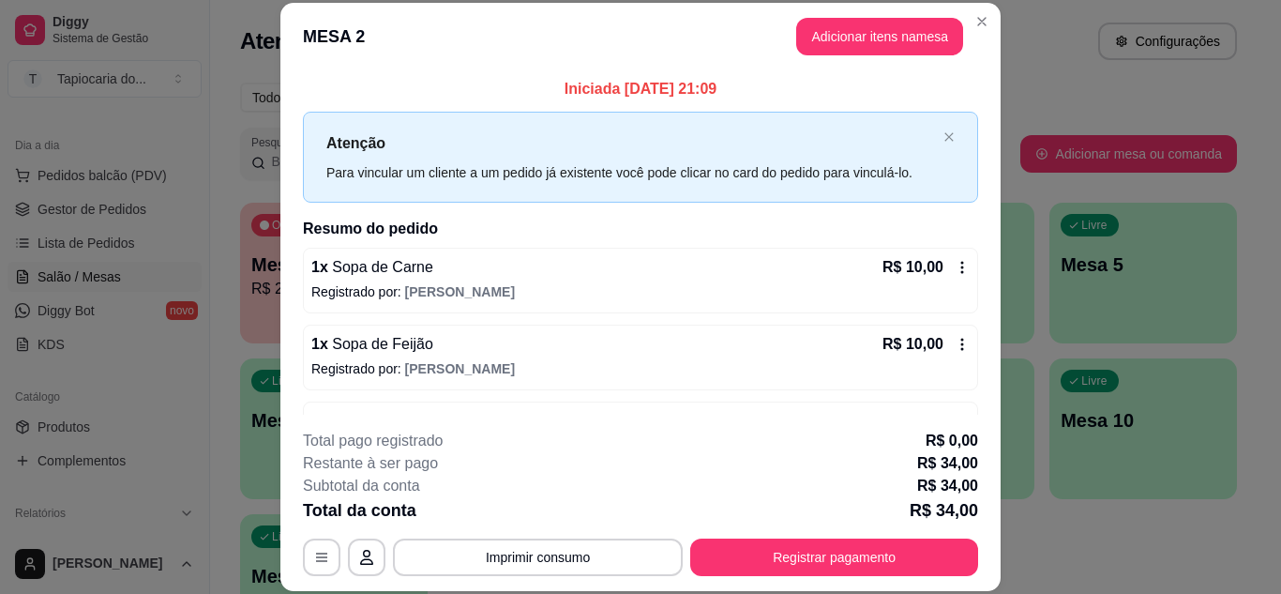
scroll to position [137, 0]
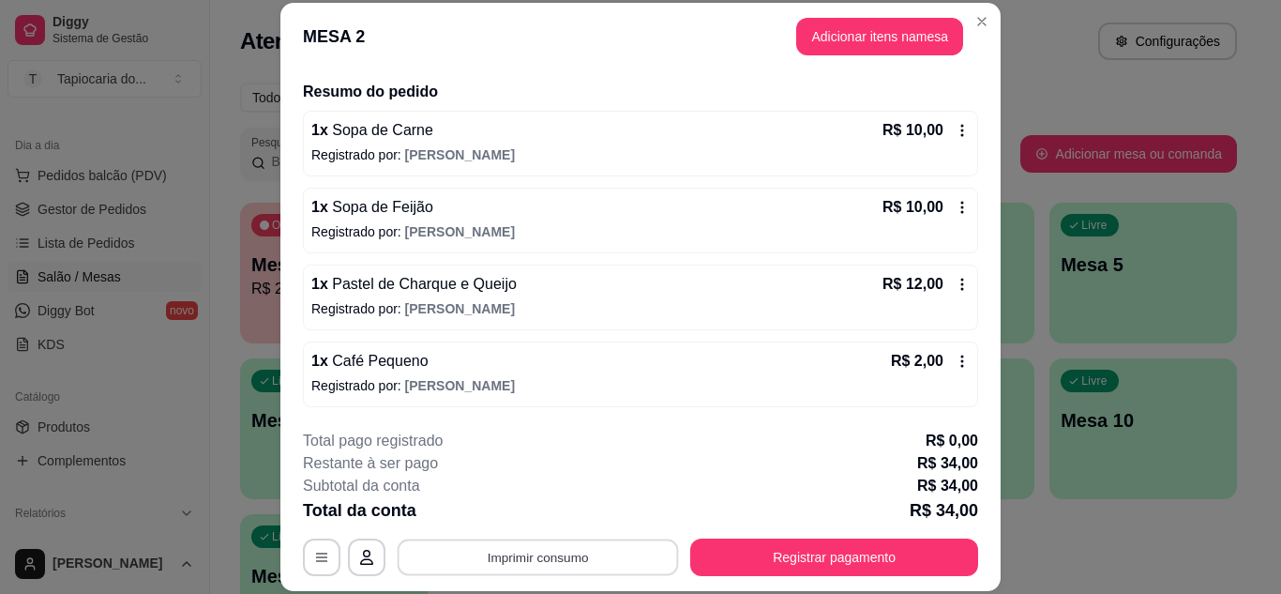
click at [601, 558] on button "Imprimir consumo" at bounding box center [538, 556] width 281 height 37
click at [521, 507] on button "Impressora" at bounding box center [537, 514] width 136 height 30
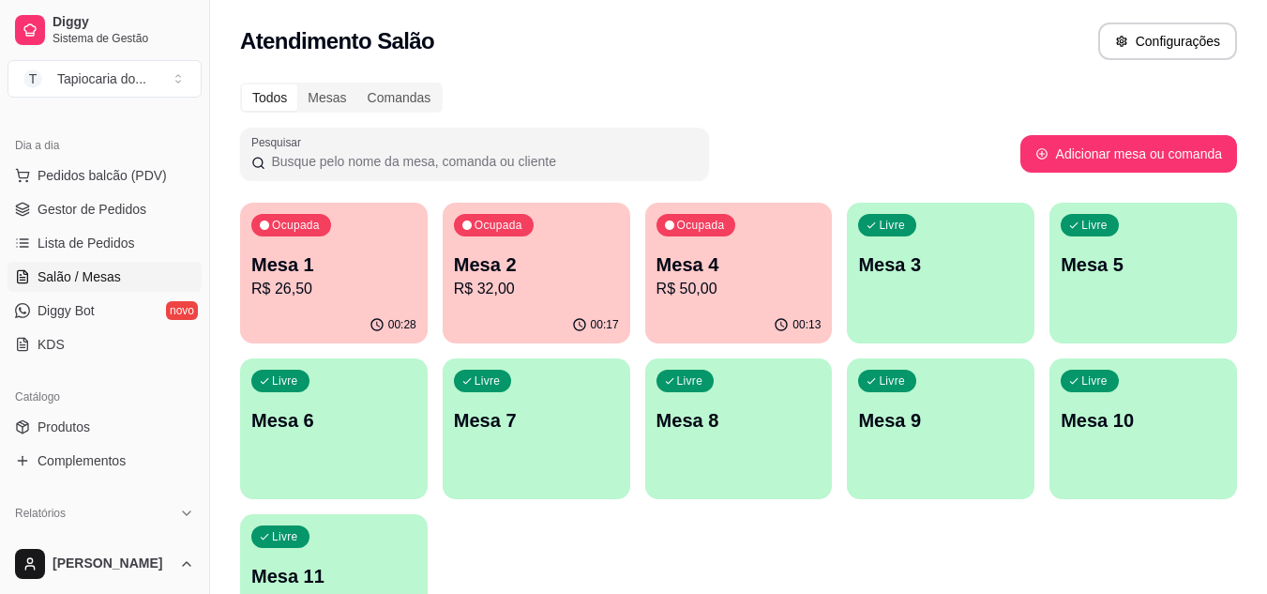
click at [341, 257] on p "Mesa 1" at bounding box center [333, 264] width 165 height 26
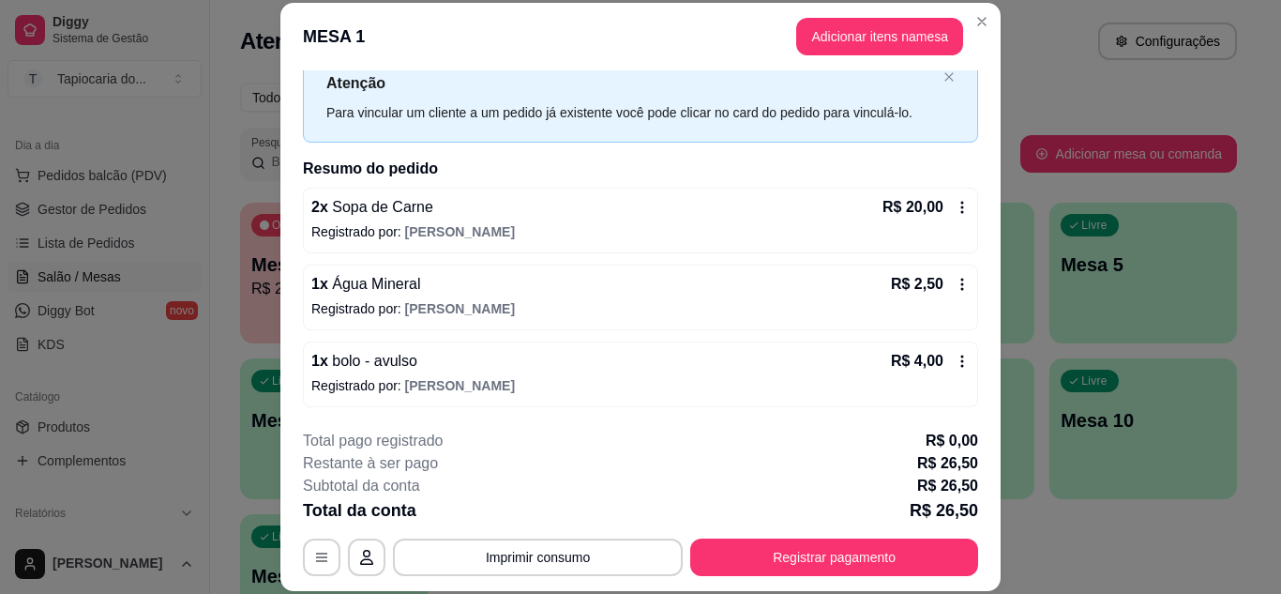
scroll to position [57, 0]
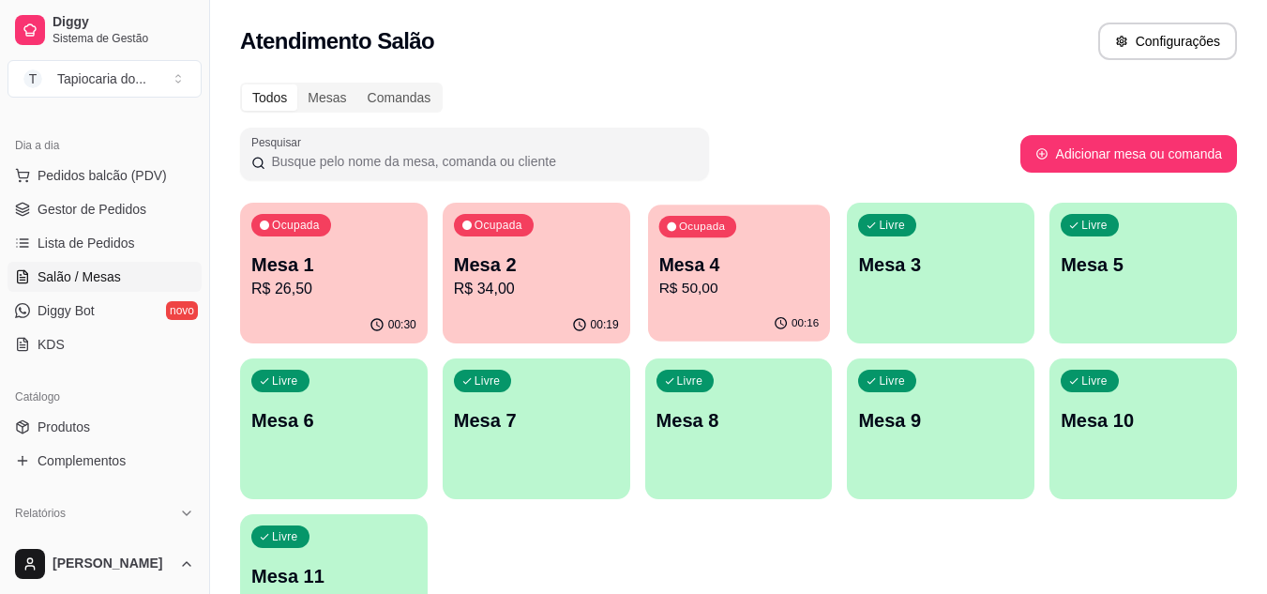
click at [783, 331] on icon "button" at bounding box center [780, 323] width 15 height 15
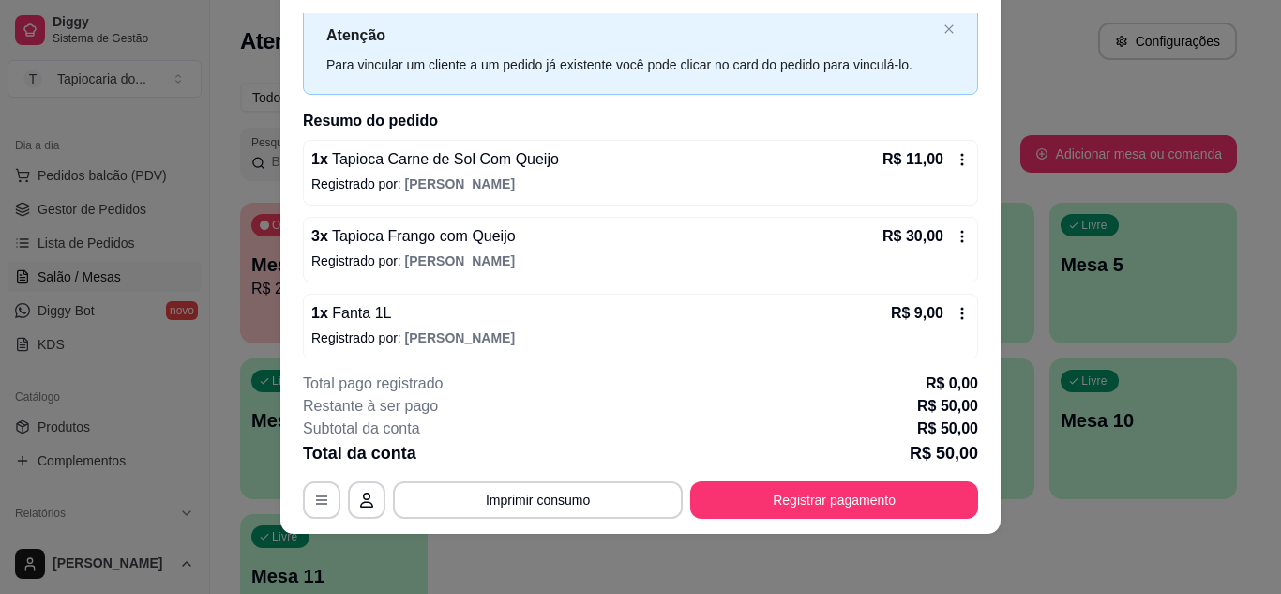
scroll to position [60, 0]
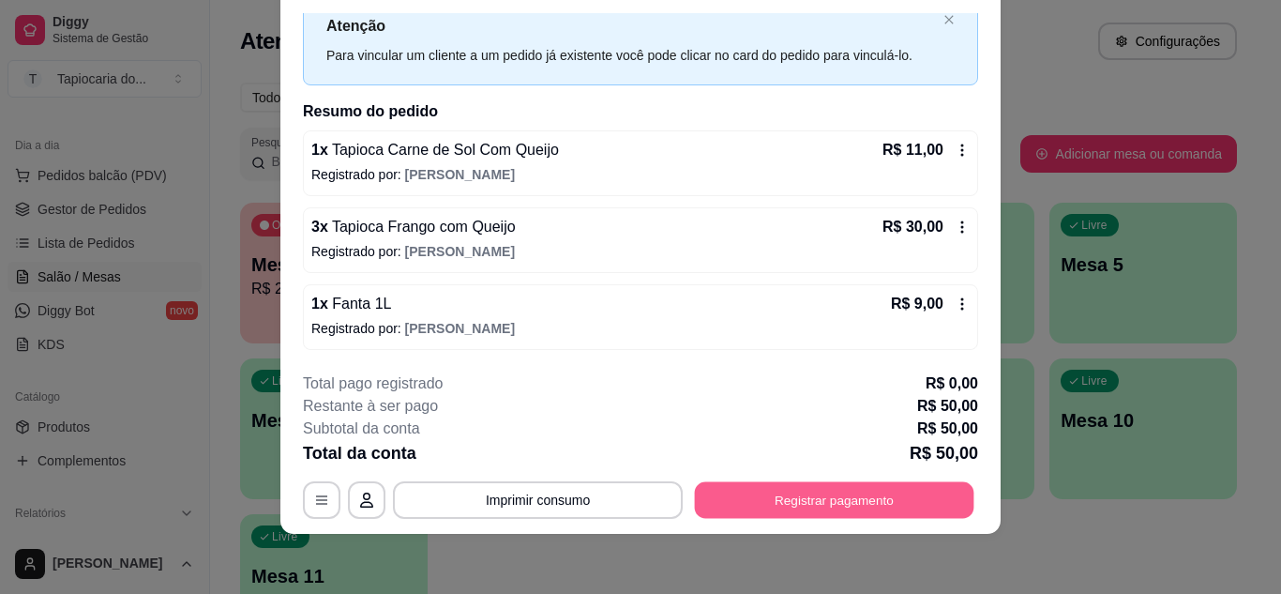
click at [887, 503] on button "Registrar pagamento" at bounding box center [835, 499] width 280 height 37
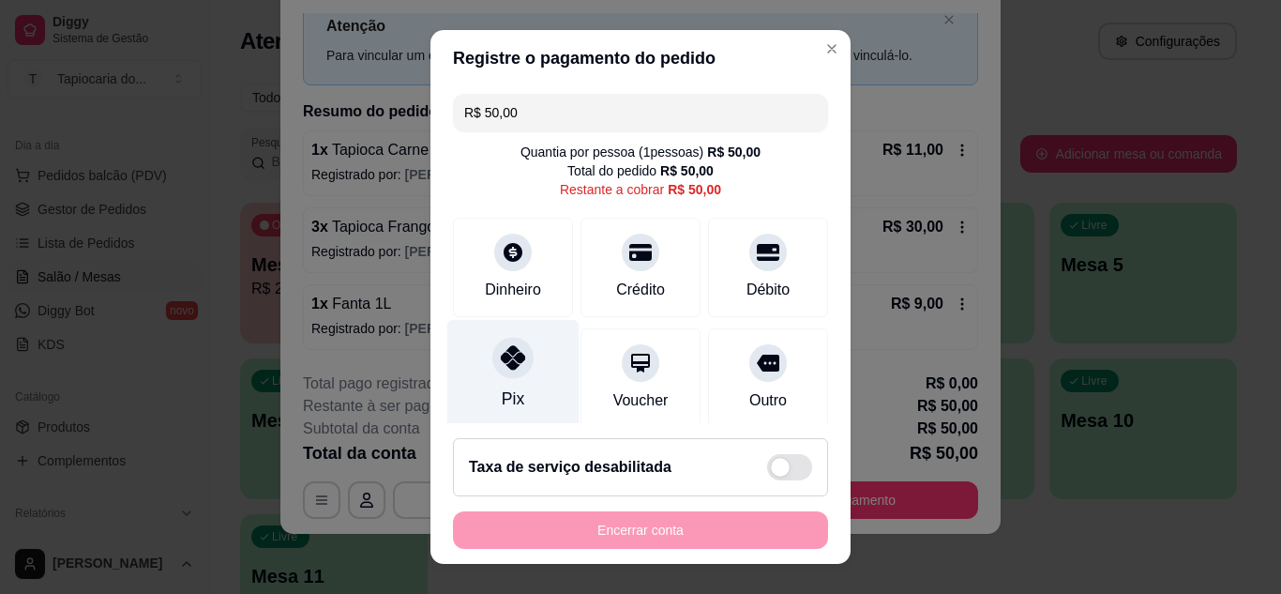
click at [513, 384] on div "Pix" at bounding box center [513, 374] width 132 height 110
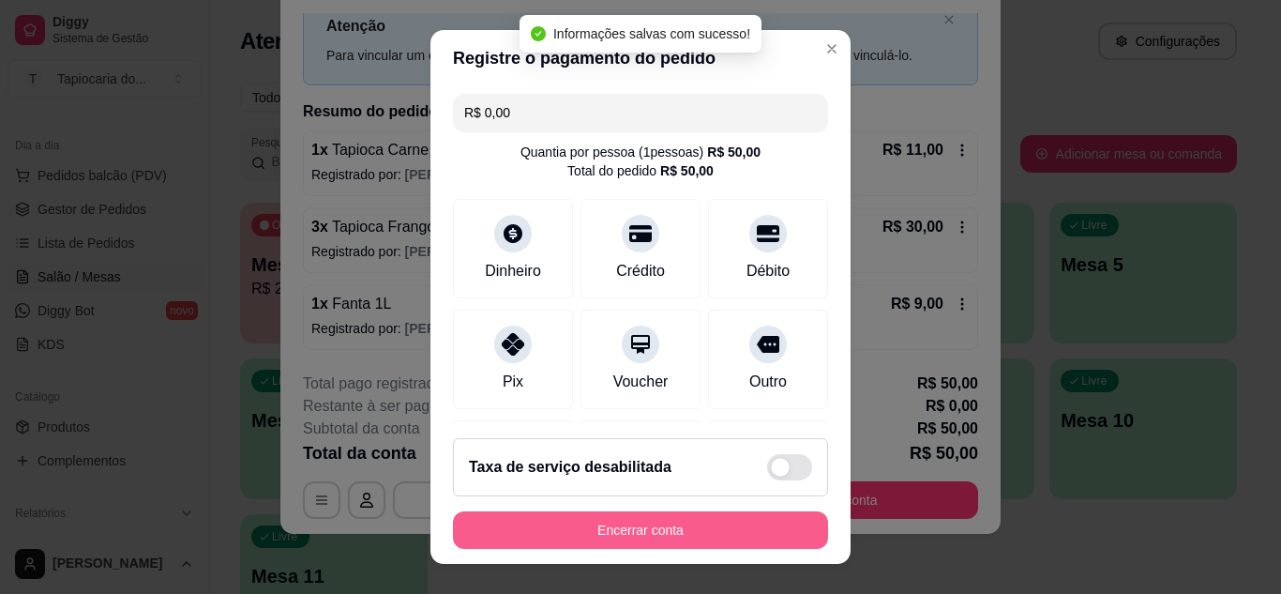
type input "R$ 0,00"
click at [688, 530] on button "Encerrar conta" at bounding box center [641, 530] width 364 height 37
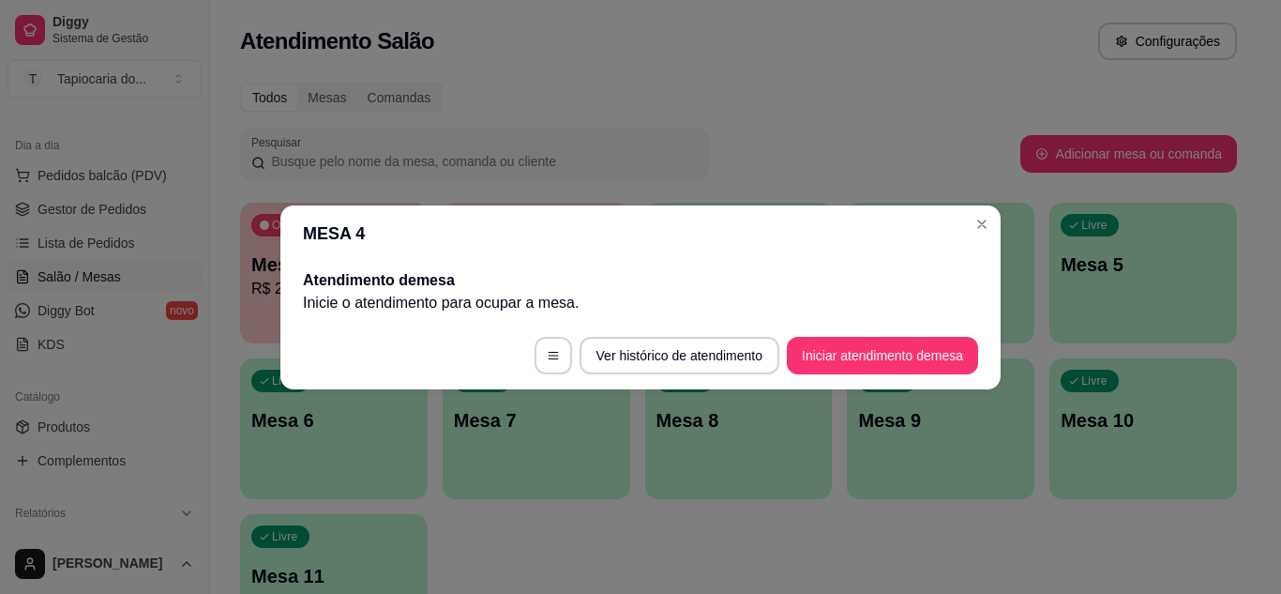
scroll to position [0, 0]
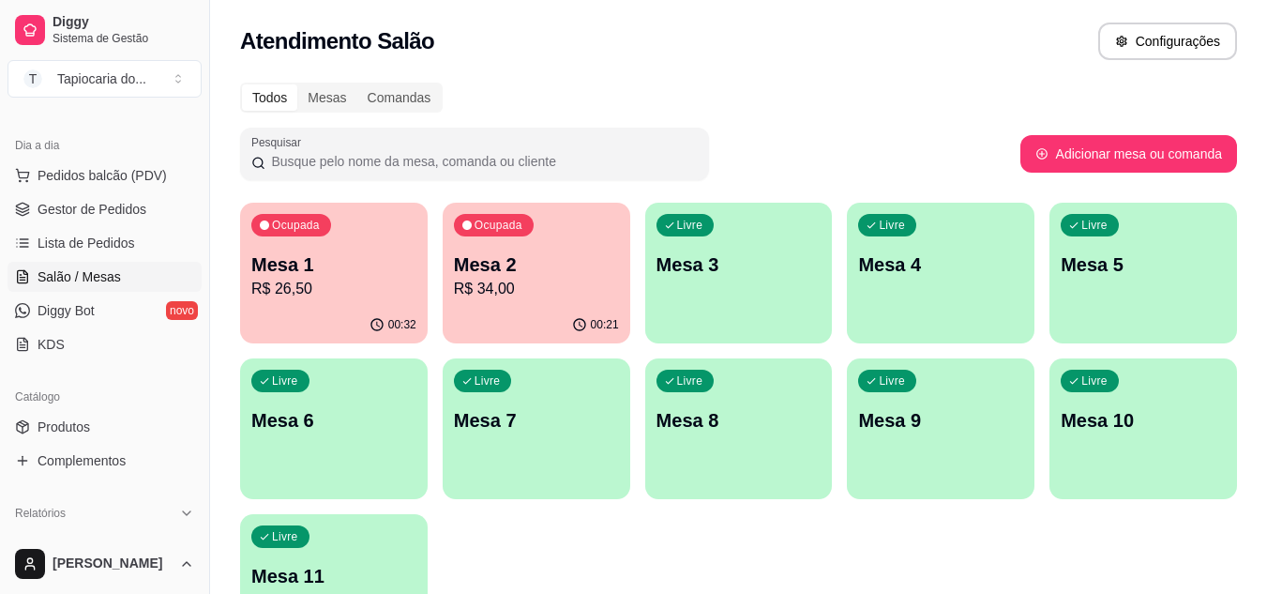
click at [502, 295] on p "R$ 34,00" at bounding box center [536, 289] width 165 height 23
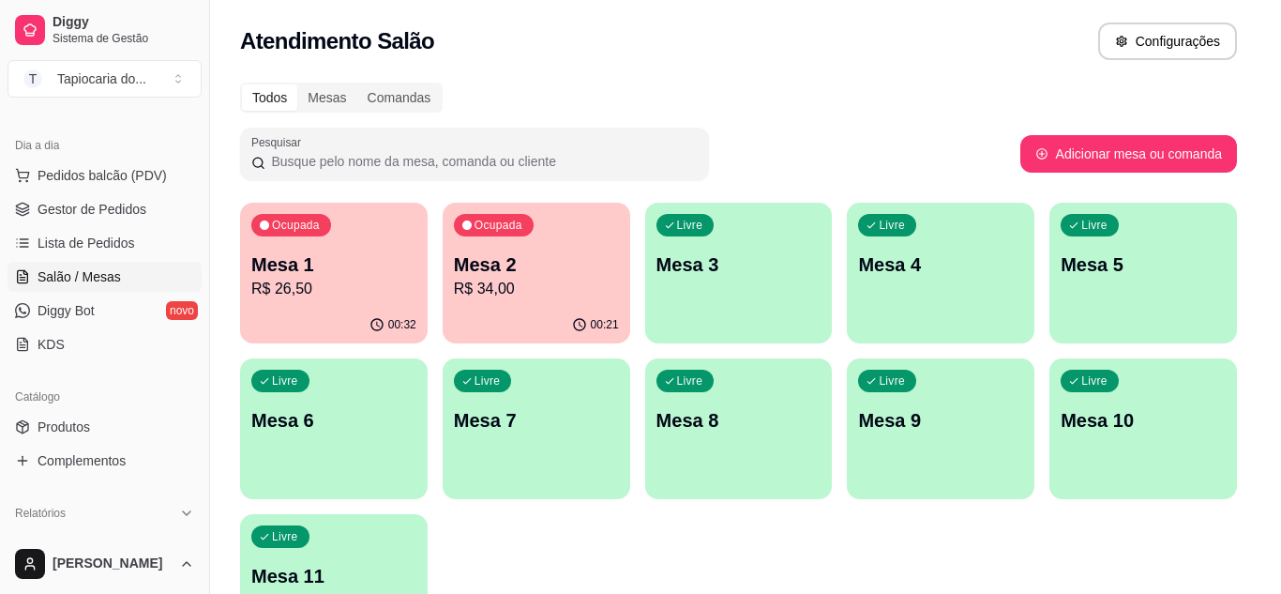
scroll to position [137, 0]
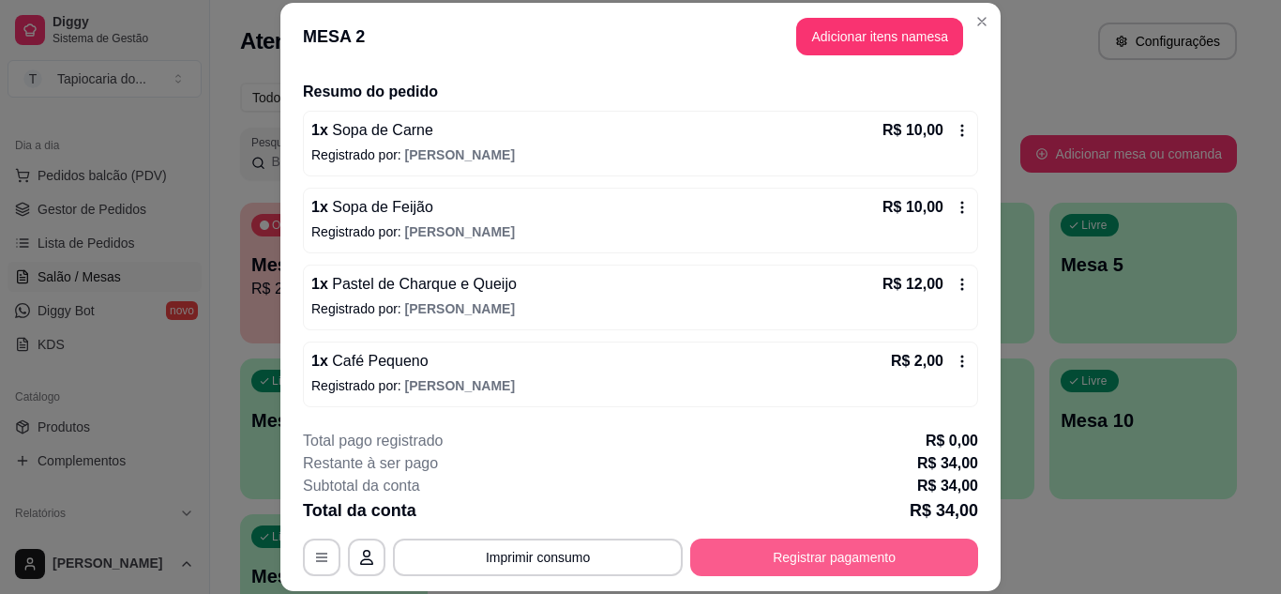
click at [931, 574] on button "Registrar pagamento" at bounding box center [834, 557] width 288 height 38
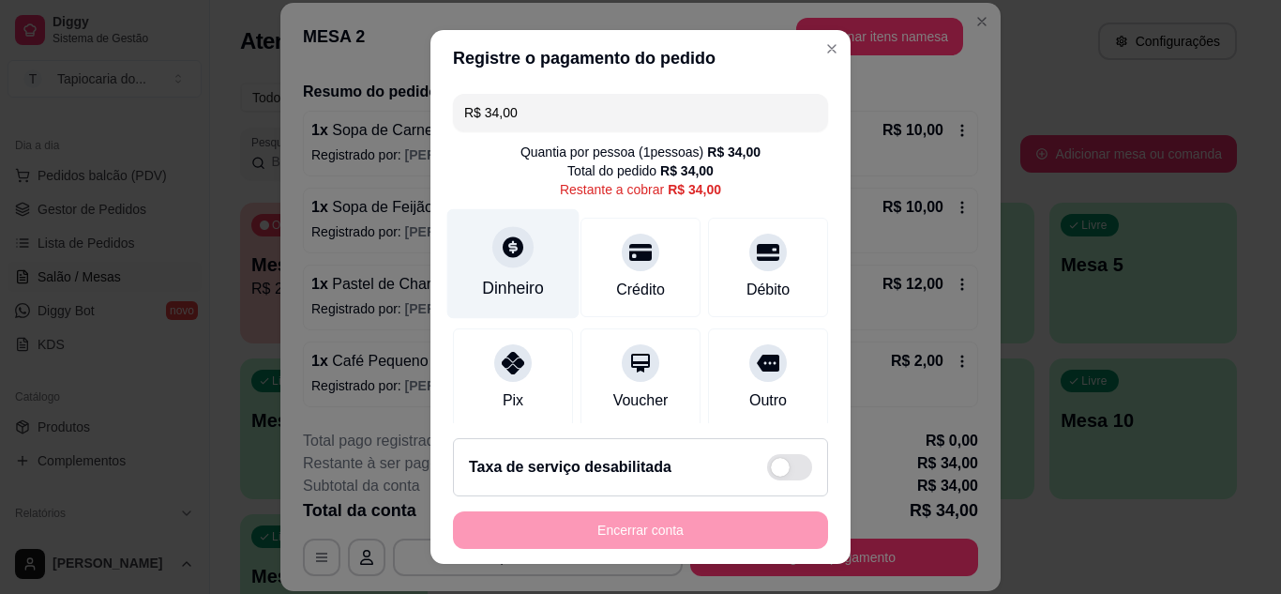
click at [509, 274] on div "Dinheiro" at bounding box center [513, 263] width 132 height 110
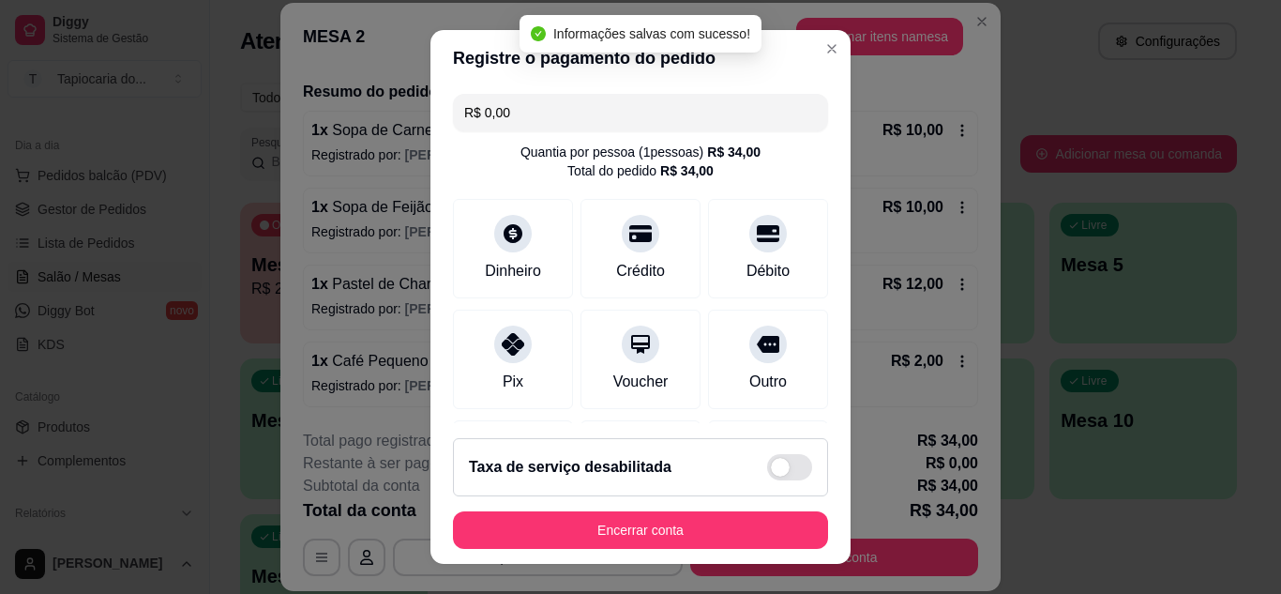
type input "R$ 0,00"
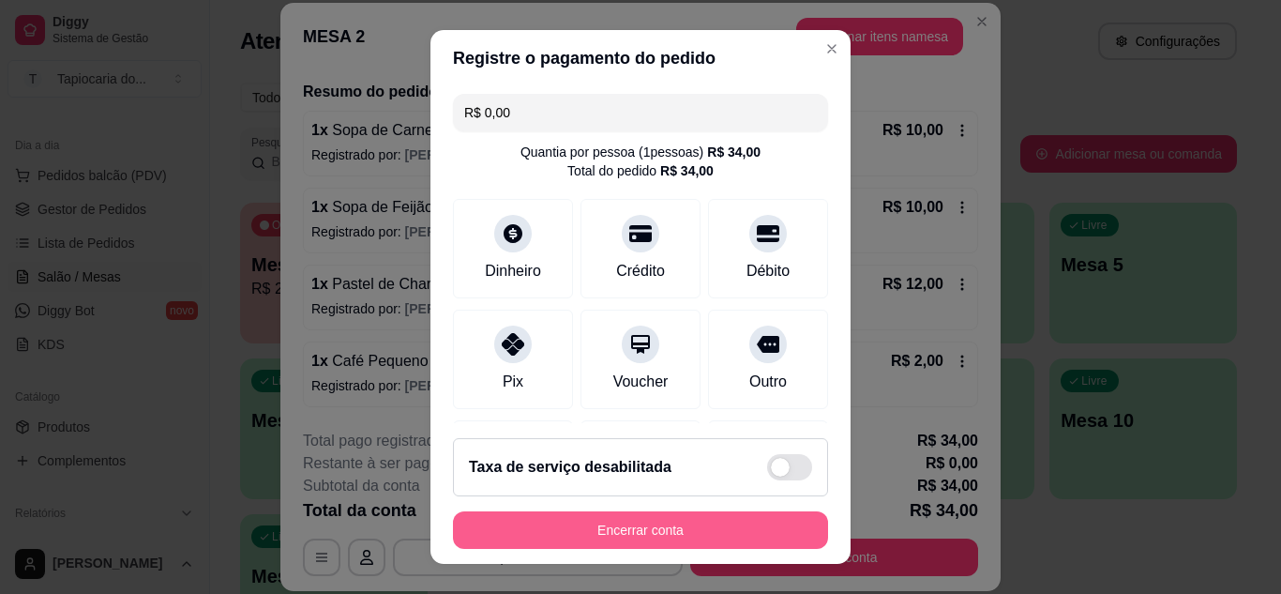
click at [701, 527] on button "Encerrar conta" at bounding box center [640, 530] width 375 height 38
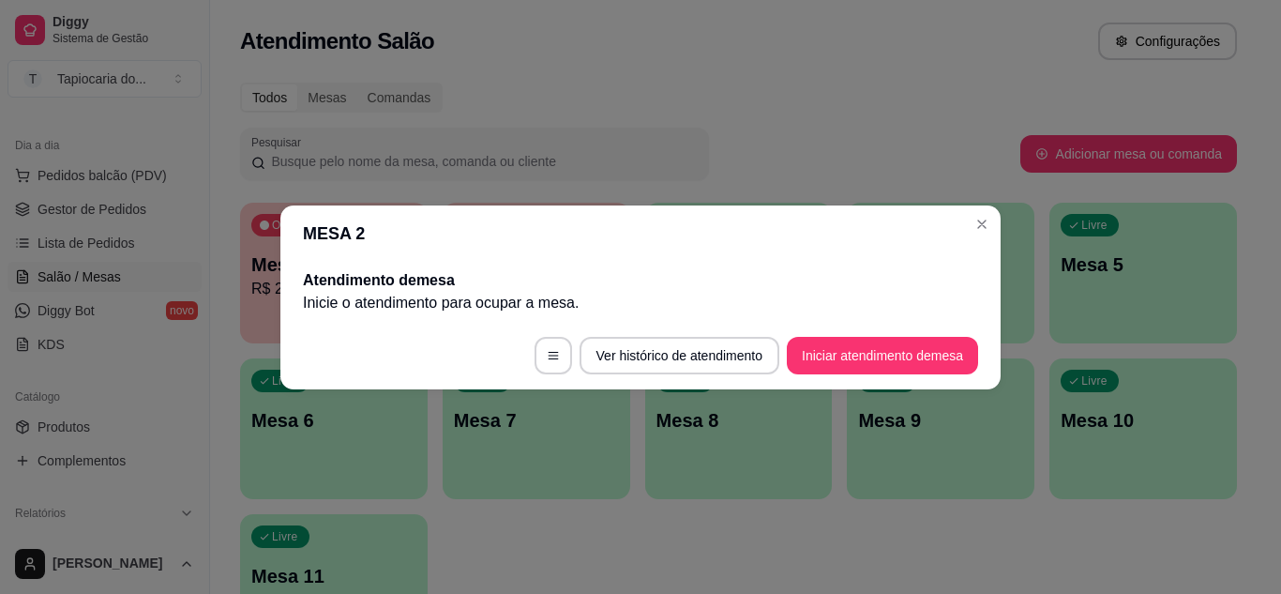
scroll to position [0, 0]
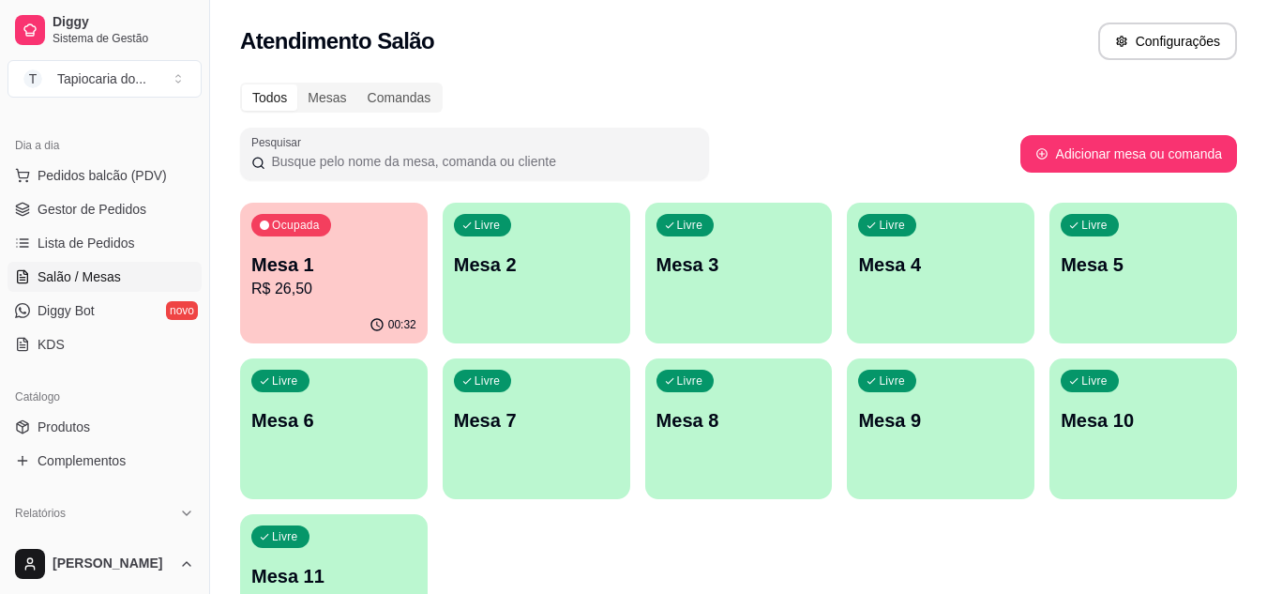
click at [233, 292] on div "Todos Mesas Comandas Pesquisar Adicionar mesa ou comanda Ocupada Mesa 1 R$ 26,5…" at bounding box center [738, 374] width 1057 height 606
click at [275, 293] on p "R$ 26,50" at bounding box center [333, 289] width 165 height 23
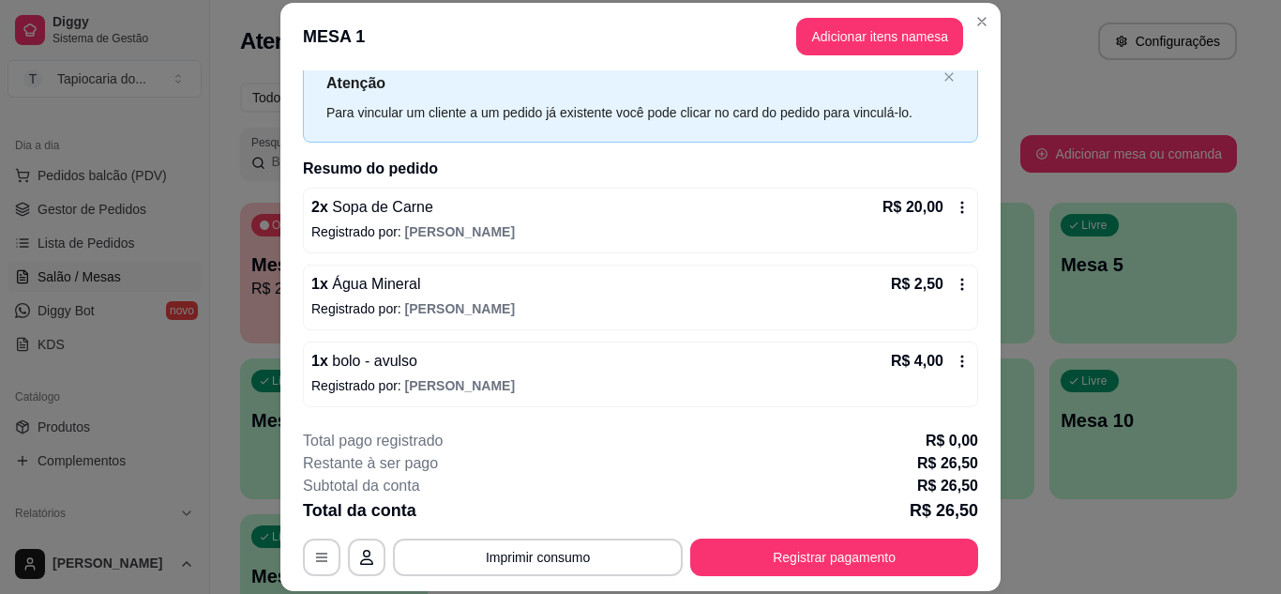
scroll to position [57, 0]
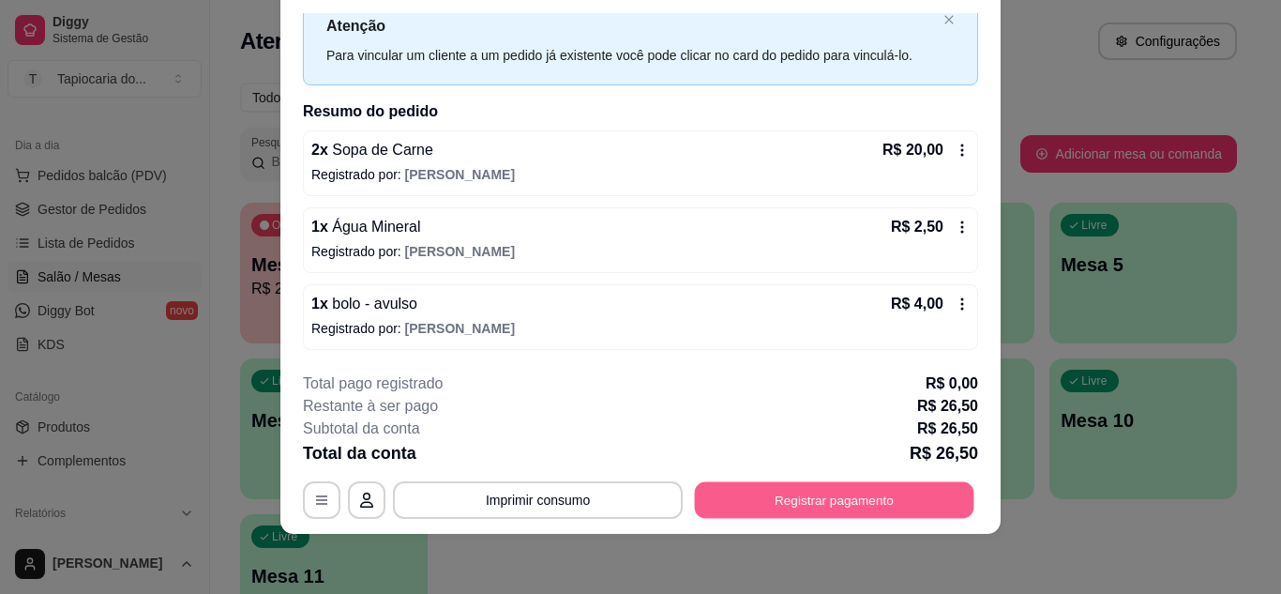
click at [876, 509] on button "Registrar pagamento" at bounding box center [835, 499] width 280 height 37
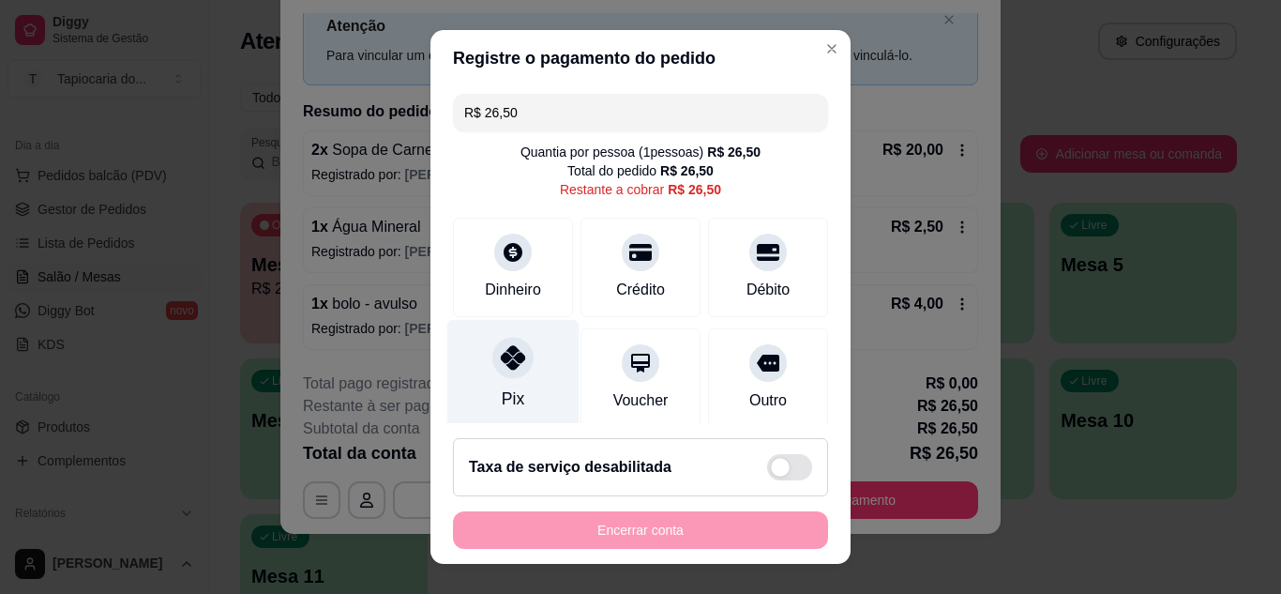
click at [512, 393] on div "Pix" at bounding box center [513, 398] width 23 height 24
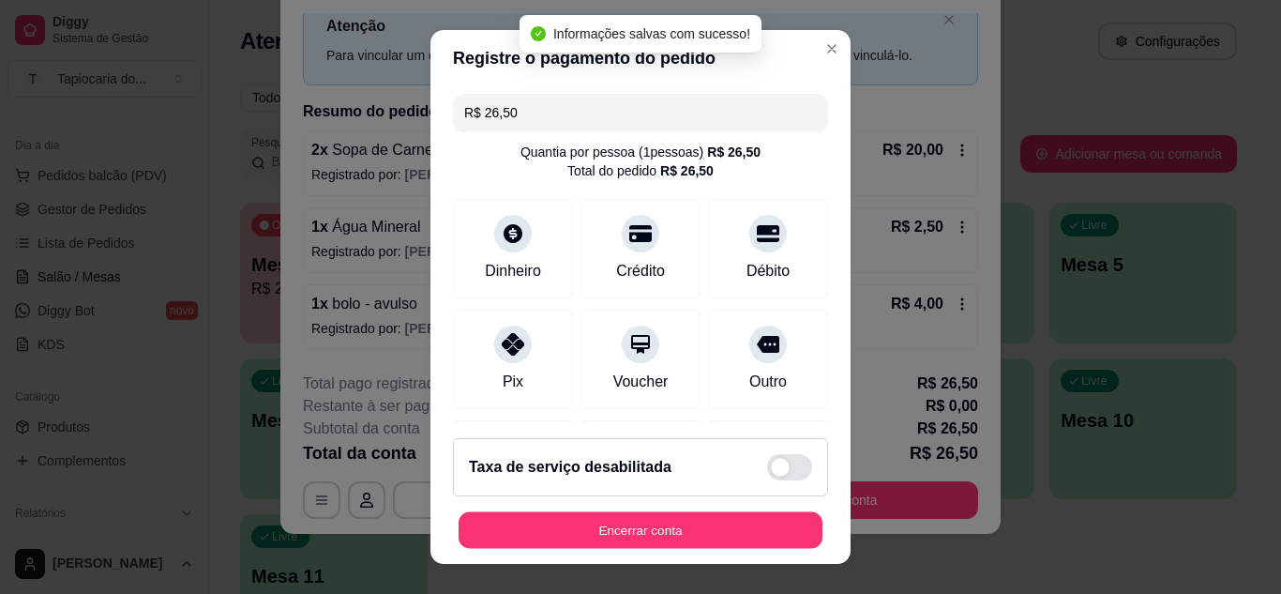
click at [752, 536] on button "Encerrar conta" at bounding box center [641, 530] width 364 height 37
type input "R$ 0,00"
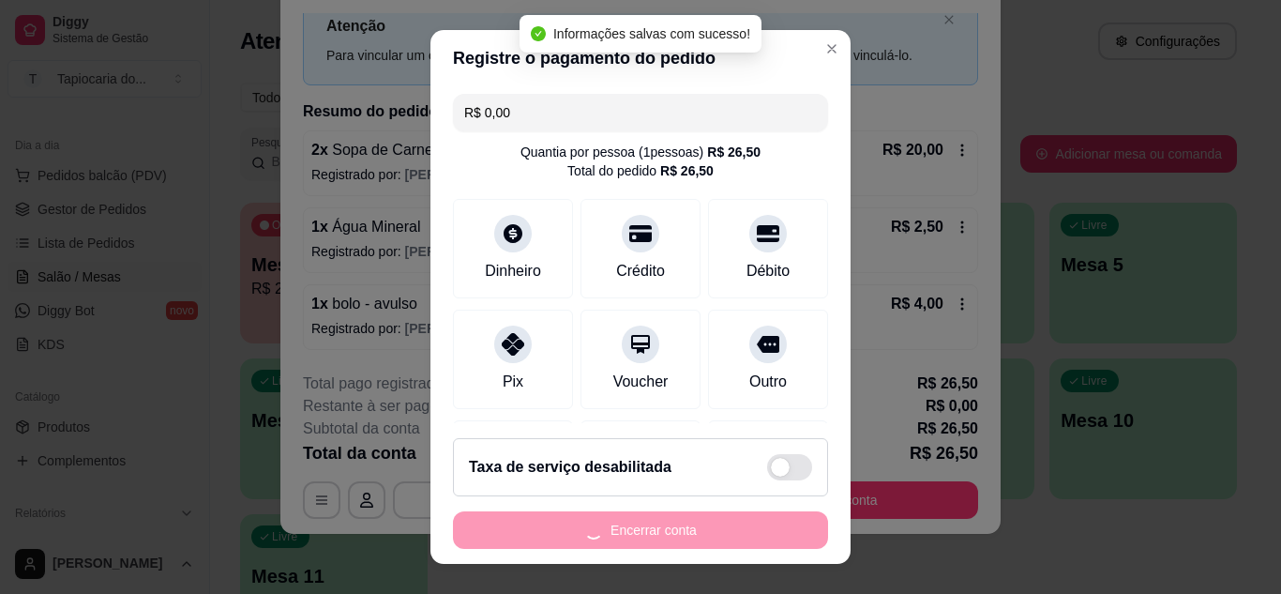
click at [752, 536] on div "Encerrar conta" at bounding box center [640, 530] width 375 height 38
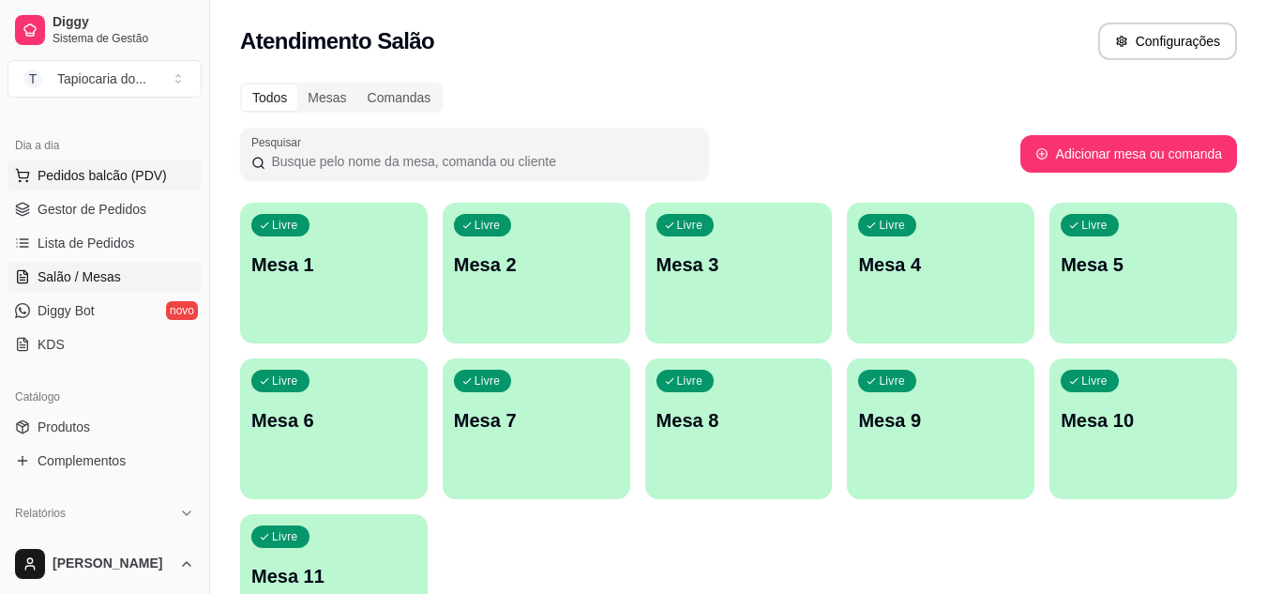
scroll to position [0, 0]
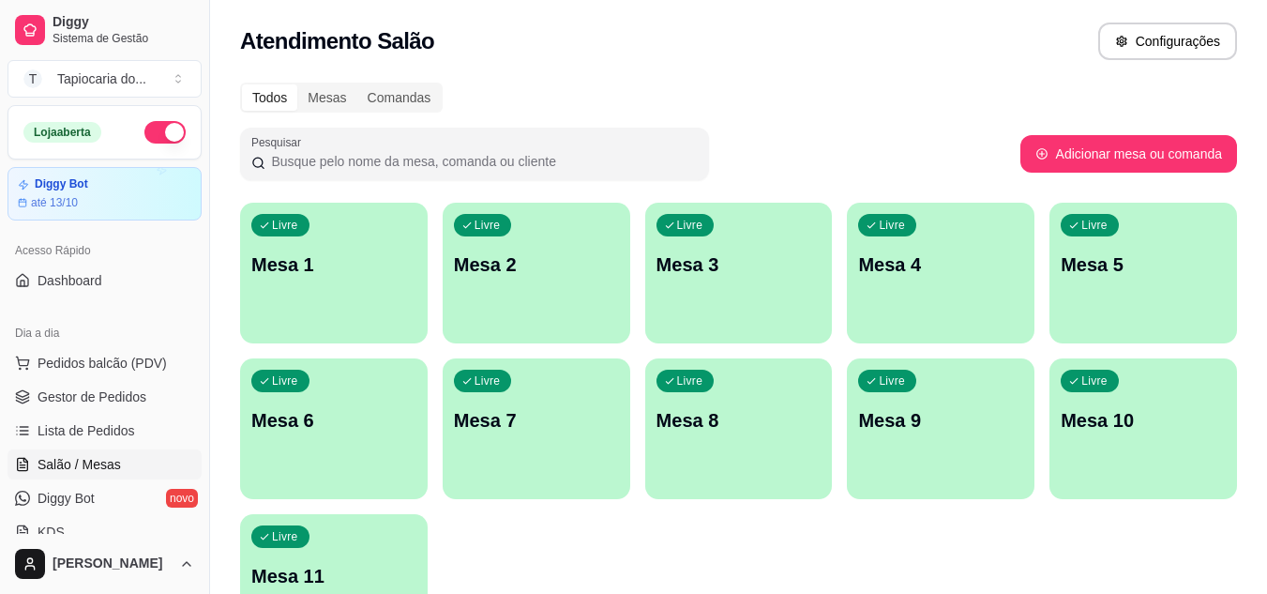
click at [162, 125] on button "button" at bounding box center [164, 132] width 41 height 23
